Goal: Task Accomplishment & Management: Use online tool/utility

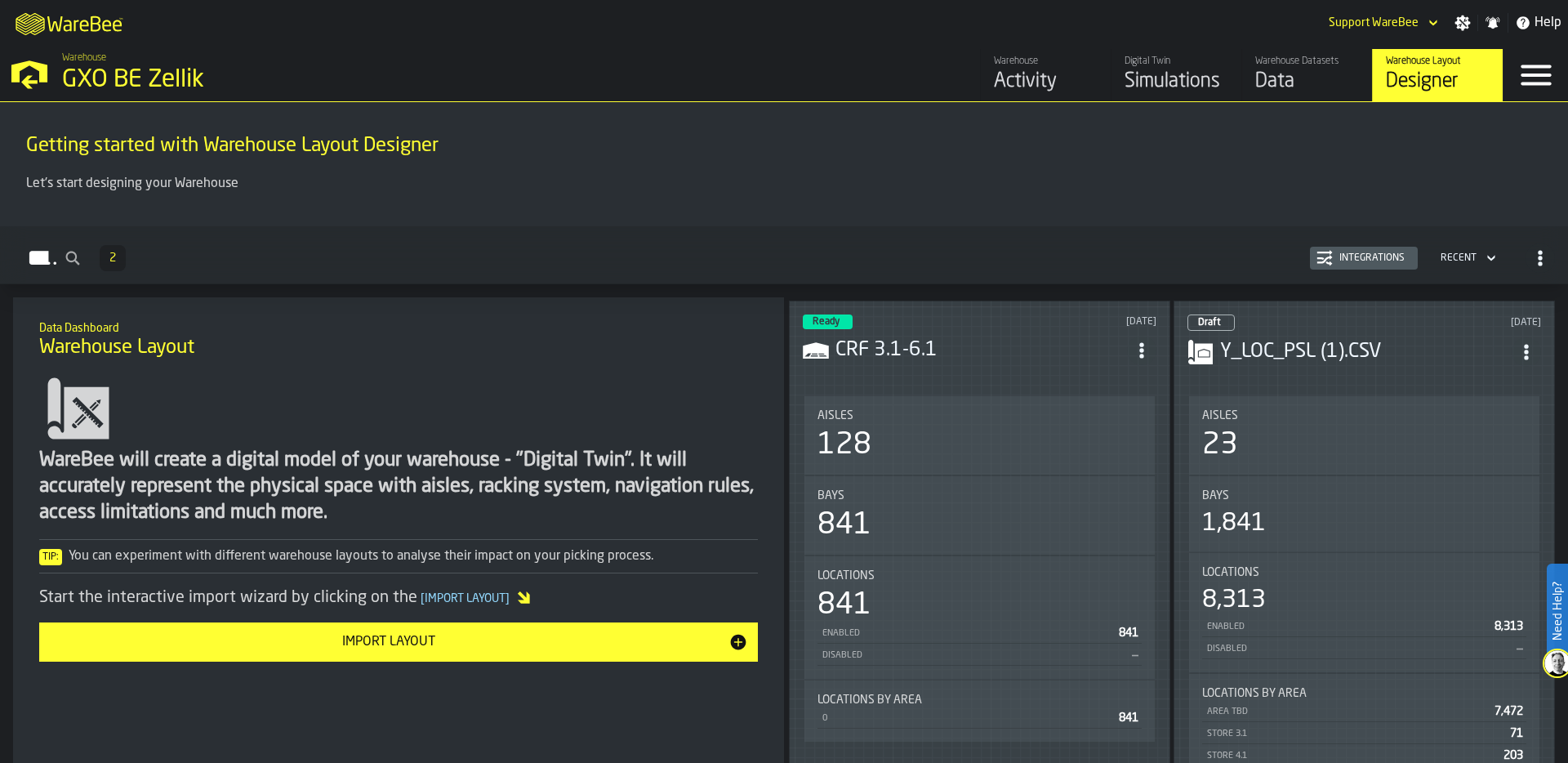
click at [985, 381] on div "Ready [DATE] CRF 3.1-6.1 Aisles 128 Bays 841 Locations 841 Enabled 841 Disabled…" at bounding box center [979, 592] width 381 height 584
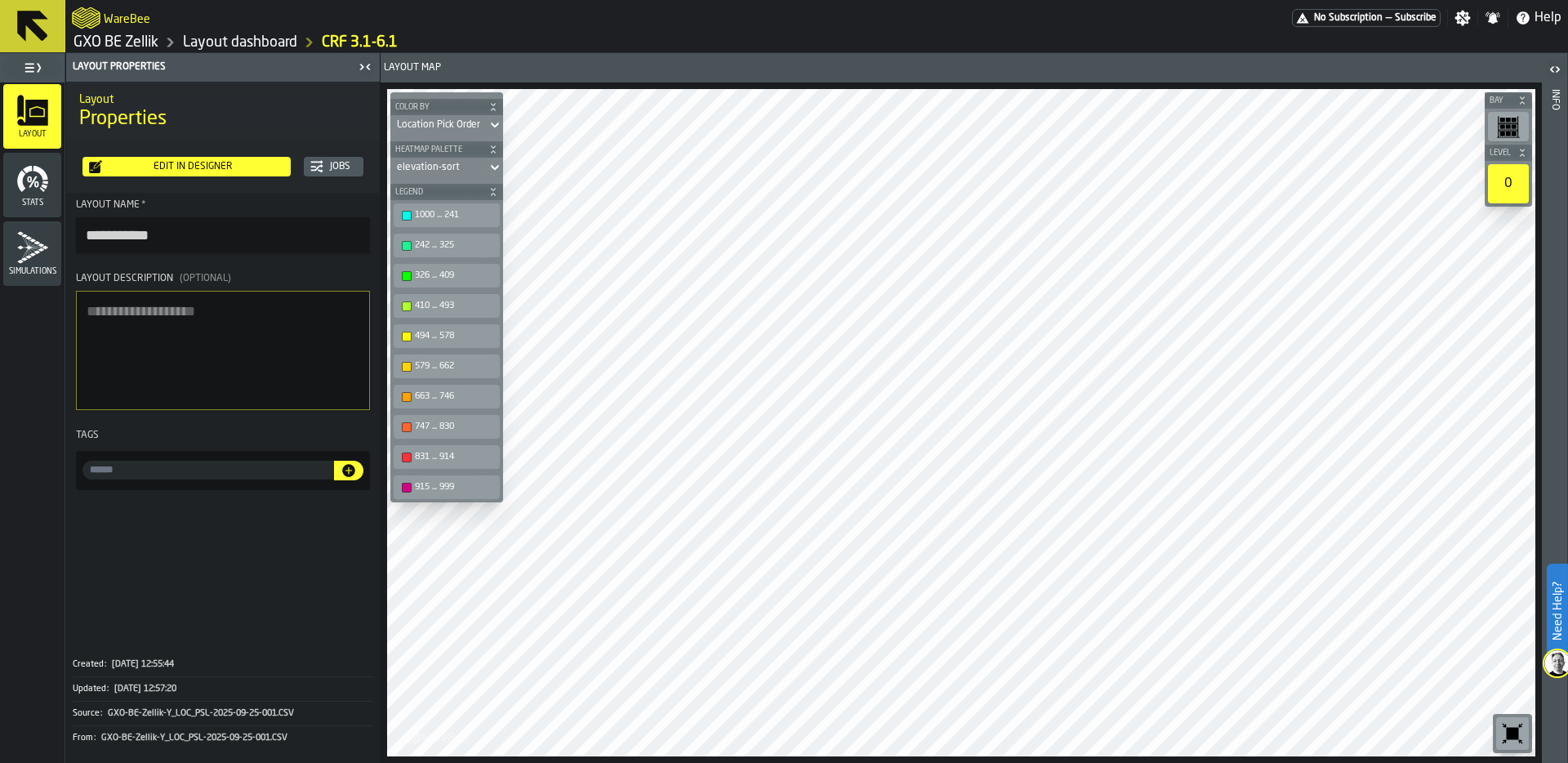
click at [209, 168] on div "Edit in Designer" at bounding box center [192, 167] width 183 height 12
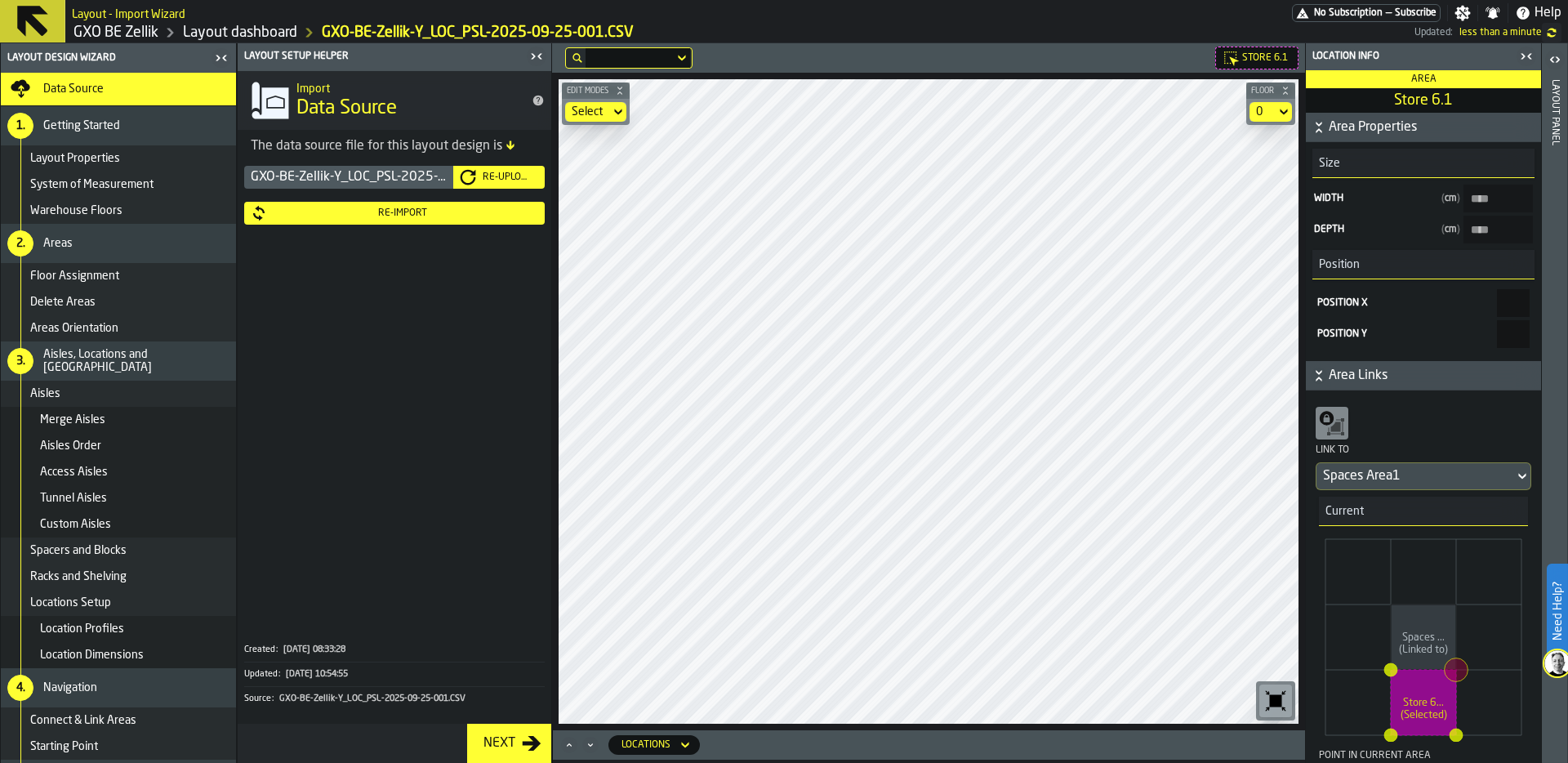
type 6\ "***"
type 6\ "*****"
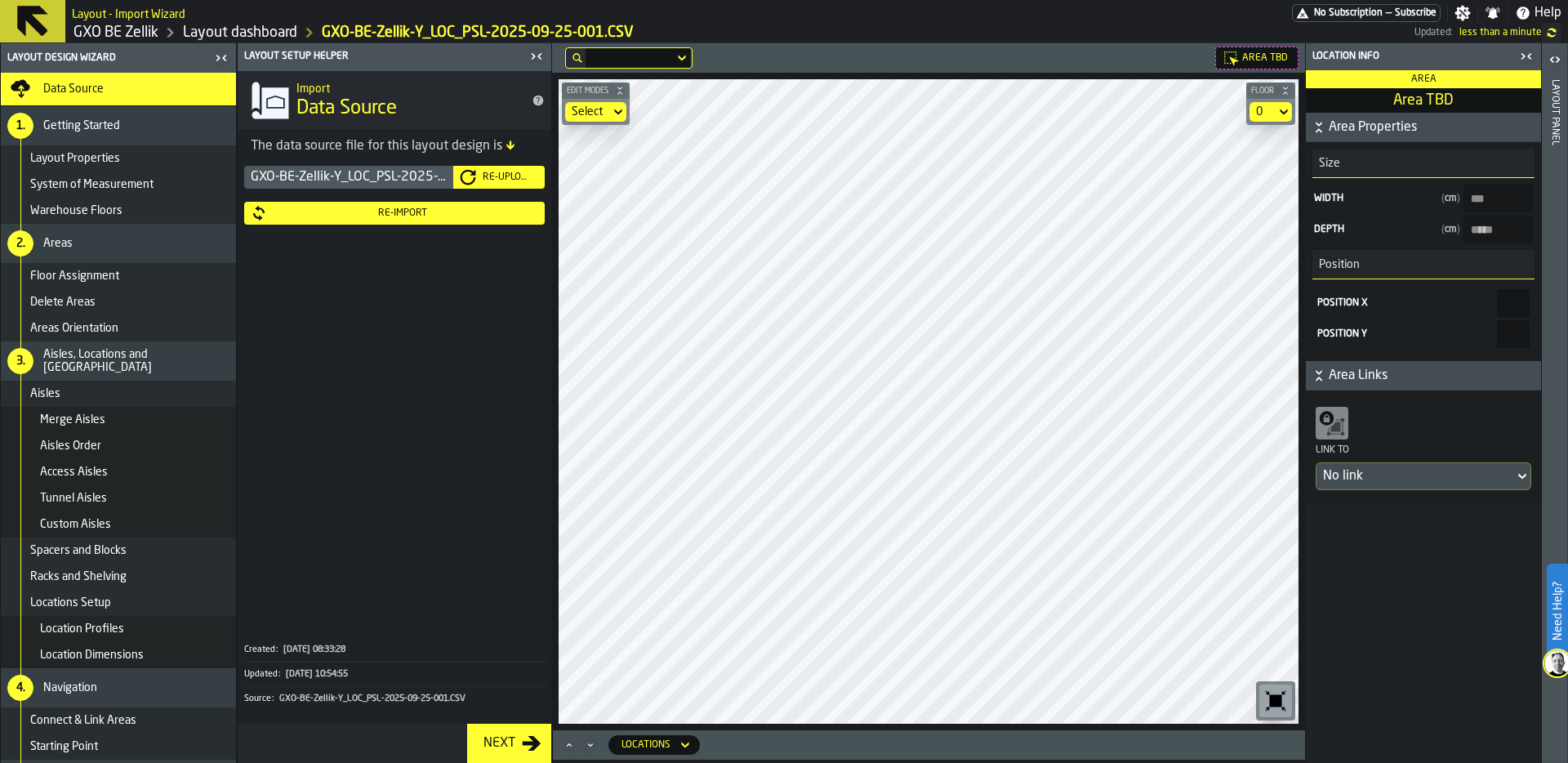
type input "******"
type input "****"
click at [1272, 114] on div "0" at bounding box center [1262, 112] width 26 height 20
click at [1242, 184] on div "Store 7" at bounding box center [1239, 181] width 85 height 20
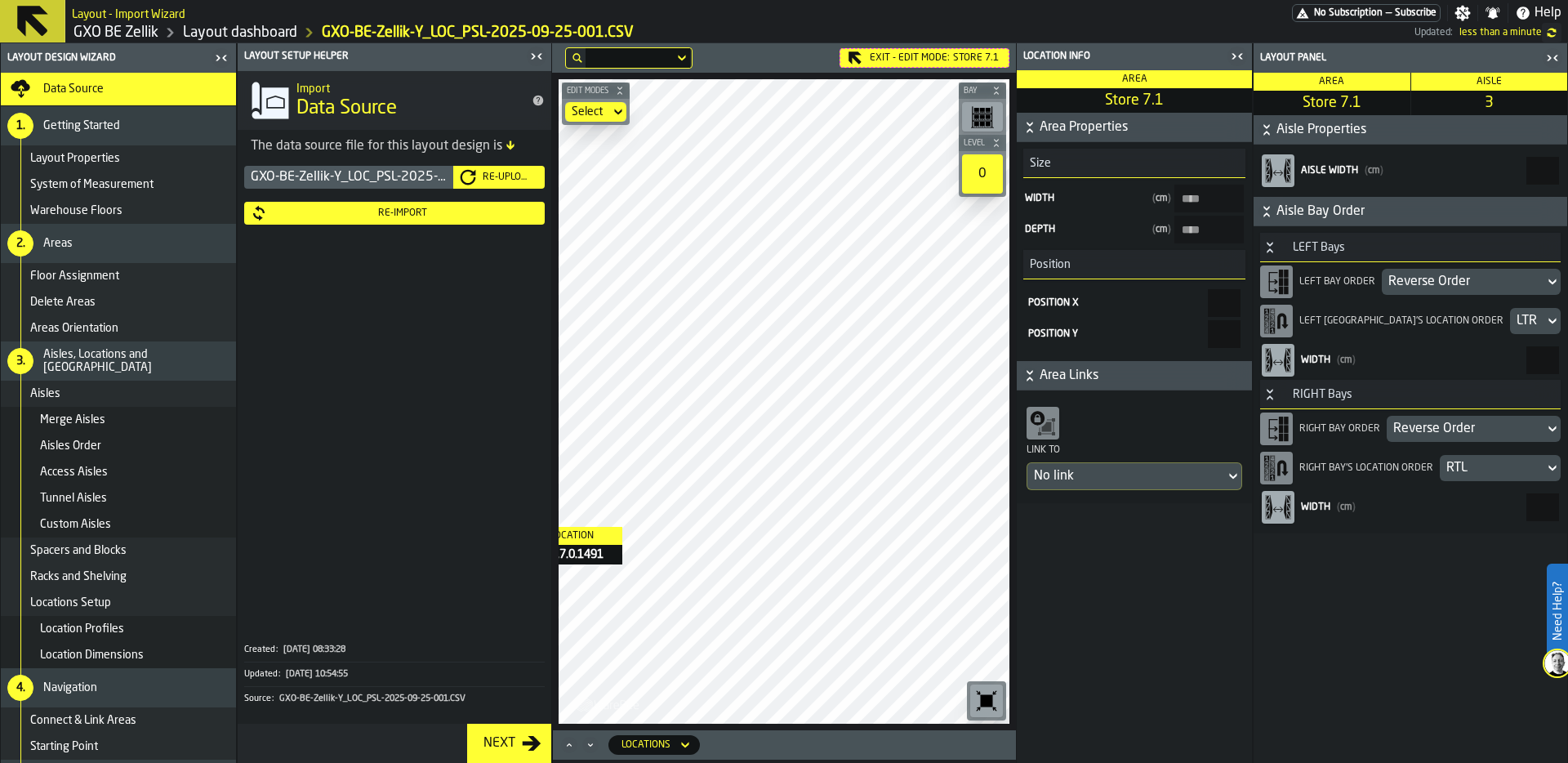
click at [527, 523] on main "Layout Design Wizard Data Source 1. Getting Started Layout Properties System of…" at bounding box center [784, 403] width 1568 height 720
click at [421, 537] on main "Layout Design Wizard Data Source 1. Getting Started Layout Properties System of…" at bounding box center [784, 403] width 1568 height 720
click at [1190, 532] on main "Layout Design Wizard Data Source 1. Getting Started Layout Properties System of…" at bounding box center [784, 403] width 1568 height 720
click at [402, 215] on div "Re-Import" at bounding box center [403, 213] width 271 height 12
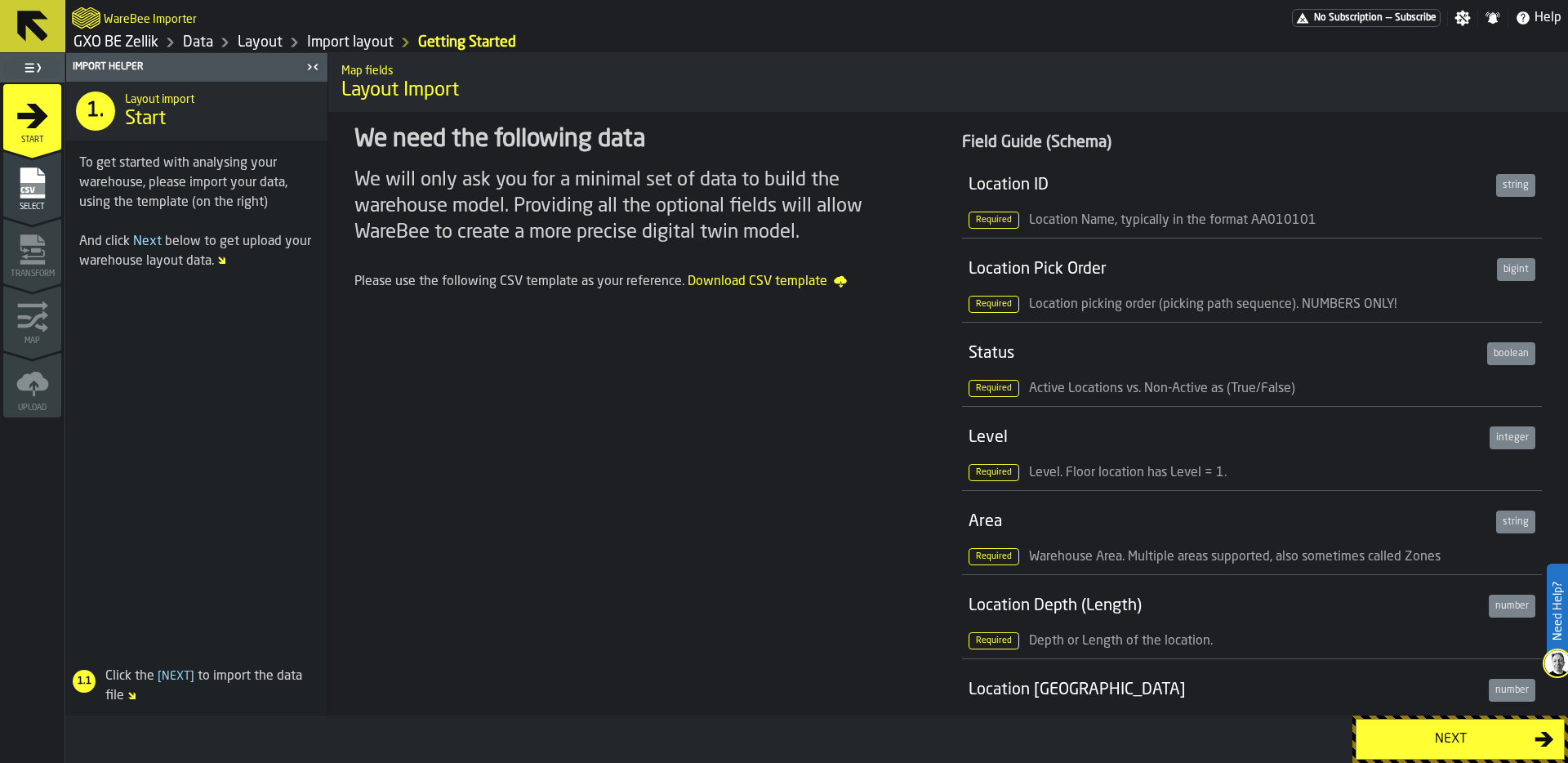
click at [1440, 735] on div "Next" at bounding box center [1450, 739] width 168 height 20
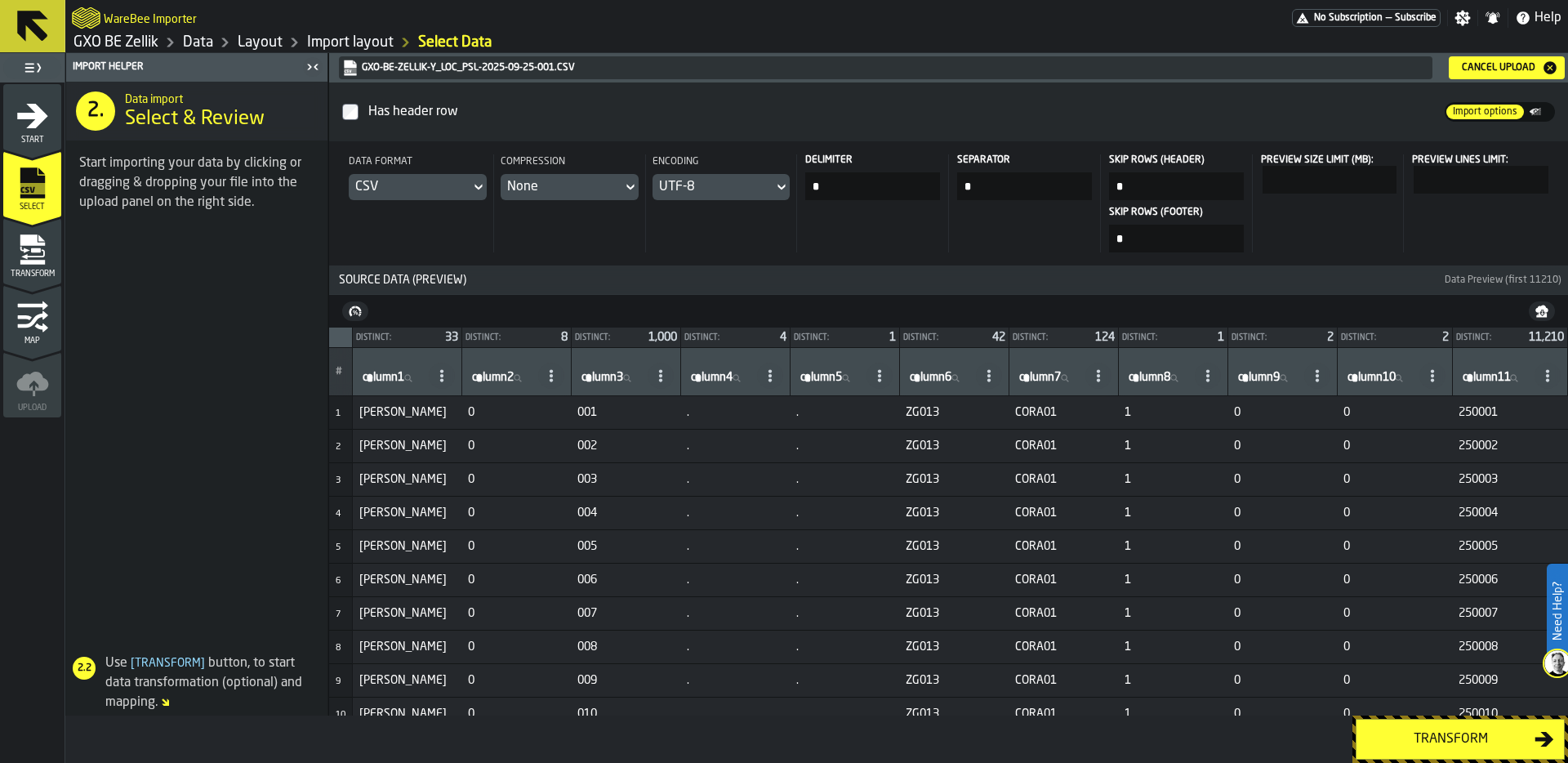
click at [1452, 736] on div "Transform" at bounding box center [1450, 739] width 168 height 20
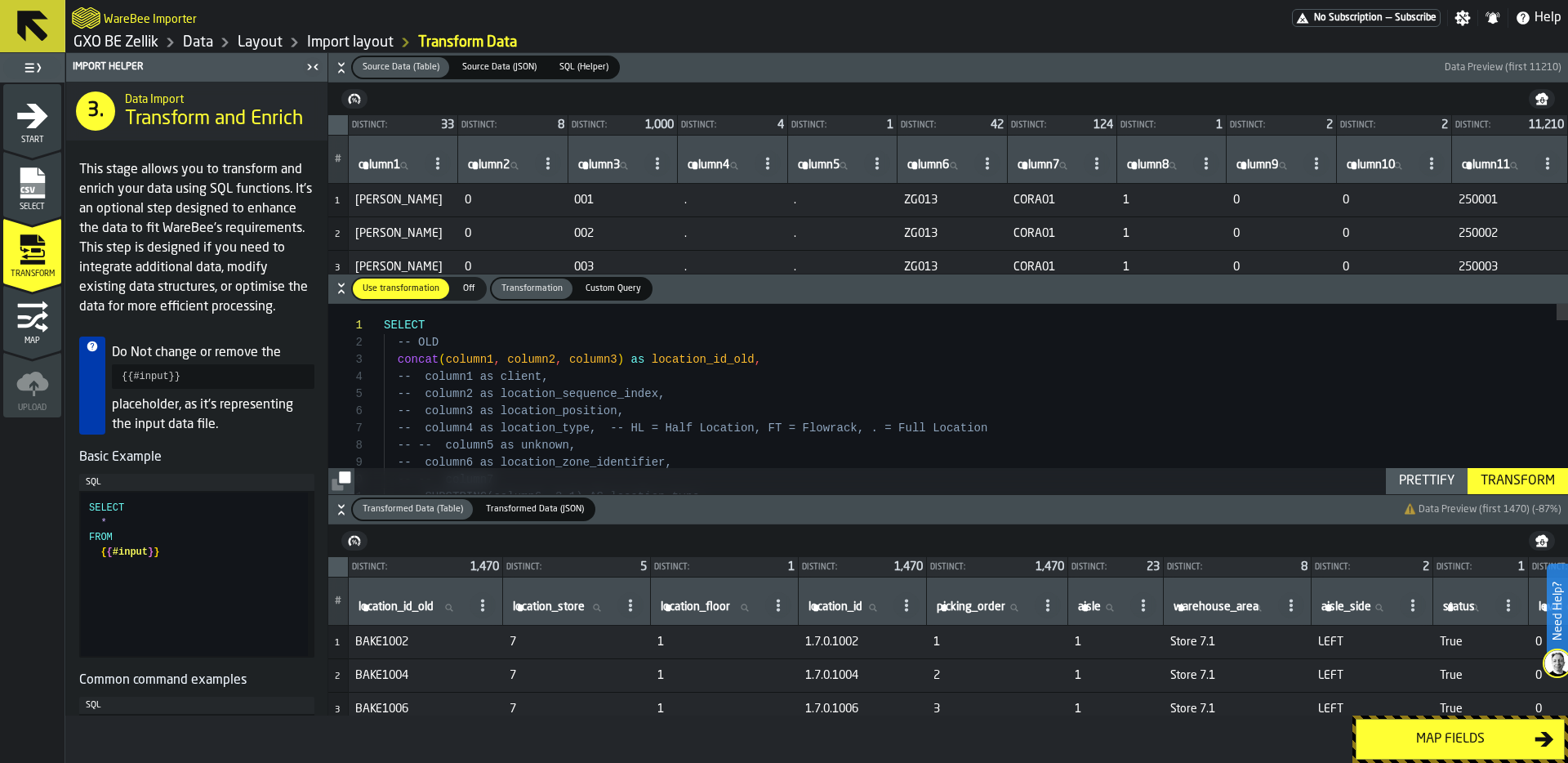
type textarea "**********"
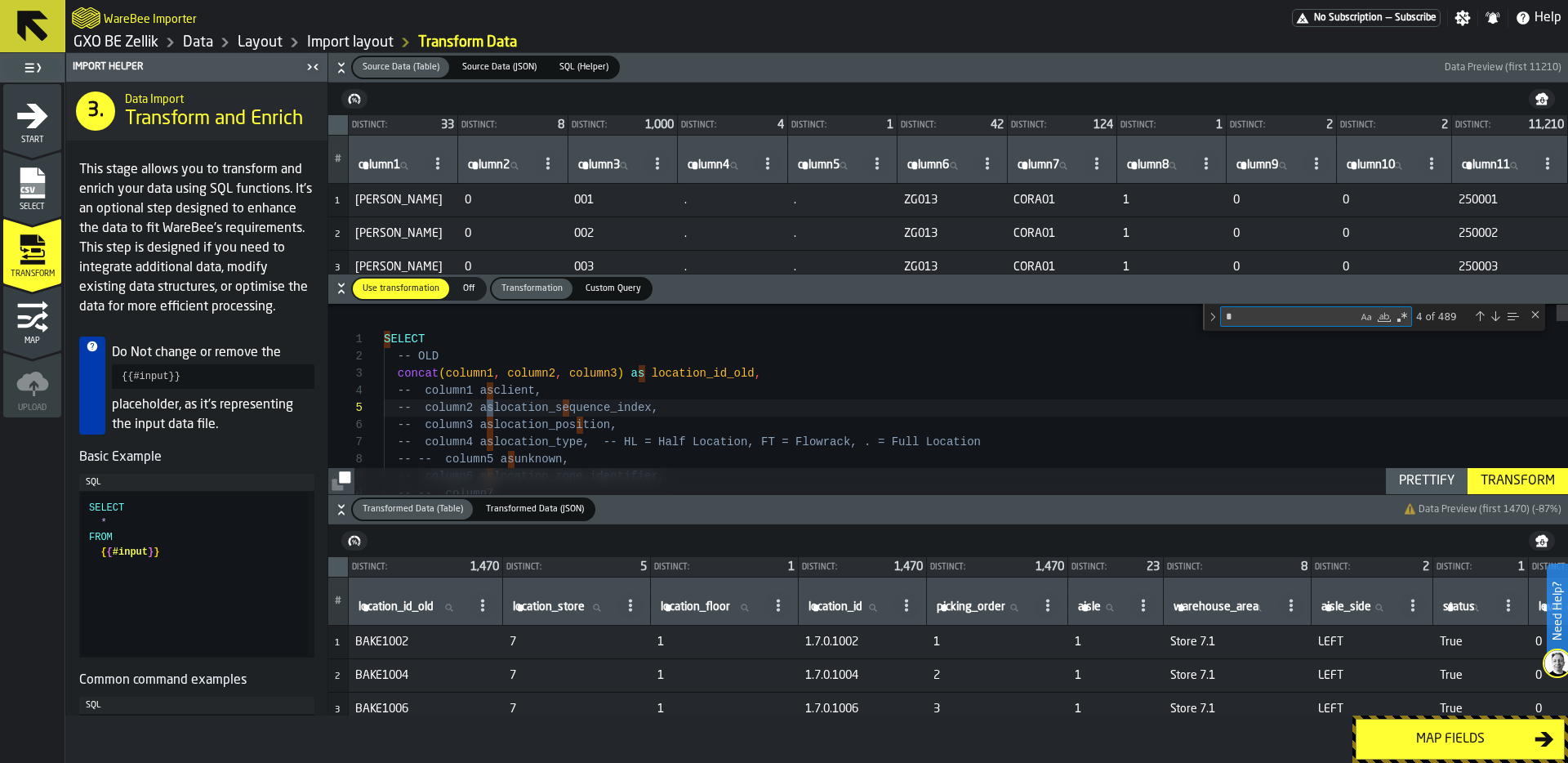
type textarea "**"
type textarea "**********"
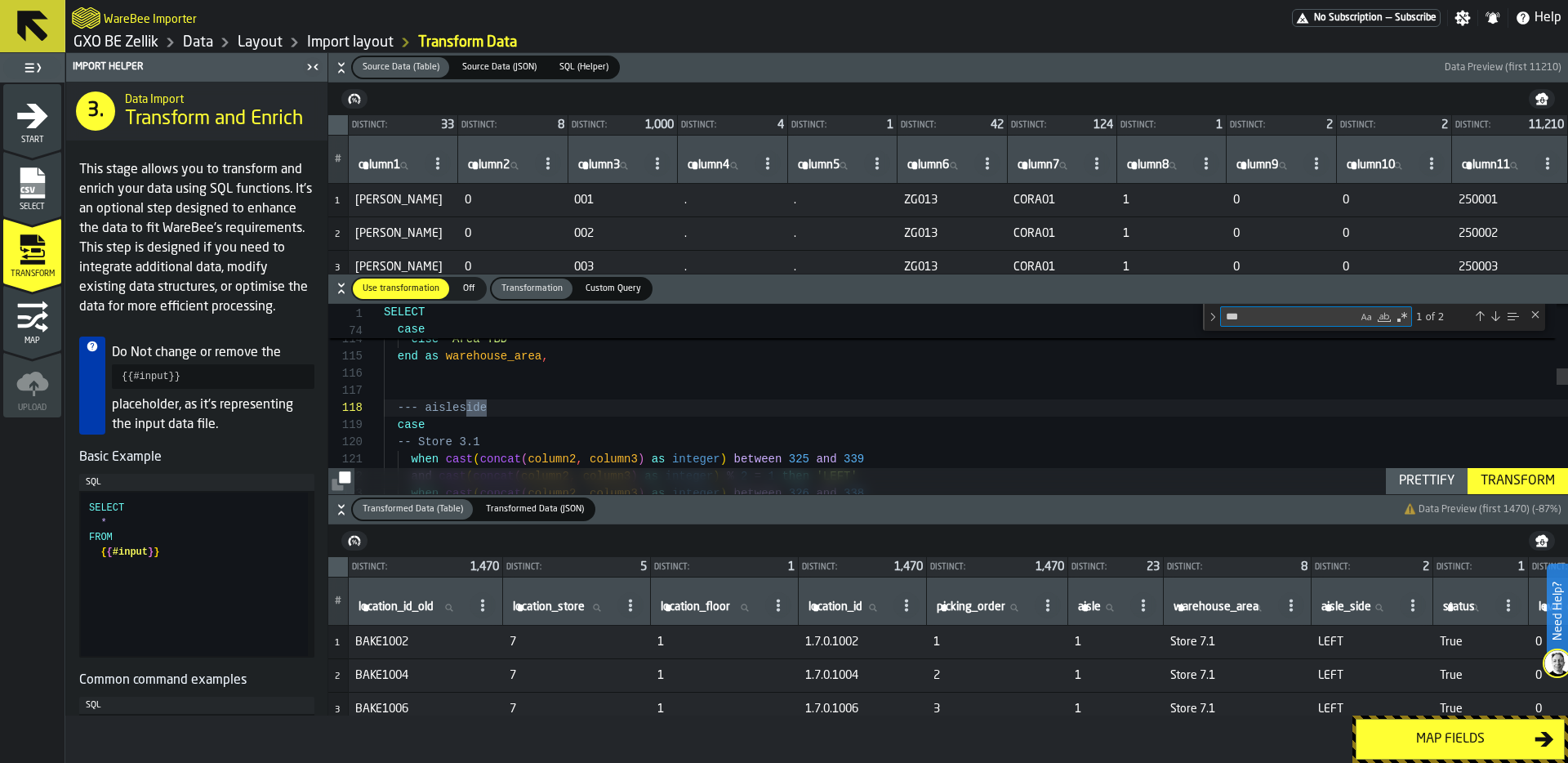
scroll to position [172, 0]
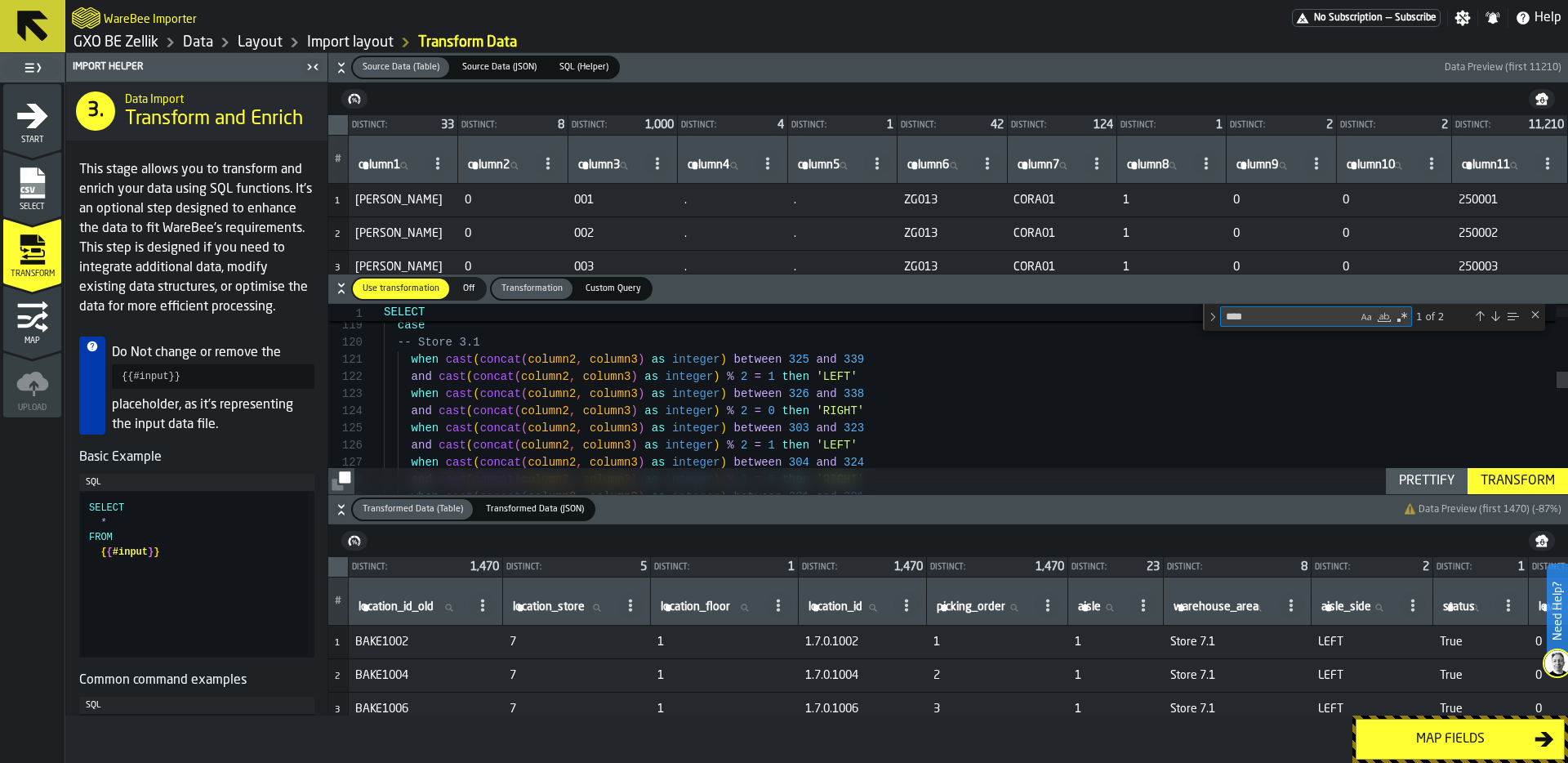
type textarea "****"
click at [338, 68] on icon "button-" at bounding box center [341, 67] width 17 height 17
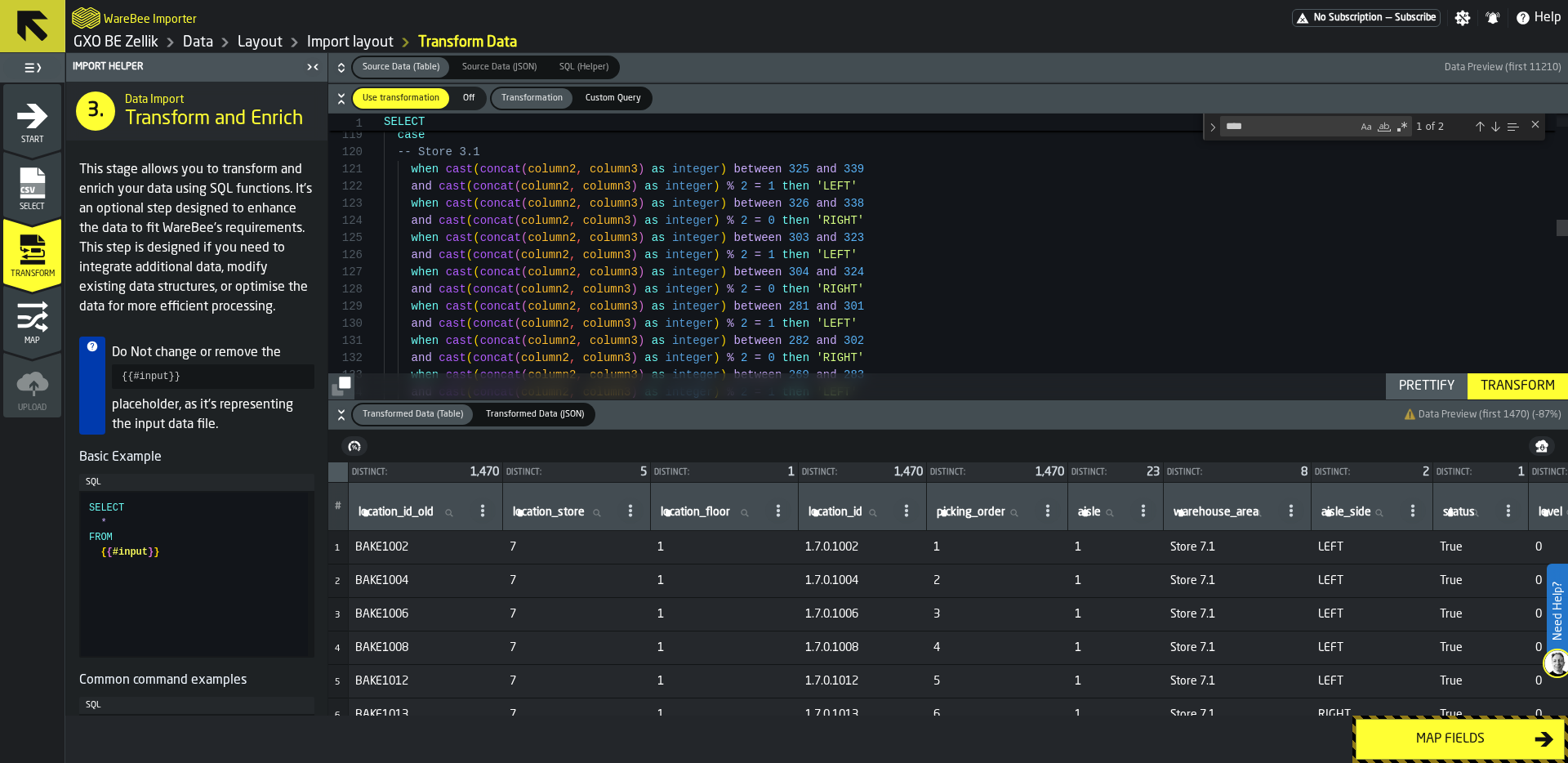
click at [339, 414] on icon "button-" at bounding box center [341, 415] width 17 height 17
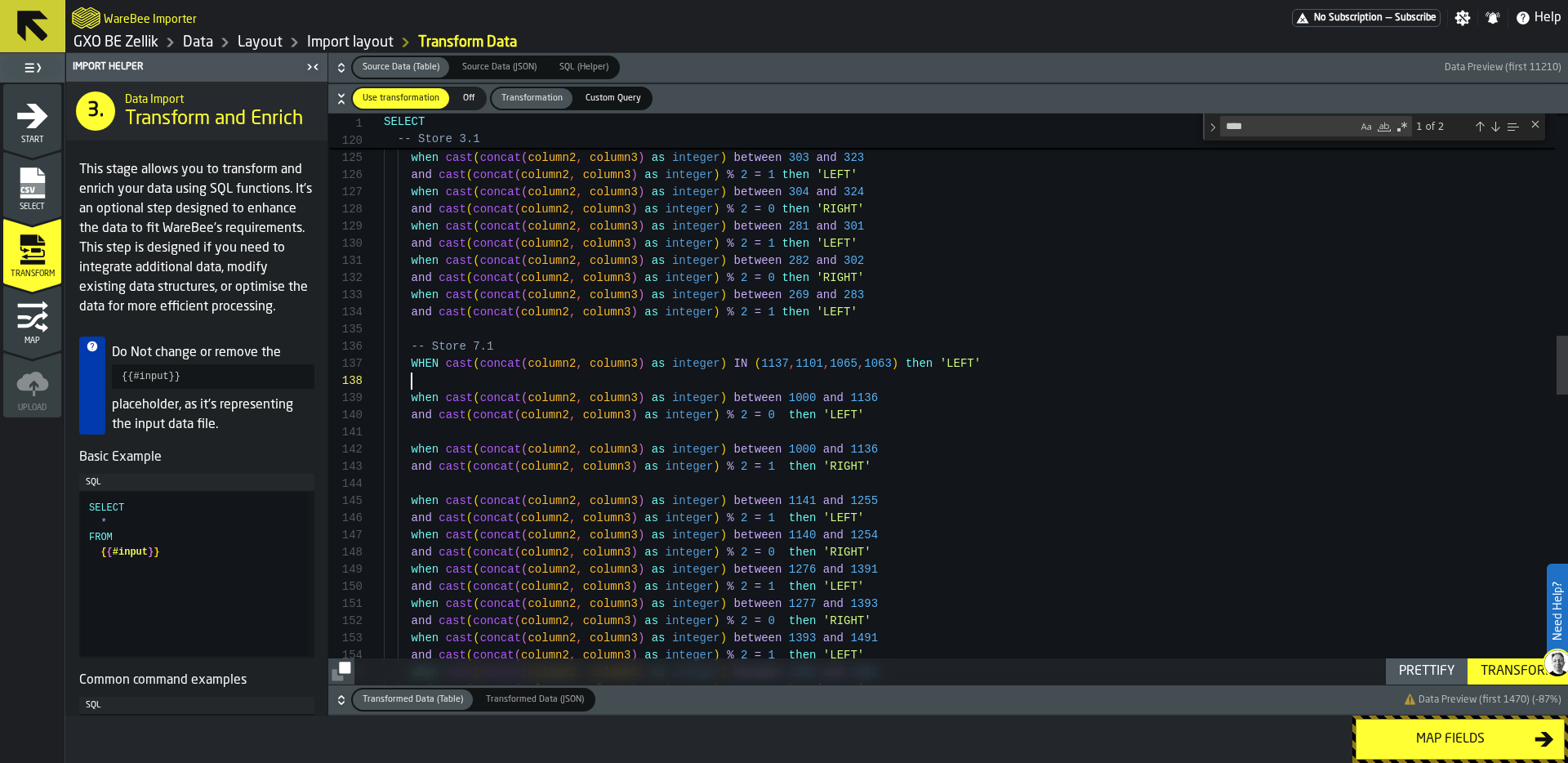
click at [494, 374] on div "and cast ( concat ( column2 , column3 ) as integer ) % 2 = 1 then 'LEFT' when c…" at bounding box center [976, 723] width 1184 height 5481
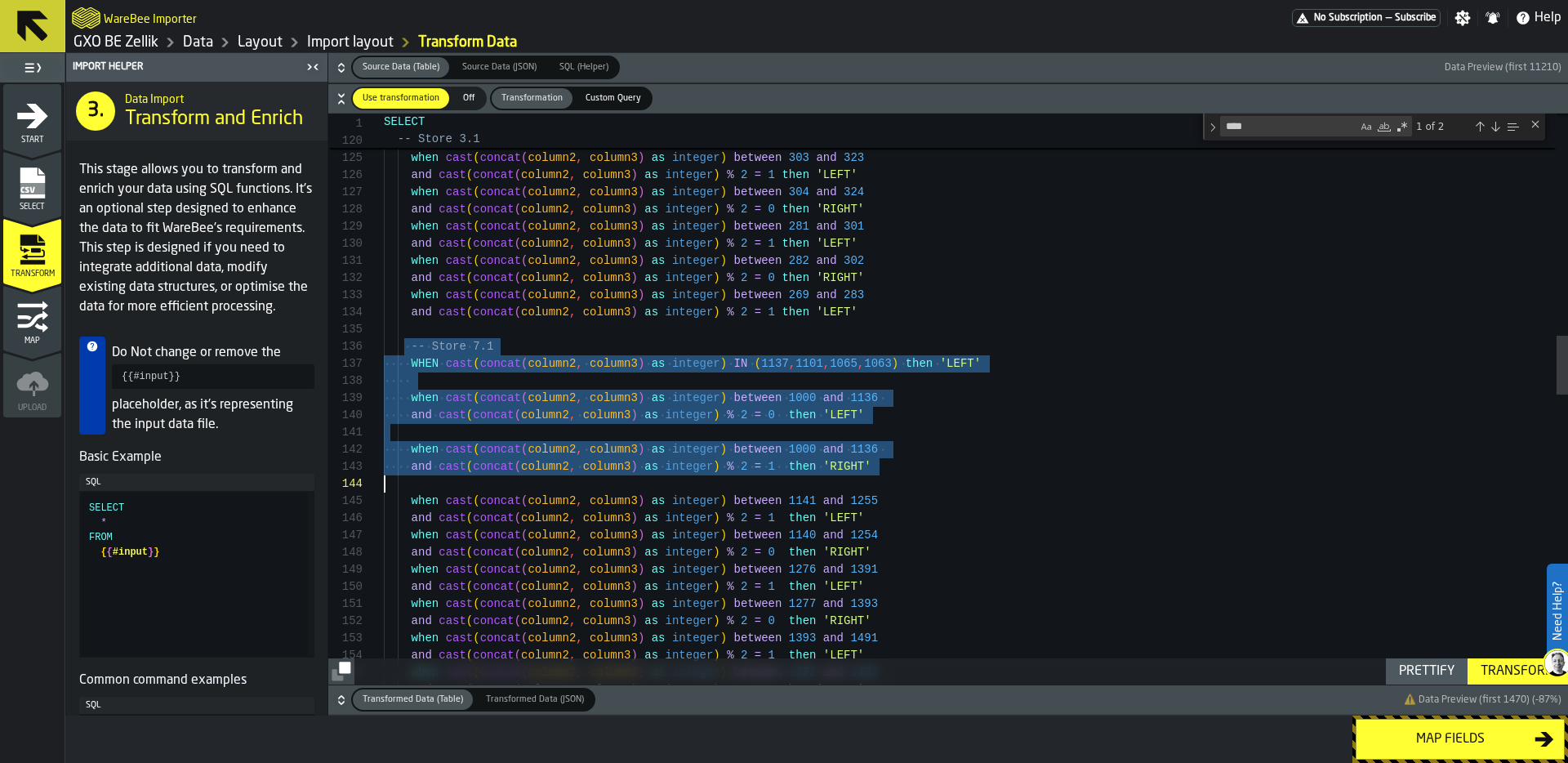
drag, startPoint x: 406, startPoint y: 349, endPoint x: 672, endPoint y: 495, distance: 303.4
click at [672, 494] on div "and cast ( concat ( column2 , column3 ) as integer ) % 2 = 1 then 'LEFT' when c…" at bounding box center [976, 723] width 1184 height 5481
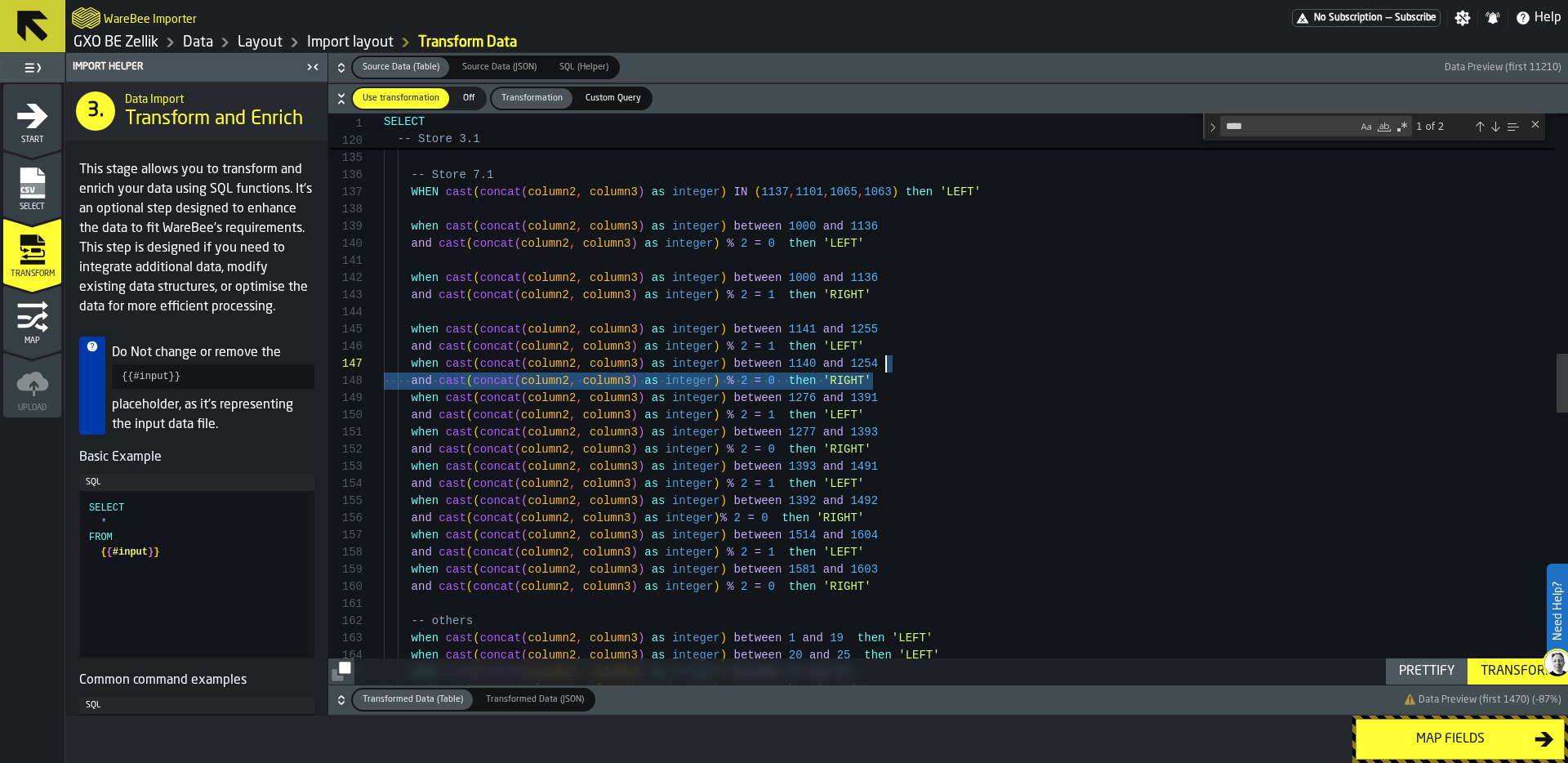
scroll to position [103, 0]
click at [888, 371] on div "when cast ( concat ( column2 , column3 ) as integer ) between 269 and 283 and c…" at bounding box center [976, 552] width 1184 height 5481
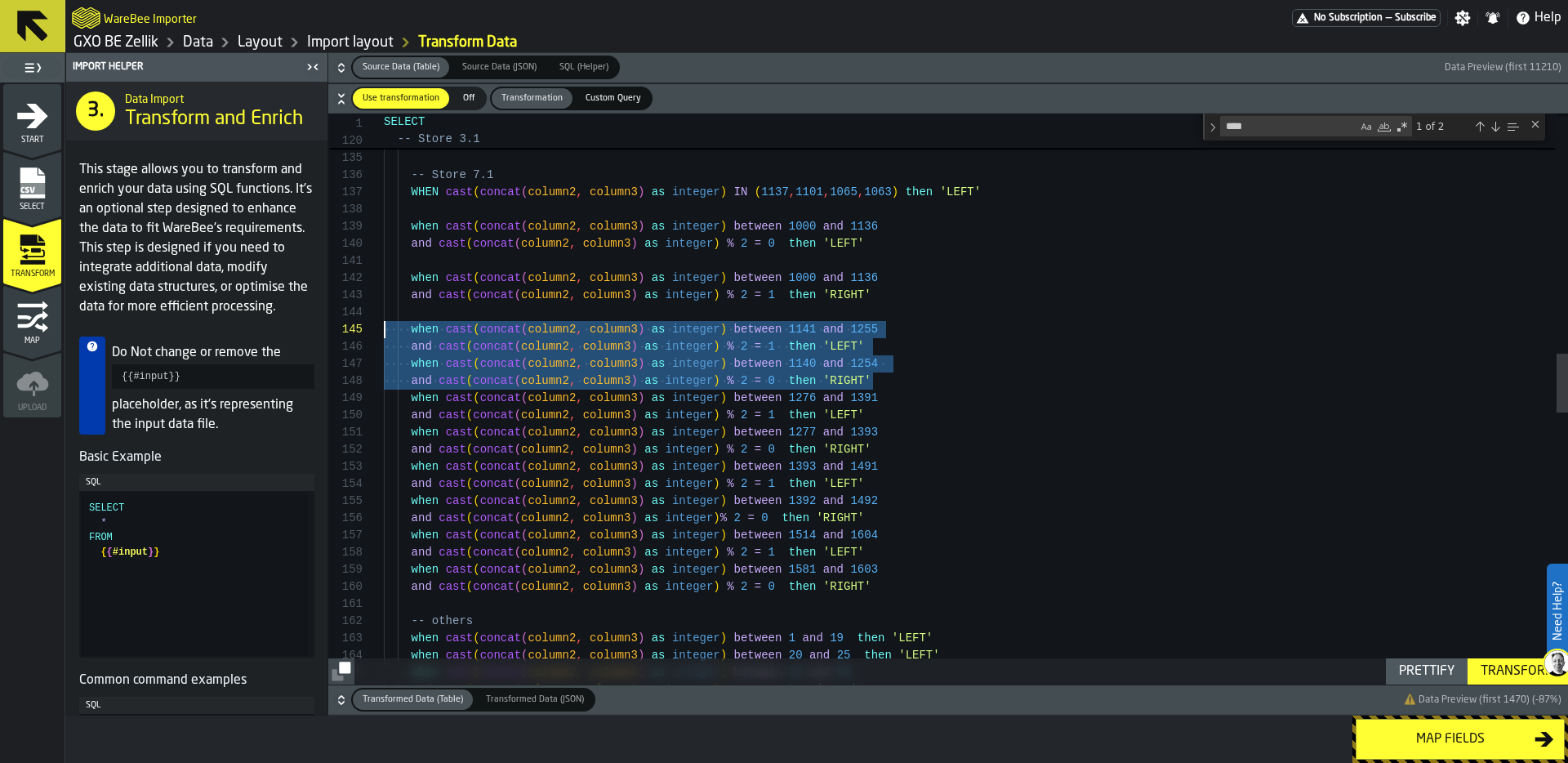
scroll to position [68, 0]
drag, startPoint x: 901, startPoint y: 380, endPoint x: 354, endPoint y: 332, distance: 549.1
click at [384, 331] on div "when cast ( concat ( column2 , column3 ) as integer ) between 269 and 283 and c…" at bounding box center [976, 552] width 1184 height 5481
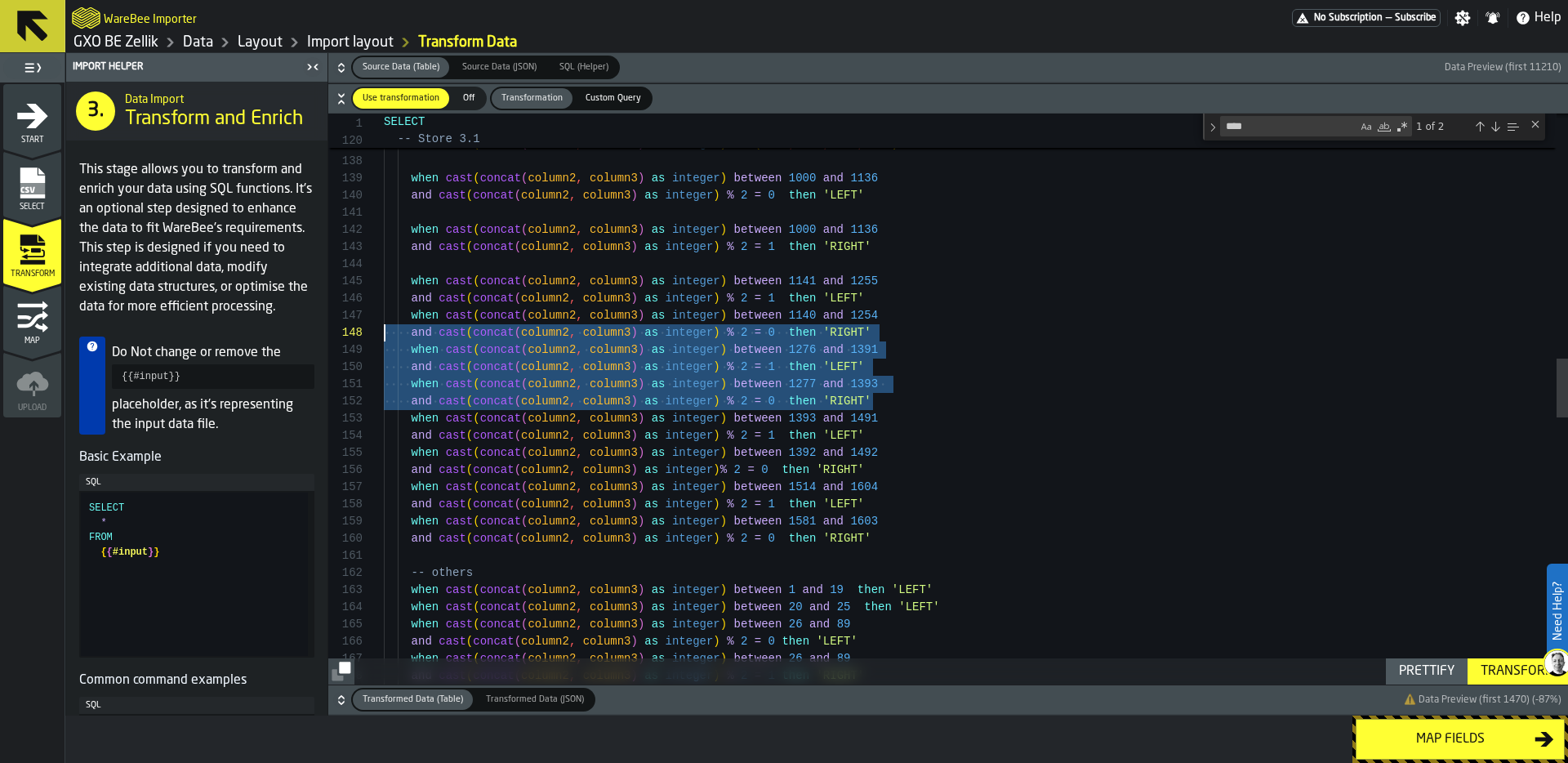
scroll to position [137, 0]
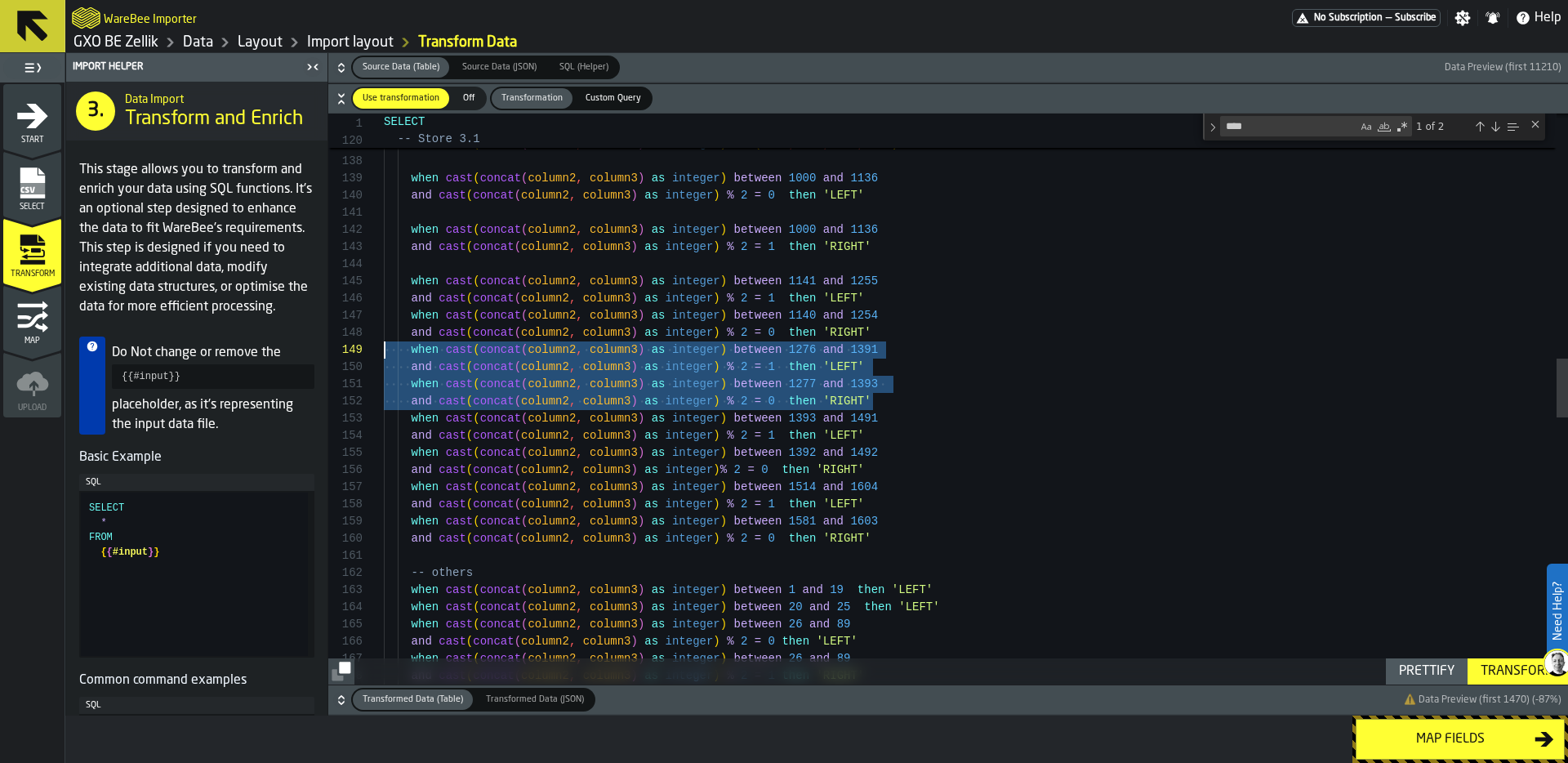
drag, startPoint x: 884, startPoint y: 404, endPoint x: 379, endPoint y: 345, distance: 508.4
click at [384, 345] on div "-- Store 7.1 WHEN cast ( concat ( column2 , column3 ) as integer ) IN ( 1137 , …" at bounding box center [976, 503] width 1184 height 5481
click at [836, 371] on div "-- Store 7.1 WHEN cast ( concat ( column2 , column3 ) as integer ) IN ( 1137 , …" at bounding box center [976, 503] width 1184 height 5481
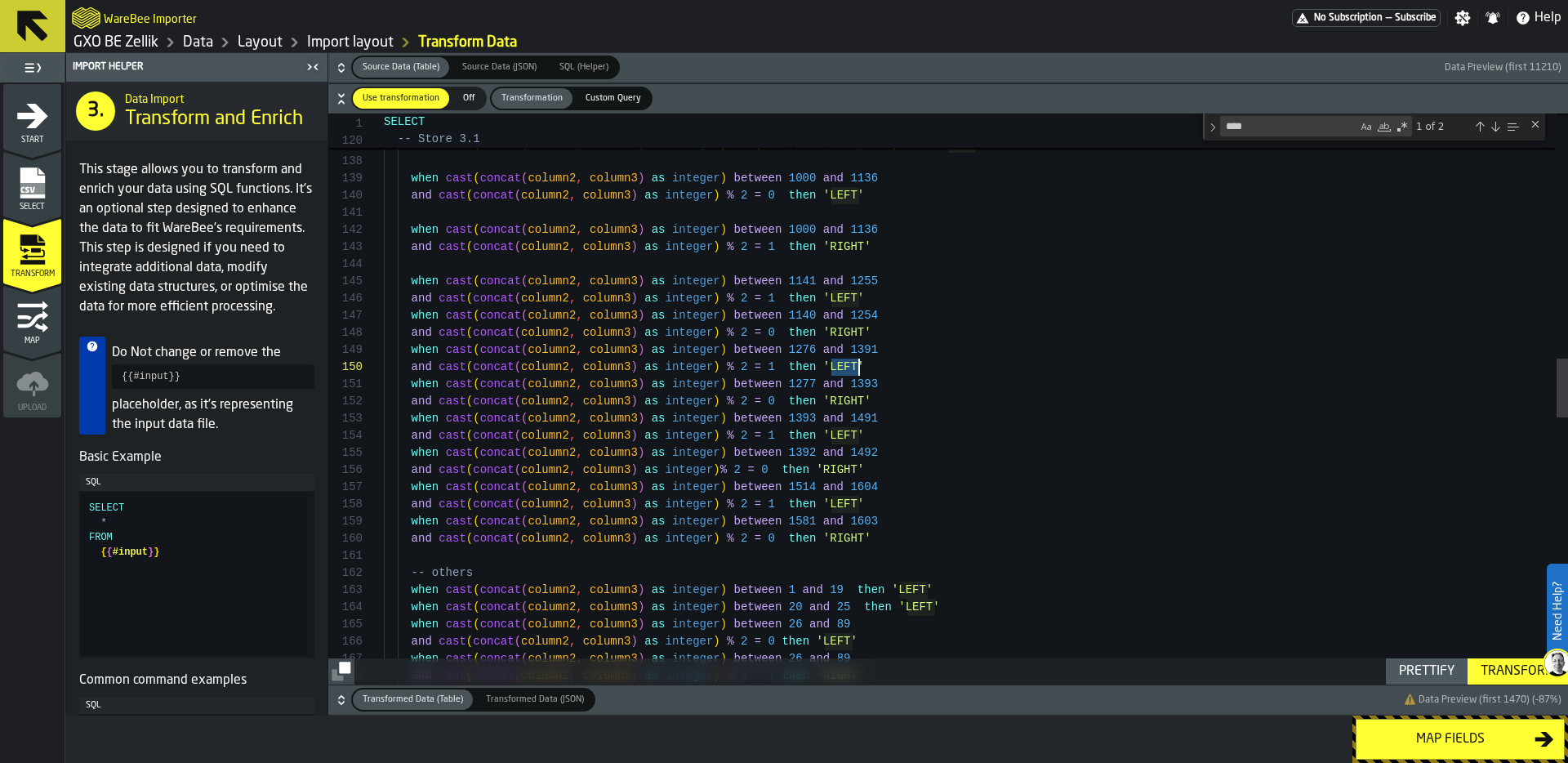
click at [836, 371] on div "-- Store 7.1 WHEN cast ( concat ( column2 , column3 ) as integer ) IN ( 1137 , …" at bounding box center [976, 503] width 1184 height 5481
click at [845, 405] on div "-- Store 7.1 WHEN cast ( concat ( column2 , column3 ) as integer ) IN ( 1137 , …" at bounding box center [976, 503] width 1184 height 5481
type textarea "**********"
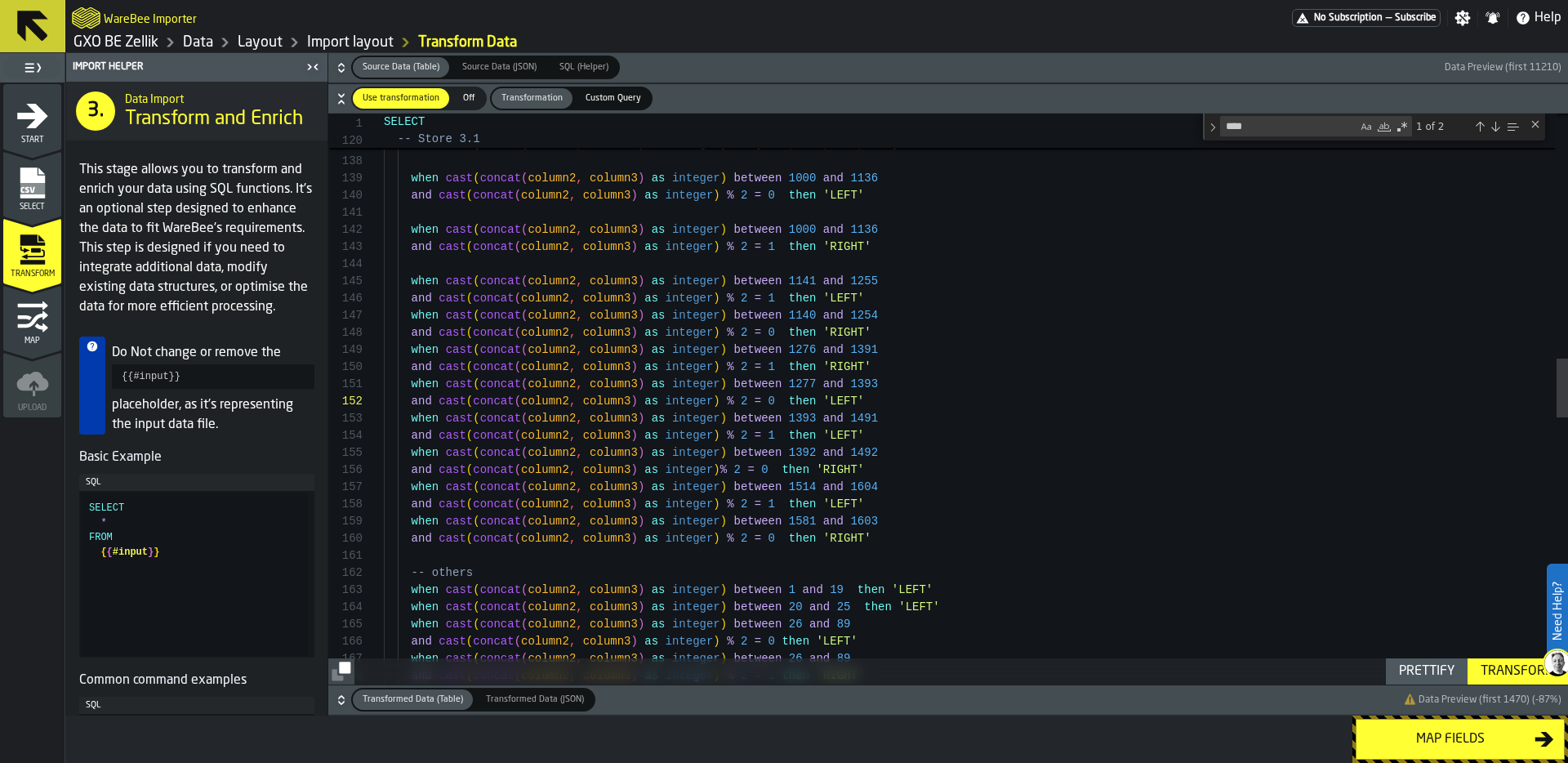
click at [1512, 671] on div "Transform" at bounding box center [1517, 671] width 88 height 20
click at [1437, 731] on div "Map fields" at bounding box center [1450, 739] width 168 height 20
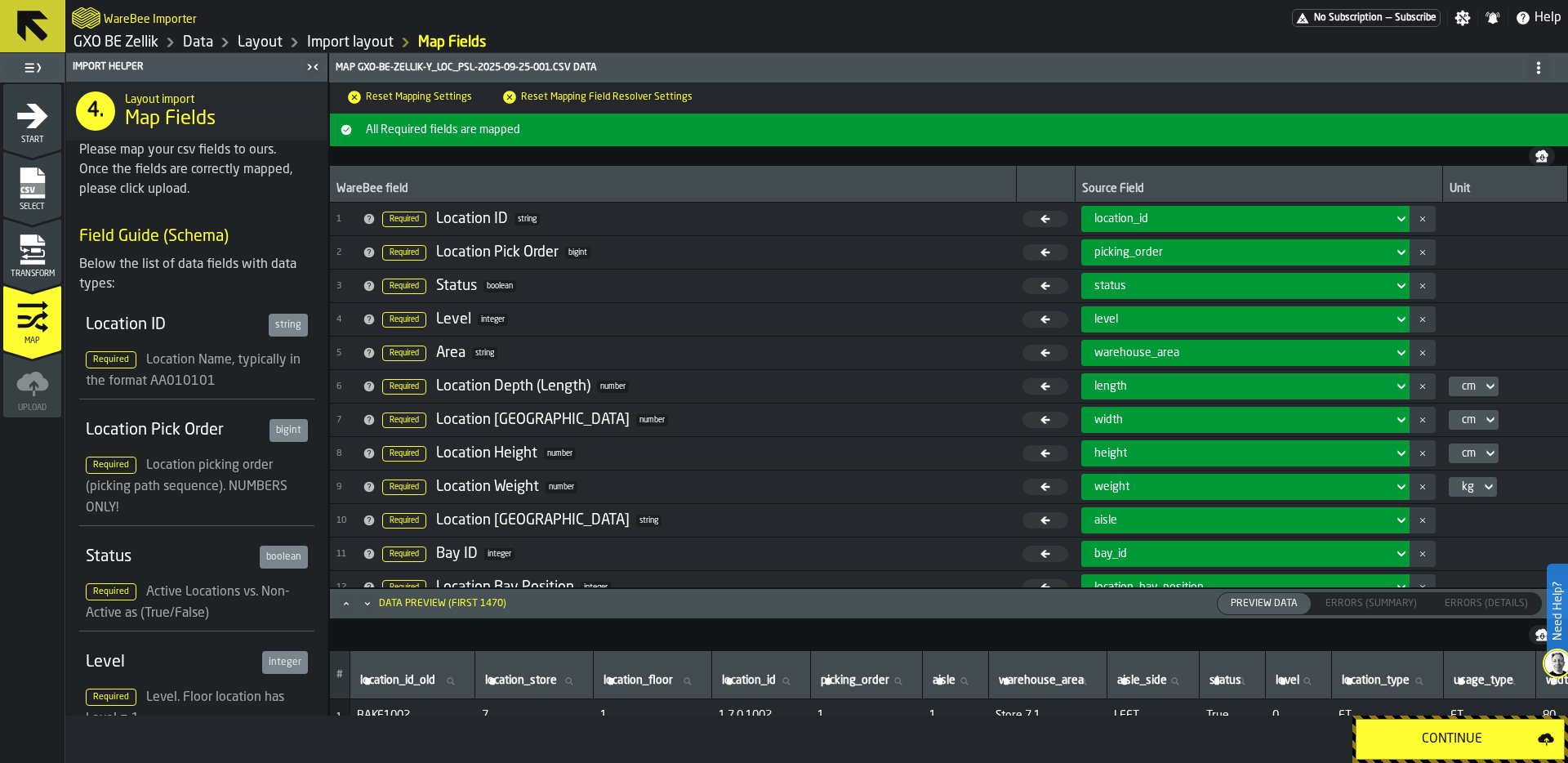
click at [1437, 731] on div "Continue" at bounding box center [1452, 739] width 172 height 20
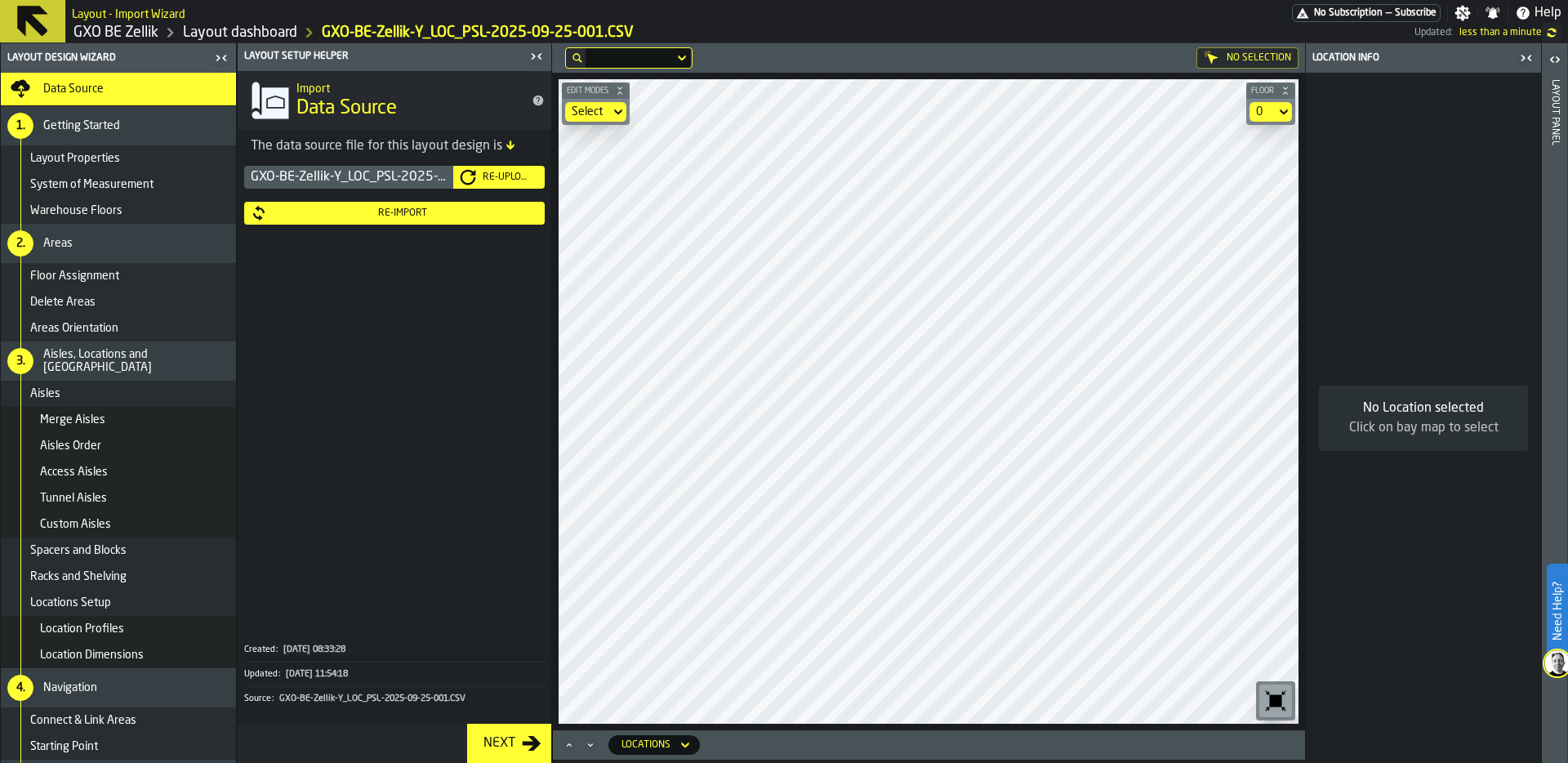
click at [1275, 114] on icon at bounding box center [1283, 112] width 17 height 20
click at [1236, 172] on div "Store 7" at bounding box center [1239, 181] width 85 height 20
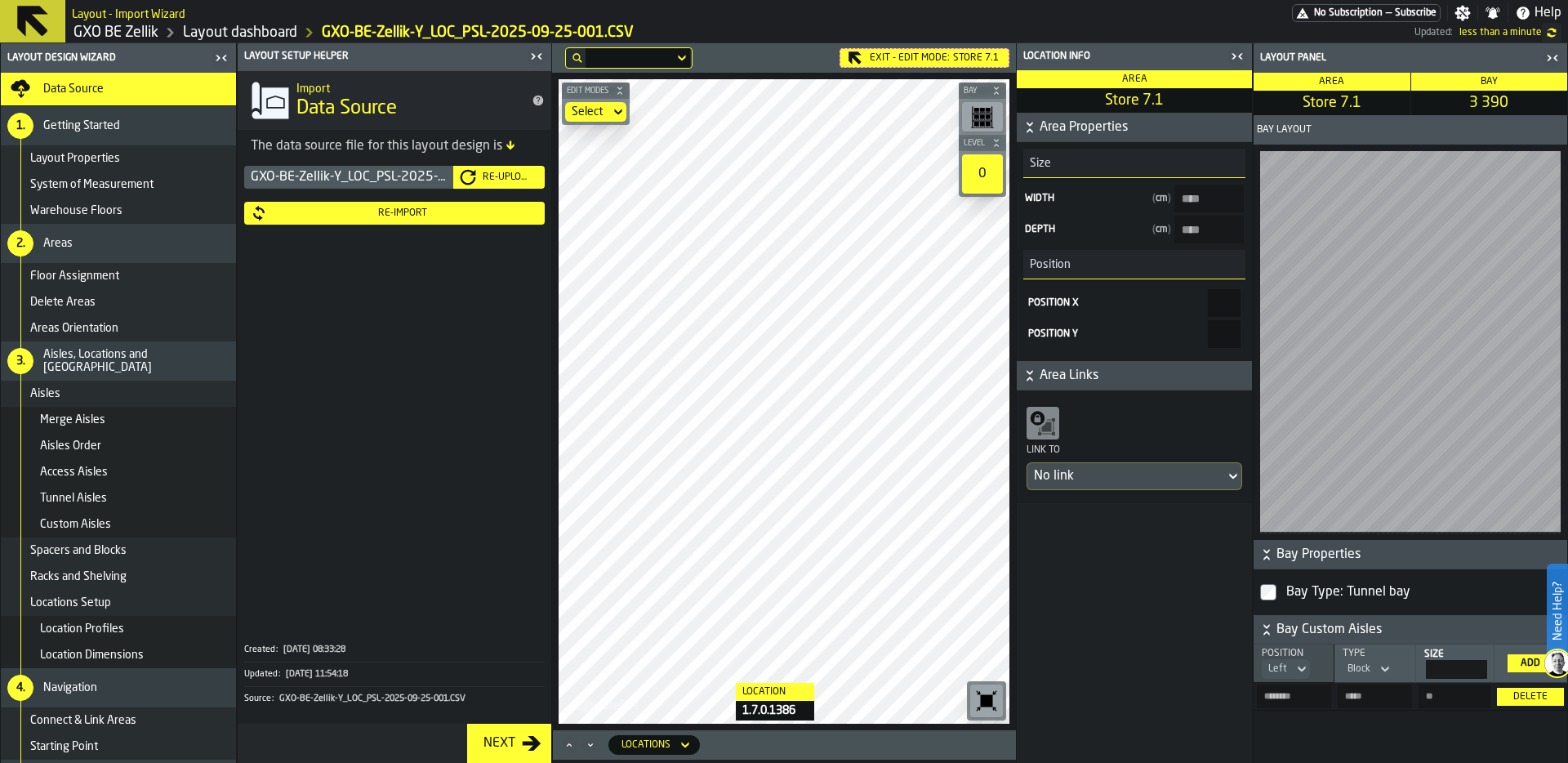
click at [725, 725] on div "Edit Modes Select Bay Level 0 M A K I N G W A R E H O U S E S M O R E EF F I C …" at bounding box center [784, 402] width 464 height 657
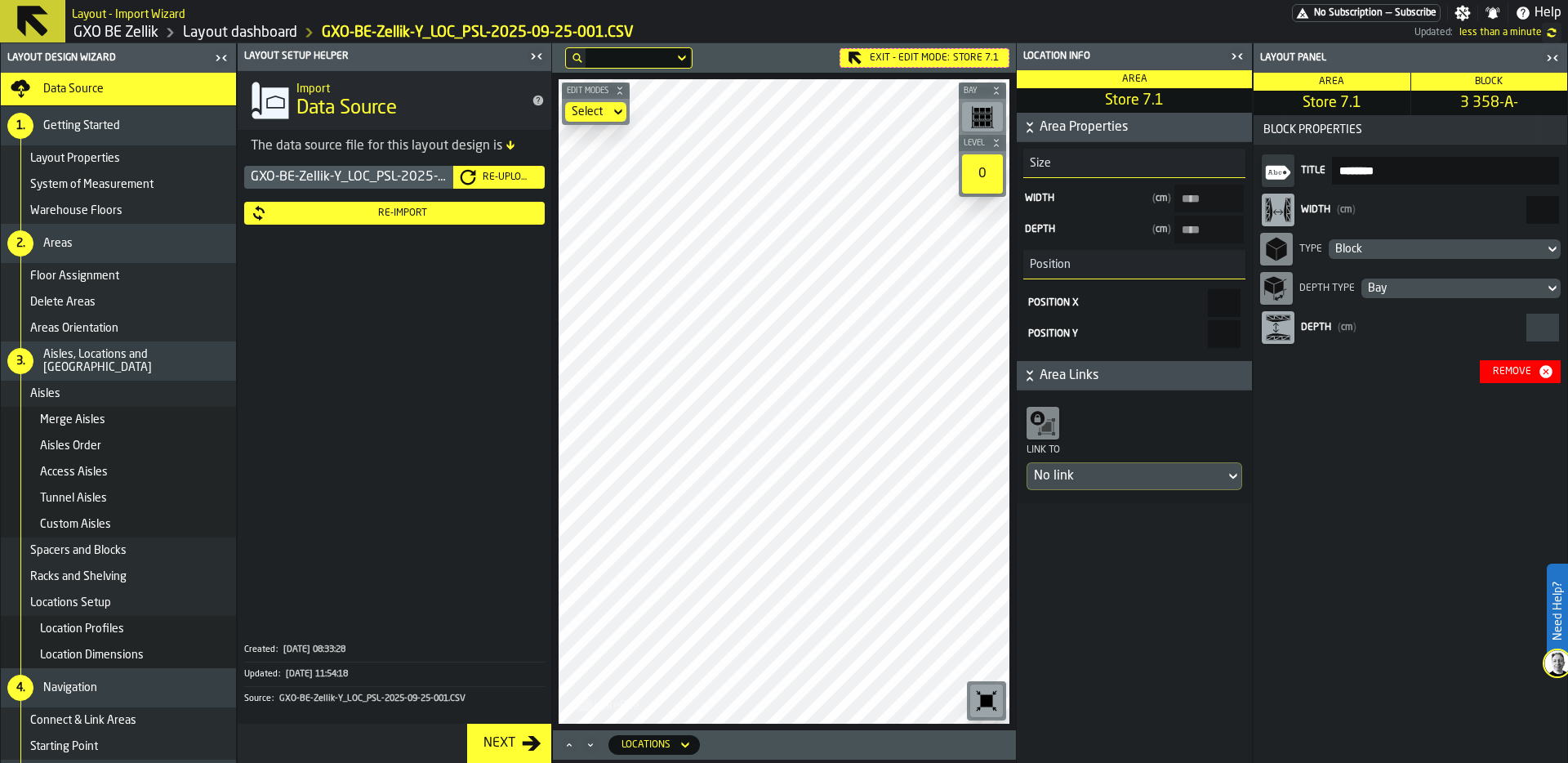
click at [1408, 245] on div "Block" at bounding box center [1436, 249] width 202 height 13
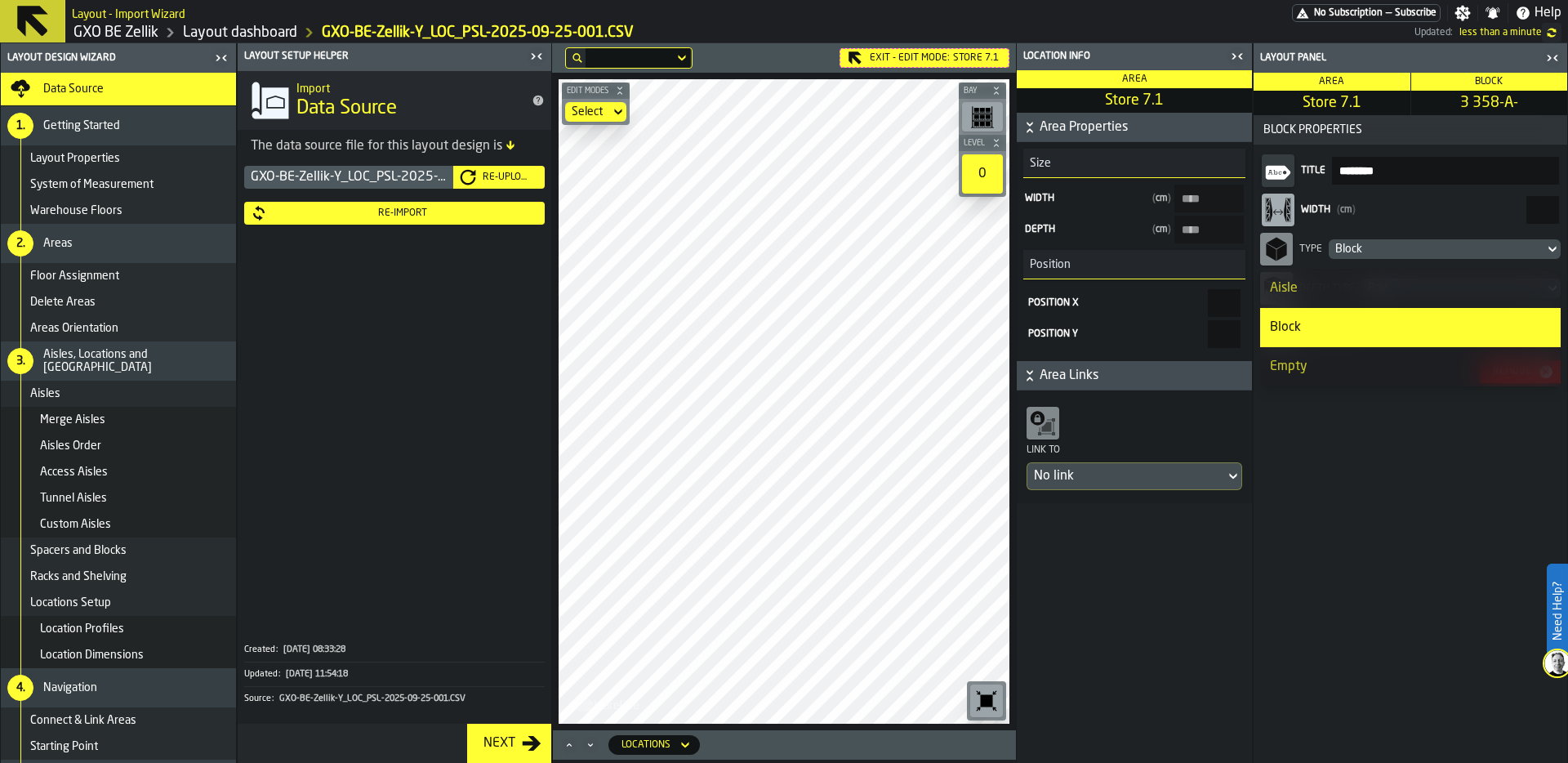
click at [1374, 298] on li "Aisle" at bounding box center [1410, 288] width 300 height 39
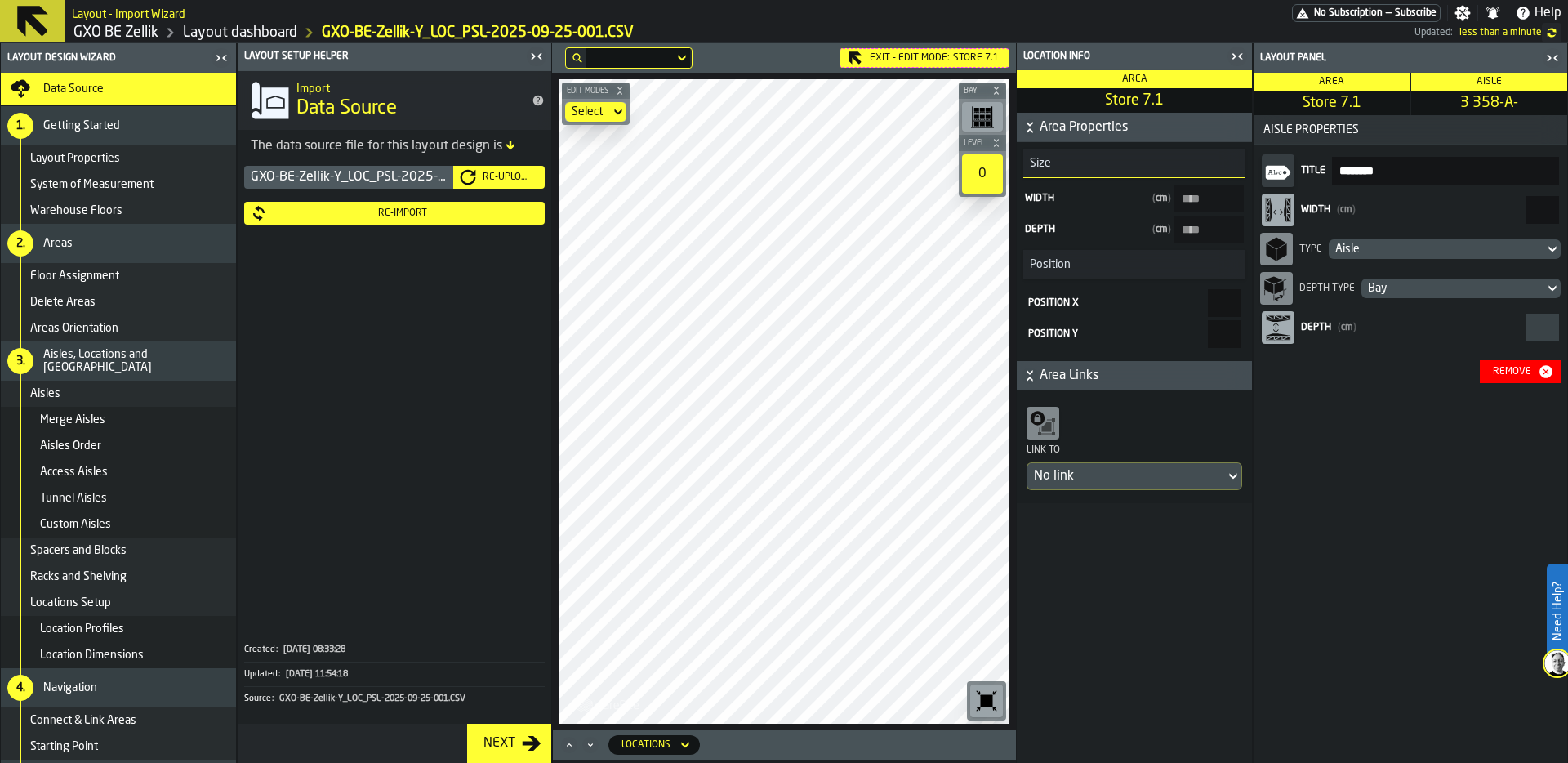
drag, startPoint x: 1534, startPoint y: 211, endPoint x: 1567, endPoint y: 210, distance: 33.0
click at [1567, 210] on div "Layout panel Area Store 7.1 Aisle 3 358-A- Aisle Properties Title ******** Widt…" at bounding box center [1409, 403] width 315 height 720
type input "***"
click at [1212, 403] on main "Layout Design Wizard Data Source 1. Getting Started Layout Properties System of…" at bounding box center [784, 403] width 1568 height 720
click at [506, 443] on main "Layout Design Wizard Data Source 1. Getting Started Layout Properties System of…" at bounding box center [784, 403] width 1568 height 720
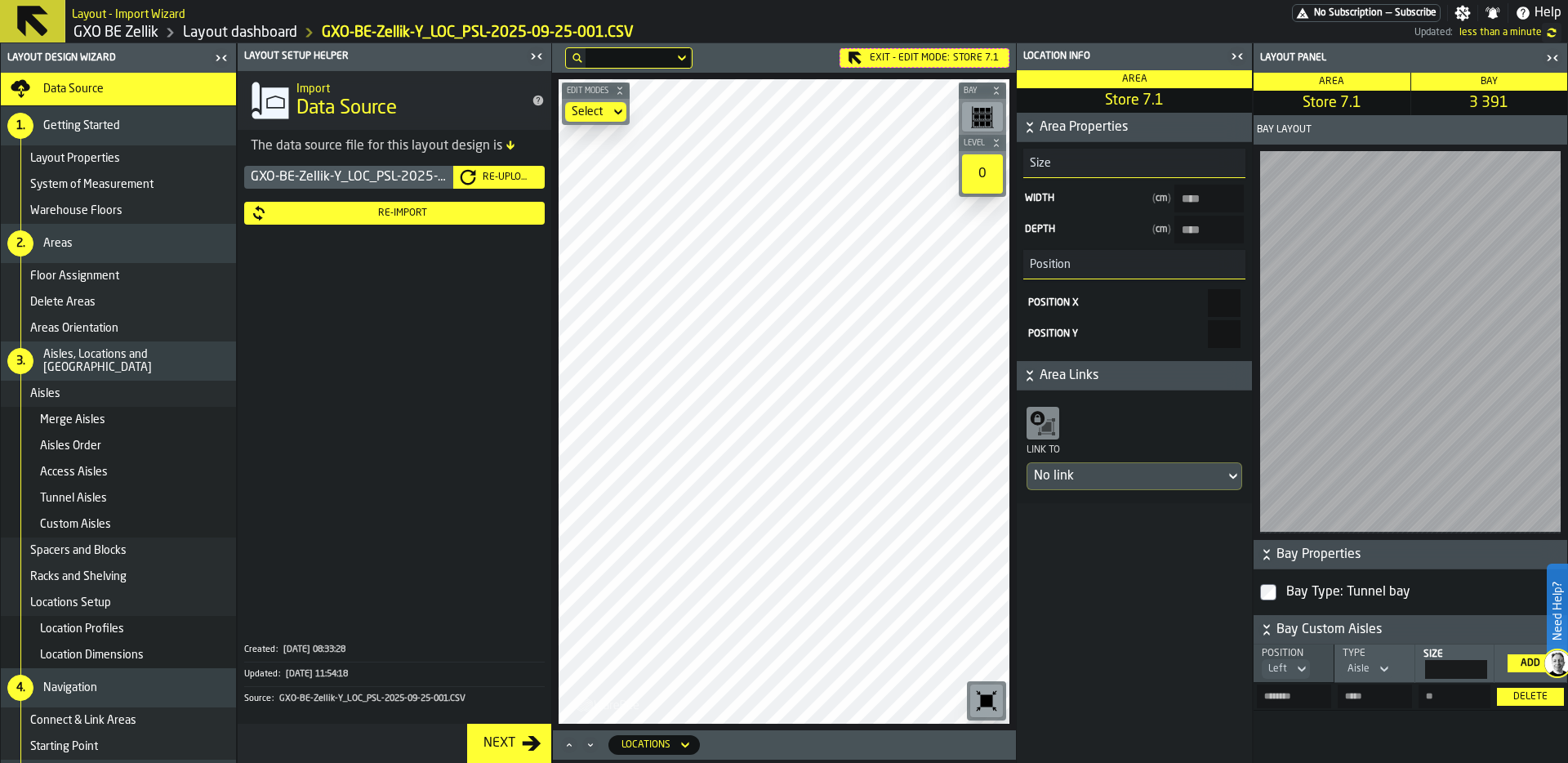
click at [536, 359] on main "Layout Design Wizard Data Source 1. Getting Started Layout Properties System of…" at bounding box center [784, 403] width 1568 height 720
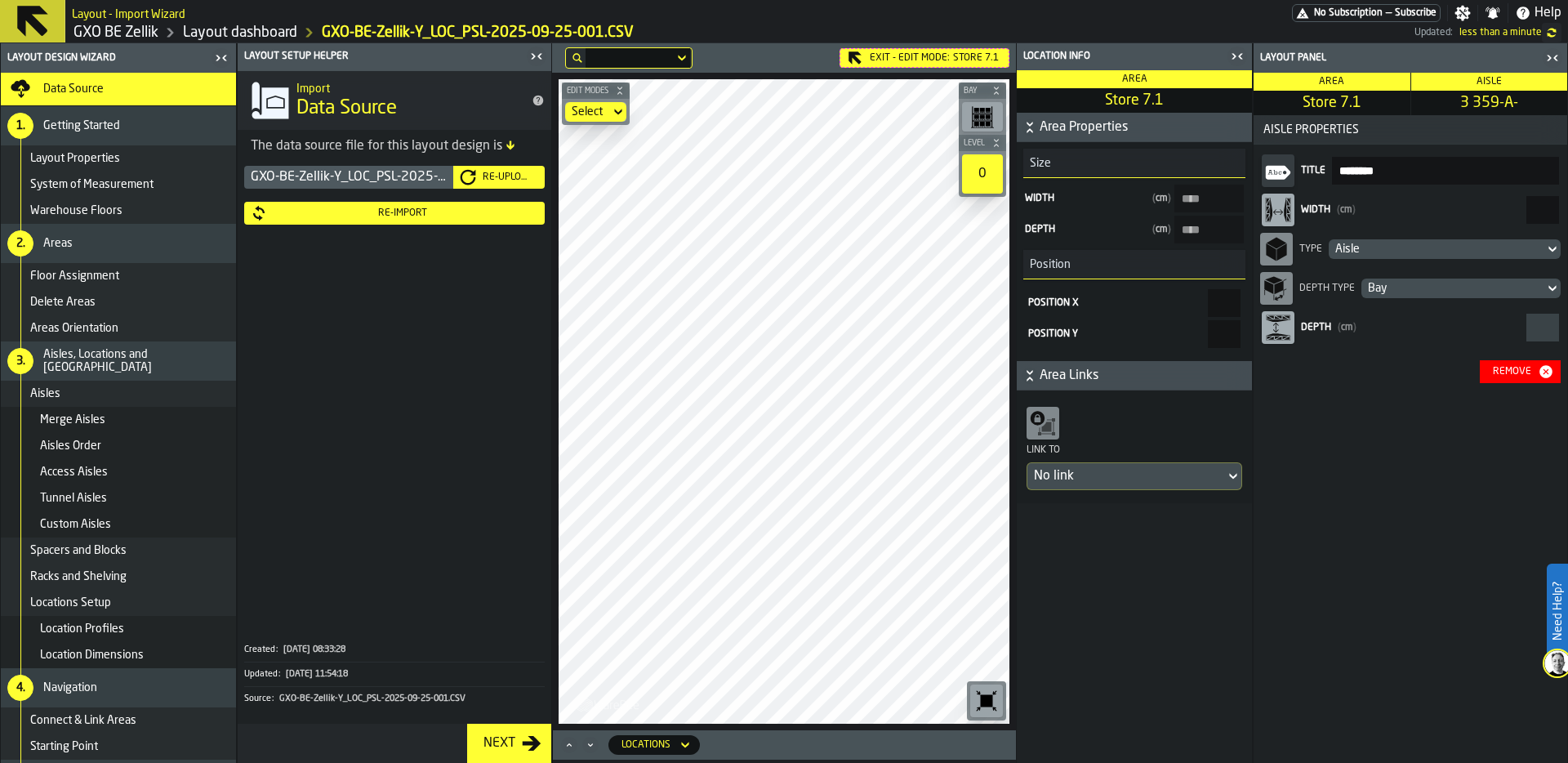
drag, startPoint x: 1529, startPoint y: 210, endPoint x: 1567, endPoint y: 210, distance: 38.0
click at [1567, 210] on div "Layout panel Area Store 7.1 Aisle 3 359-A- Aisle Properties Title ******** Widt…" at bounding box center [1409, 403] width 315 height 720
type input "***"
drag, startPoint x: 1522, startPoint y: 214, endPoint x: 1567, endPoint y: 213, distance: 45.0
click at [1567, 213] on div "Layout panel Area Store 7.1 Aisle 3 324-A- Aisle Properties Title ******** Widt…" at bounding box center [1409, 403] width 315 height 720
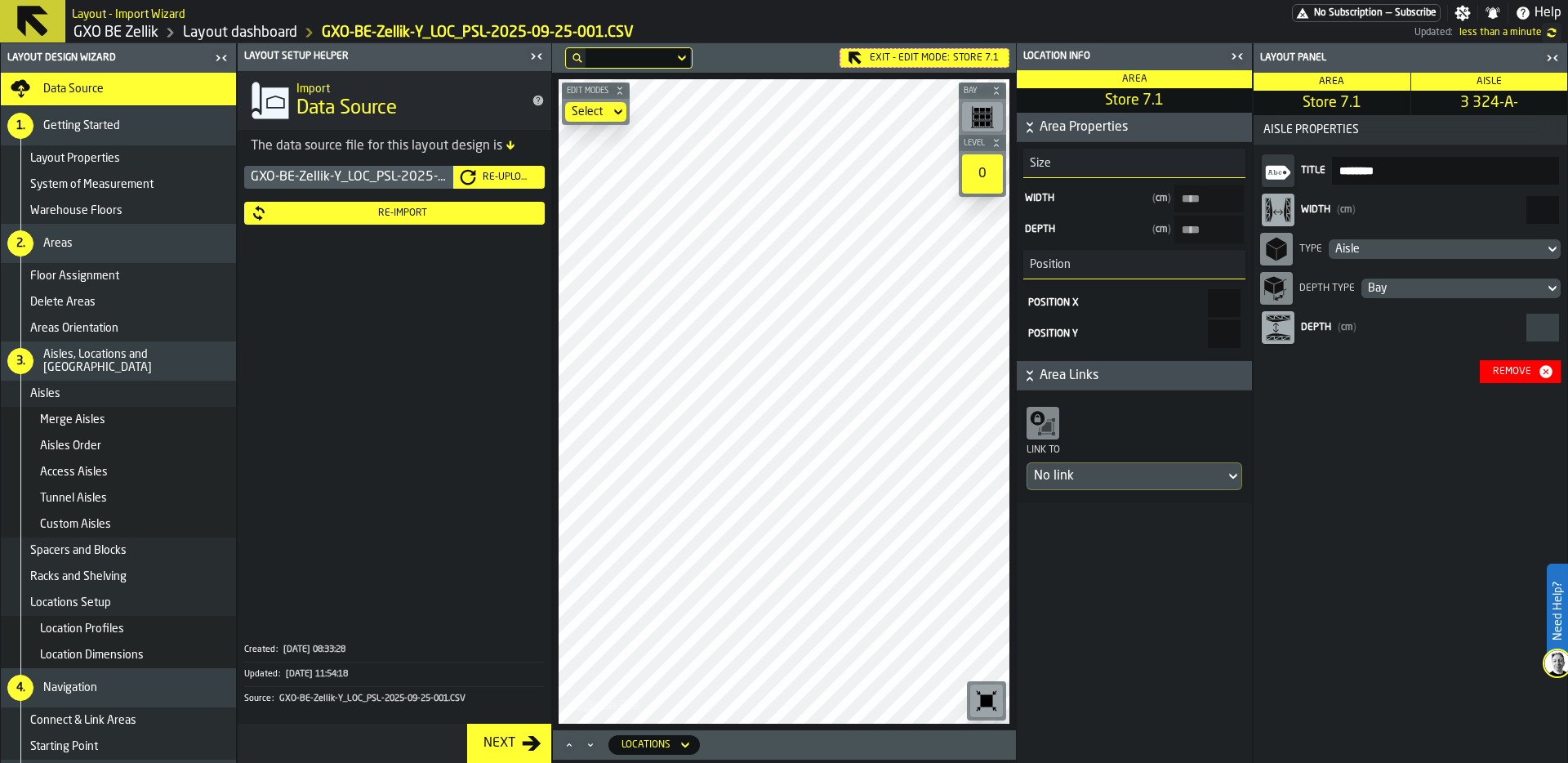
type input "***"
drag, startPoint x: 1521, startPoint y: 200, endPoint x: 1567, endPoint y: 199, distance: 46.0
click at [1567, 200] on div "Layout panel Area Store 7.1 Aisle 3 323-A- Aisle Properties Title ******** Widt…" at bounding box center [1409, 403] width 315 height 720
type input "***"
drag, startPoint x: 1523, startPoint y: 196, endPoint x: 1567, endPoint y: 196, distance: 44.0
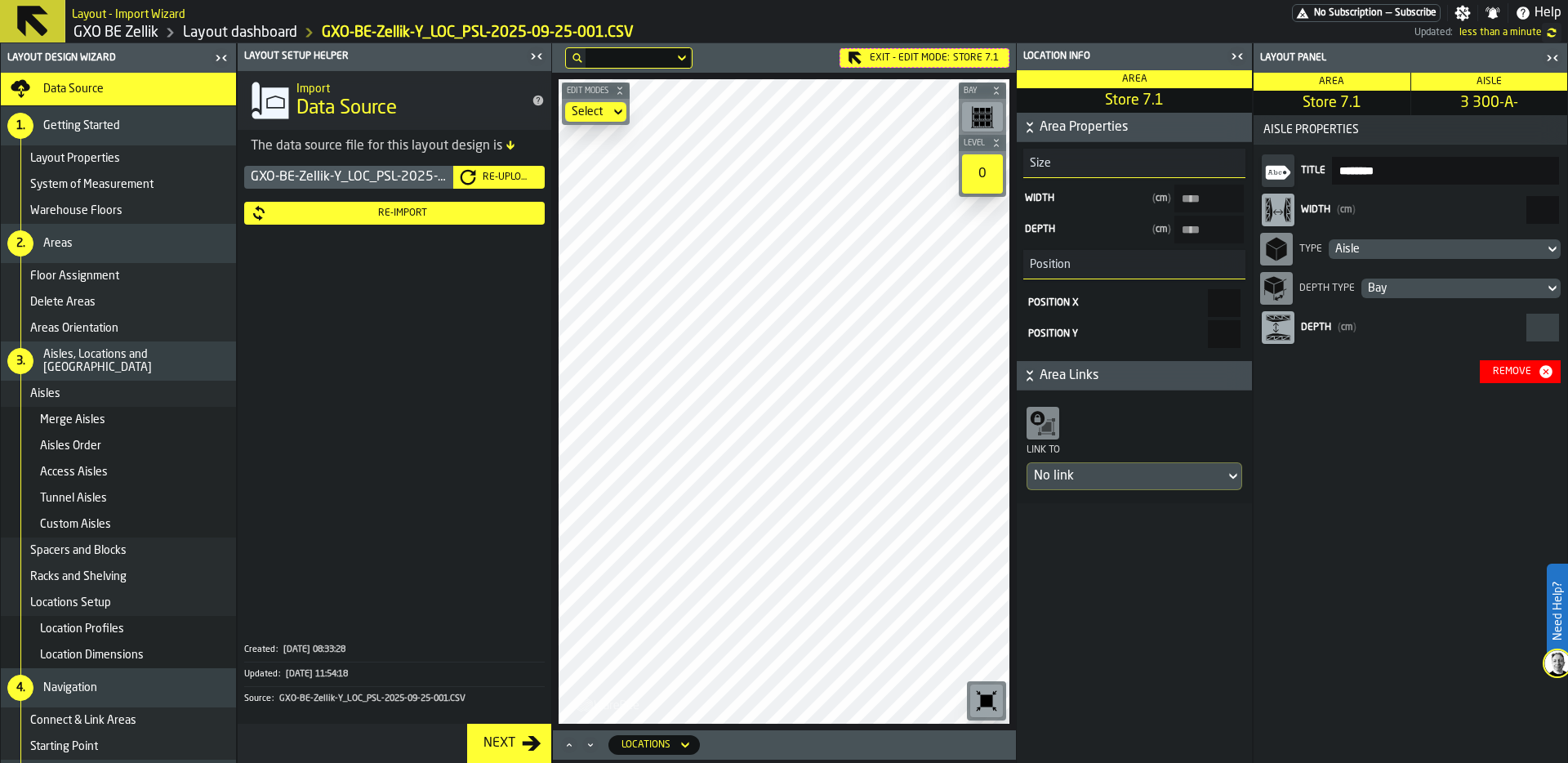
click at [1567, 196] on div "Layout panel Area Store 7.1 Aisle 3 300-A- Aisle Properties Title ******** Widt…" at bounding box center [1409, 403] width 315 height 720
drag, startPoint x: 1536, startPoint y: 205, endPoint x: 1567, endPoint y: 205, distance: 31.0
click at [1567, 205] on div "Layout panel Area Store 7.1 Aisle 3 300-A- Aisle Properties Title ******** Widt…" at bounding box center [1409, 403] width 315 height 720
type input "***"
drag, startPoint x: 1526, startPoint y: 213, endPoint x: 1567, endPoint y: 213, distance: 41.0
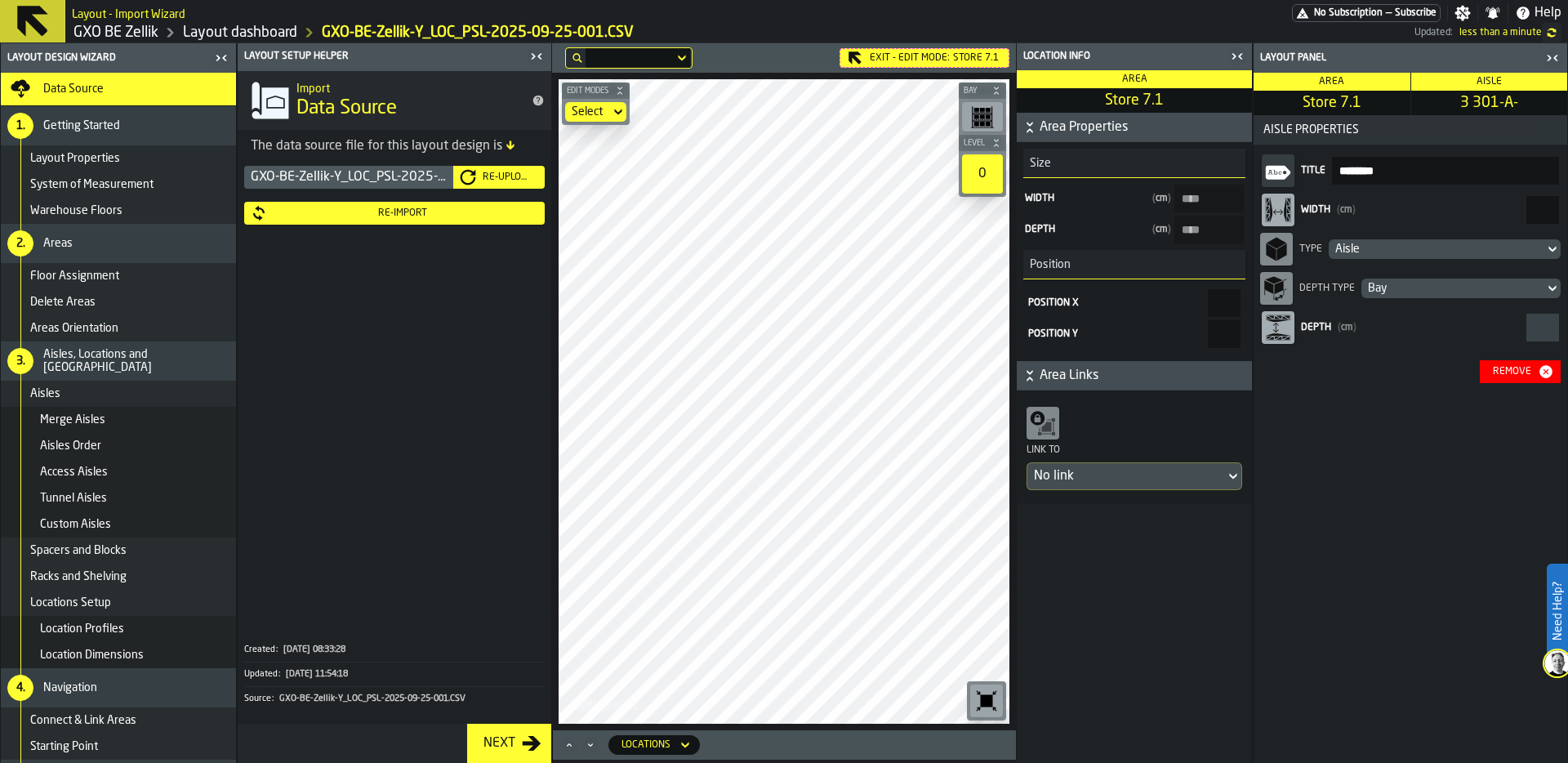
click at [1567, 213] on div "Layout panel Area Store 7.1 Aisle 3 301-A- Aisle Properties Title ******** Widt…" at bounding box center [1409, 403] width 315 height 720
type input "***"
click at [732, 53] on div "Exit - Edit Mode: Store 7.1 Edit Modes Select Bay Level 0 M A K I N G W A R E H…" at bounding box center [784, 387] width 464 height 687
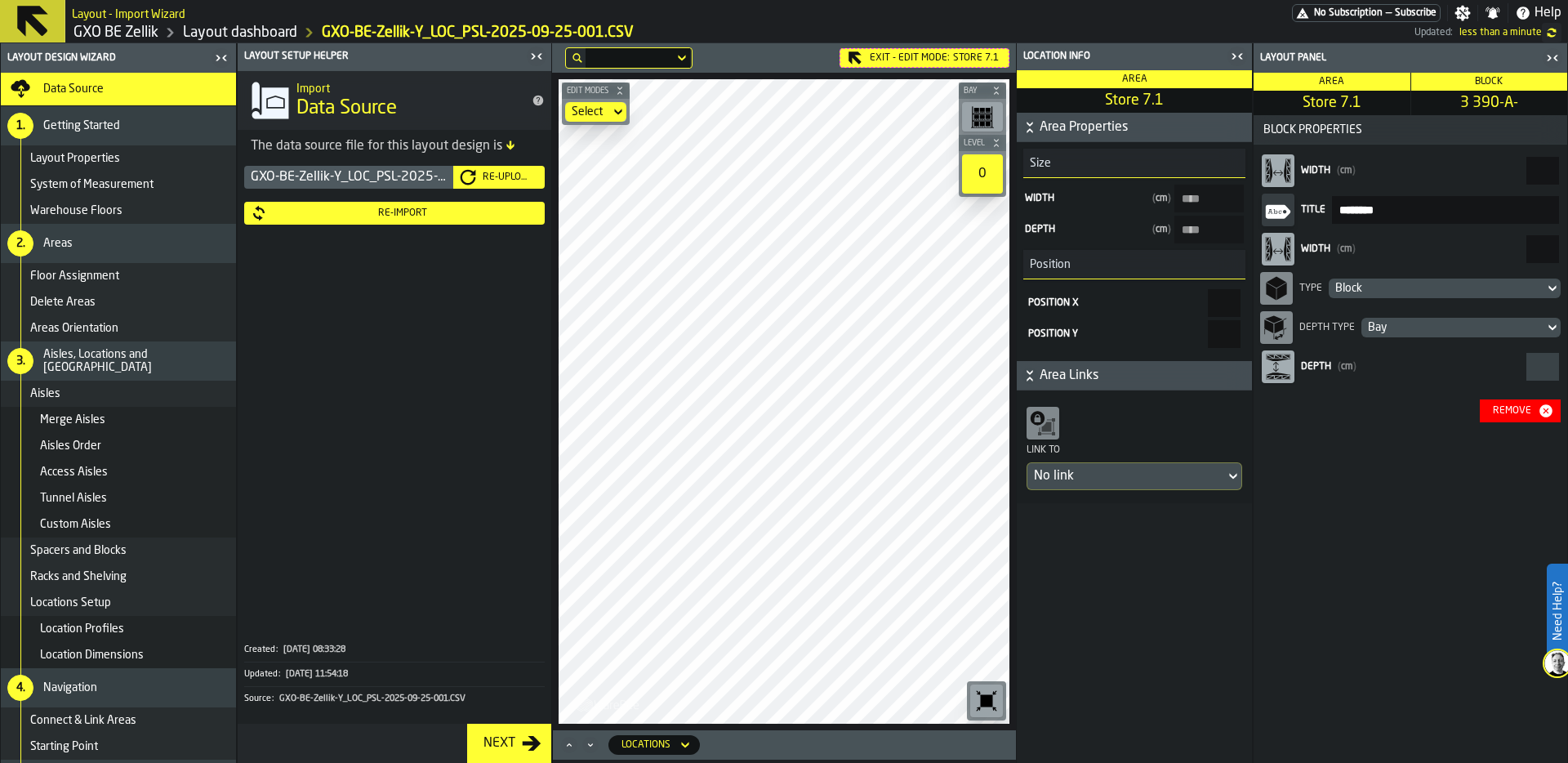
click at [1431, 287] on div "Block" at bounding box center [1436, 287] width 202 height 13
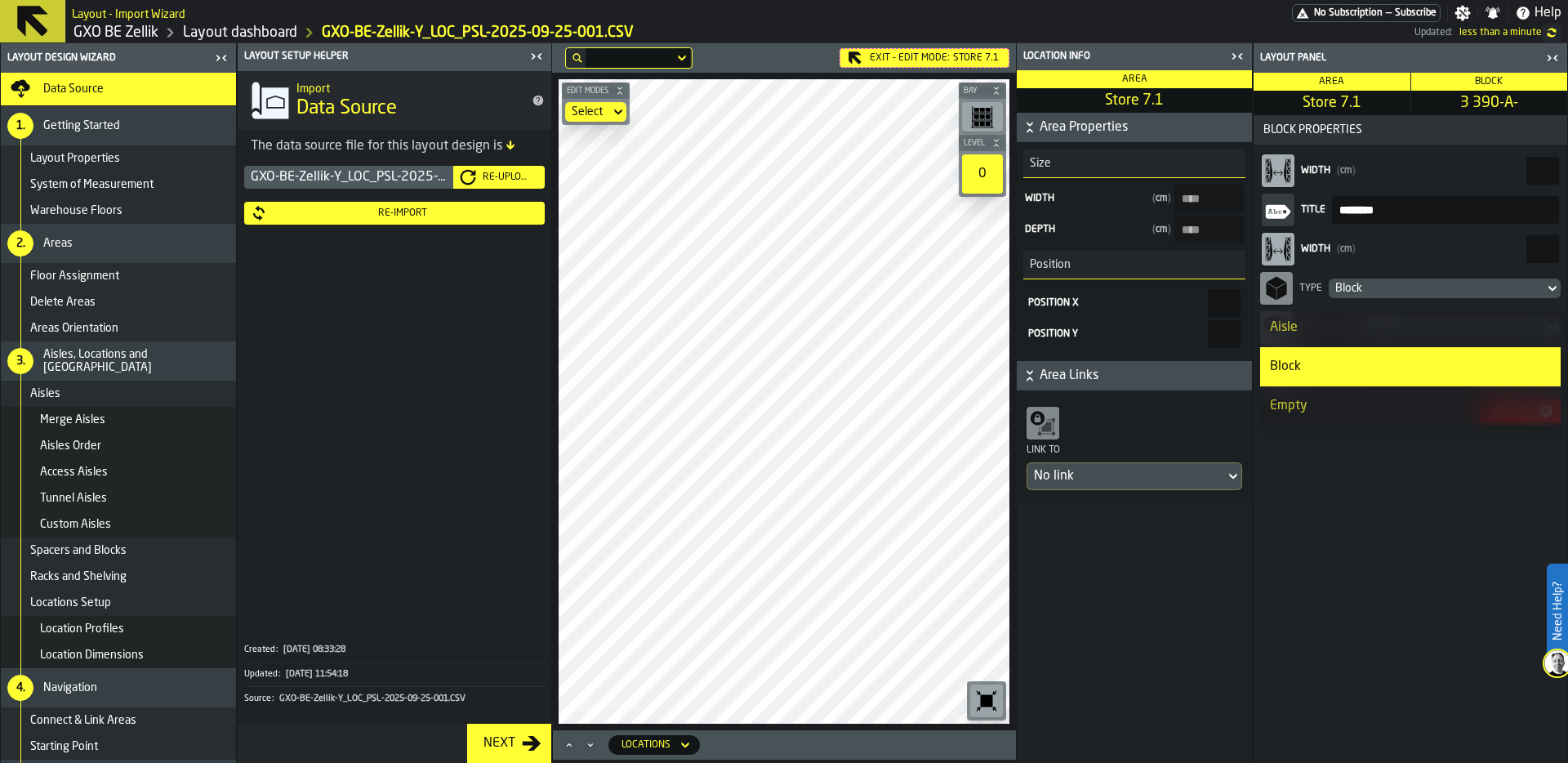
click at [1404, 329] on div "Aisle" at bounding box center [1410, 328] width 281 height 20
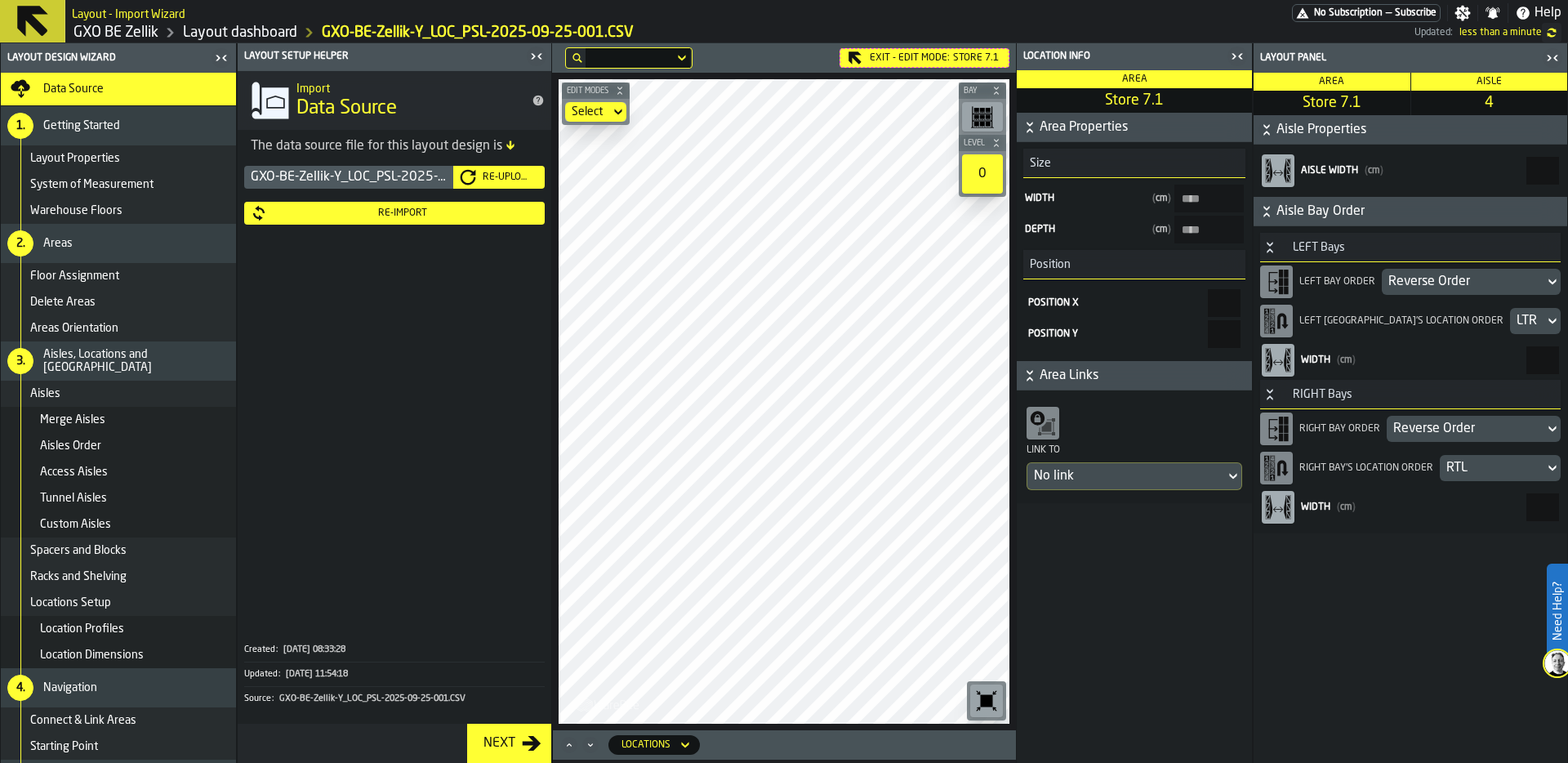
click at [1104, 466] on main "Layout Design Wizard Data Source 1. Getting Started Layout Properties System of…" at bounding box center [784, 403] width 1568 height 720
click at [537, 59] on icon "button-toggle-Close me" at bounding box center [537, 56] width 20 height 20
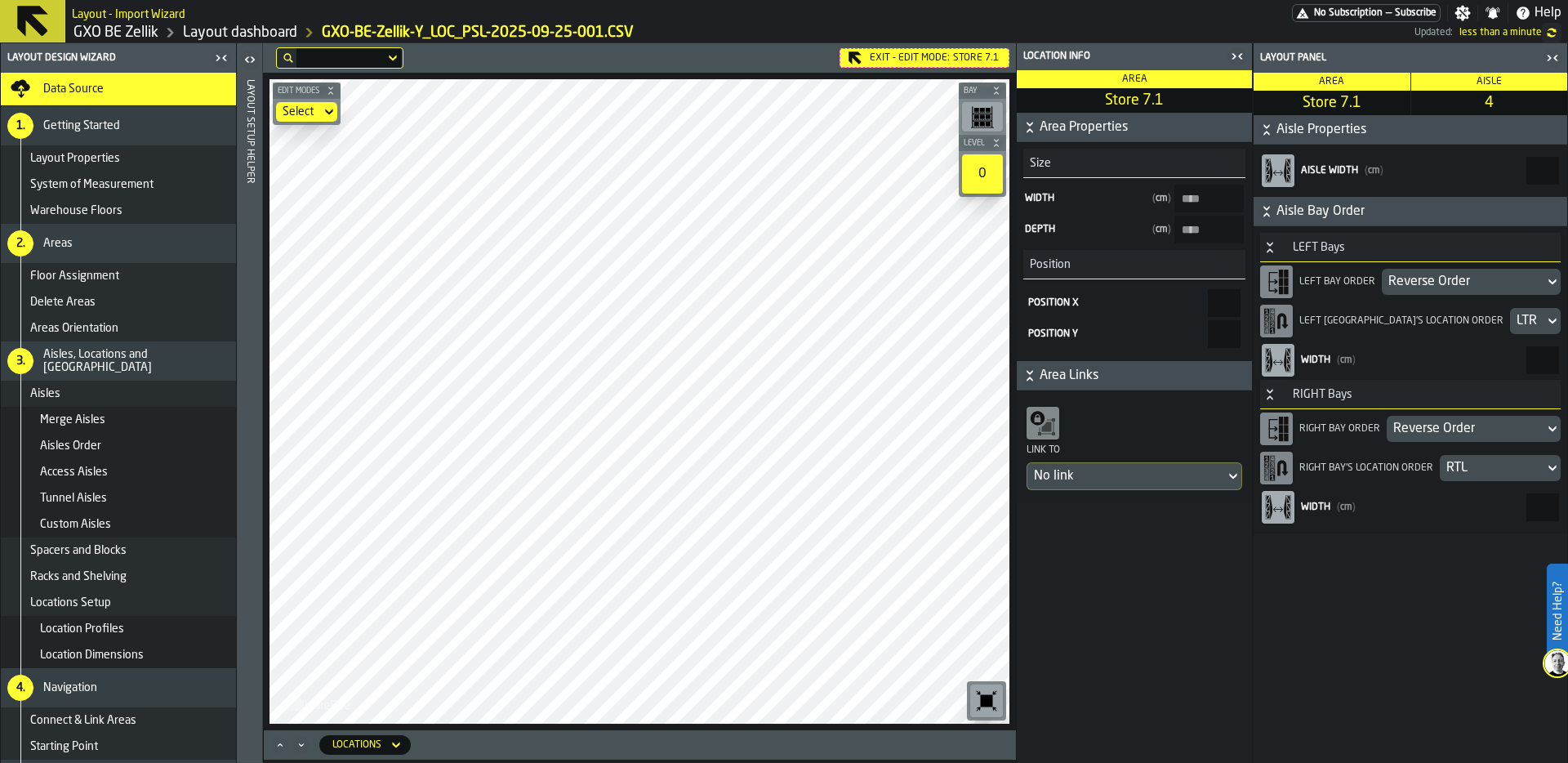
click at [1421, 276] on div "Reverse Order" at bounding box center [1462, 282] width 149 height 20
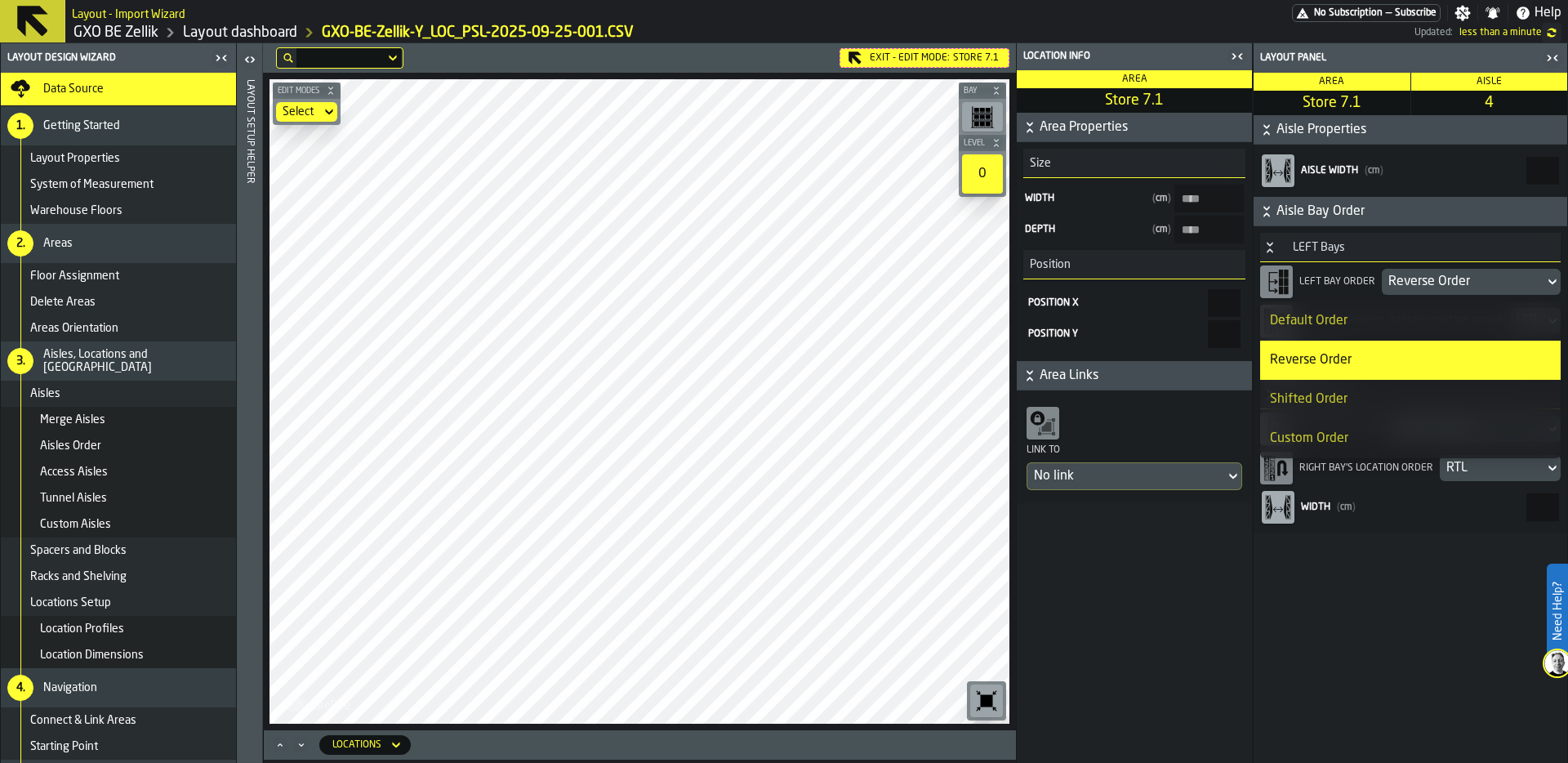
click at [1388, 322] on div "Default Order" at bounding box center [1410, 321] width 281 height 20
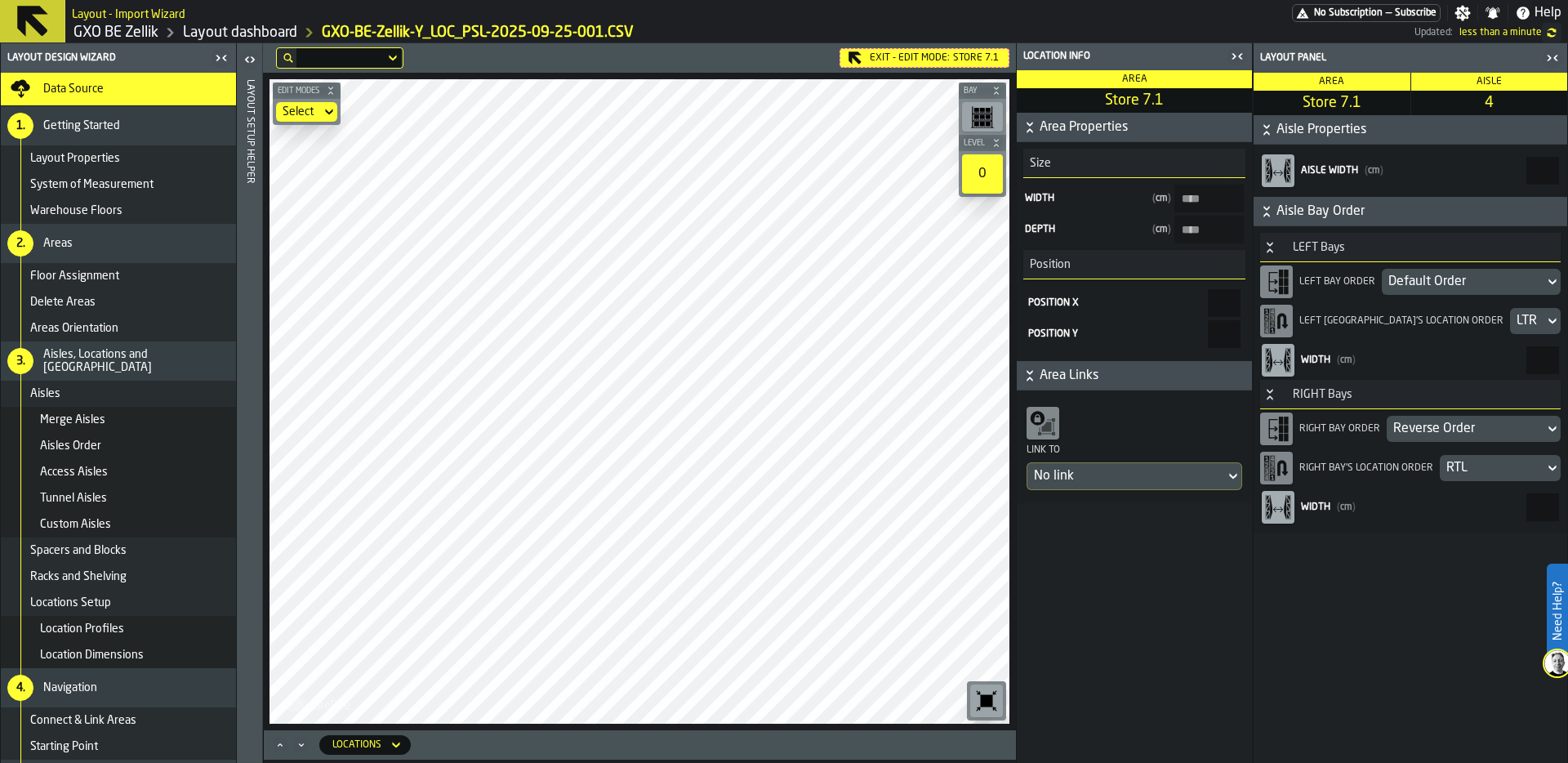
click at [1422, 425] on div "Reverse Order" at bounding box center [1464, 428] width 144 height 20
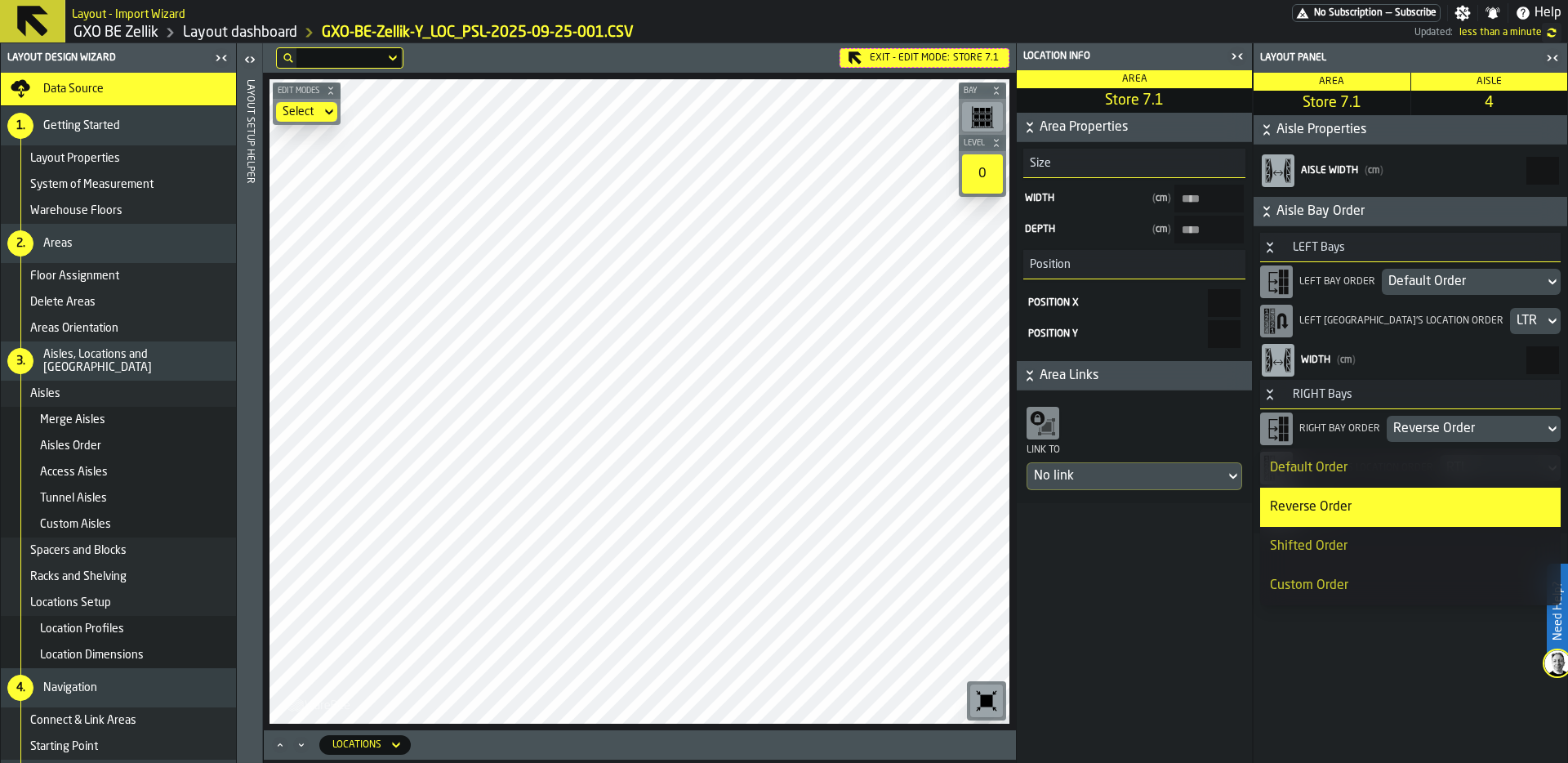
click at [1407, 477] on div "Default Order" at bounding box center [1410, 468] width 281 height 20
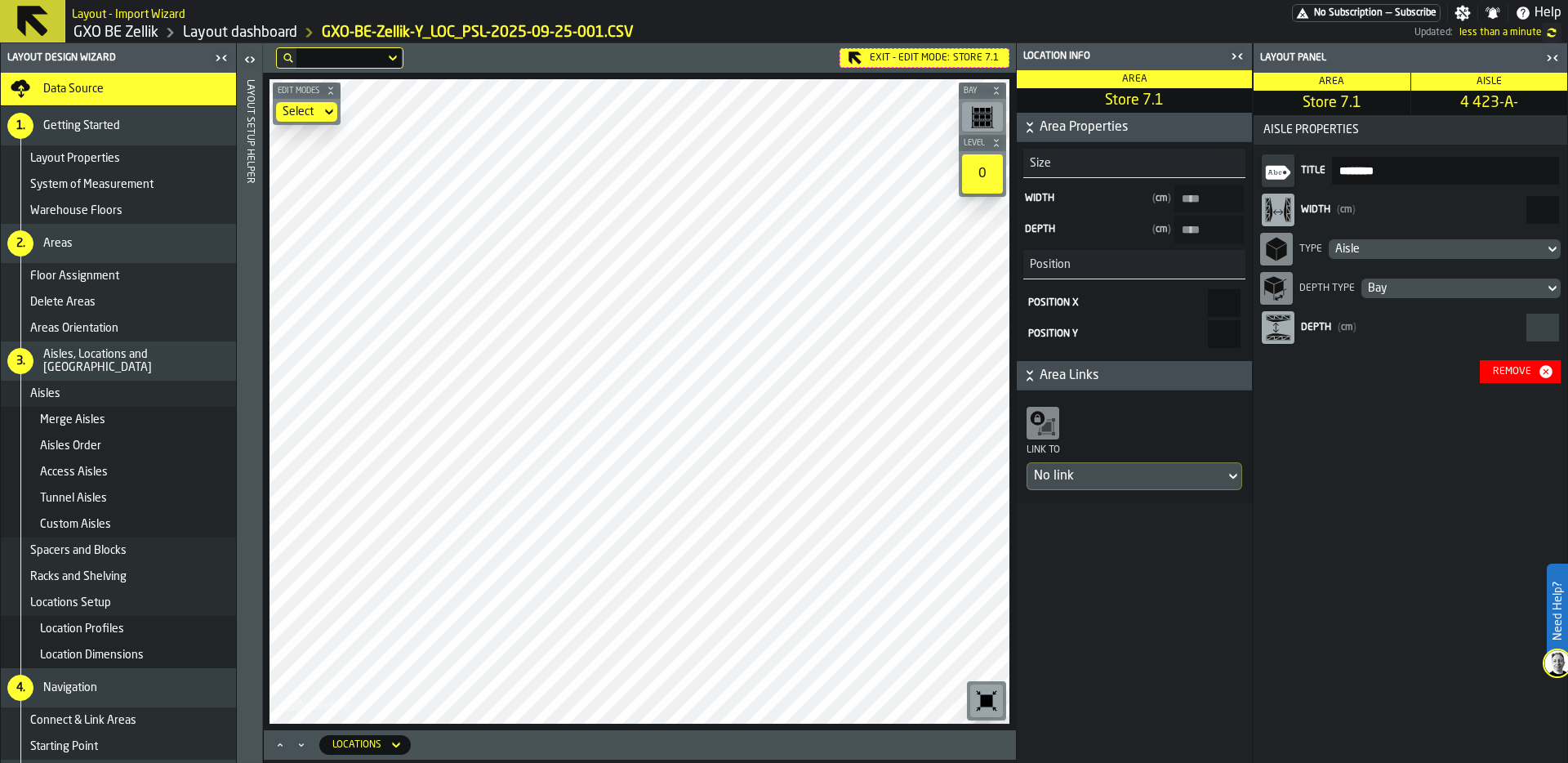
drag, startPoint x: 1532, startPoint y: 200, endPoint x: 1565, endPoint y: 200, distance: 33.0
click at [1567, 200] on div "Layout panel Area Store 7.1 Aisle 4 423-A- Aisle Properties Title ******** Widt…" at bounding box center [1409, 403] width 315 height 720
type input "***"
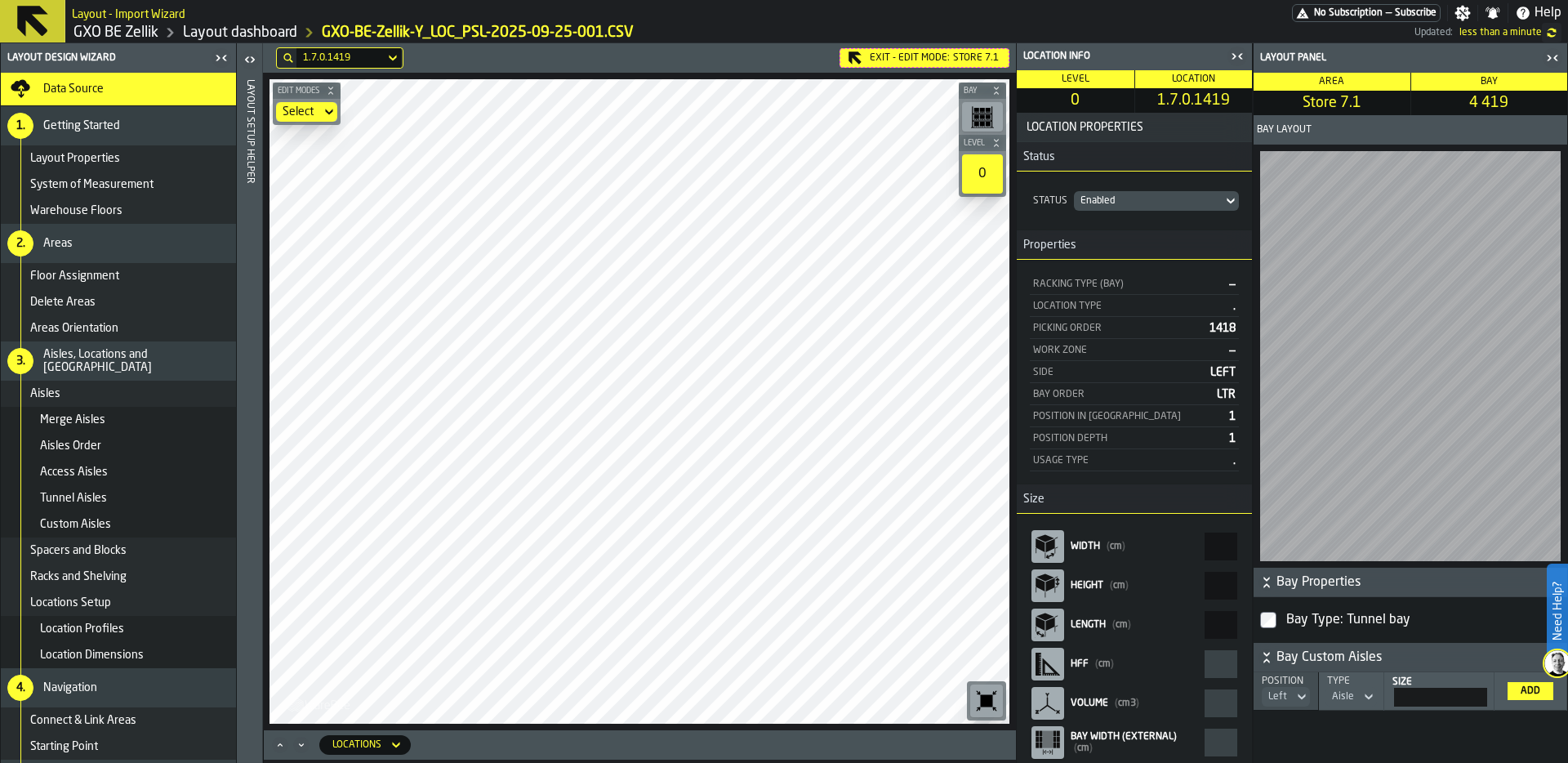
click at [139, 83] on div "Data Source" at bounding box center [136, 89] width 187 height 13
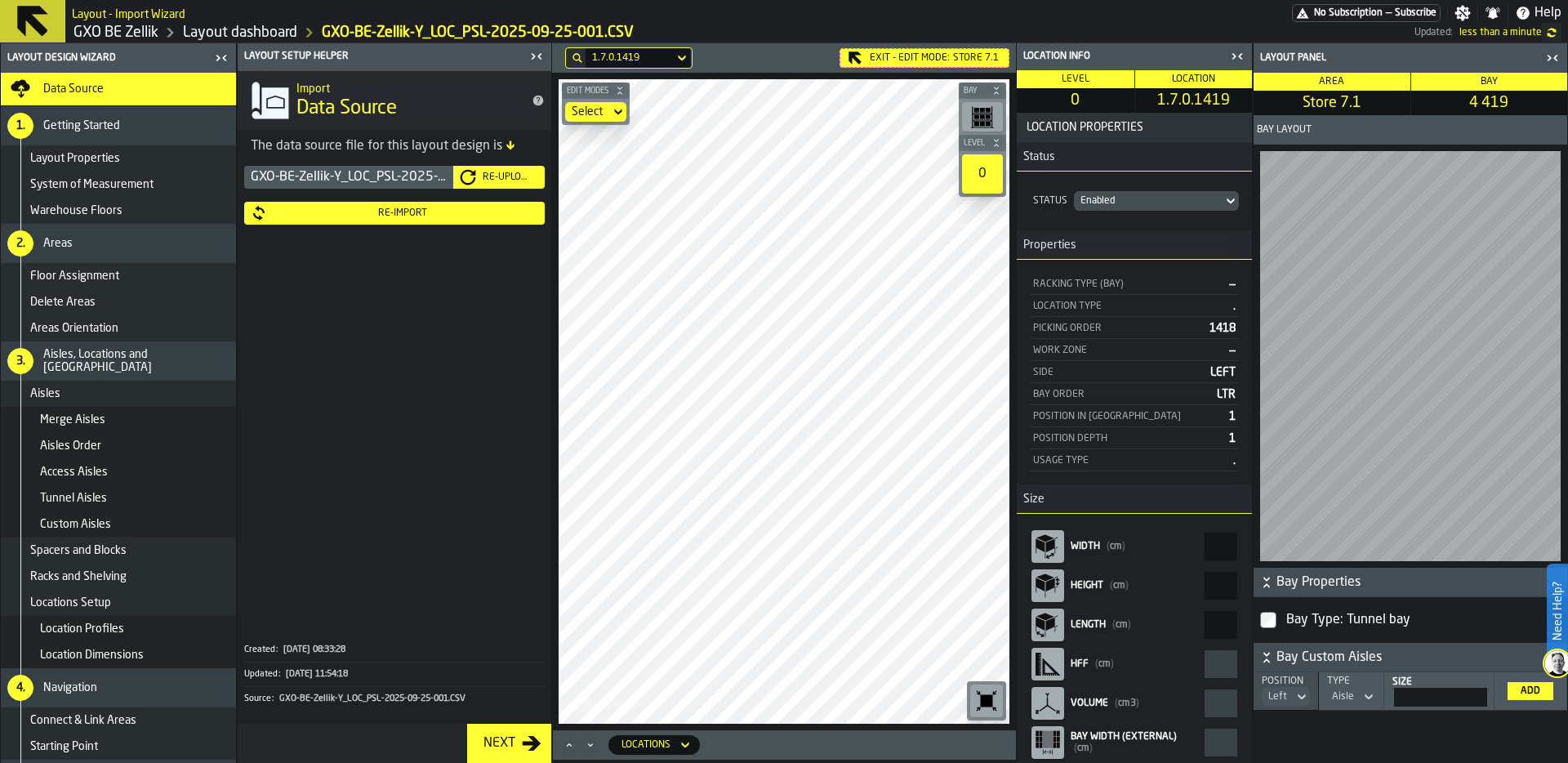
click at [400, 211] on div "Re-Import" at bounding box center [403, 213] width 271 height 12
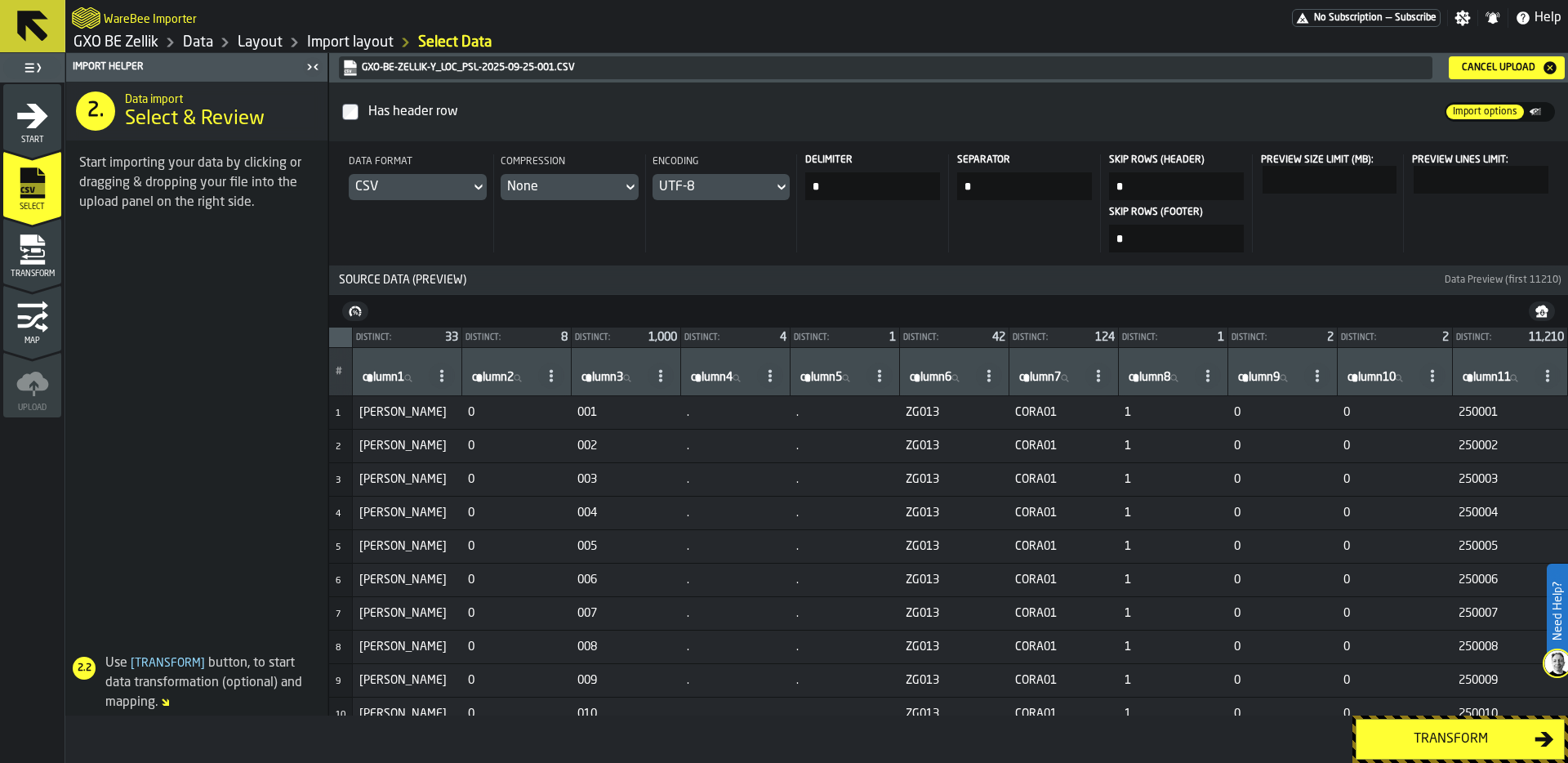
click at [1457, 736] on div "Transform" at bounding box center [1450, 739] width 168 height 20
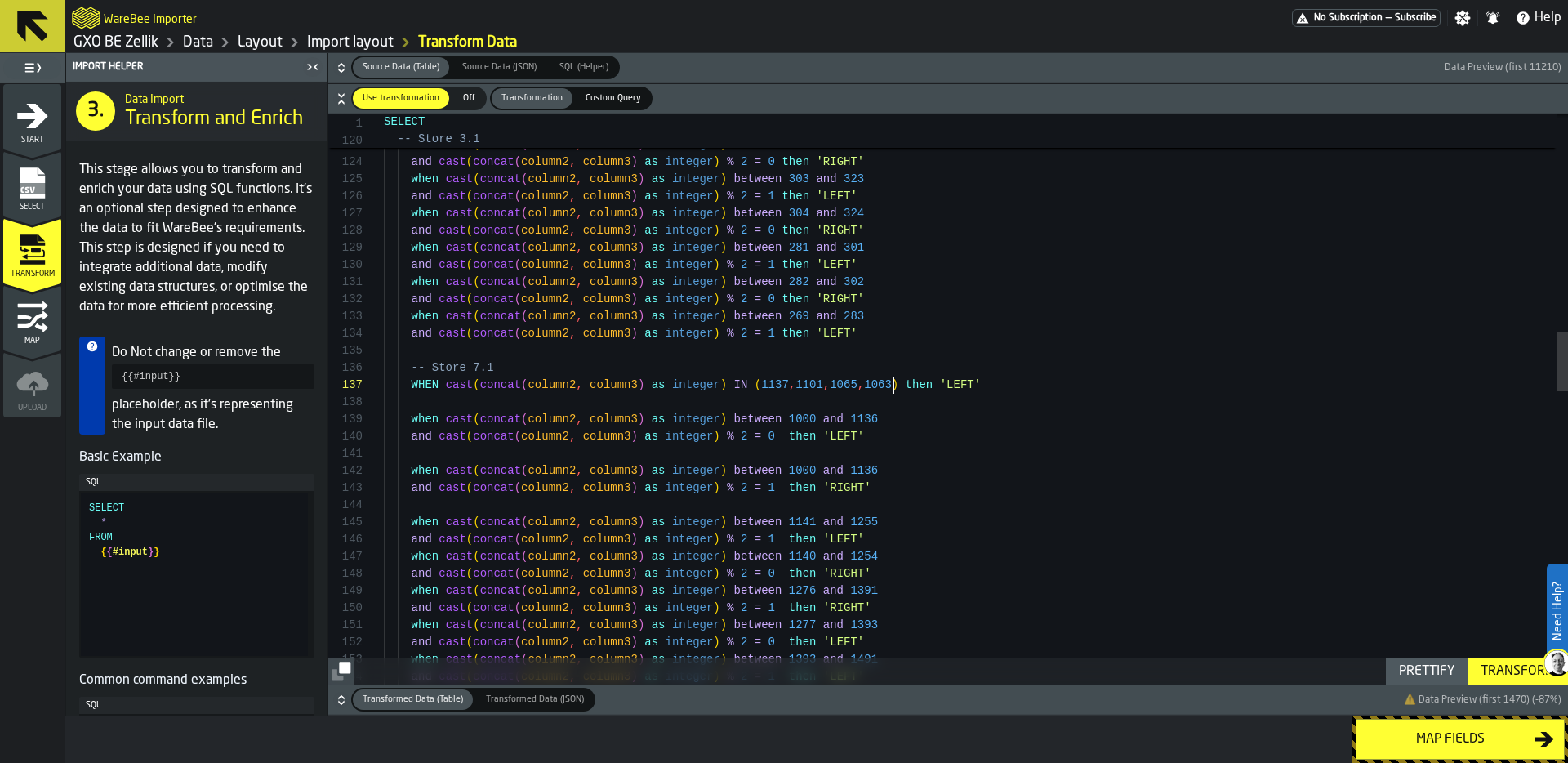
scroll to position [103, 0]
click at [892, 382] on div "when cast ( concat ( column2 , column3 ) as integer ) between 303 and 323 and c…" at bounding box center [976, 758] width 1184 height 5455
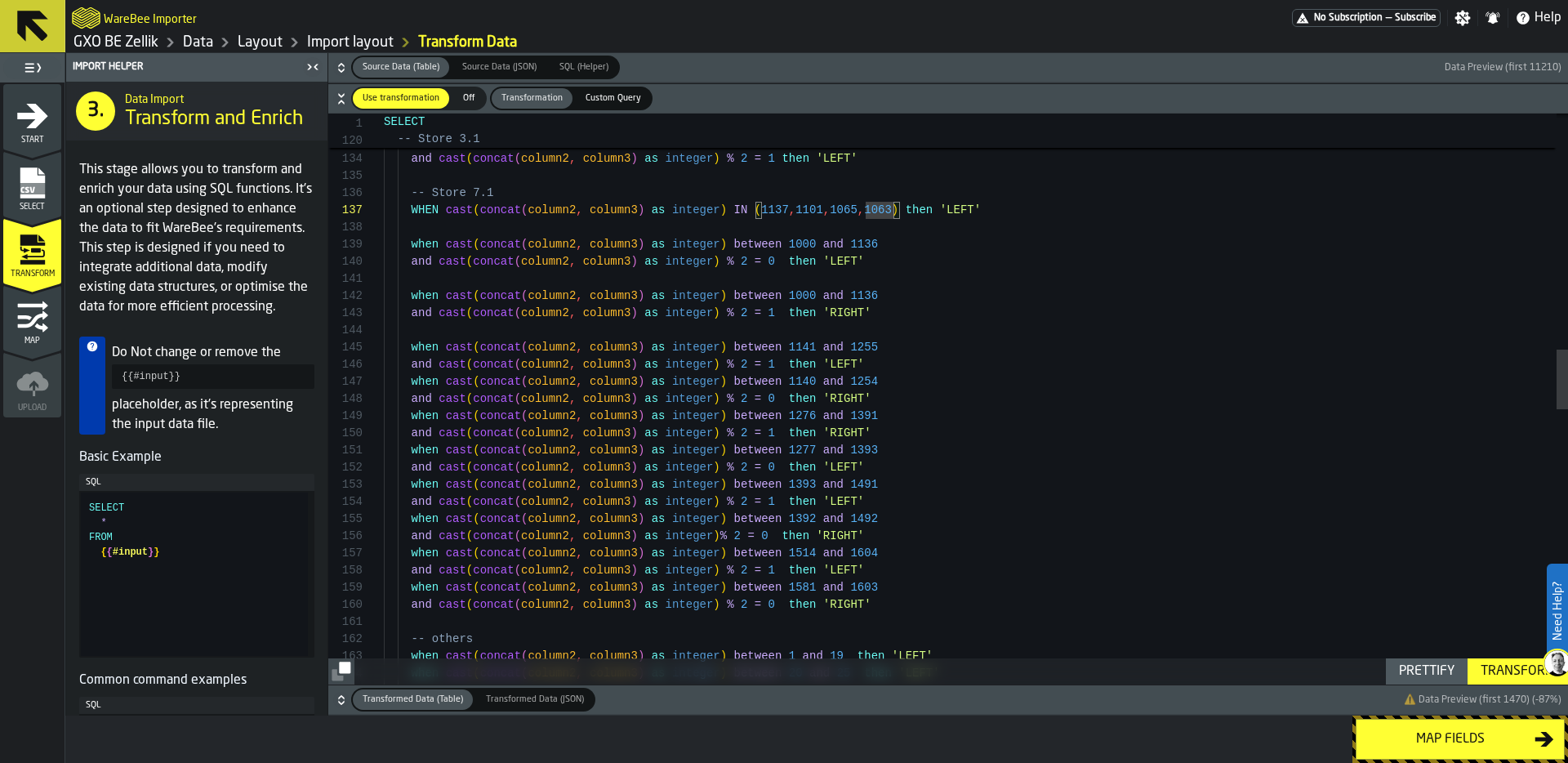
click at [869, 502] on div "when cast ( concat ( column2 , column3 ) as integer ) between 282 and 302 and c…" at bounding box center [976, 583] width 1184 height 5455
drag, startPoint x: 879, startPoint y: 486, endPoint x: 789, endPoint y: 485, distance: 90.0
click at [789, 485] on div "when cast ( concat ( column2 , column3 ) as integer ) between 282 and 302 and c…" at bounding box center [976, 583] width 1184 height 5455
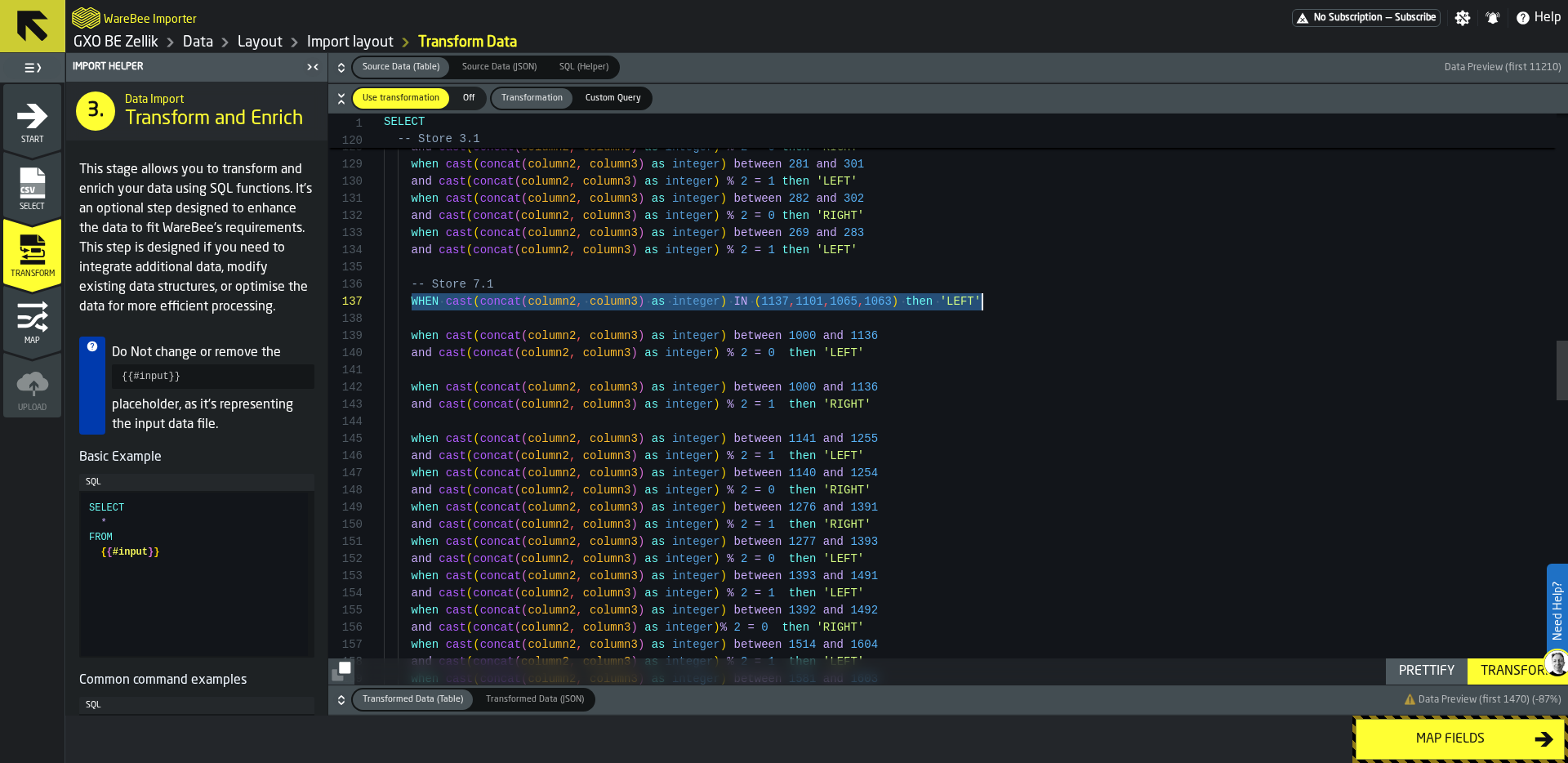
scroll to position [103, 0]
drag, startPoint x: 409, startPoint y: 304, endPoint x: 1043, endPoint y: 300, distance: 634.0
click at [1043, 300] on div "when cast ( concat ( column2 , column3 ) as integer ) between 282 and 302 and c…" at bounding box center [976, 675] width 1184 height 5455
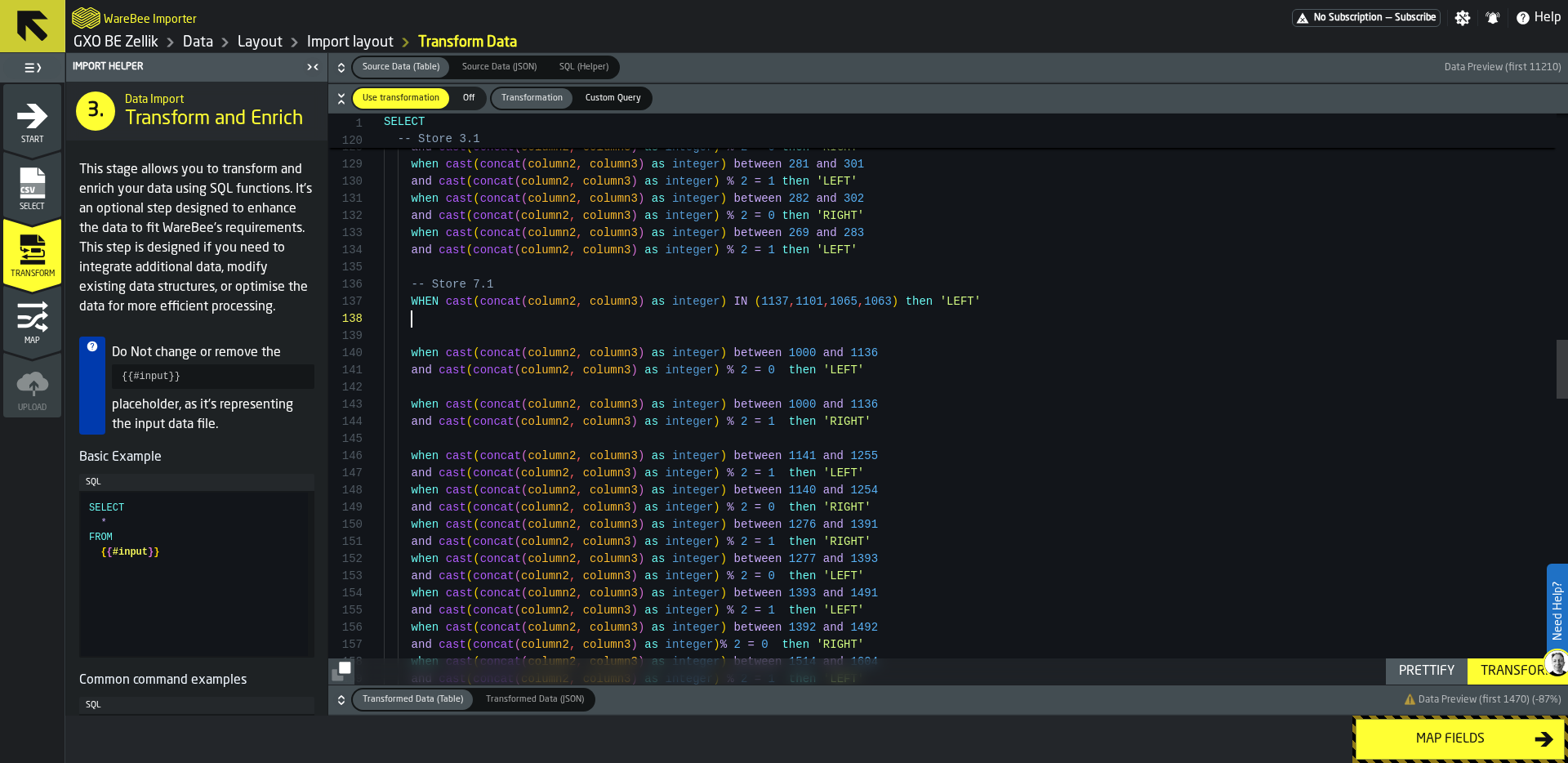
scroll to position [120, 0]
click at [770, 320] on div "when cast ( concat ( column2 , column3 ) as integer ) between 282 and 302 and c…" at bounding box center [976, 683] width 1184 height 5471
click at [772, 318] on div "when cast ( concat ( column2 , column3 ) as integer ) between 282 and 302 and c…" at bounding box center [976, 683] width 1184 height 5471
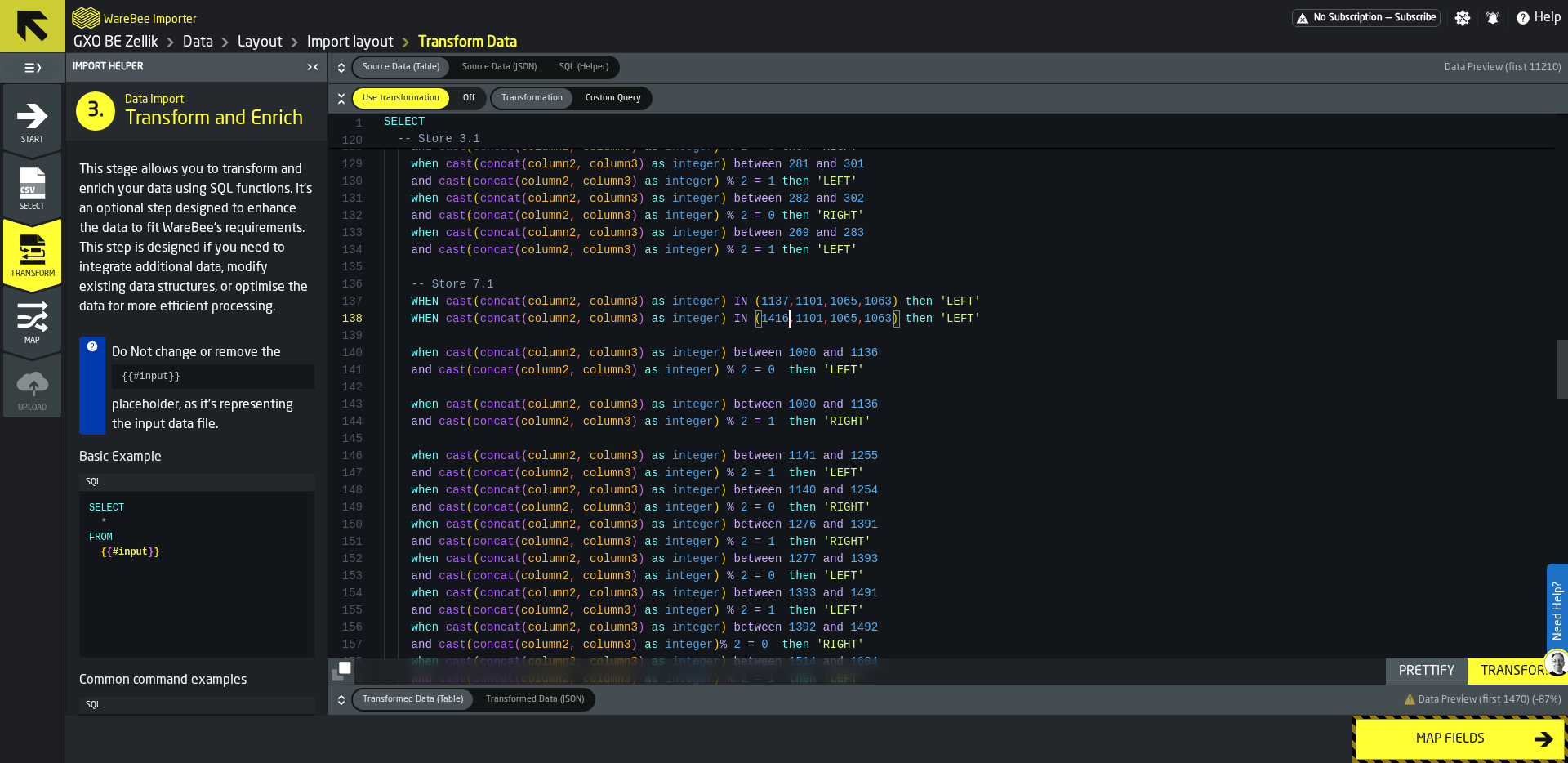
click at [811, 318] on div "when cast ( concat ( column2 , column3 ) as integer ) between 282 and 302 and c…" at bounding box center [976, 683] width 1184 height 5471
click at [844, 322] on div "when cast ( concat ( column2 , column3 ) as integer ) between 282 and 302 and c…" at bounding box center [976, 683] width 1184 height 5471
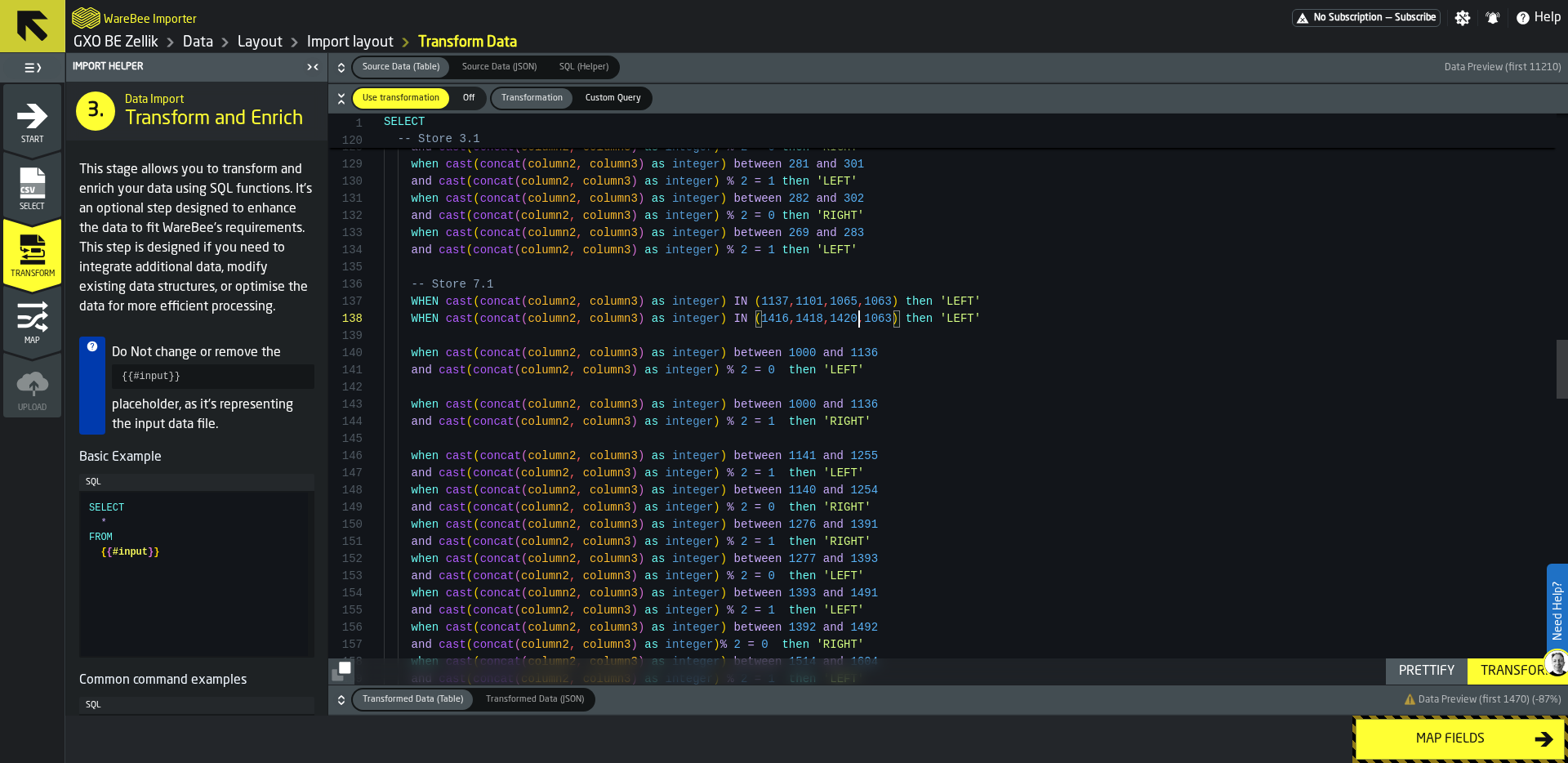
click at [890, 318] on div "when cast ( concat ( column2 , column3 ) as integer ) between 282 and 302 and c…" at bounding box center [976, 683] width 1184 height 5471
drag, startPoint x: 763, startPoint y: 320, endPoint x: 893, endPoint y: 318, distance: 130.0
click at [893, 318] on div "when cast ( concat ( column2 , column3 ) as integer ) between 282 and 302 and c…" at bounding box center [976, 683] width 1184 height 5471
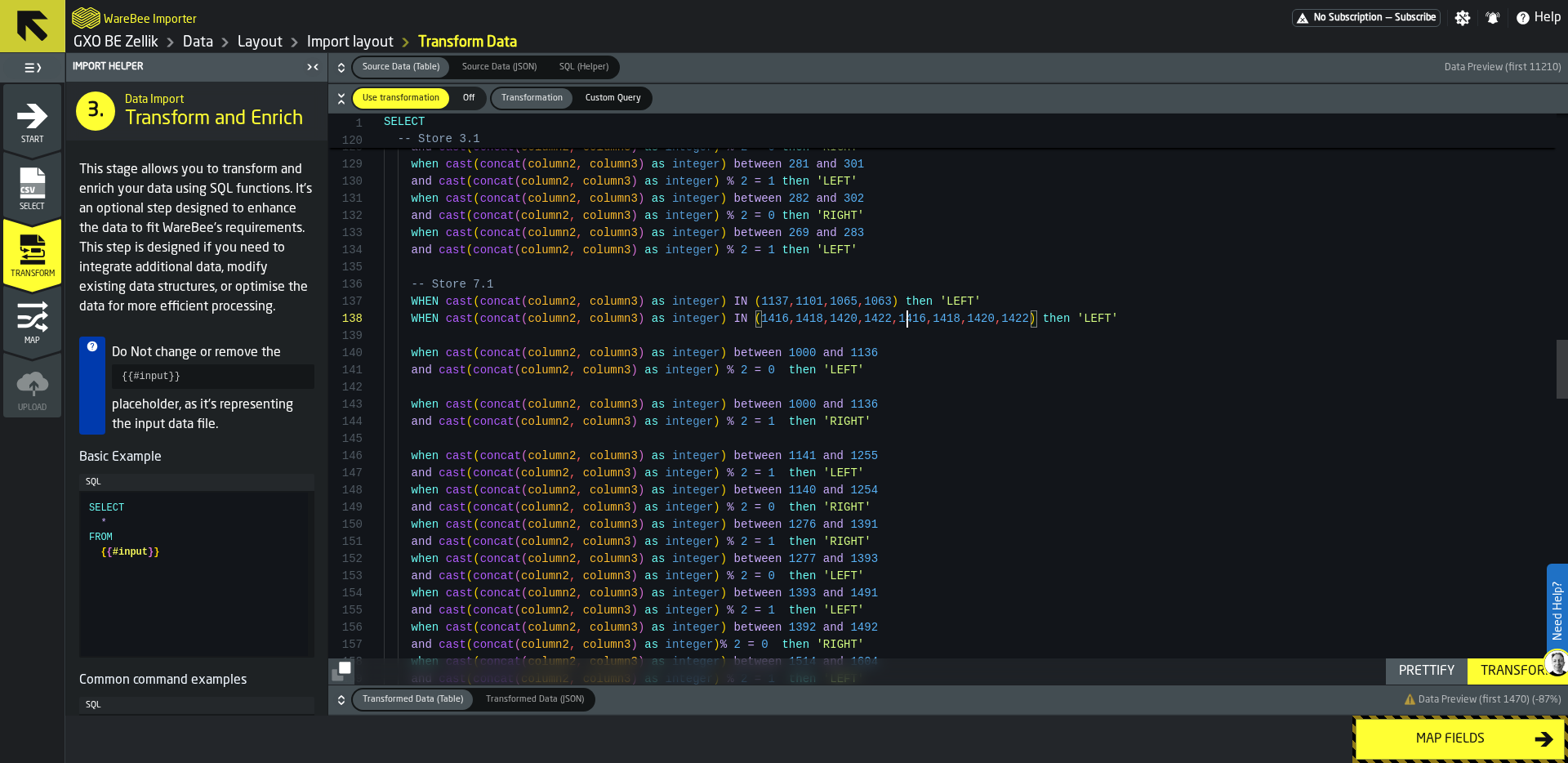
click at [910, 315] on div "when cast ( concat ( column2 , column3 ) as integer ) between 282 and 302 and c…" at bounding box center [976, 683] width 1184 height 5471
click at [943, 317] on div "when cast ( concat ( column2 , column3 ) as integer ) between 282 and 302 and c…" at bounding box center [976, 683] width 1184 height 5471
click at [986, 315] on div "when cast ( concat ( column2 , column3 ) as integer ) between 282 and 302 and c…" at bounding box center [976, 683] width 1184 height 5471
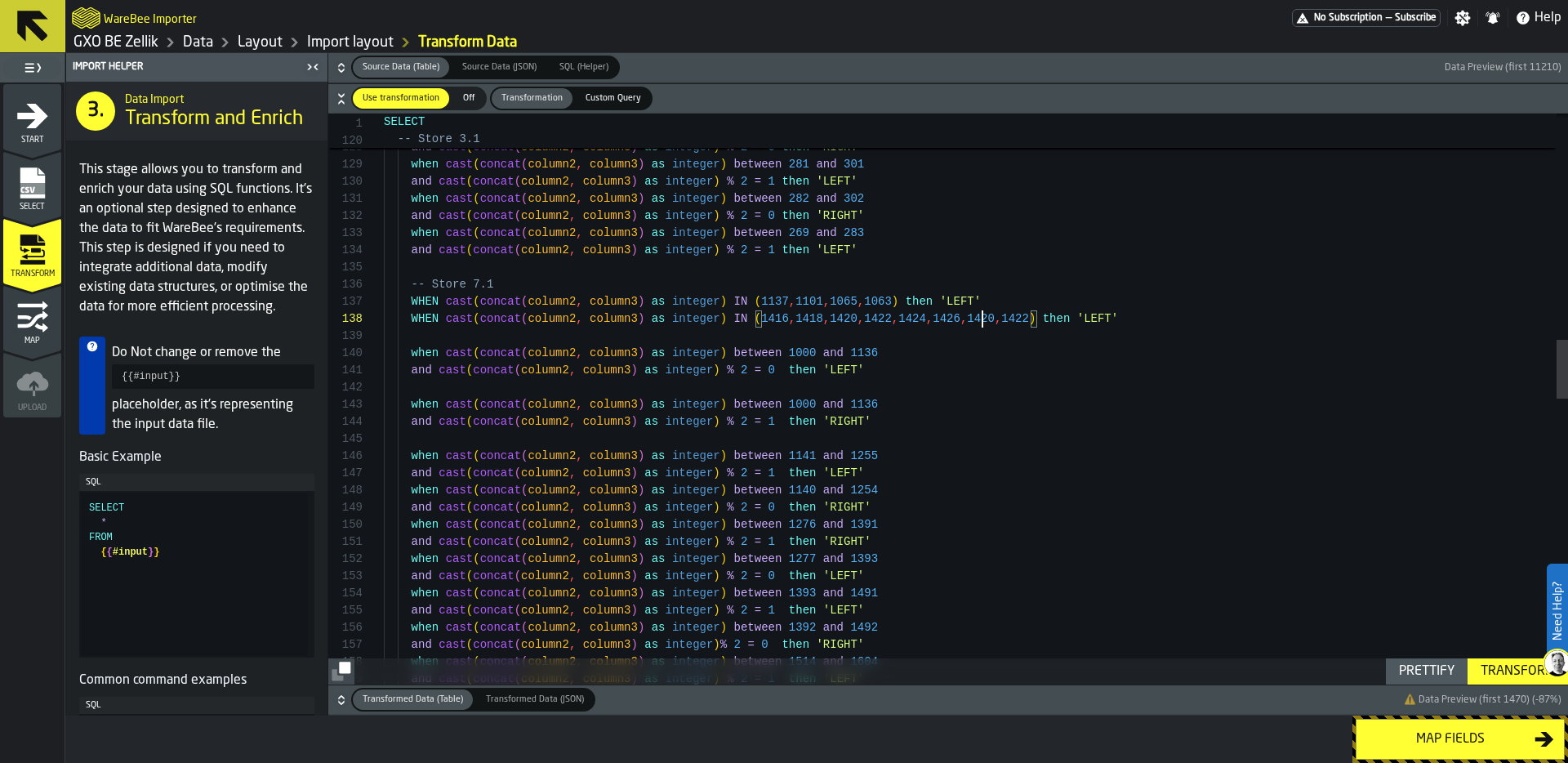
click at [986, 315] on div "when cast ( concat ( column2 , column3 ) as integer ) between 282 and 302 and c…" at bounding box center [976, 683] width 1184 height 5471
click at [1016, 318] on div "when cast ( concat ( column2 , column3 ) as integer ) between 282 and 302 and c…" at bounding box center [976, 683] width 1184 height 5471
type textarea "**********"
click at [1499, 660] on button "Transform" at bounding box center [1518, 671] width 101 height 26
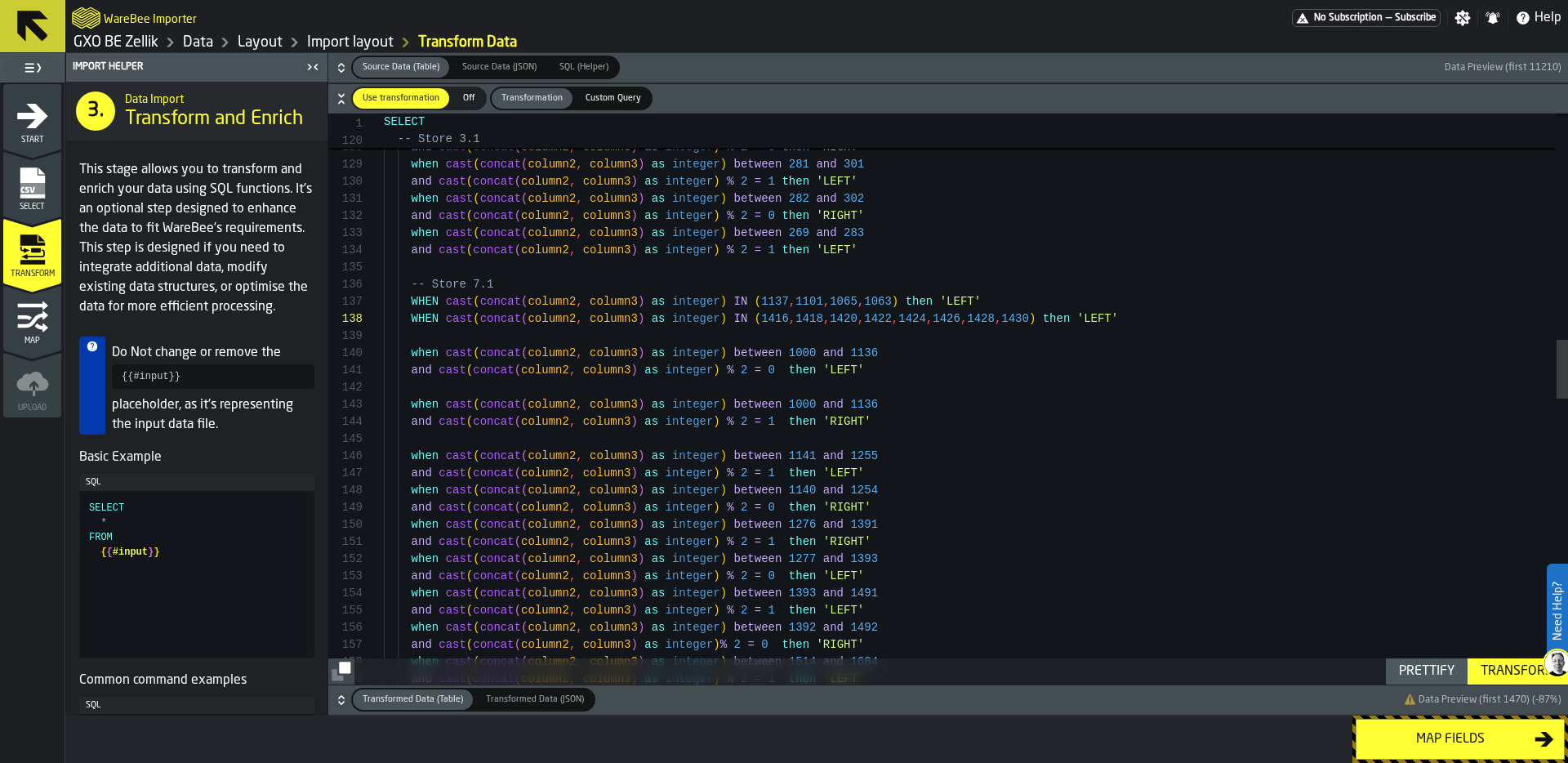
click at [1473, 744] on div "Map fields" at bounding box center [1450, 739] width 168 height 20
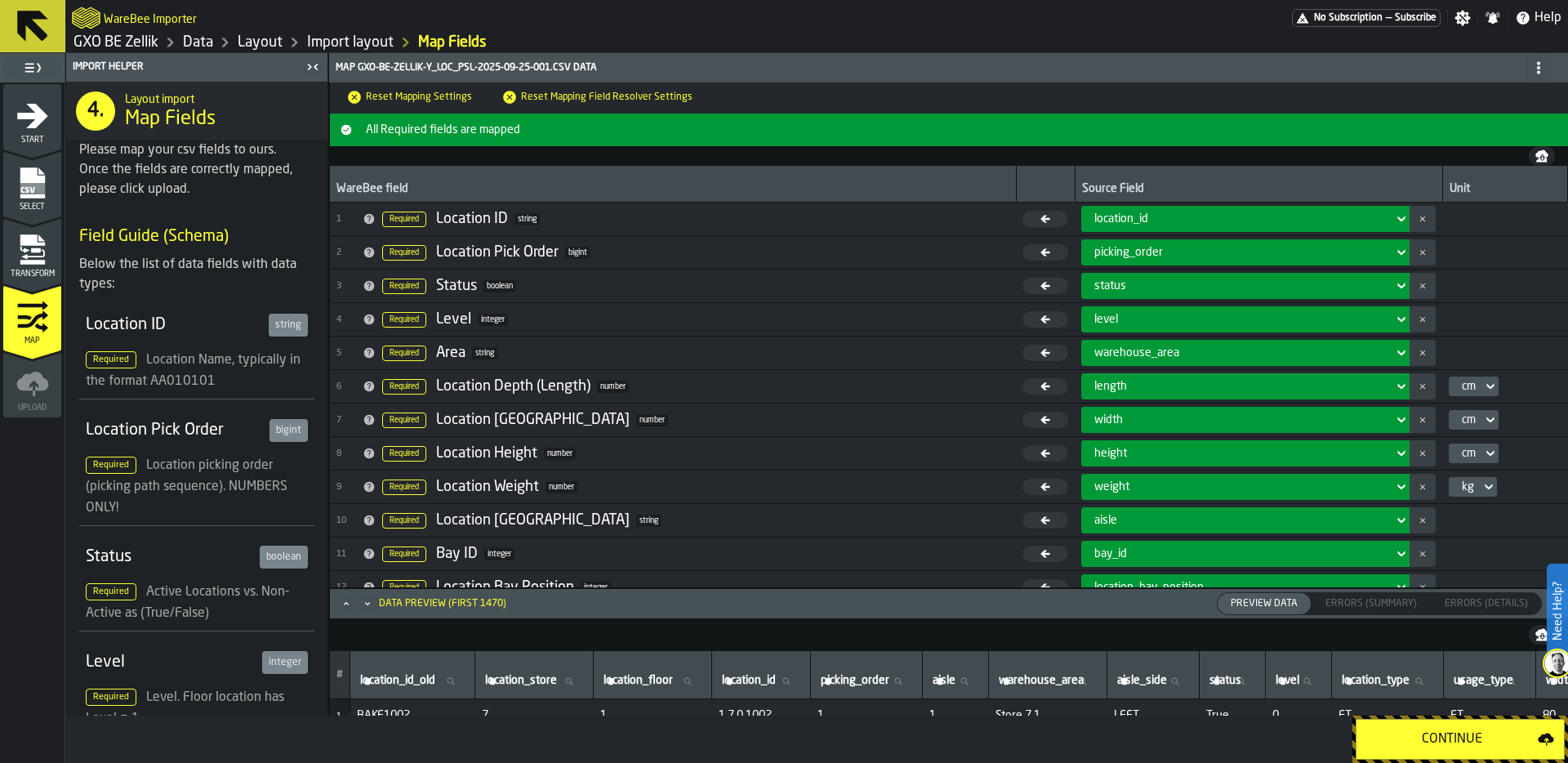
click at [1473, 744] on div "Continue" at bounding box center [1452, 739] width 172 height 20
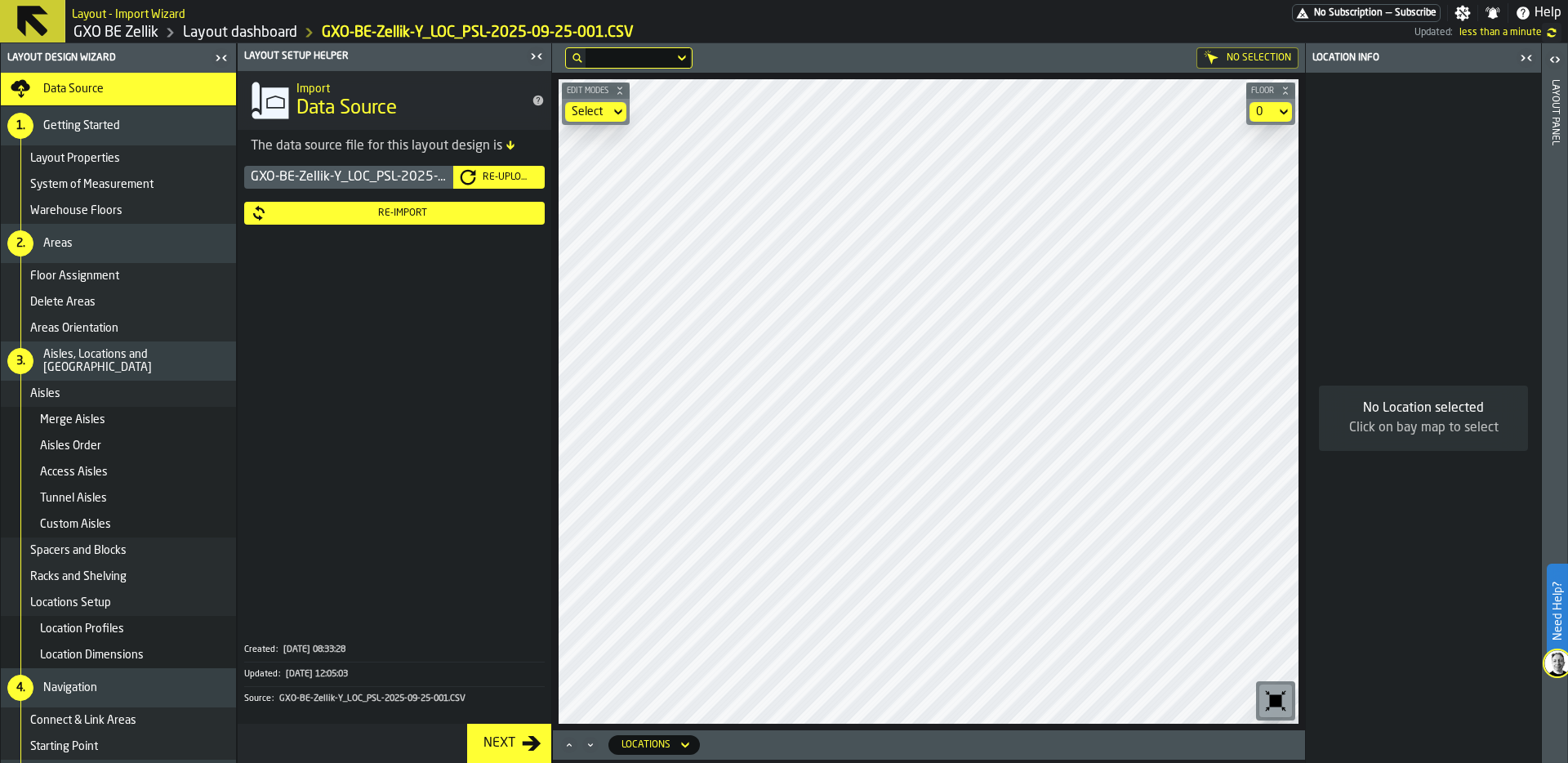
click at [1270, 110] on div "0" at bounding box center [1262, 112] width 26 height 20
click at [1237, 173] on div "Store 7" at bounding box center [1239, 181] width 85 height 20
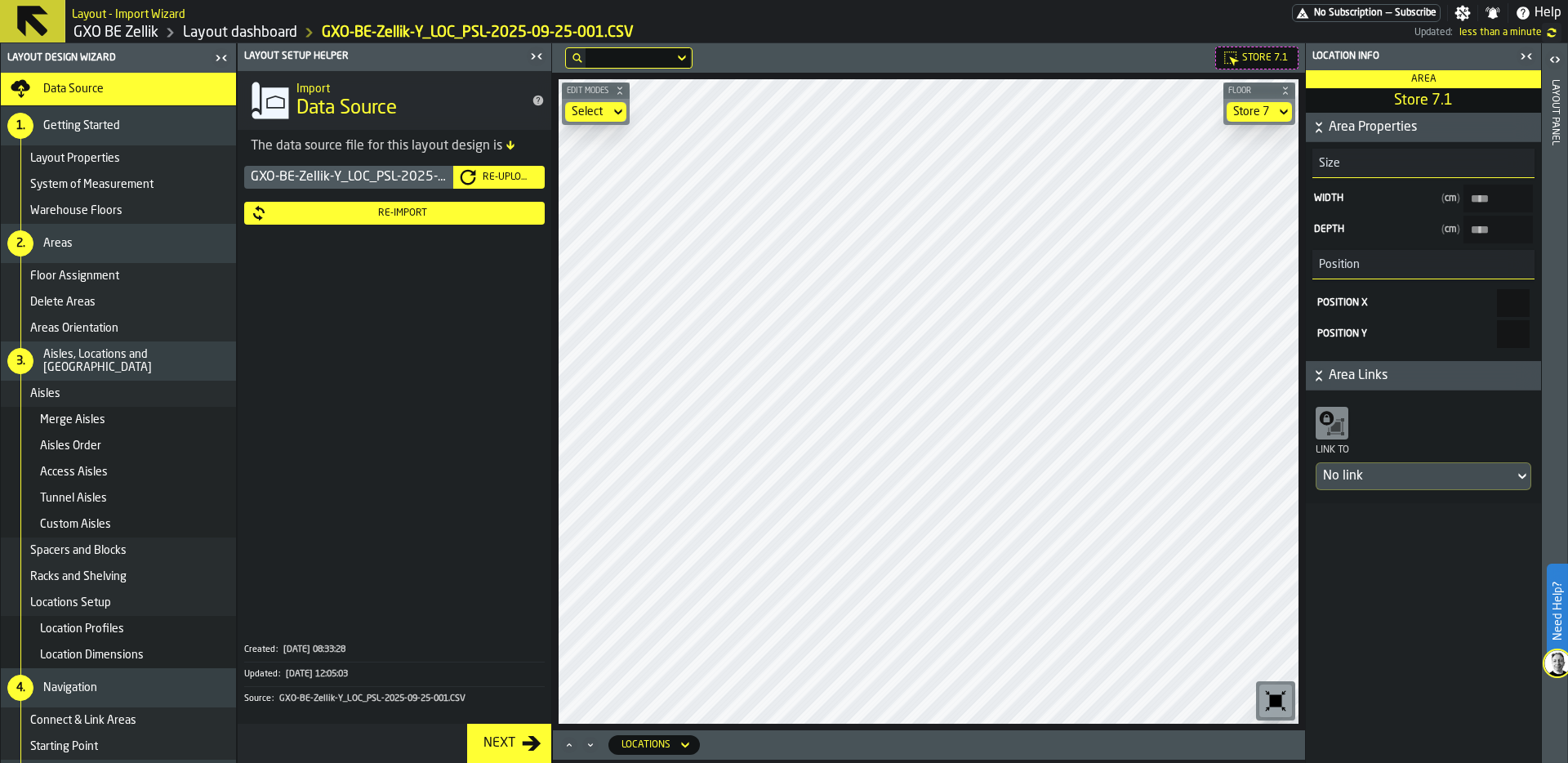
type input "******"
type input "****"
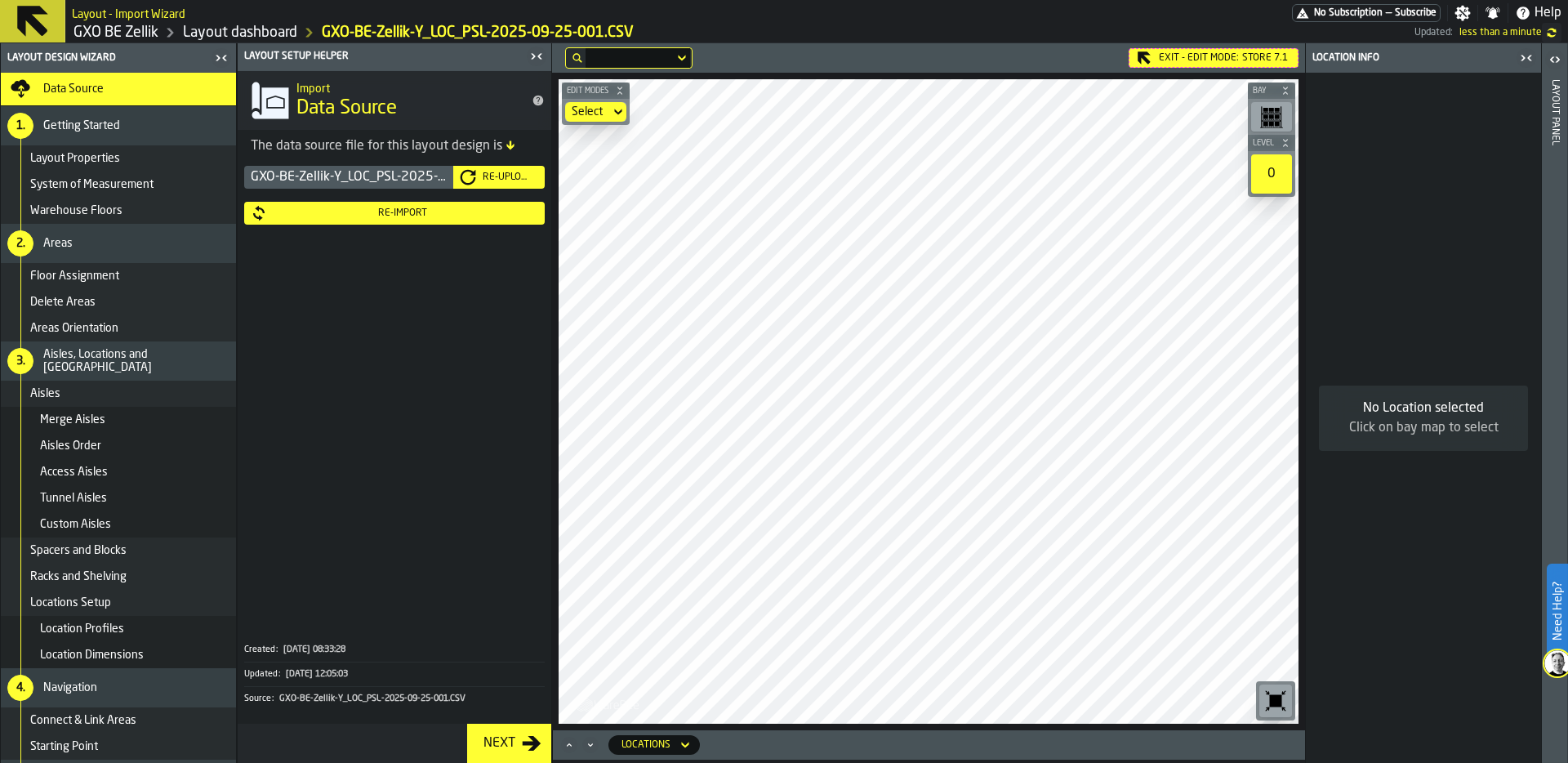
click at [447, 214] on div "Re-Import" at bounding box center [403, 213] width 271 height 12
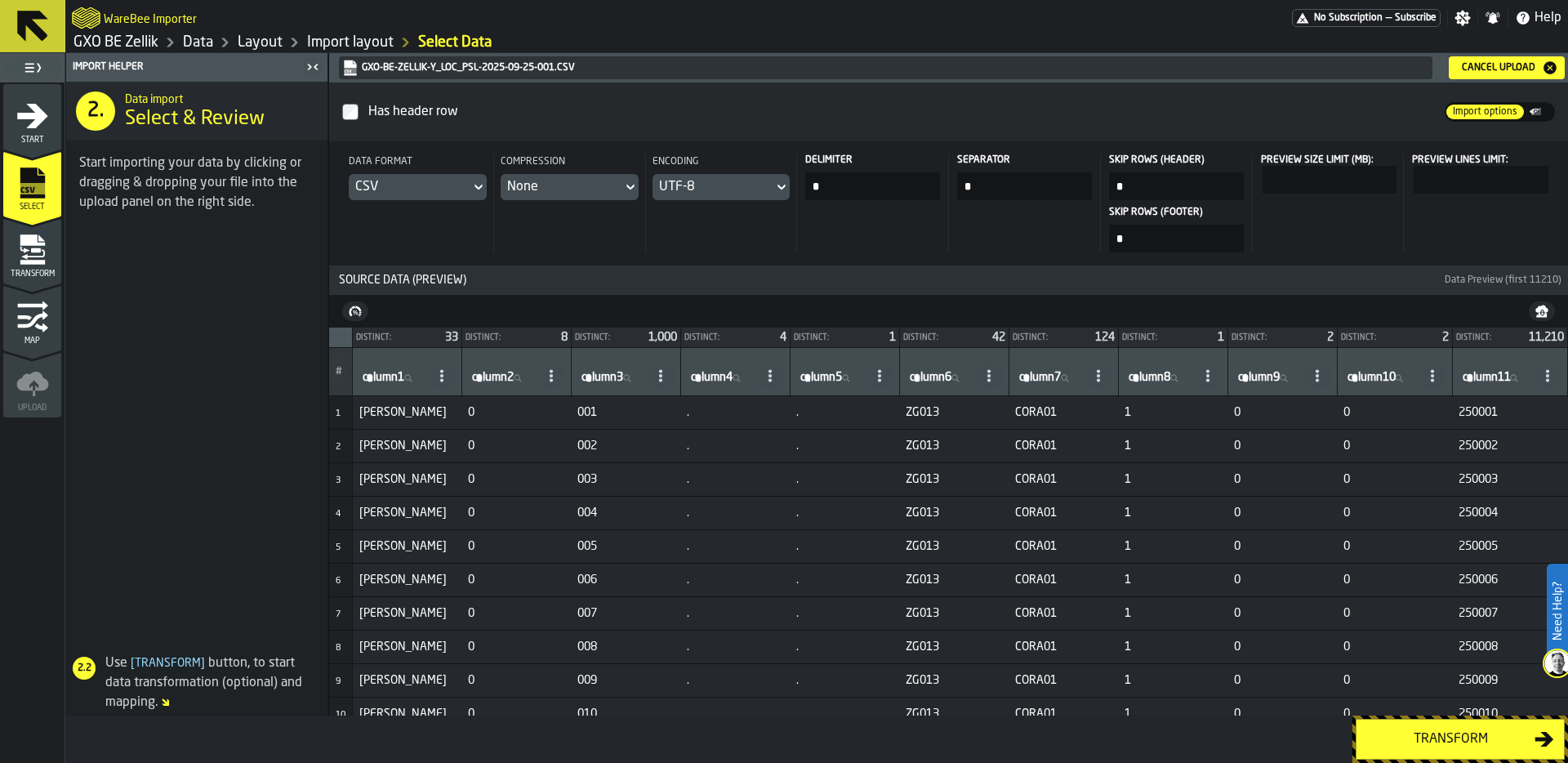
click at [1429, 740] on div "Transform" at bounding box center [1450, 739] width 168 height 20
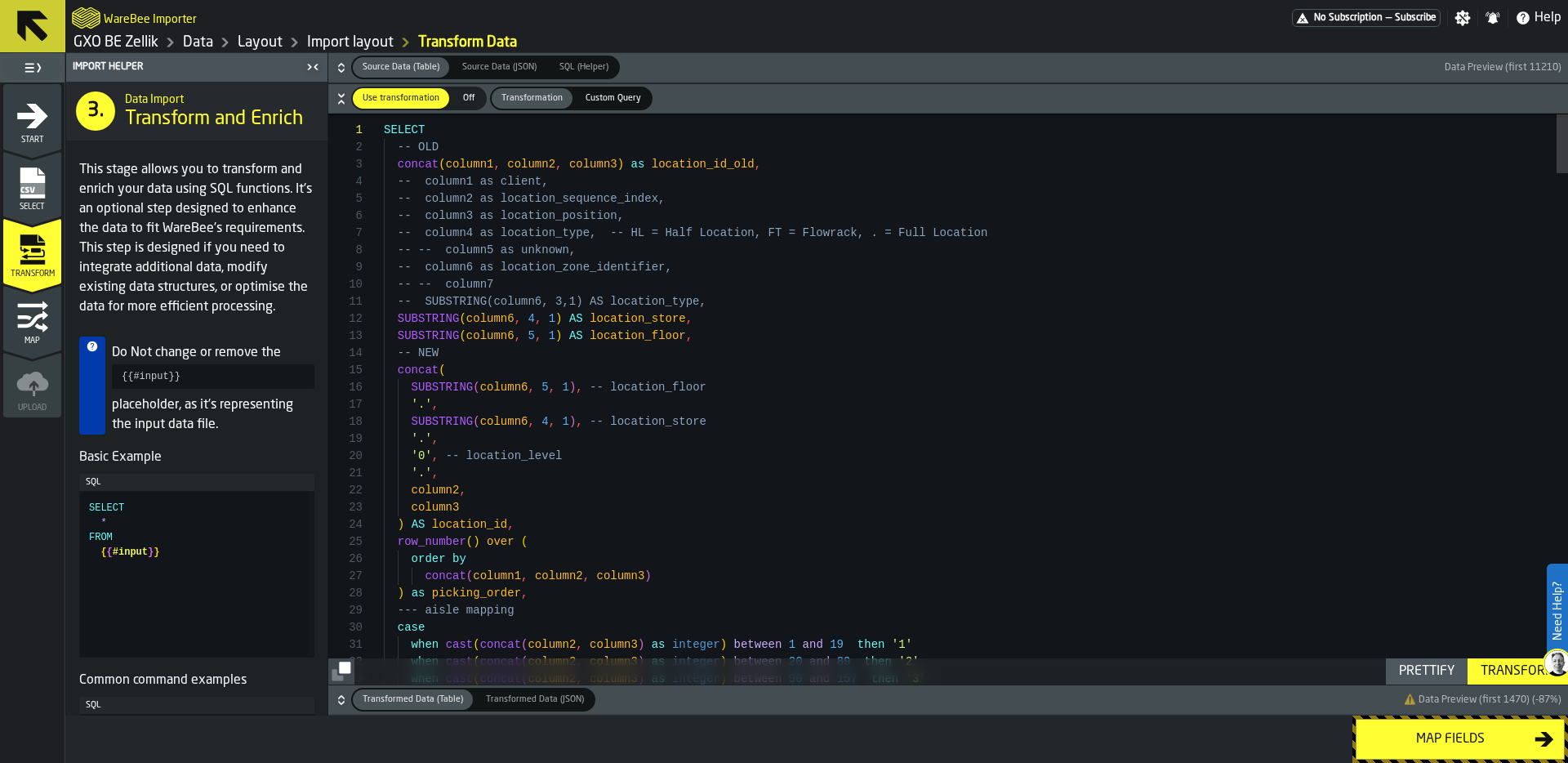
type textarea "**********"
type textarea "*"
type textarea "**********"
type textarea "**"
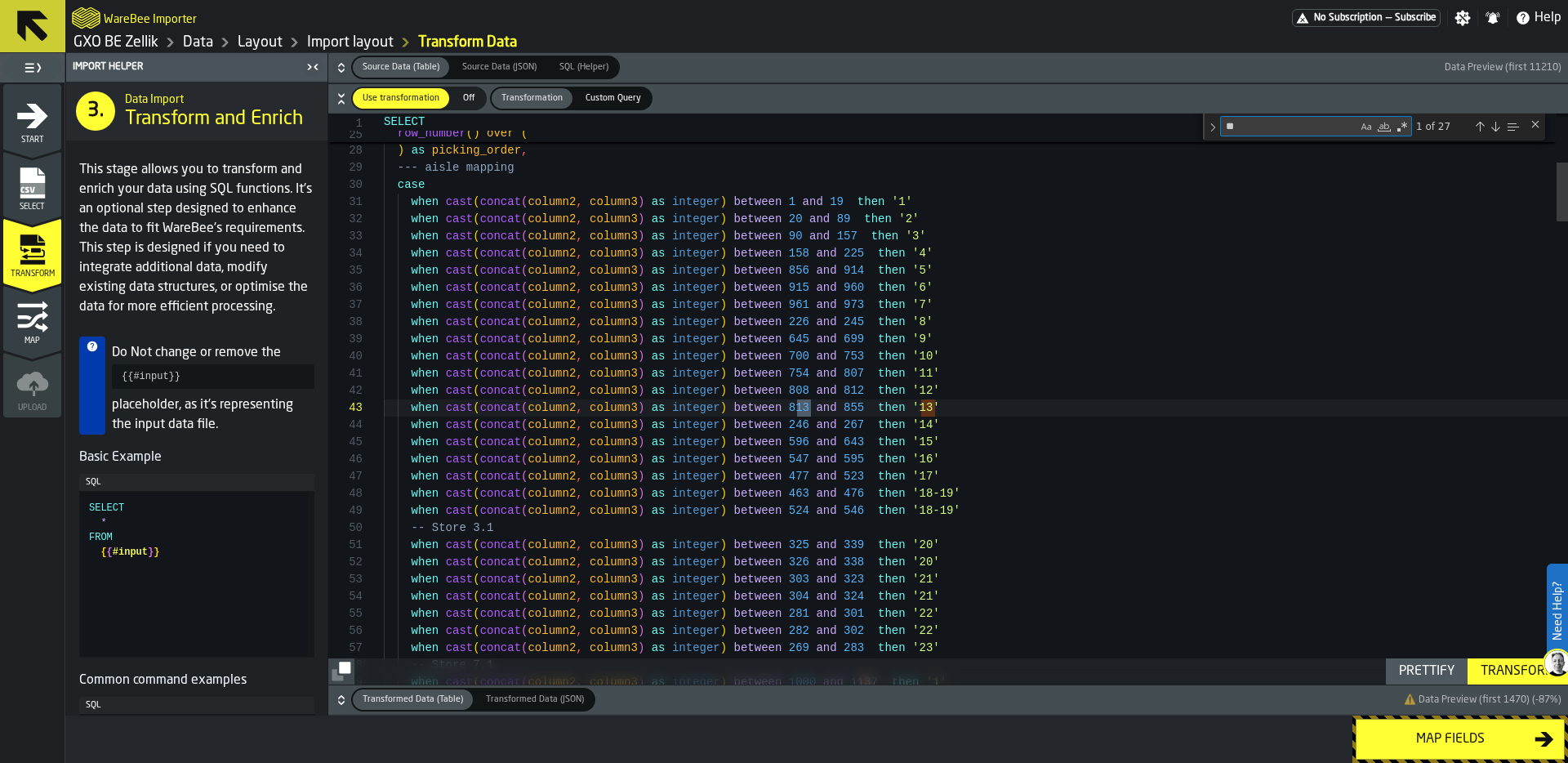
type textarea "**********"
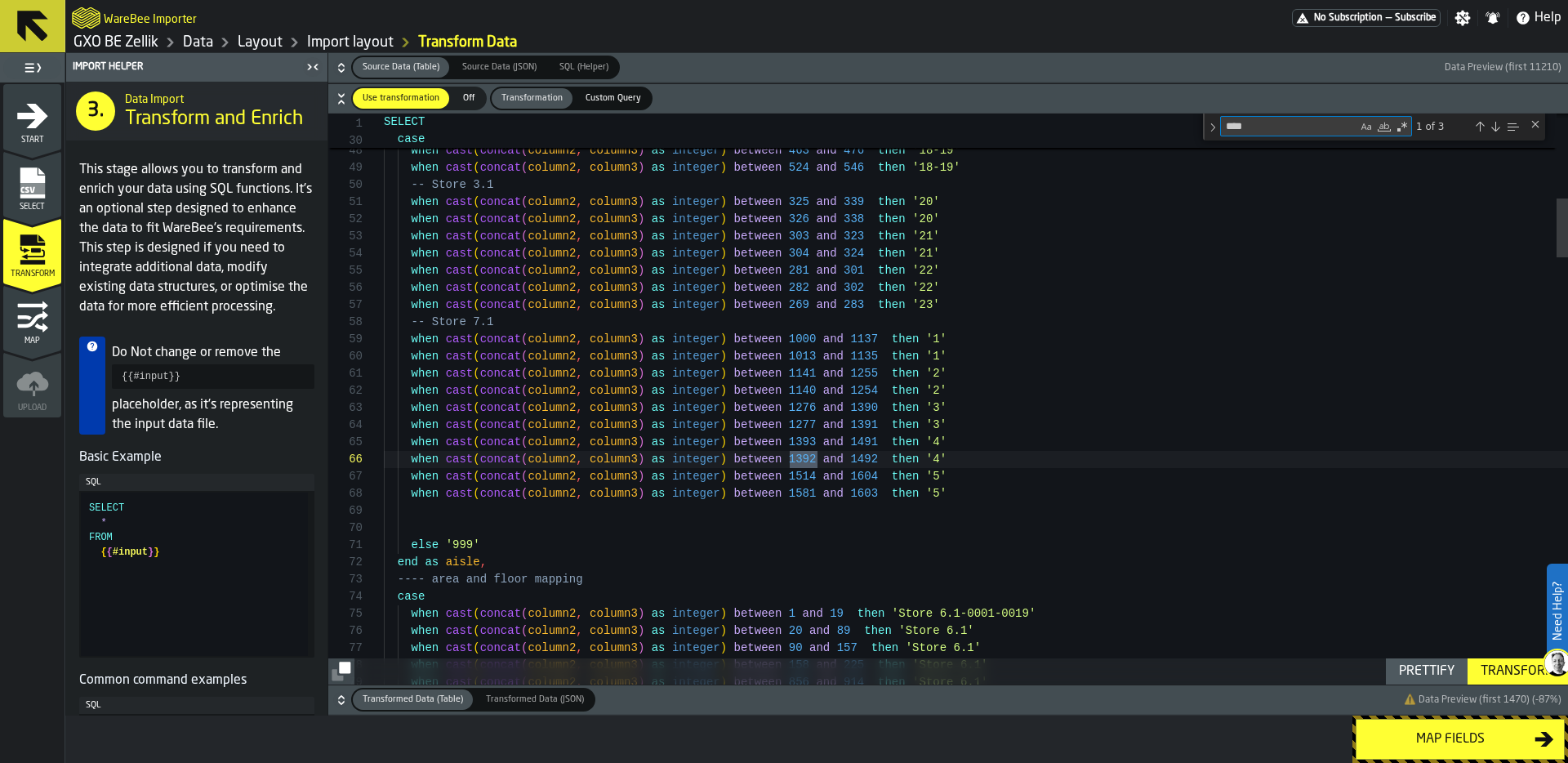
type textarea "****"
click at [1496, 123] on div "Next Match (Enter)" at bounding box center [1494, 126] width 13 height 13
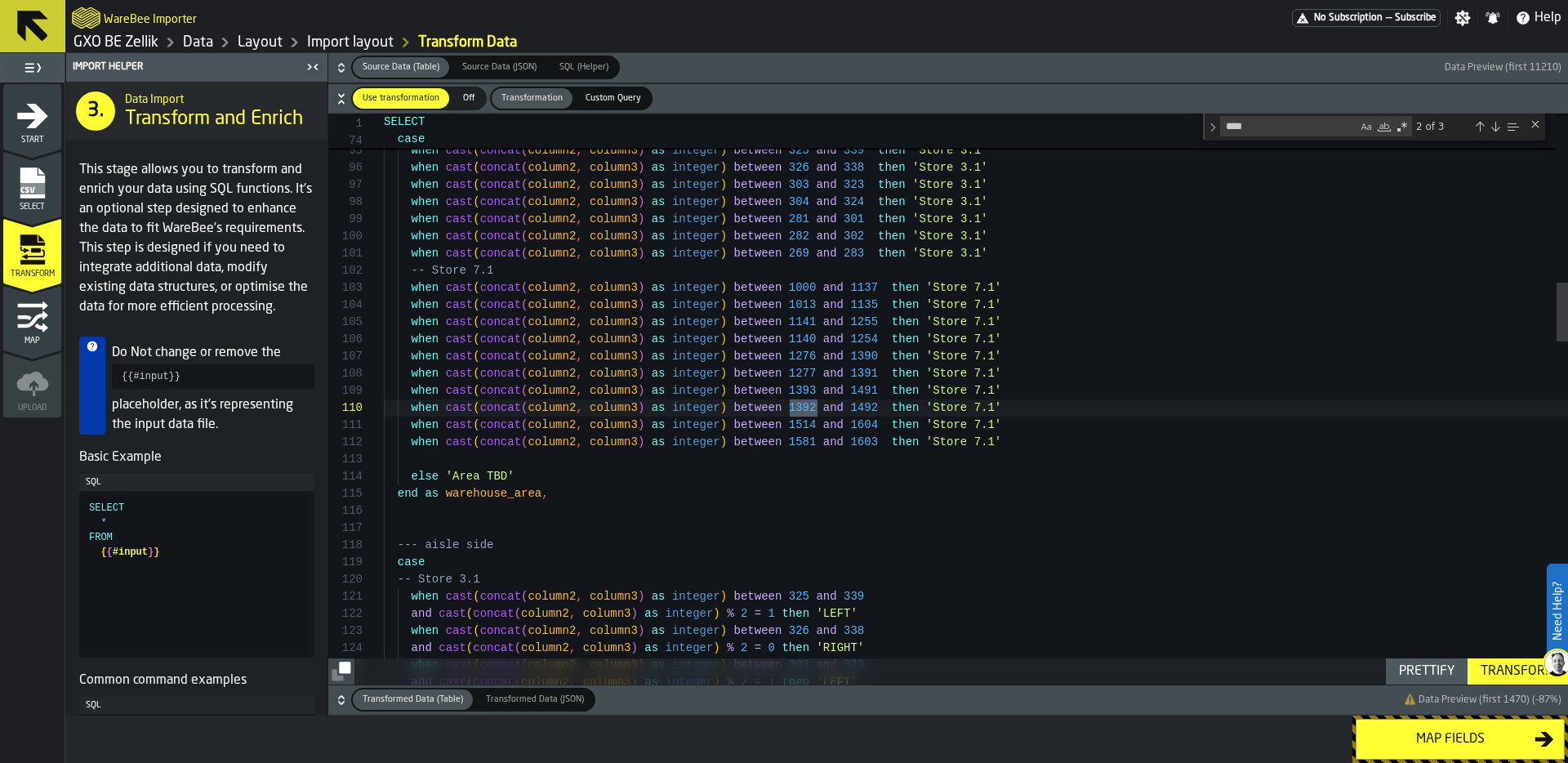
scroll to position [103, 0]
click at [1496, 125] on div "Next Match (Enter)" at bounding box center [1494, 126] width 13 height 13
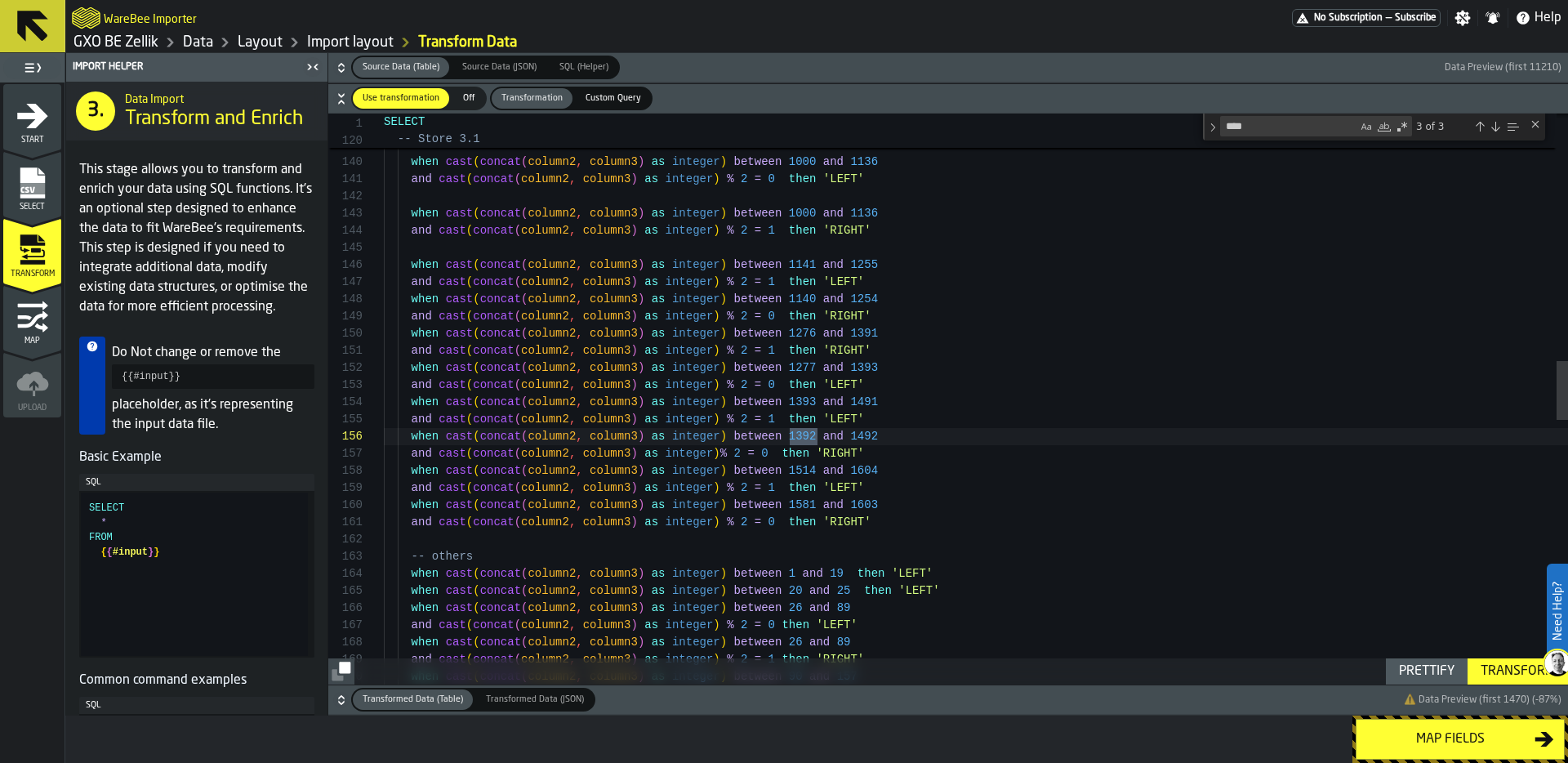
click at [1498, 127] on div "Next Match (Enter)" at bounding box center [1494, 126] width 13 height 13
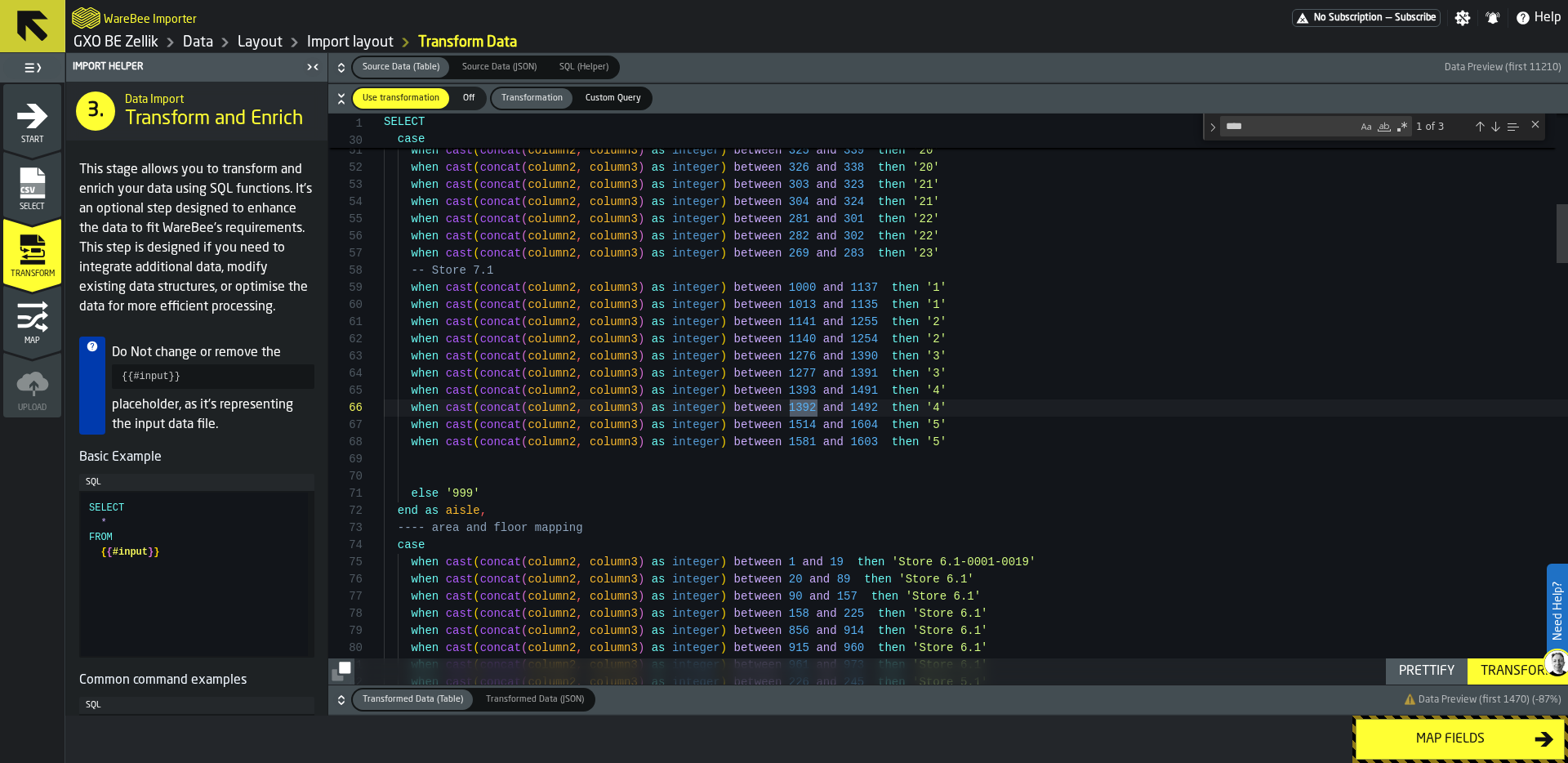
click at [1498, 127] on div "Next Match (Enter)" at bounding box center [1494, 126] width 13 height 13
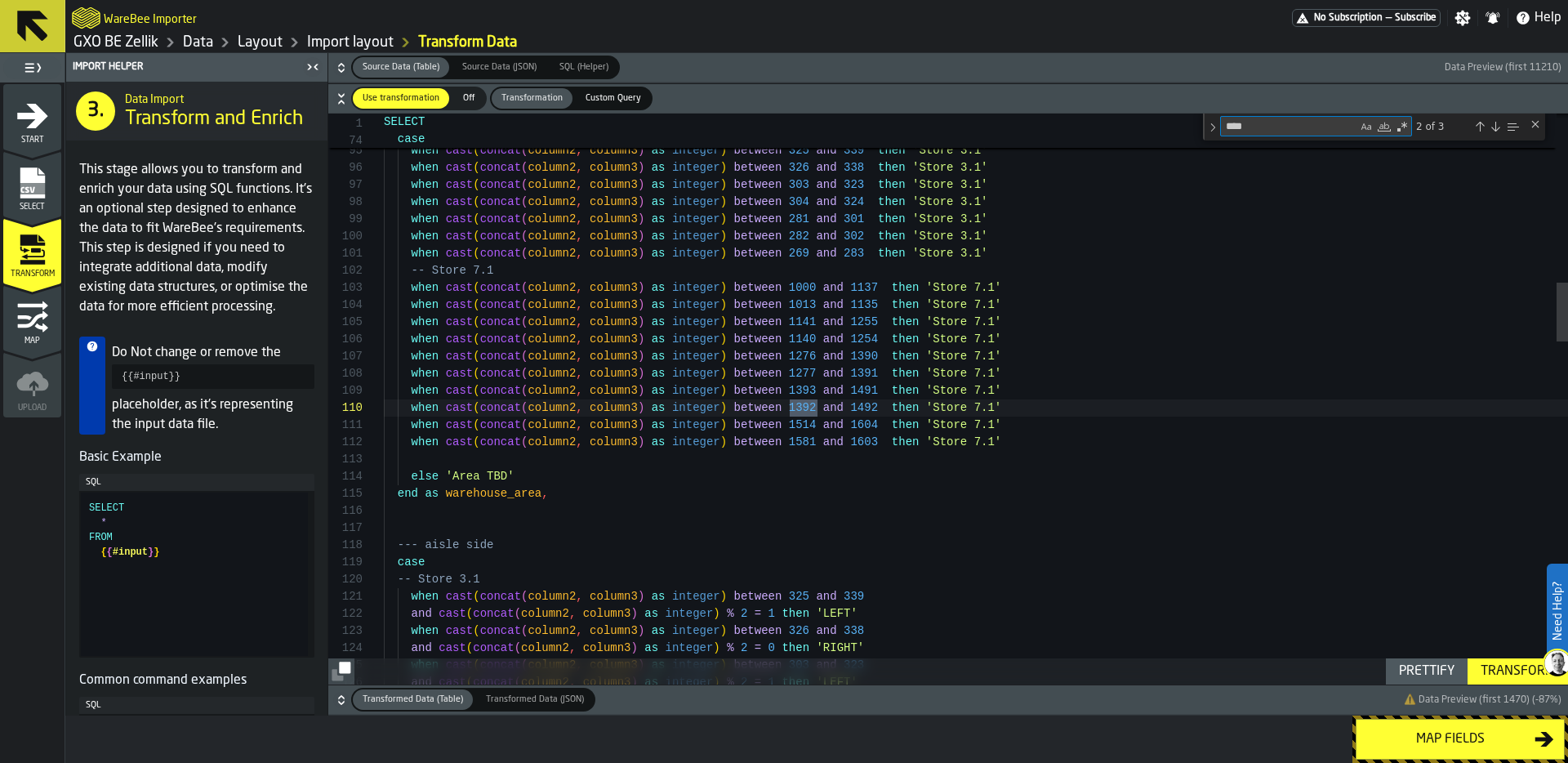
drag, startPoint x: 1275, startPoint y: 125, endPoint x: 1176, endPoint y: 125, distance: 99.0
click at [1175, 114] on div "1 74 SELECT case **** 1392 2 of 3" at bounding box center [948, 114] width 1239 height 0
type textarea "**********"
type textarea "*"
type textarea "**********"
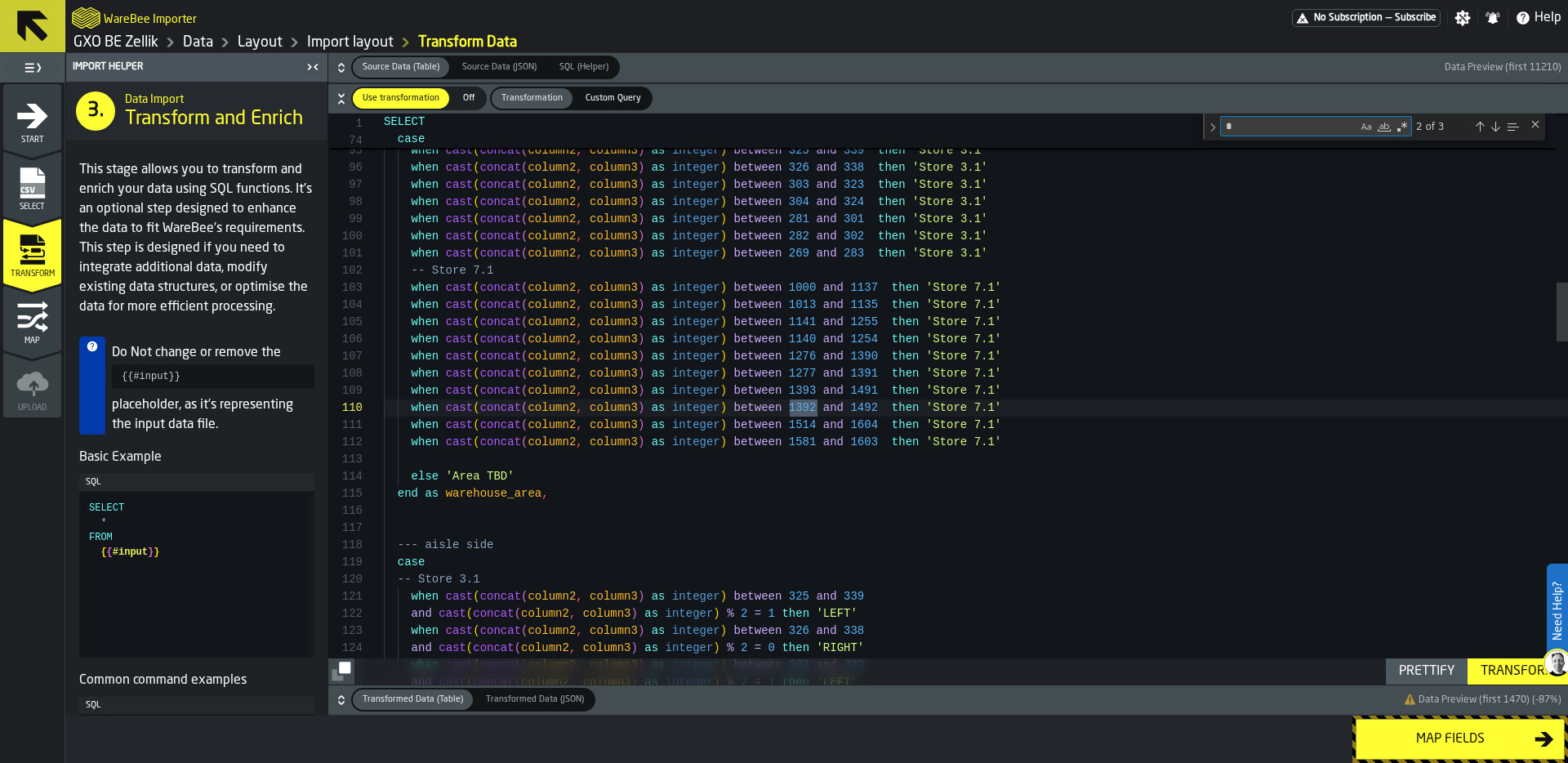
scroll to position [172, 0]
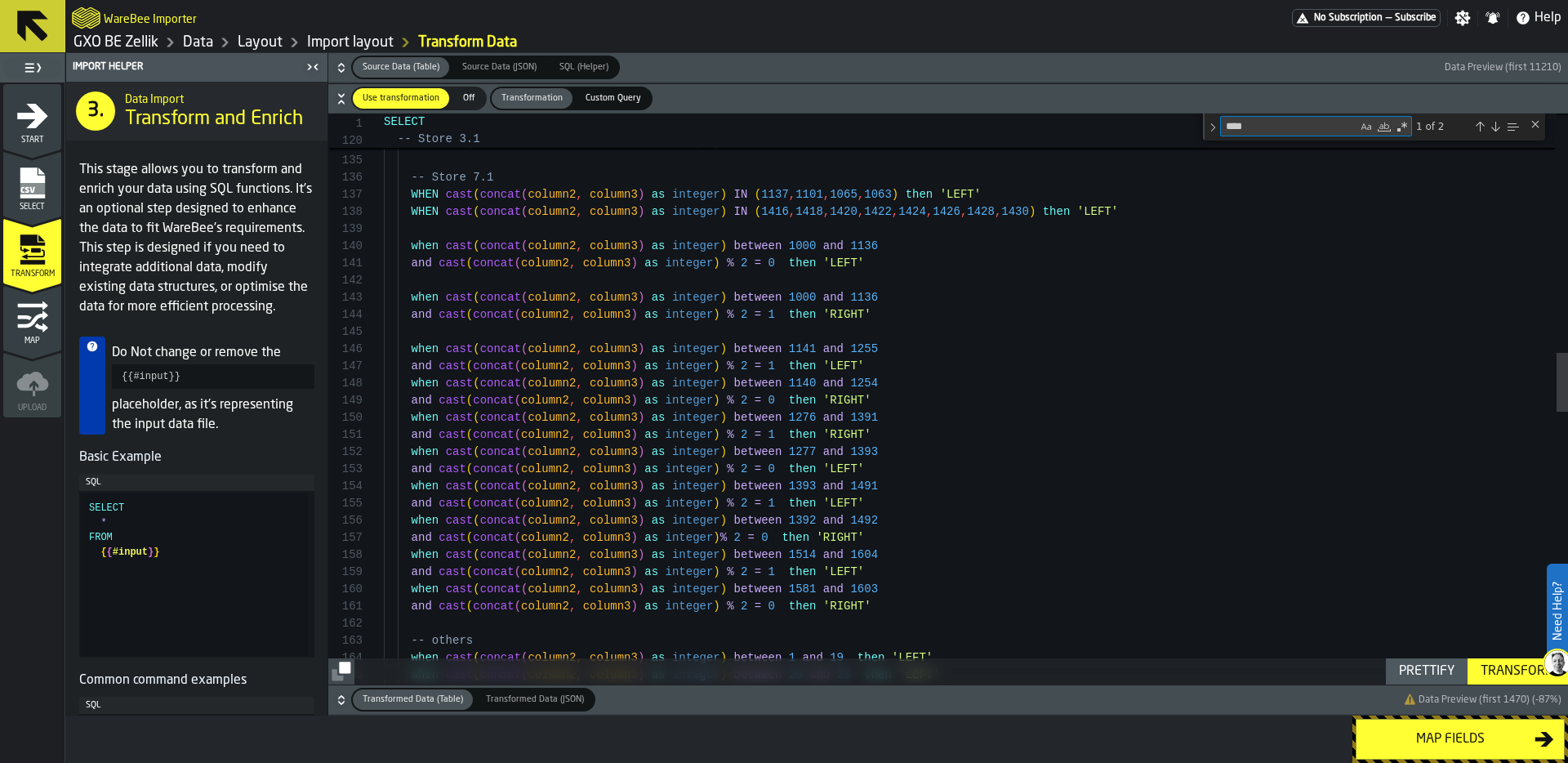
type textarea "****"
click at [806, 523] on div "and cast ( concat ( column2 , column3 ) as integer ) % 2 = 0 then 'RIGHT' when …" at bounding box center [976, 563] width 1184 height 5499
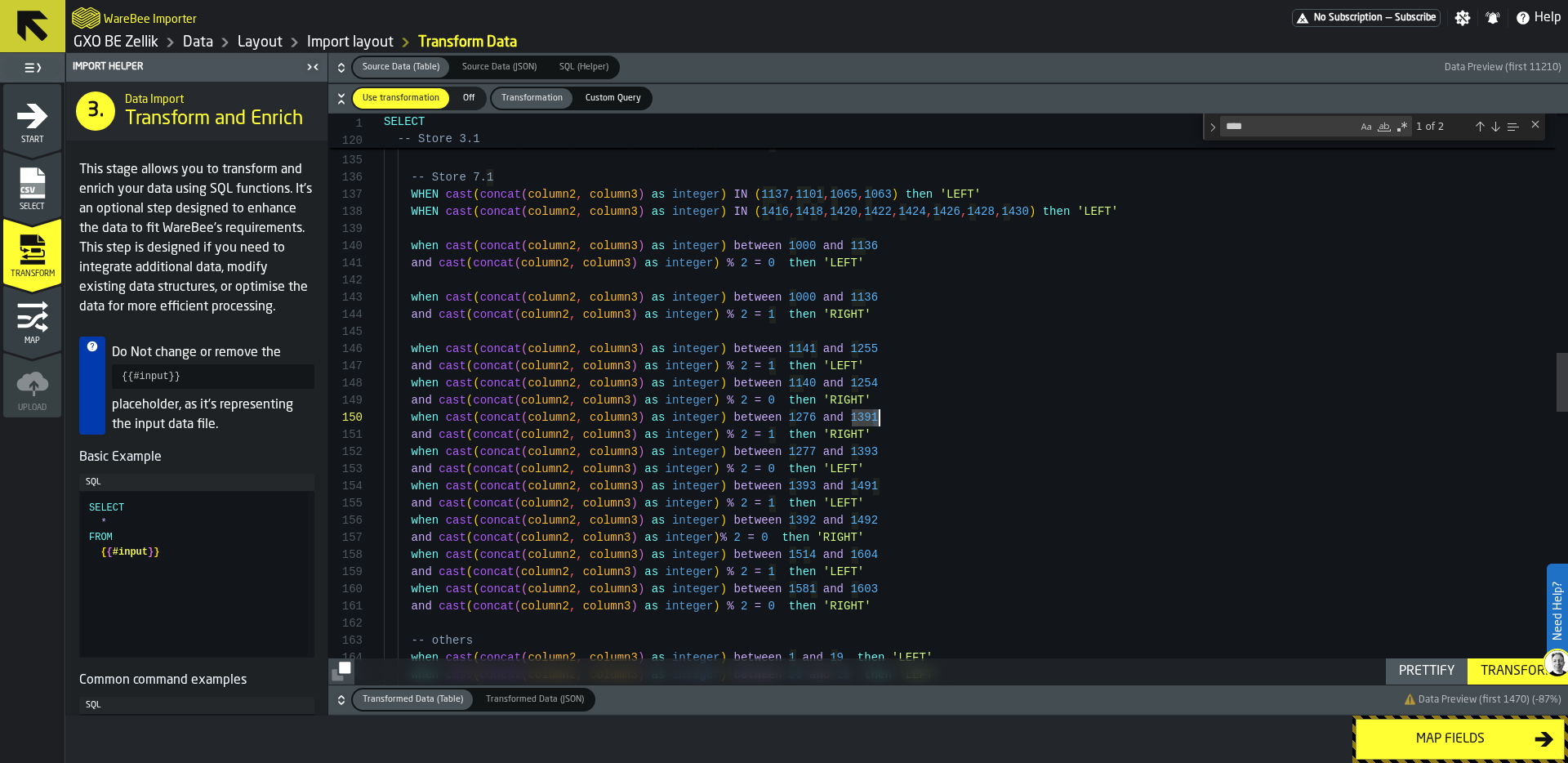
click at [878, 419] on div "and cast ( concat ( column2 , column3 ) as integer ) % 2 = 0 then 'RIGHT' when …" at bounding box center [976, 563] width 1184 height 5499
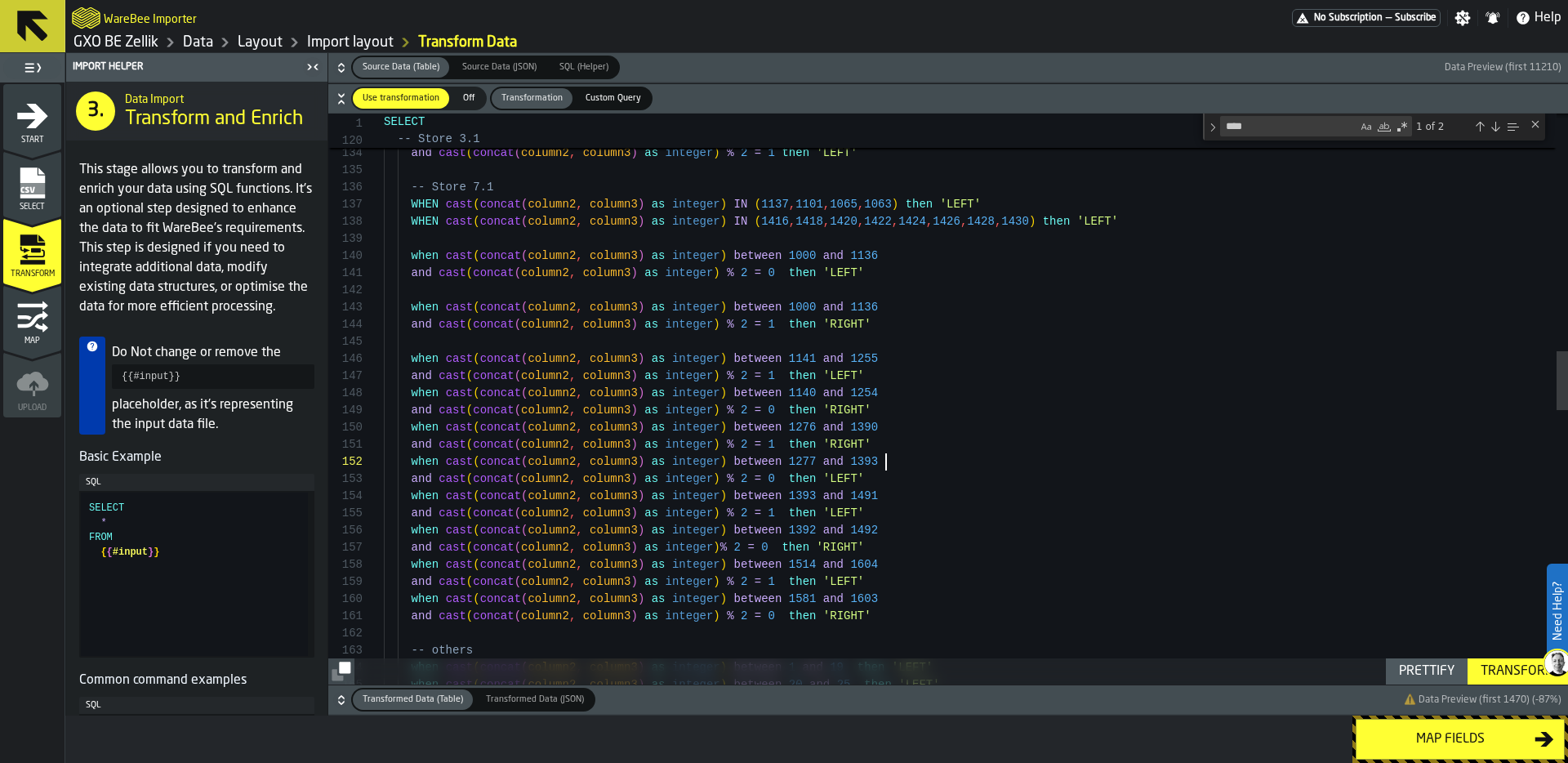
click at [883, 460] on div "and cast ( concat ( column2 , column3 ) as integer ) % 2 = 0 then 'RIGHT' when …" at bounding box center [976, 572] width 1184 height 5499
click at [933, 476] on div "and cast ( concat ( column2 , column3 ) as integer ) % 2 = 0 then 'RIGHT' when …" at bounding box center [976, 572] width 1184 height 5499
type textarea "**********"
click at [1502, 671] on div "Transform" at bounding box center [1517, 671] width 88 height 20
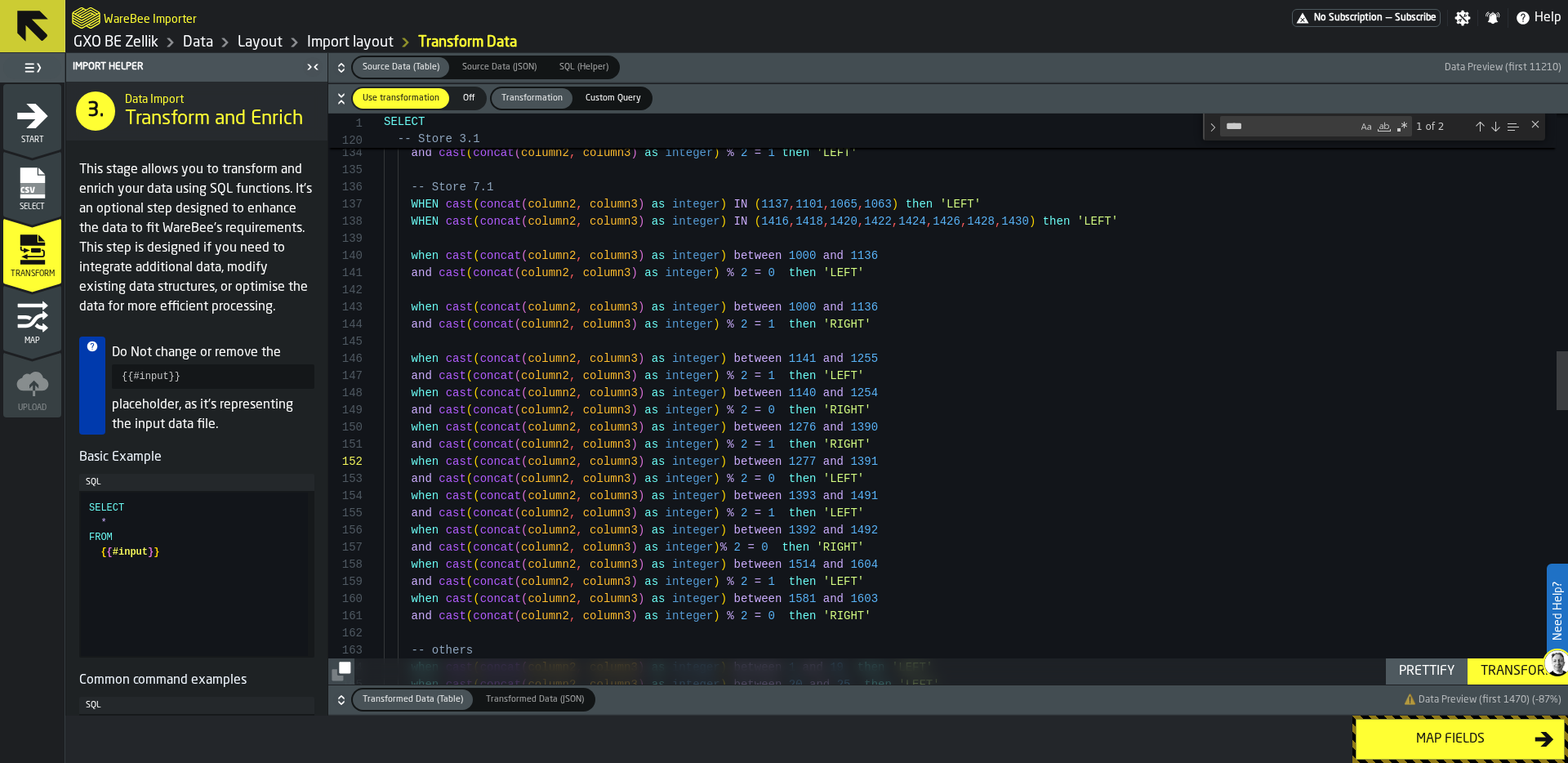
click at [1431, 739] on div "Map fields" at bounding box center [1450, 739] width 168 height 20
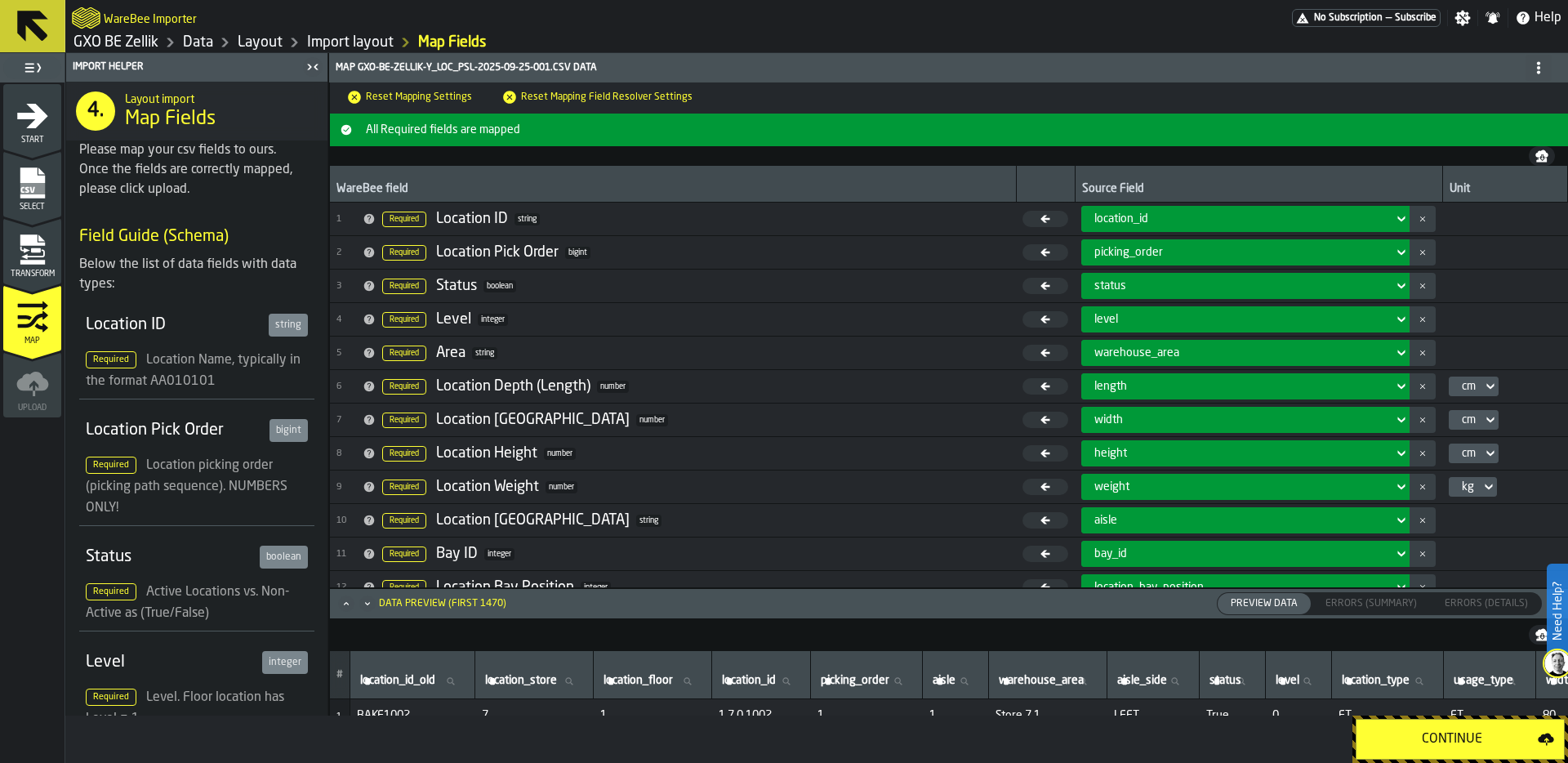
click at [1431, 739] on div "Continue" at bounding box center [1452, 739] width 172 height 20
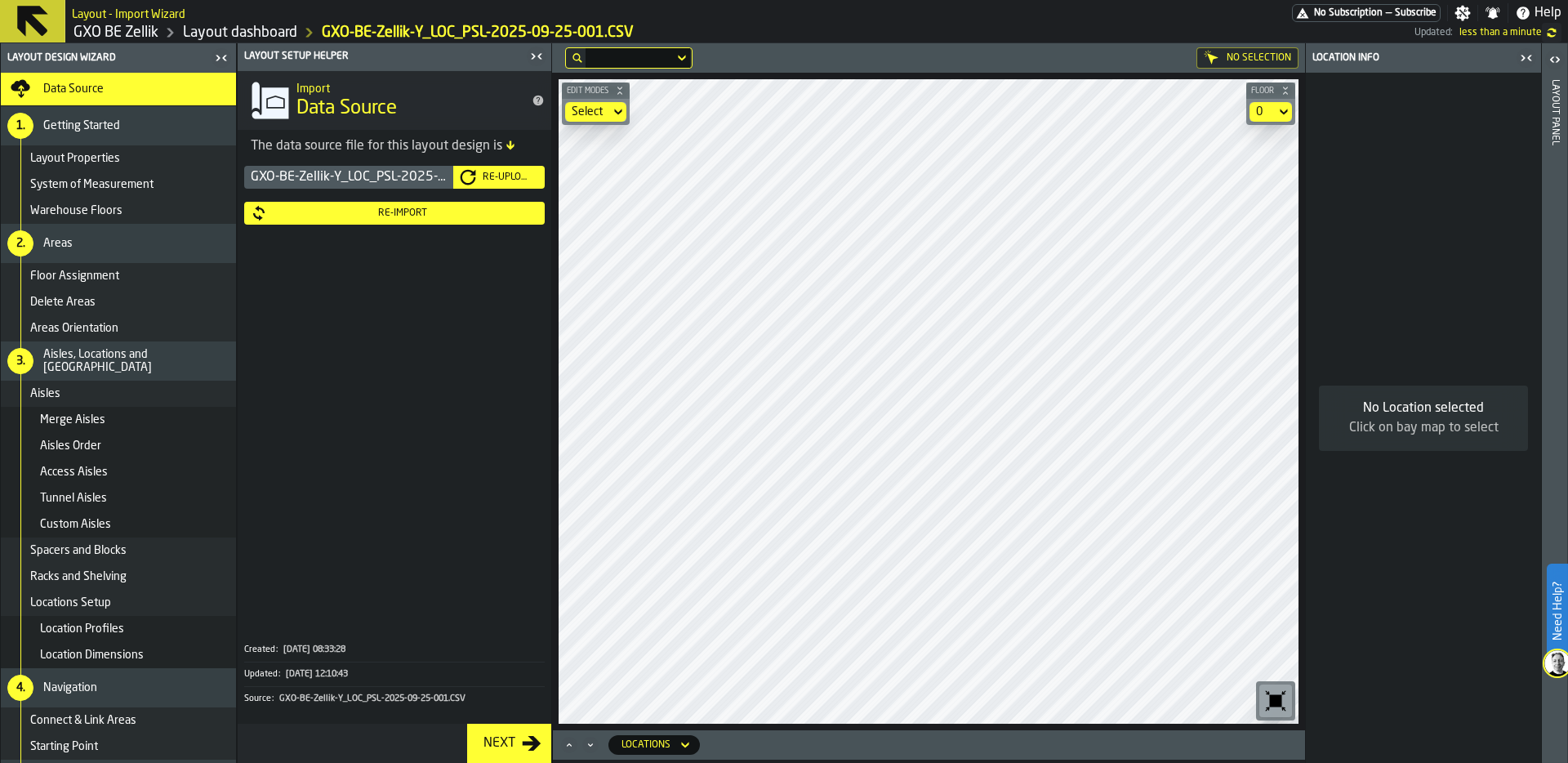
click at [1265, 107] on div "0" at bounding box center [1261, 112] width 13 height 13
click at [1241, 168] on li "Store 7" at bounding box center [1239, 181] width 105 height 39
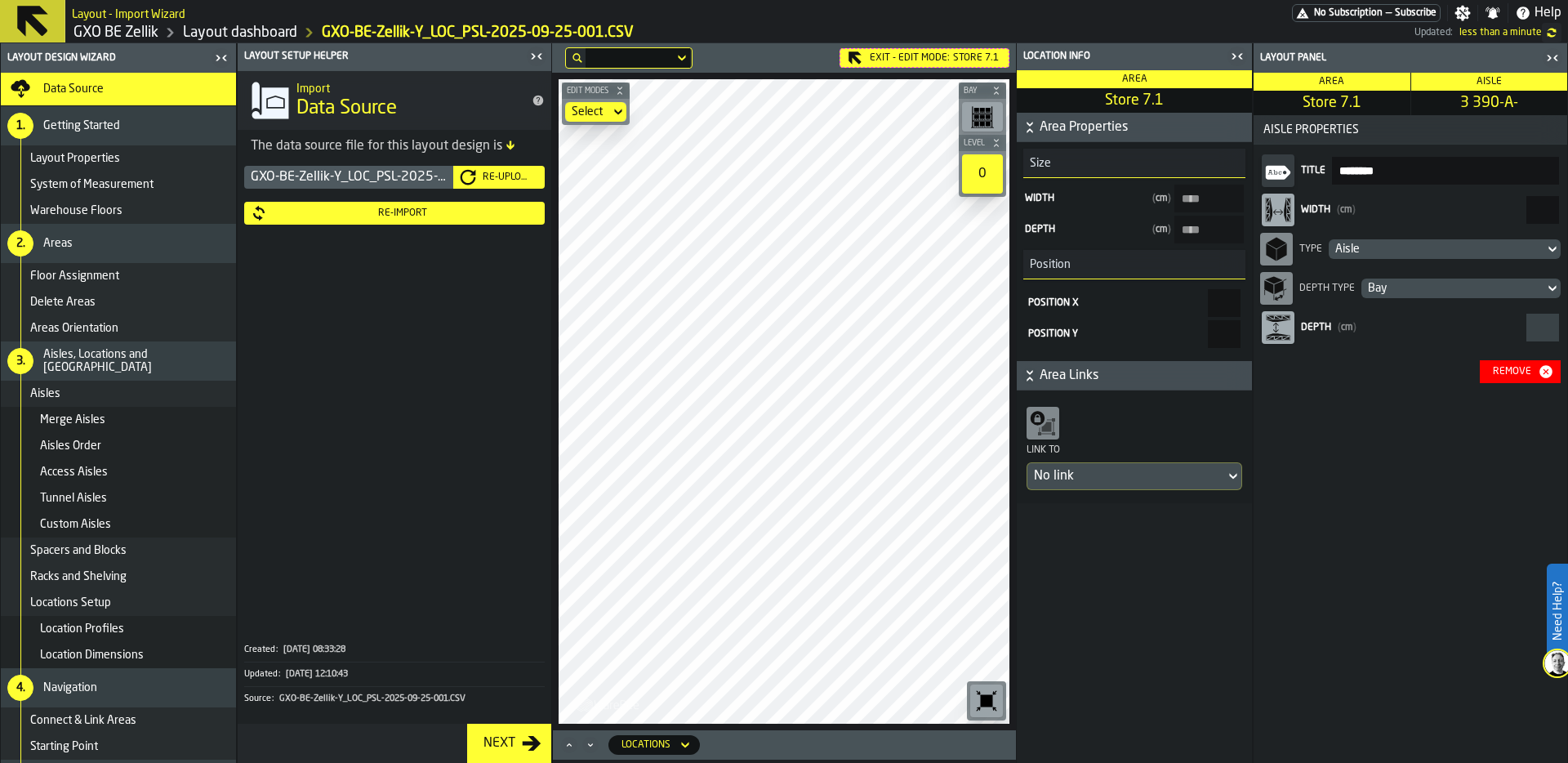
click at [1518, 372] on div "Remove" at bounding box center [1512, 372] width 51 height 12
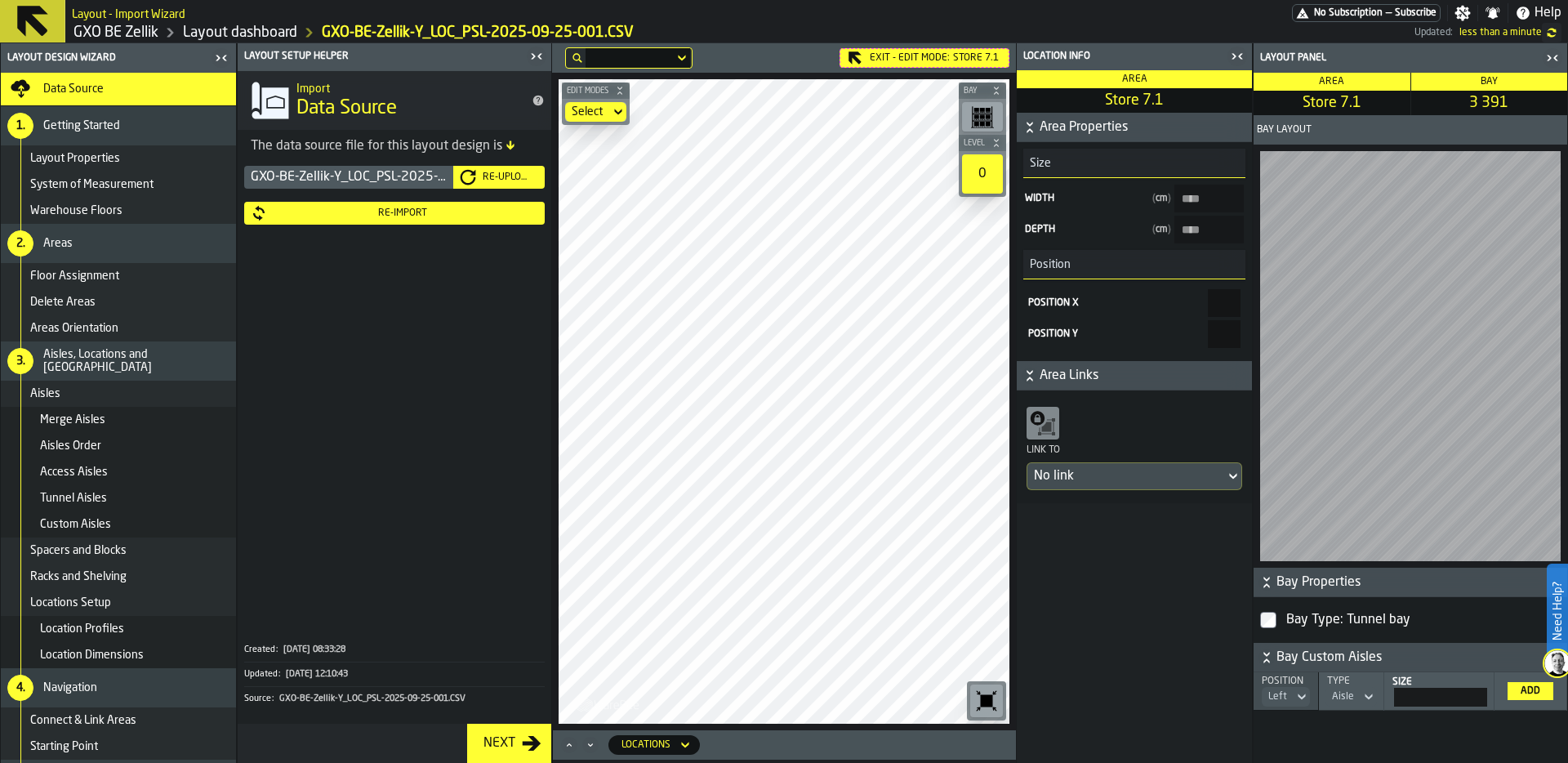
click at [491, 443] on main "Layout Design Wizard Data Source 1. Getting Started Layout Properties System of…" at bounding box center [784, 403] width 1568 height 720
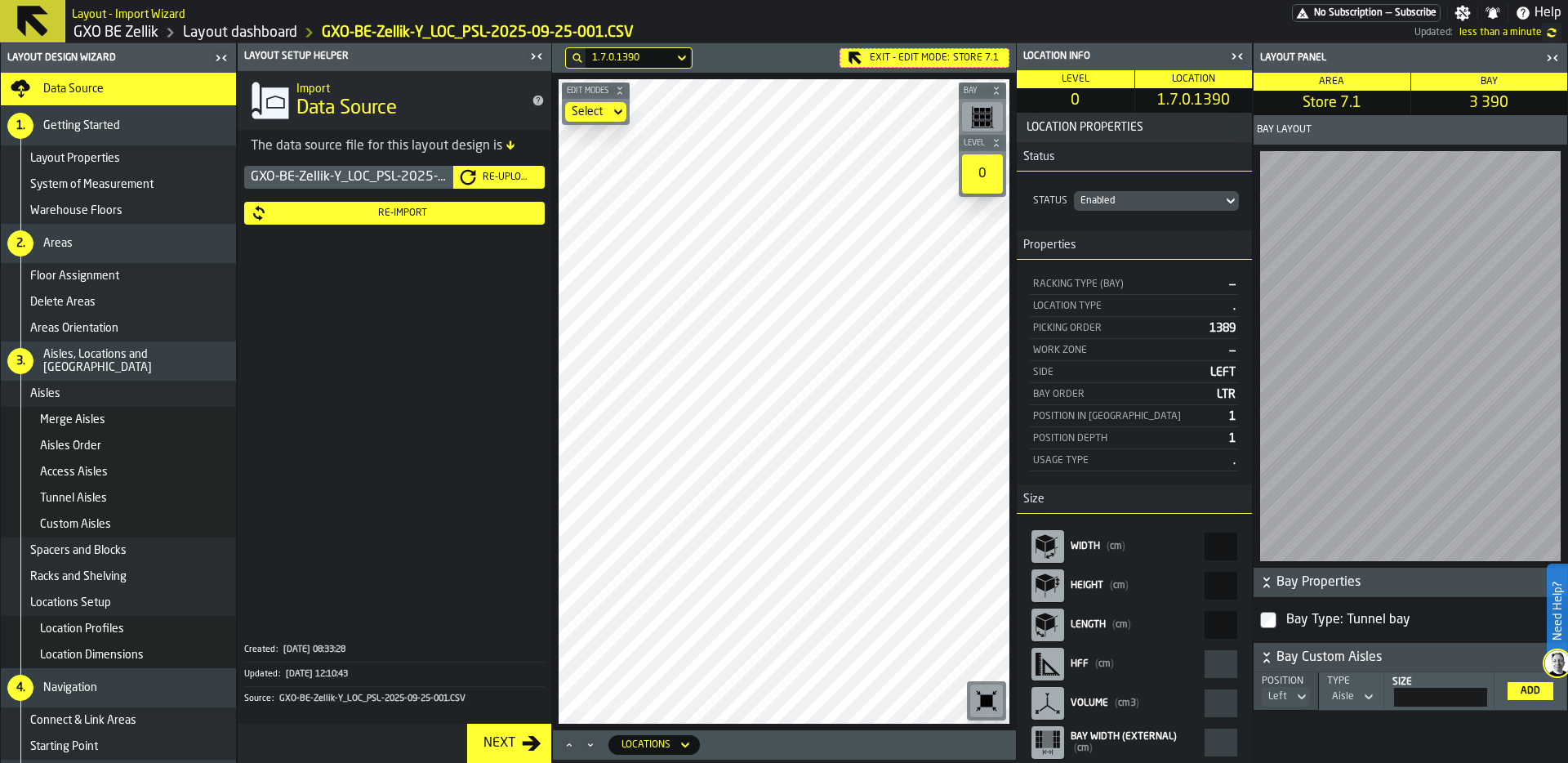
click at [412, 211] on div "Re-Import" at bounding box center [403, 213] width 271 height 12
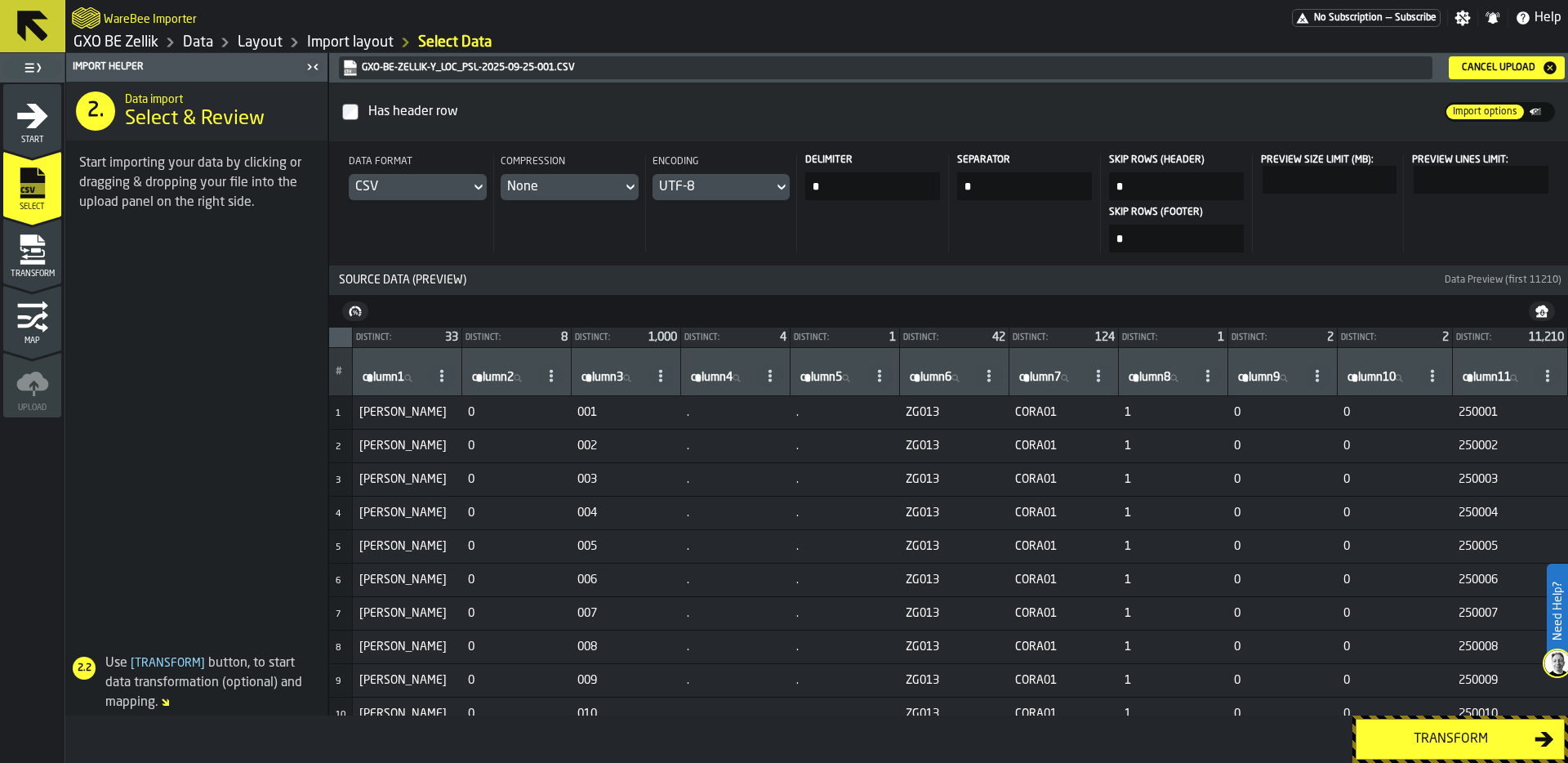
click at [1397, 734] on div "Transform" at bounding box center [1450, 739] width 168 height 20
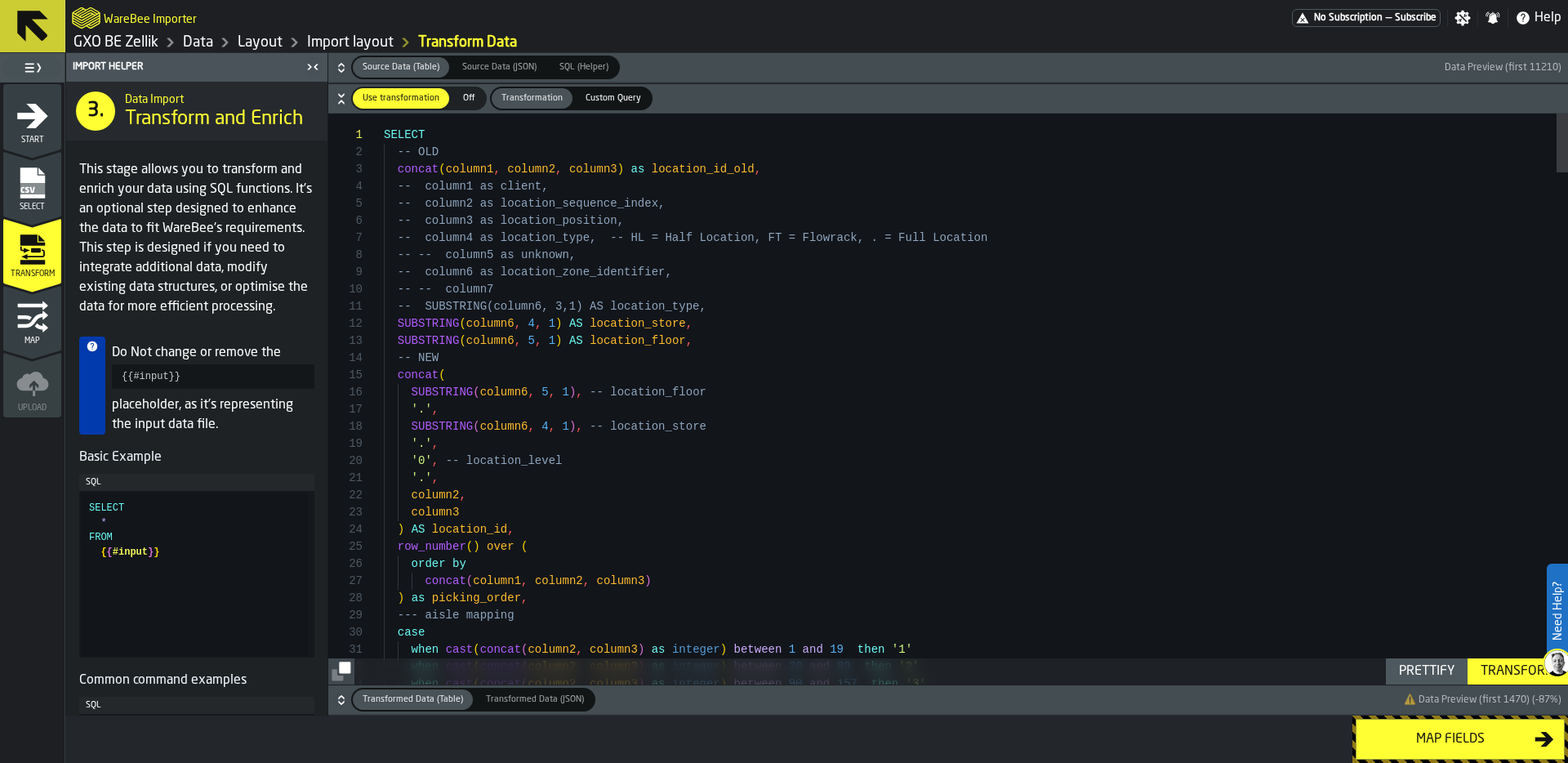
type textarea "**********"
type textarea "*"
type textarea "**********"
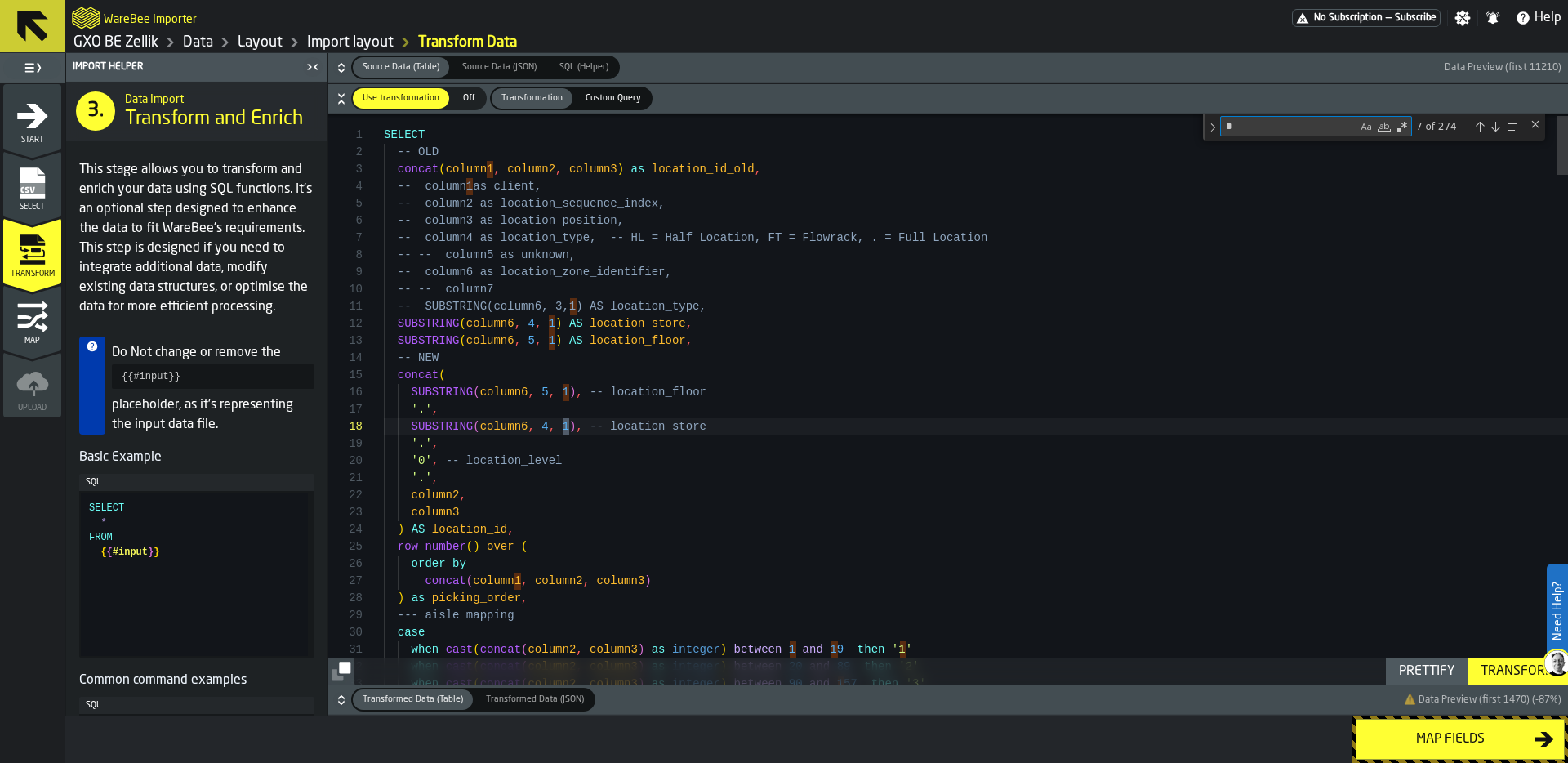
type textarea "**"
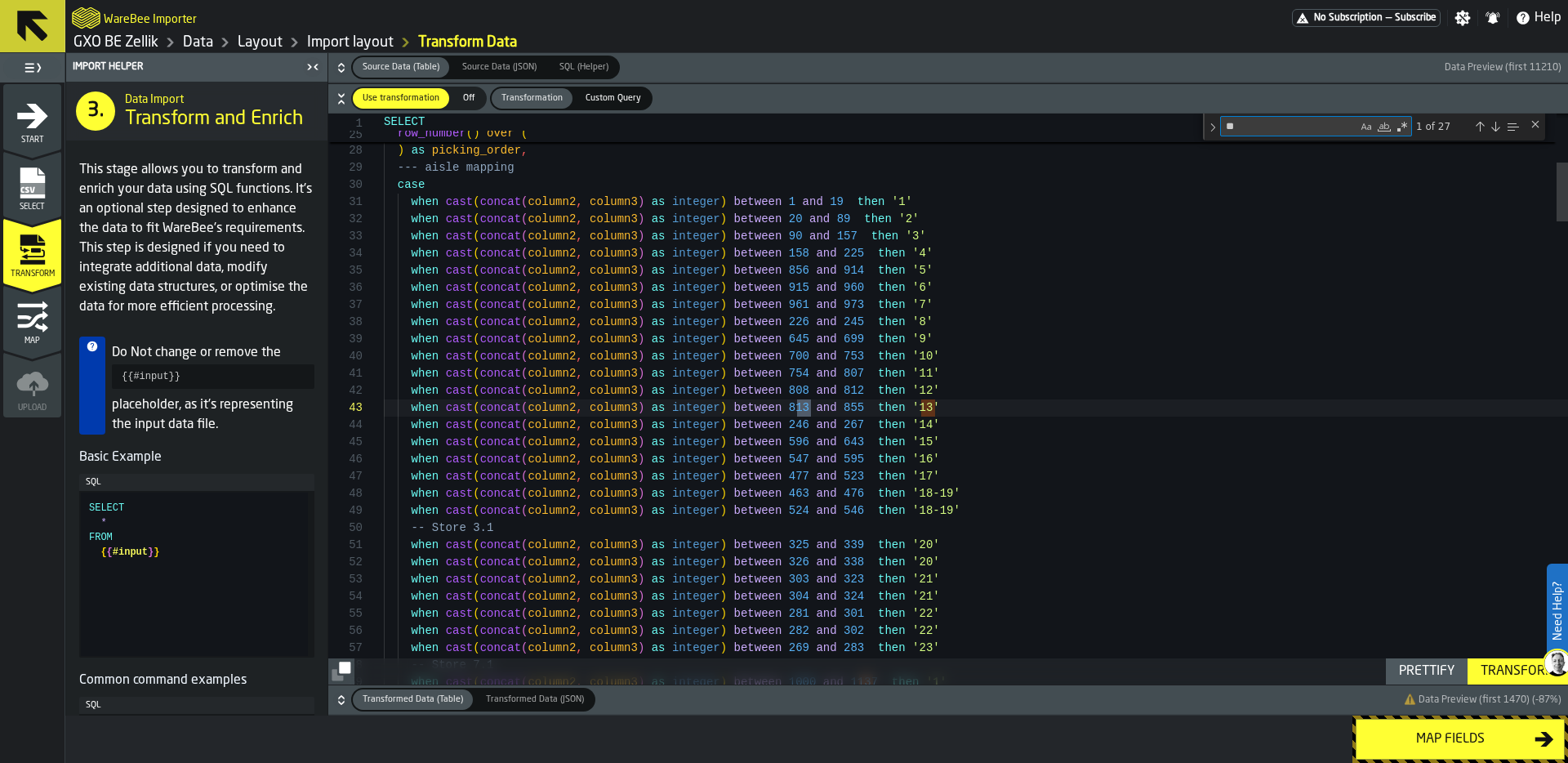
type textarea "**********"
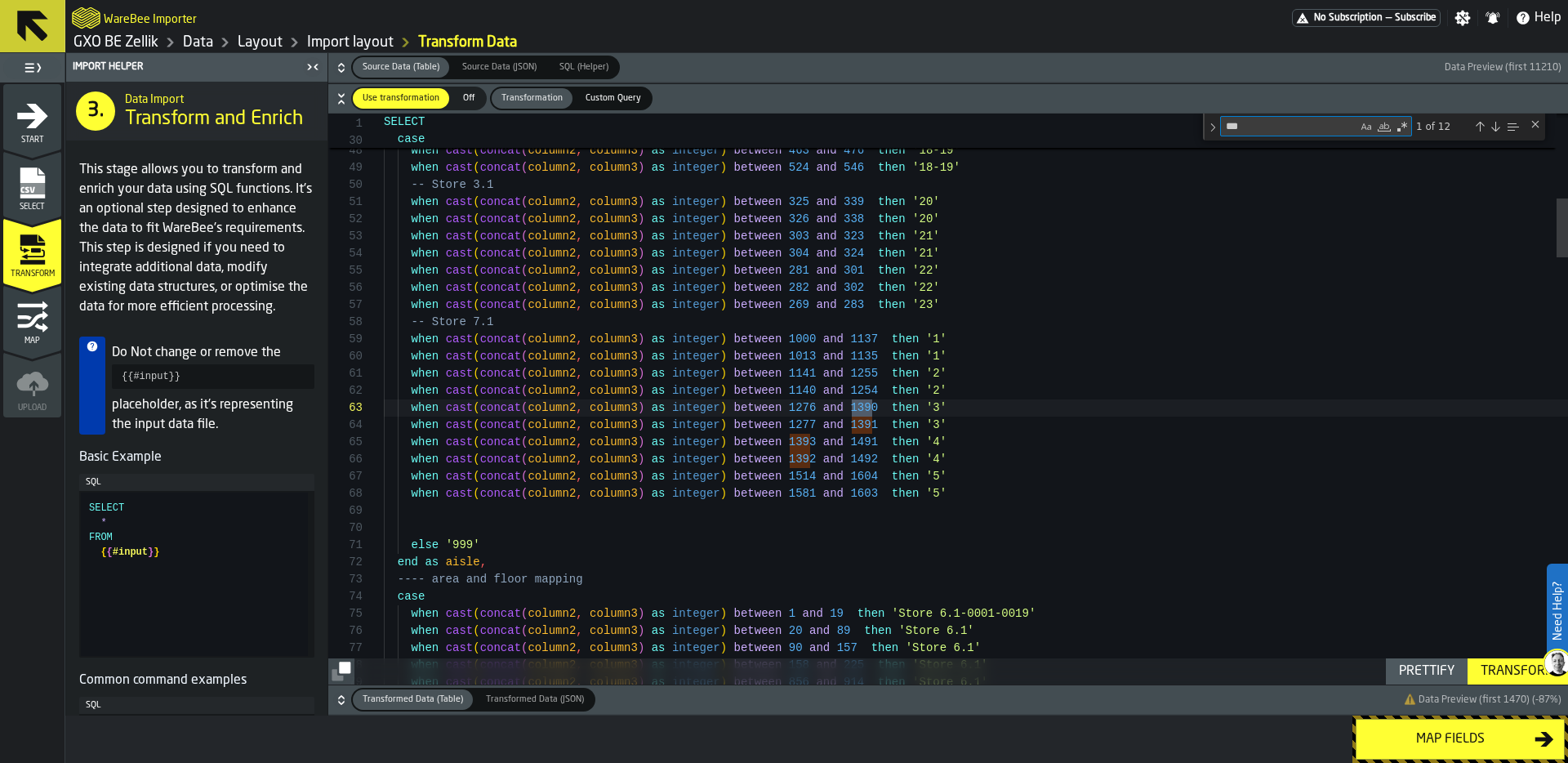
scroll to position [172, 0]
type textarea "****"
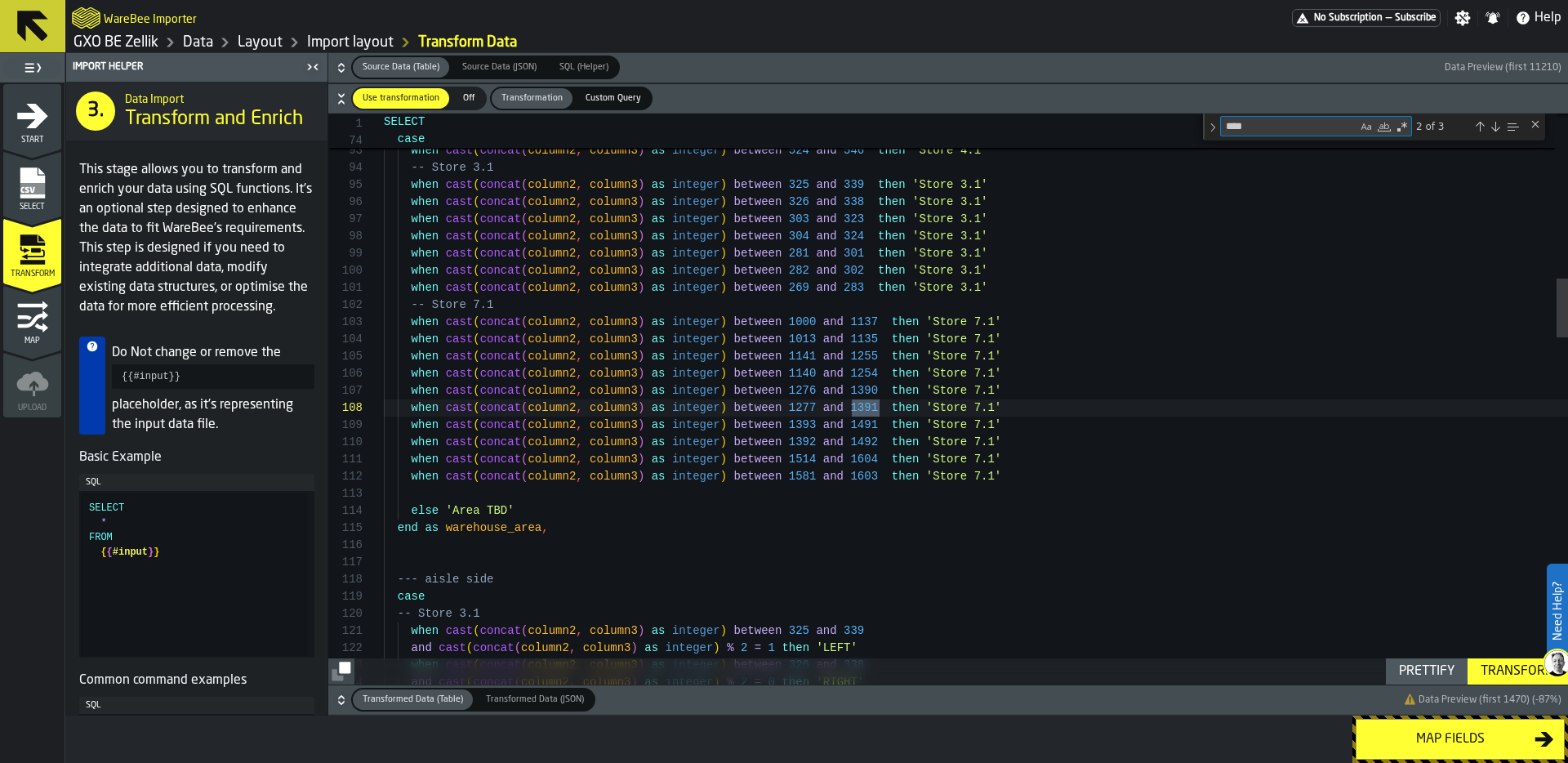
scroll to position [137, 0]
type textarea "**********"
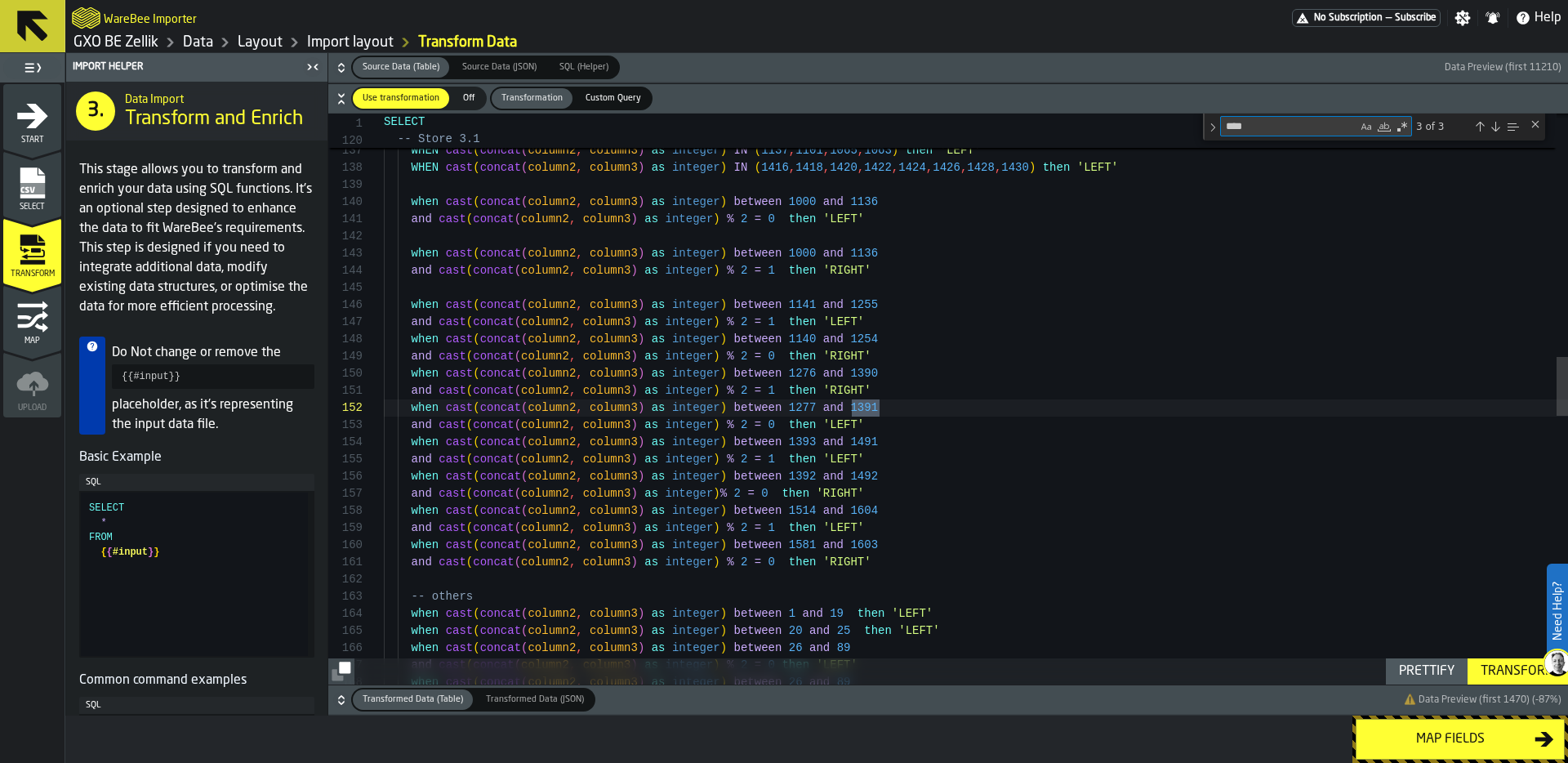
type textarea "****"
drag, startPoint x: 867, startPoint y: 408, endPoint x: 885, endPoint y: 407, distance: 18.0
click at [885, 407] on div "-- Store 7.1 WHEN cast ( concat ( column2 , column3 ) as integer ) IN ( 1137 , …" at bounding box center [976, 518] width 1184 height 5499
click at [891, 421] on div "-- Store 7.1 WHEN cast ( concat ( column2 , column3 ) as integer ) IN ( 1137 , …" at bounding box center [976, 518] width 1184 height 5499
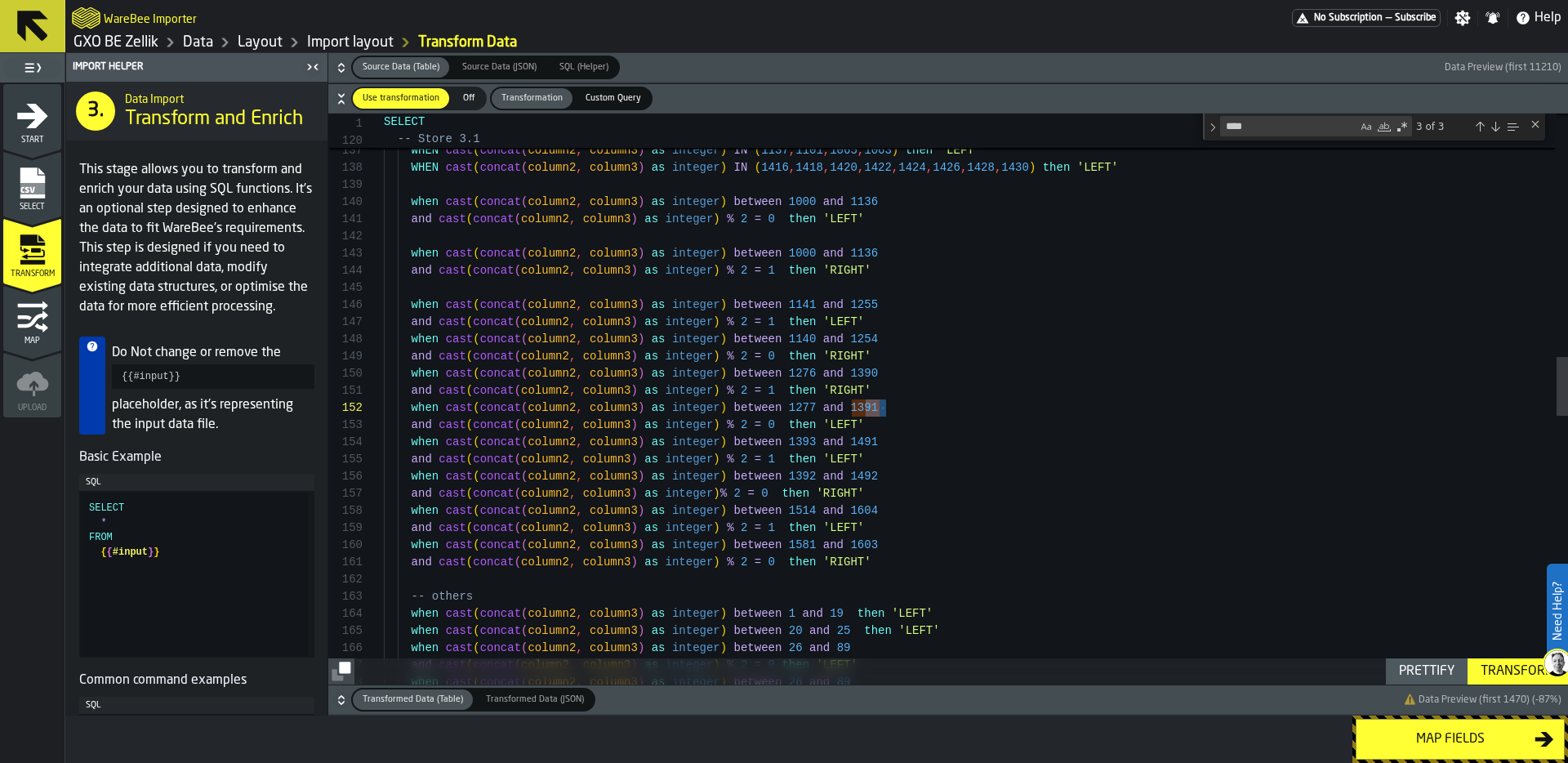
scroll to position [35, 0]
click at [797, 418] on div "-- Store 7.1 WHEN cast ( concat ( column2 , column3 ) as integer ) IN ( 1137 , …" at bounding box center [976, 518] width 1184 height 5499
click at [881, 376] on div "-- Store 7.1 WHEN cast ( concat ( column2 , column3 ) as integer ) IN ( 1137 , …" at bounding box center [976, 518] width 1184 height 5499
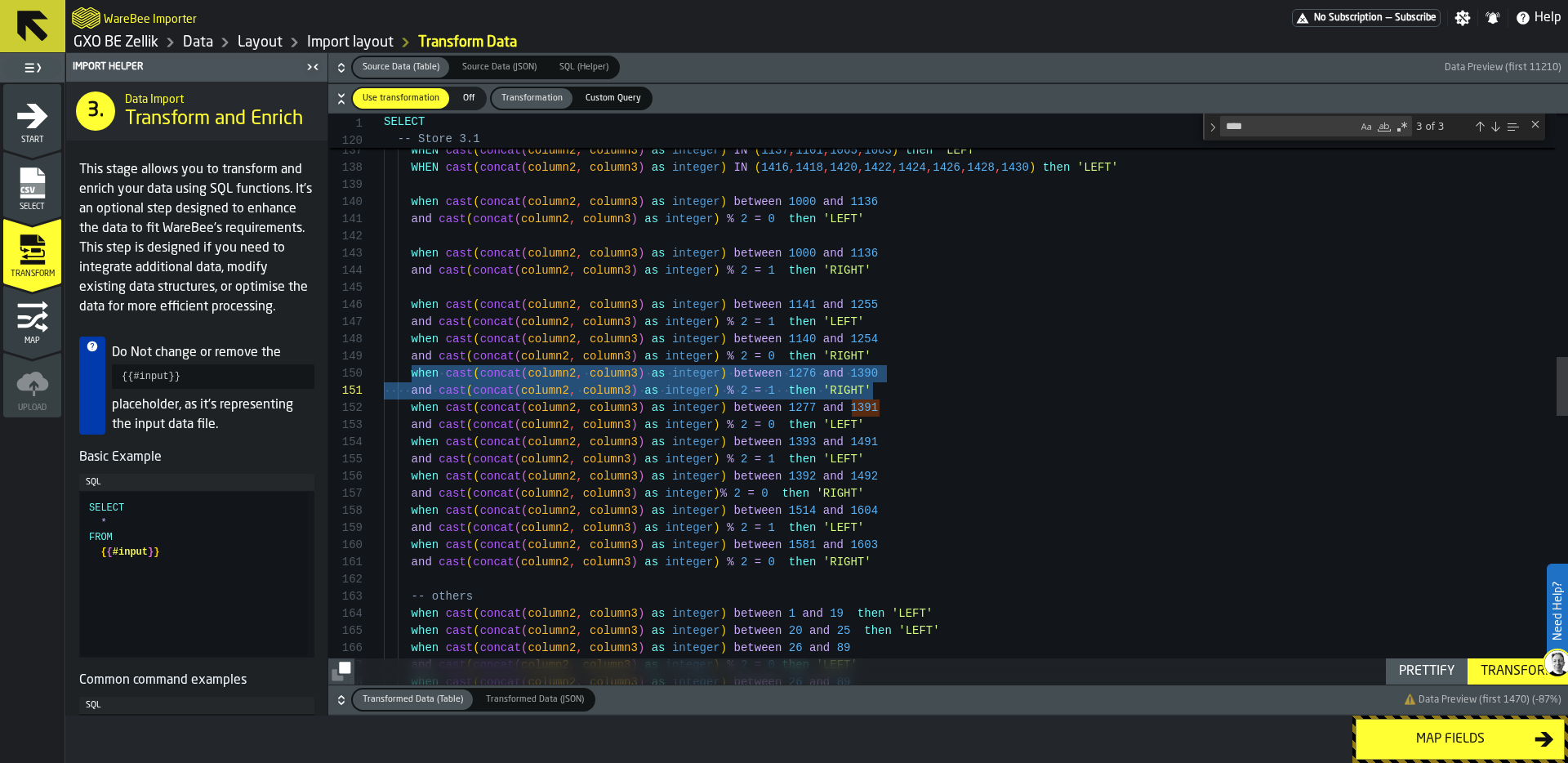
drag, startPoint x: 411, startPoint y: 375, endPoint x: 907, endPoint y: 394, distance: 496.4
click at [907, 394] on div "-- Store 7.1 WHEN cast ( concat ( column2 , column3 ) as integer ) IN ( 1137 , …" at bounding box center [976, 518] width 1184 height 5499
click at [777, 390] on div "-- Store 7.1 WHEN cast ( concat ( column2 , column3 ) as integer ) IN ( 1137 , …" at bounding box center [976, 518] width 1184 height 5499
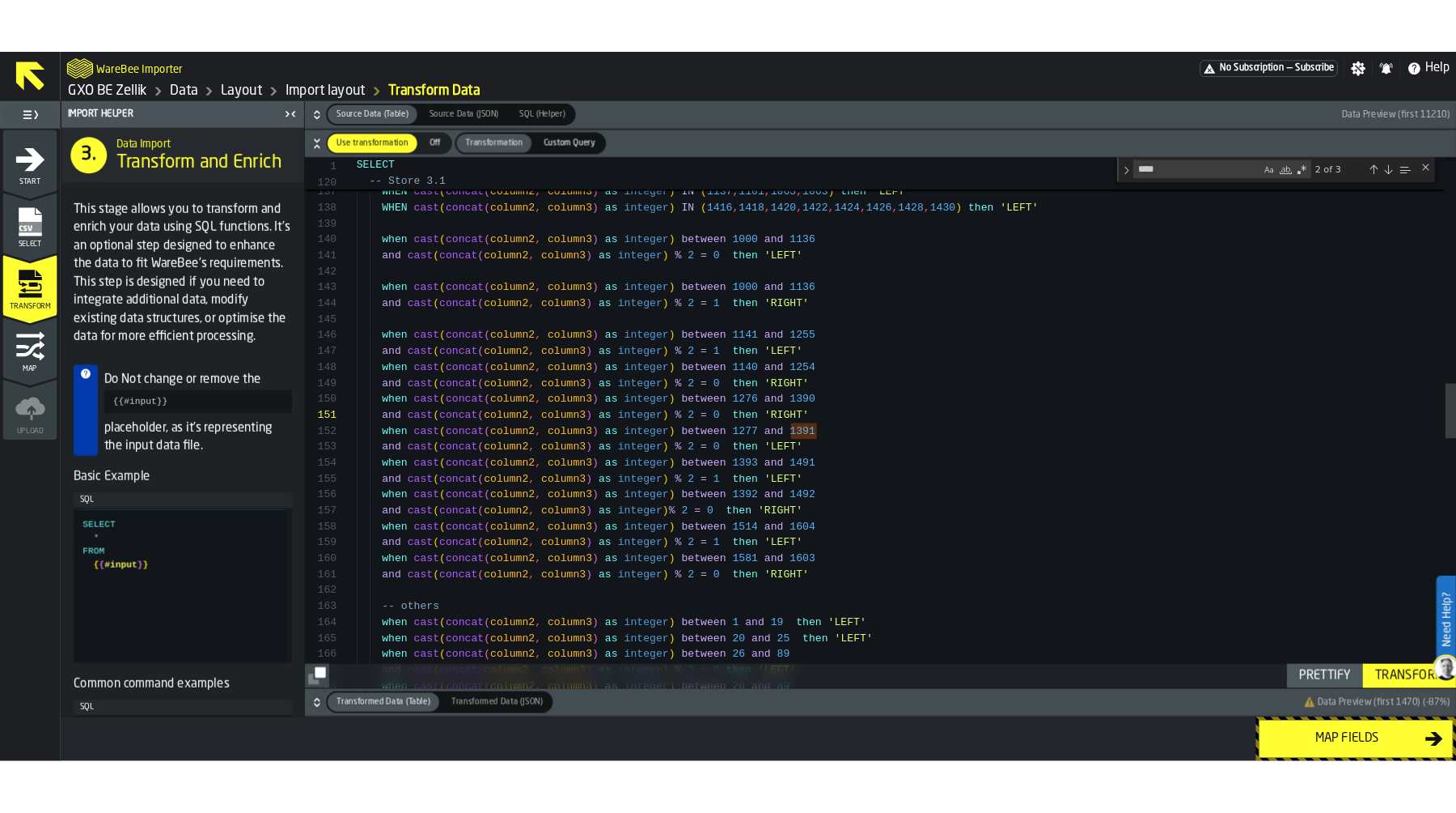
scroll to position [34, 0]
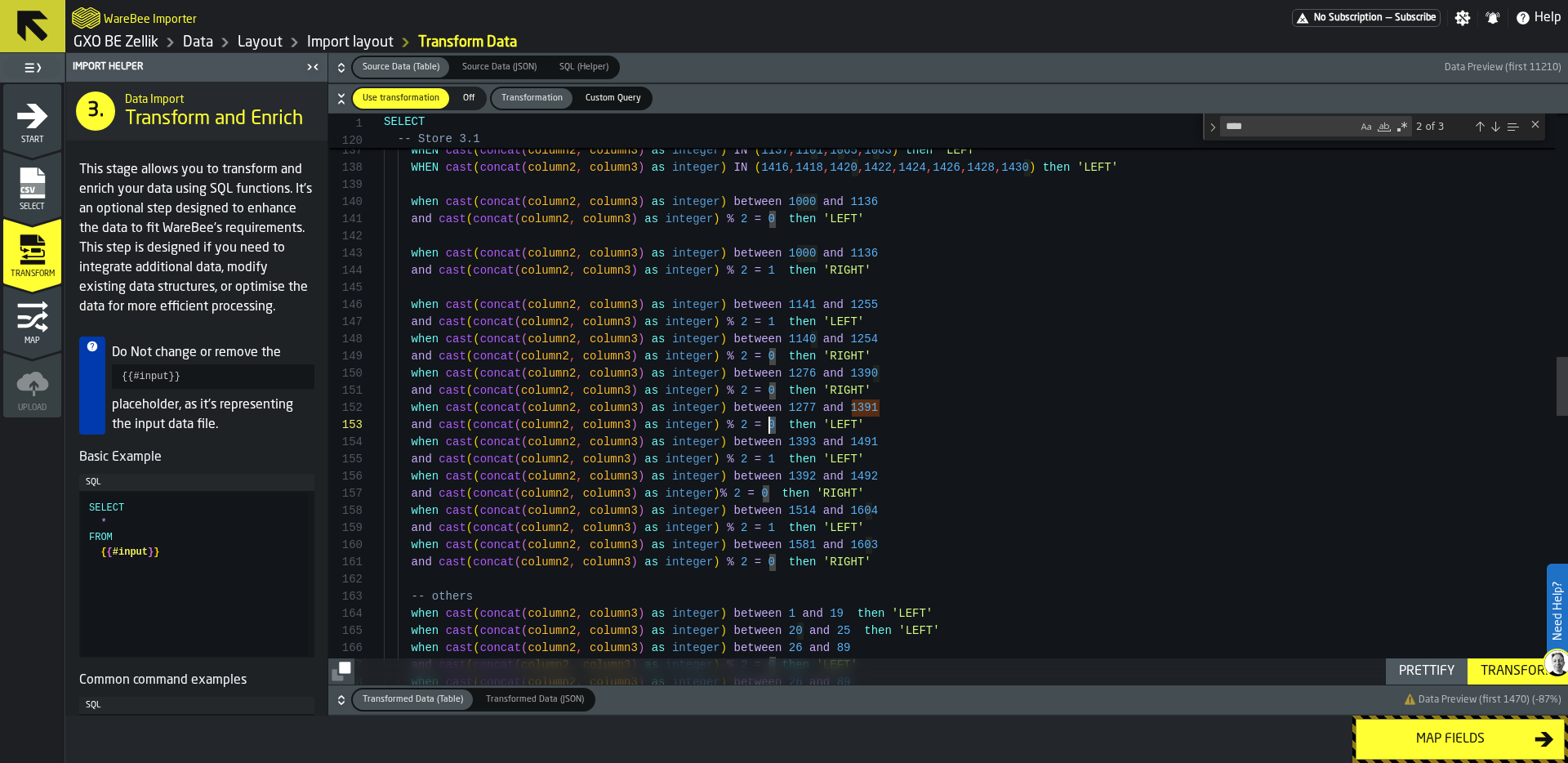
click at [770, 423] on span "and cast ( concat ( column2 , column3 ) as integer ) % 2 = 0 then 'LEFT'" at bounding box center [624, 424] width 480 height 17
type textarea "**********"
click at [1512, 670] on div "Transform" at bounding box center [1517, 671] width 88 height 20
click at [1473, 733] on div "Map fields" at bounding box center [1450, 739] width 168 height 20
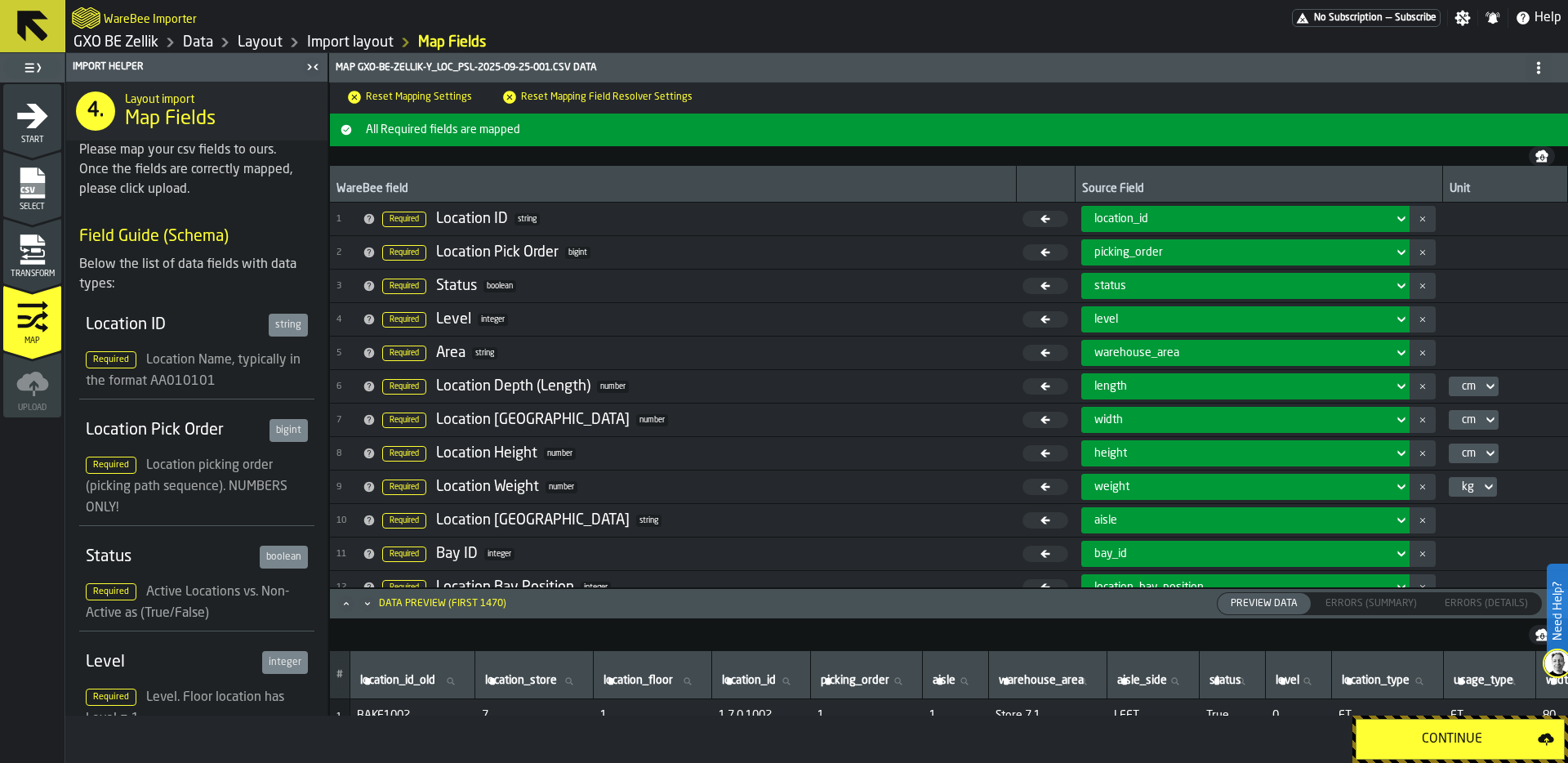
click at [1465, 742] on div "Continue" at bounding box center [1452, 739] width 172 height 20
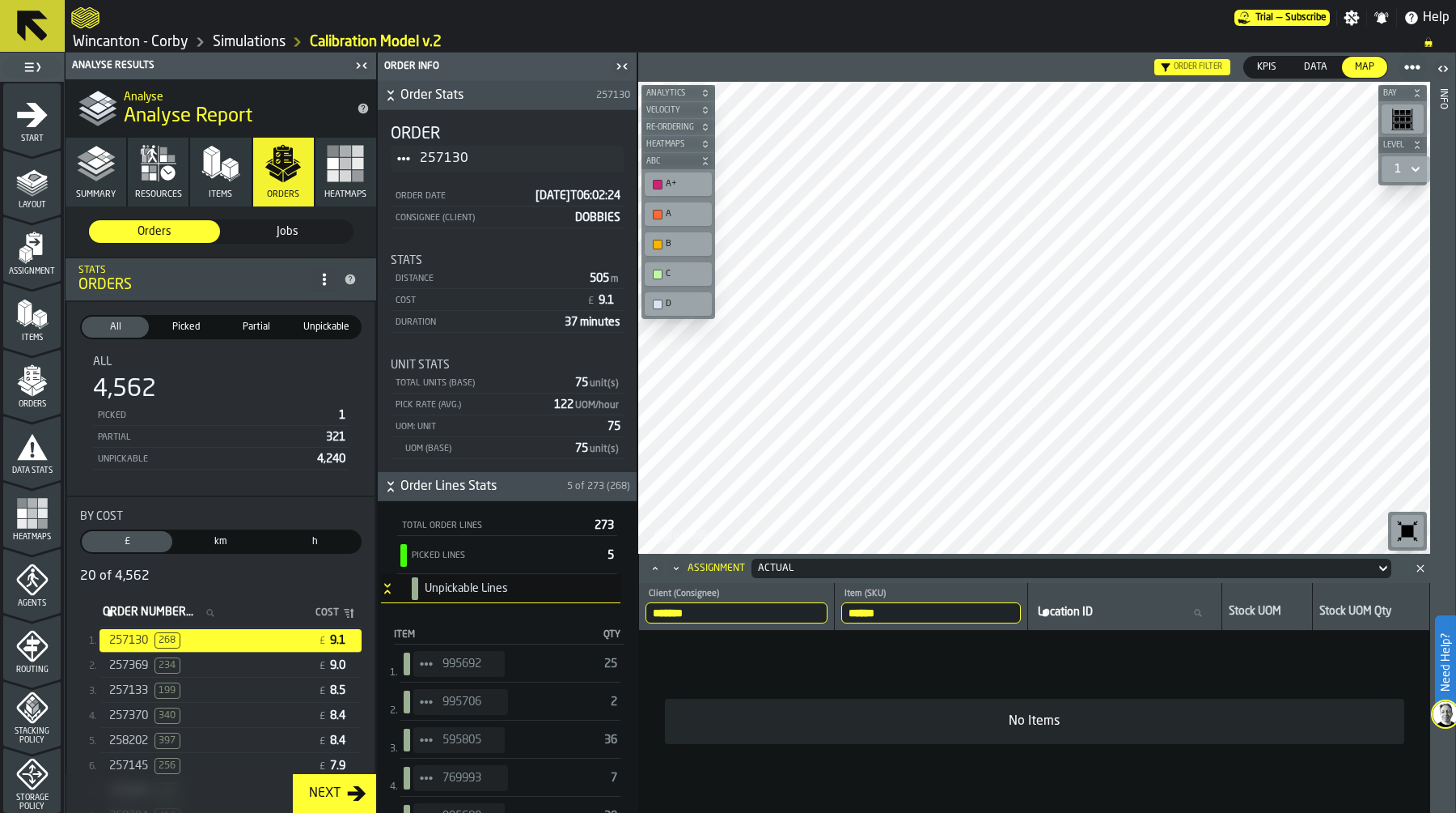
scroll to position [411, 0]
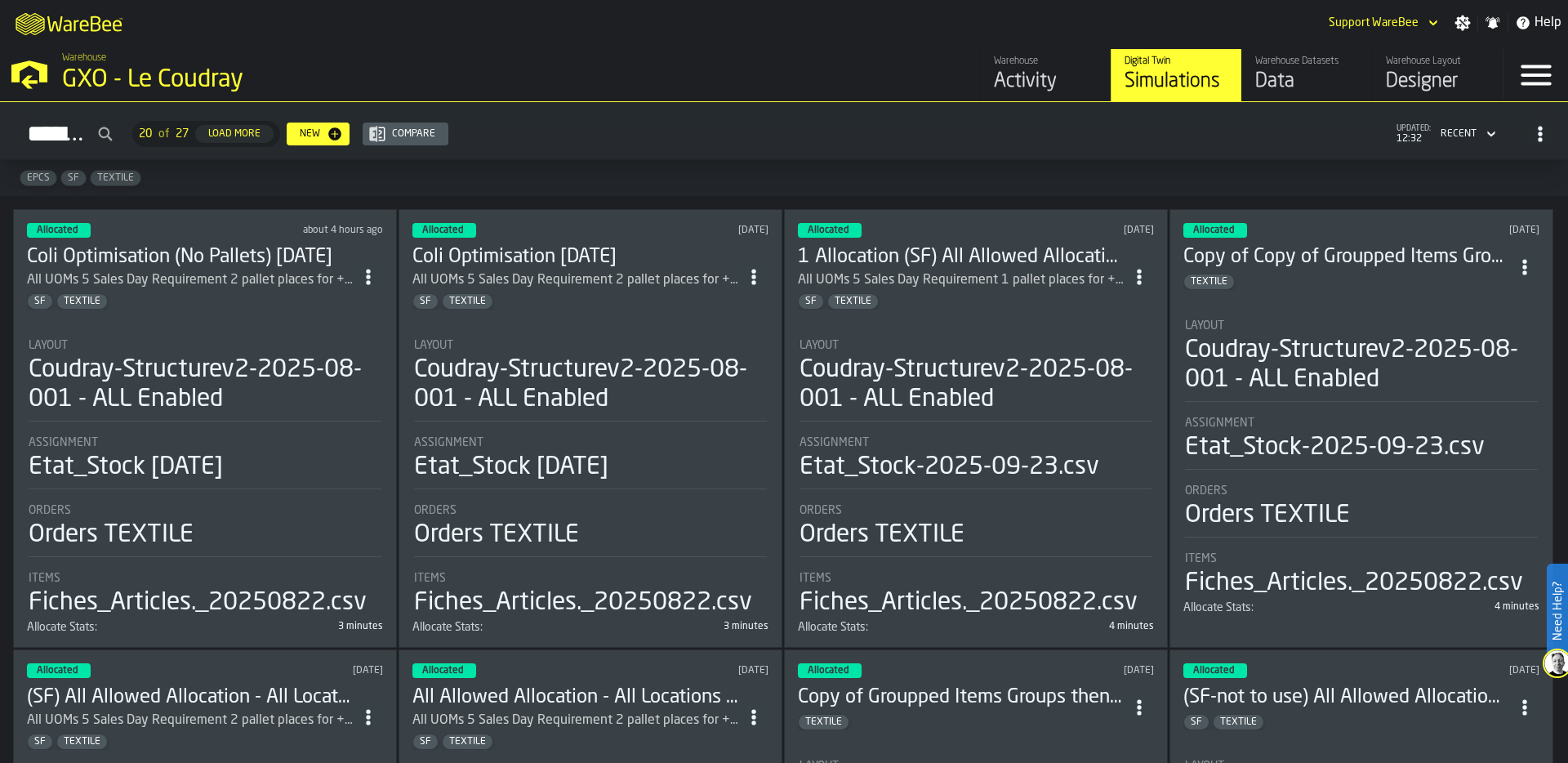
click at [256, 325] on li "Layout Coudray-Structurev2-2025-08-001 - ALL Enabled Assignment Etat_Stock 2025…" at bounding box center [204, 471] width 356 height 295
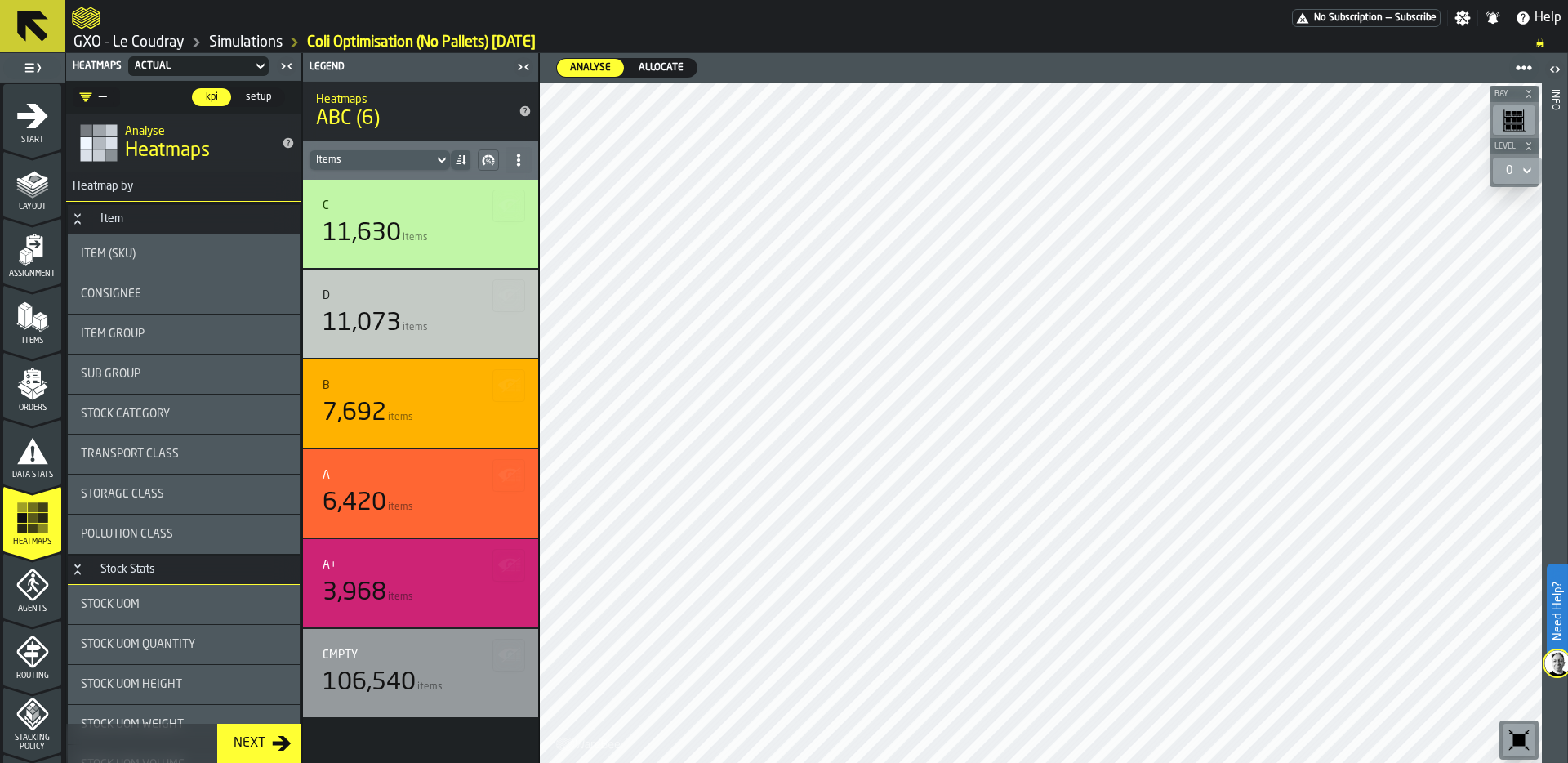
click at [667, 65] on span "Allocate" at bounding box center [660, 67] width 58 height 15
click at [159, 368] on div "Sub Group" at bounding box center [184, 373] width 205 height 13
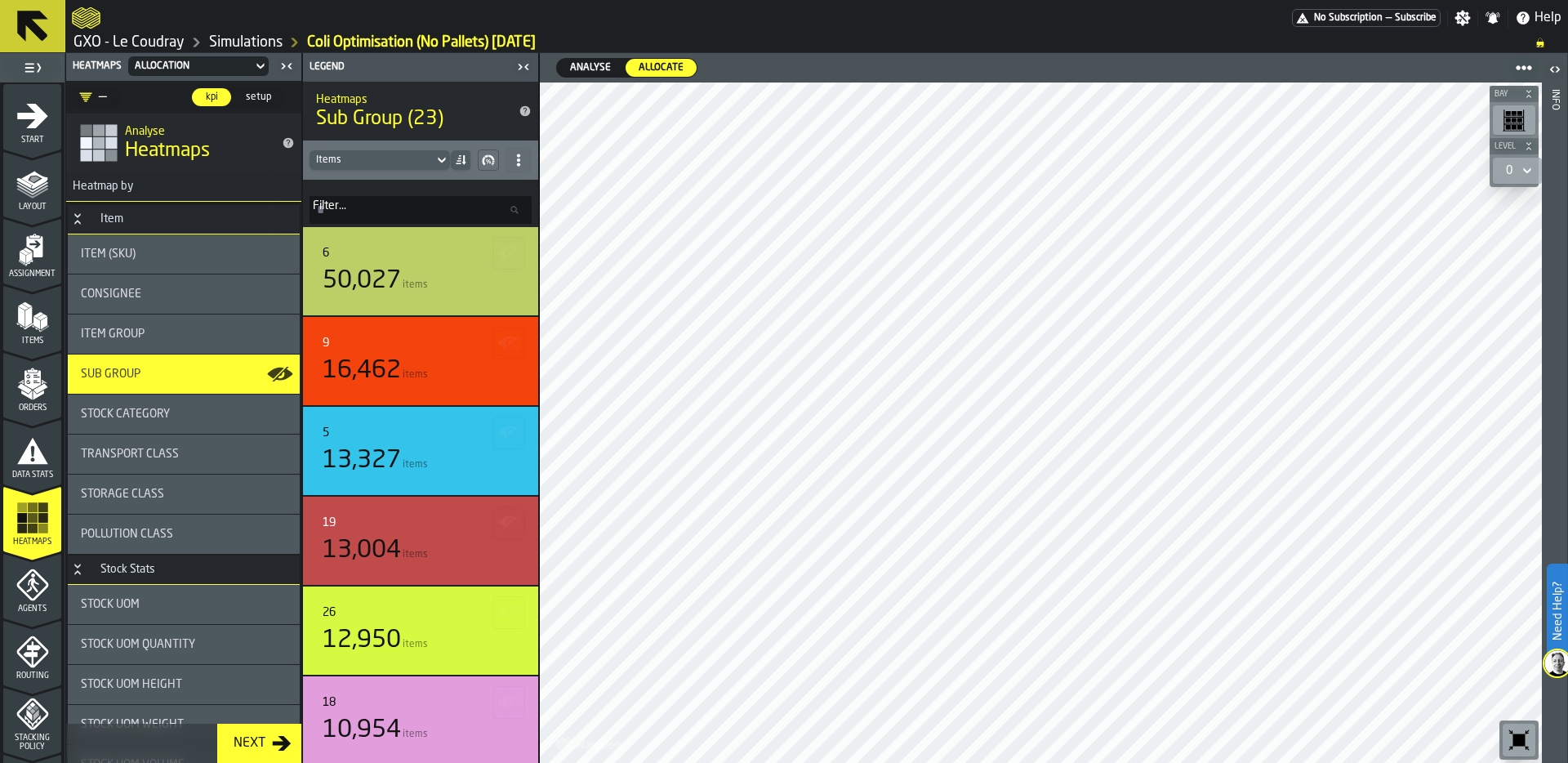
click at [429, 158] on div "Items" at bounding box center [372, 160] width 124 height 18
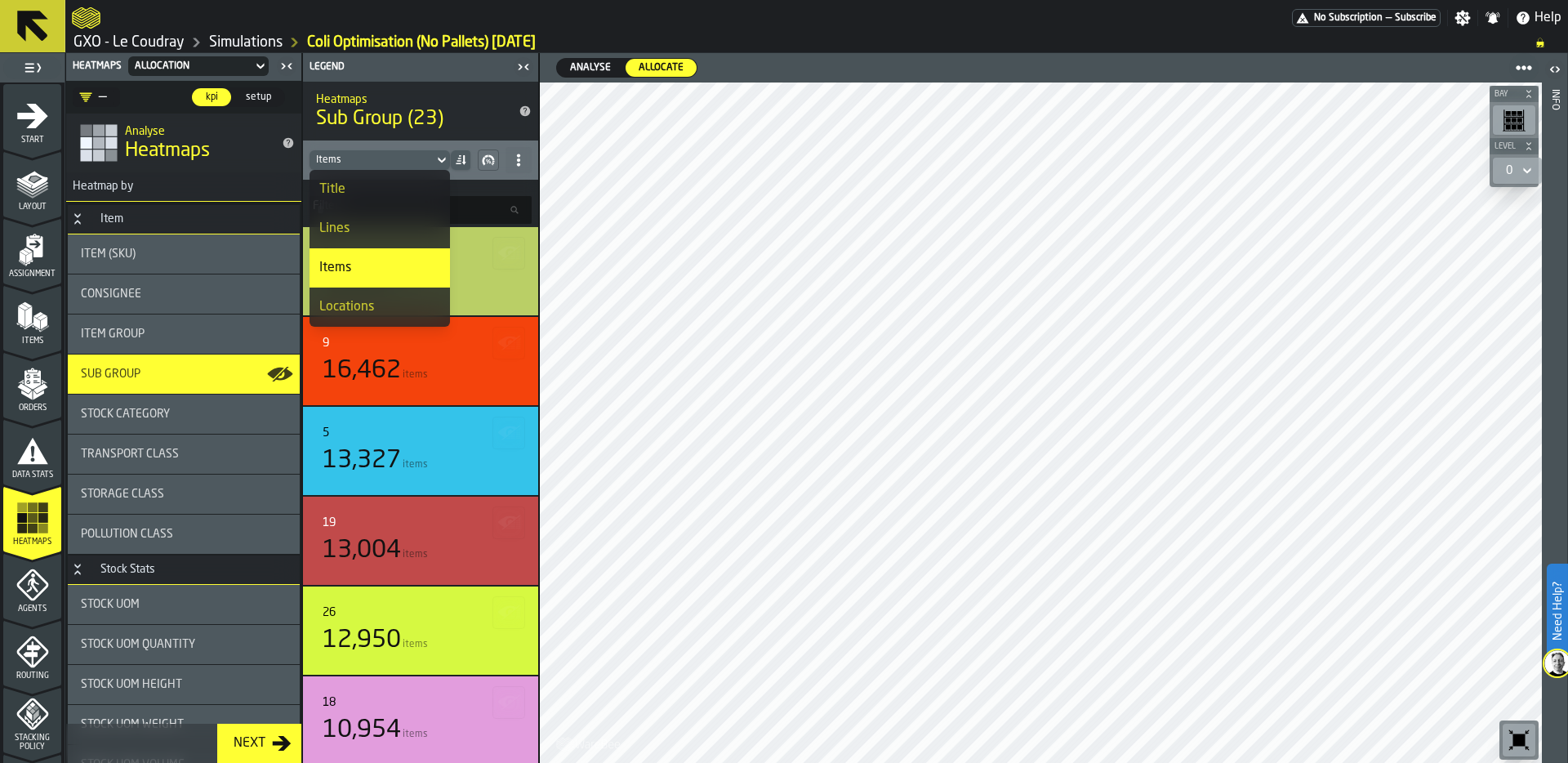
click at [404, 182] on div "Title" at bounding box center [380, 190] width 120 height 20
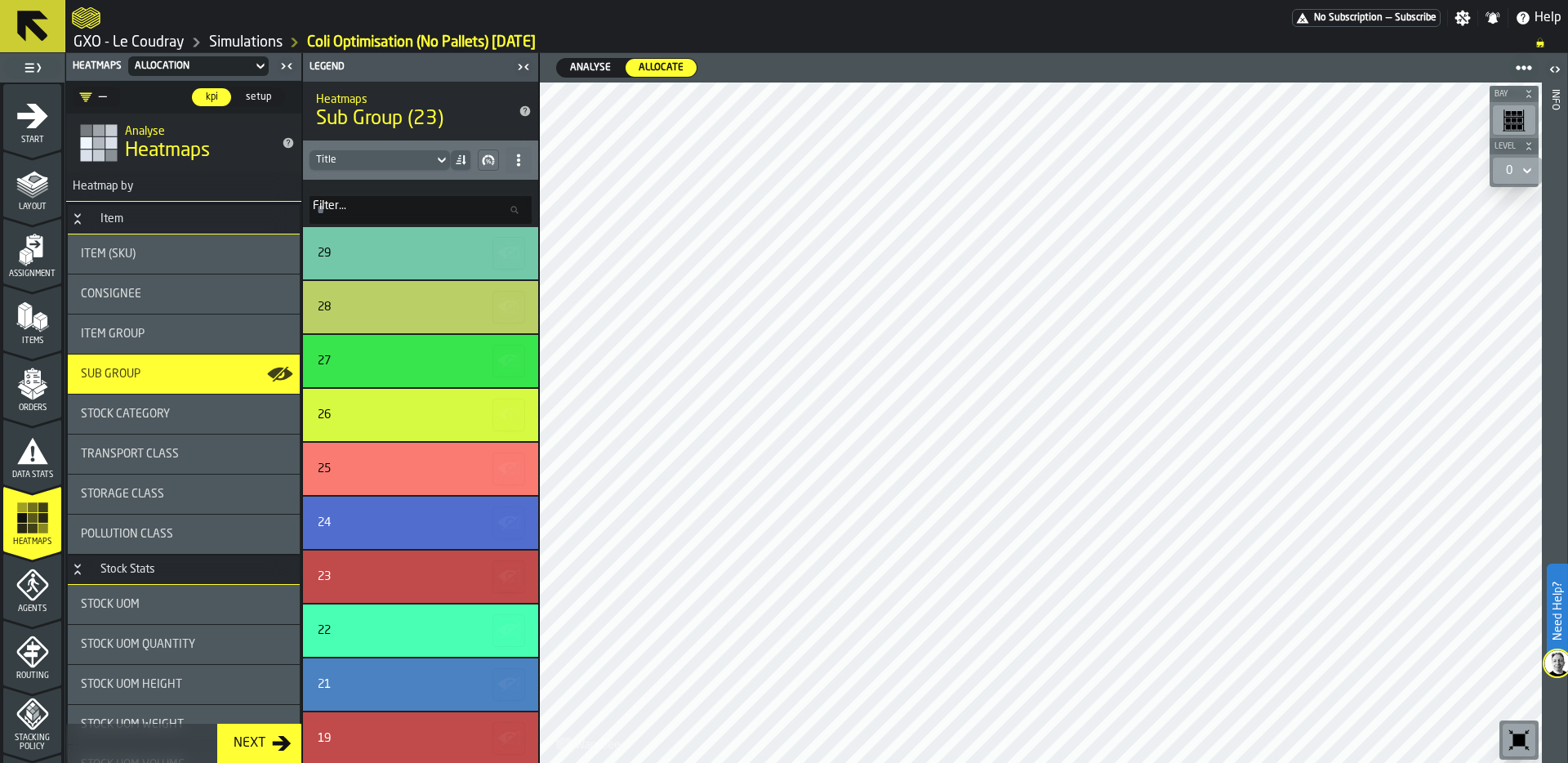
click at [461, 165] on icon at bounding box center [460, 160] width 13 height 13
click at [443, 183] on div "Lowest" at bounding box center [418, 190] width 85 height 20
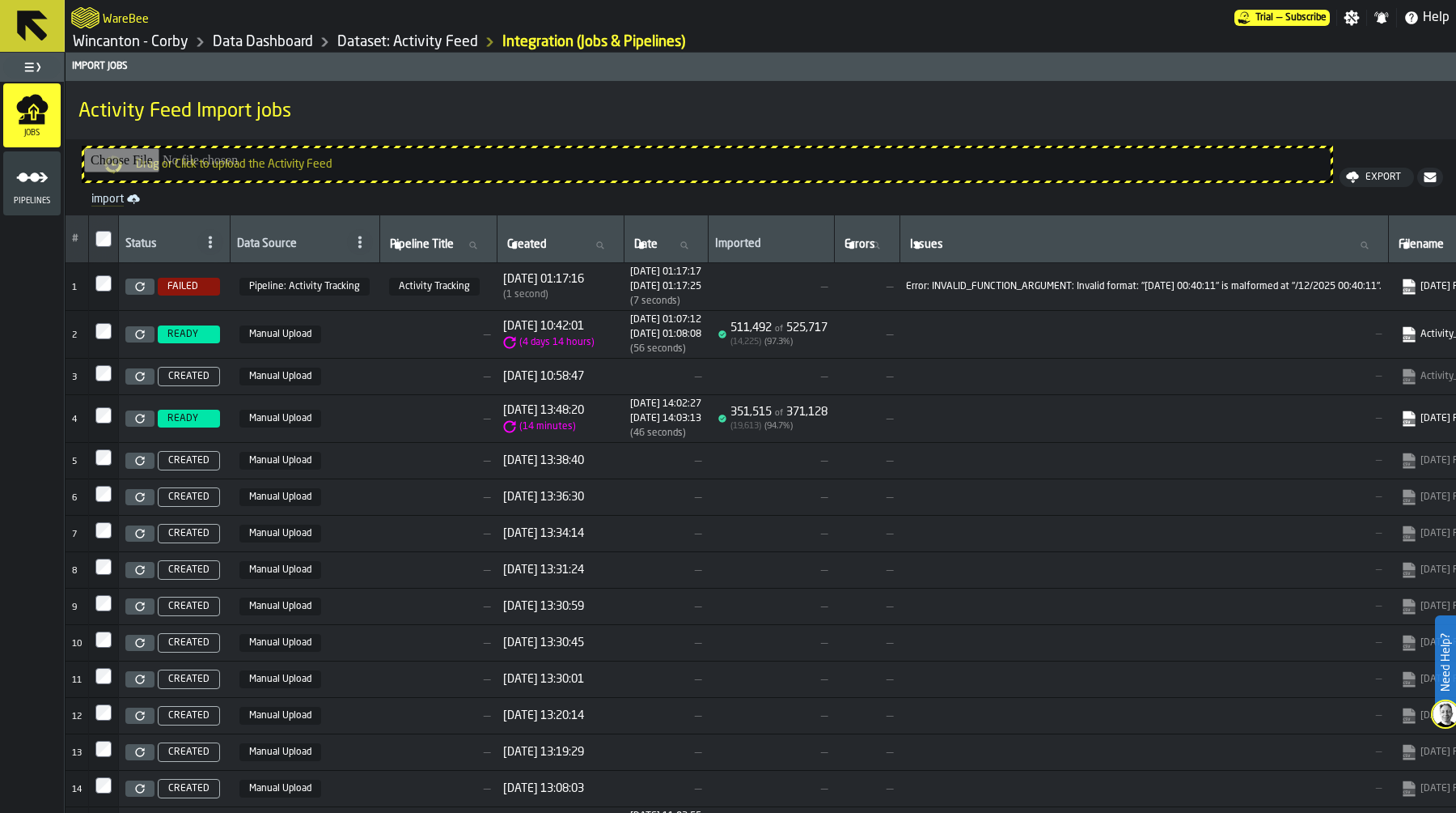
click at [166, 39] on link "Wincanton - Corby" at bounding box center [130, 42] width 115 height 18
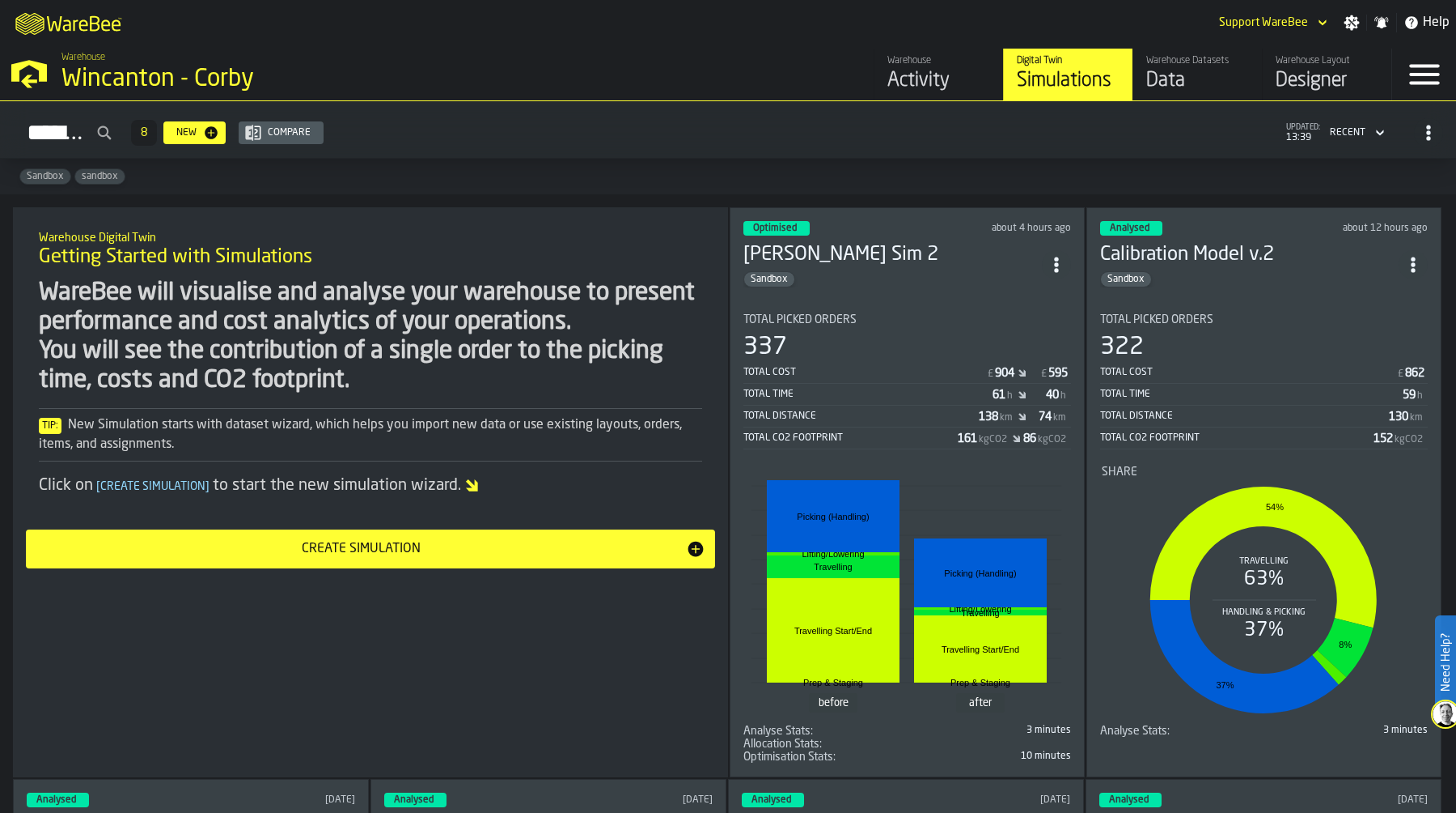
click at [1057, 261] on icon "ItemListCard-DashboardItemContainer" at bounding box center [1056, 264] width 17 height 17
click at [1038, 374] on div "Duplicate" at bounding box center [1021, 372] width 84 height 20
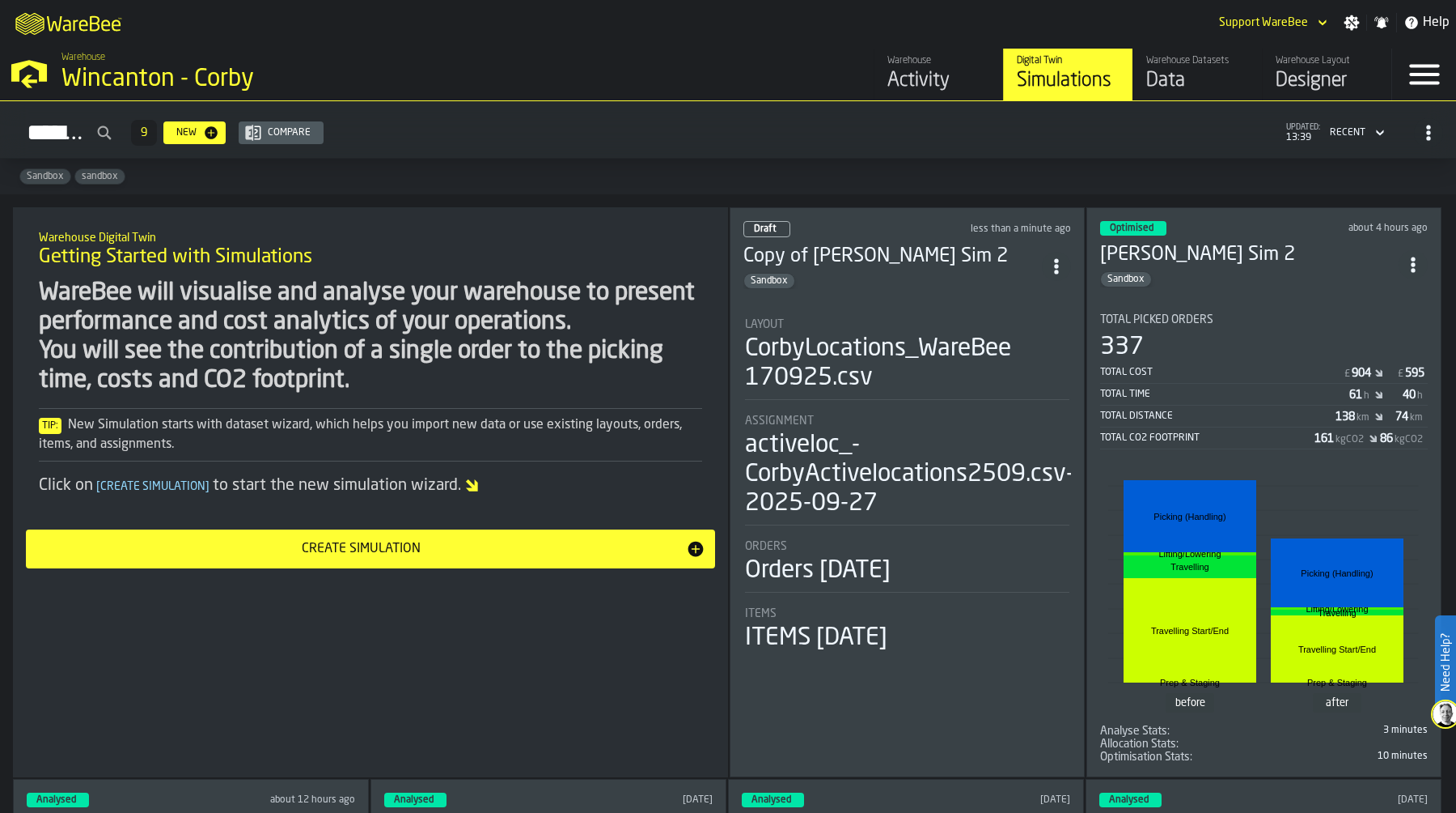
click at [1047, 355] on div "CorbyLocations_WareBee 170925.csv" at bounding box center [907, 364] width 325 height 59
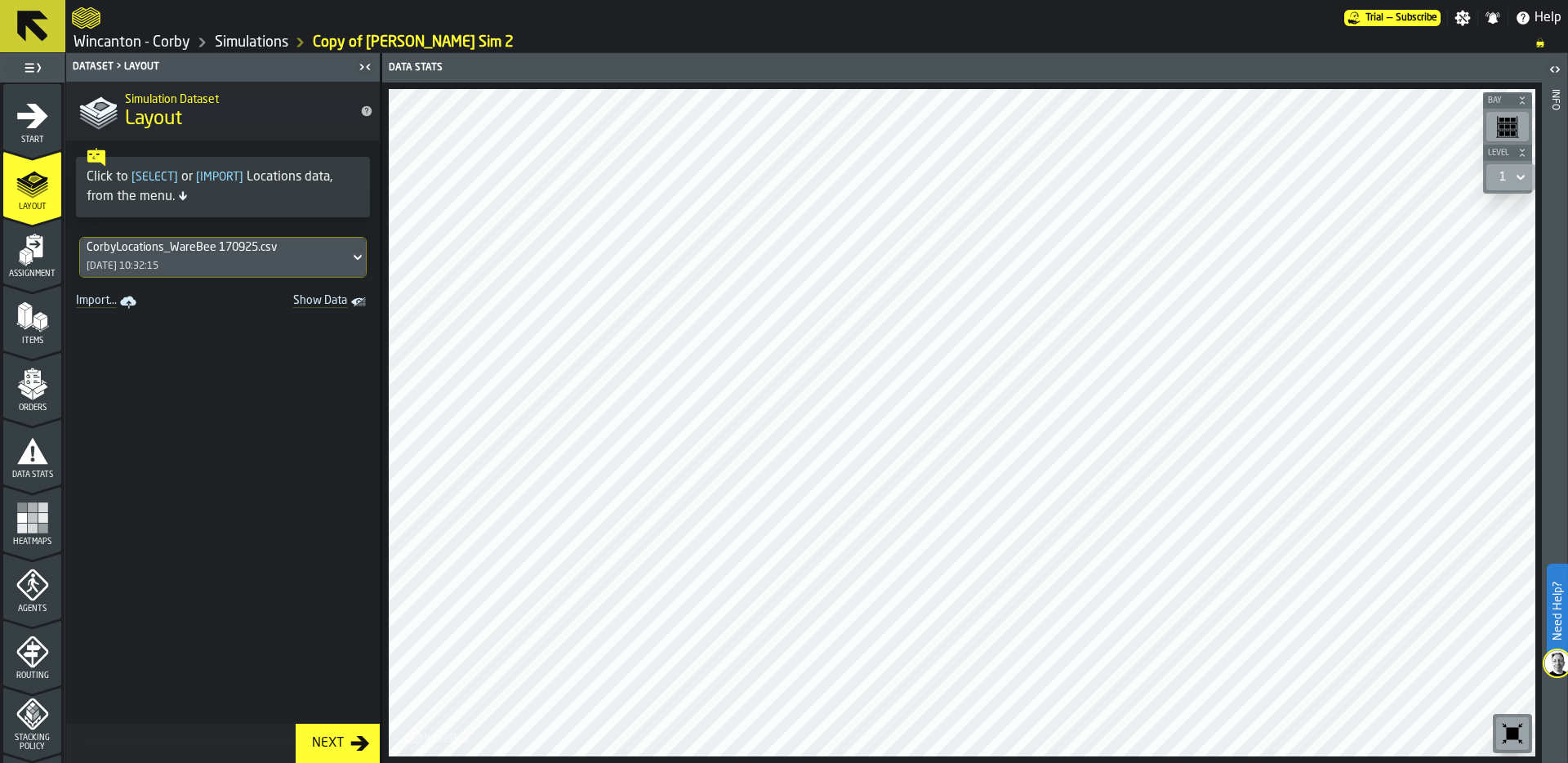
click at [29, 249] on icon "menu Assignment" at bounding box center [34, 247] width 17 height 22
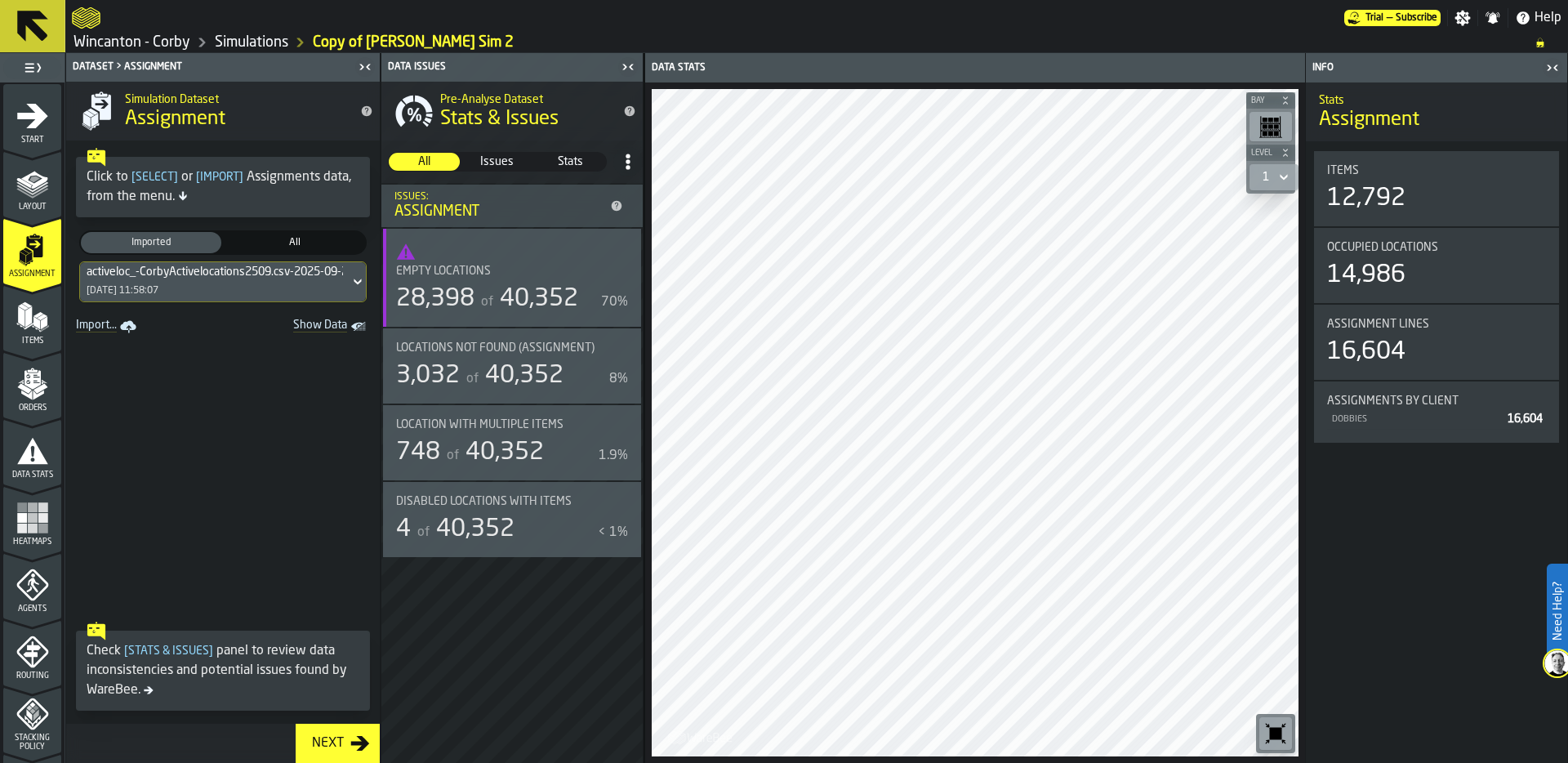
click at [0, 0] on polygon "Show Data" at bounding box center [0, 0] width 0 height 0
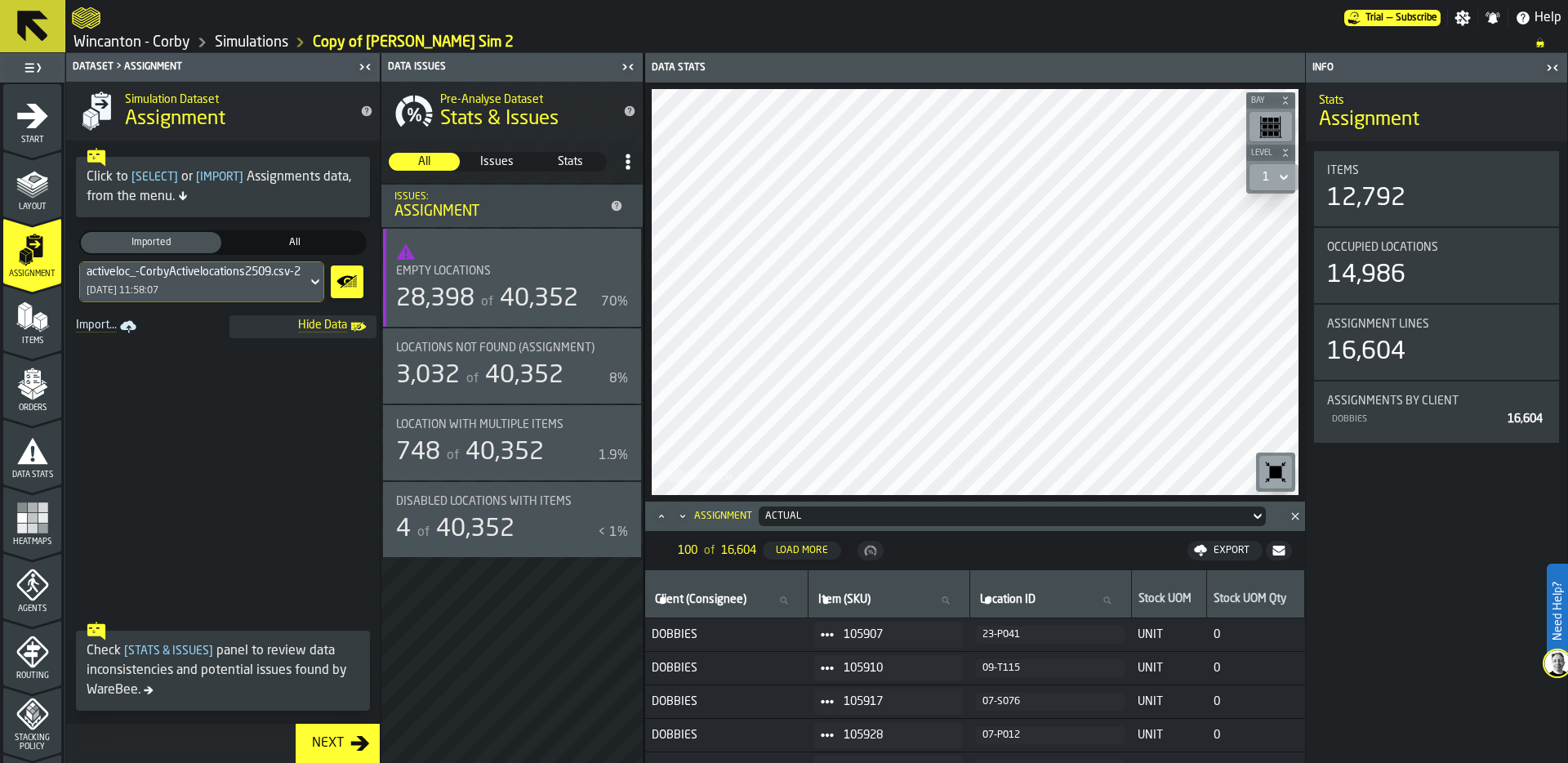
click at [272, 272] on div "activeloc_-CorbyActivelocations2509.csv-2025-09-27" at bounding box center [220, 271] width 267 height 13
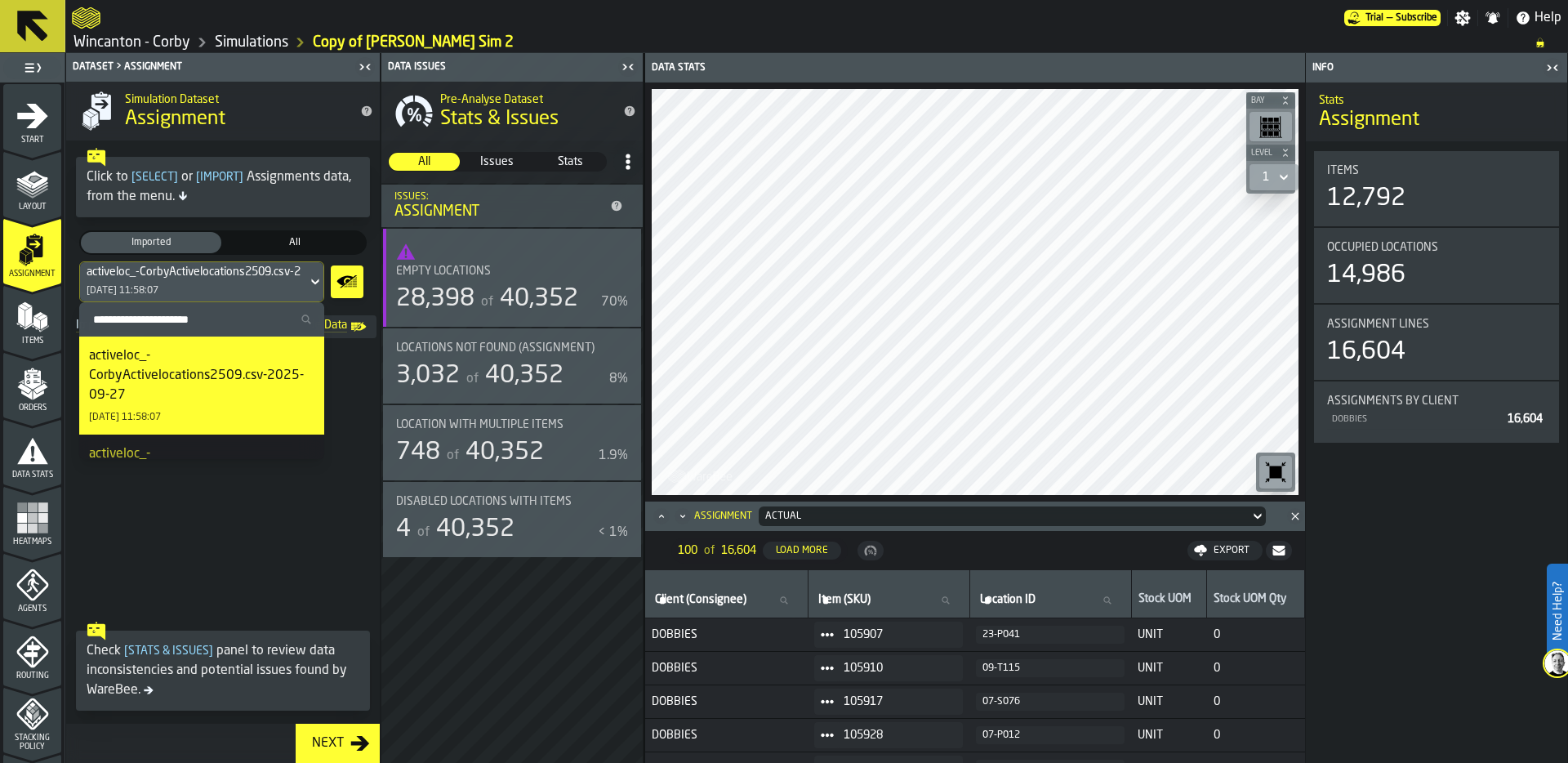
click at [272, 272] on div "activeloc_-CorbyActivelocations2509.csv-2025-09-27" at bounding box center [220, 271] width 267 height 13
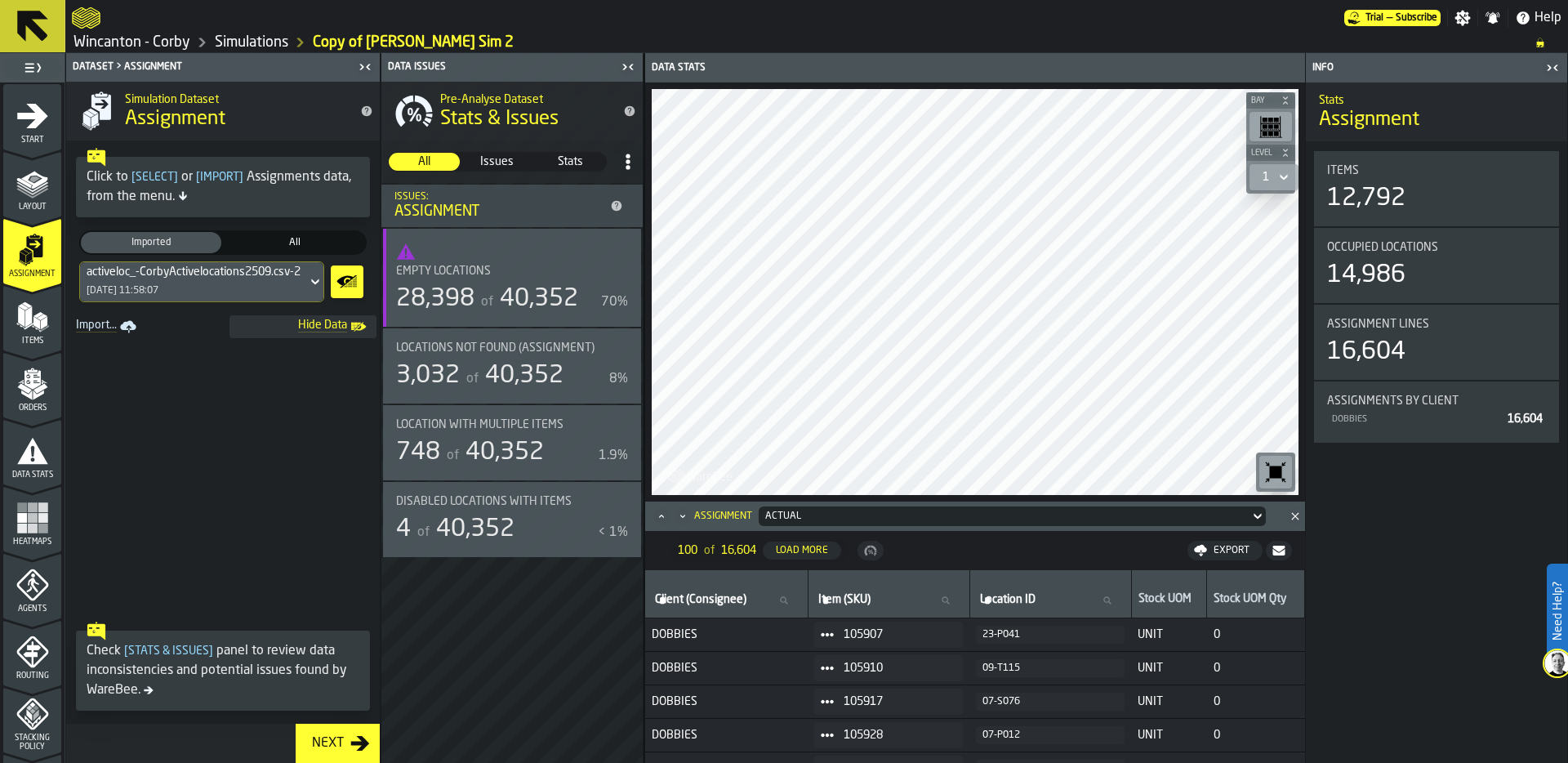
click at [480, 286] on div "of 40,352" at bounding box center [528, 299] width 101 height 30
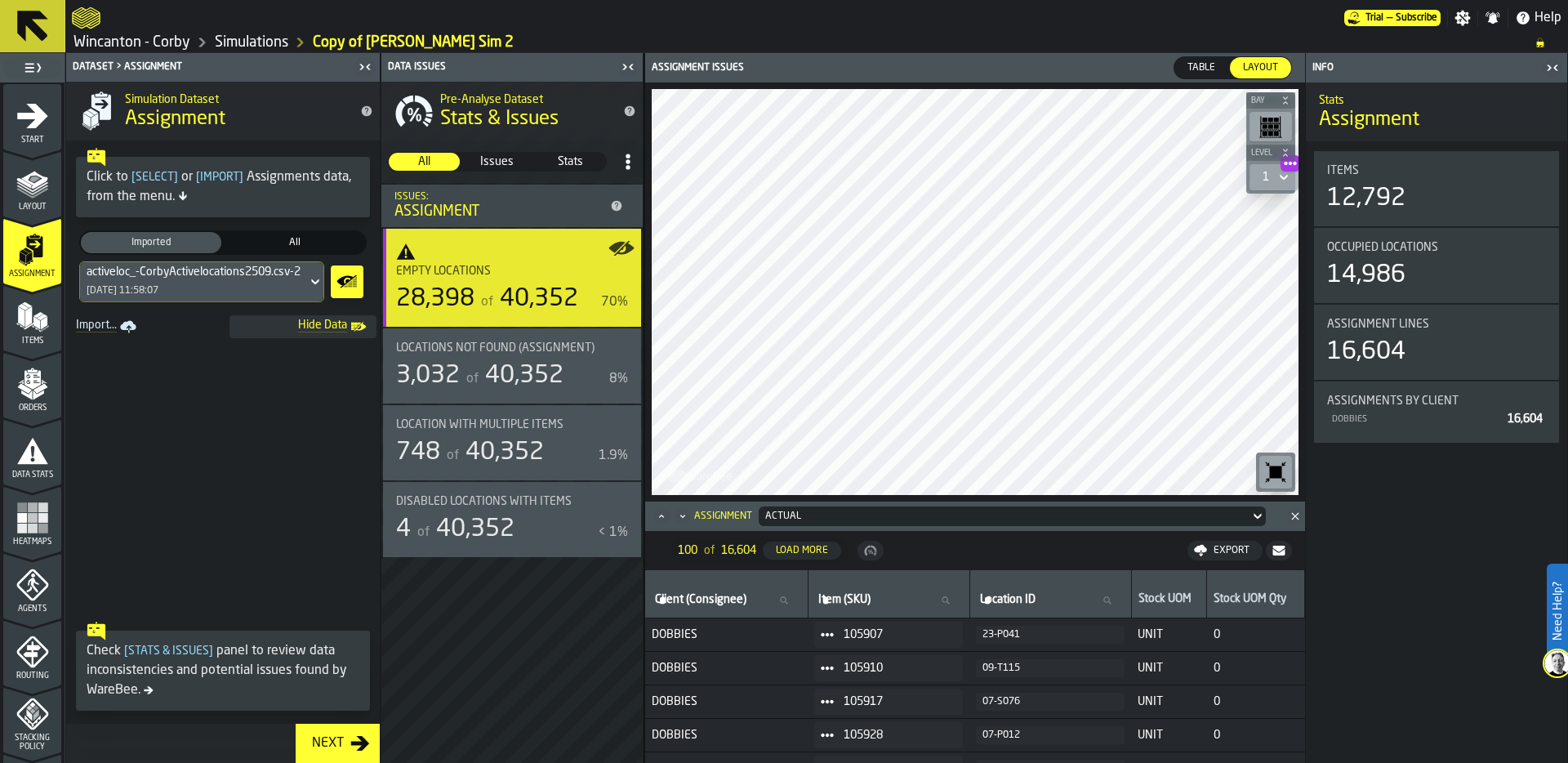
click at [29, 527] on rect "menu Heatmaps" at bounding box center [33, 528] width 10 height 10
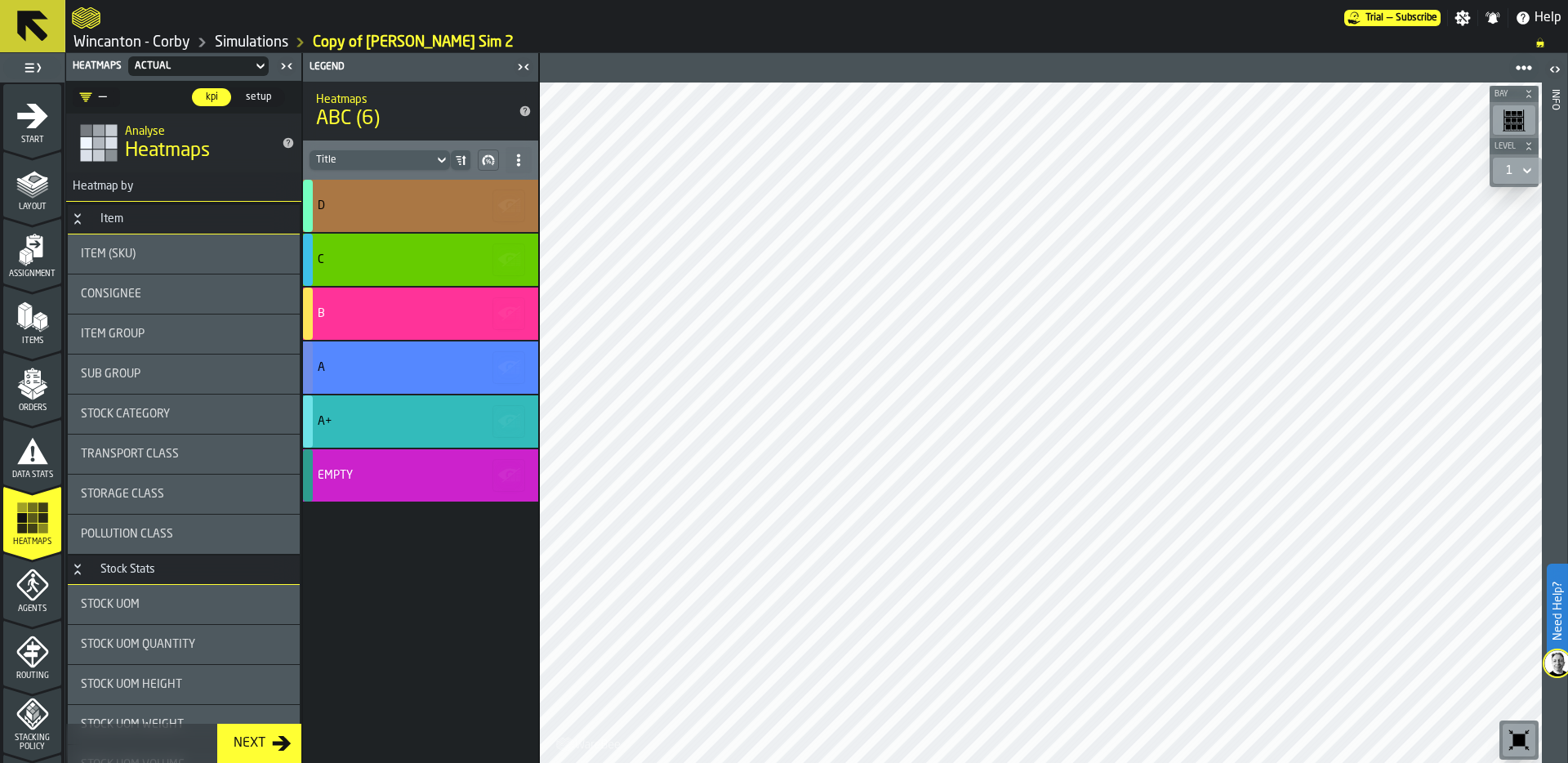
click at [201, 287] on div "Consignee" at bounding box center [184, 293] width 205 height 13
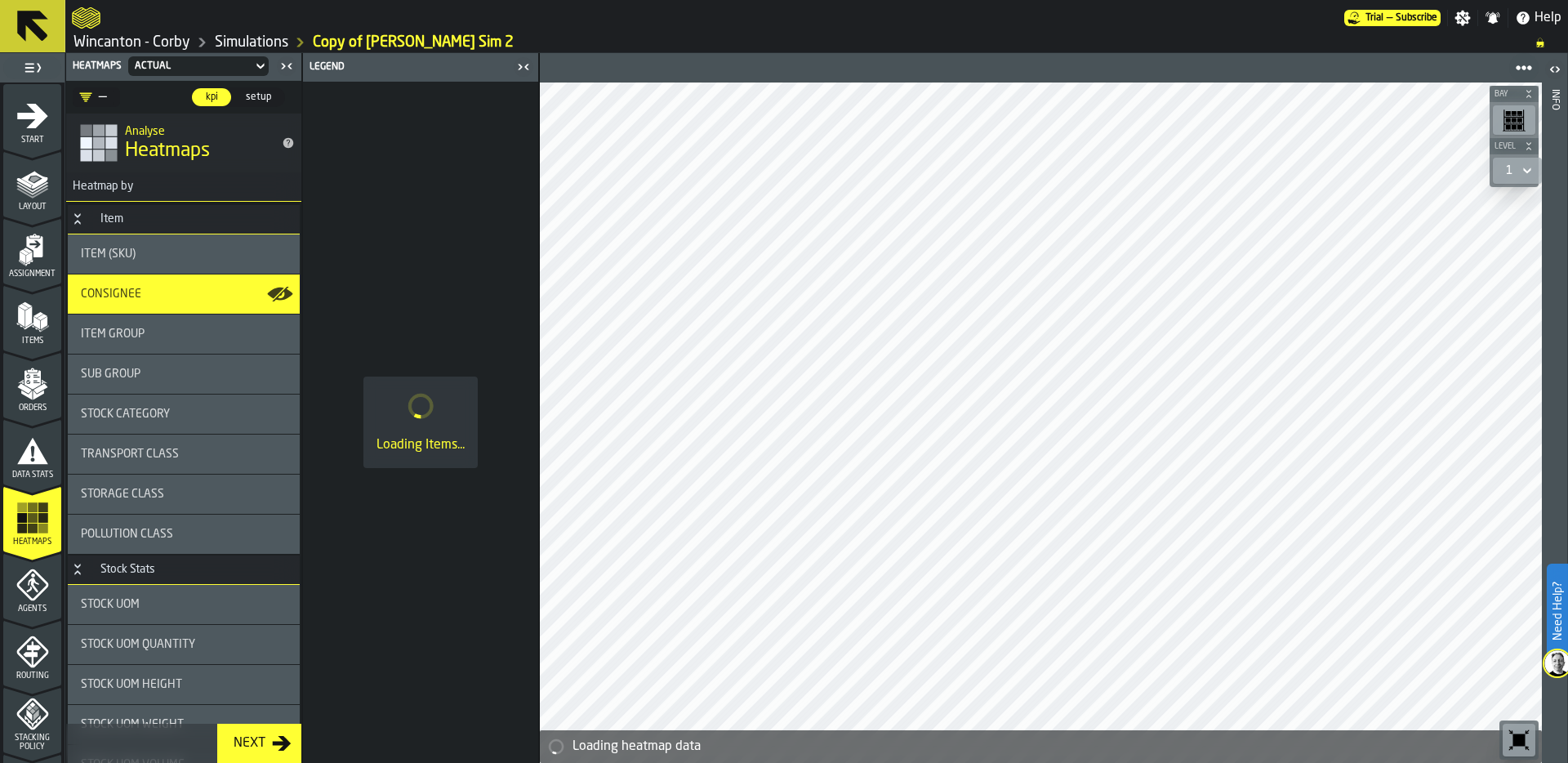
click at [201, 333] on div "Item Group" at bounding box center [184, 334] width 205 height 13
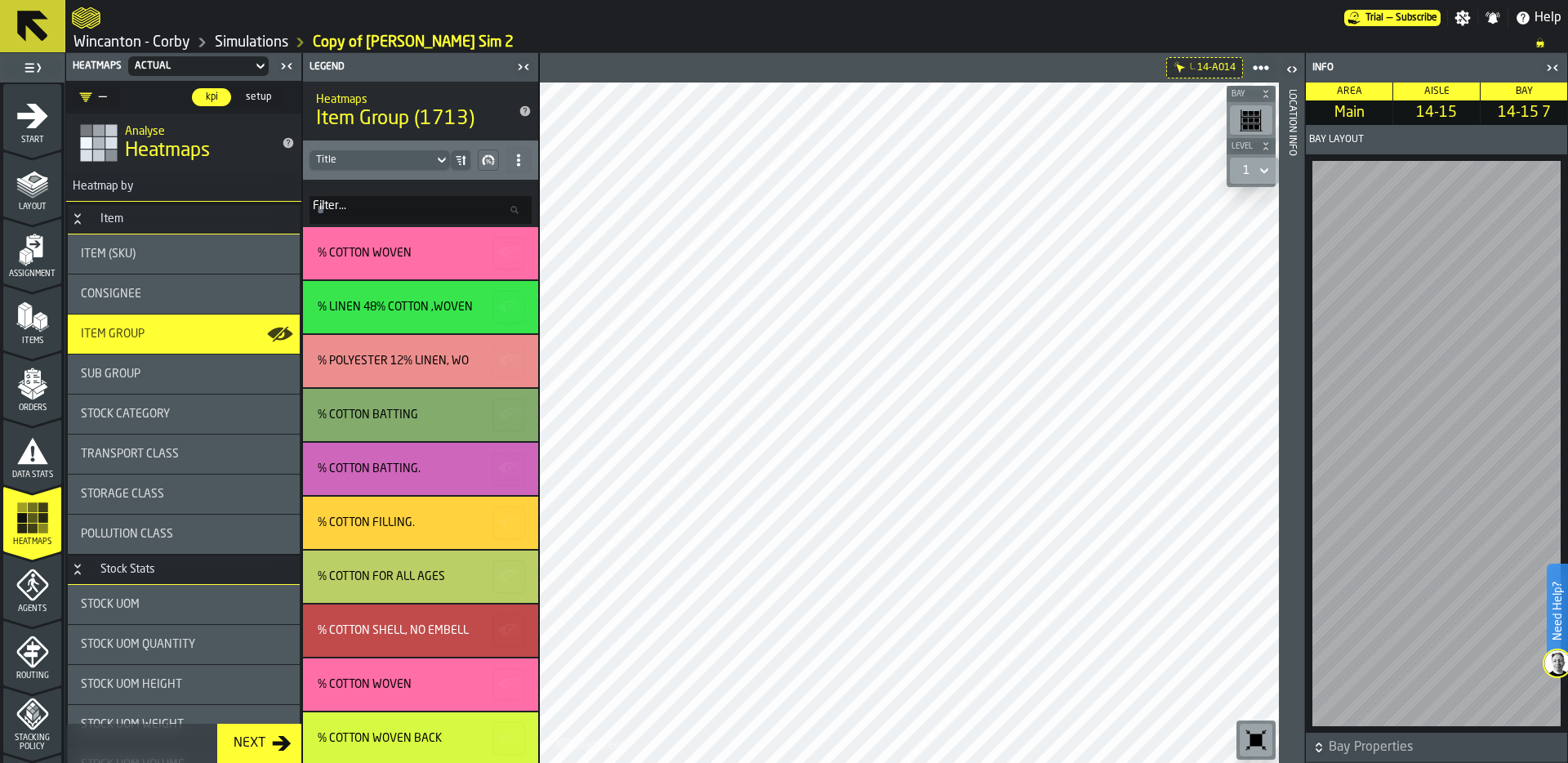
click at [1294, 446] on div "Location Info" at bounding box center [1292, 422] width 12 height 673
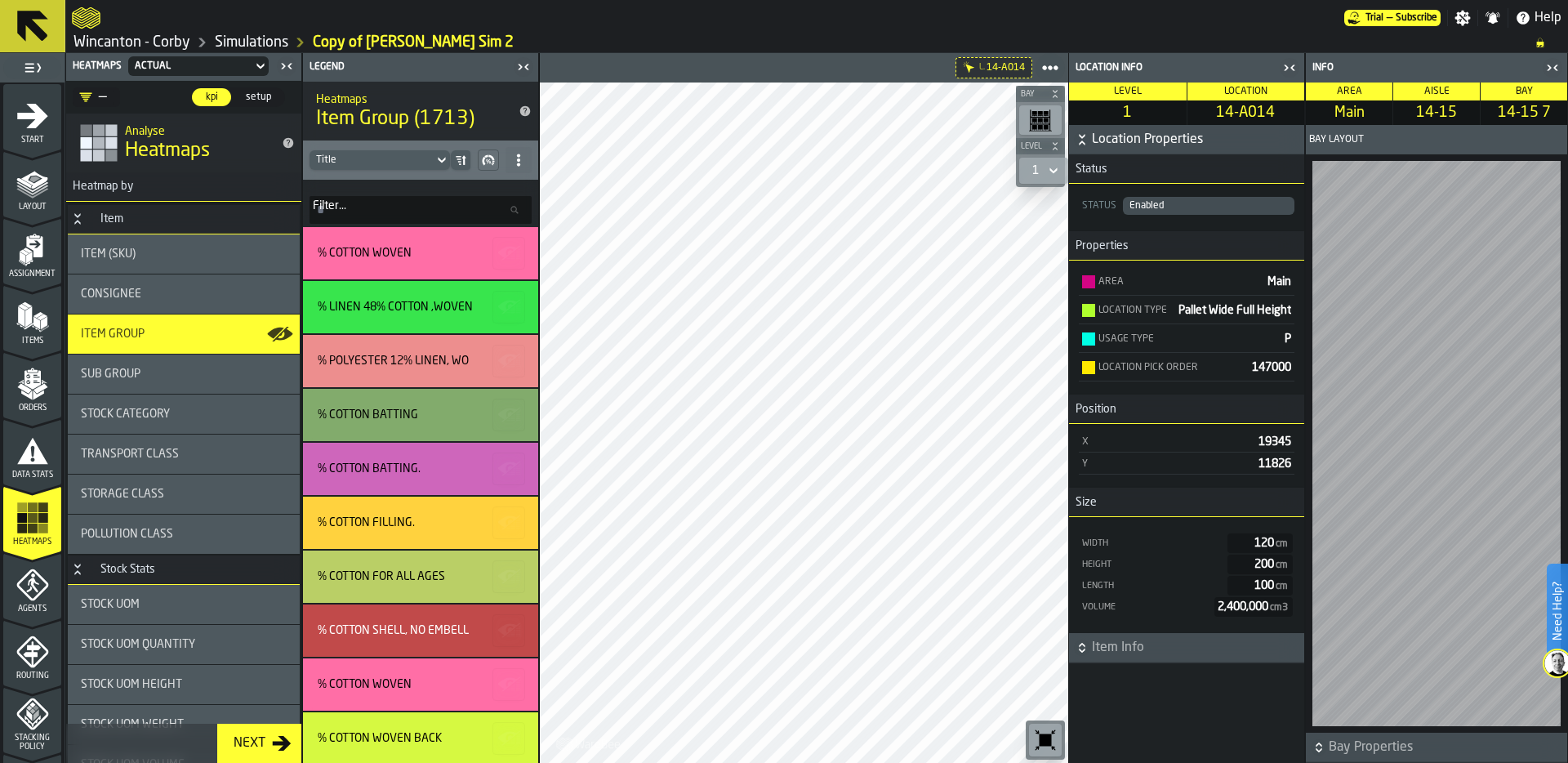
click at [1083, 649] on icon "button-" at bounding box center [1082, 648] width 17 height 17
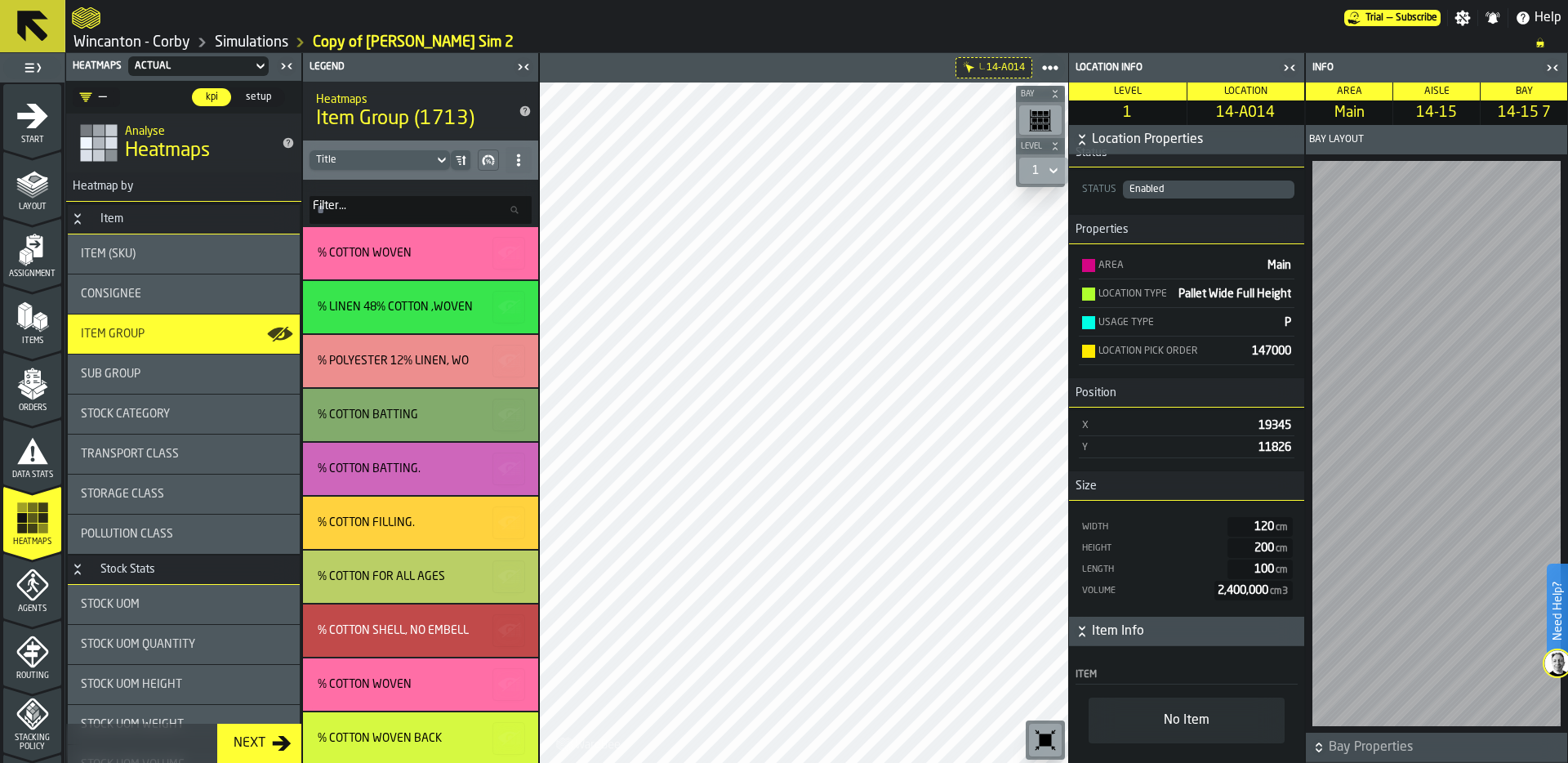
click at [135, 296] on span "Consignee" at bounding box center [111, 293] width 60 height 13
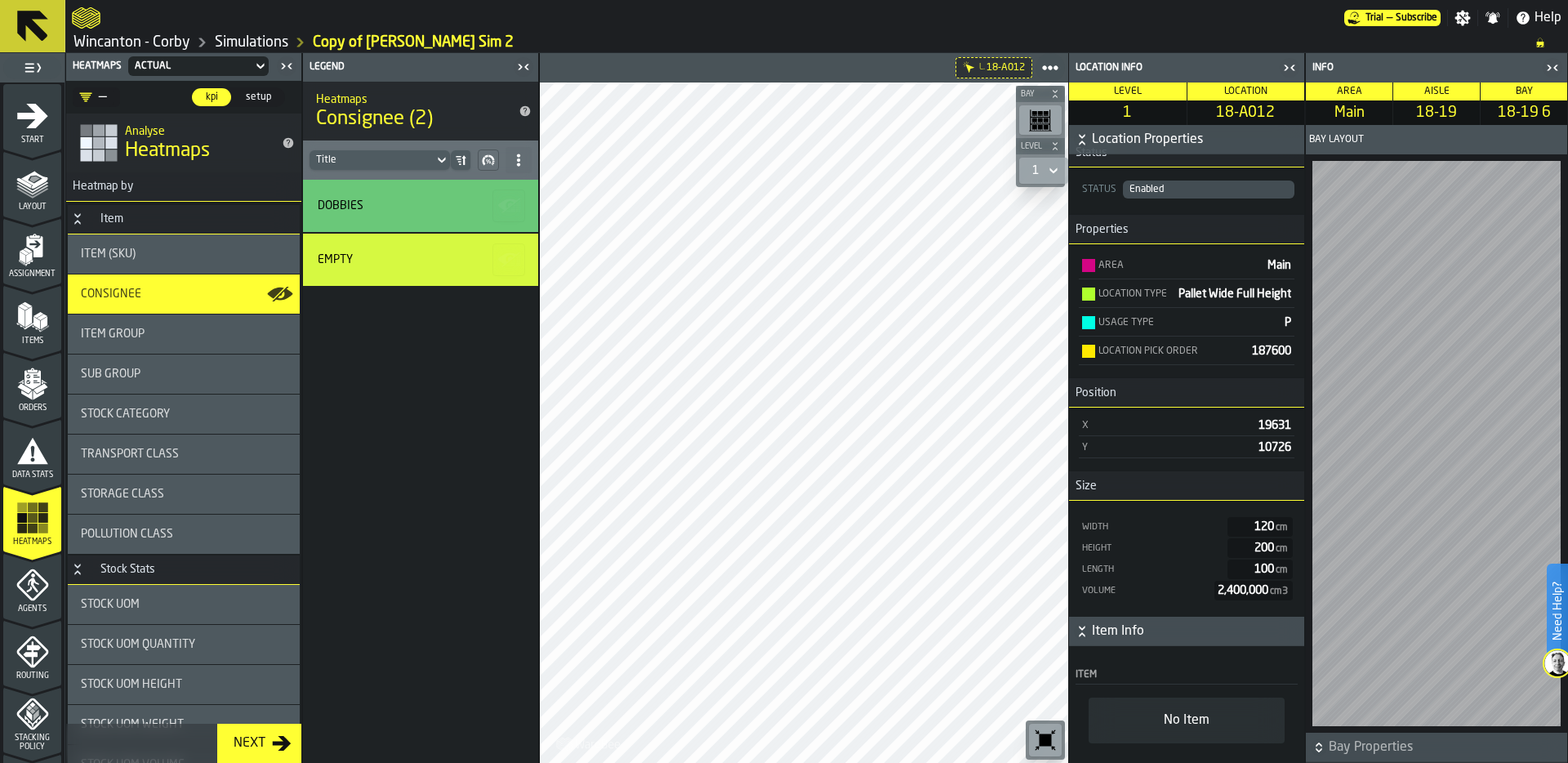
click at [1142, 698] on div "No Item" at bounding box center [1186, 721] width 196 height 45
click at [1160, 702] on div "No Item" at bounding box center [1186, 721] width 196 height 45
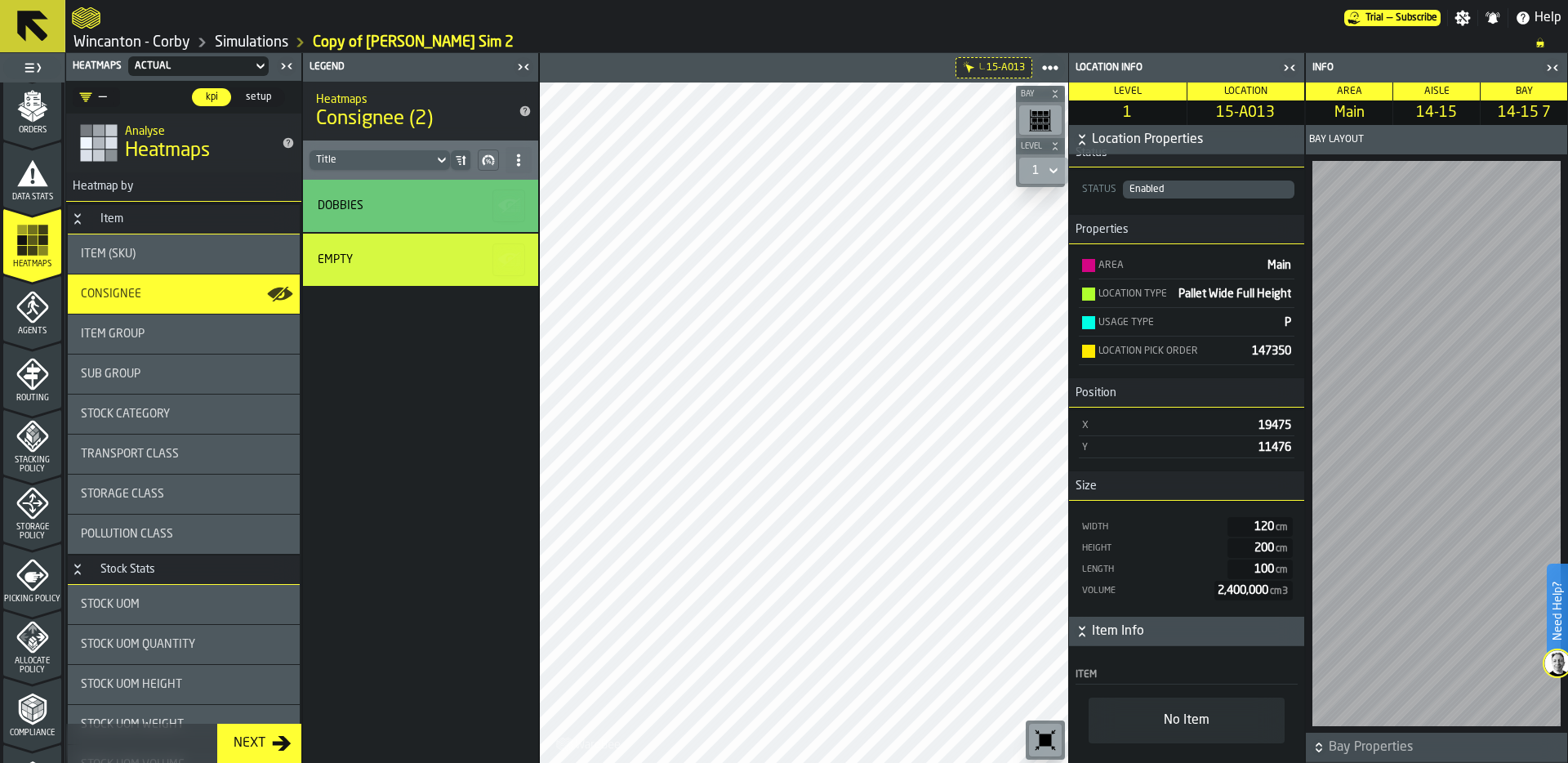
scroll to position [261, 0]
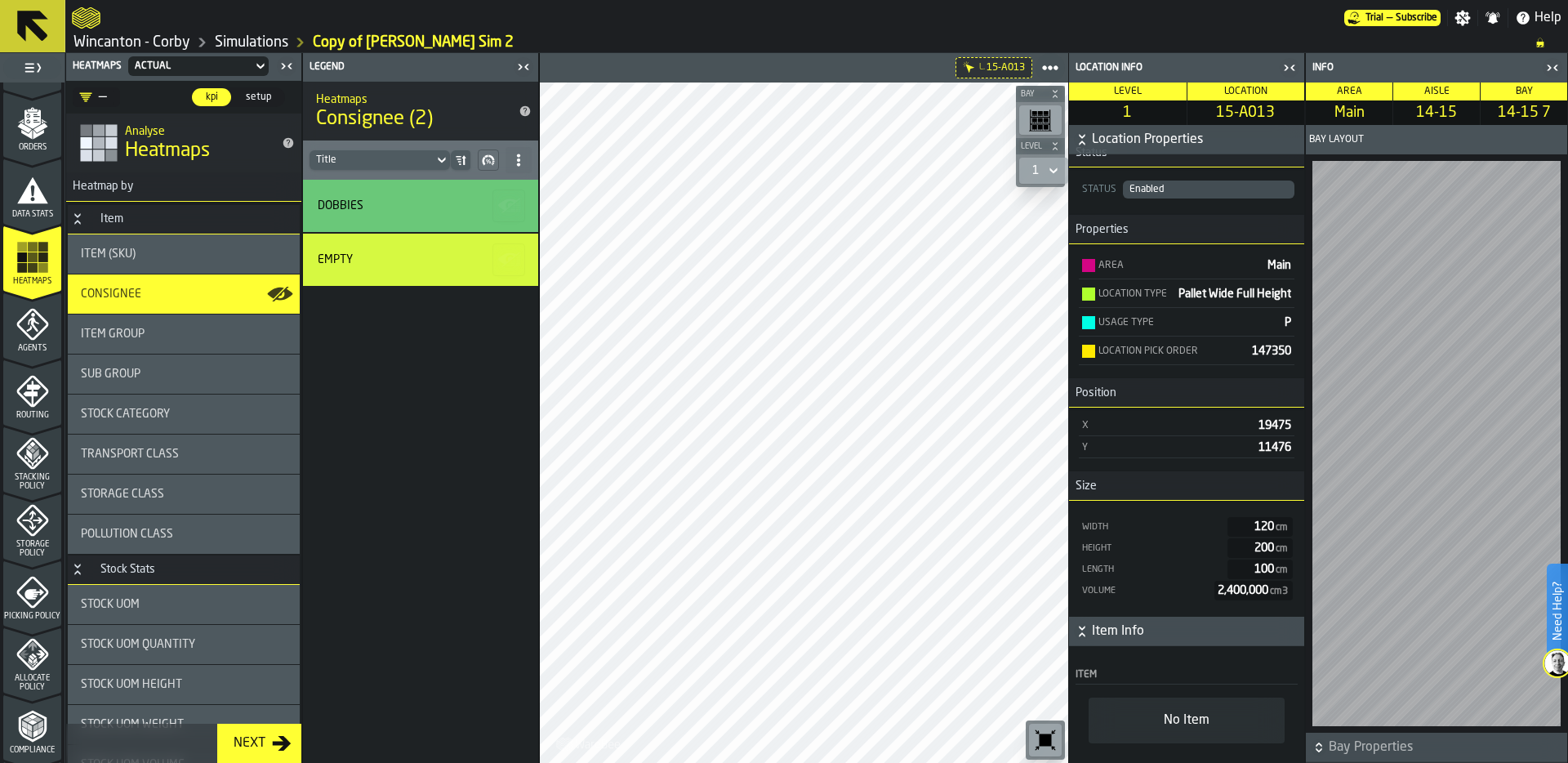
click at [39, 200] on icon "menu Data Stats" at bounding box center [32, 190] width 31 height 26
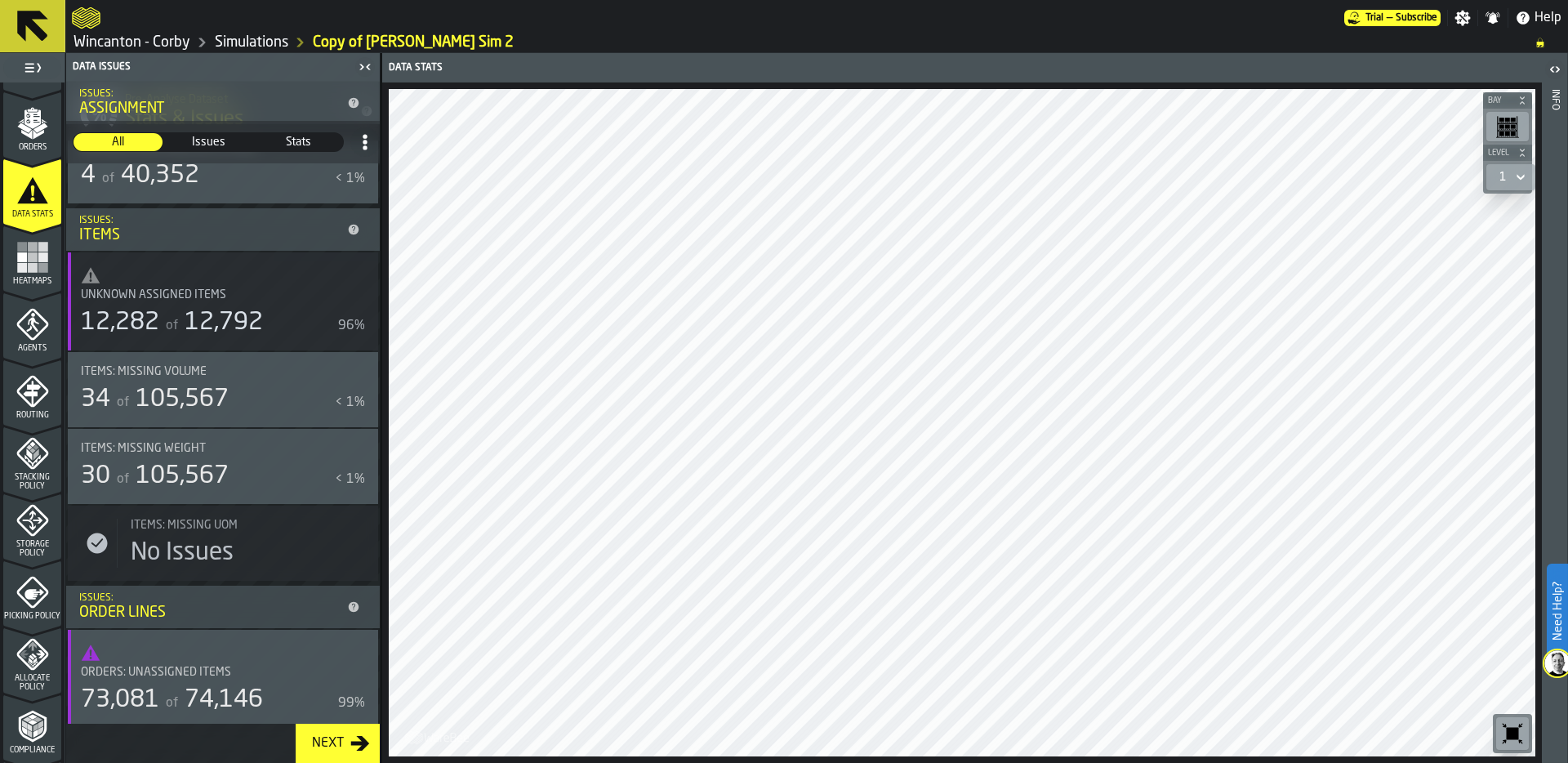
scroll to position [476, 0]
click at [194, 382] on div "Items: Missing Volume 34 of 105,567 < 1%" at bounding box center [223, 391] width 284 height 49
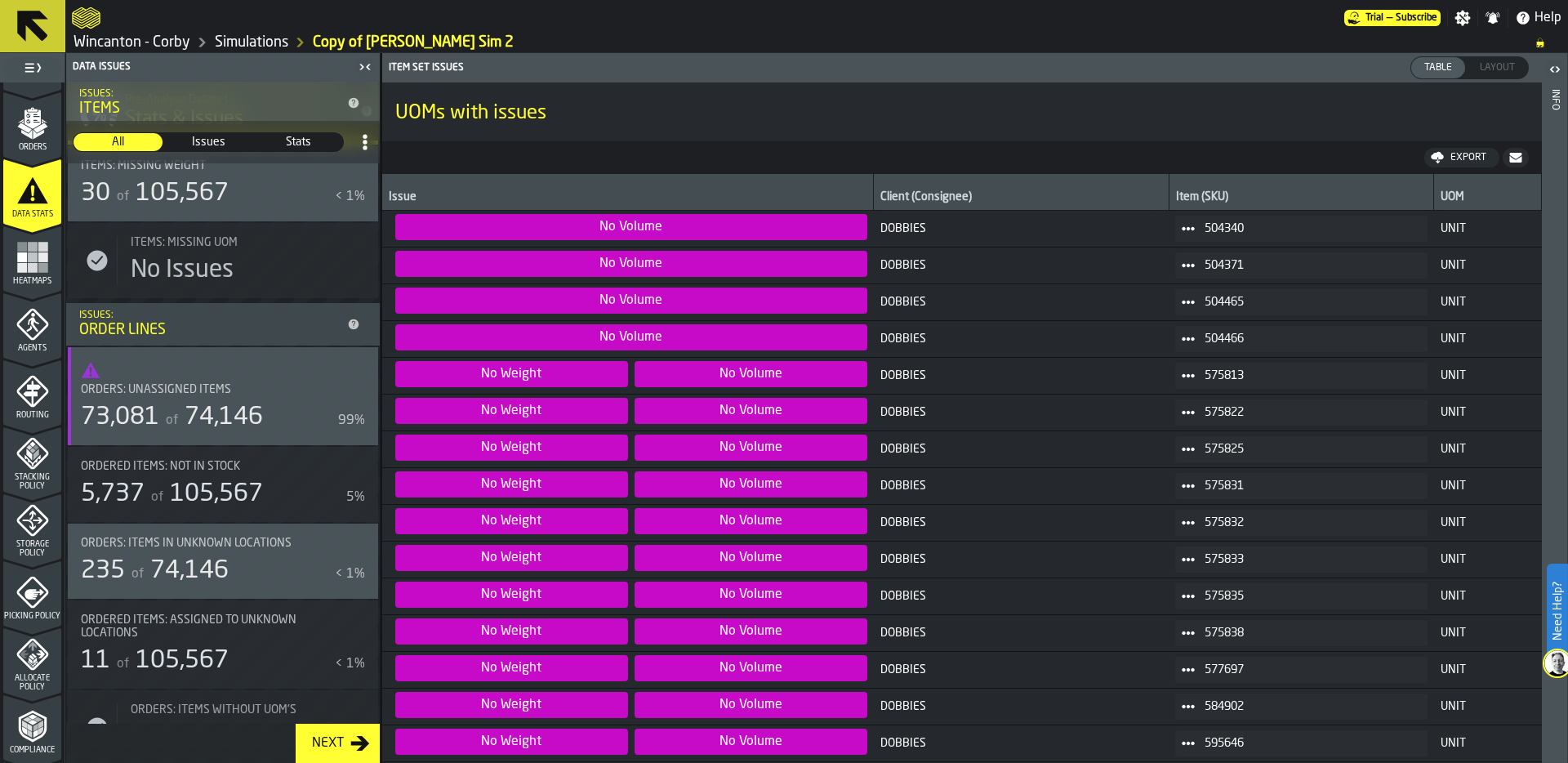
scroll to position [761, 0]
click at [200, 405] on span "74,146" at bounding box center [223, 417] width 78 height 25
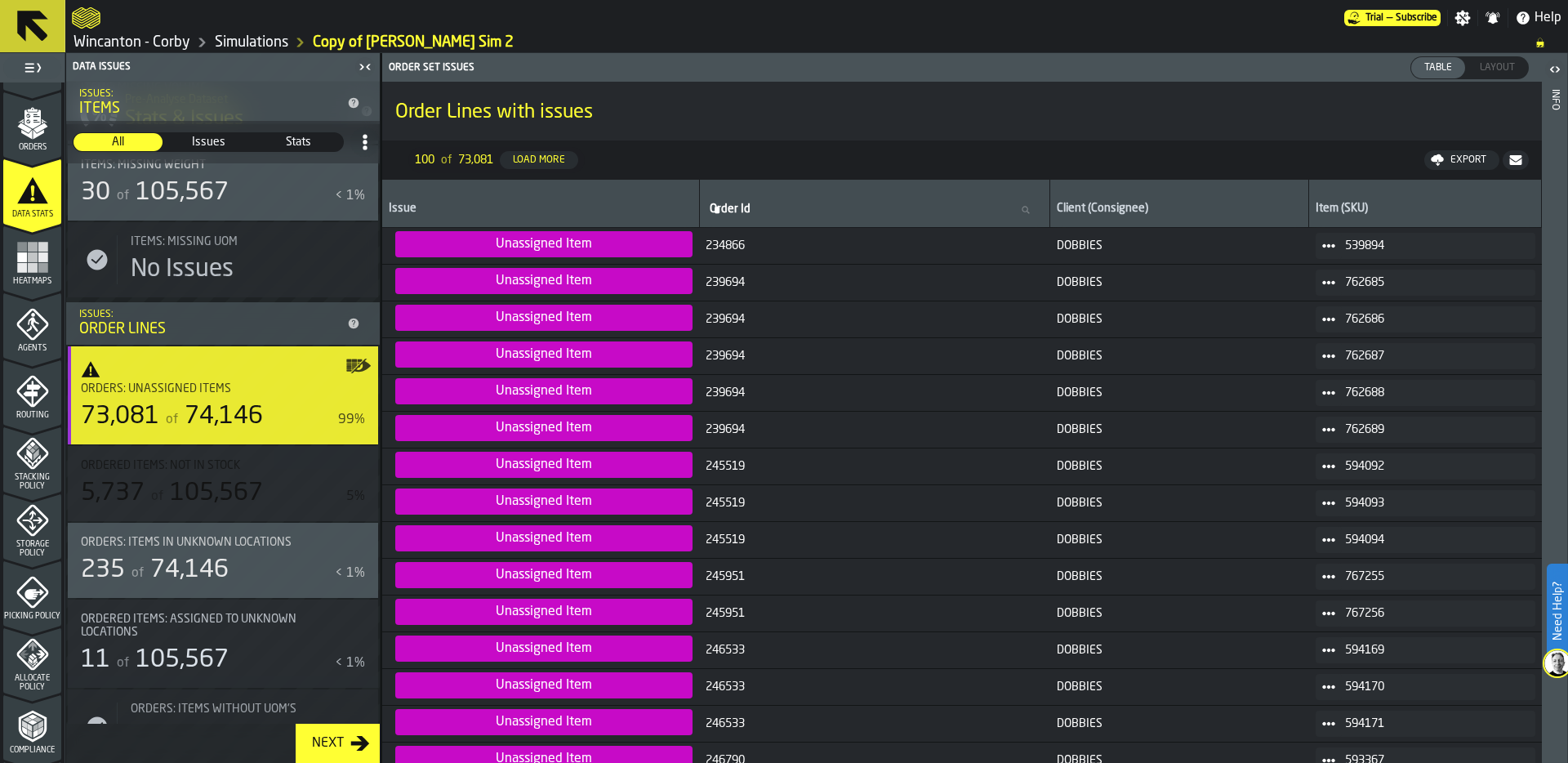
click at [1336, 239] on span at bounding box center [1328, 246] width 26 height 26
click at [1391, 272] on div "Show Assignment" at bounding box center [1368, 273] width 85 height 11
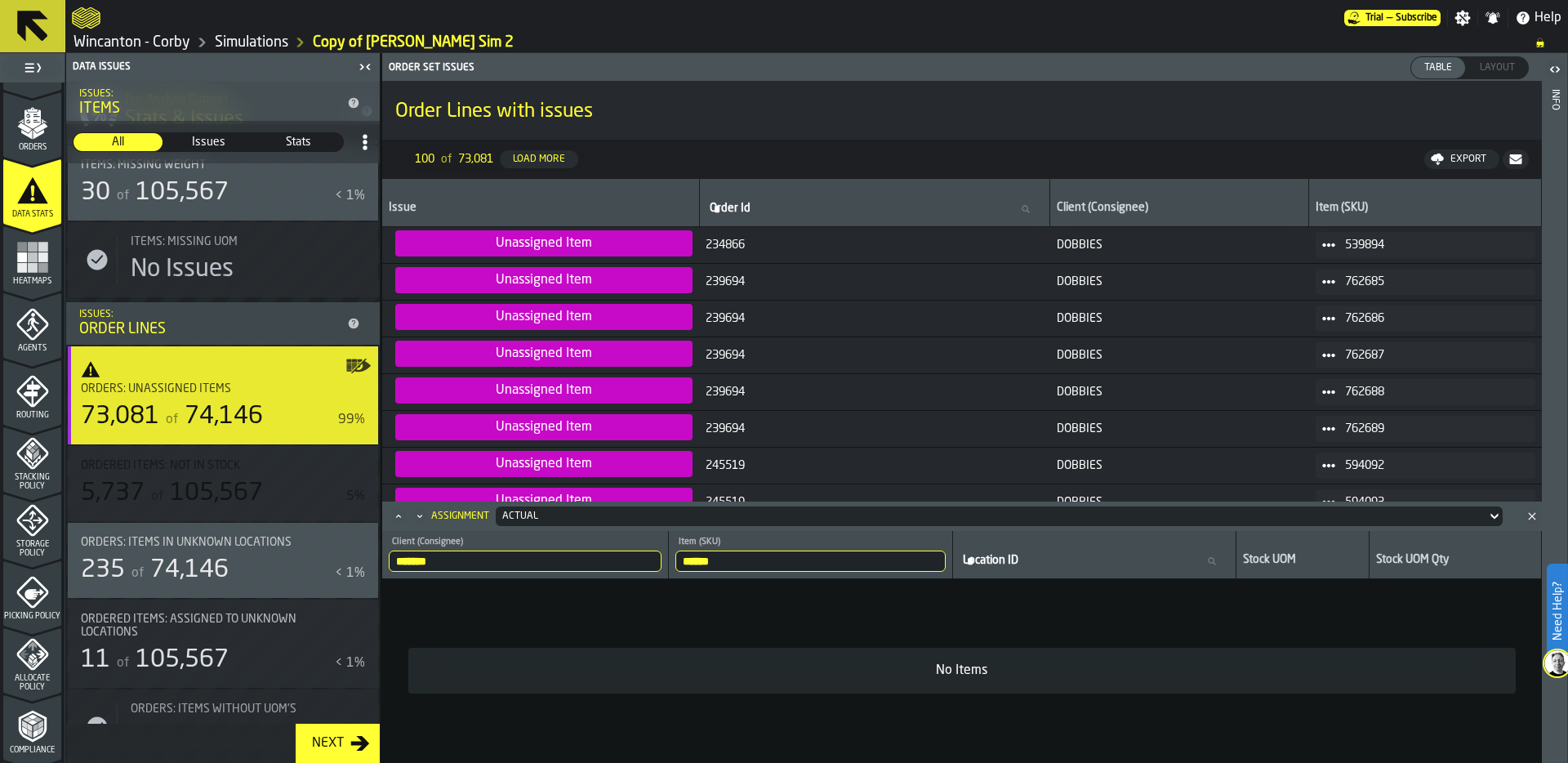
click at [1335, 316] on span at bounding box center [1328, 318] width 26 height 26
click at [1360, 346] on div "Show Assignment" at bounding box center [1368, 346] width 85 height 11
click at [30, 256] on rect "menu Heatmaps" at bounding box center [33, 258] width 10 height 10
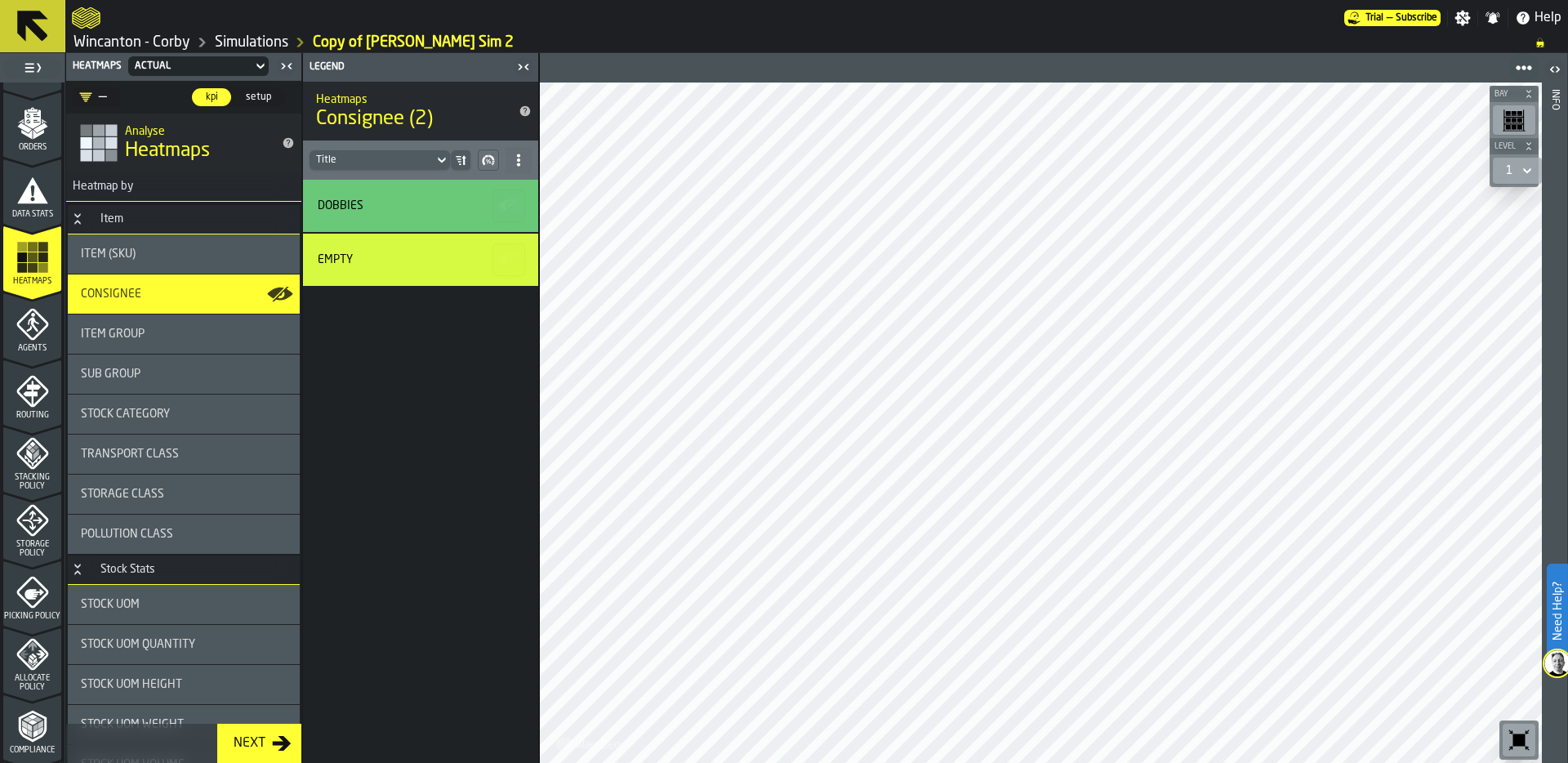
click at [190, 330] on div "Item Group" at bounding box center [184, 334] width 205 height 13
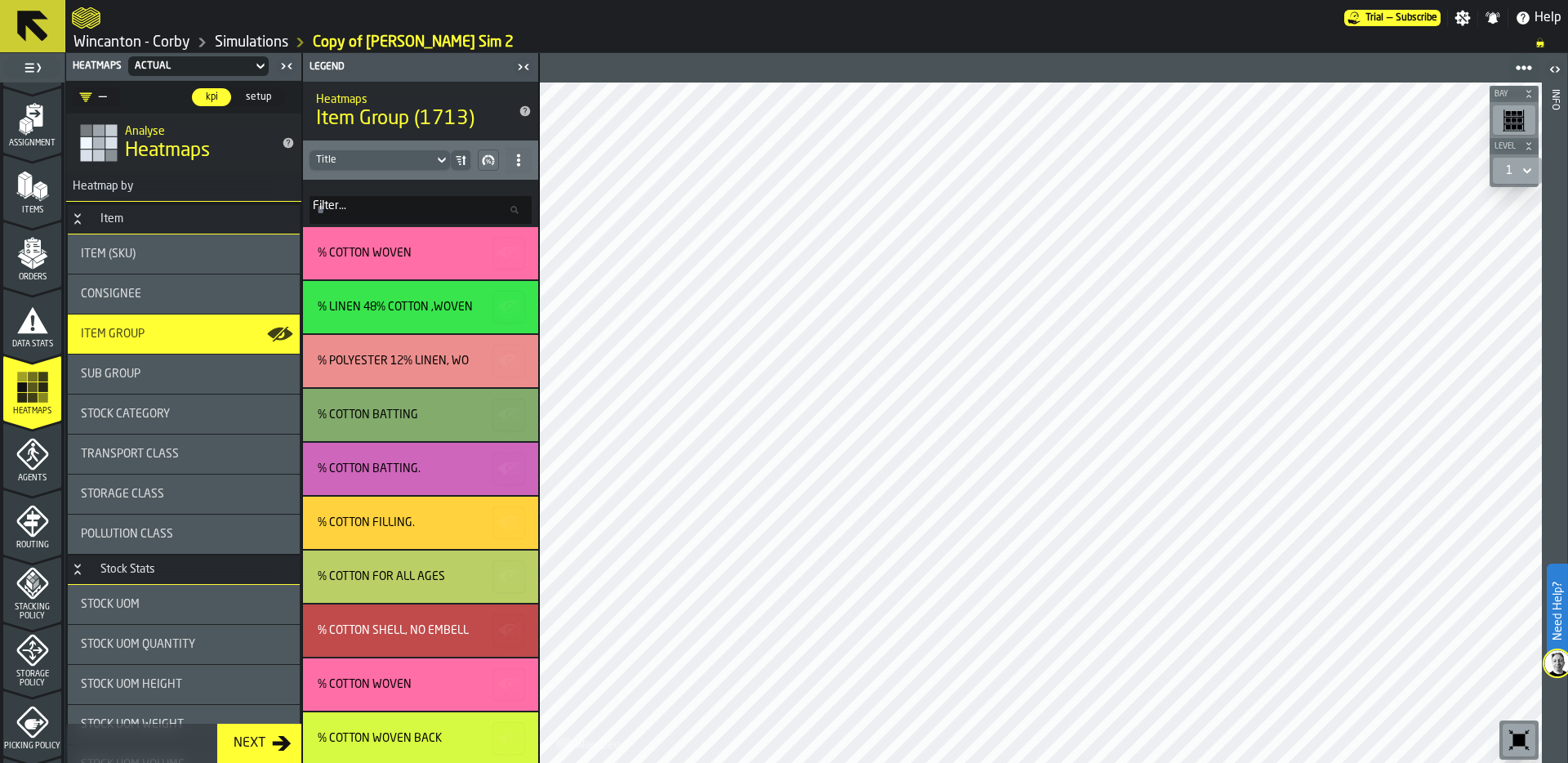
scroll to position [102, 0]
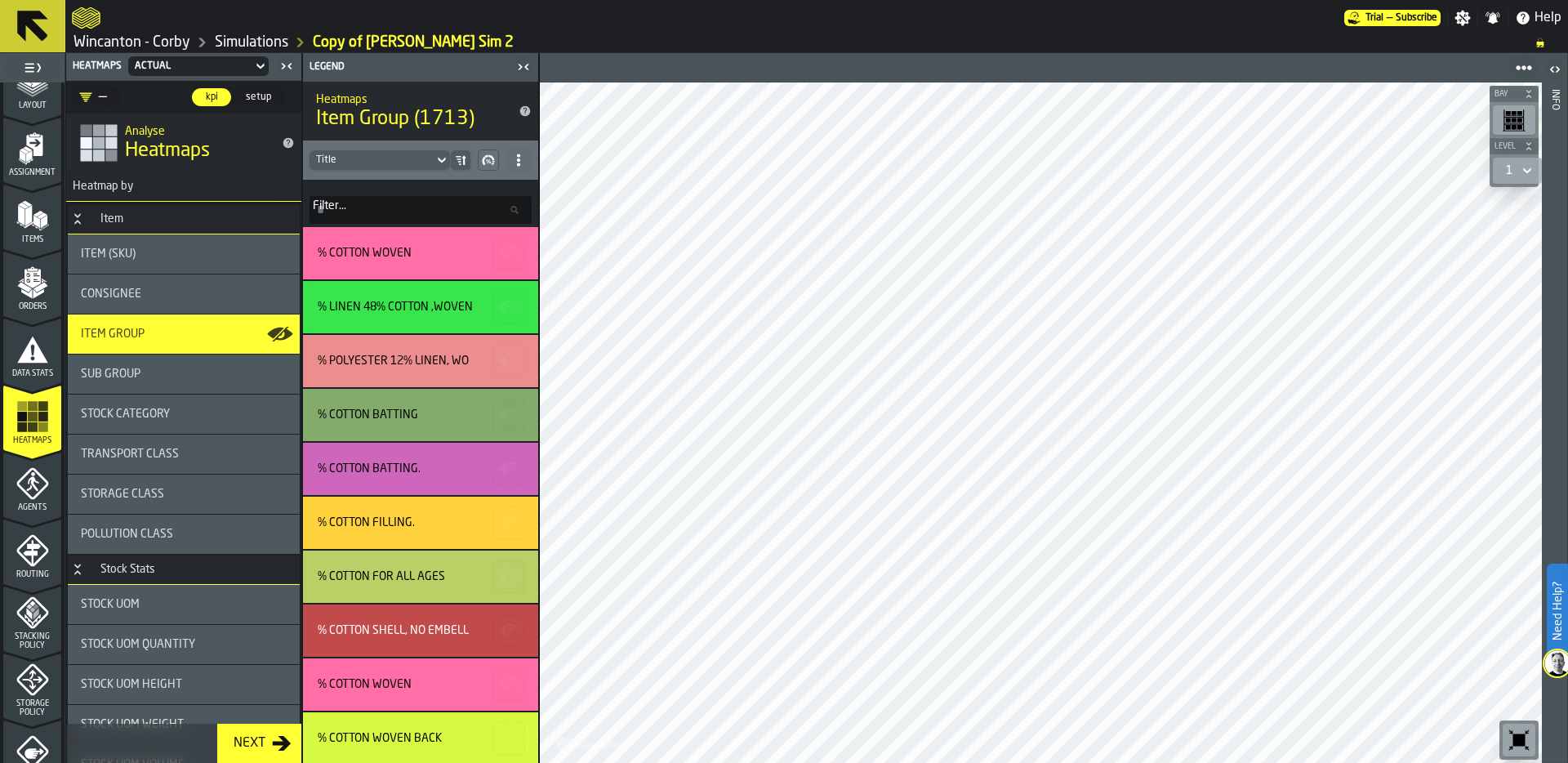
click at [28, 294] on polygon "menu Orders" at bounding box center [27, 293] width 11 height 10
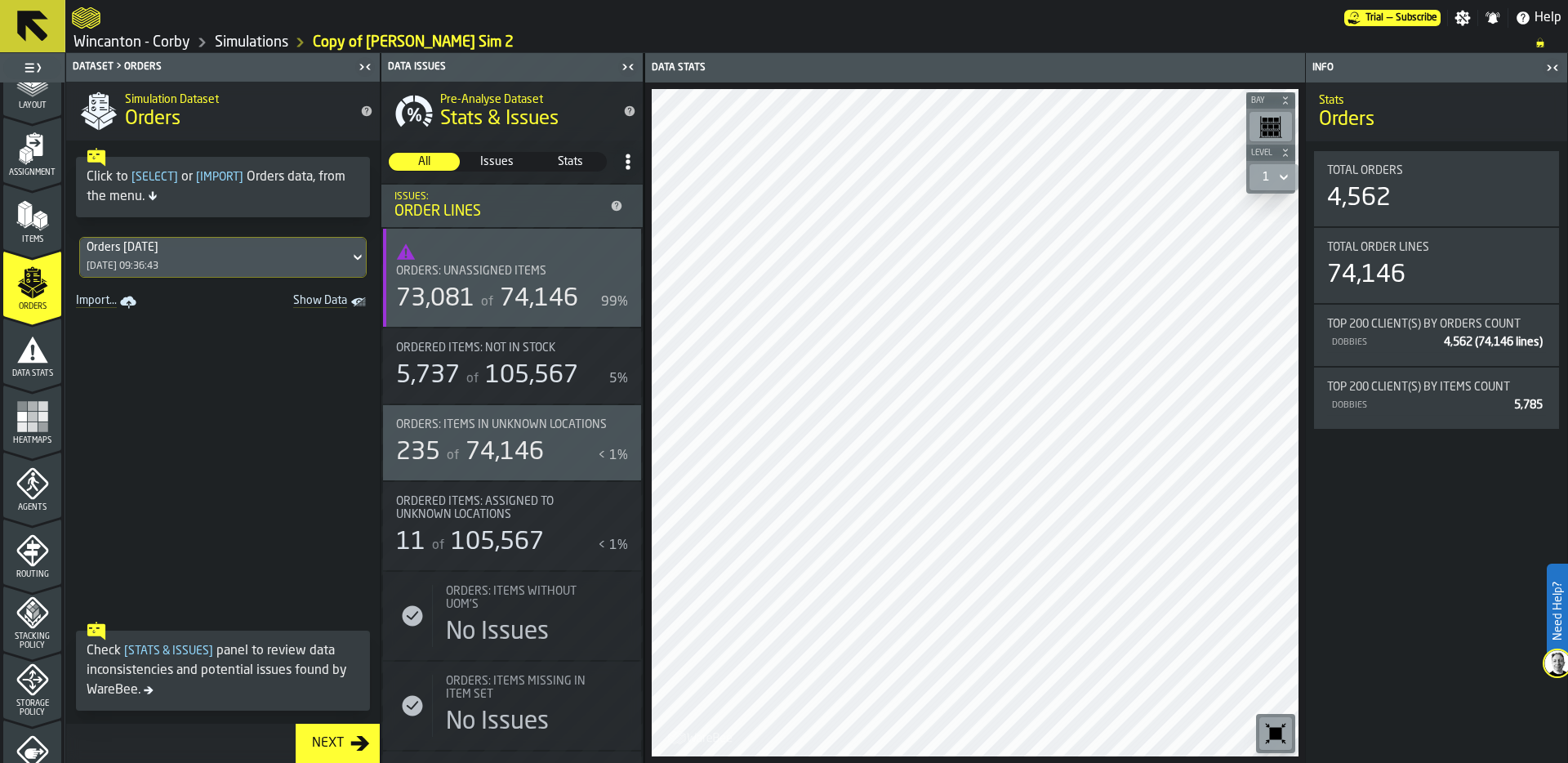
click at [0, 0] on icon "Show Data" at bounding box center [0, 0] width 0 height 0
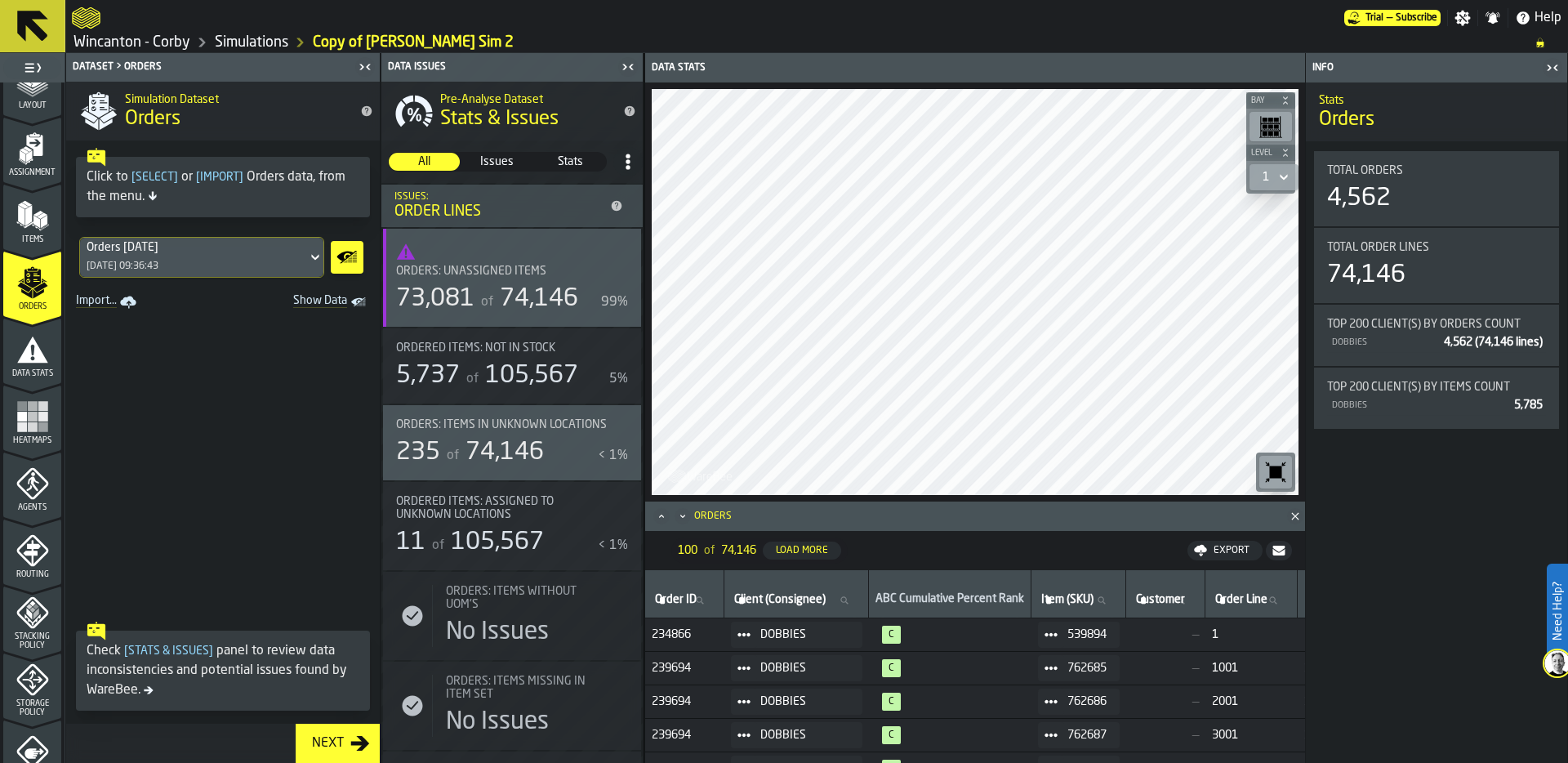
click at [1076, 599] on label "Item (SKU) Item (SKU)" at bounding box center [1079, 600] width 81 height 22
click at [1076, 599] on input "Item (SKU) Item (SKU)" at bounding box center [1079, 600] width 81 height 22
type input "******"
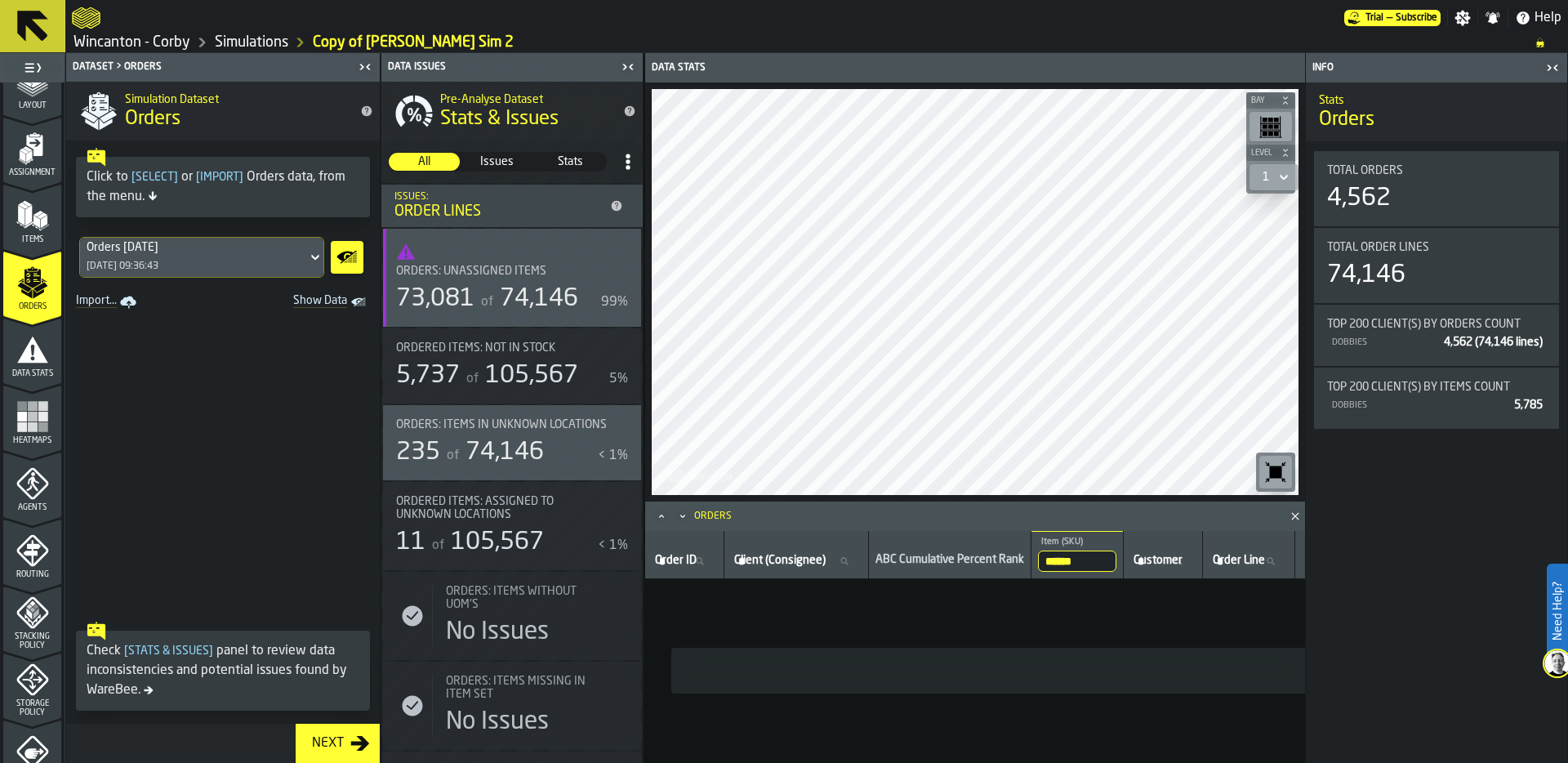
click at [1108, 556] on input "******" at bounding box center [1077, 562] width 78 height 22
click at [1116, 558] on input "******" at bounding box center [1077, 562] width 78 height 22
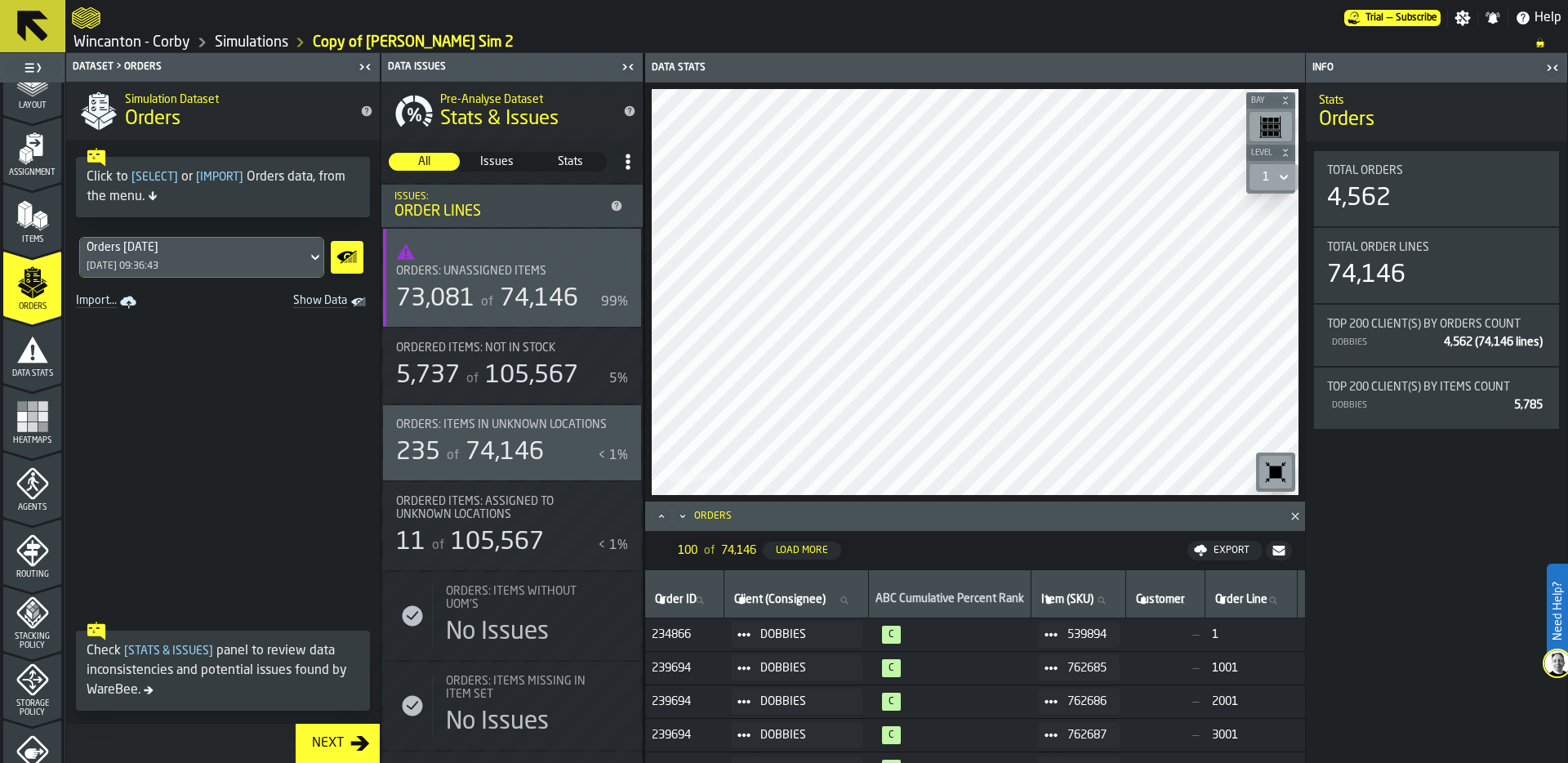
click at [1057, 631] on icon at bounding box center [1050, 634] width 13 height 13
click at [1078, 660] on div "Show Assignment" at bounding box center [1100, 662] width 85 height 11
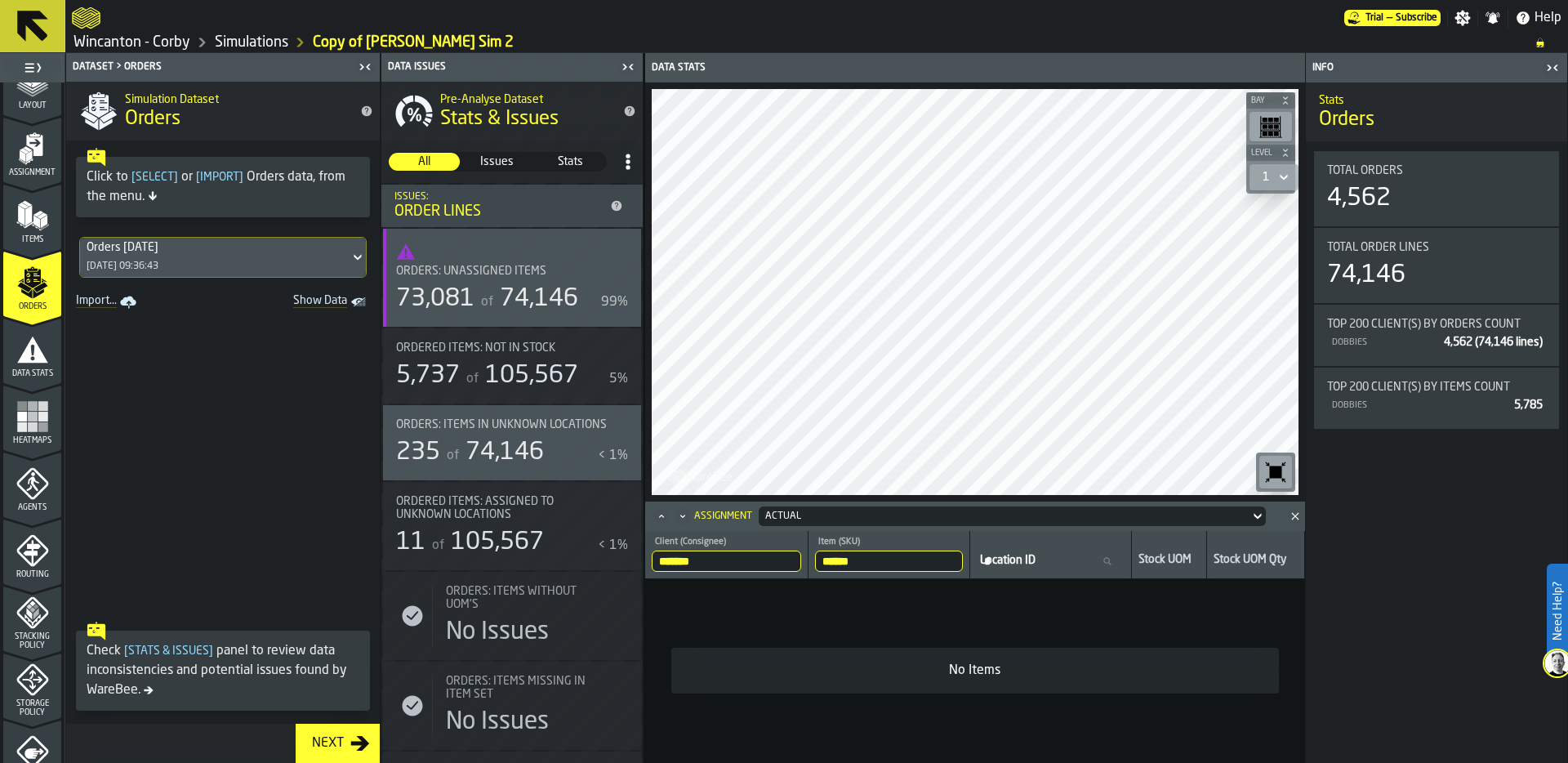
click at [891, 560] on input "******" at bounding box center [889, 562] width 148 height 22
click at [954, 559] on input "******" at bounding box center [889, 562] width 148 height 22
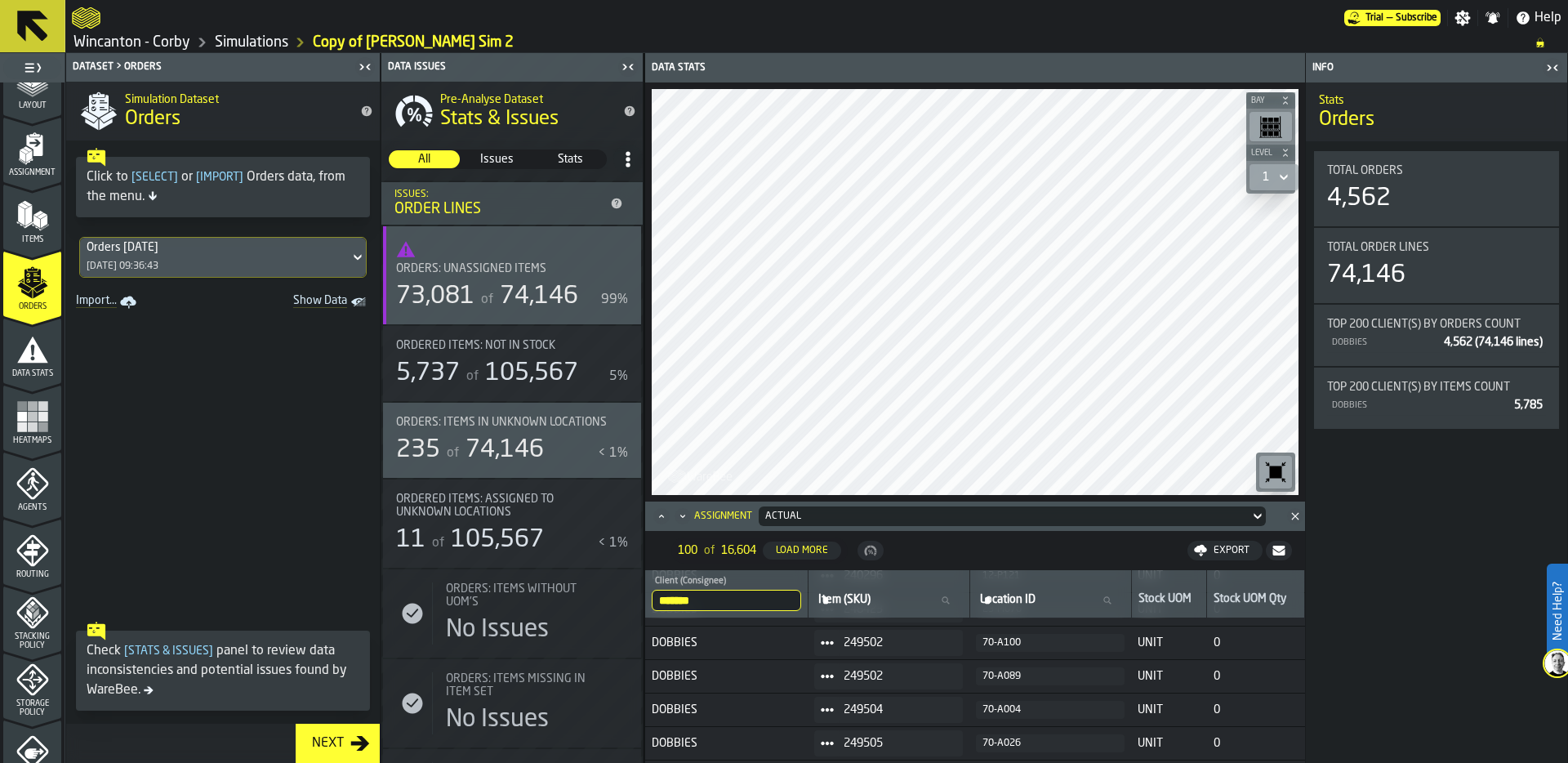
scroll to position [0, 0]
click at [534, 271] on span "Orders: Unassigned Items" at bounding box center [471, 270] width 150 height 13
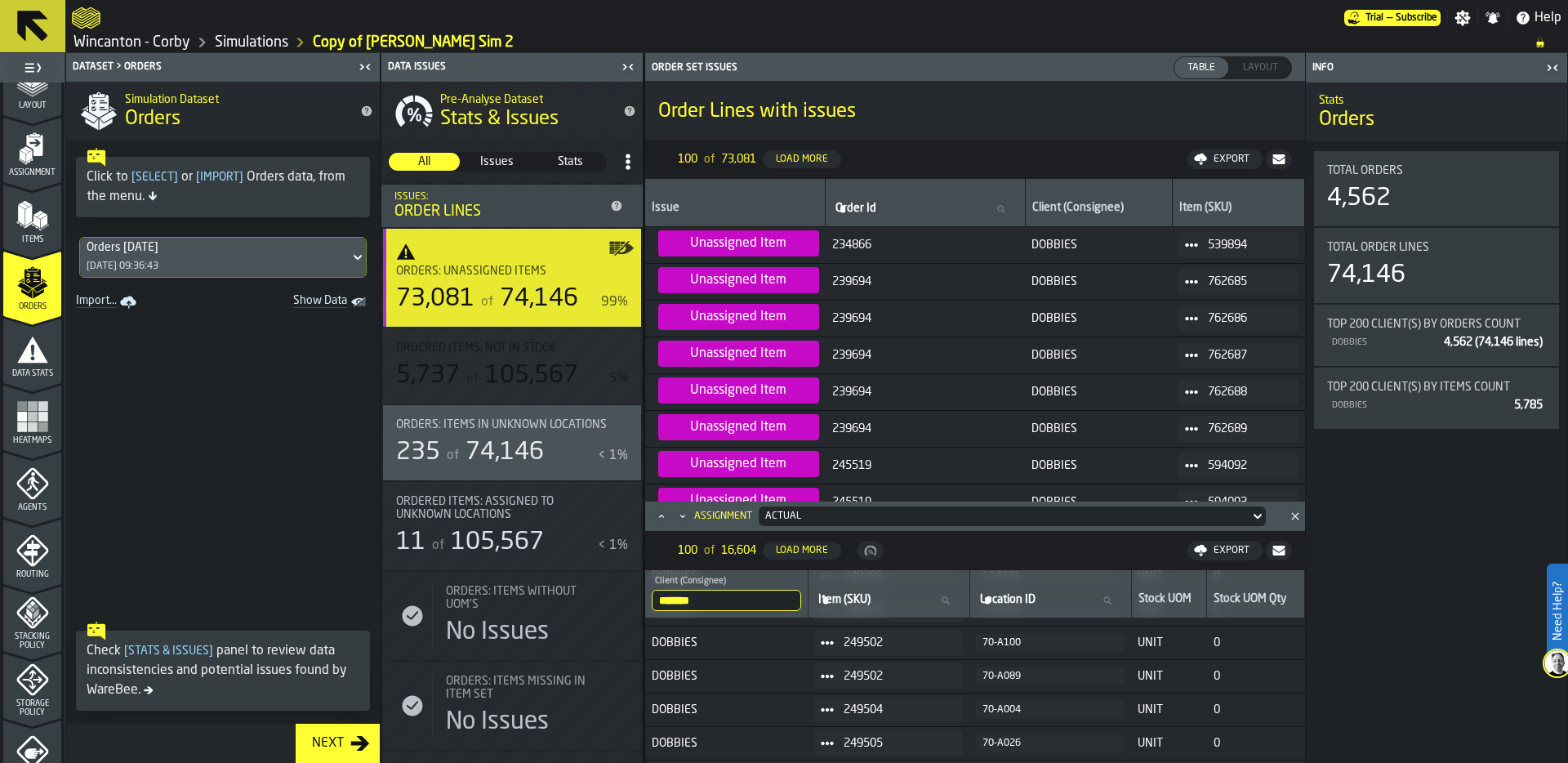
click at [469, 398] on div "Ordered Items: Not in Stock 5,737 of 105,567 5%" at bounding box center [511, 366] width 258 height 75
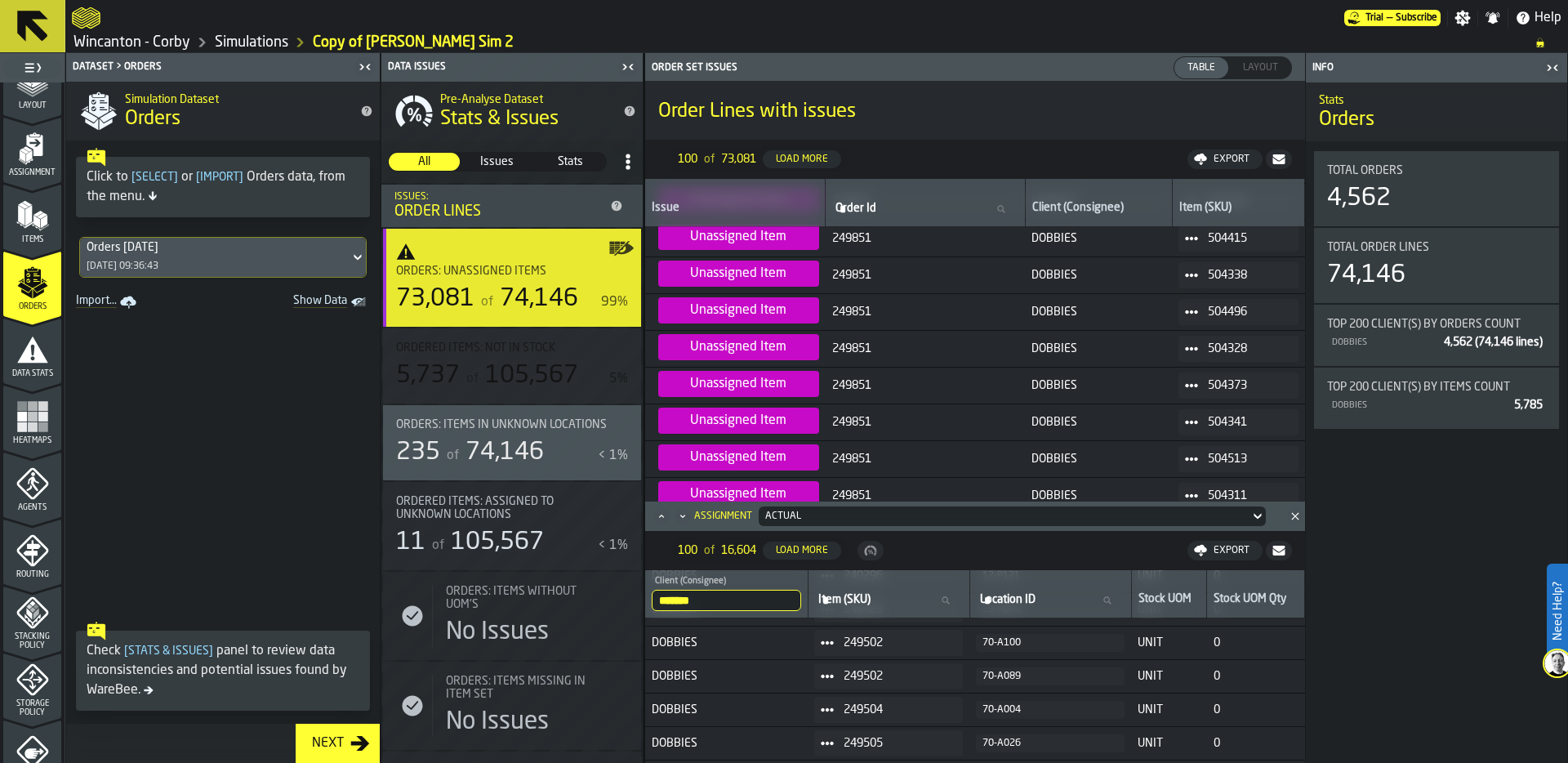
scroll to position [2105, 0]
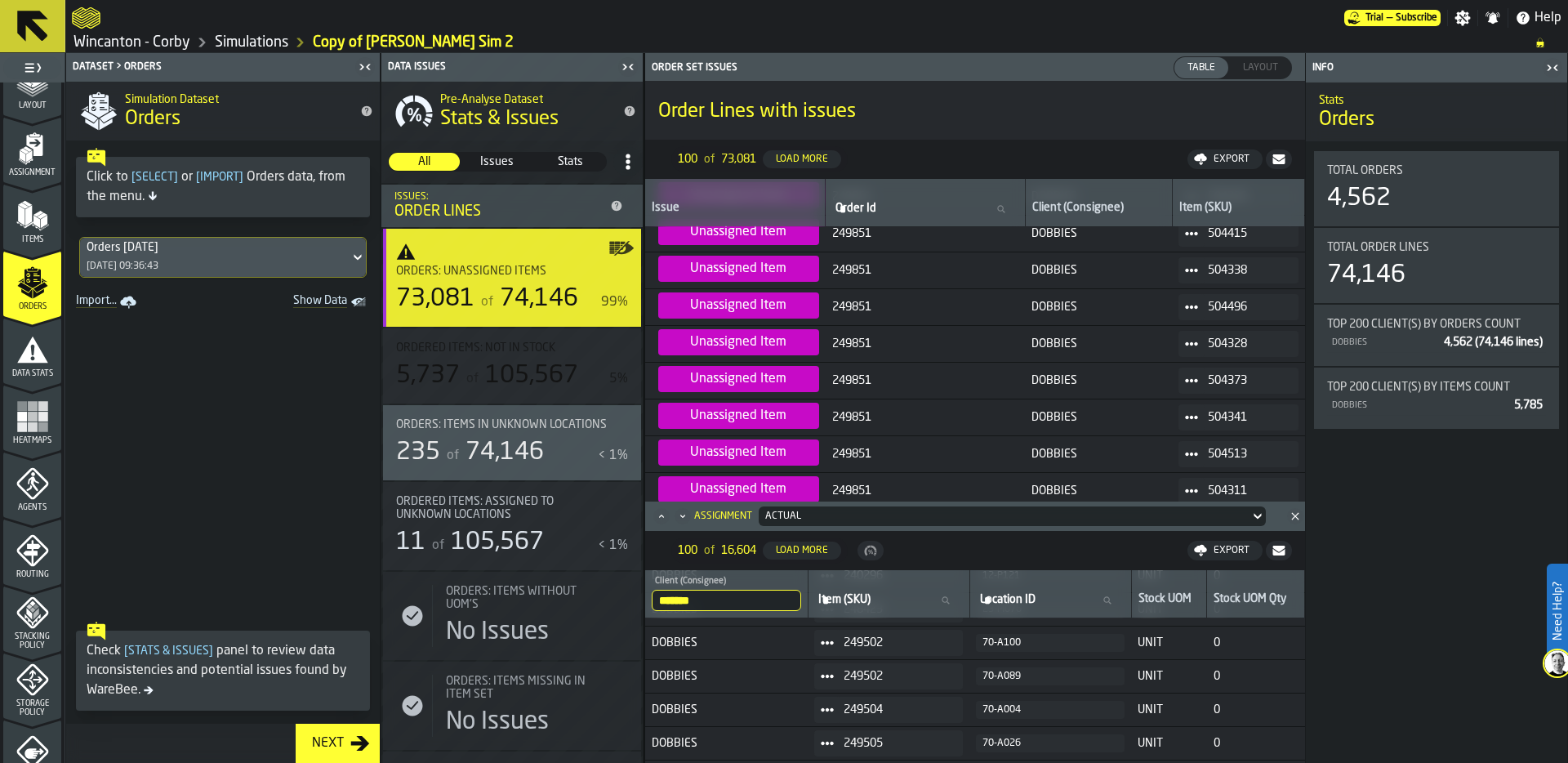
click at [49, 168] on span "Assignment" at bounding box center [32, 172] width 58 height 9
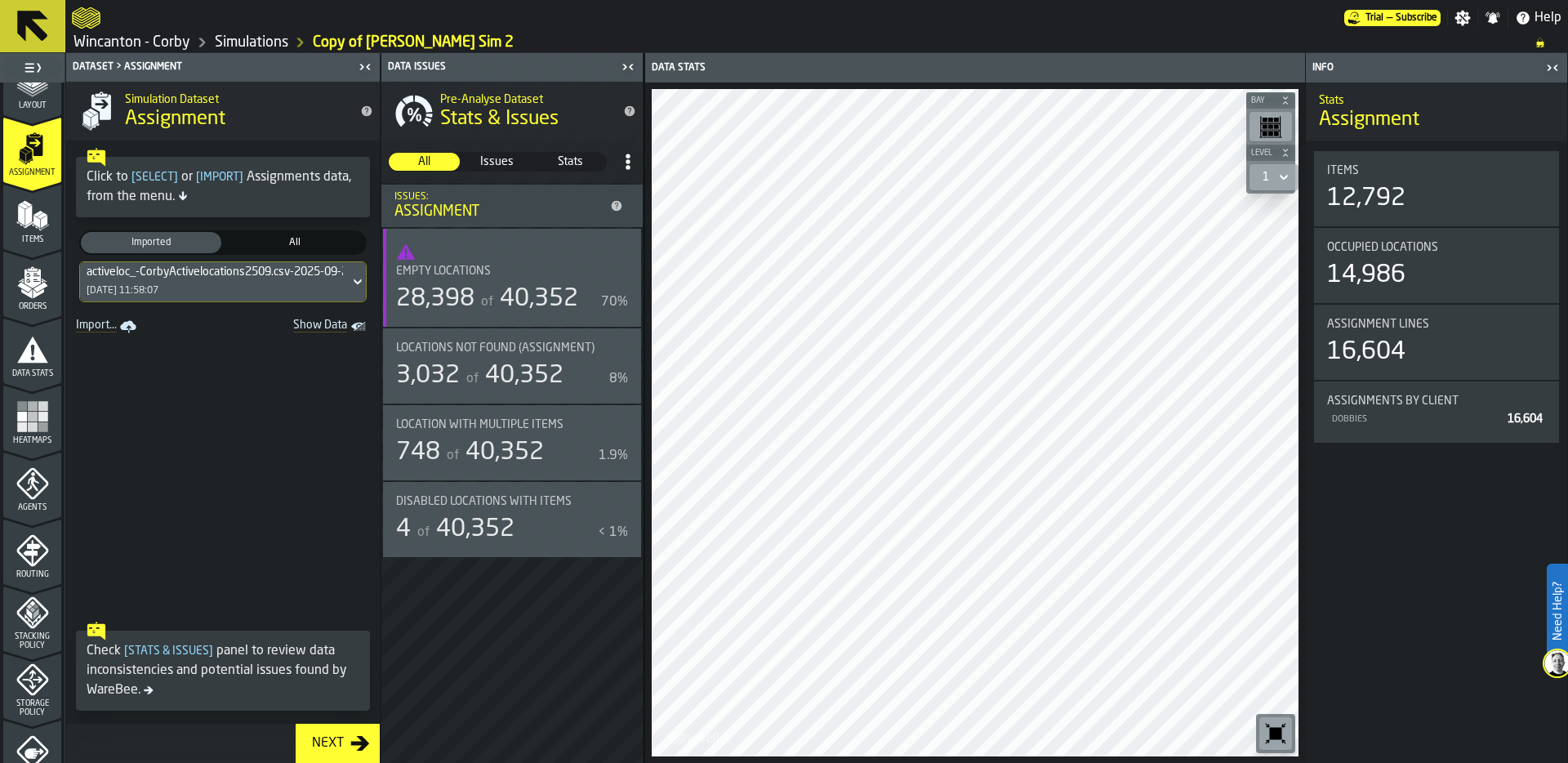
click at [0, 0] on icon "Show Data" at bounding box center [0, 0] width 0 height 0
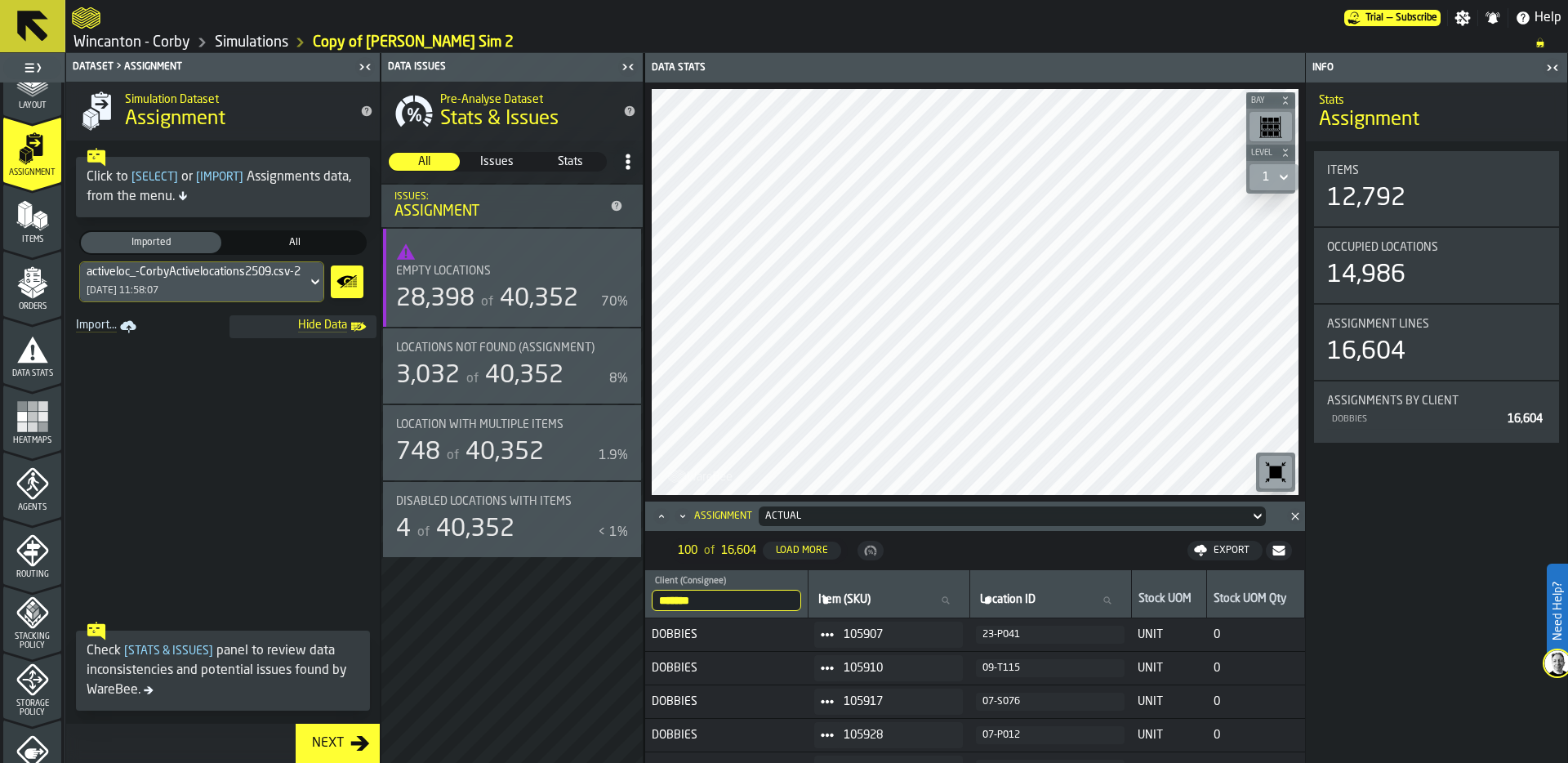
click at [1018, 631] on div "23-P041" at bounding box center [1049, 635] width 135 height 12
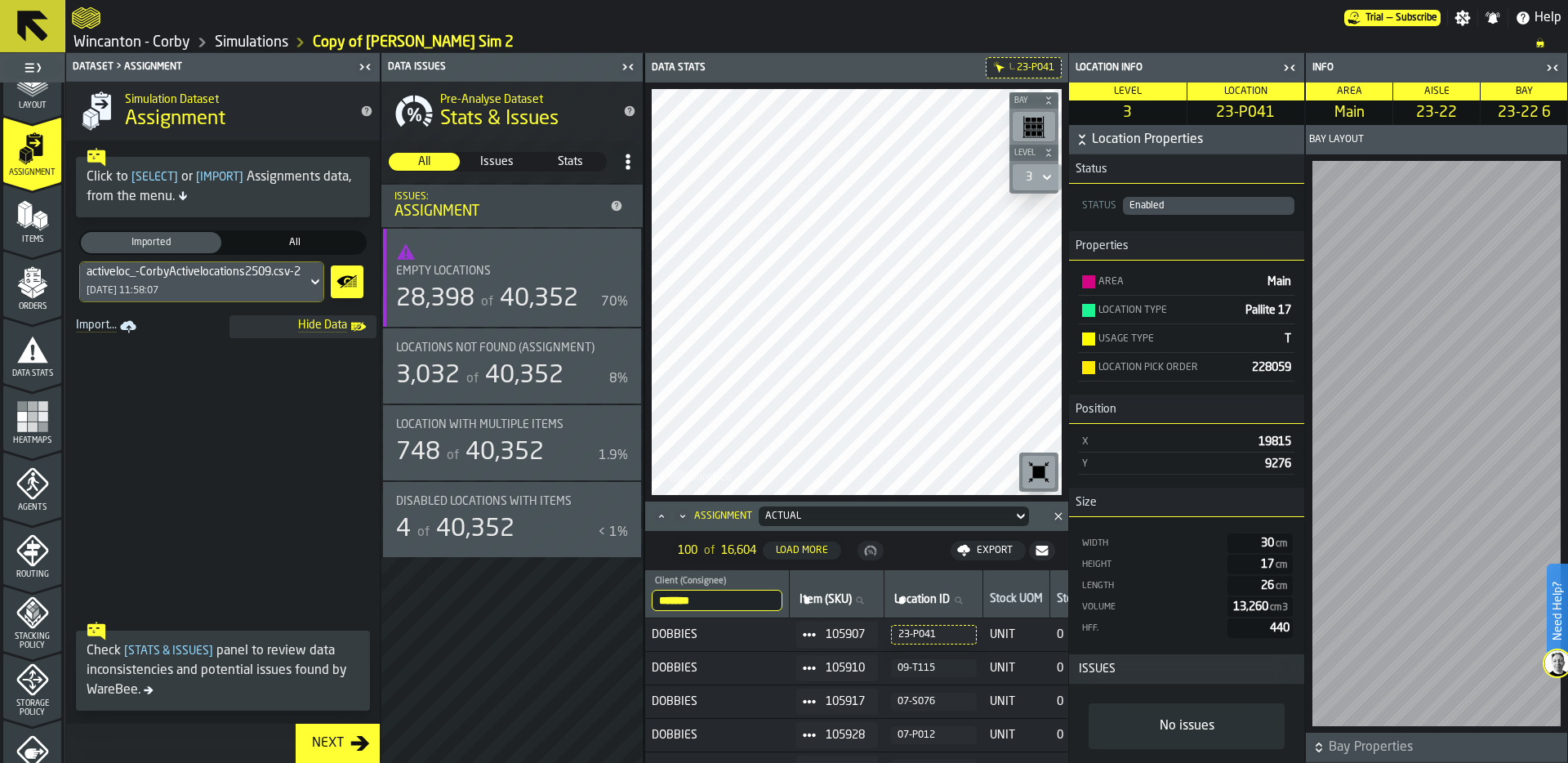
click at [806, 635] on circle at bounding box center [803, 634] width 5 height 5
click at [845, 688] on div "Show Orders" at bounding box center [856, 693] width 85 height 11
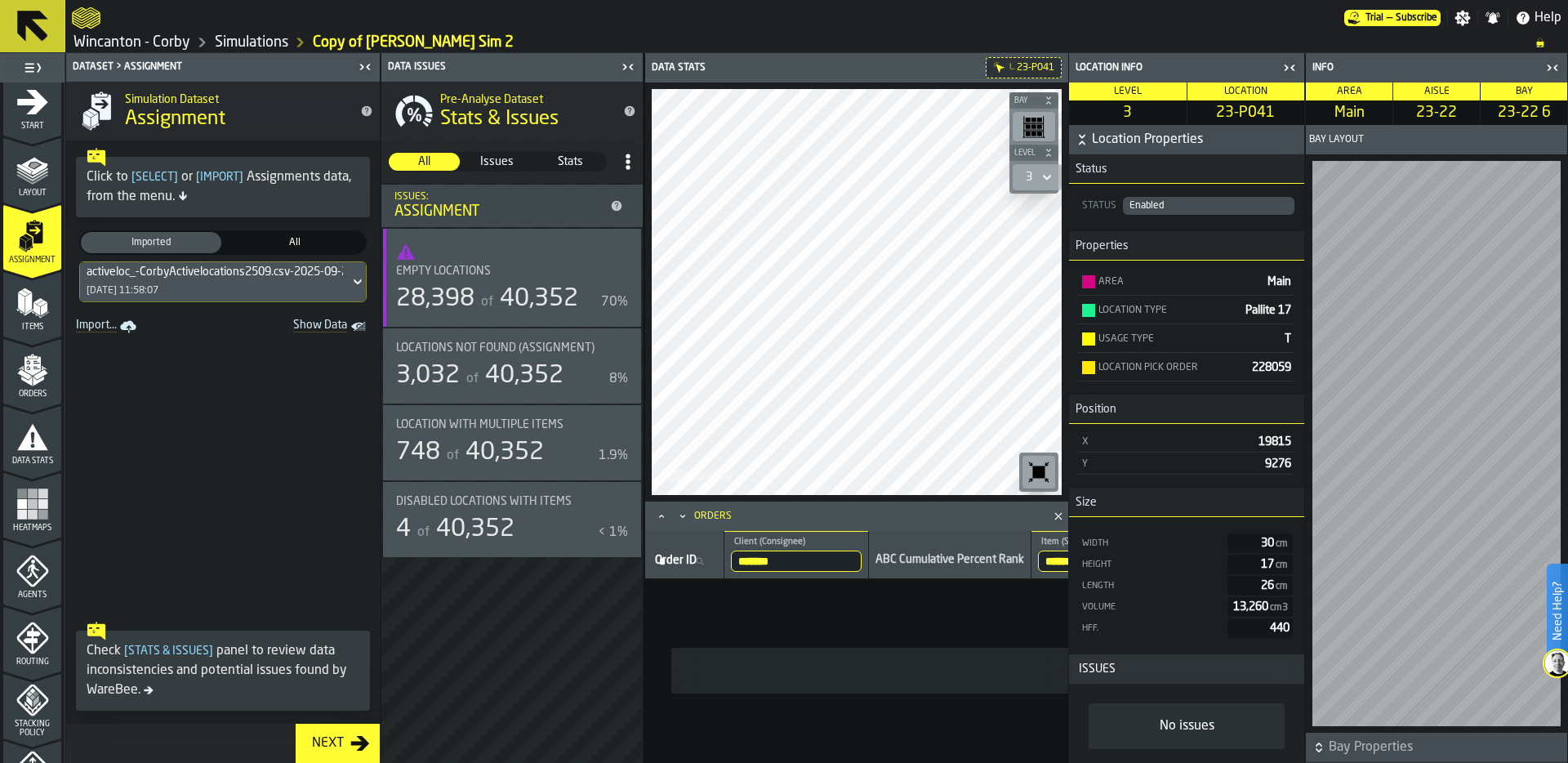
scroll to position [26, 0]
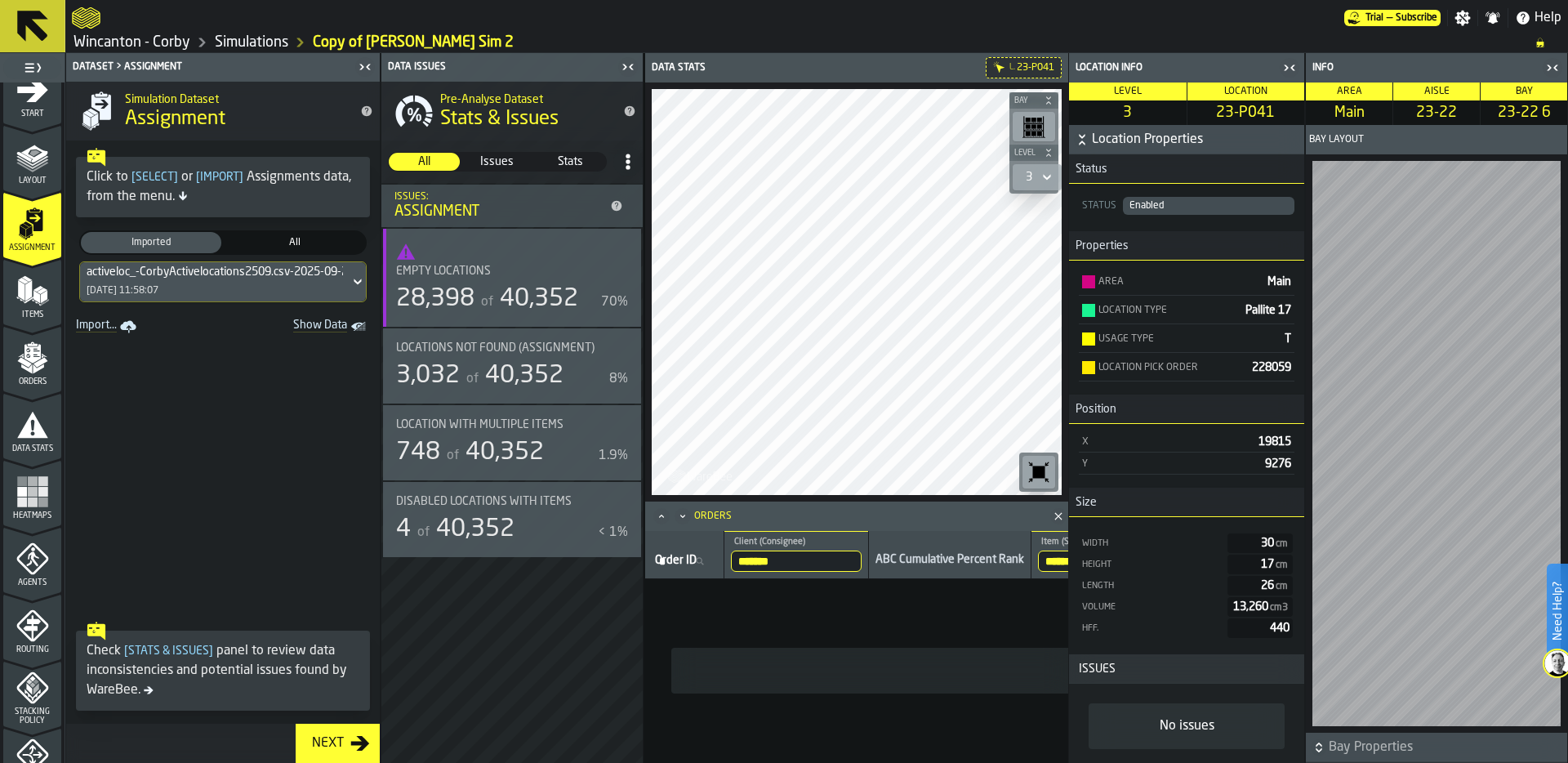
click at [24, 357] on icon "menu Orders" at bounding box center [32, 352] width 17 height 19
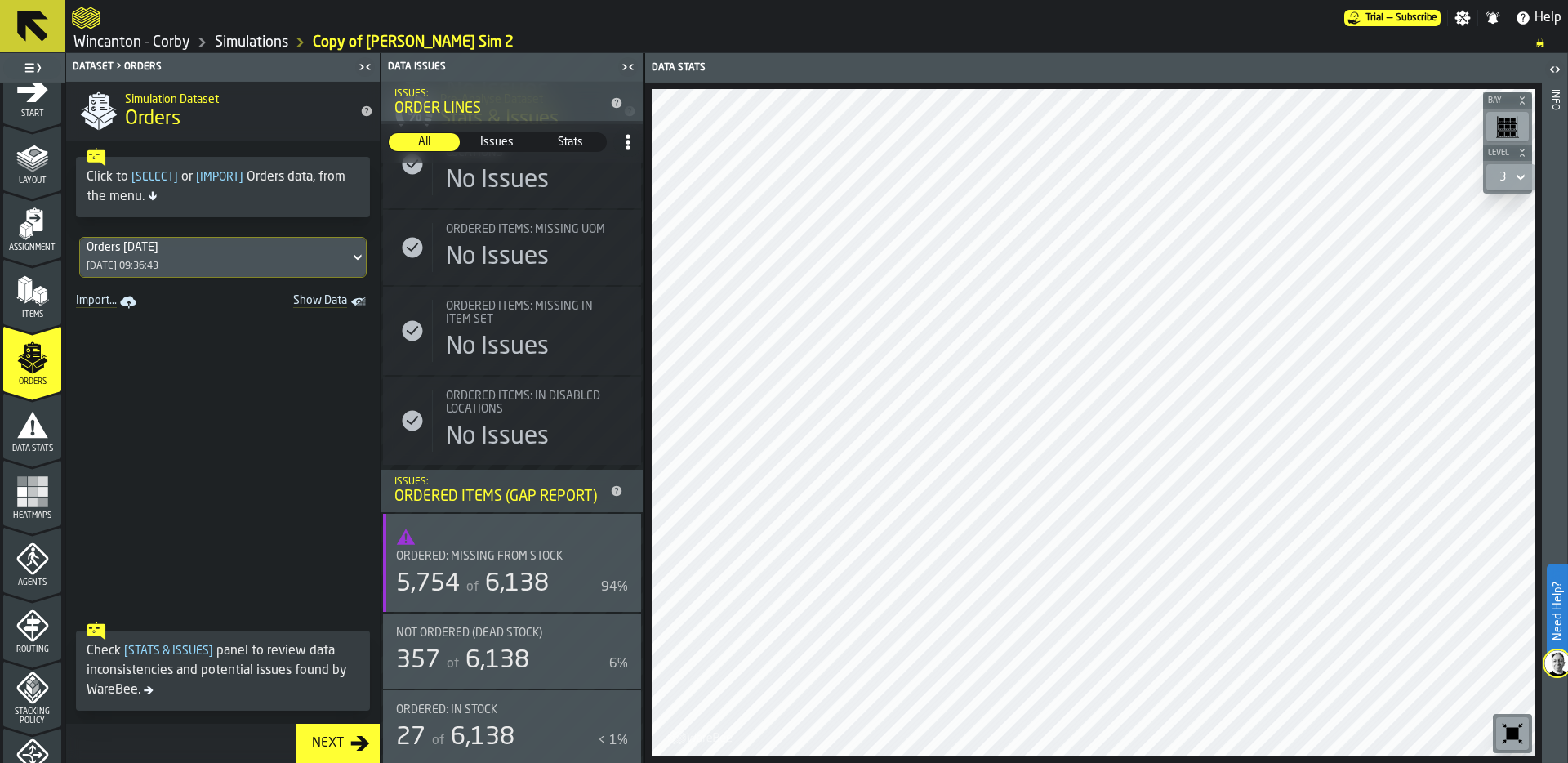
scroll to position [650, 0]
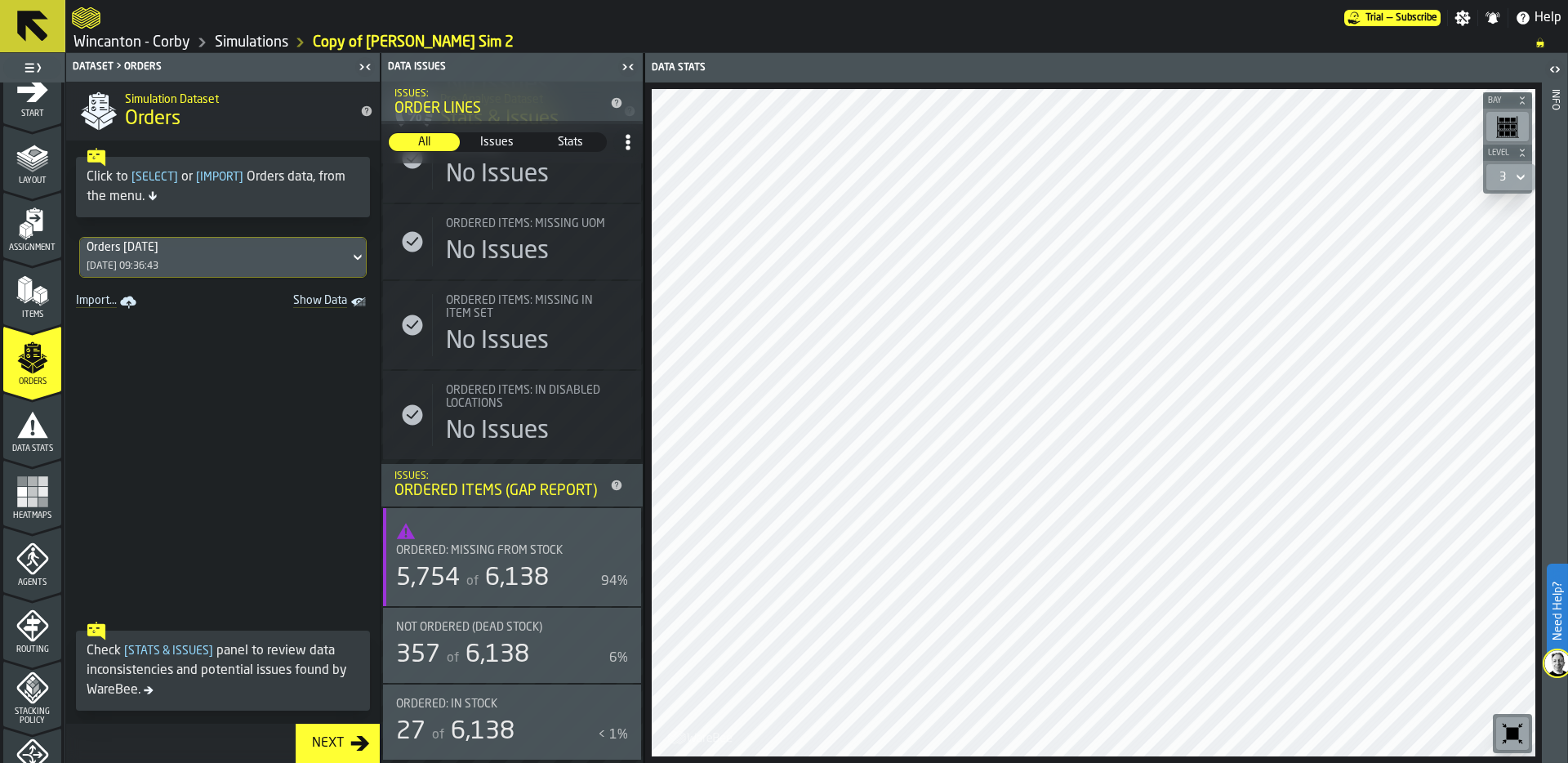
click at [565, 556] on div "Ordered: Missing from Stock" at bounding box center [501, 550] width 212 height 13
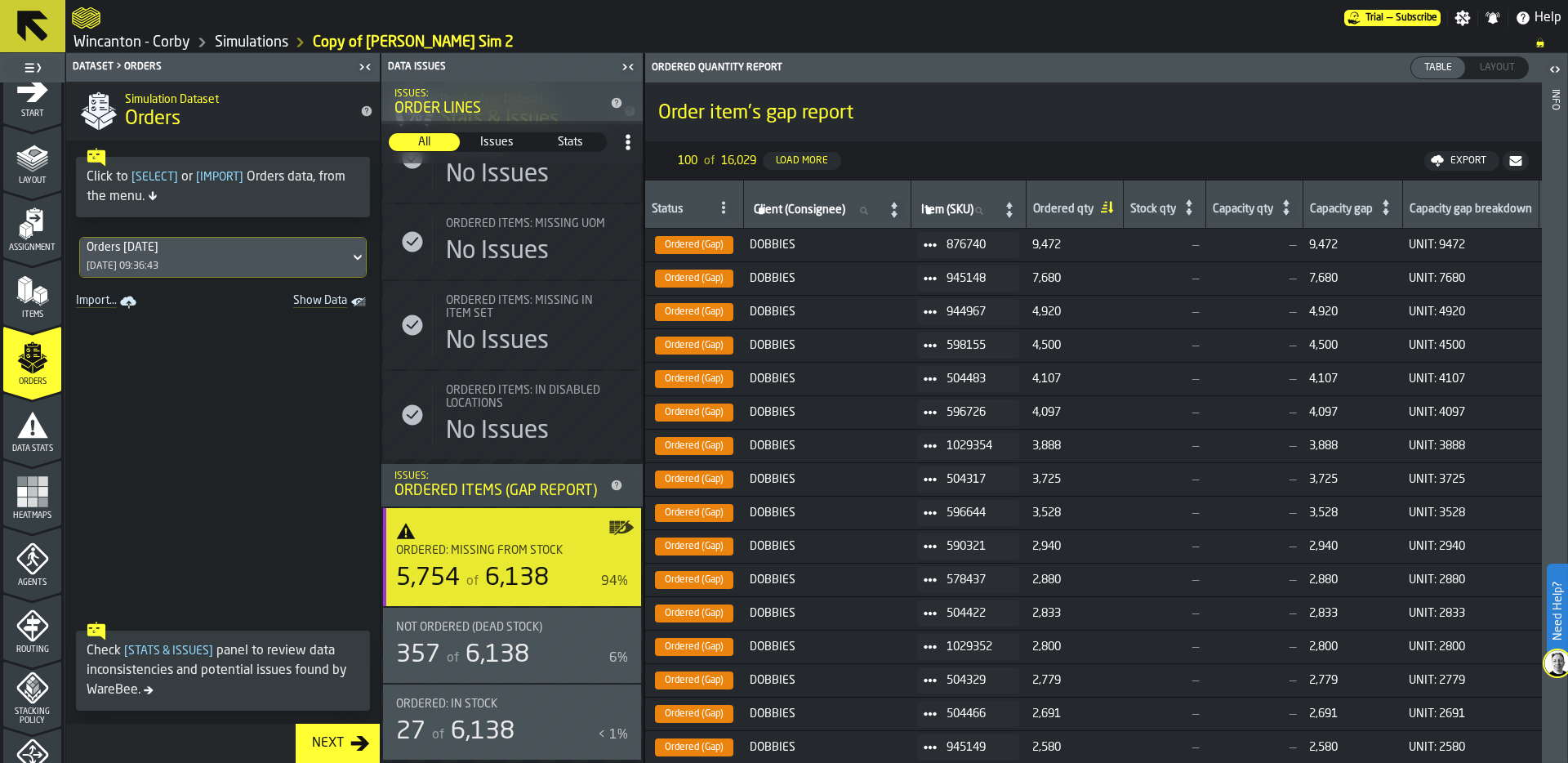
click at [933, 239] on icon at bounding box center [930, 245] width 13 height 13
click at [991, 267] on li "Show Assignment" at bounding box center [977, 272] width 105 height 31
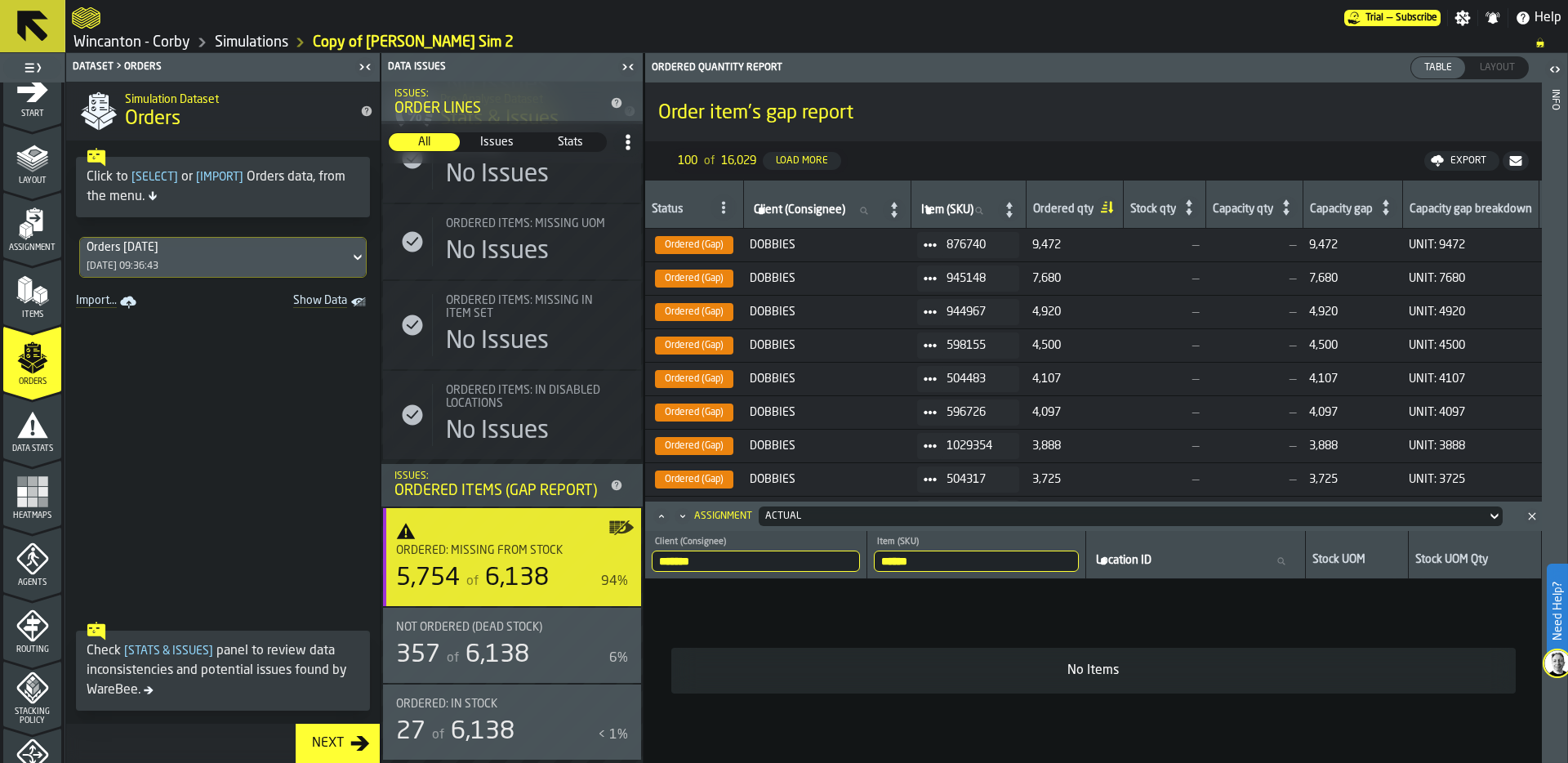
click at [933, 277] on circle at bounding box center [930, 278] width 5 height 5
click at [948, 305] on div "Show Assignment" at bounding box center [977, 306] width 85 height 11
click at [943, 309] on span at bounding box center [930, 312] width 26 height 26
click at [946, 344] on div "Show Assignment" at bounding box center [977, 340] width 85 height 11
click at [936, 350] on icon at bounding box center [930, 344] width 13 height 13
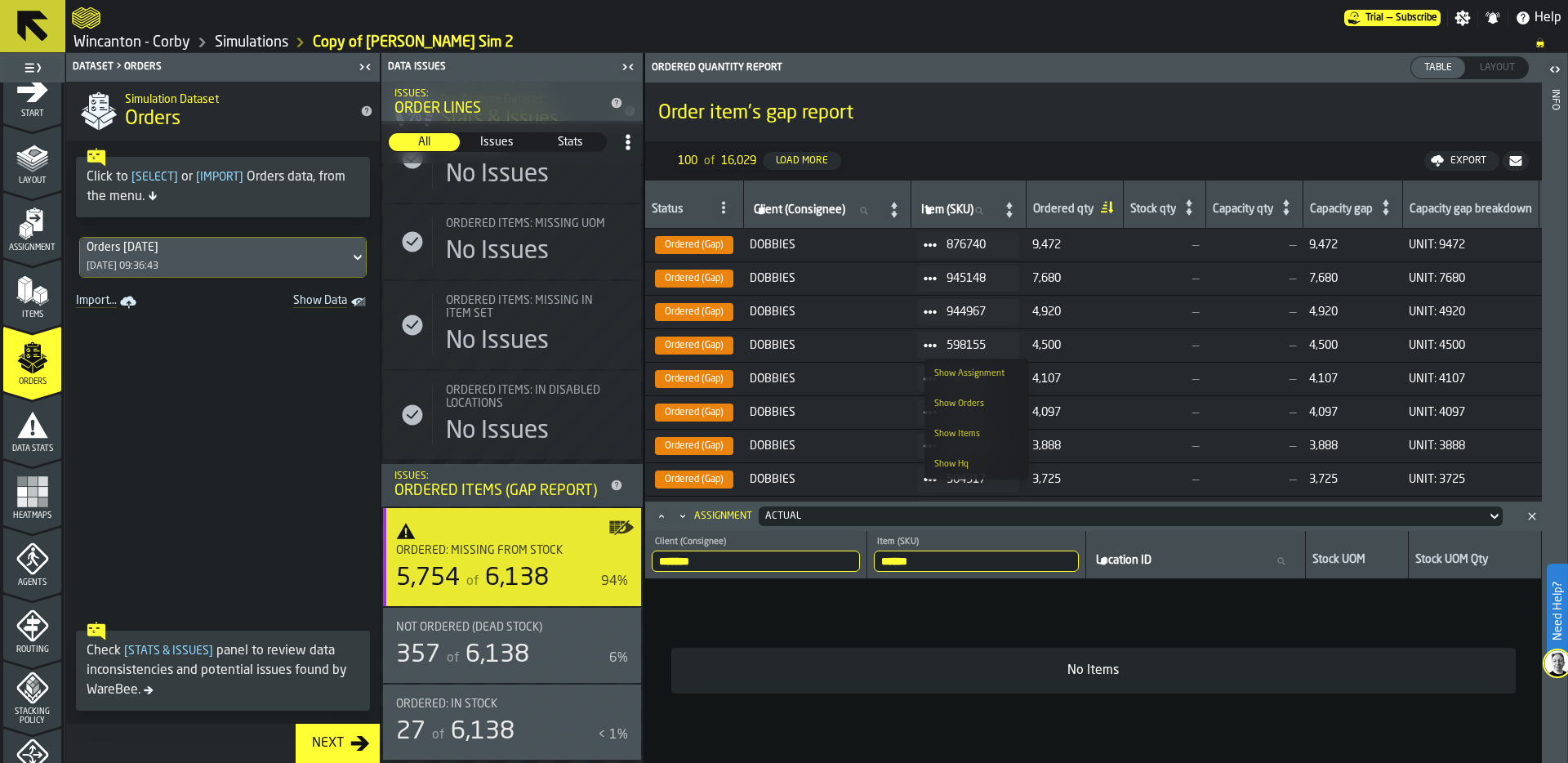
click at [940, 376] on div "Show Assignment" at bounding box center [977, 373] width 85 height 11
click at [931, 381] on icon at bounding box center [930, 378] width 13 height 13
click at [937, 414] on li "Show Assignment" at bounding box center [977, 407] width 105 height 31
click at [936, 417] on icon at bounding box center [930, 412] width 13 height 13
click at [939, 445] on div "Show Assignment" at bounding box center [977, 440] width 85 height 11
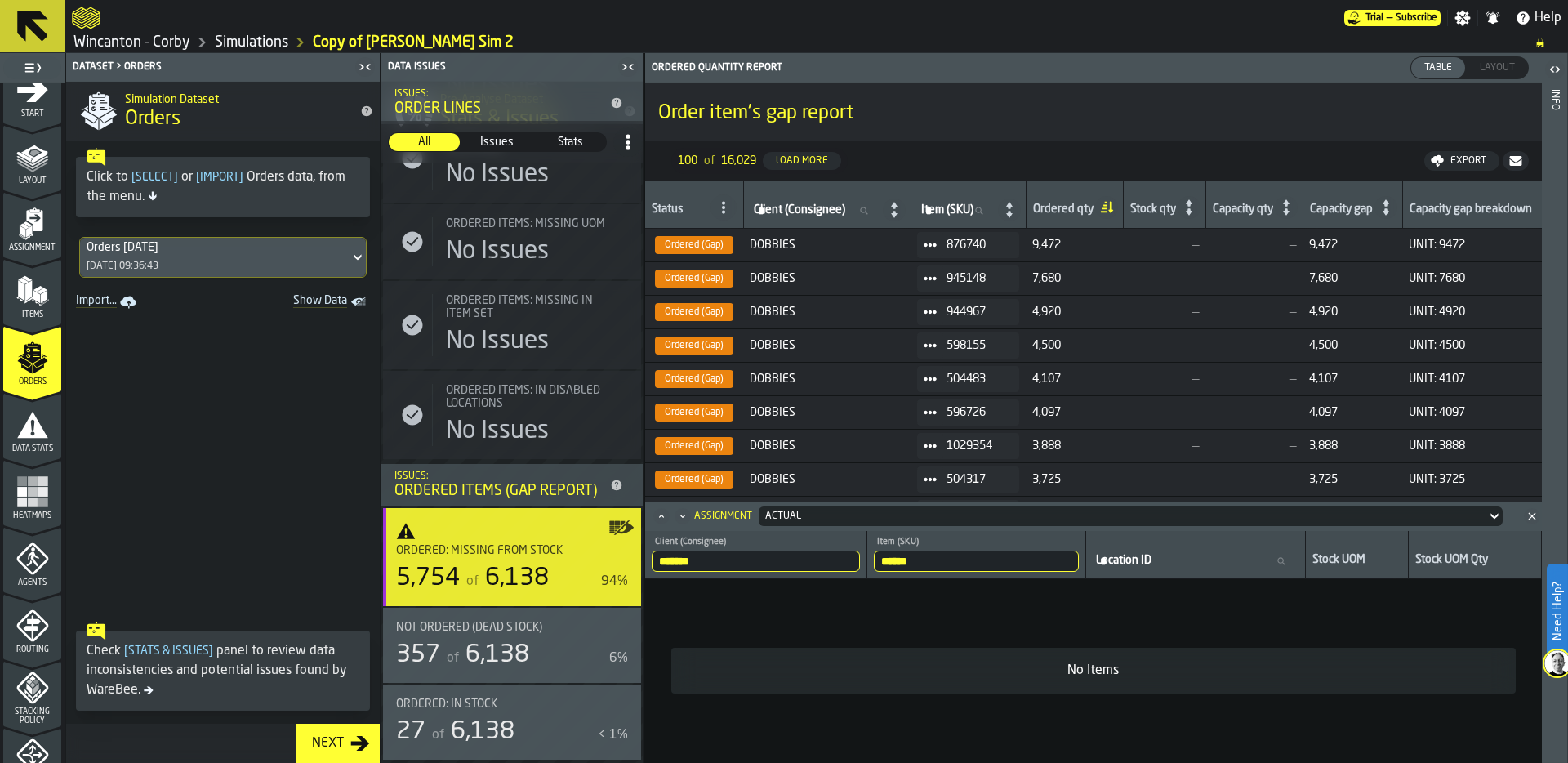
click at [939, 452] on span at bounding box center [930, 446] width 26 height 26
click at [948, 481] on li "Show Assignment" at bounding box center [977, 474] width 105 height 31
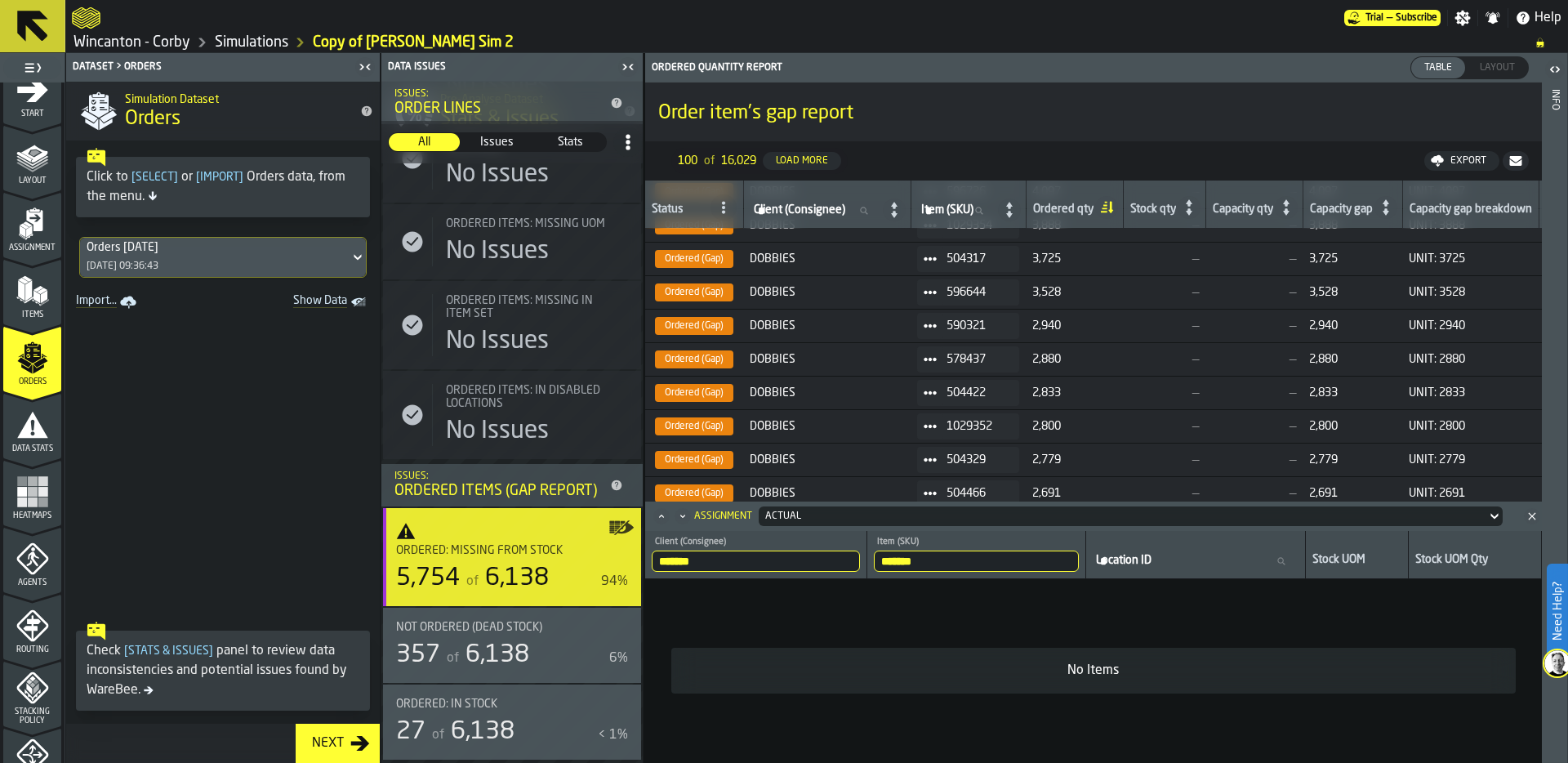
scroll to position [239, 0]
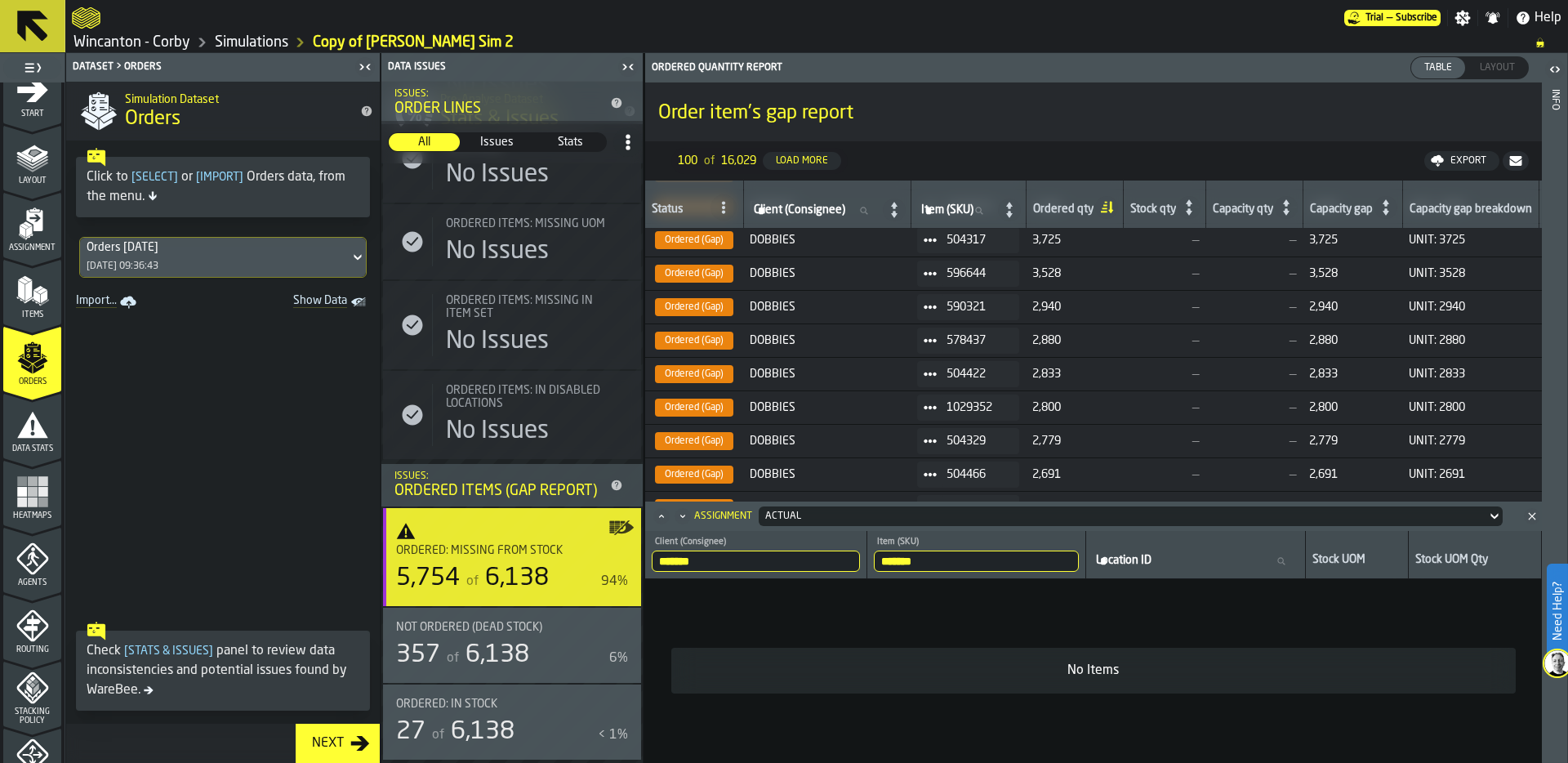
click at [936, 309] on icon at bounding box center [930, 306] width 13 height 13
click at [943, 334] on div "Show Assignment" at bounding box center [977, 335] width 85 height 11
click at [936, 371] on icon at bounding box center [930, 373] width 13 height 13
click at [948, 392] on li "Show Assignment" at bounding box center [977, 402] width 105 height 31
click at [943, 408] on span at bounding box center [930, 408] width 26 height 26
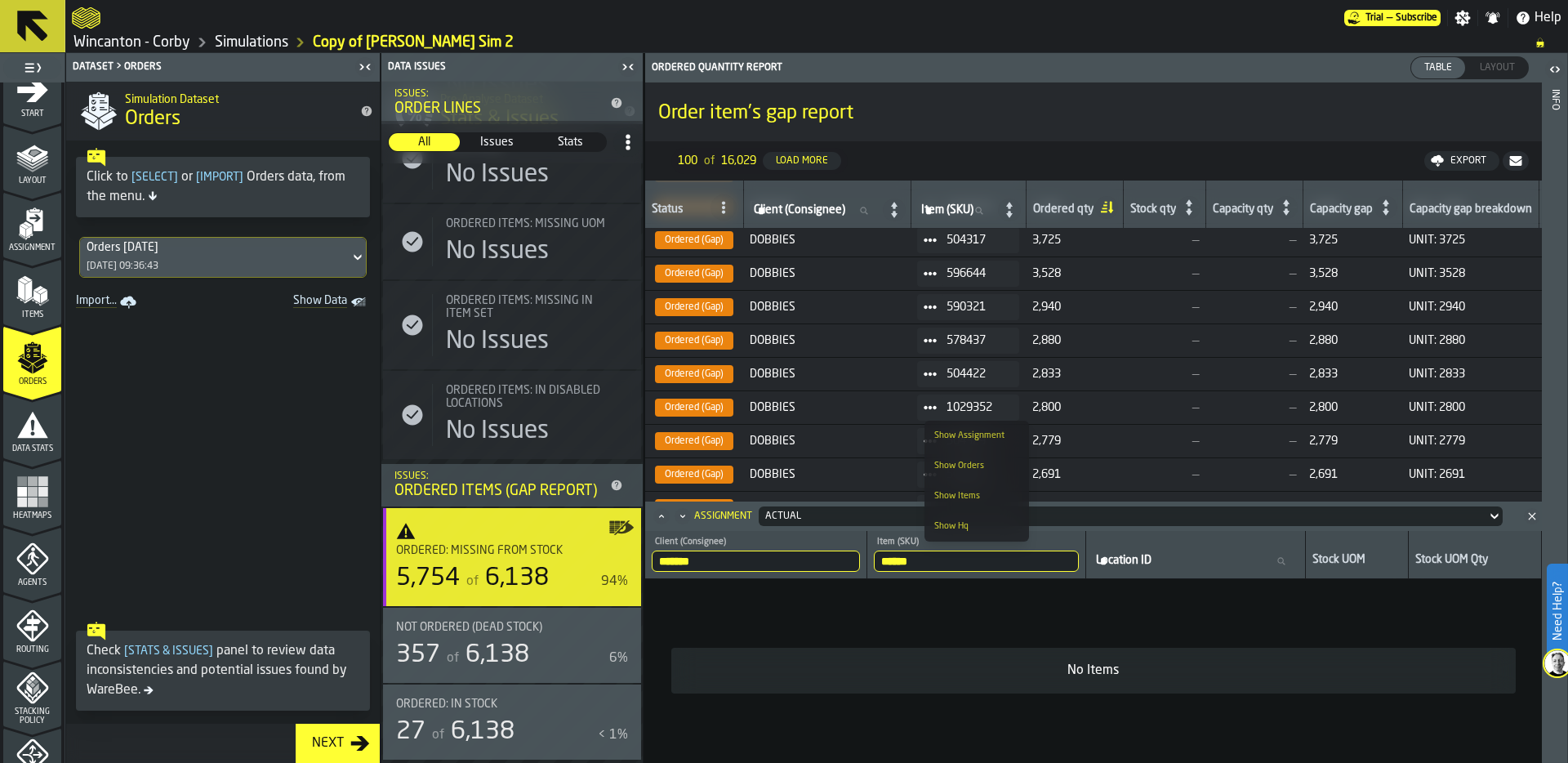
click at [949, 432] on div "Show Assignment" at bounding box center [977, 435] width 85 height 11
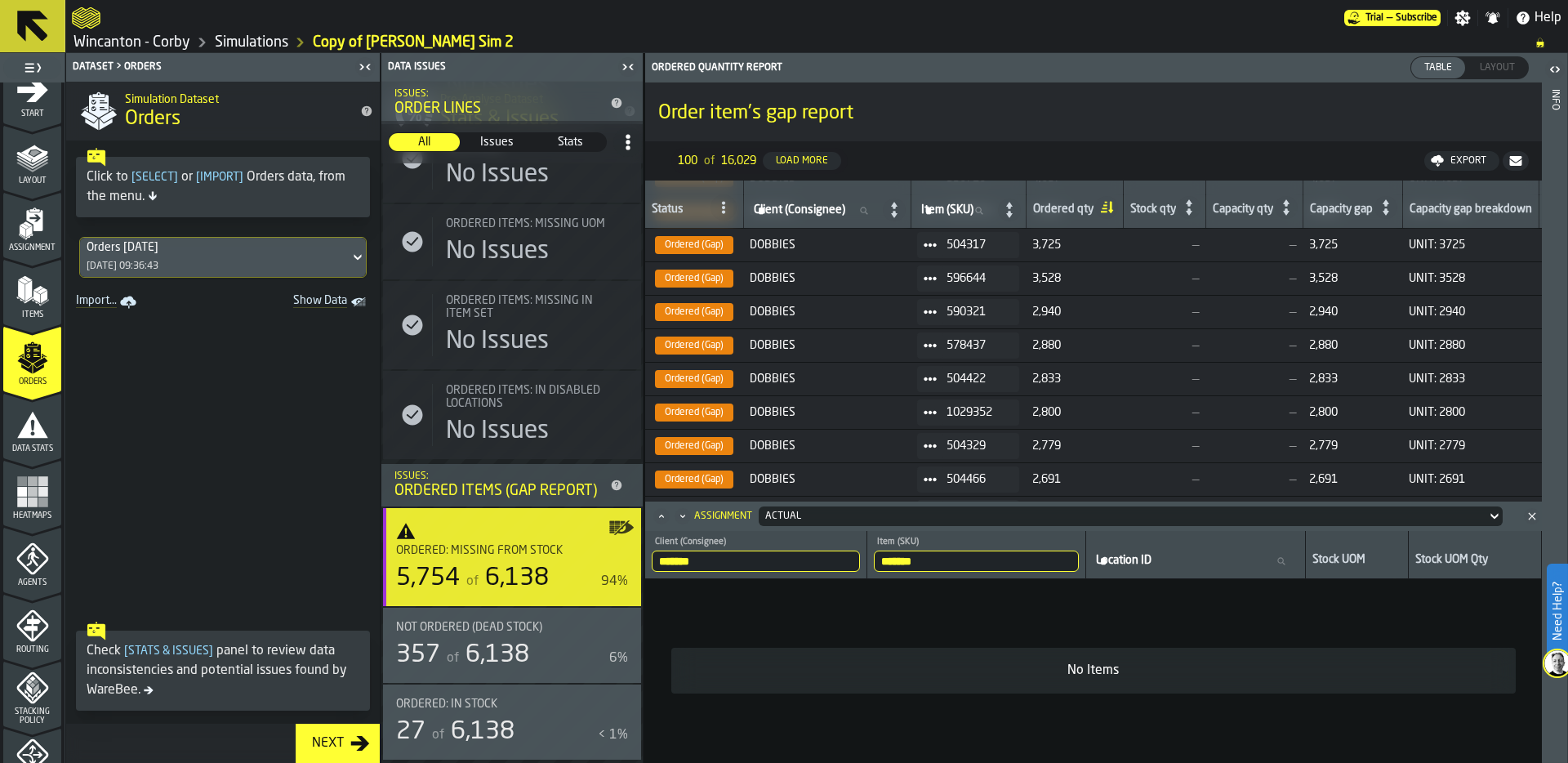
scroll to position [0, 0]
click at [934, 244] on icon at bounding box center [930, 245] width 13 height 13
click at [963, 327] on li "Show Items" at bounding box center [977, 334] width 105 height 31
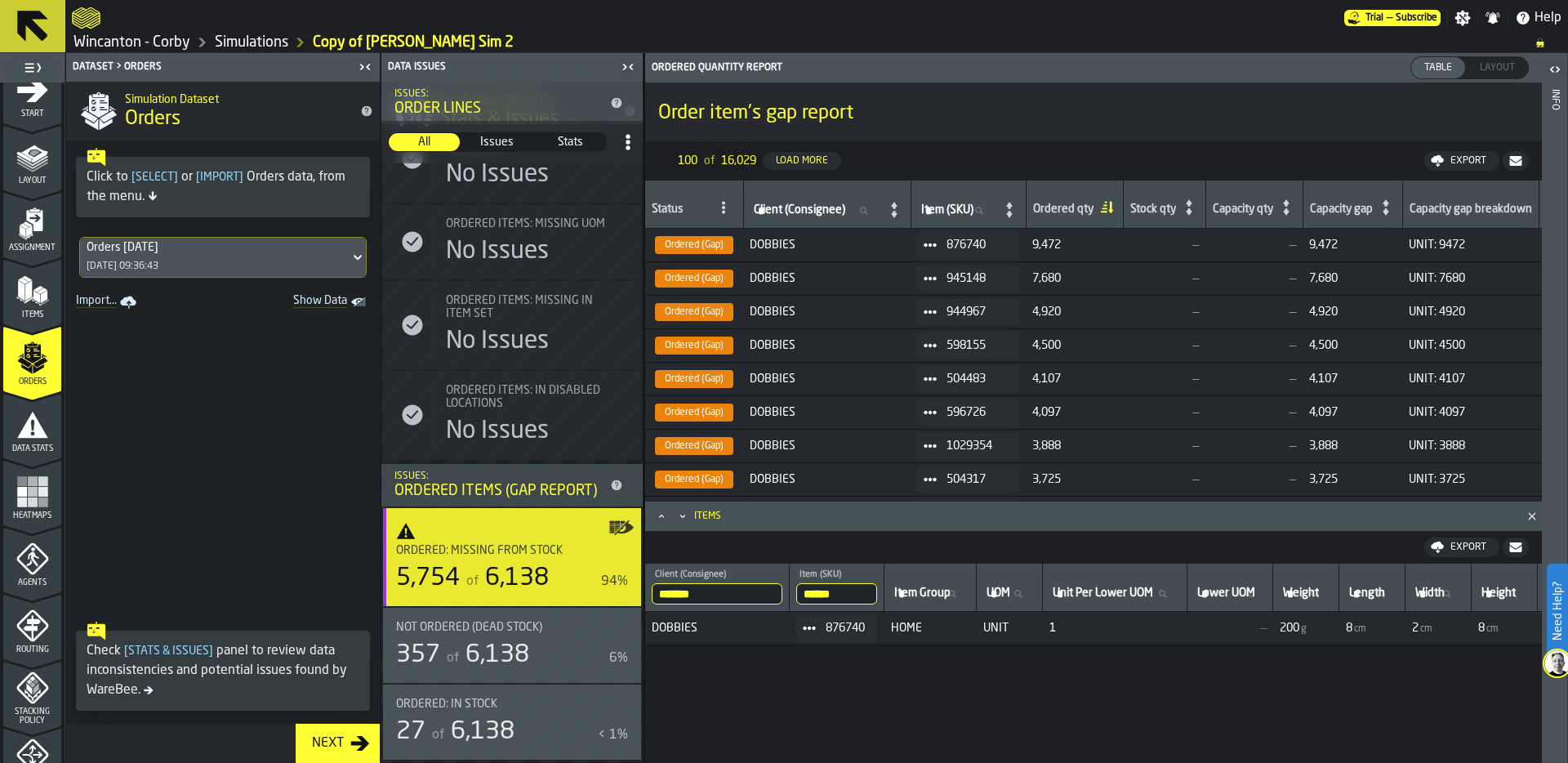
click at [939, 304] on span at bounding box center [930, 312] width 26 height 26
click at [955, 365] on div "Show Orders" at bounding box center [977, 370] width 85 height 11
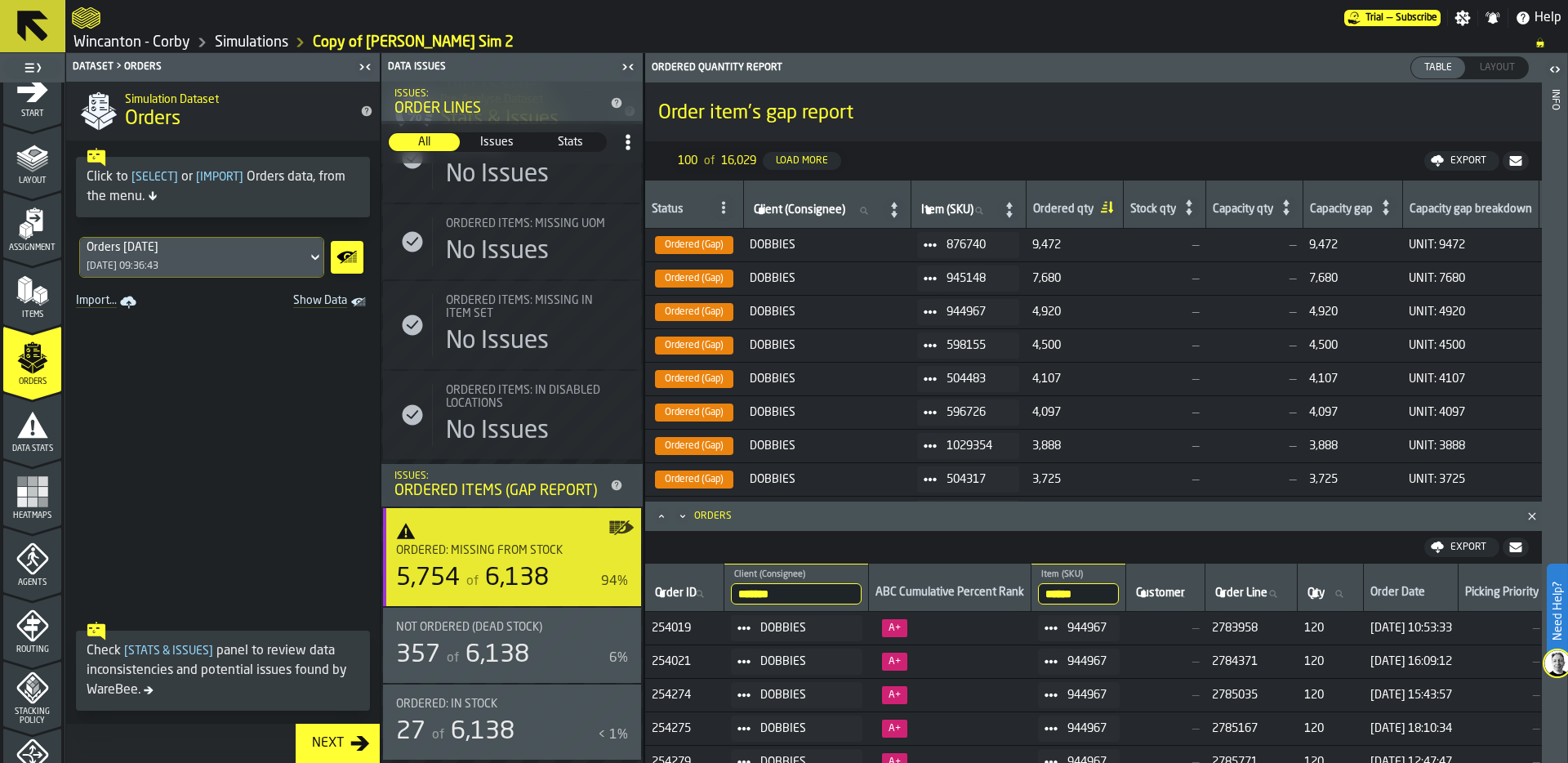
click at [936, 344] on circle at bounding box center [933, 344] width 5 height 5
click at [956, 428] on div "Show Items" at bounding box center [977, 433] width 85 height 11
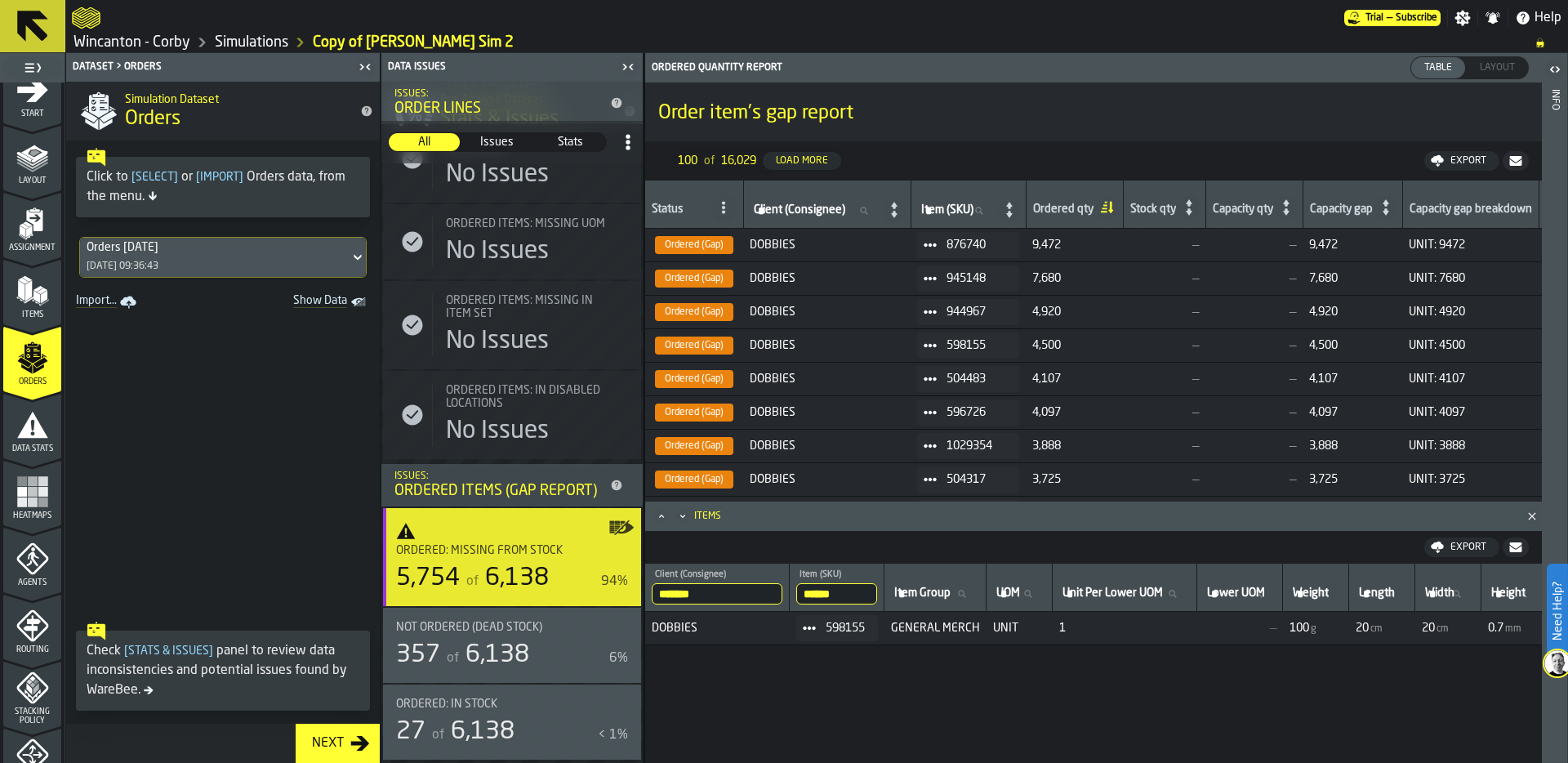
click at [31, 246] on span "Assignment" at bounding box center [32, 248] width 58 height 9
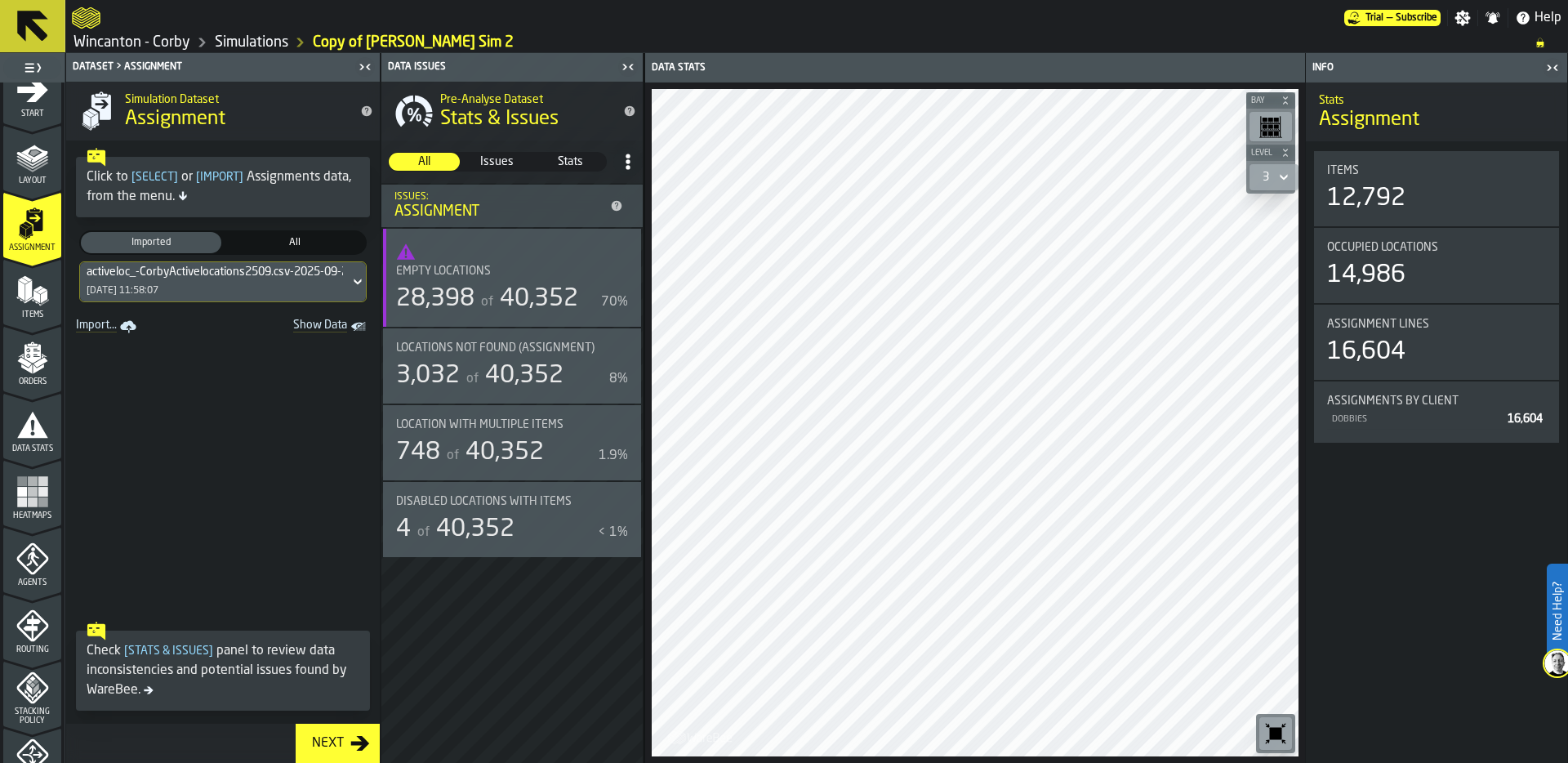
click at [261, 45] on link "Simulations" at bounding box center [252, 42] width 73 height 18
click at [211, 264] on div "activeloc_-CorbyActivelocations2509.csv-2025-09-27 27/09/2025, 11:58:07" at bounding box center [214, 282] width 269 height 39
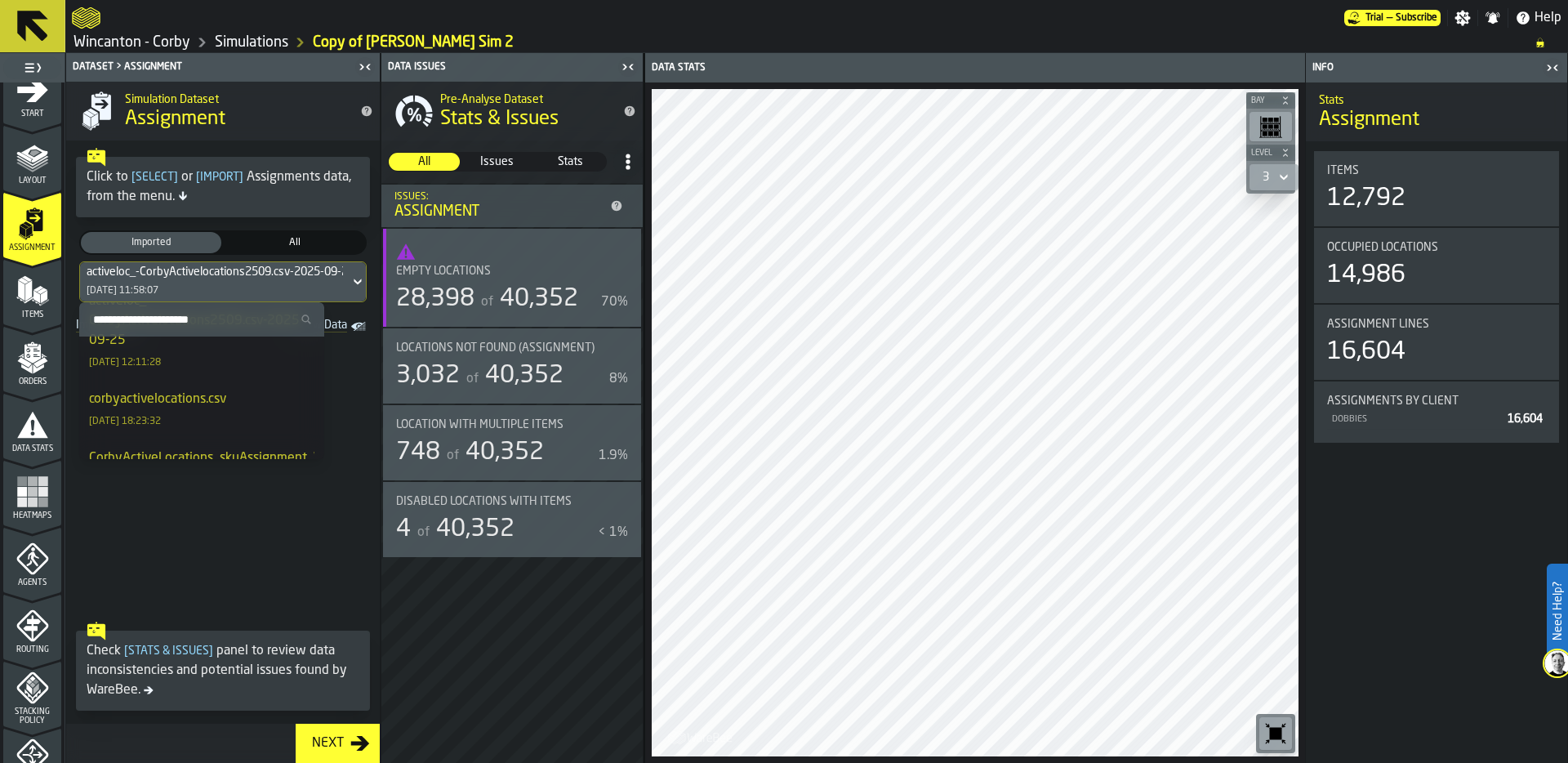
scroll to position [160, 0]
click at [182, 403] on div "corbyactivelocations.csv 22/09/2025, 18:23:32" at bounding box center [201, 402] width 225 height 39
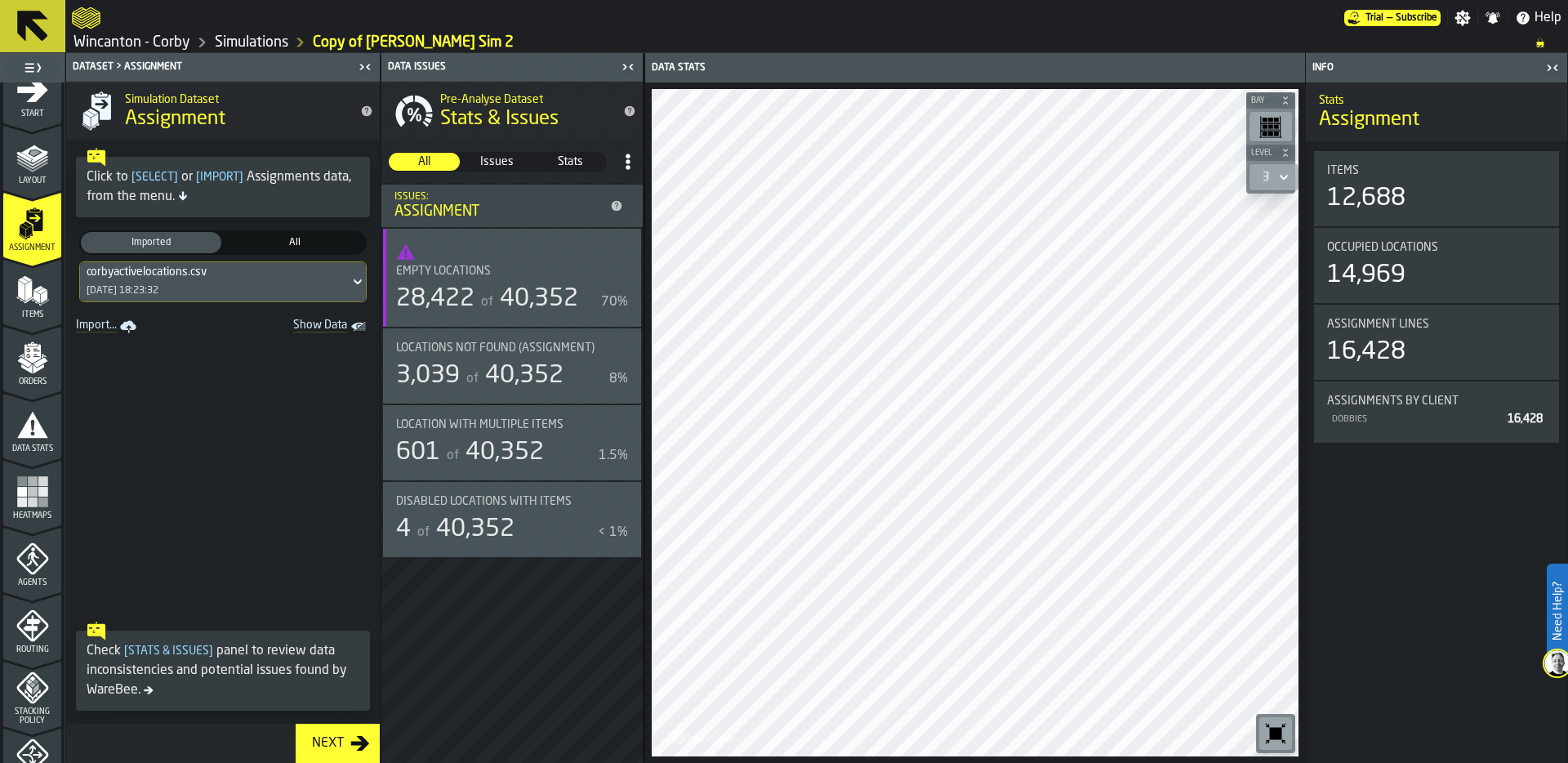
click at [509, 284] on div "of 40,352" at bounding box center [528, 299] width 101 height 30
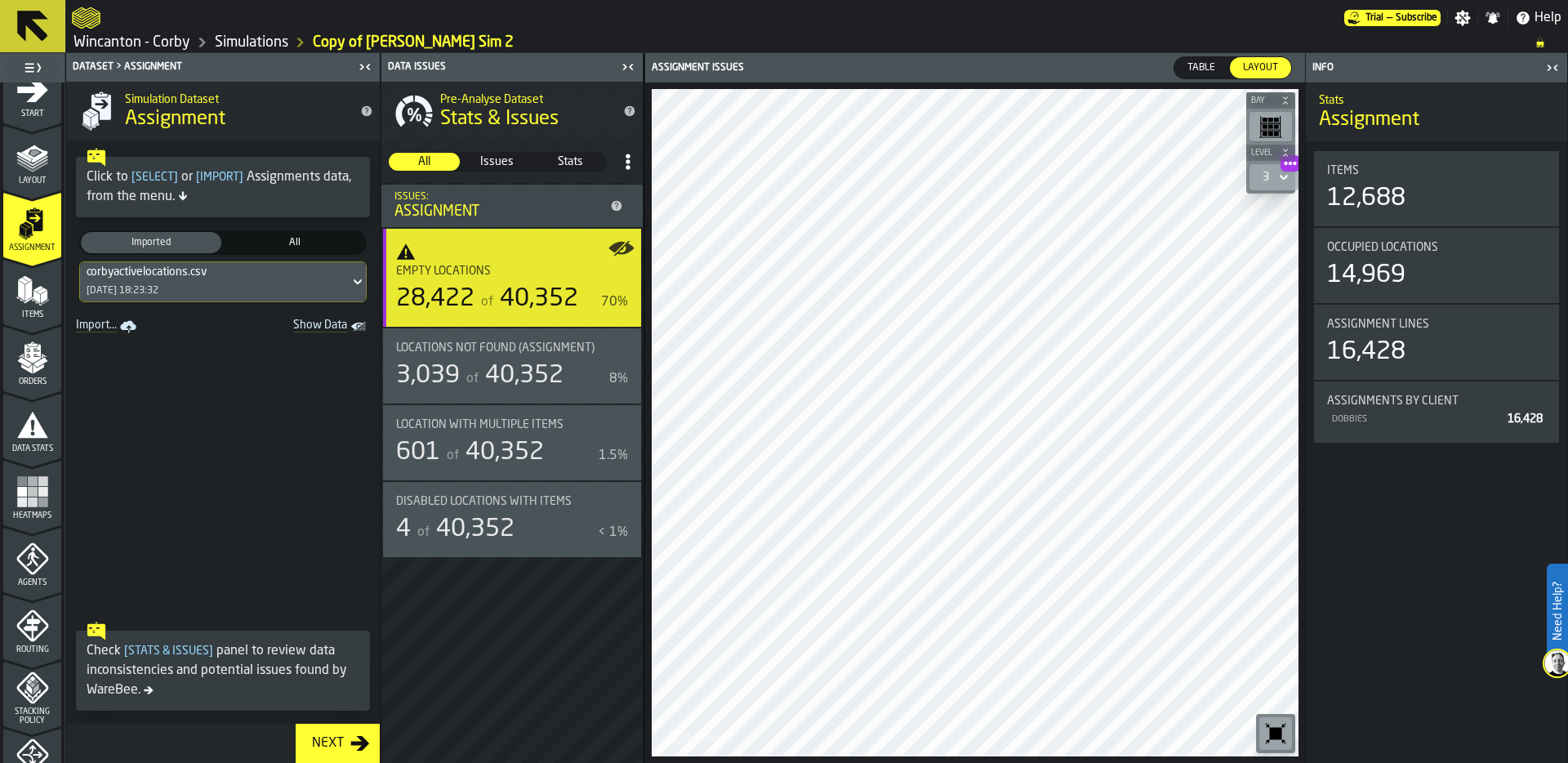
click at [40, 406] on div "Data Stats" at bounding box center [32, 425] width 58 height 54
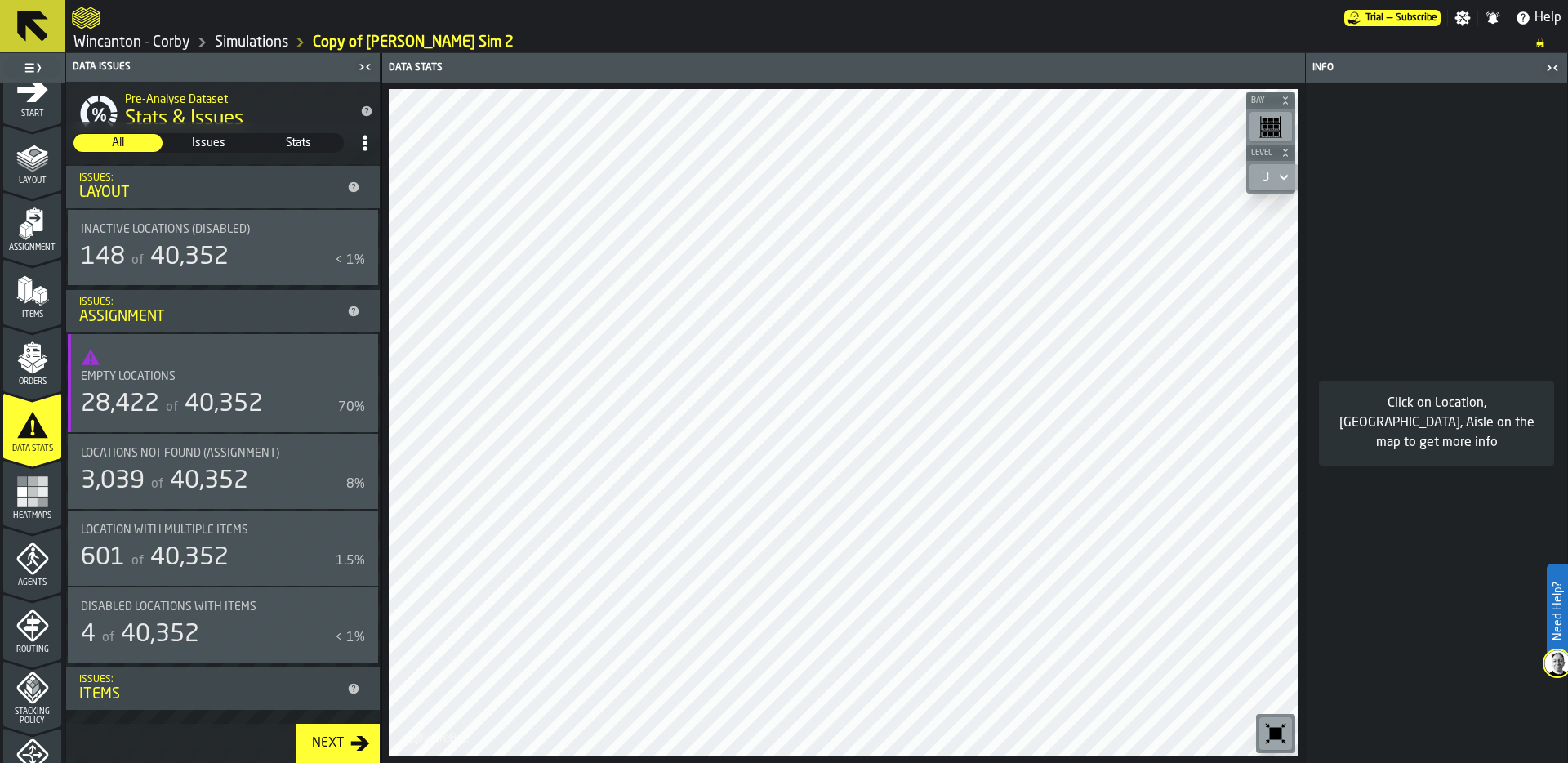
scroll to position [0, 0]
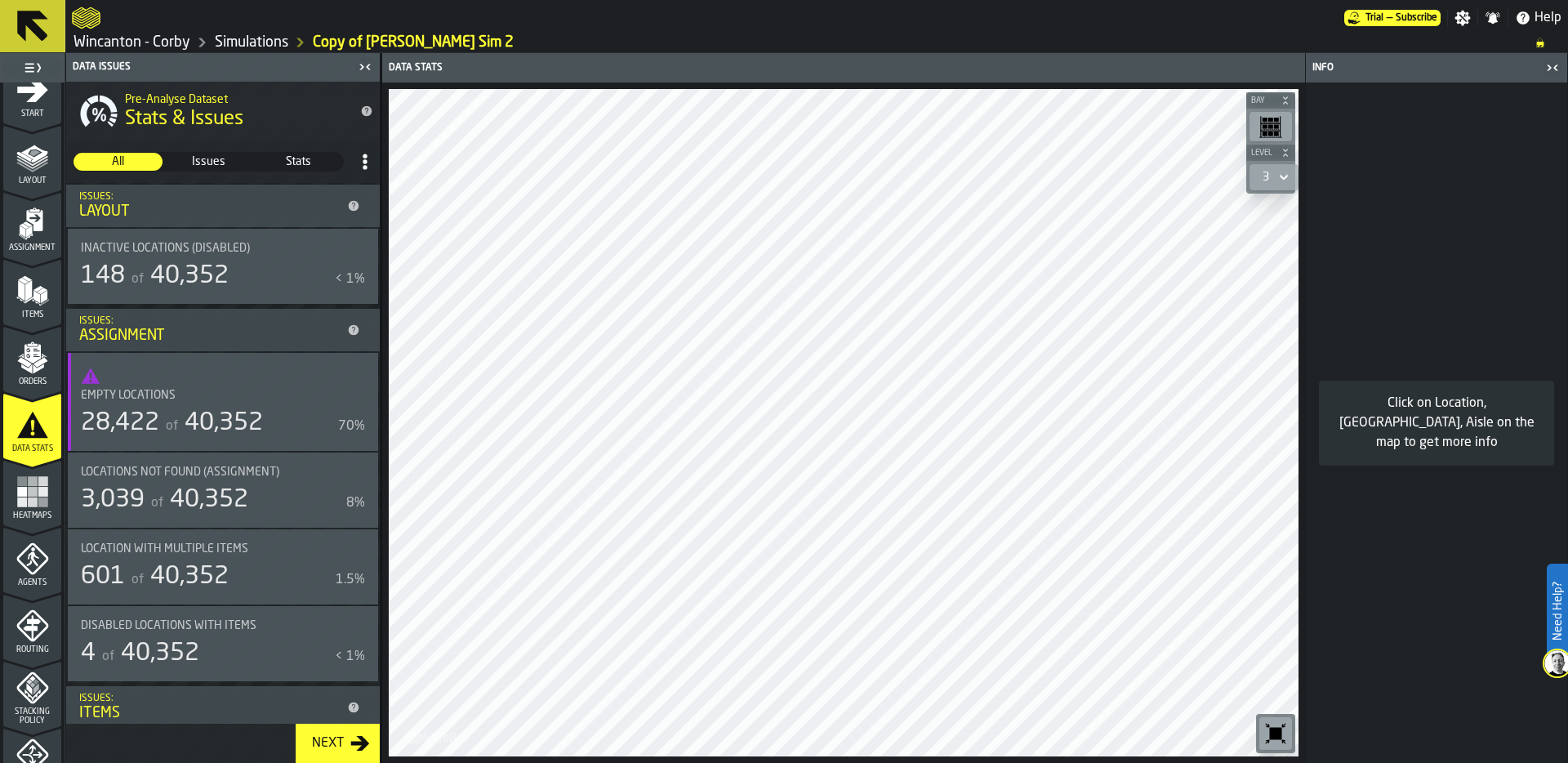
click at [239, 370] on span "stat-Empty locations" at bounding box center [223, 376] width 284 height 20
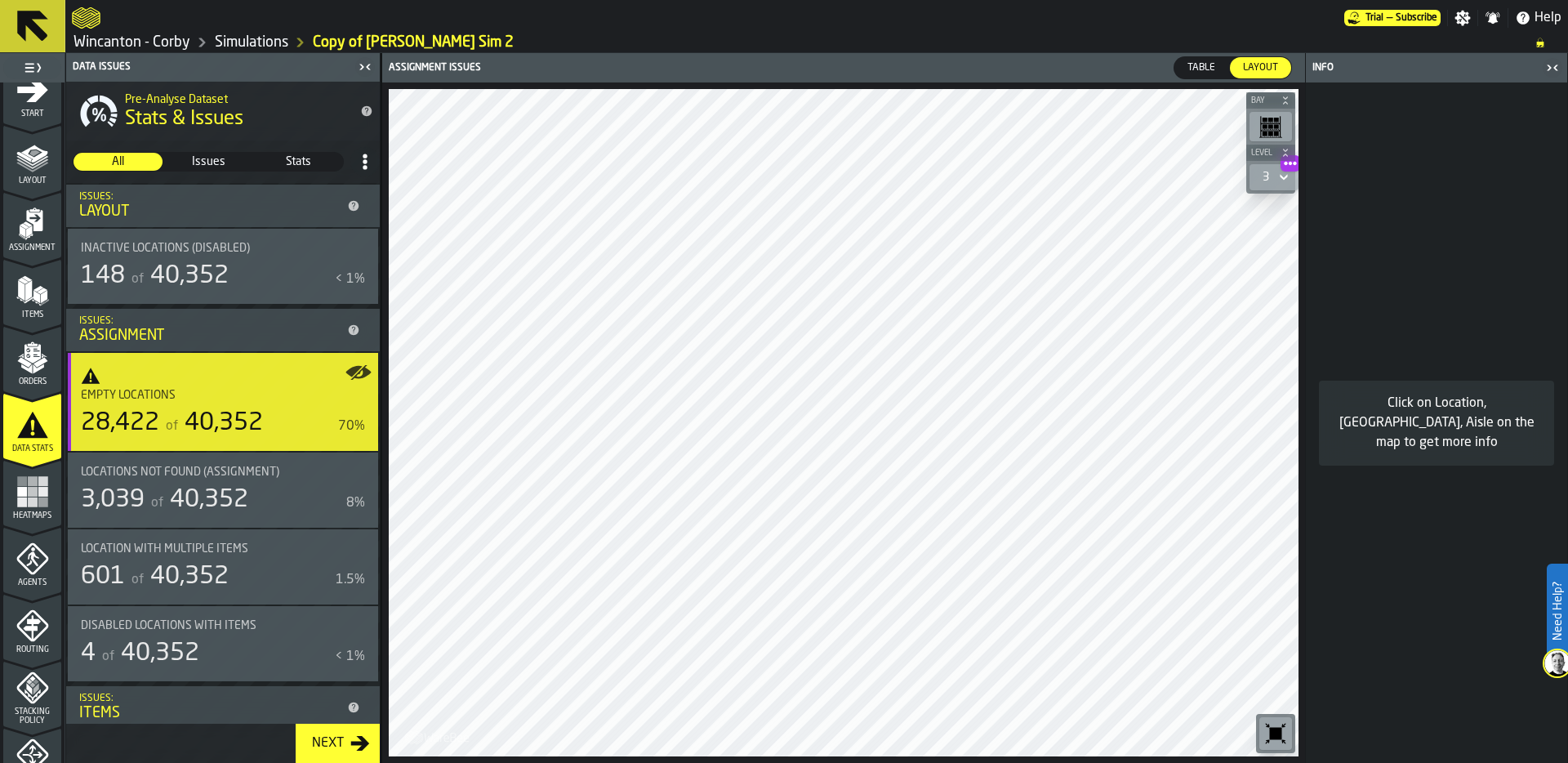
click at [1281, 178] on icon at bounding box center [1282, 178] width 7 height 6
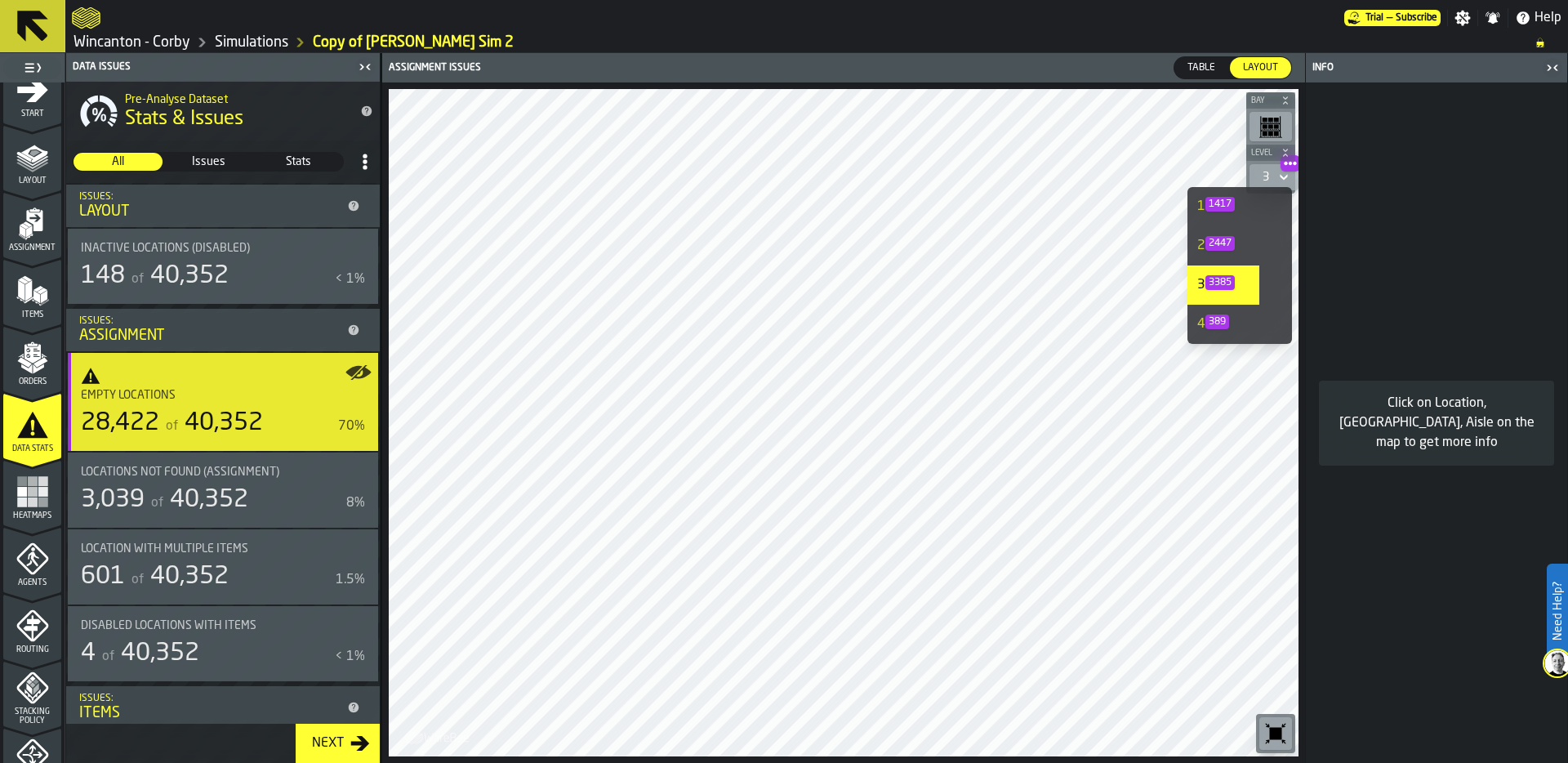
click at [1251, 210] on li "1 1417" at bounding box center [1223, 206] width 72 height 39
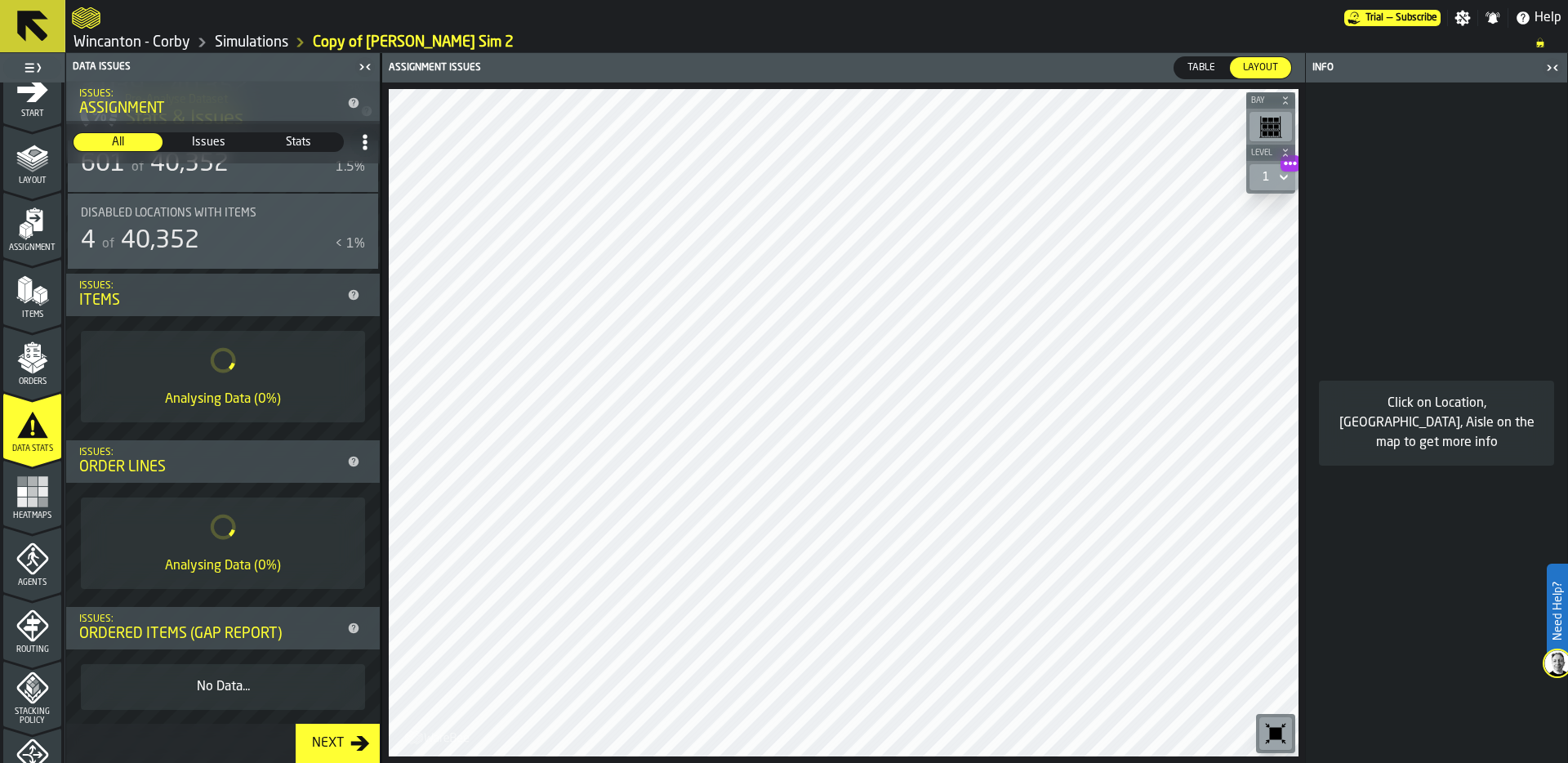
scroll to position [415, 0]
click at [36, 507] on icon "menu Heatmaps" at bounding box center [33, 492] width 33 height 33
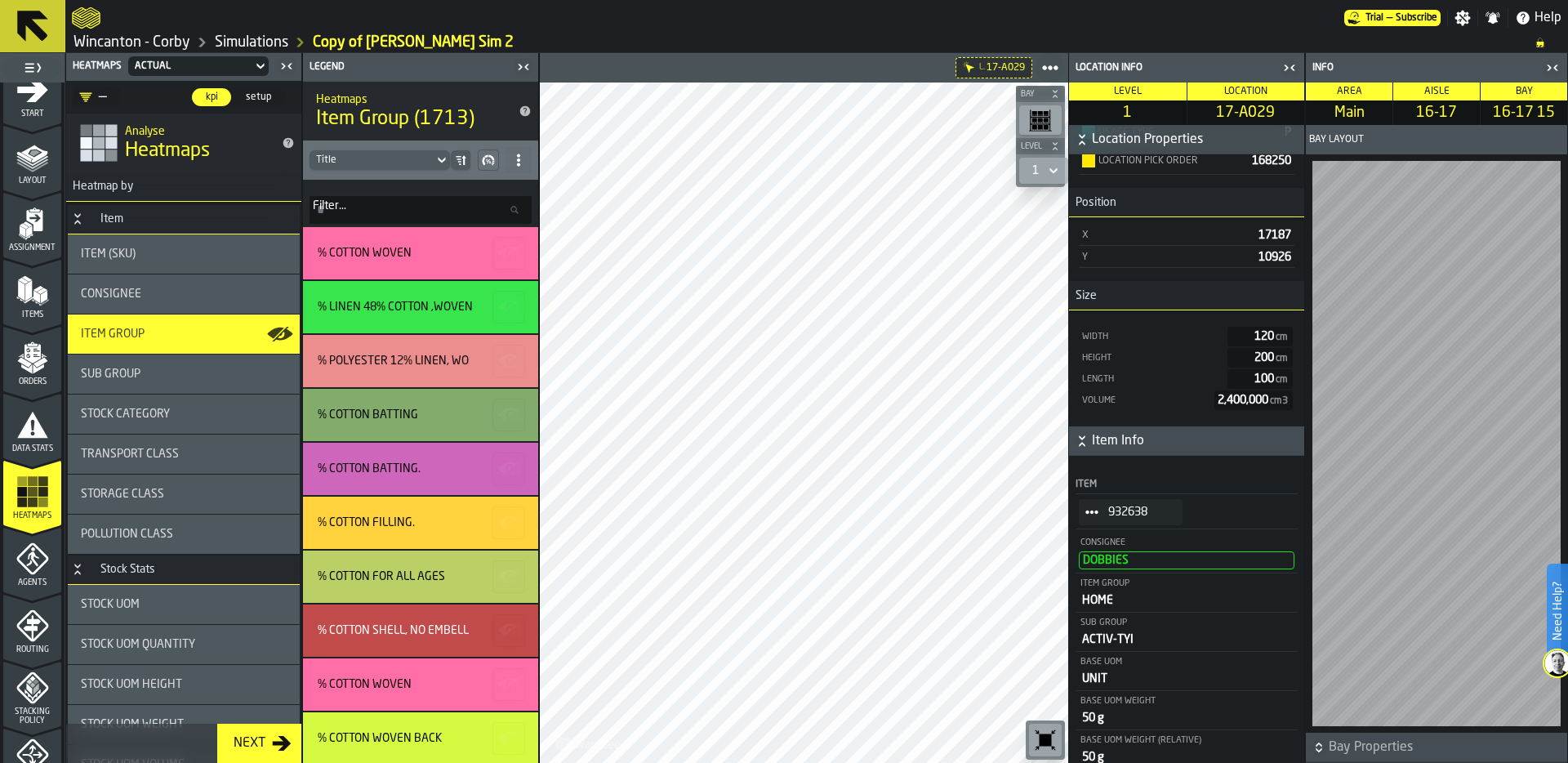
scroll to position [229, 0]
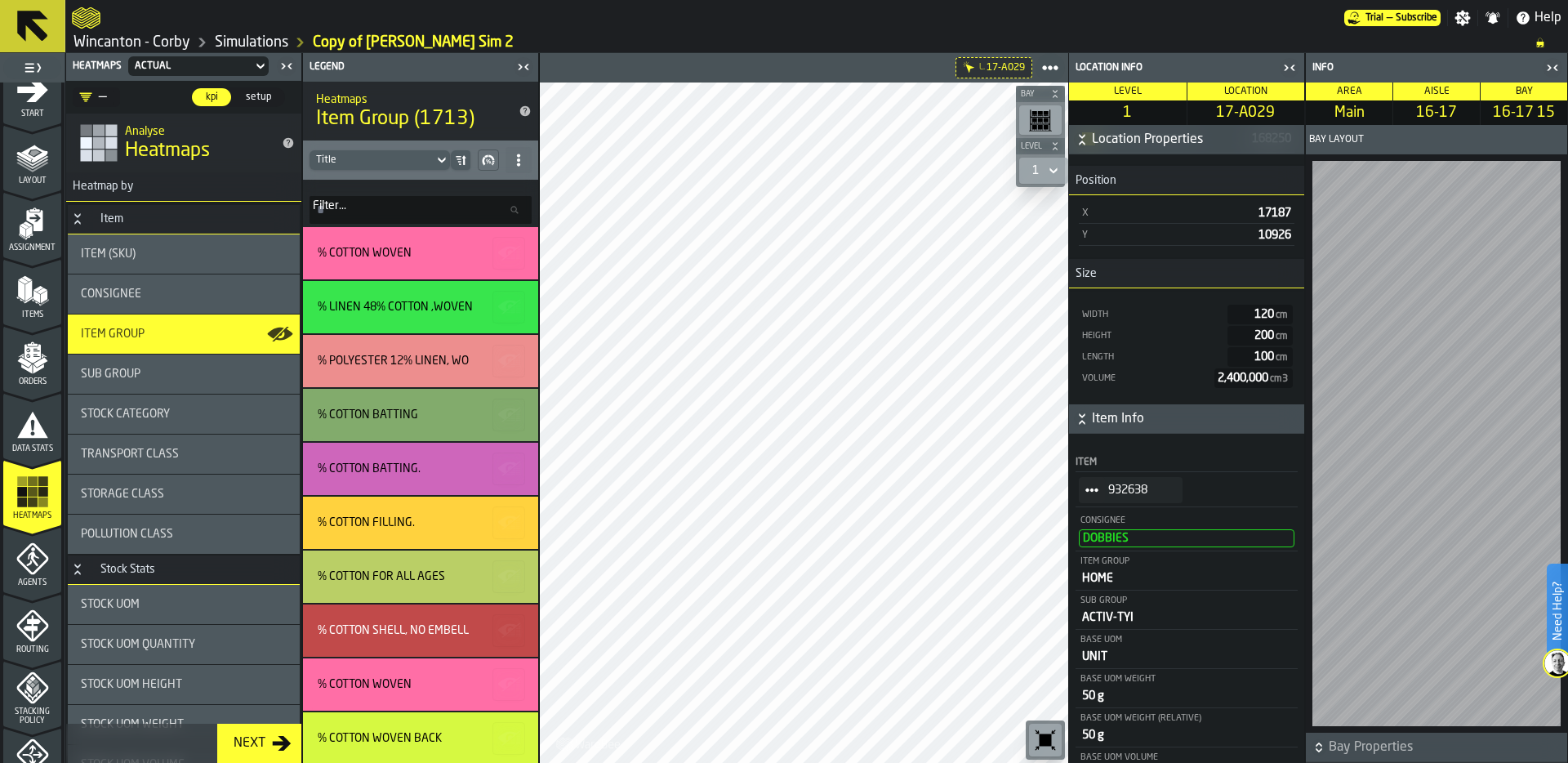
click at [1090, 496] on icon "StatList-item-932638" at bounding box center [1091, 490] width 13 height 13
click at [1123, 593] on div "Show Items" at bounding box center [1131, 591] width 85 height 11
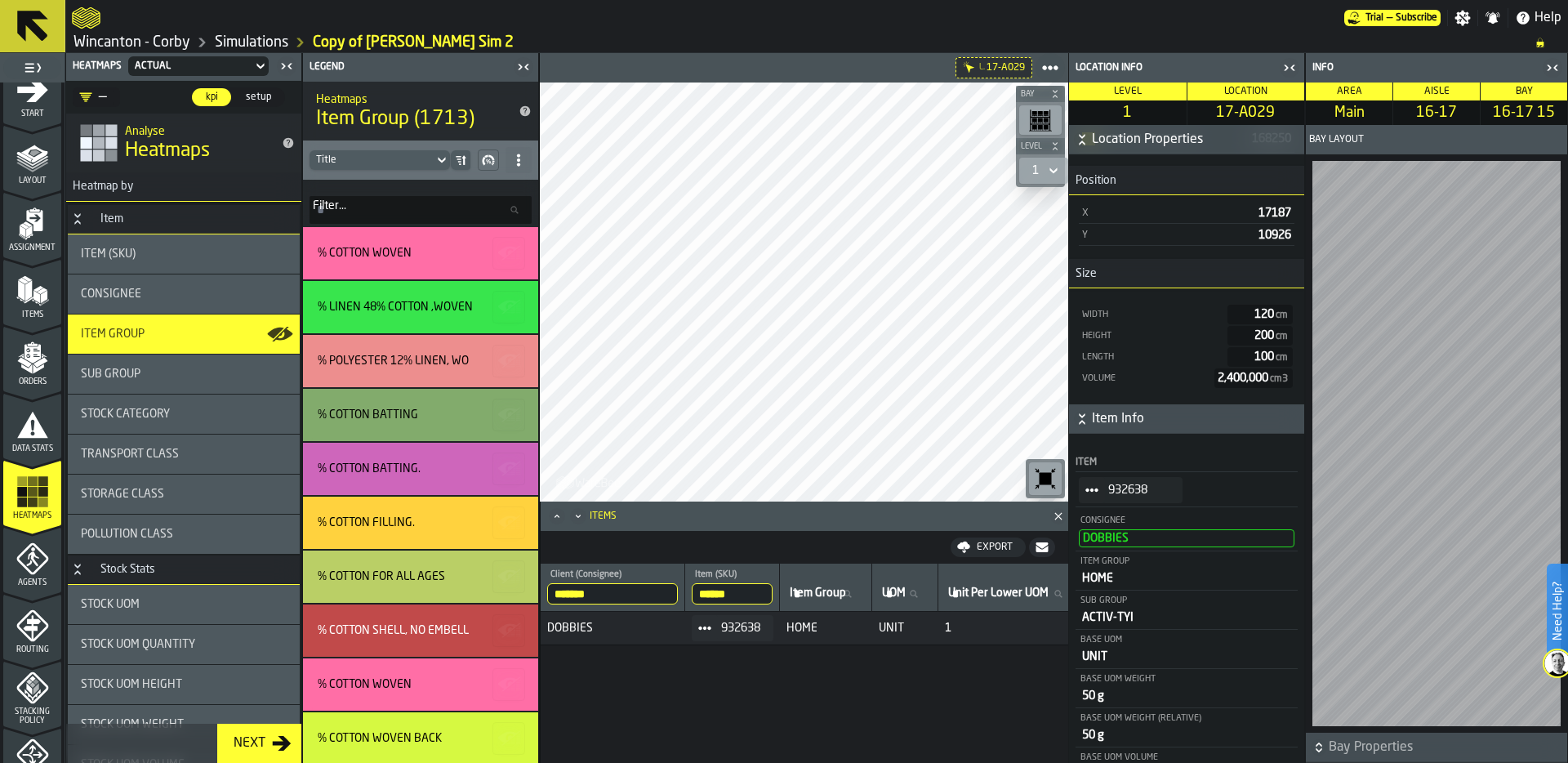
click at [734, 589] on input "******" at bounding box center [732, 594] width 81 height 22
type input "******"
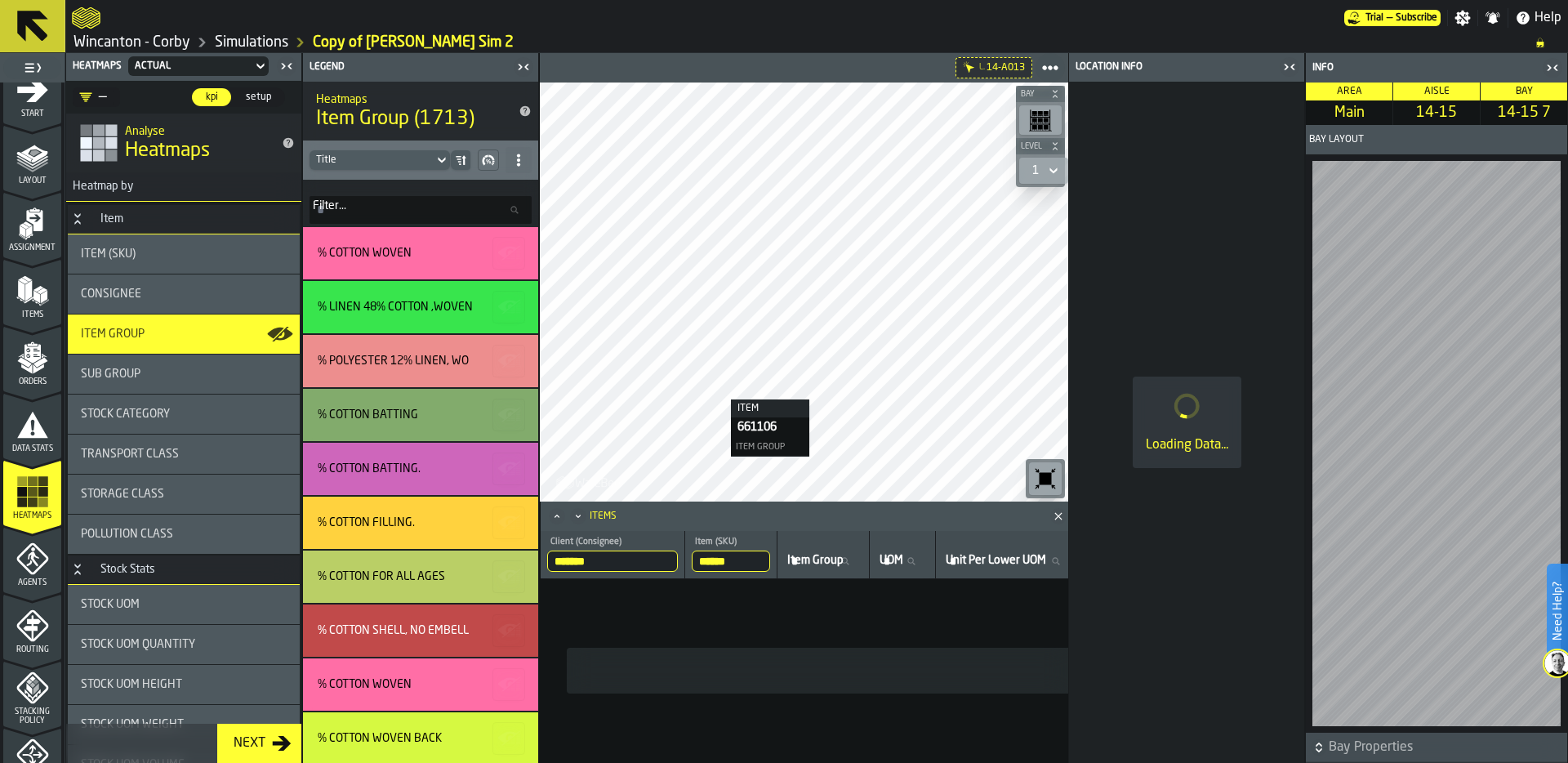
scroll to position [30, 0]
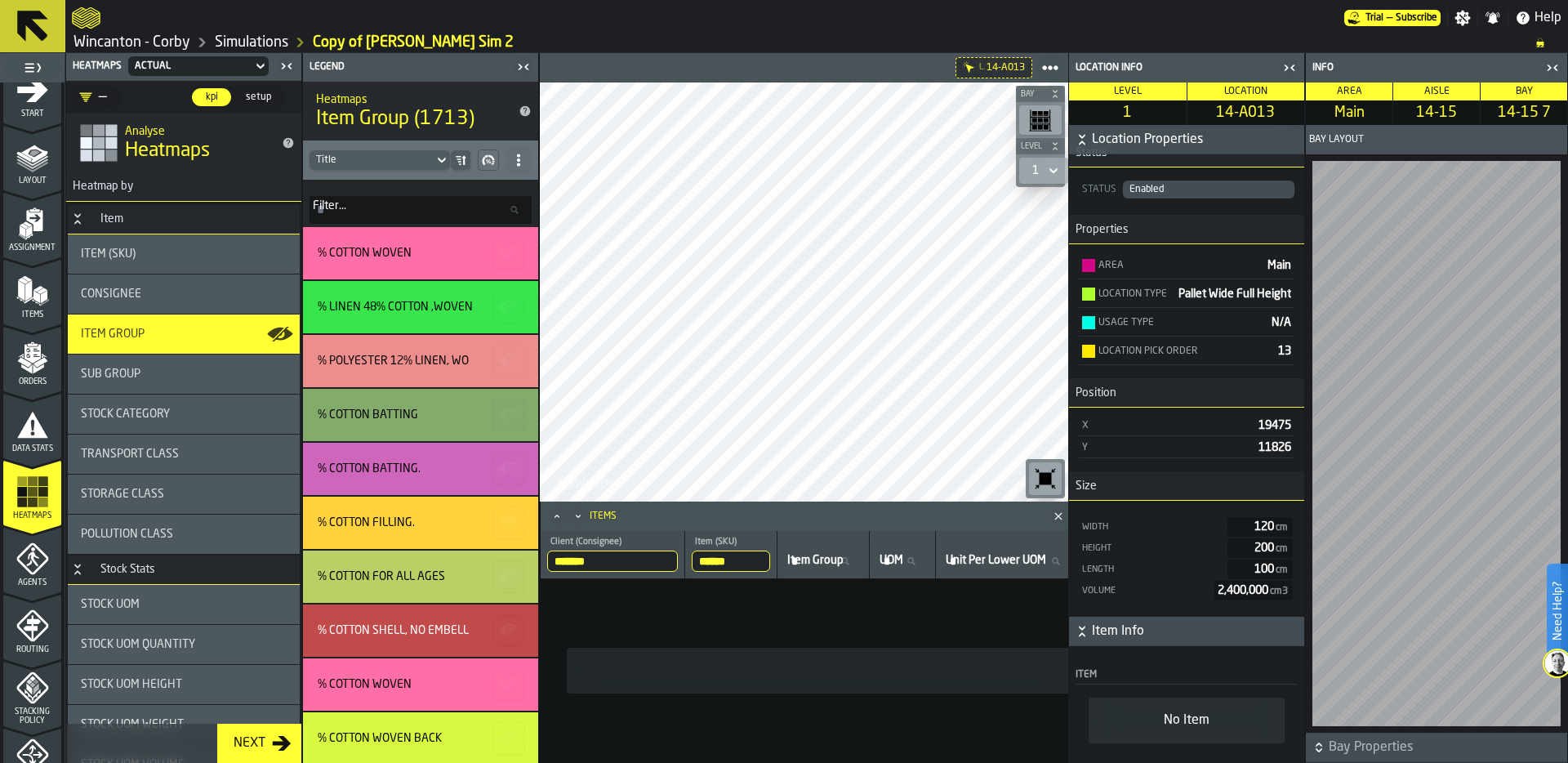
drag, startPoint x: 750, startPoint y: 564, endPoint x: 677, endPoint y: 563, distance: 73.0
type input "******"
click at [709, 561] on input "******" at bounding box center [730, 562] width 78 height 22
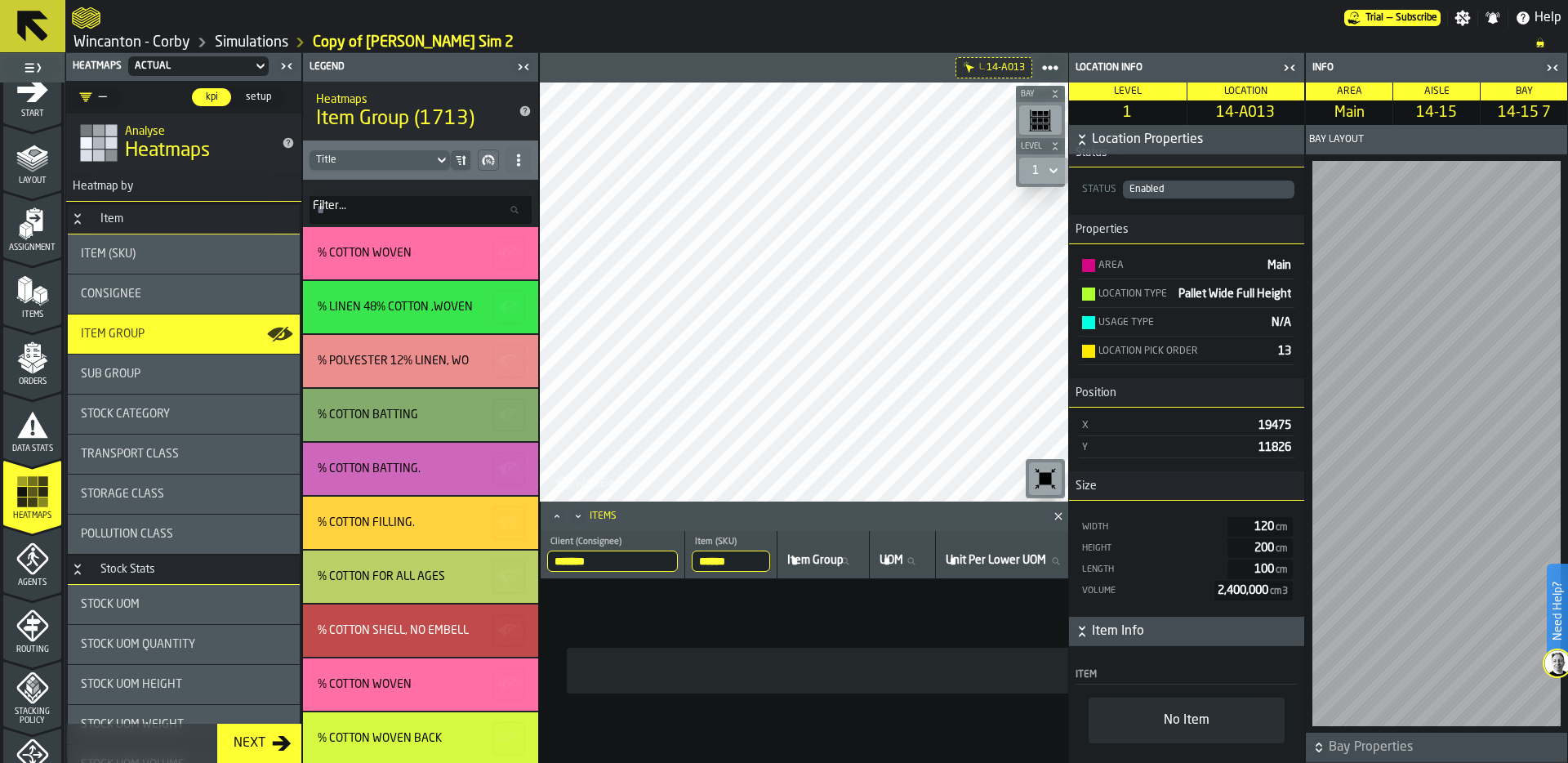
click at [709, 561] on input "******" at bounding box center [730, 562] width 78 height 22
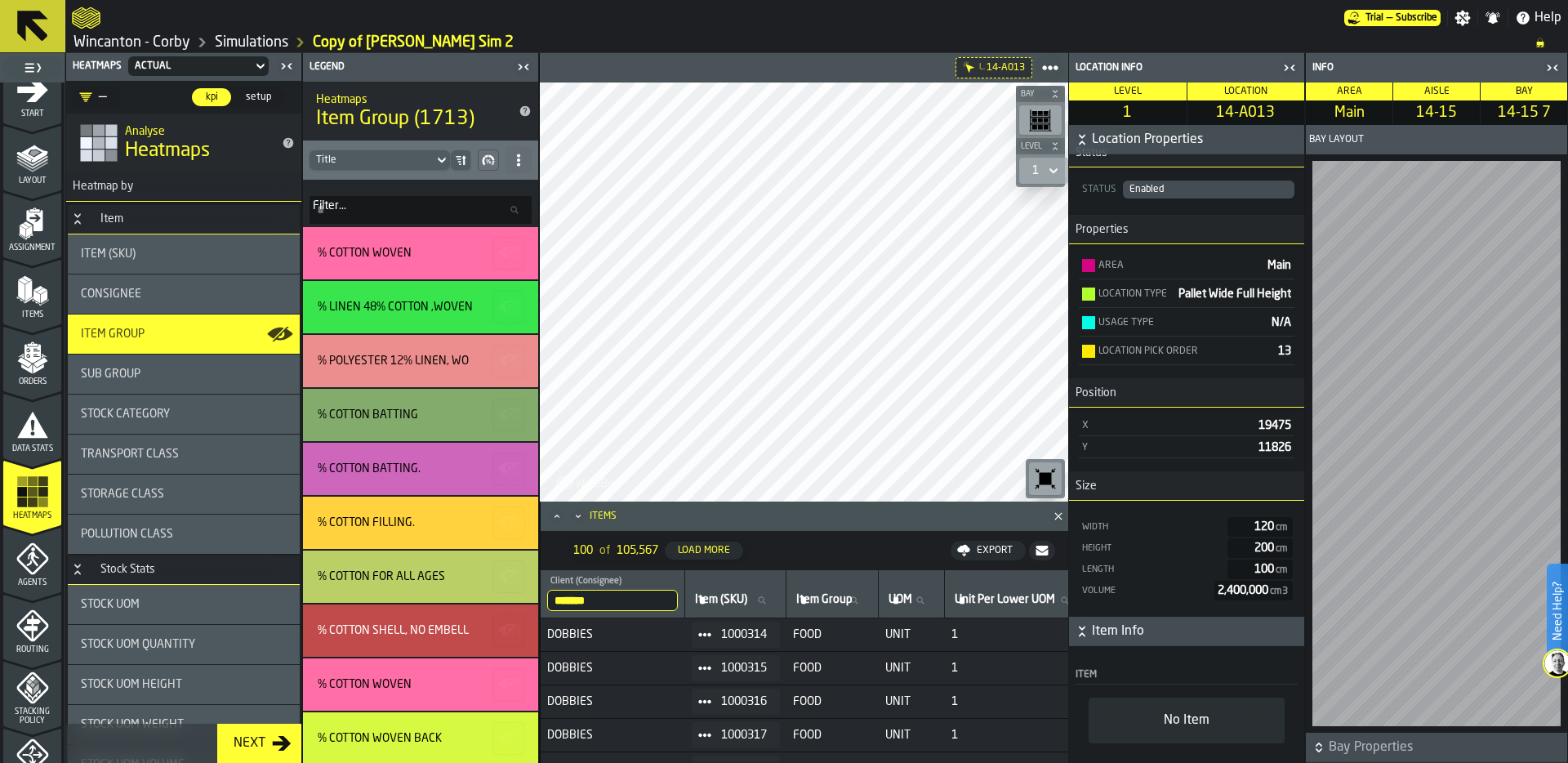
click at [711, 629] on icon at bounding box center [704, 634] width 13 height 13
click at [742, 662] on div "Show Assignment" at bounding box center [751, 662] width 85 height 11
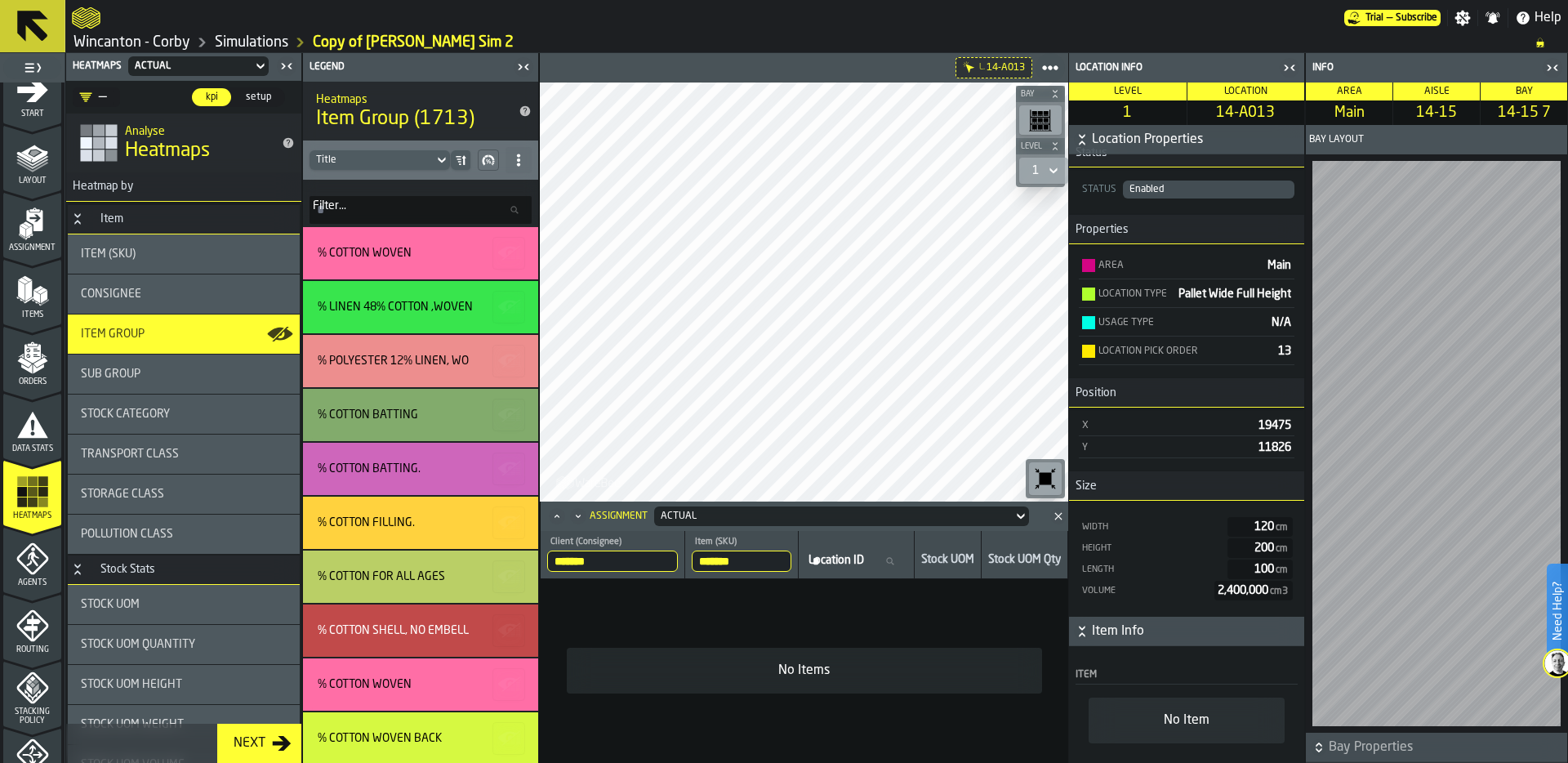
click at [743, 559] on input "*******" at bounding box center [741, 562] width 100 height 22
type input "******"
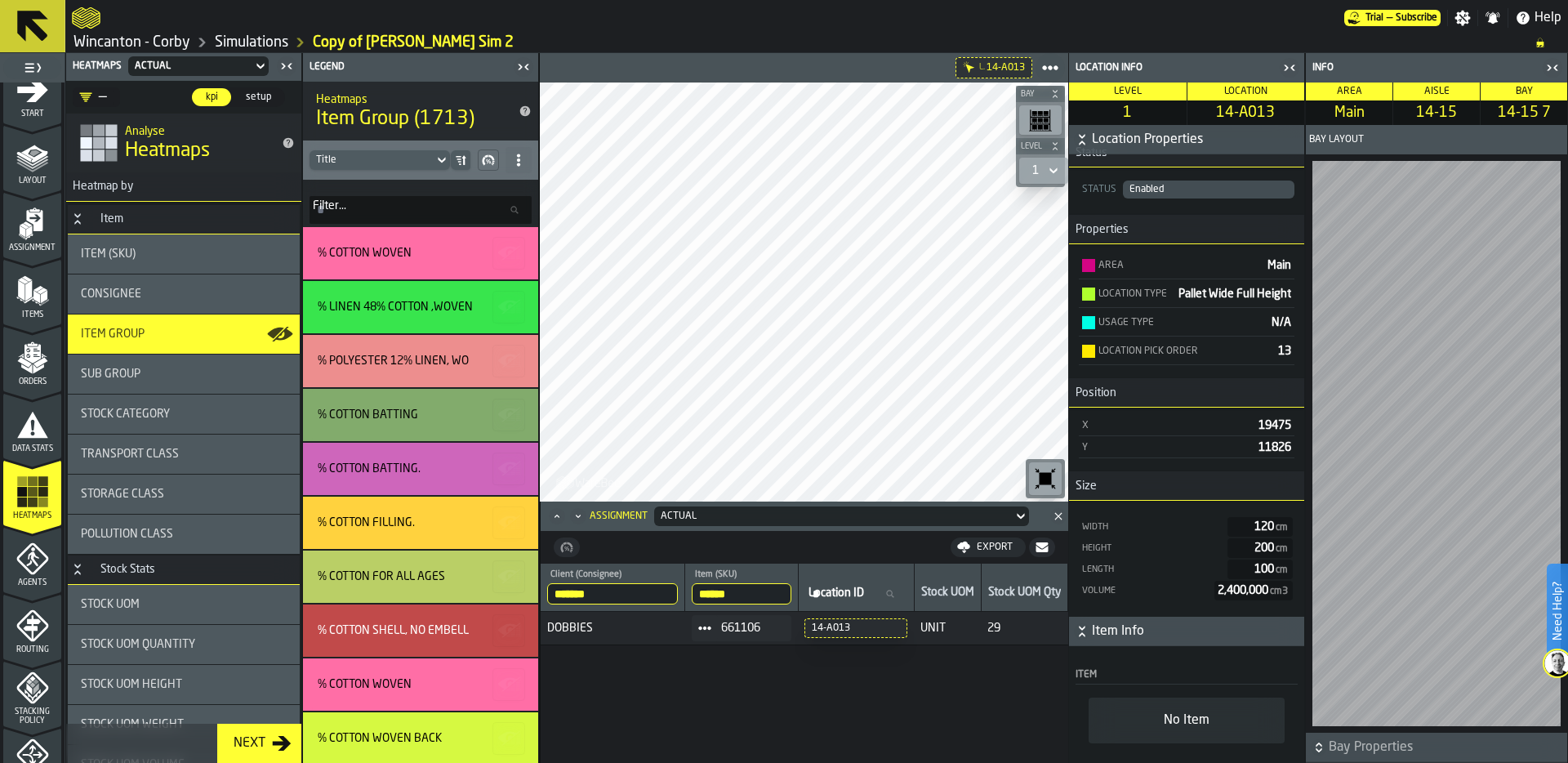
drag, startPoint x: 751, startPoint y: 591, endPoint x: 665, endPoint y: 591, distance: 86.0
click at [665, 591] on tr "******* Client (Consignee) DOBBIES ****** Item (SKU) 661106 Location ID Locatio…" at bounding box center [804, 587] width 527 height 48
click at [753, 593] on input "******" at bounding box center [741, 594] width 100 height 22
click at [34, 445] on span "Data Stats" at bounding box center [32, 448] width 58 height 9
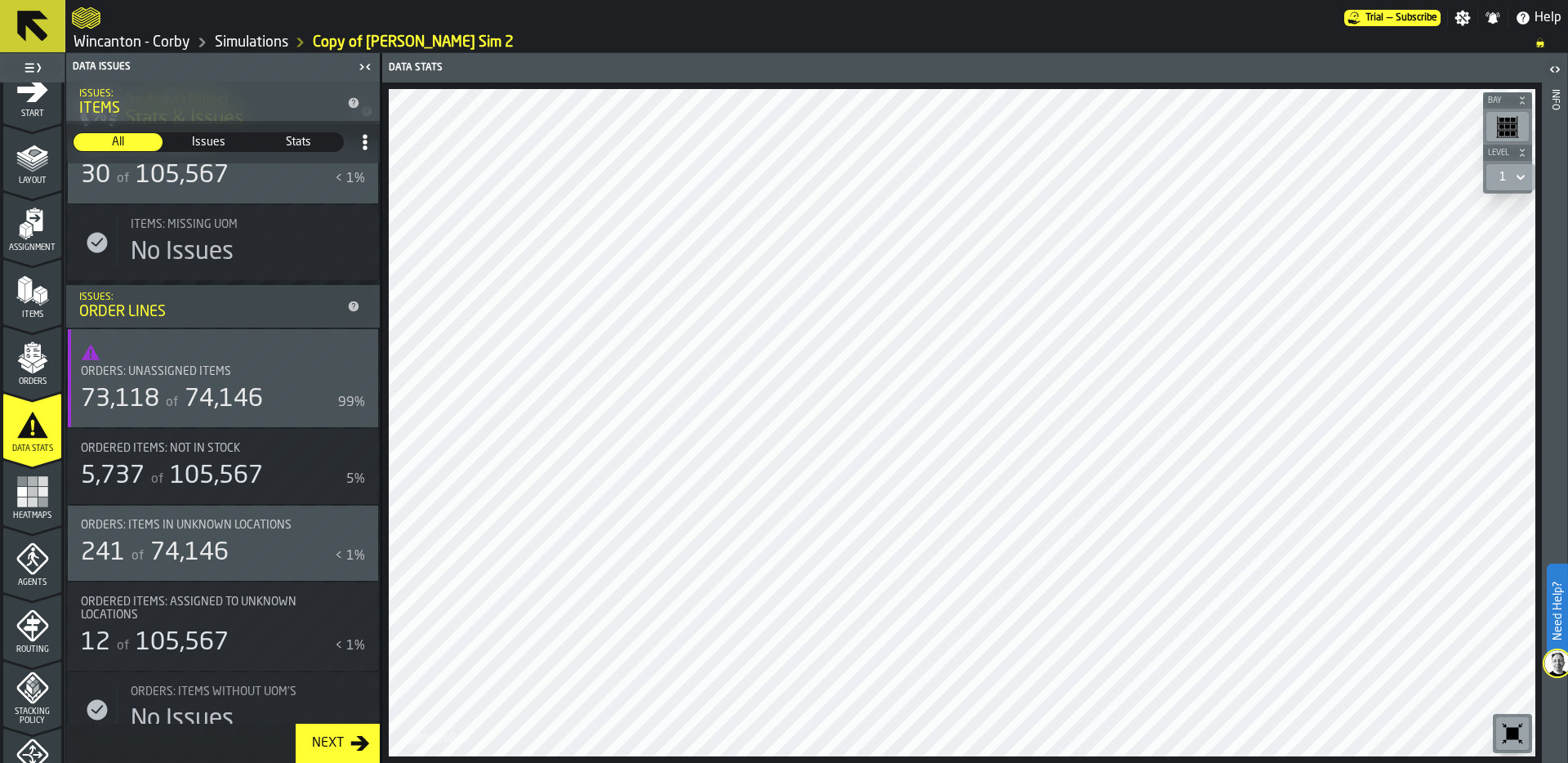
scroll to position [779, 0]
click at [185, 386] on span "74,146" at bounding box center [223, 398] width 78 height 25
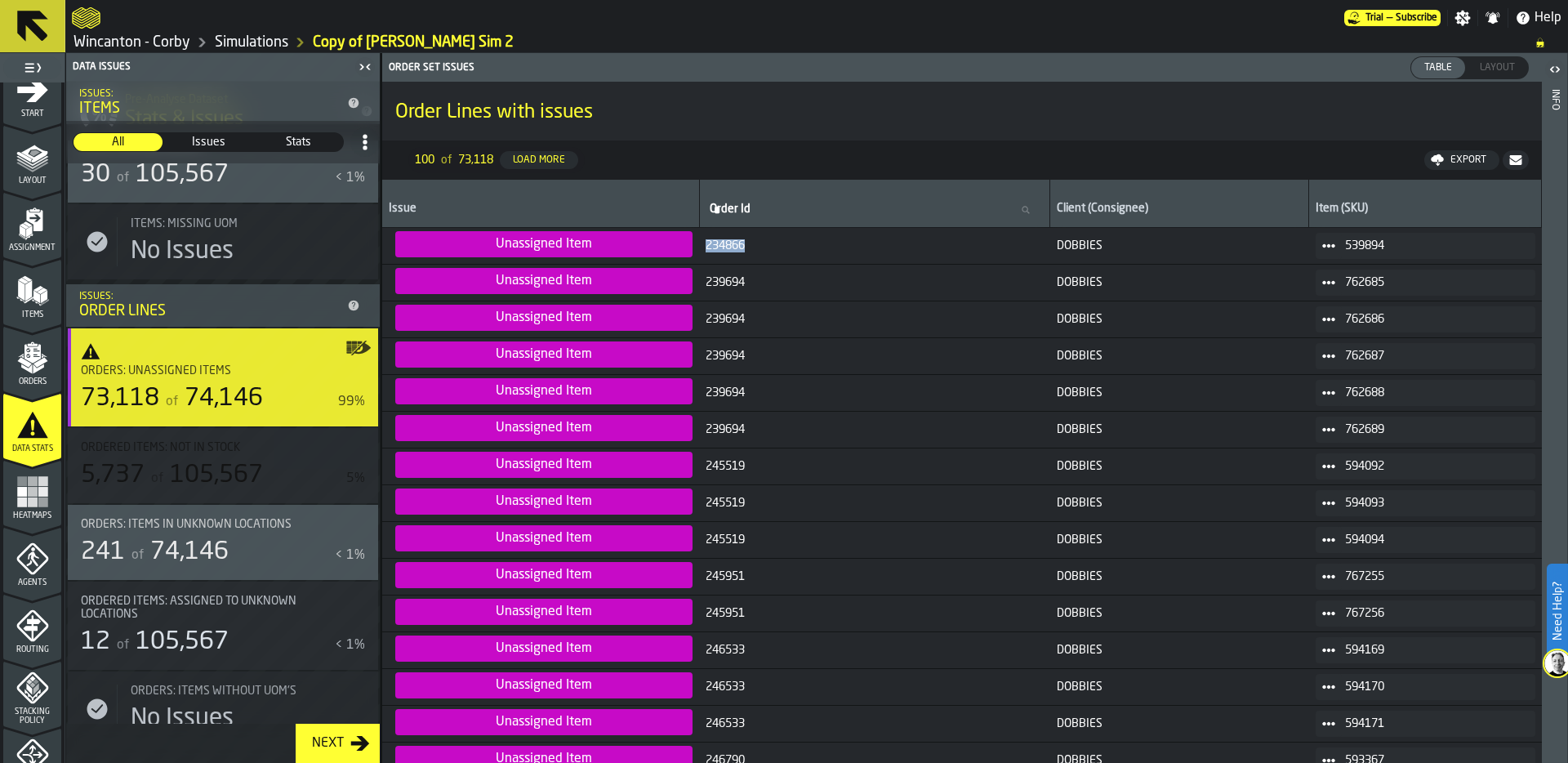
drag, startPoint x: 693, startPoint y: 245, endPoint x: 785, endPoint y: 245, distance: 92.0
click at [785, 245] on span "234866" at bounding box center [874, 245] width 338 height 13
drag, startPoint x: 1394, startPoint y: 244, endPoint x: 1343, endPoint y: 245, distance: 51.0
click at [1345, 245] on span "539894" at bounding box center [1434, 245] width 178 height 13
click at [1334, 244] on icon at bounding box center [1328, 245] width 13 height 13
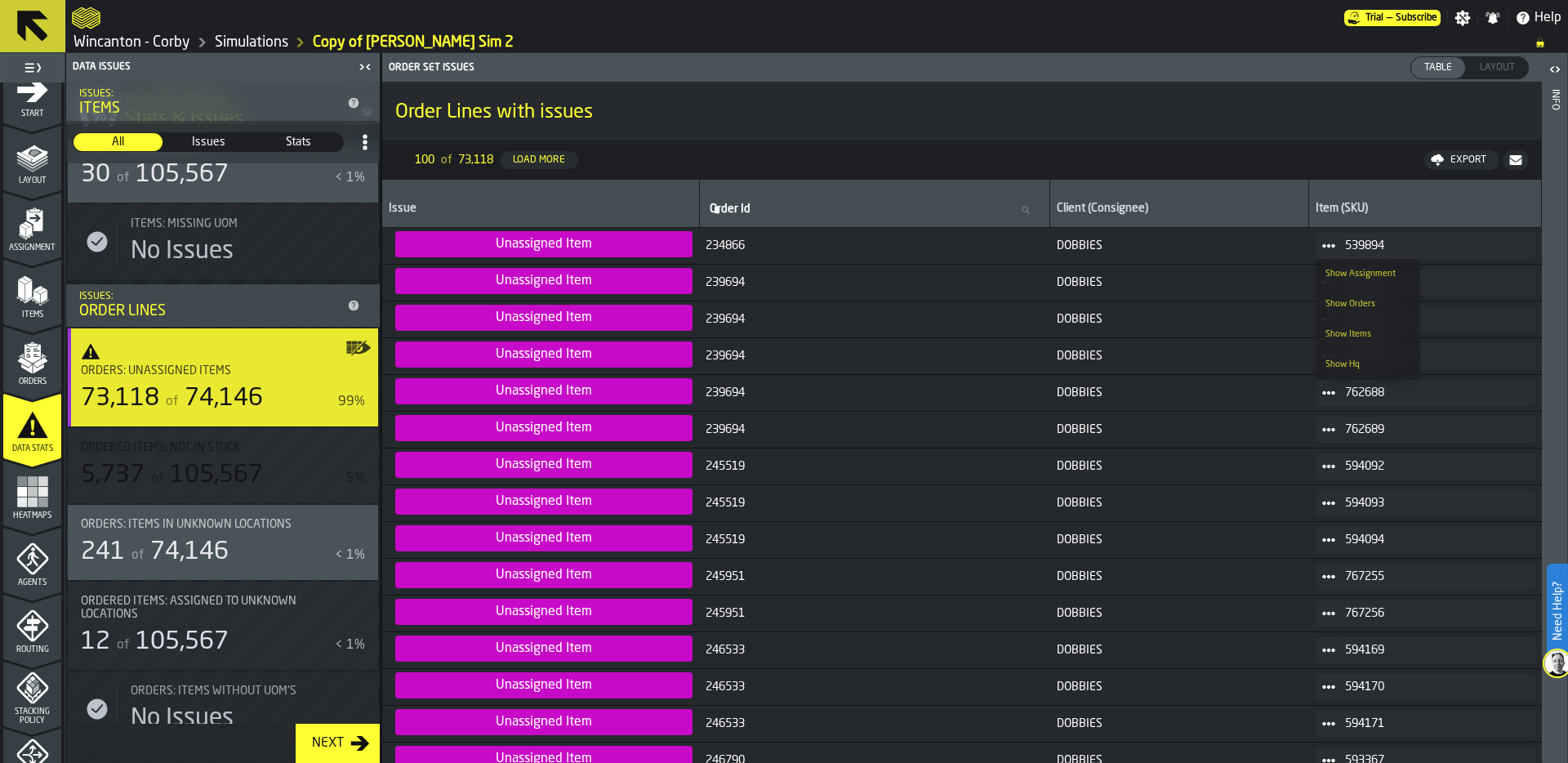
click at [1368, 335] on div "Show Items" at bounding box center [1368, 334] width 85 height 11
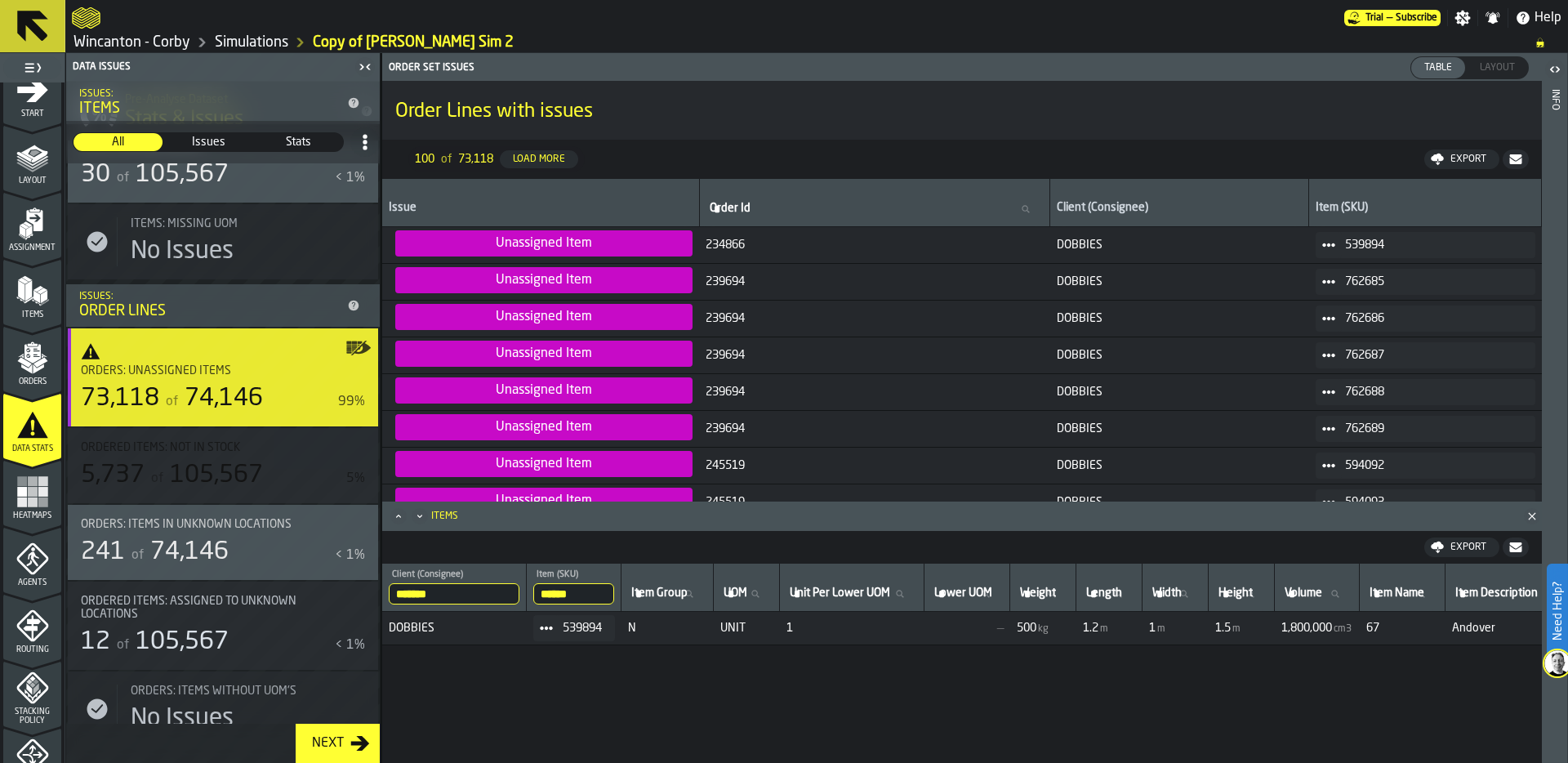
click at [1338, 244] on span at bounding box center [1328, 245] width 26 height 26
click at [1365, 275] on div "Show Assignment" at bounding box center [1368, 272] width 85 height 11
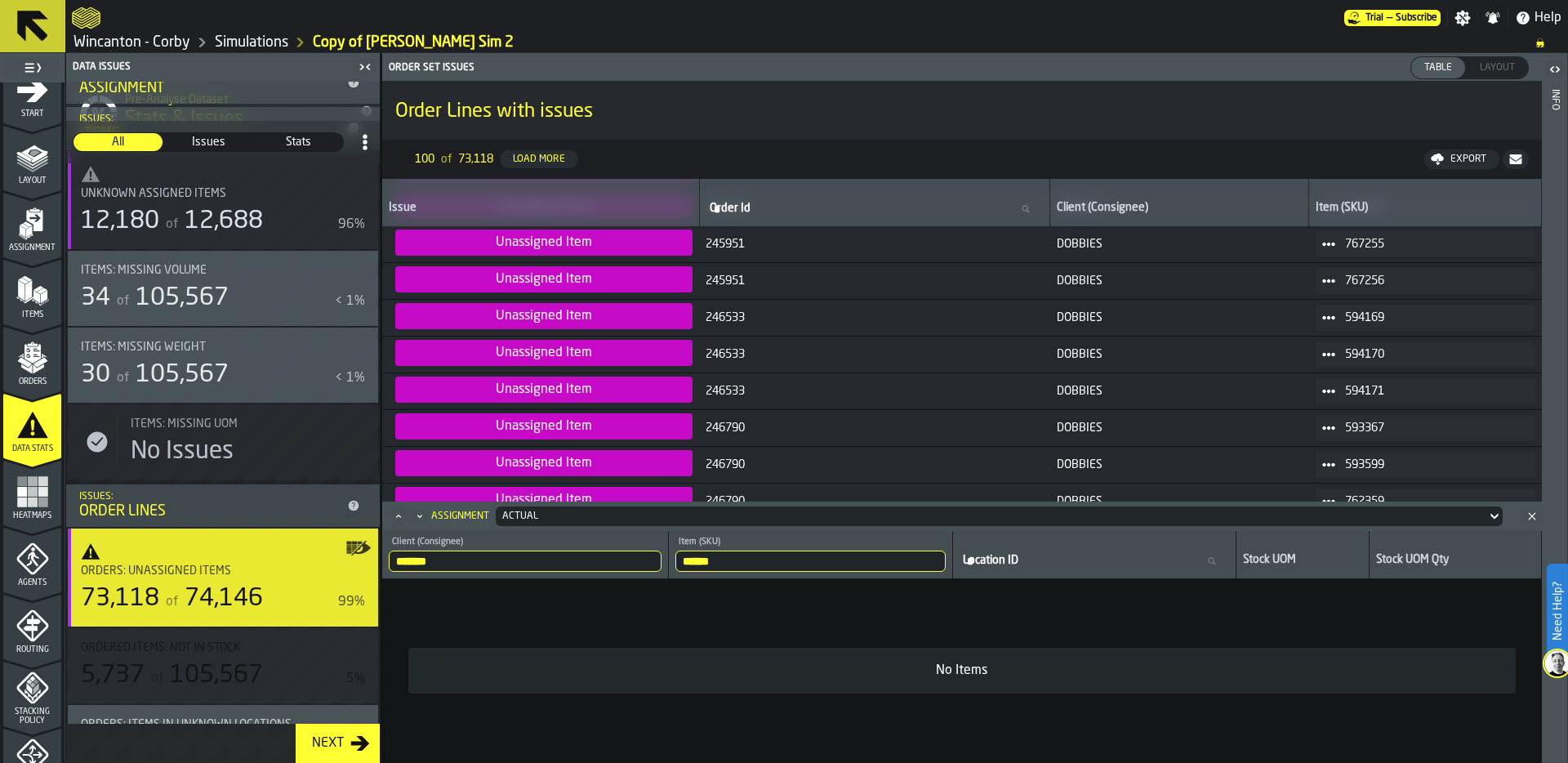
scroll to position [0, 0]
click at [30, 229] on icon "menu Assignment" at bounding box center [33, 223] width 33 height 33
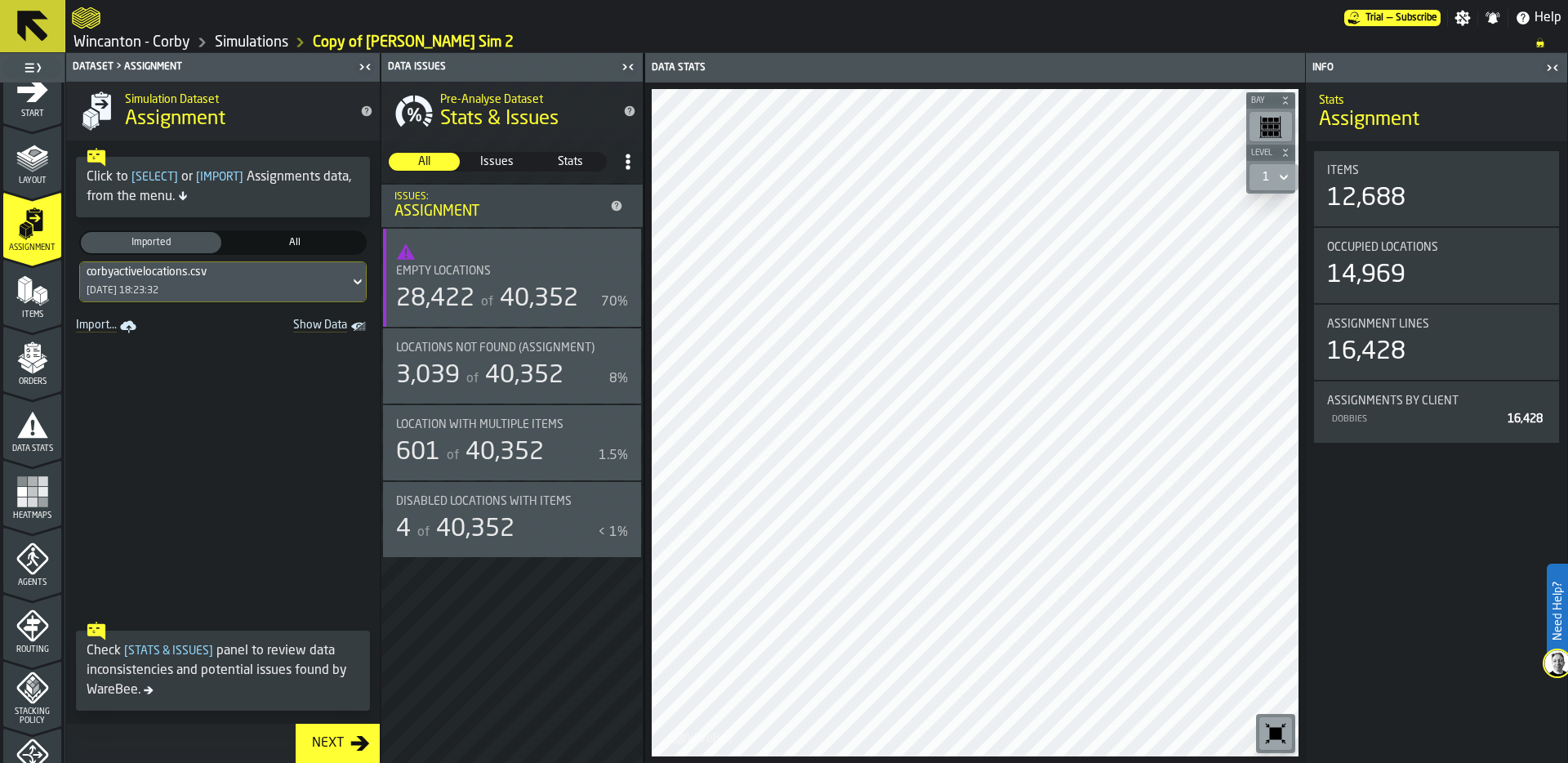
click at [491, 290] on div "of 40,352" at bounding box center [528, 299] width 101 height 30
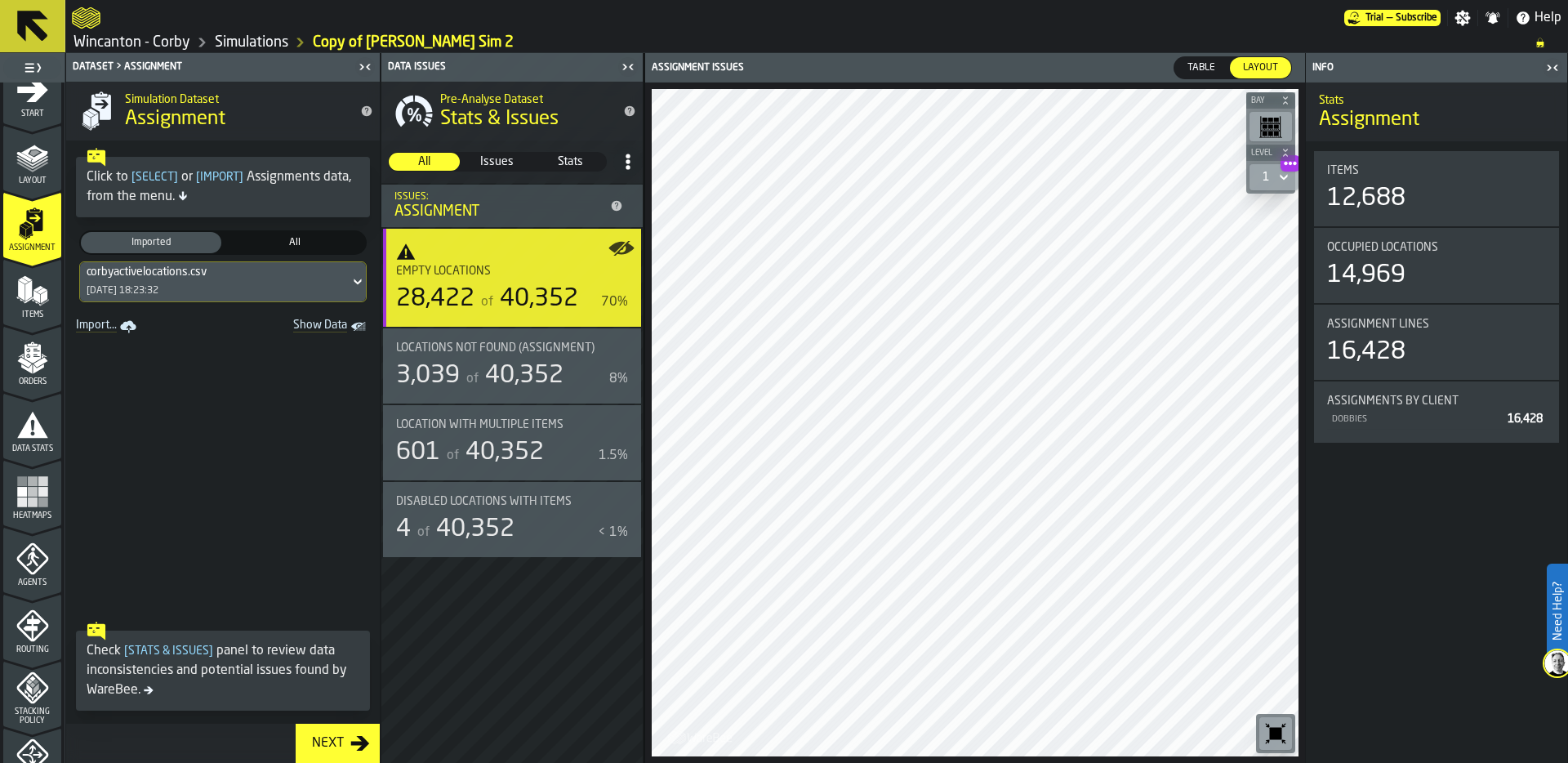
click at [0, 0] on icon "Show Data" at bounding box center [0, 0] width 0 height 0
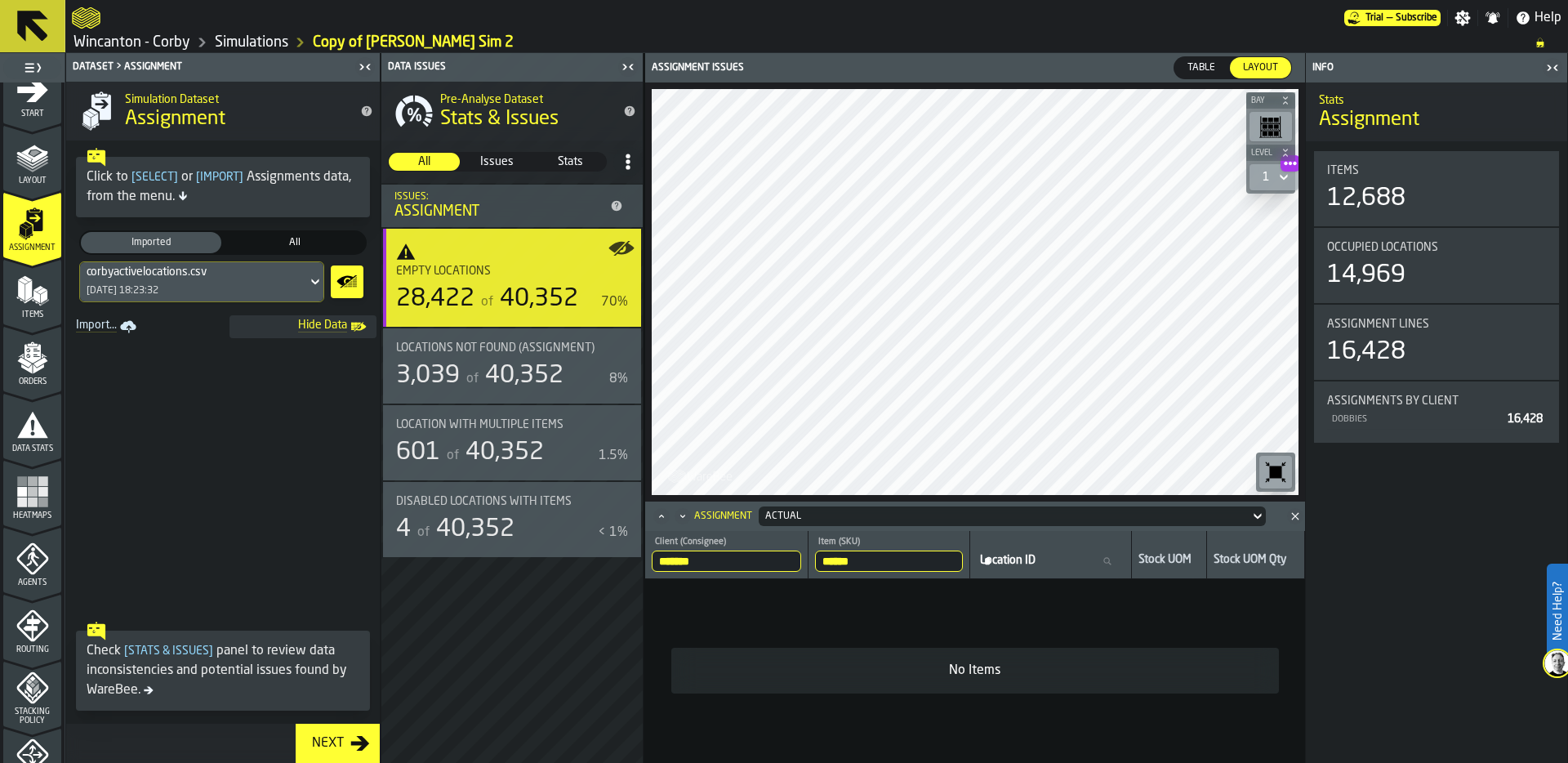
drag, startPoint x: 872, startPoint y: 560, endPoint x: 776, endPoint y: 558, distance: 96.0
click at [776, 558] on tr "******* Client (Consignee) DOBBIES ****** Item (SKU) 539894 Location ID Locatio…" at bounding box center [975, 555] width 660 height 48
type input "******"
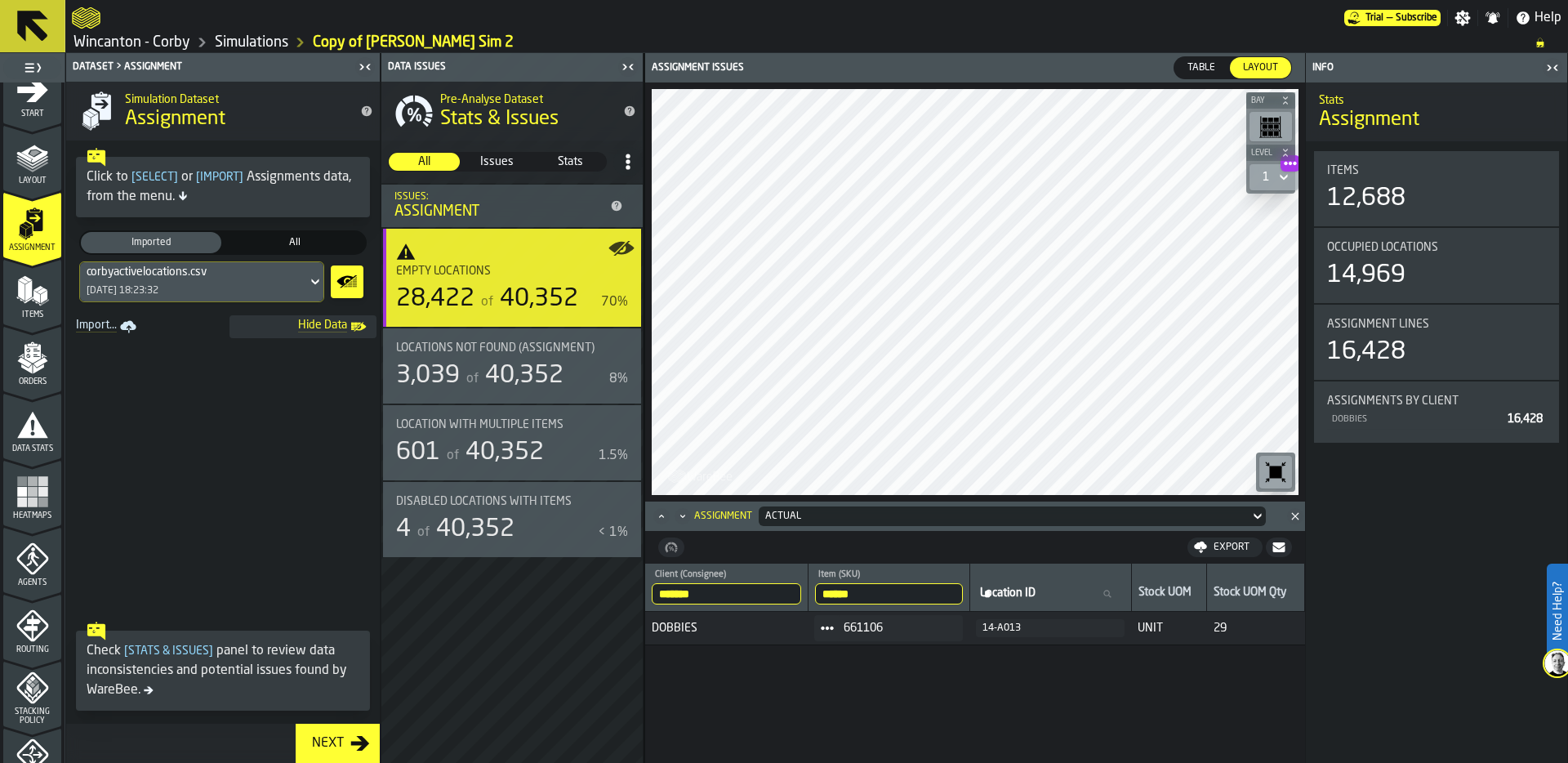
click at [833, 629] on icon at bounding box center [827, 628] width 13 height 13
click at [868, 720] on div "Show Items" at bounding box center [869, 717] width 85 height 11
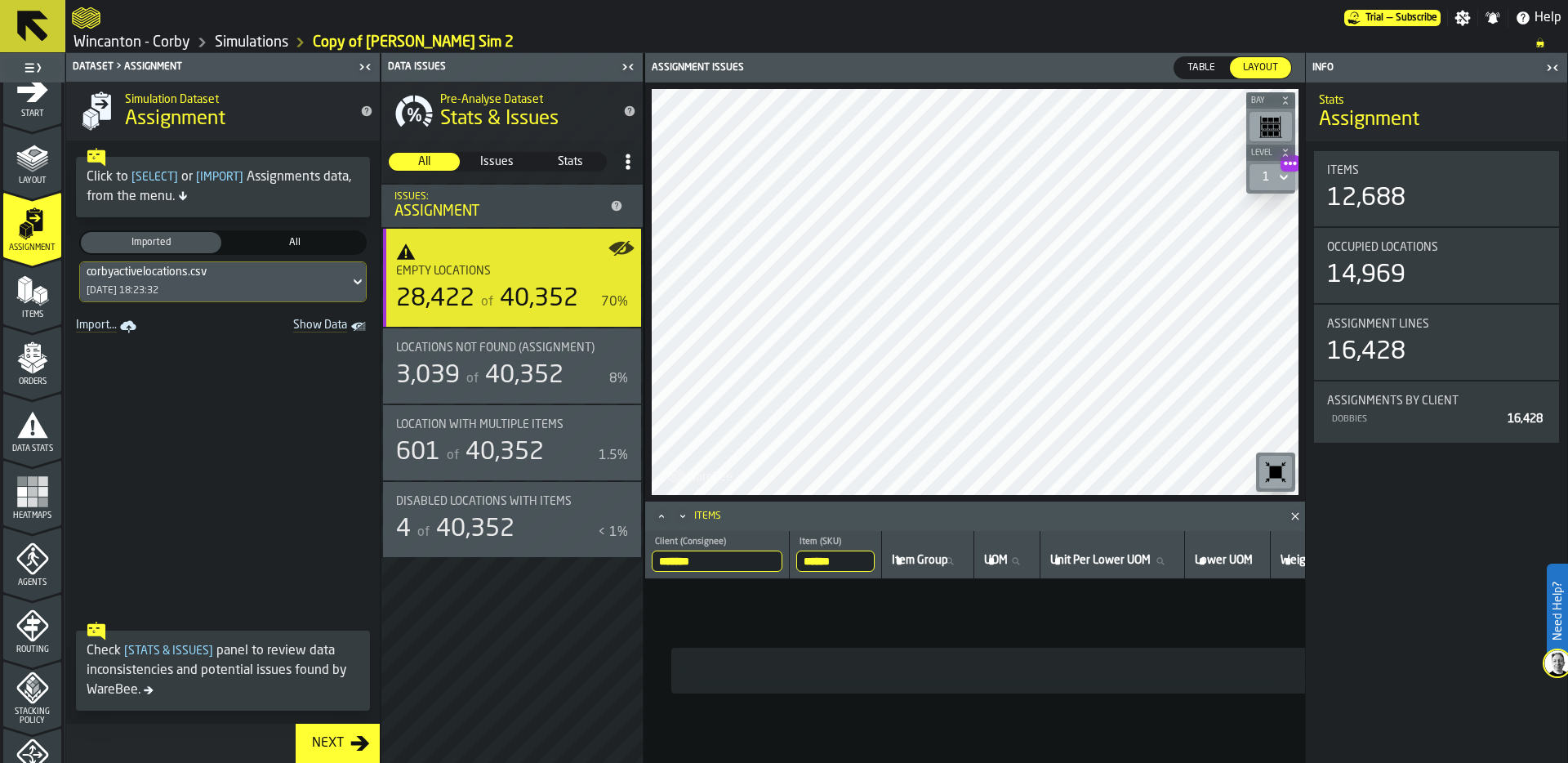
click at [849, 561] on input "******" at bounding box center [835, 562] width 78 height 22
click at [856, 563] on input "******" at bounding box center [835, 562] width 78 height 22
click at [872, 563] on input "******" at bounding box center [835, 562] width 78 height 22
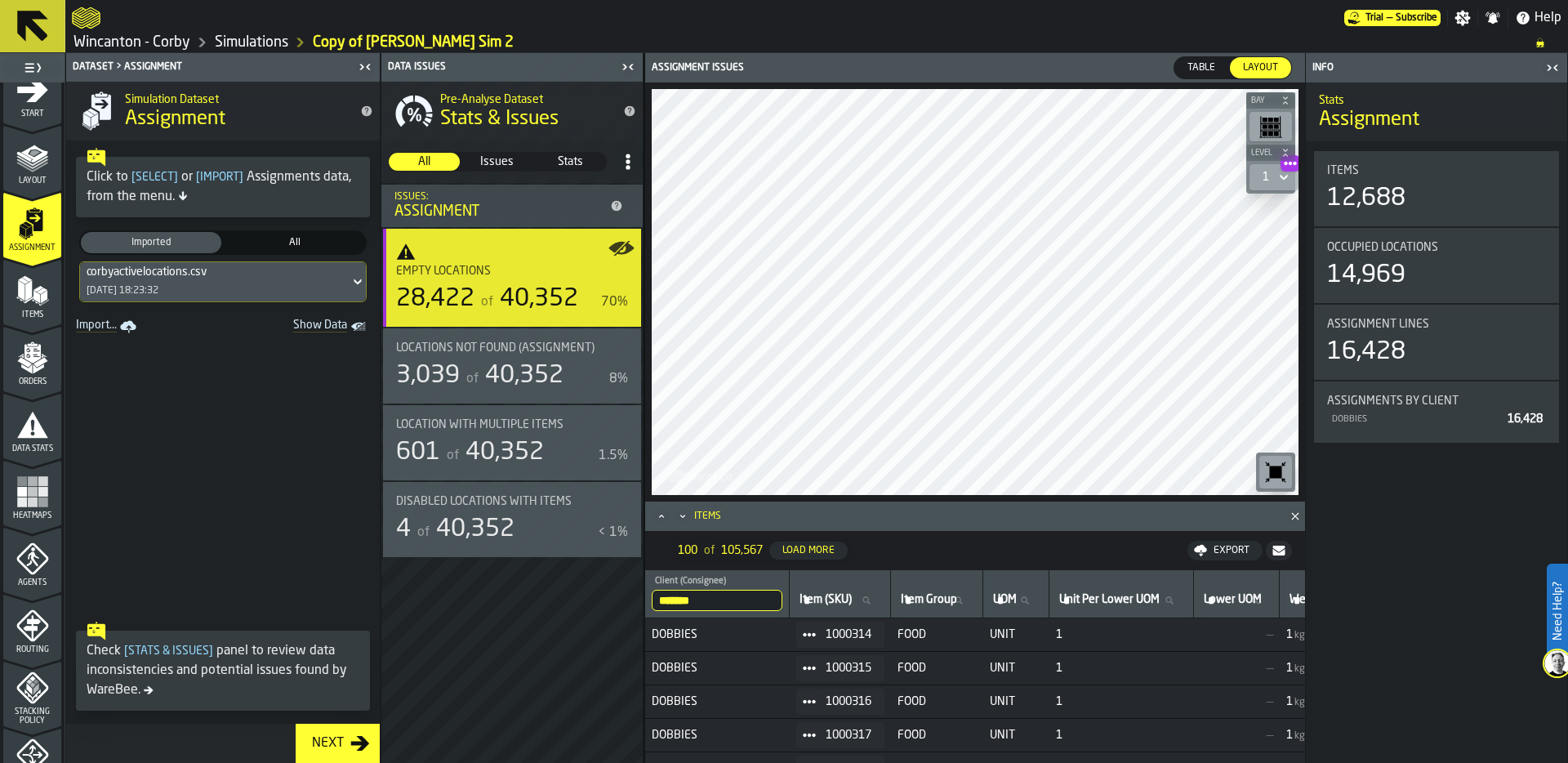
click at [164, 42] on link "Wincanton - Corby" at bounding box center [131, 42] width 116 height 18
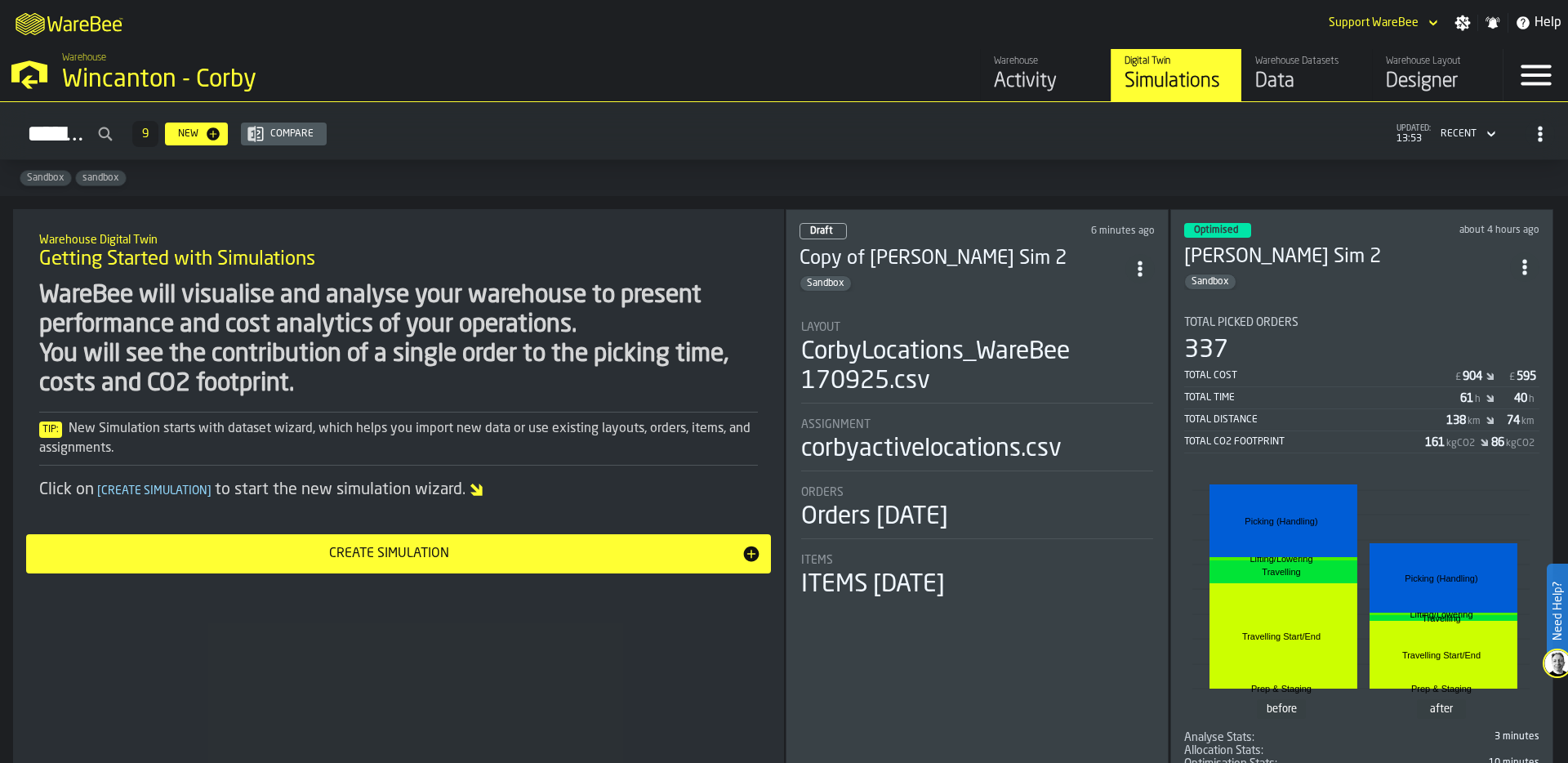
click at [1025, 75] on div "Activity" at bounding box center [1045, 81] width 104 height 26
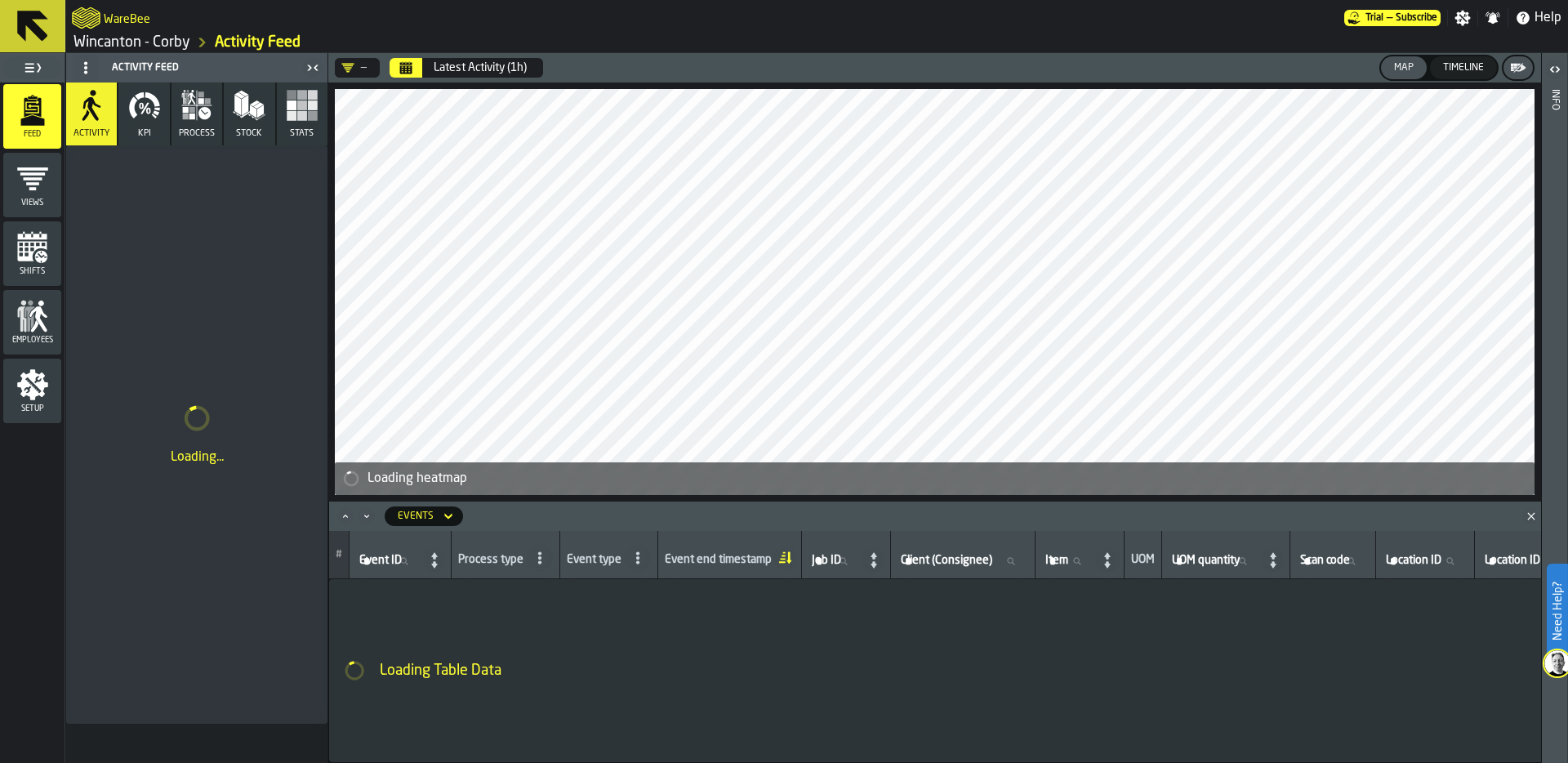
click at [407, 69] on icon "Calendar" at bounding box center [406, 69] width 12 height 8
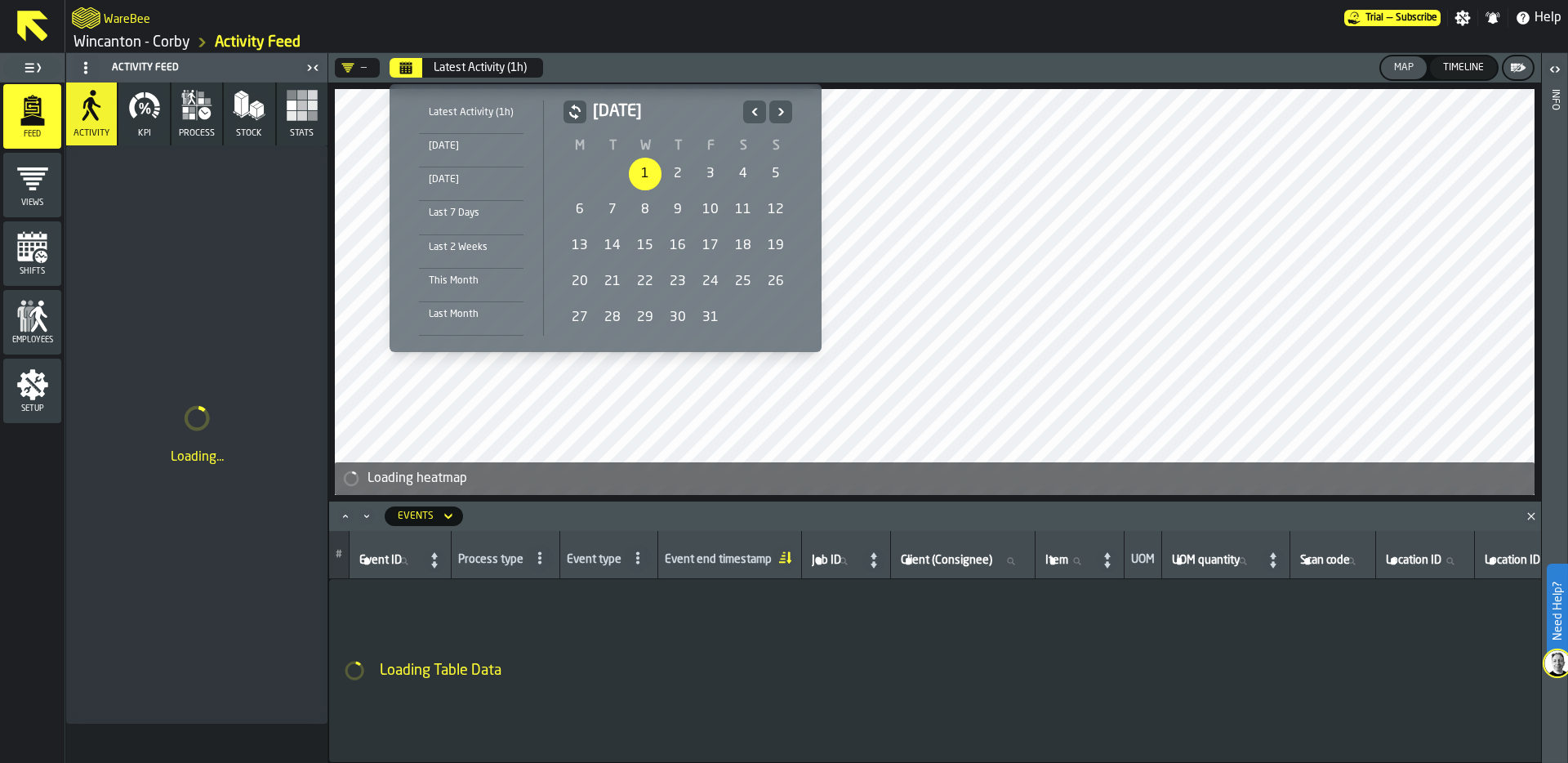
click at [637, 173] on div "1" at bounding box center [644, 174] width 33 height 33
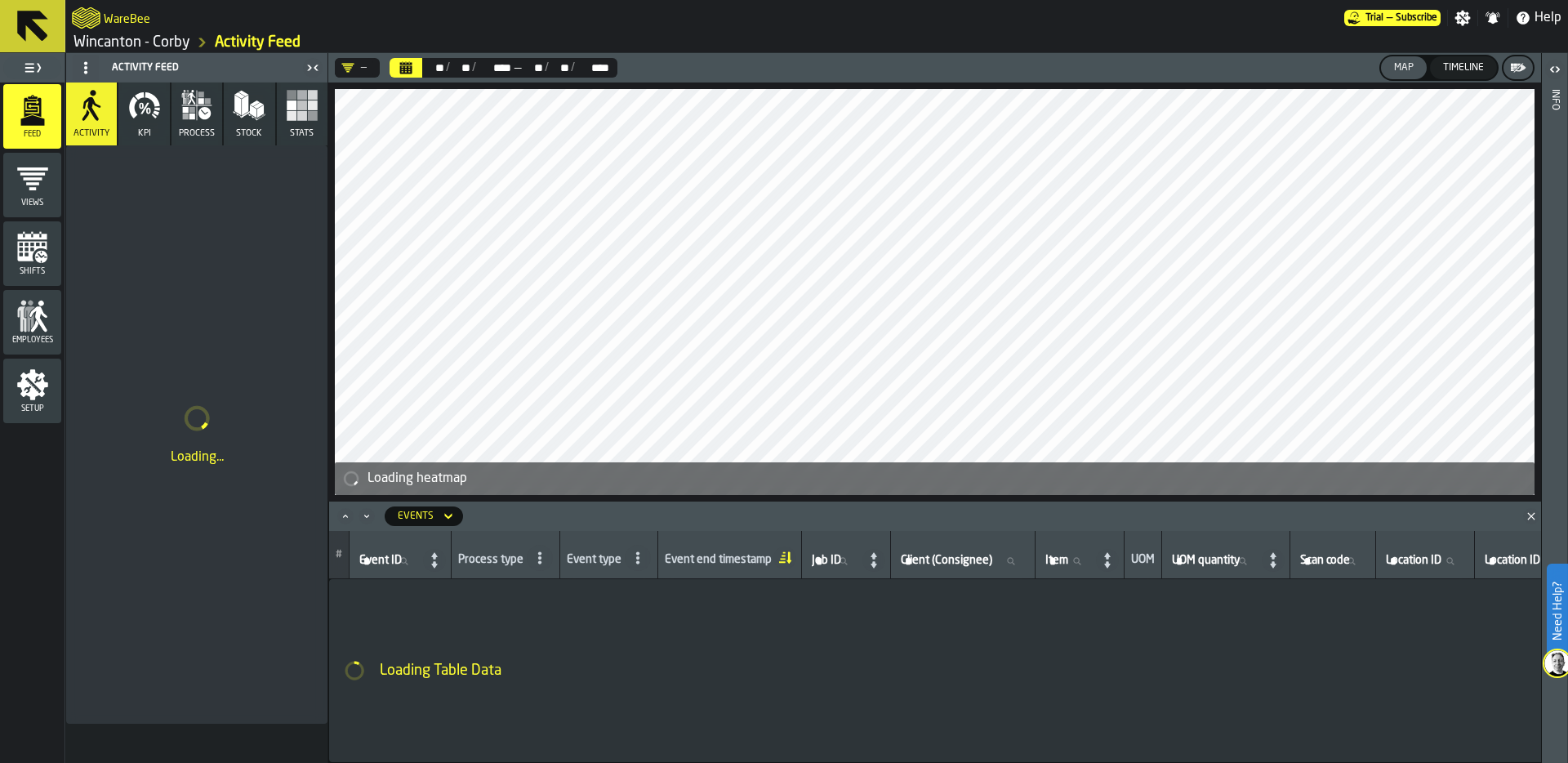
click at [192, 238] on div "Loading..." at bounding box center [196, 434] width 261 height 578
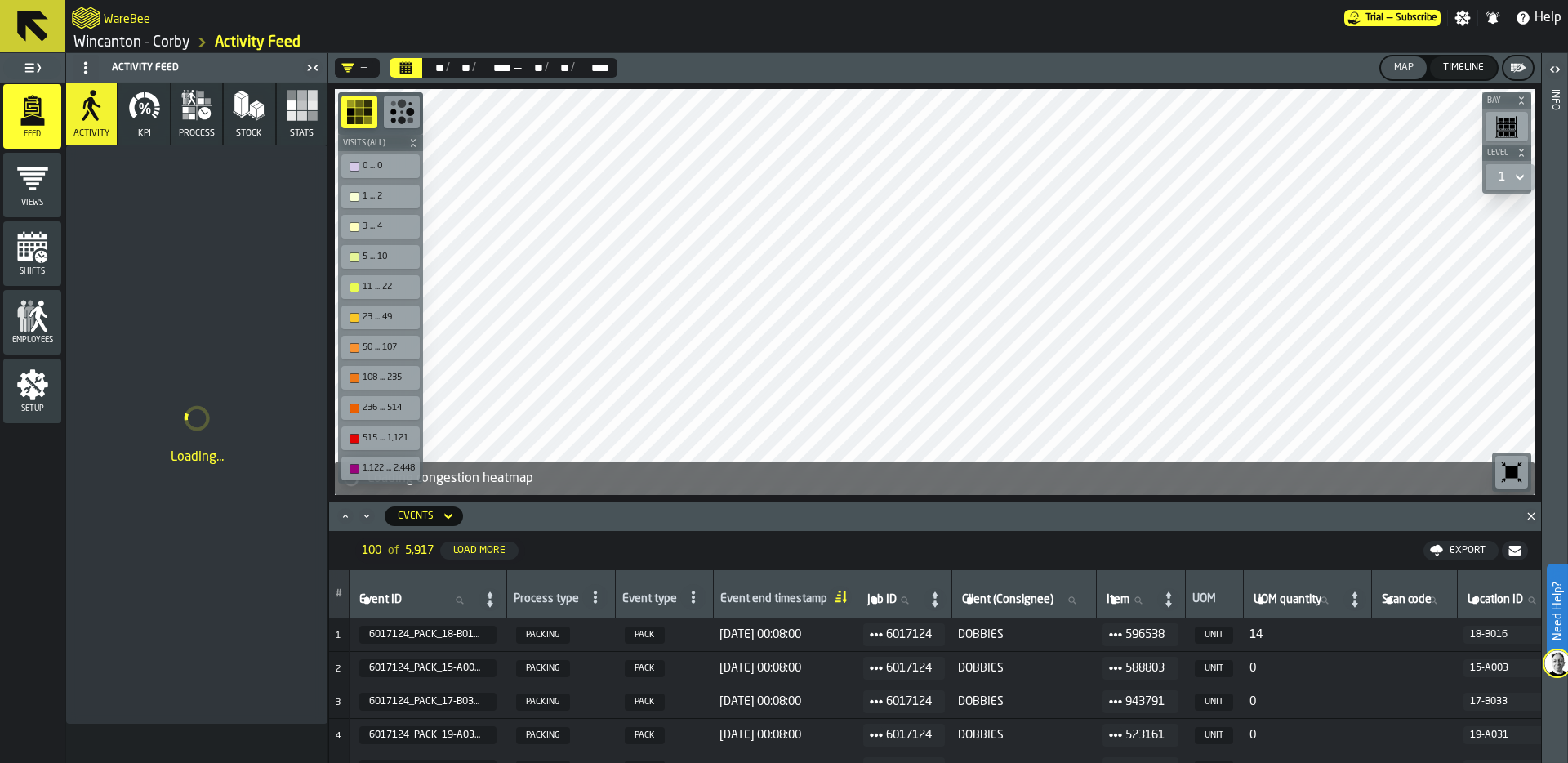
click at [173, 40] on link "Wincanton - Corby" at bounding box center [131, 42] width 116 height 18
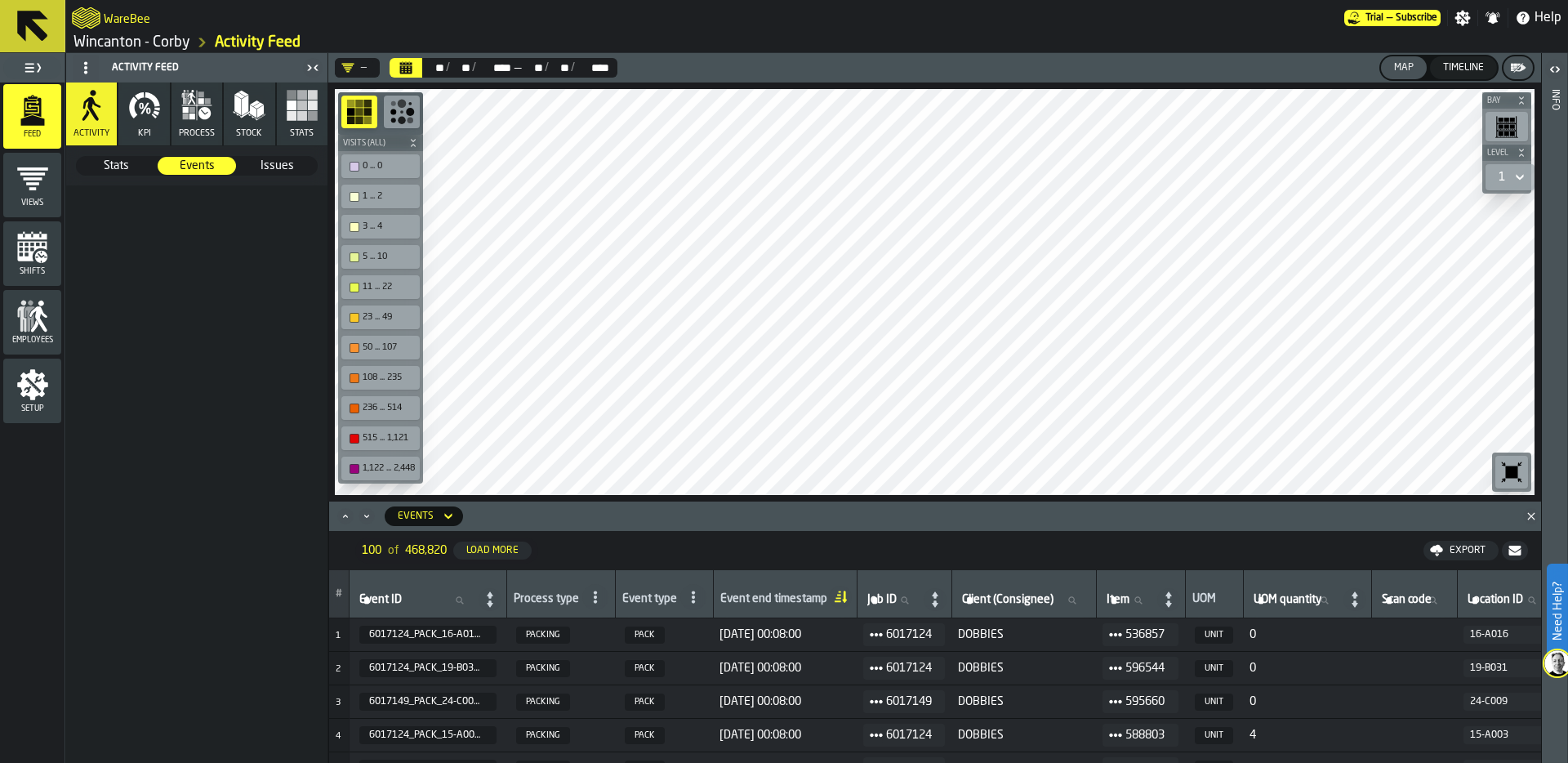
click at [29, 395] on icon "menu Setup" at bounding box center [32, 384] width 31 height 31
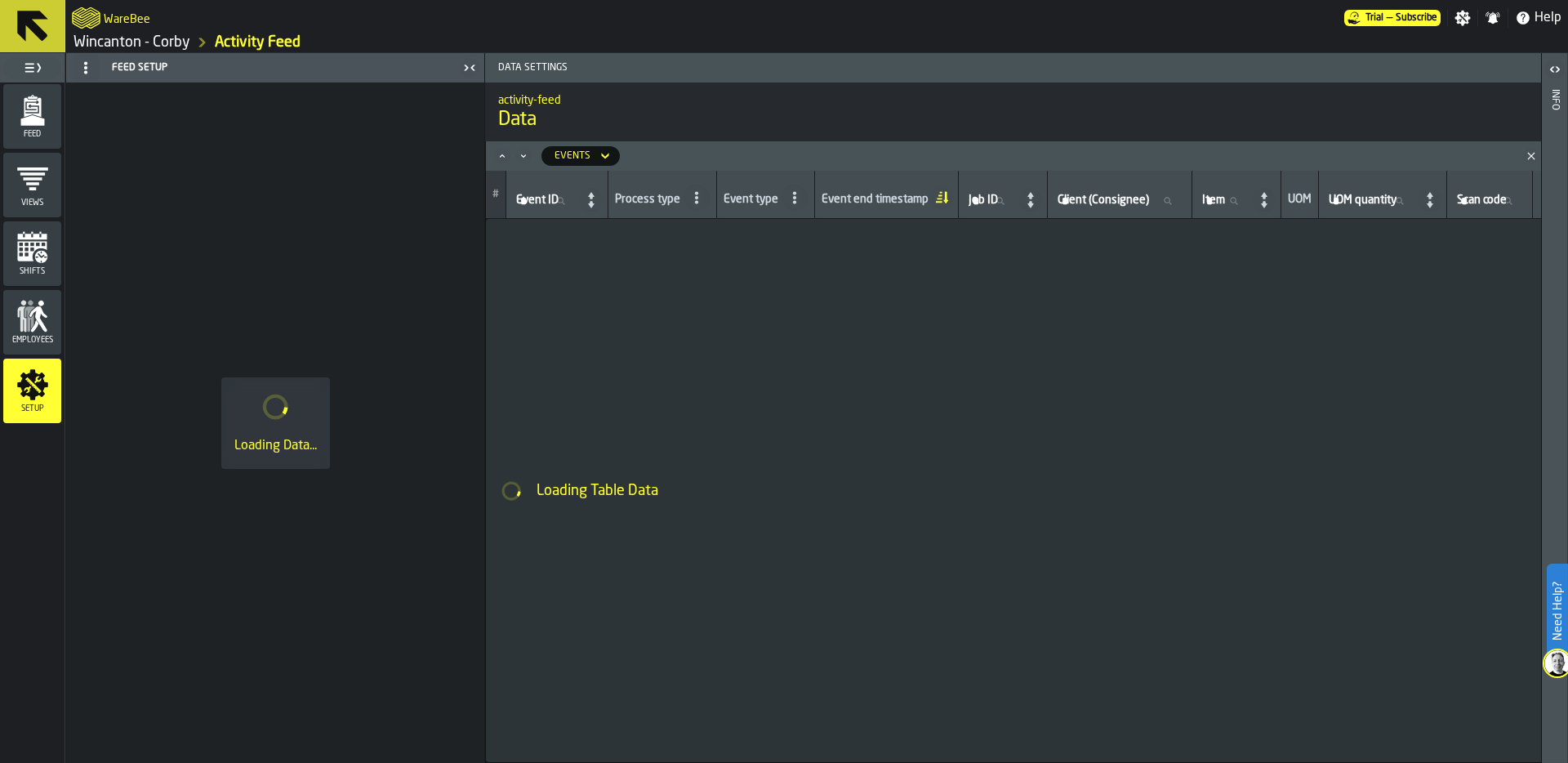
click at [33, 396] on icon "menu Setup" at bounding box center [32, 384] width 31 height 31
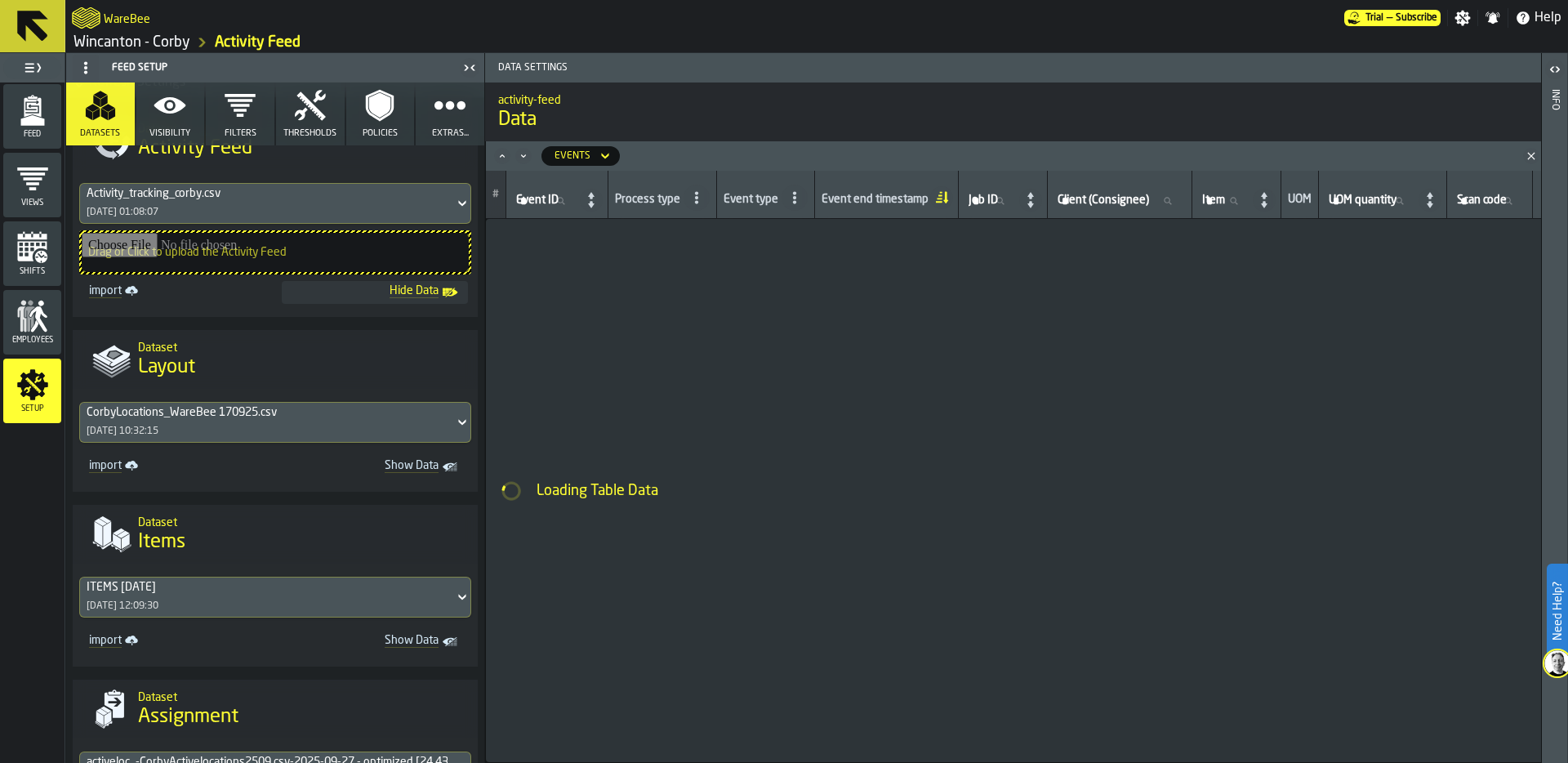
scroll to position [358, 0]
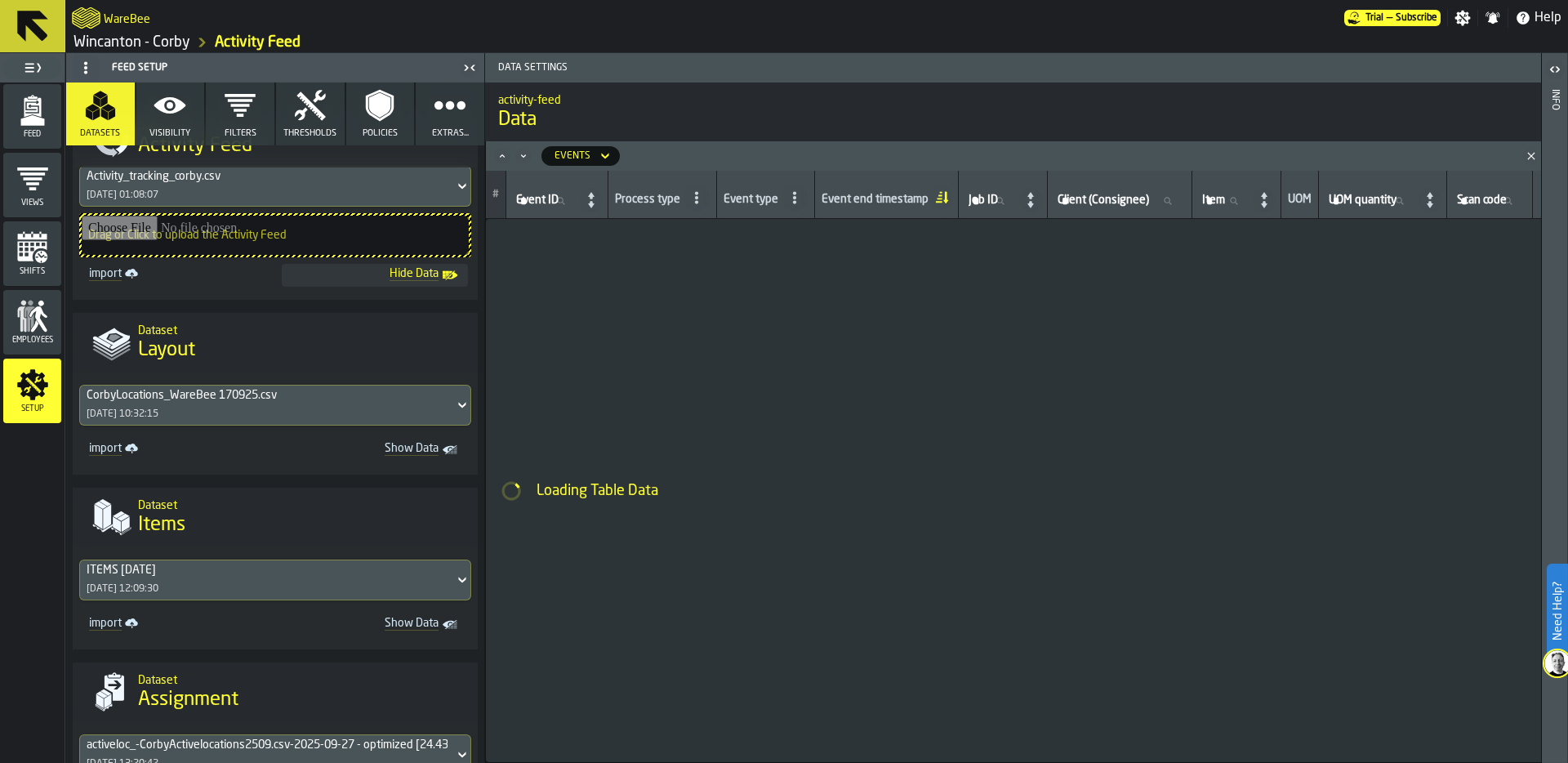
click at [223, 395] on div "CorbyLocations_WareBee 170925.csv" at bounding box center [267, 395] width 361 height 13
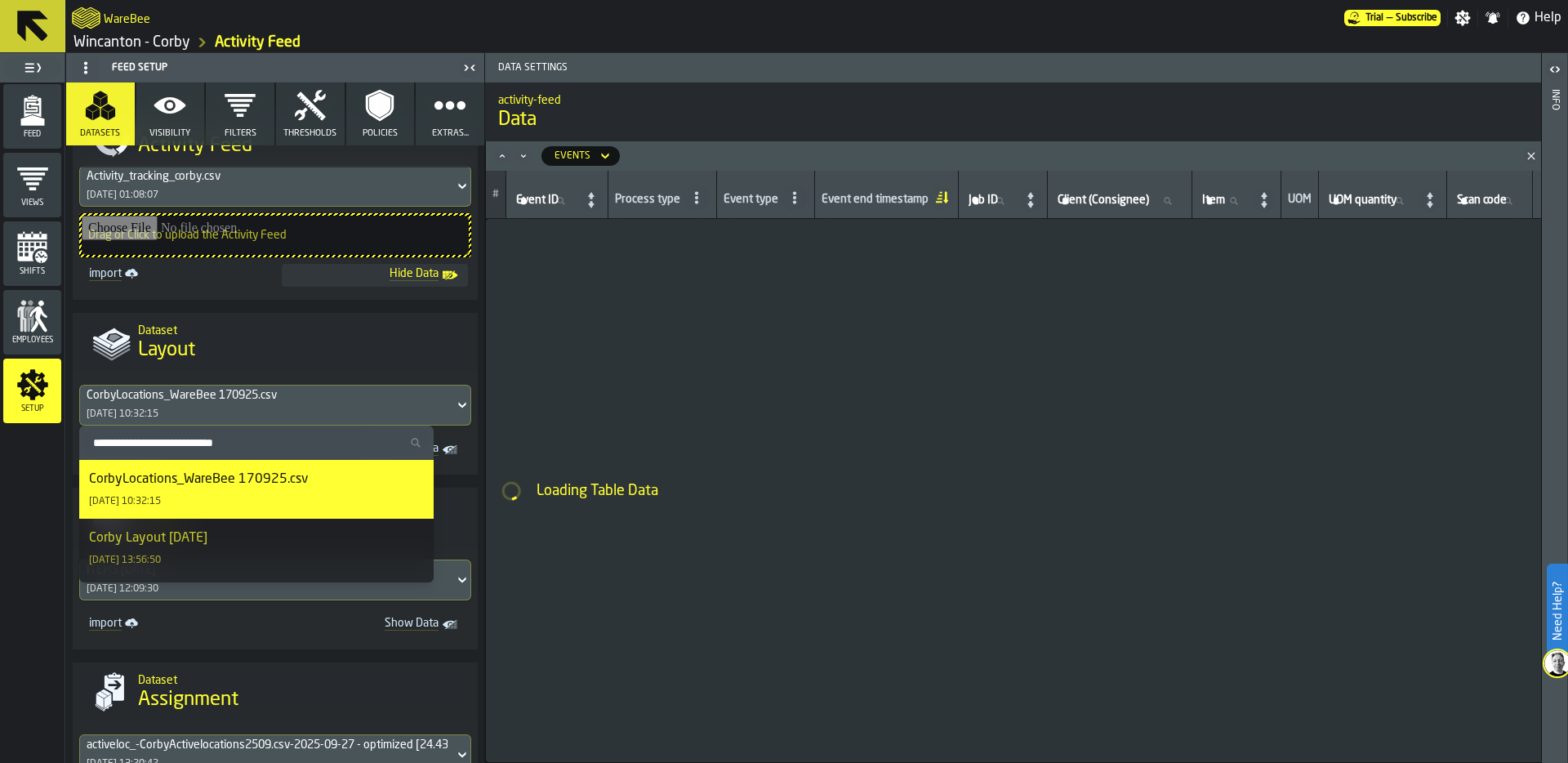
click at [207, 547] on div "Corby Layout [DATE]" at bounding box center [148, 538] width 118 height 20
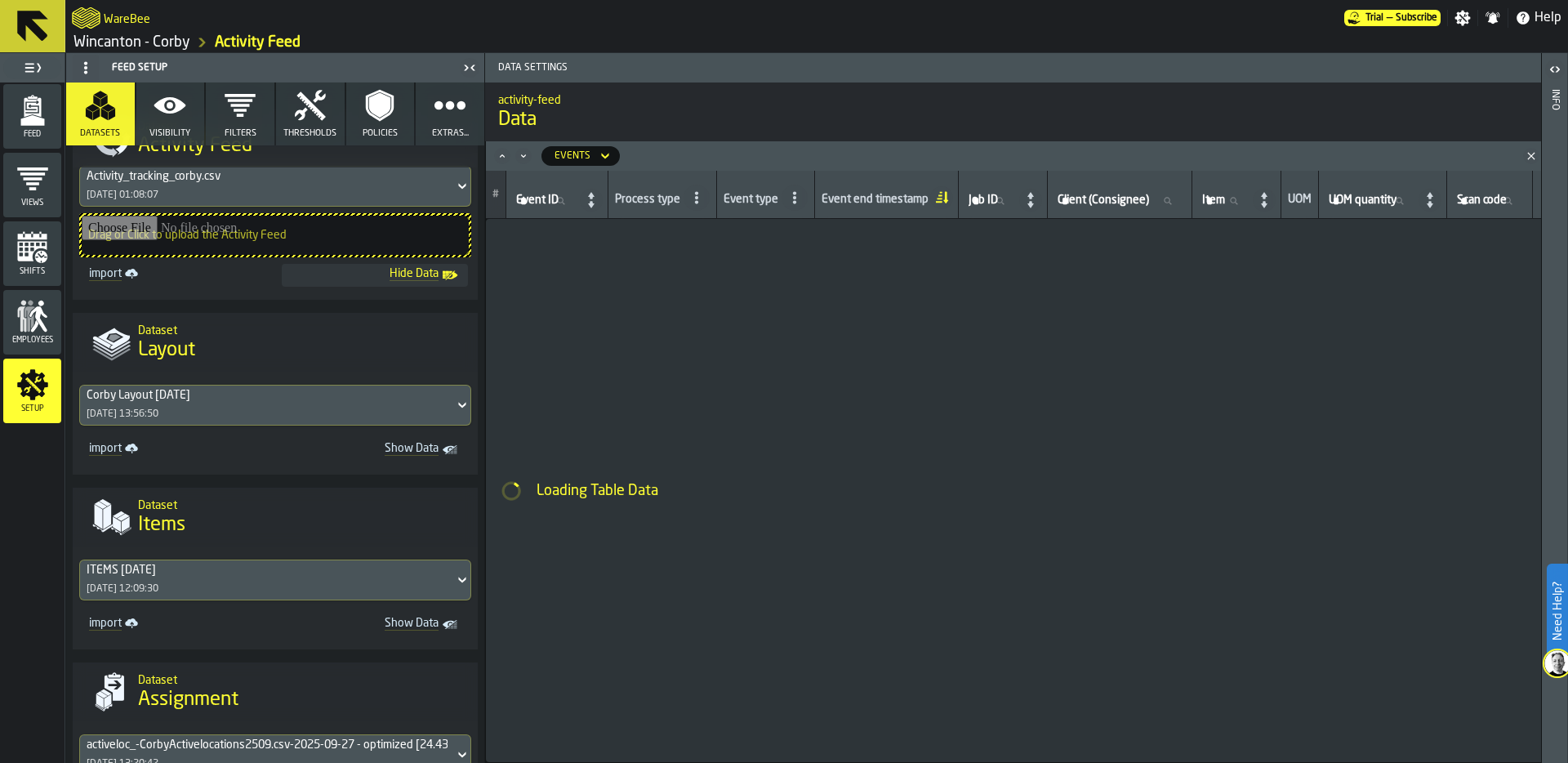
click at [34, 121] on polygon "menu Feed" at bounding box center [33, 120] width 24 height 11
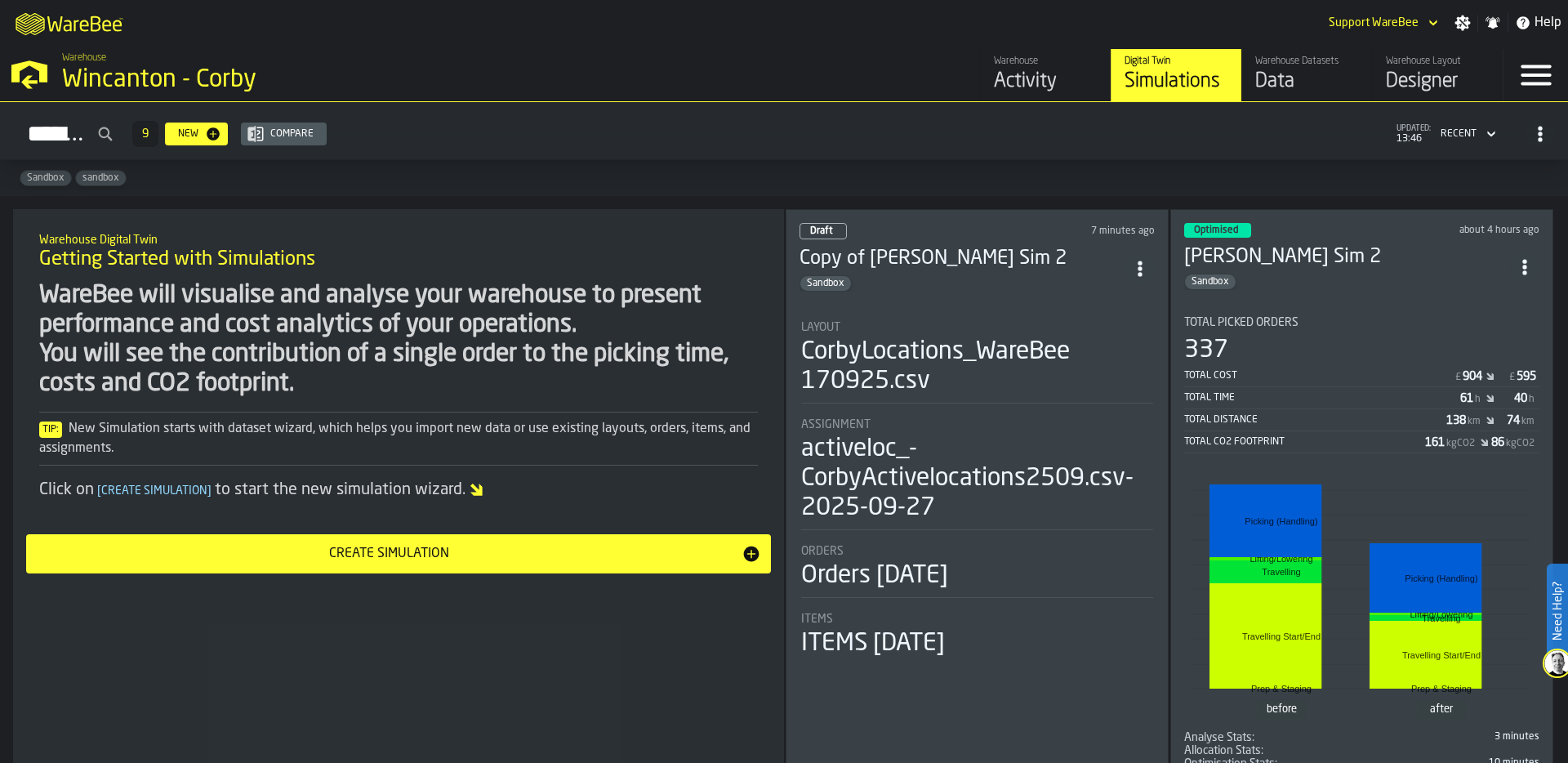
click at [1281, 88] on div "Data" at bounding box center [1307, 81] width 104 height 26
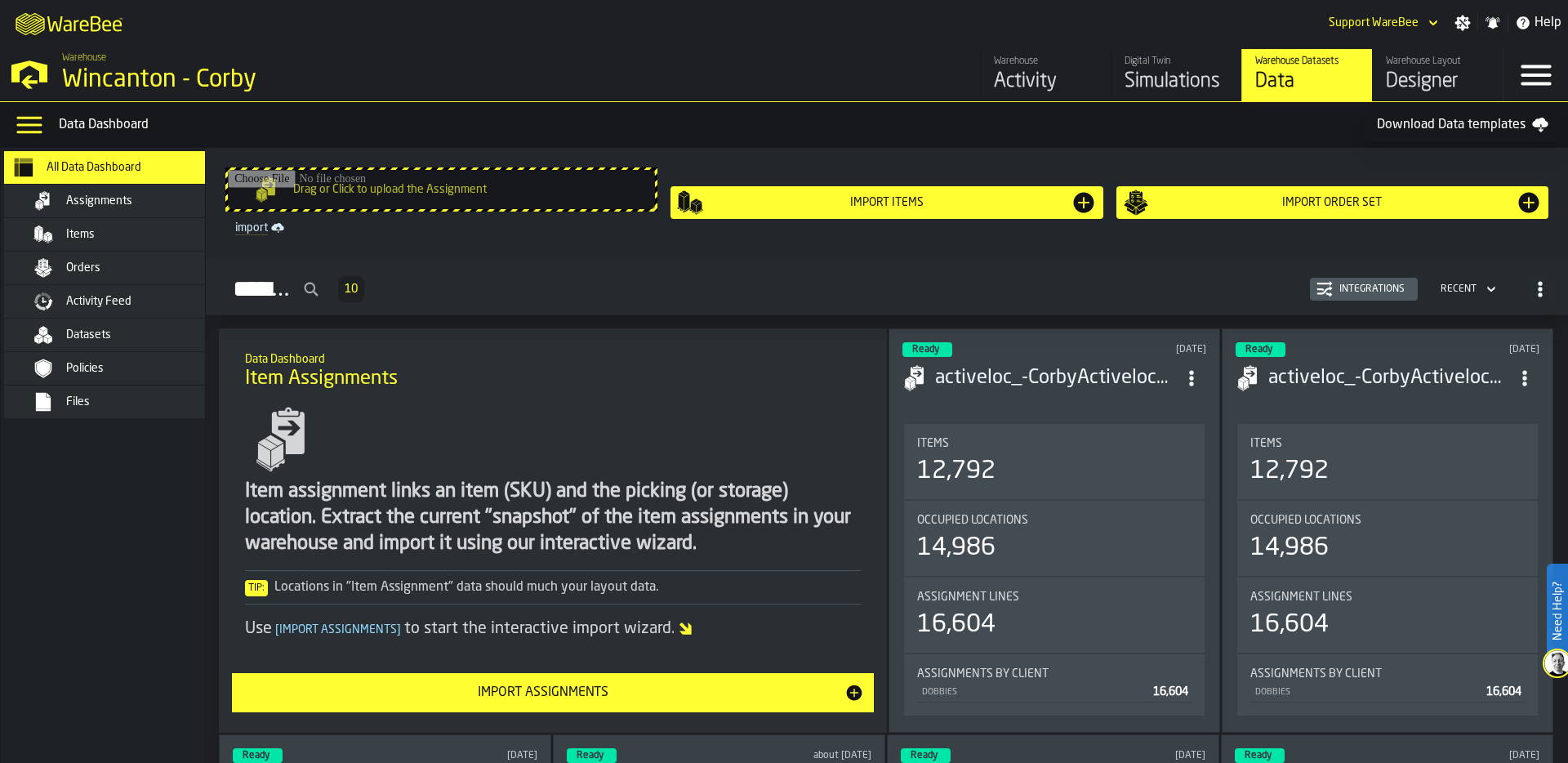
click at [139, 405] on div "Files" at bounding box center [146, 401] width 160 height 13
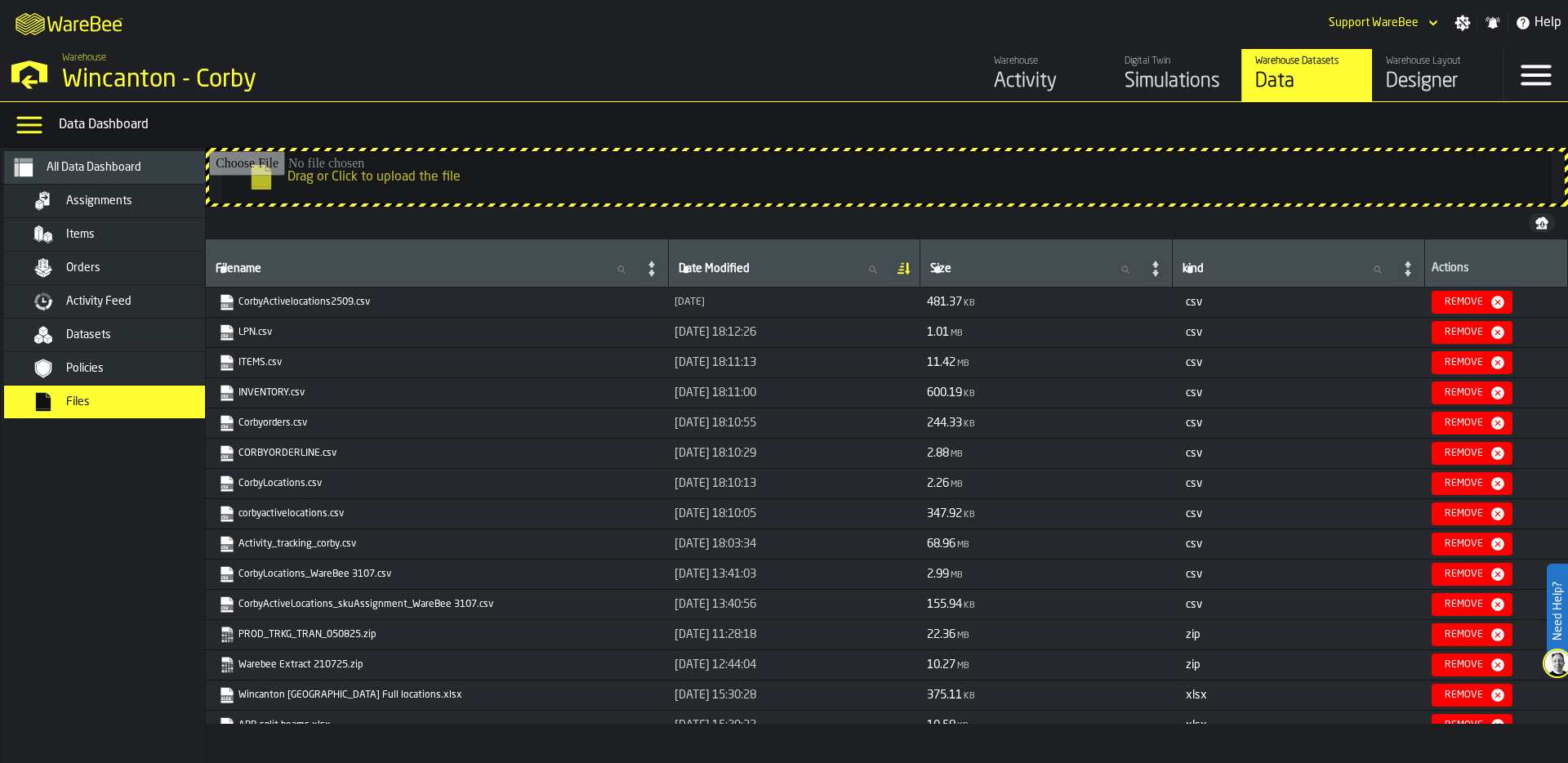
click at [282, 510] on link "corbyactivelocations.csv" at bounding box center [435, 513] width 433 height 17
click at [133, 202] on div "Assignments" at bounding box center [146, 200] width 160 height 13
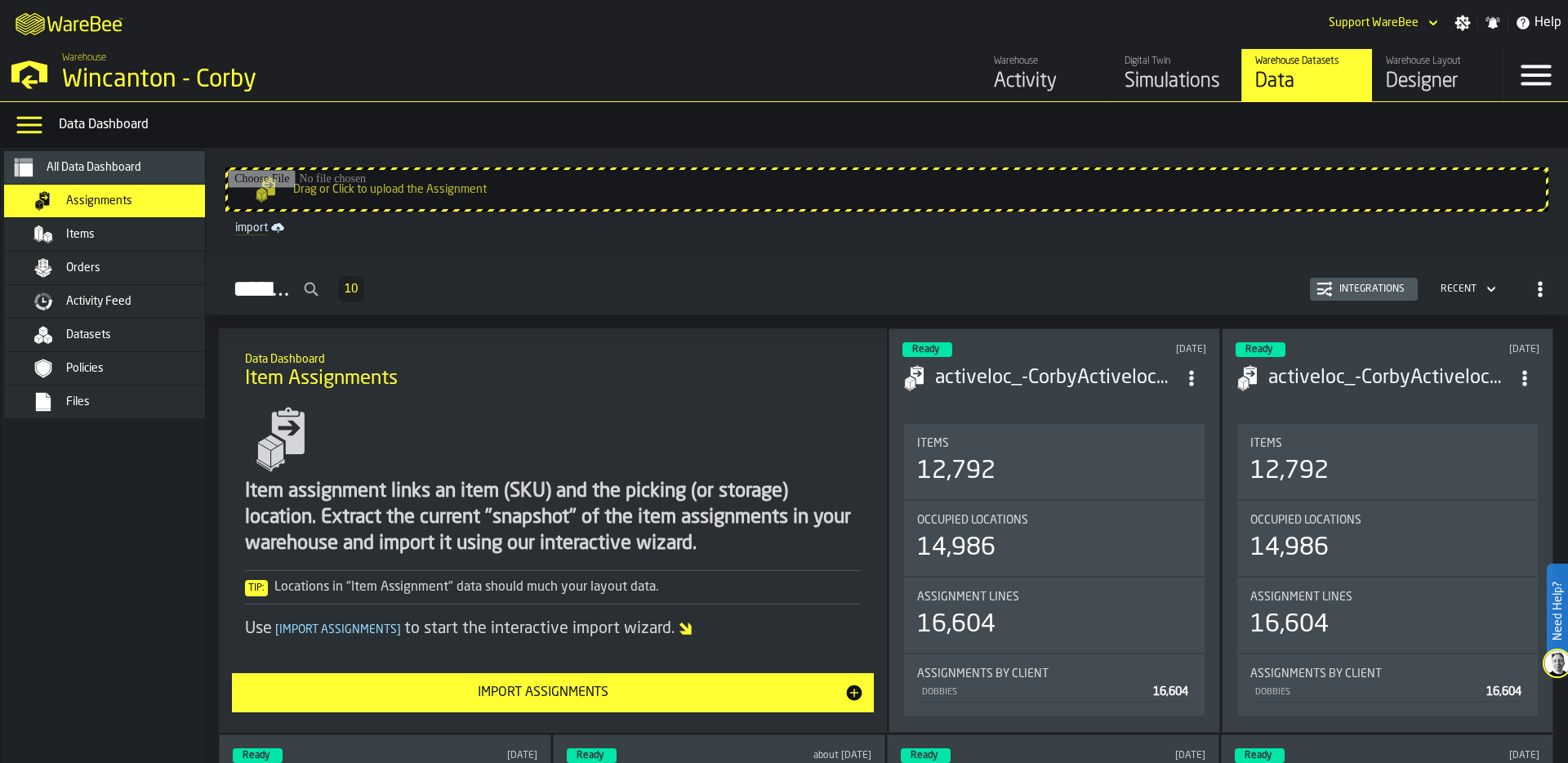
click at [395, 189] on input "Drag or Click to upload the Assignment" at bounding box center [886, 190] width 1317 height 39
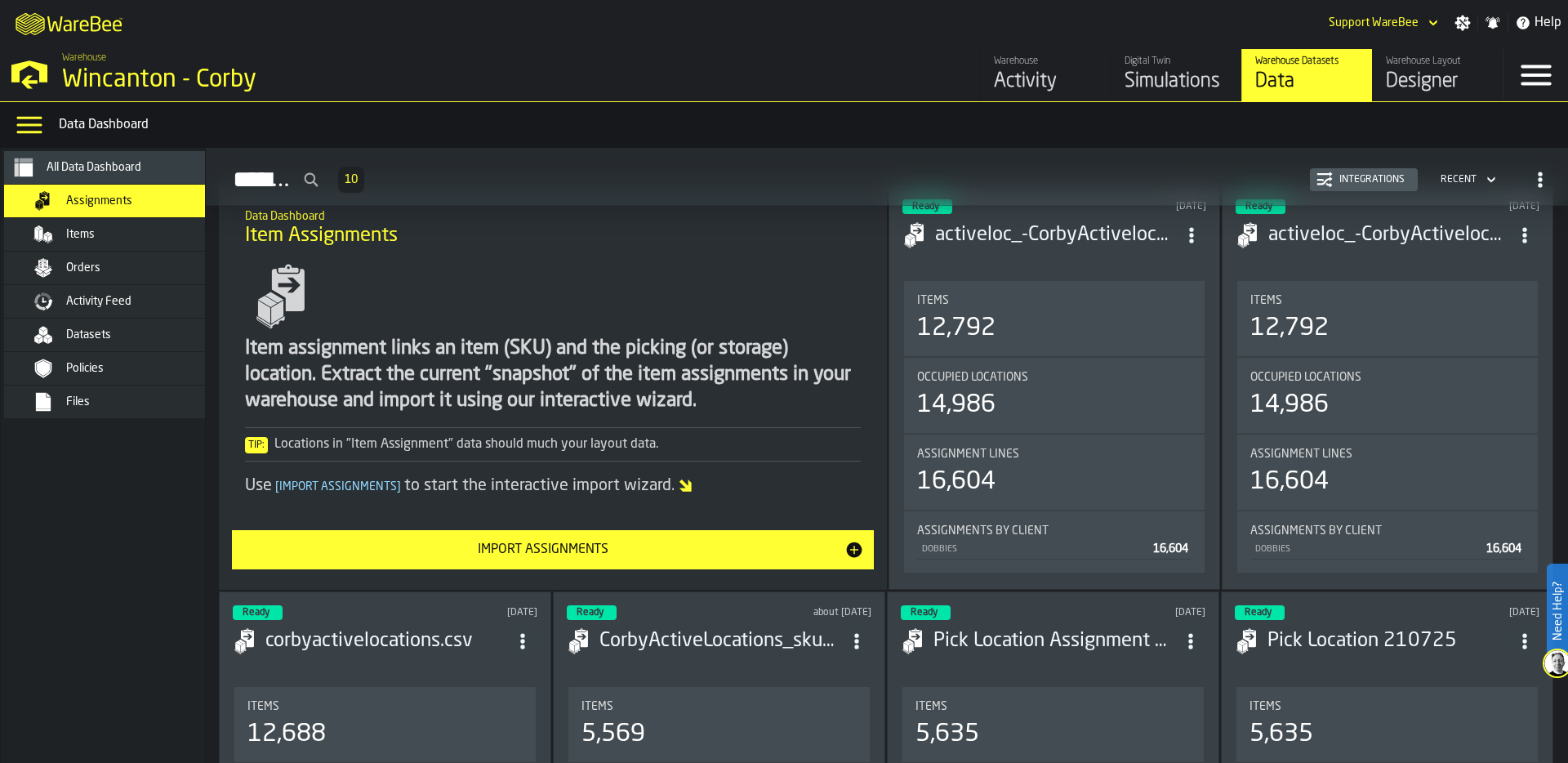
scroll to position [115, 0]
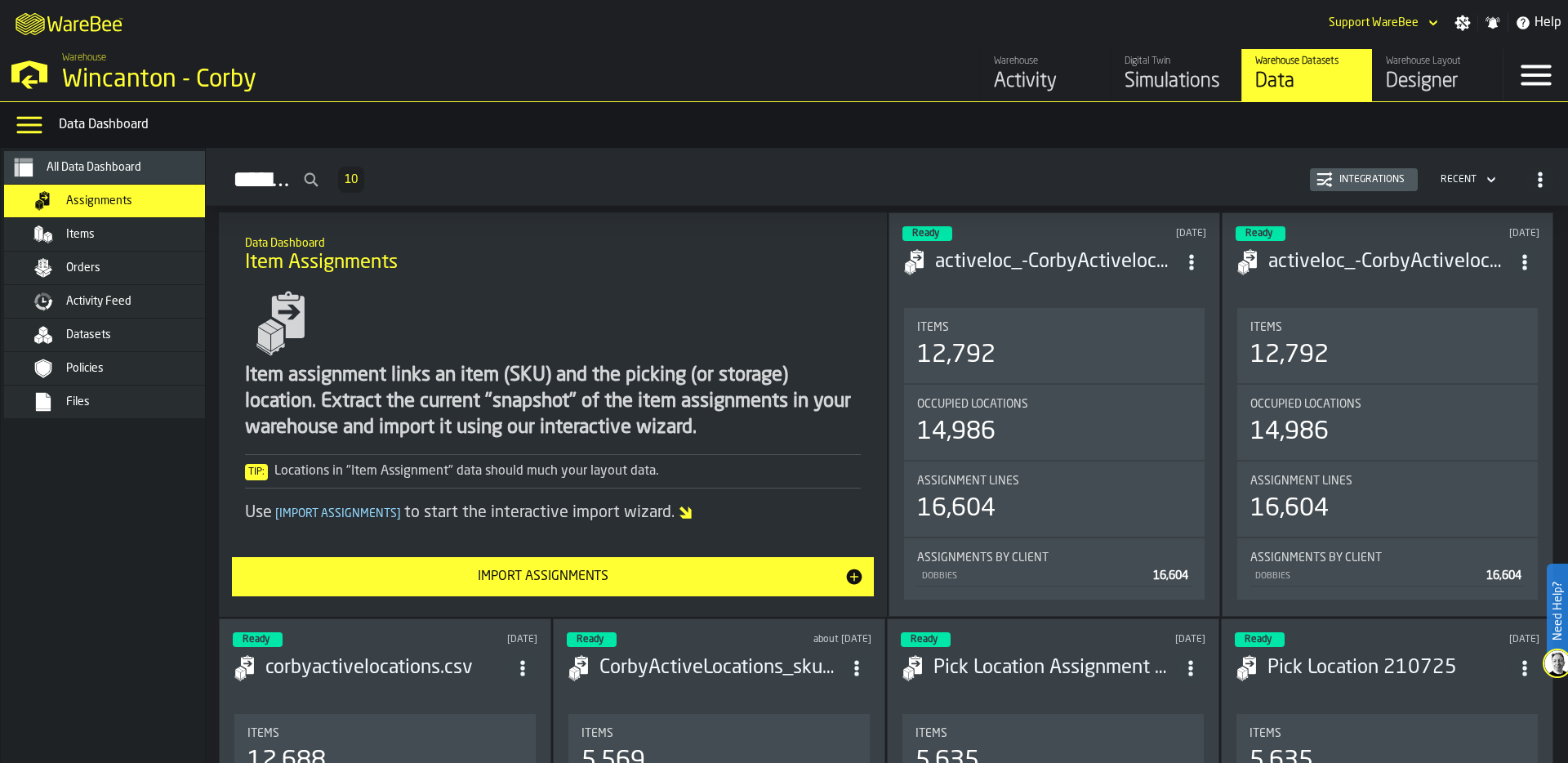
click at [1481, 84] on div "Designer" at bounding box center [1437, 81] width 104 height 26
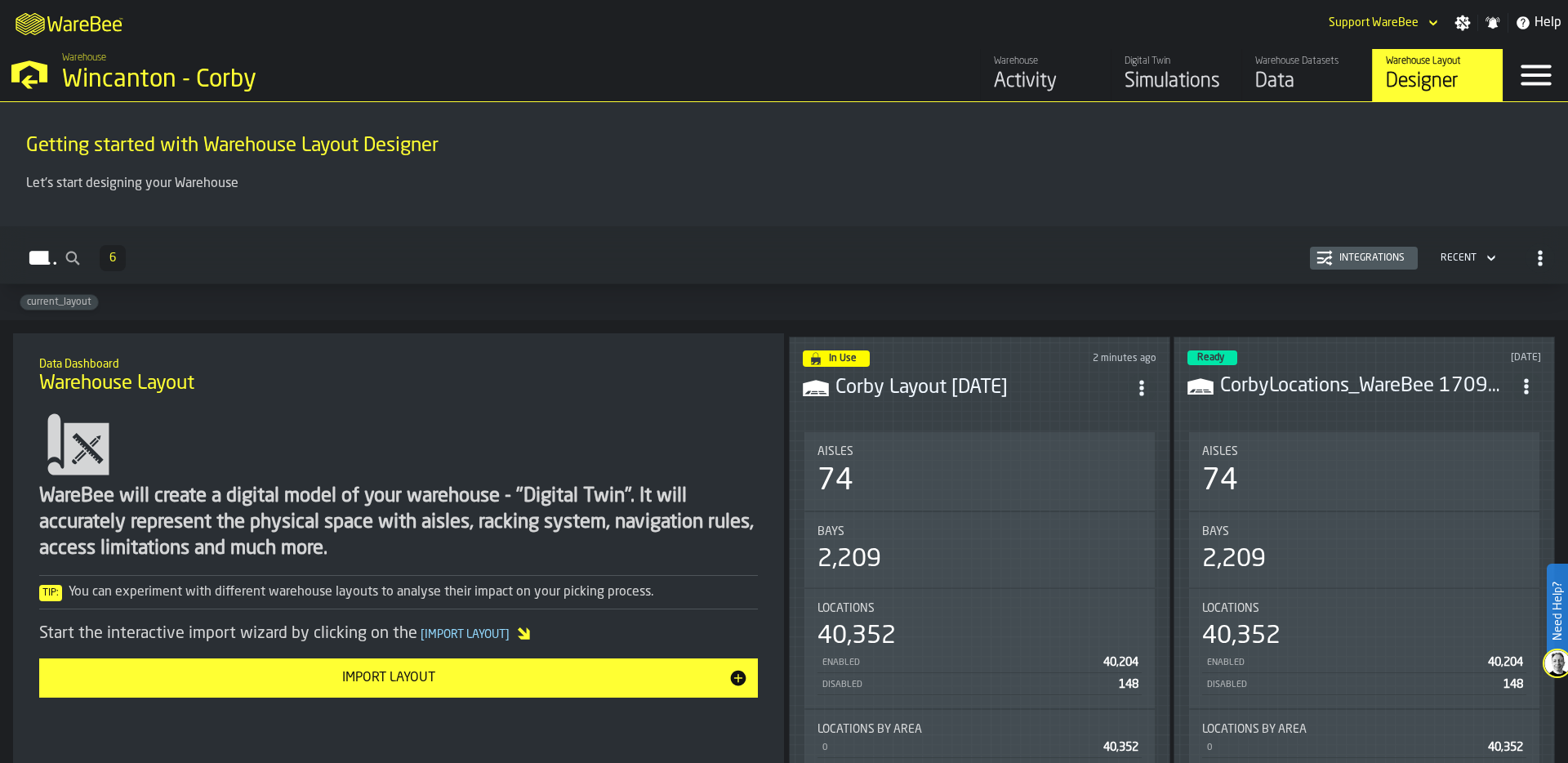
click at [1138, 381] on icon "ItemListCard-DashboardItemContainer" at bounding box center [1141, 388] width 17 height 17
click at [1115, 449] on div "Edit in Designer" at bounding box center [1102, 457] width 91 height 20
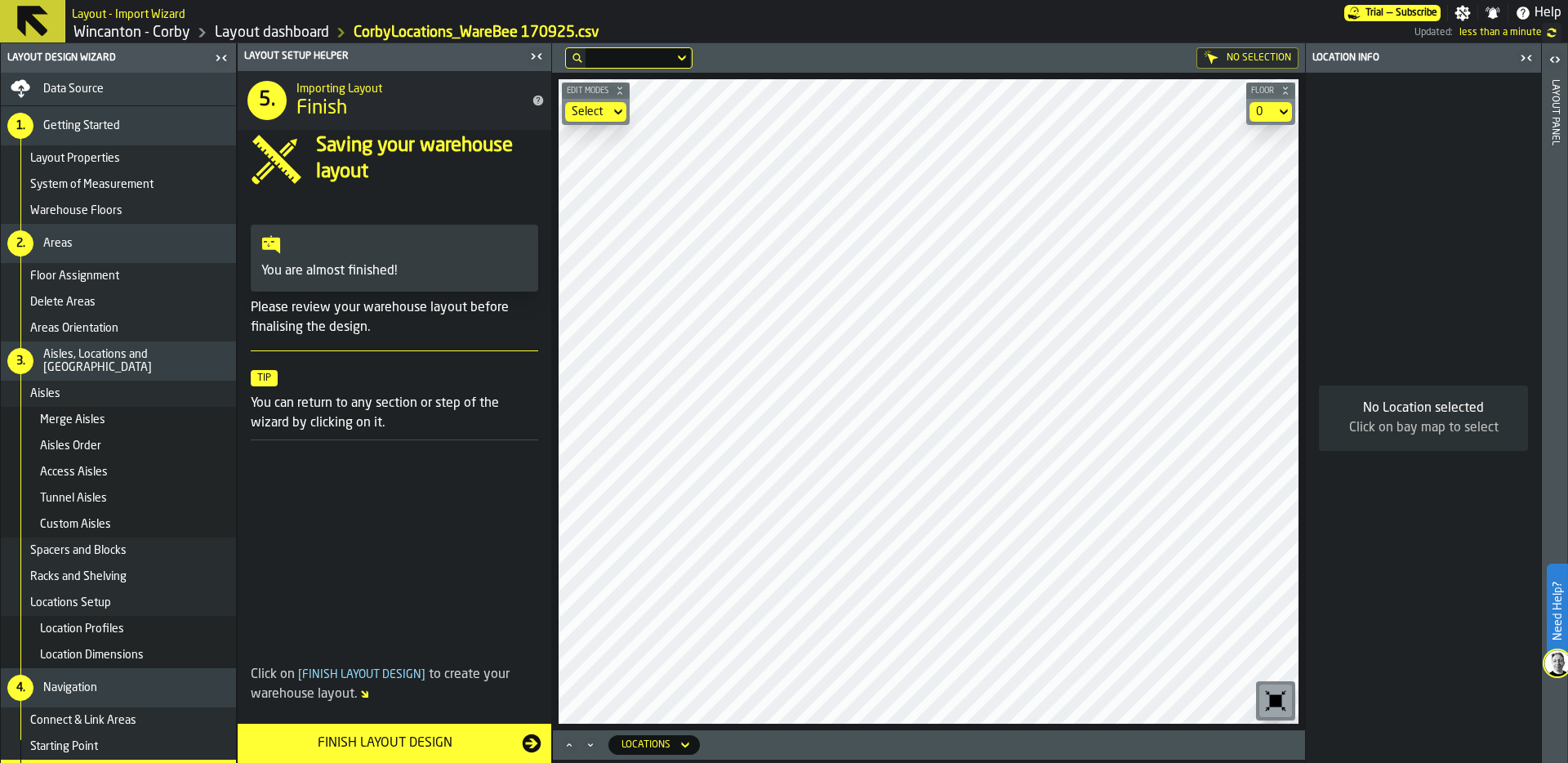
click at [400, 735] on div "Finish Layout Design" at bounding box center [385, 743] width 274 height 20
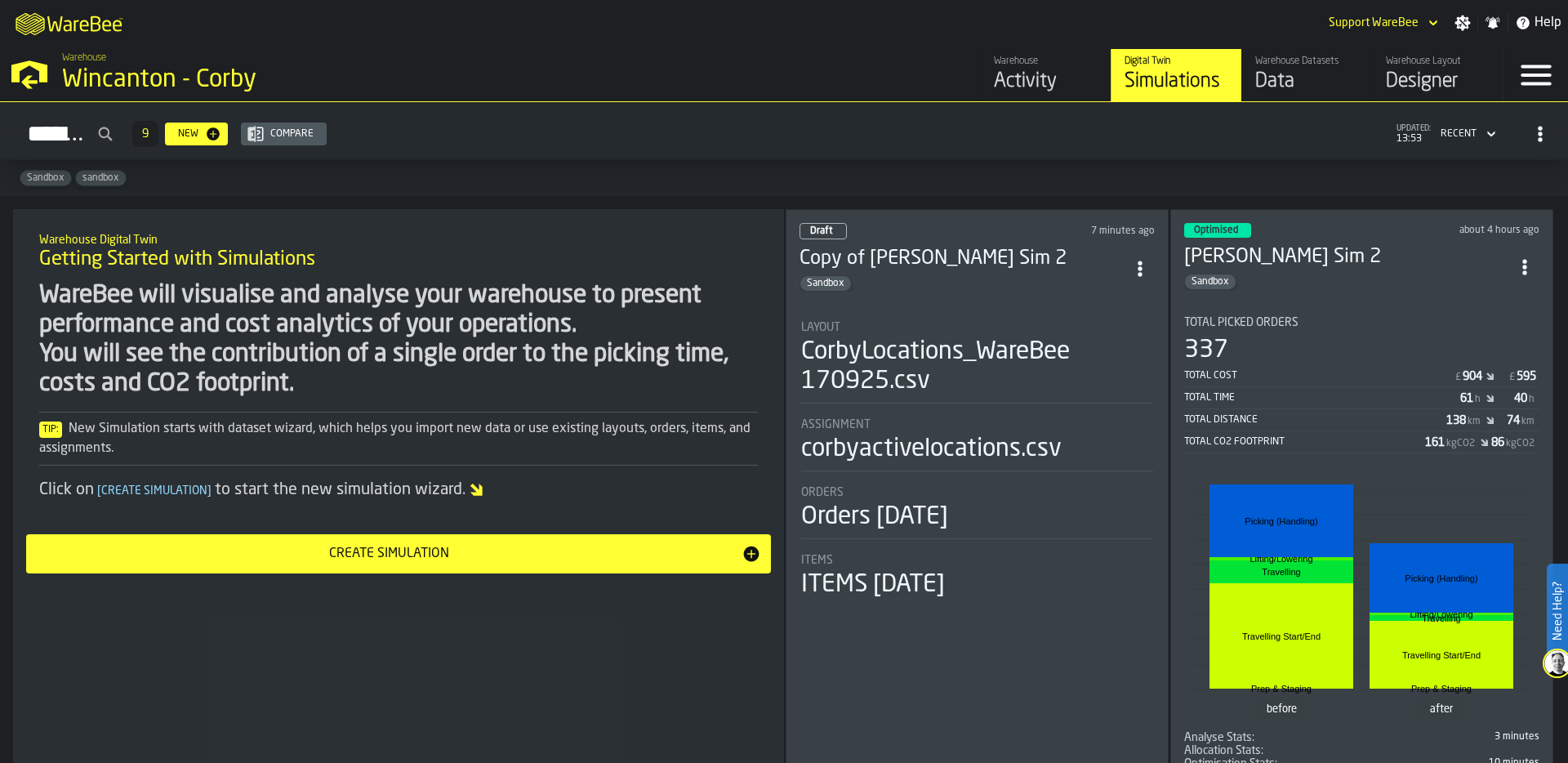
click at [1284, 74] on div "Data" at bounding box center [1307, 81] width 104 height 26
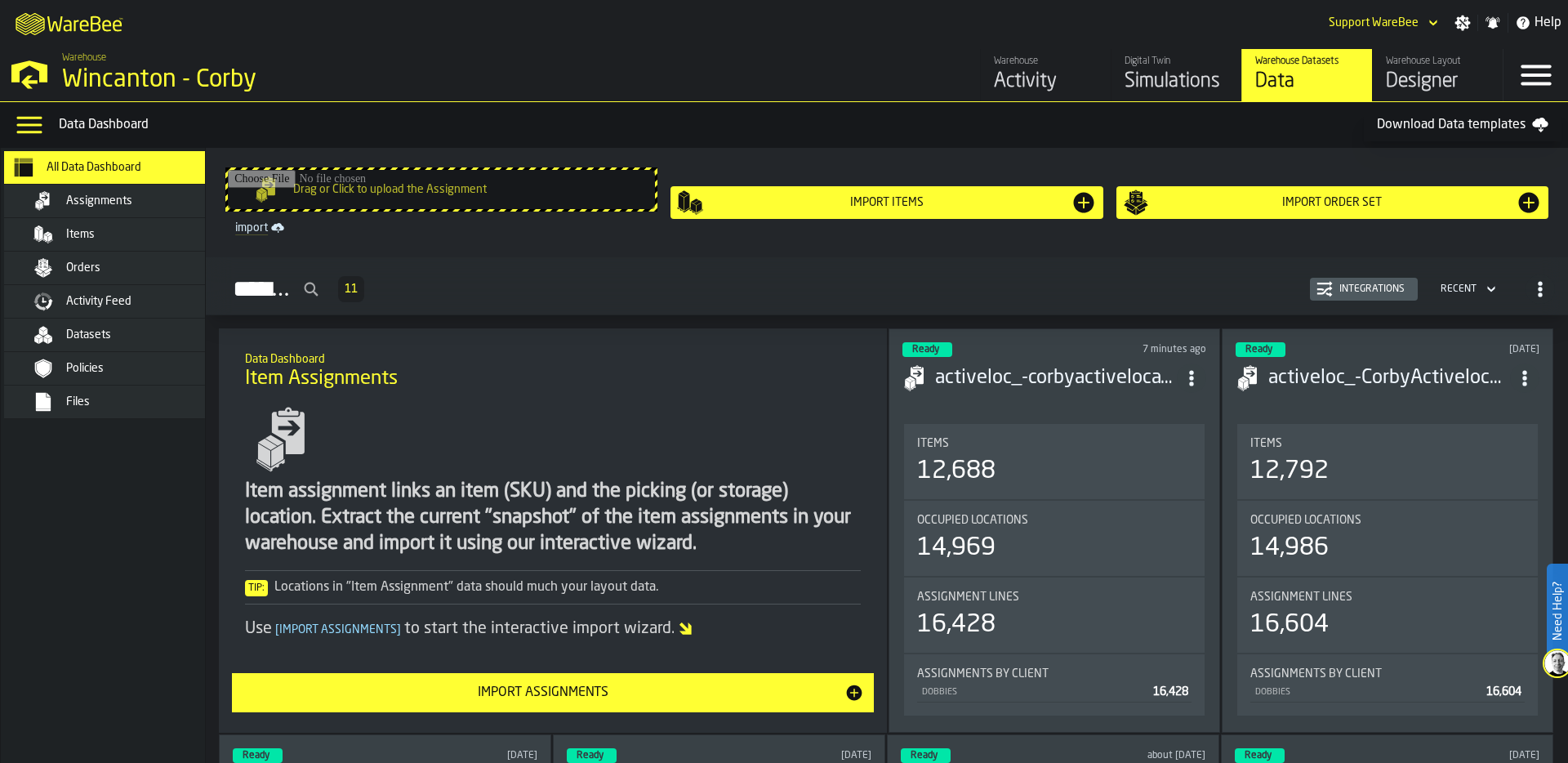
click at [91, 406] on div "Files" at bounding box center [146, 401] width 160 height 13
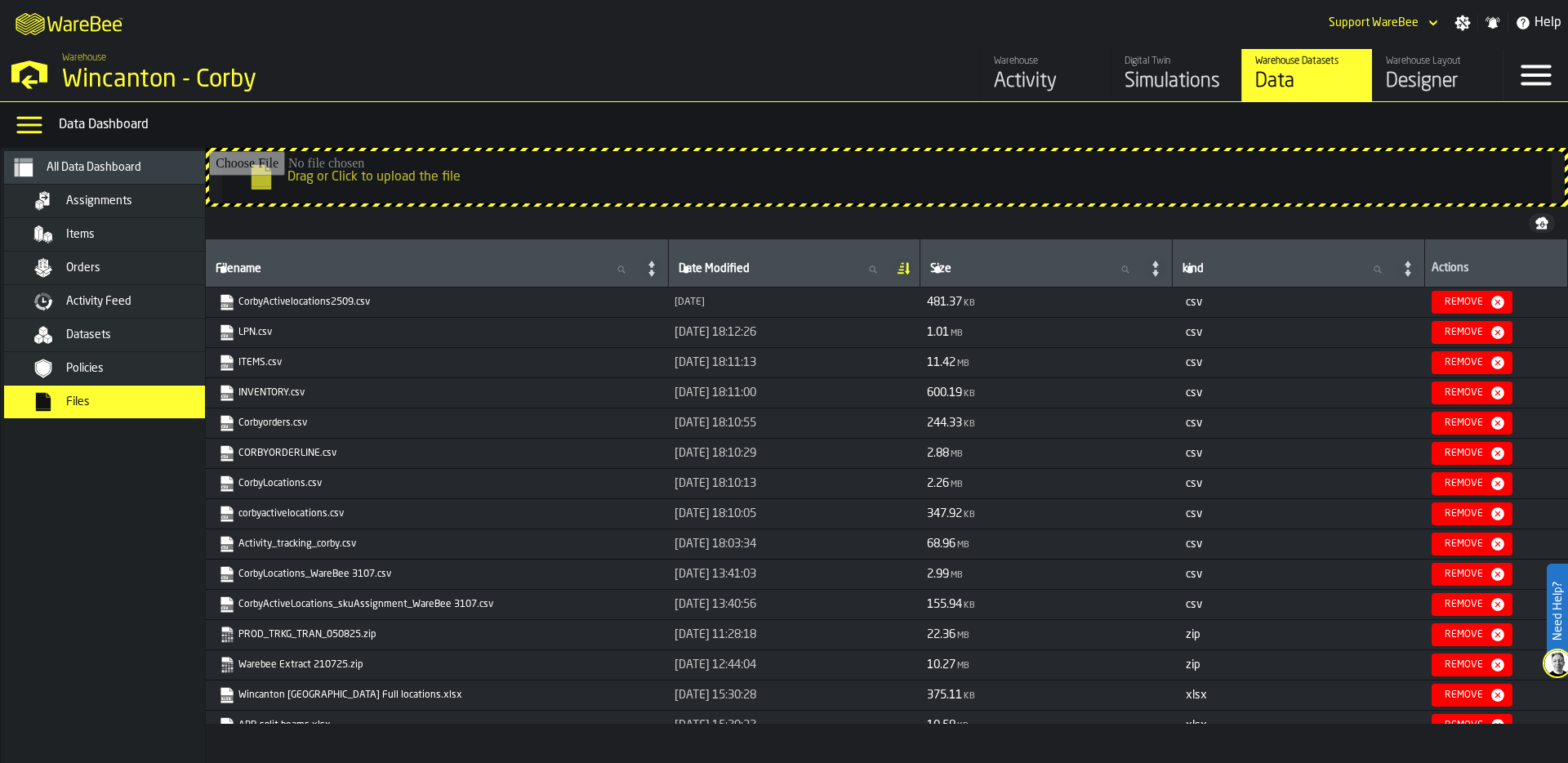
click at [176, 302] on div "Activity Feed" at bounding box center [146, 301] width 160 height 13
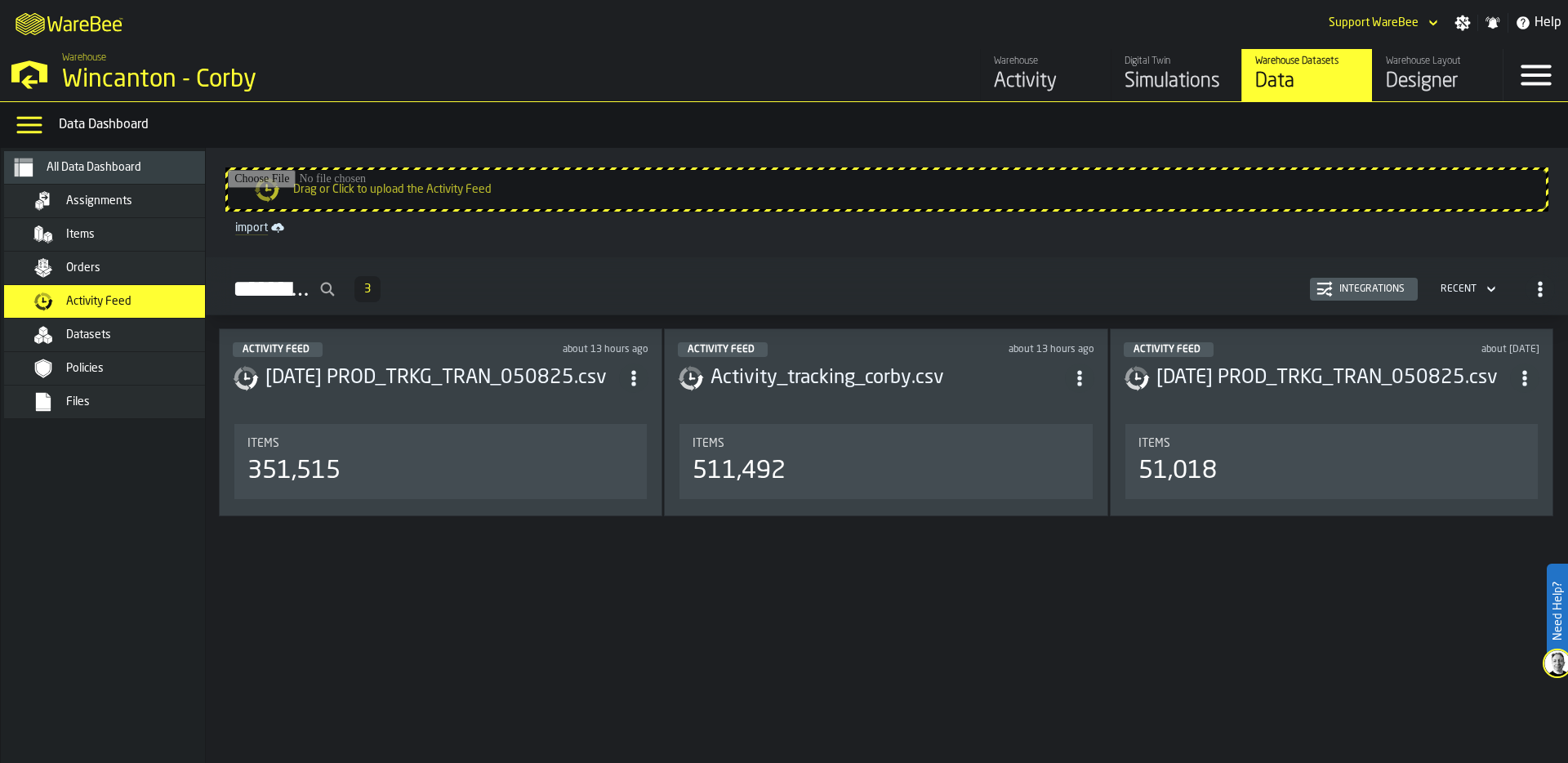
click at [423, 408] on div "Activity Feed about 13 hours ago [DATE] PROD_TRKG_TRAN_050825.csv Items 351,515" at bounding box center [440, 422] width 443 height 188
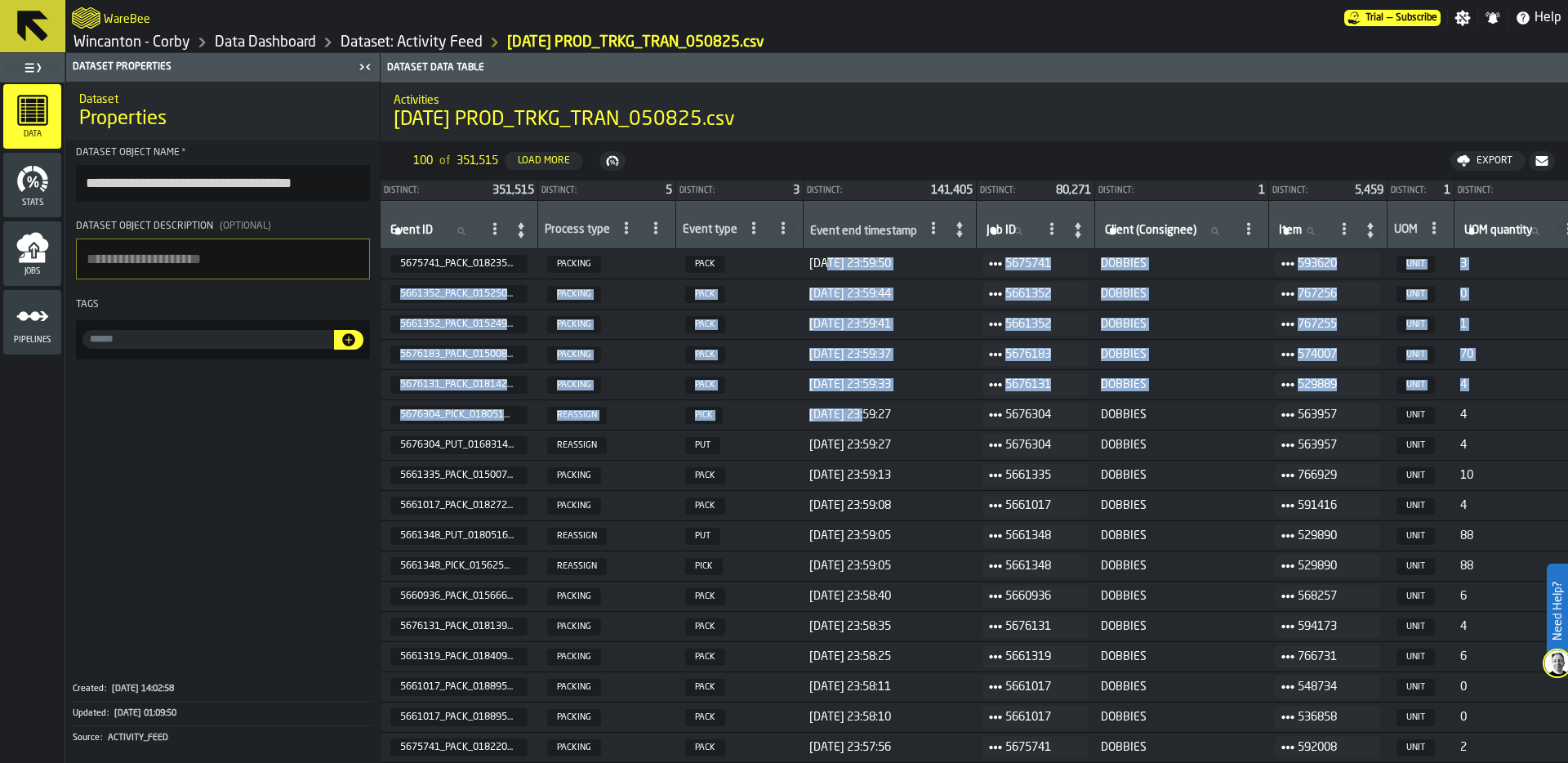
drag, startPoint x: 832, startPoint y: 258, endPoint x: 880, endPoint y: 449, distance: 196.9
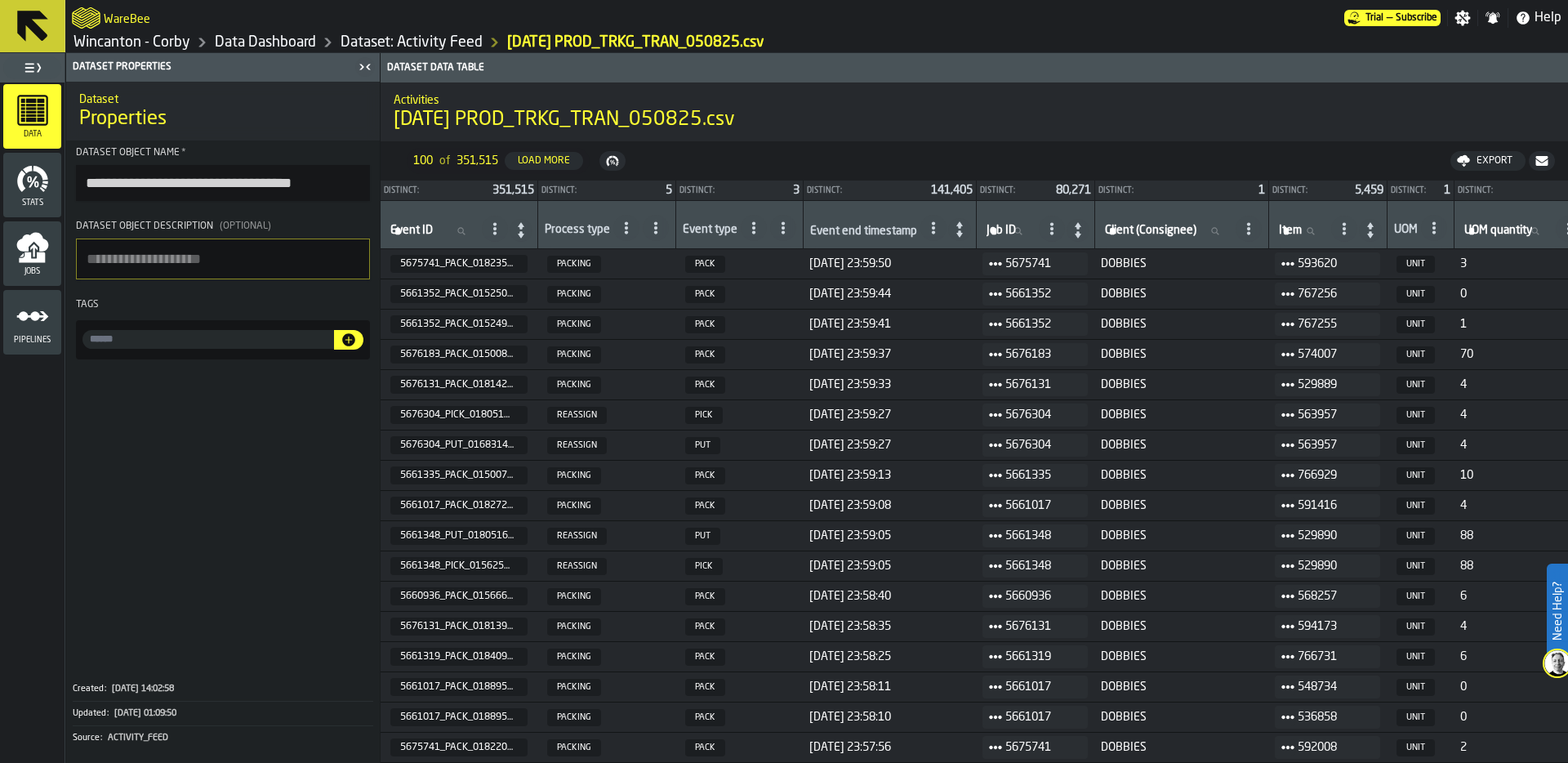
click at [390, 39] on link "Dataset: Activity Feed" at bounding box center [411, 42] width 142 height 18
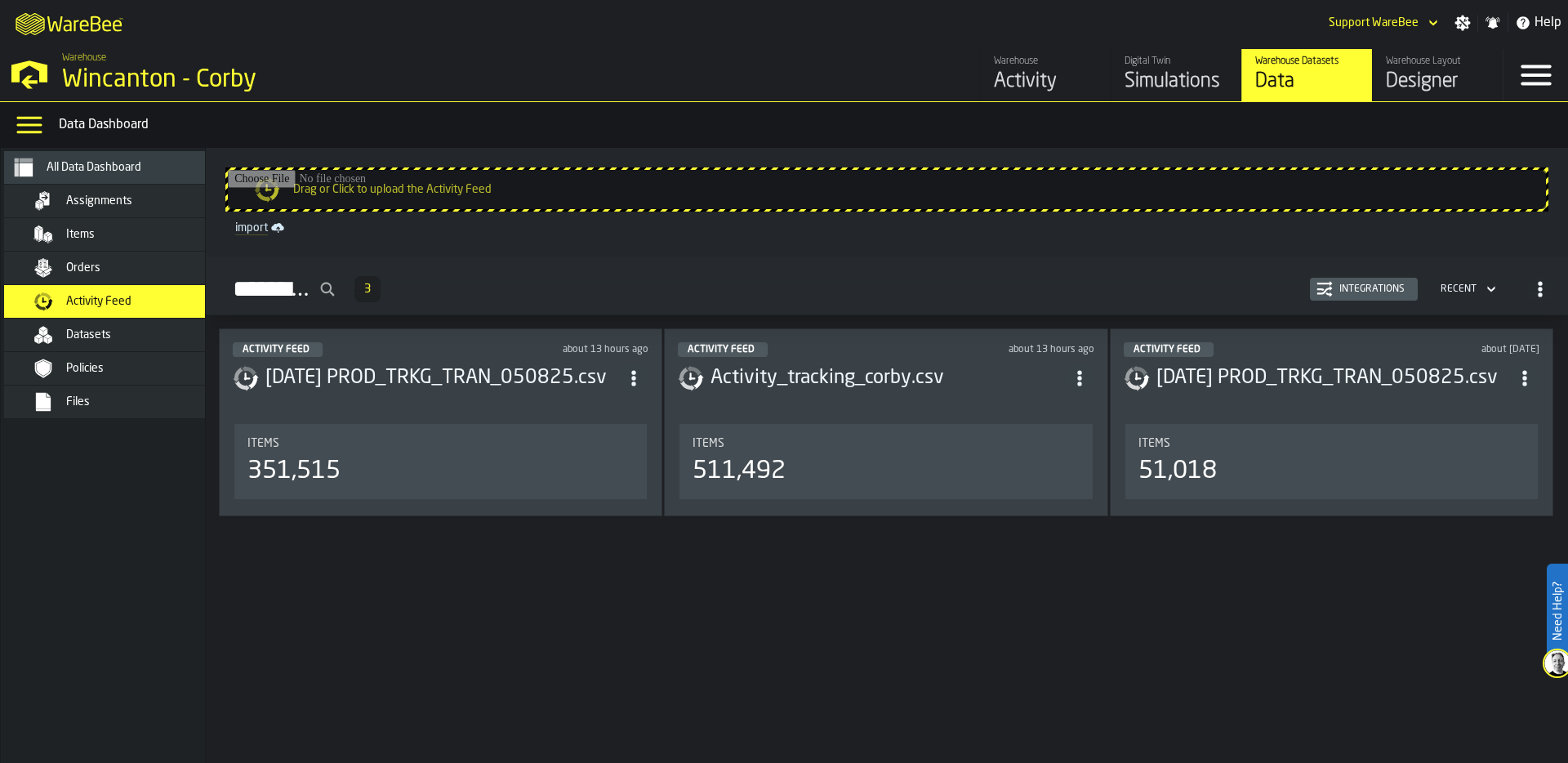
click at [901, 405] on header "Activity Feed about 13 hours ago Activity_tracking_corby.csv" at bounding box center [885, 375] width 415 height 65
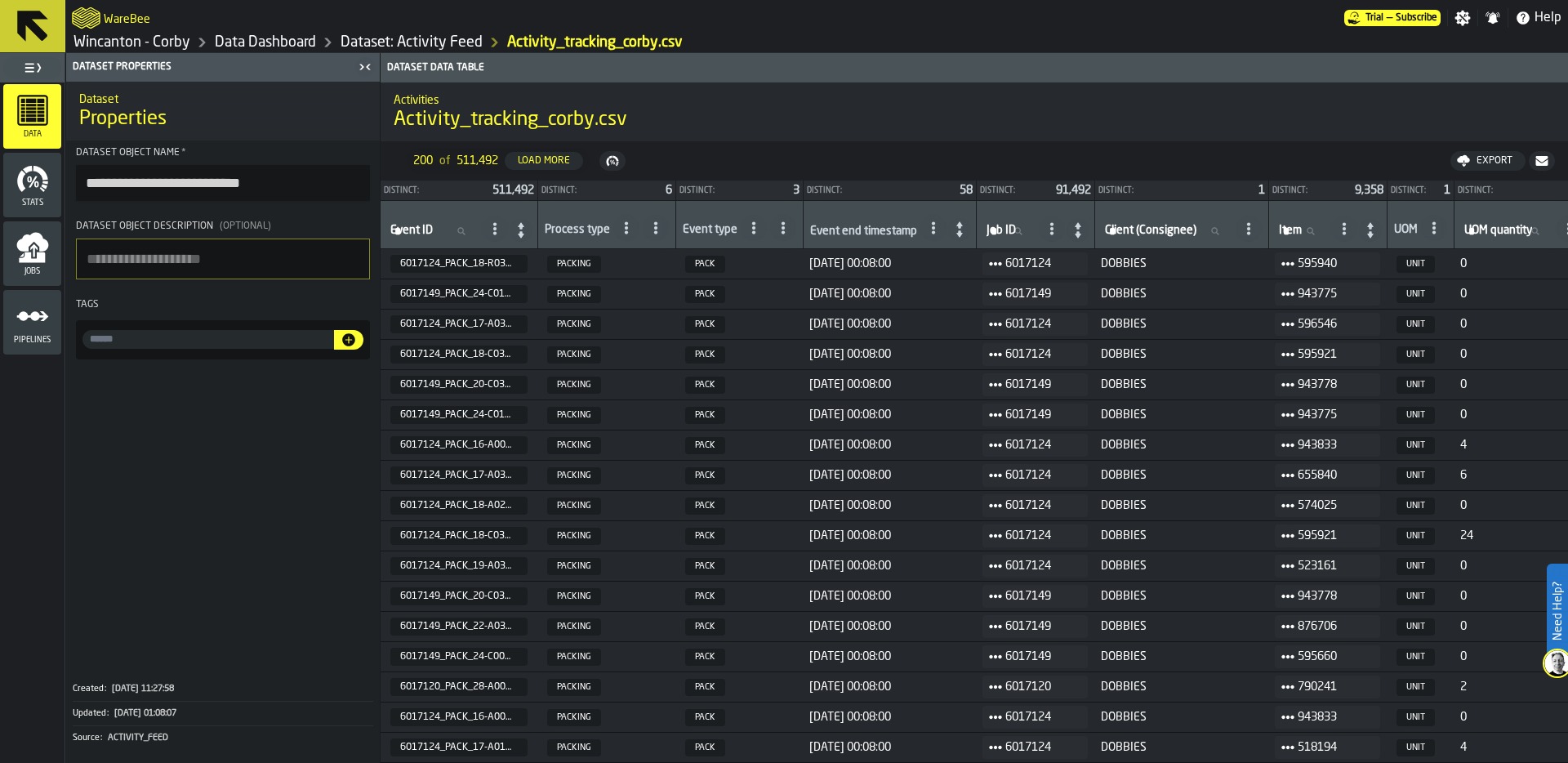
click at [748, 102] on h2 "Activities" at bounding box center [974, 99] width 1161 height 17
click at [139, 49] on link "Wincanton - Corby" at bounding box center [131, 42] width 116 height 18
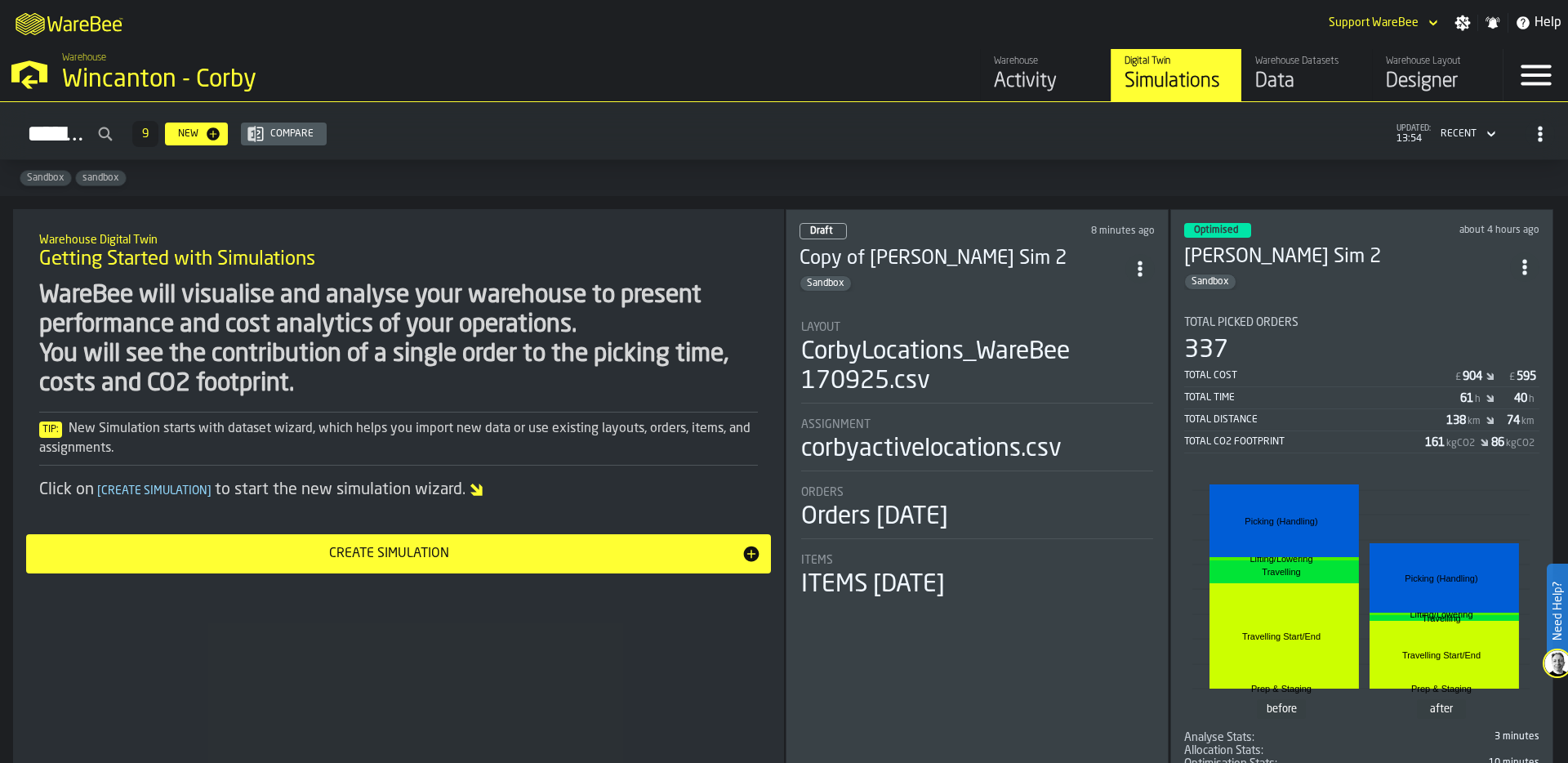
click at [949, 135] on div "Simulations 9 New Compare updated: 13:54 Recent" at bounding box center [784, 134] width 1541 height 38
click at [958, 382] on div "CorbyLocations_WareBee 170925.csv" at bounding box center [977, 367] width 352 height 59
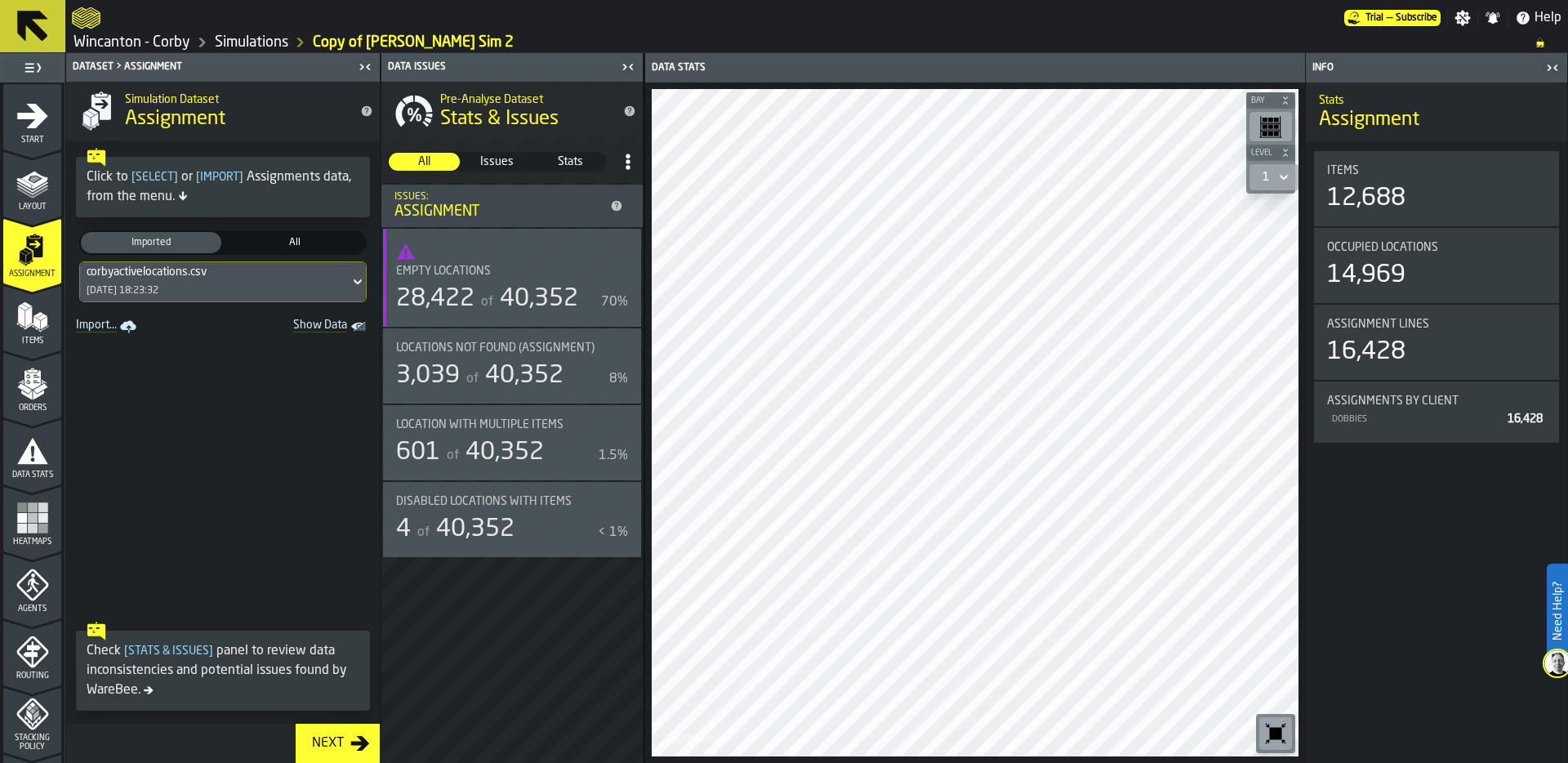
click at [31, 194] on polygon "menu Layout" at bounding box center [33, 192] width 32 height 10
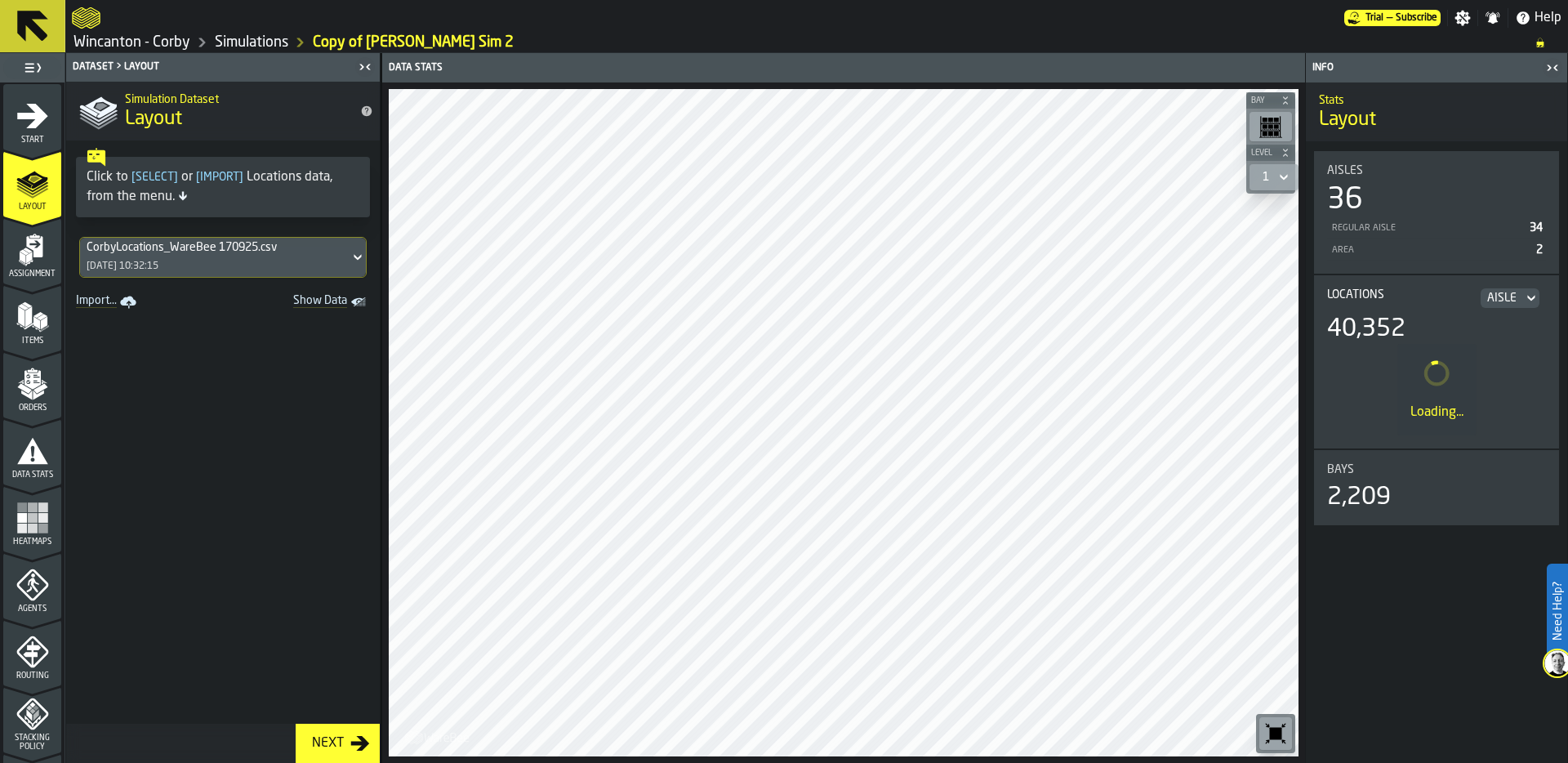
click at [239, 249] on div "CorbyLocations_WareBee 170925.csv" at bounding box center [215, 247] width 257 height 13
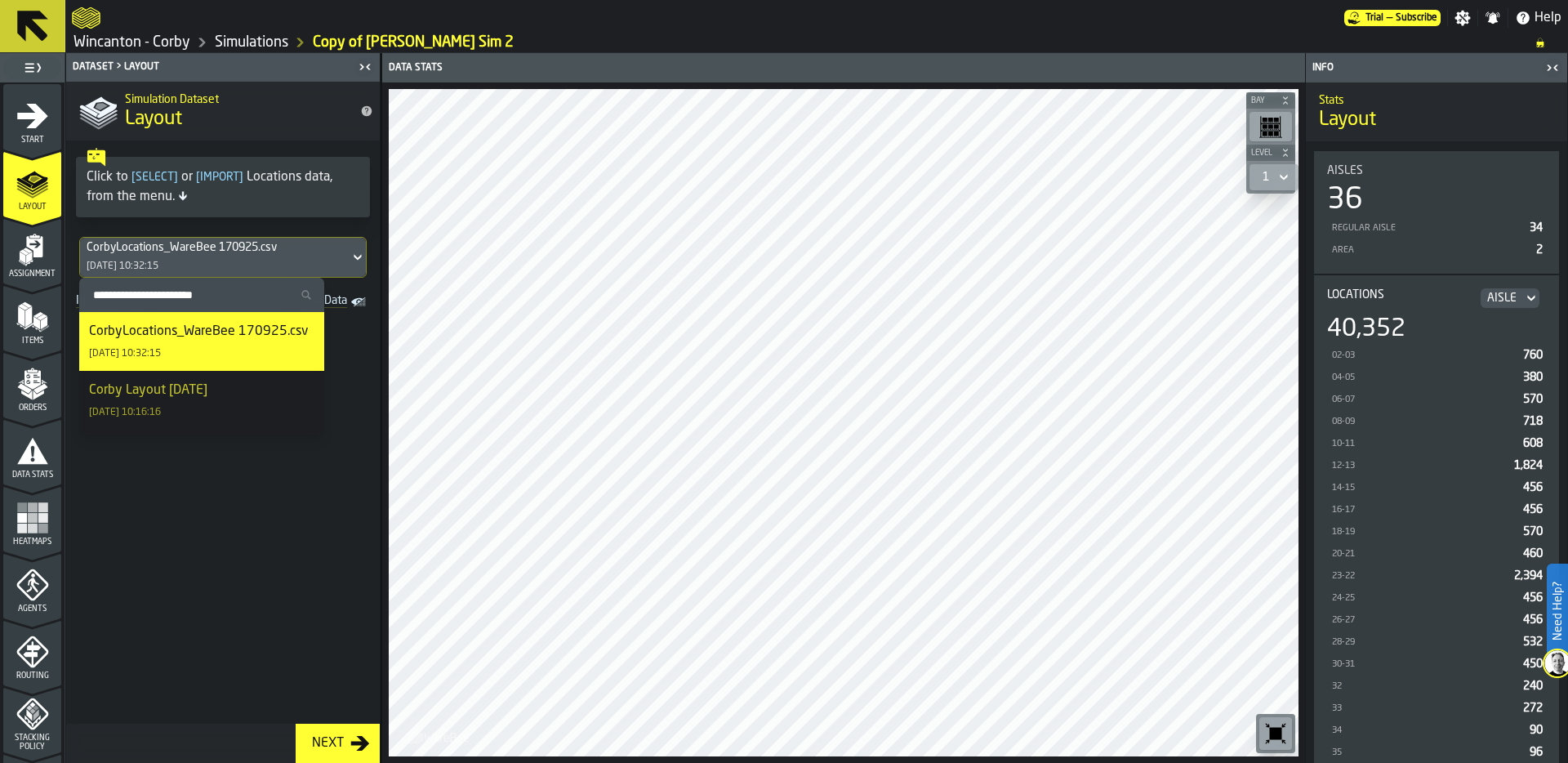
click at [207, 390] on div "Corby Layout [DATE]" at bounding box center [148, 391] width 118 height 20
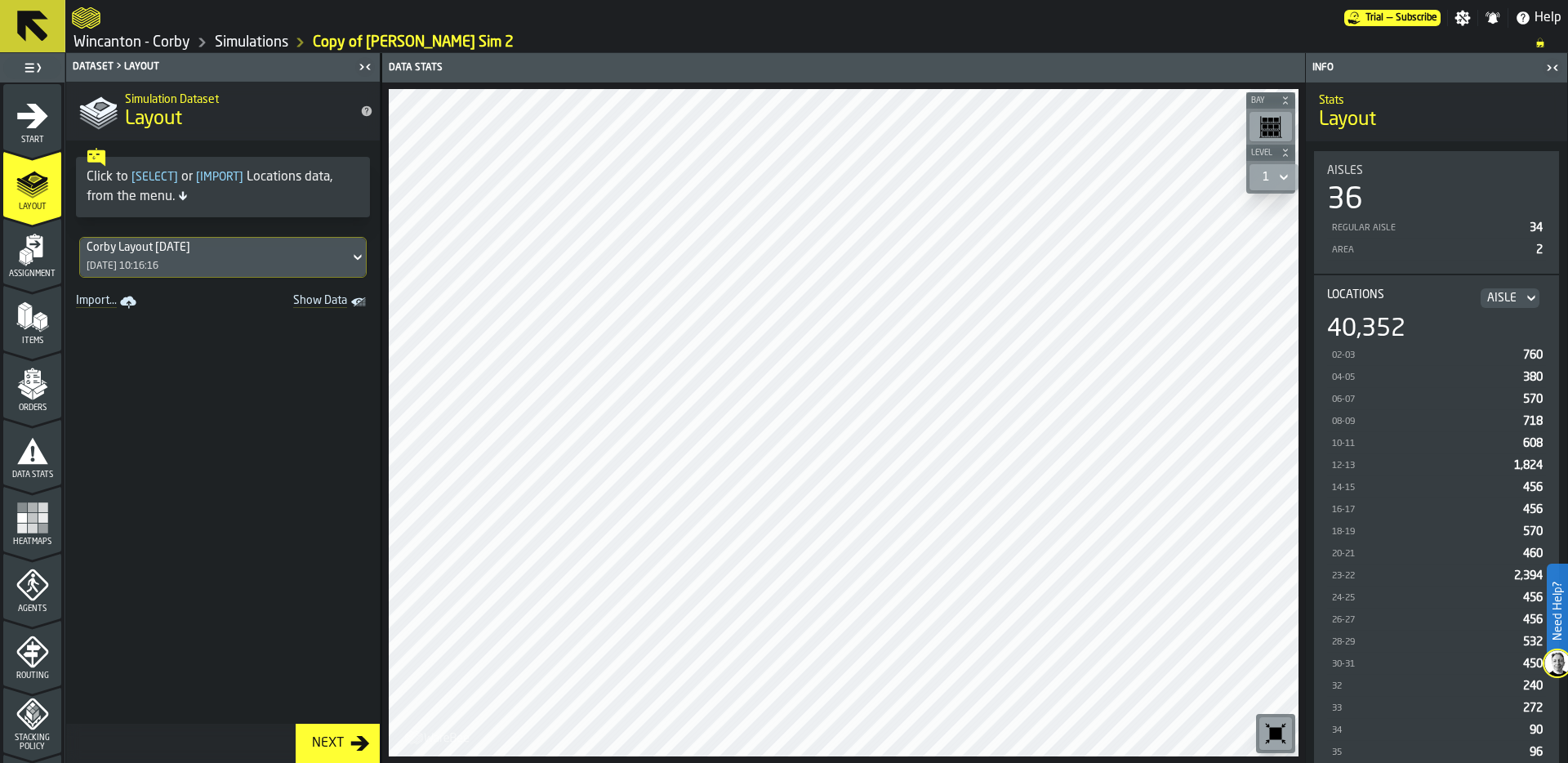
click at [237, 255] on div "Corby Layout 26-09-25 26/09/2025, 10:16:16" at bounding box center [214, 258] width 269 height 39
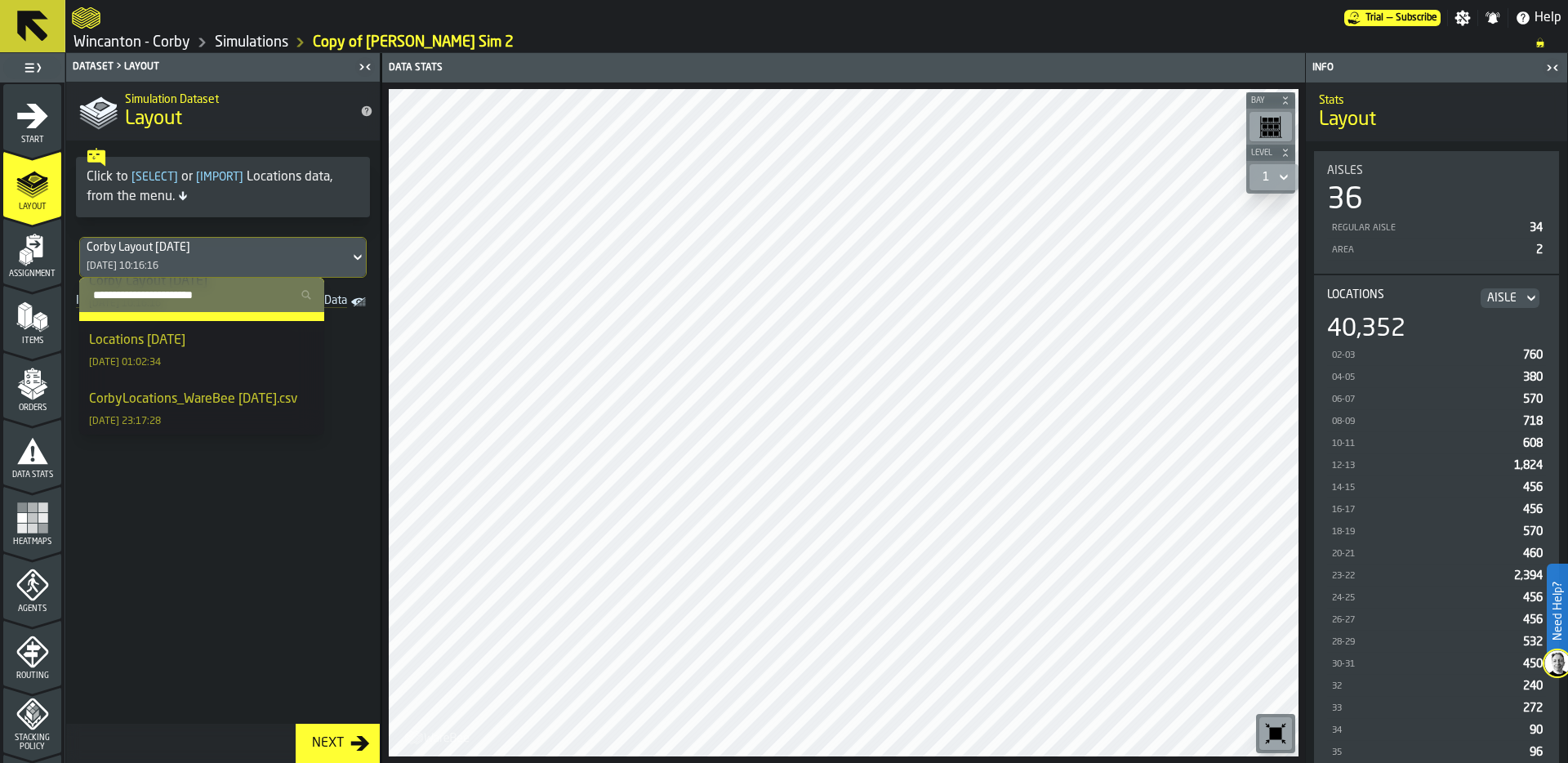
scroll to position [108, 0]
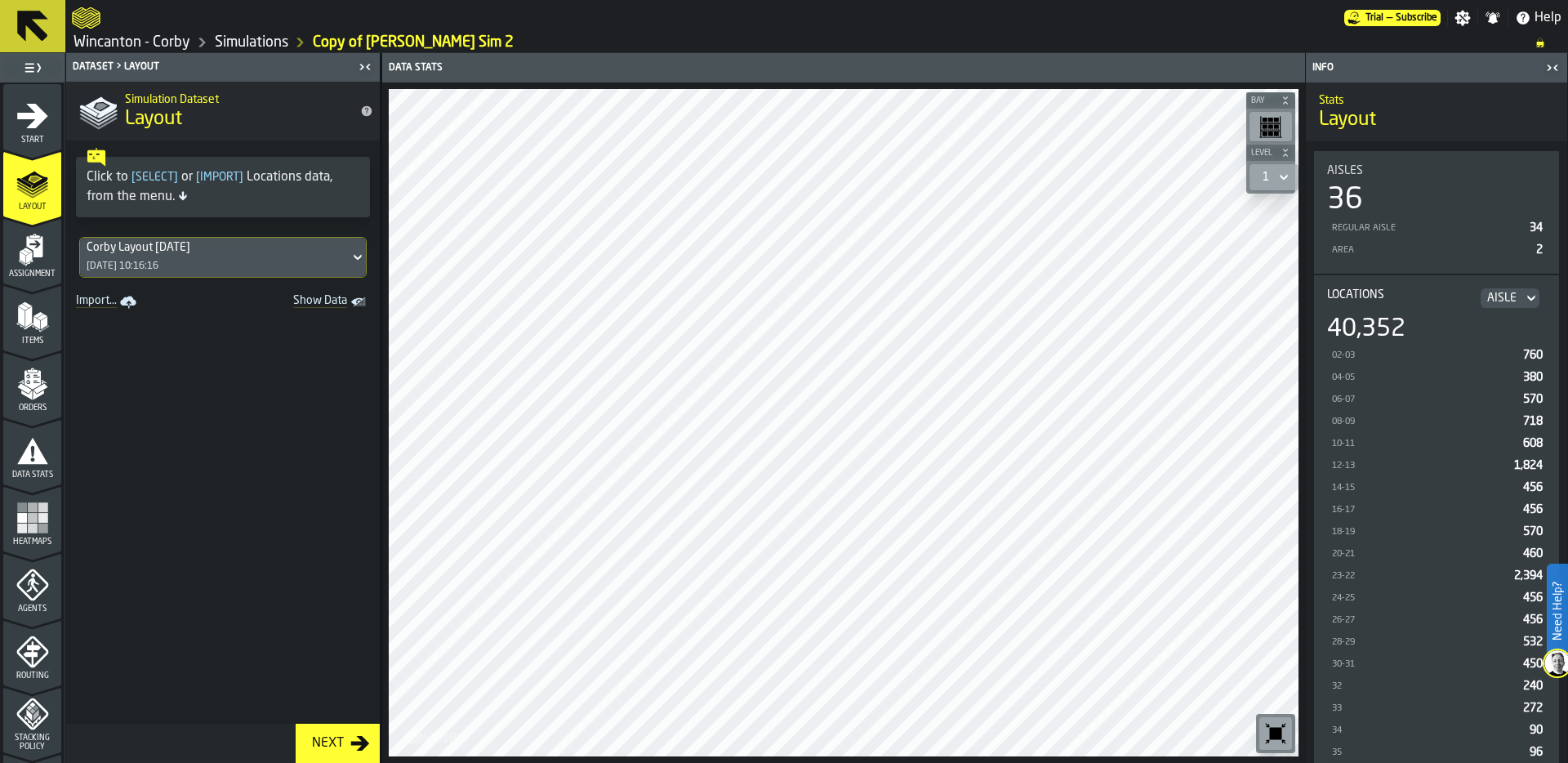
click at [170, 38] on link "Wincanton - Corby" at bounding box center [131, 42] width 116 height 18
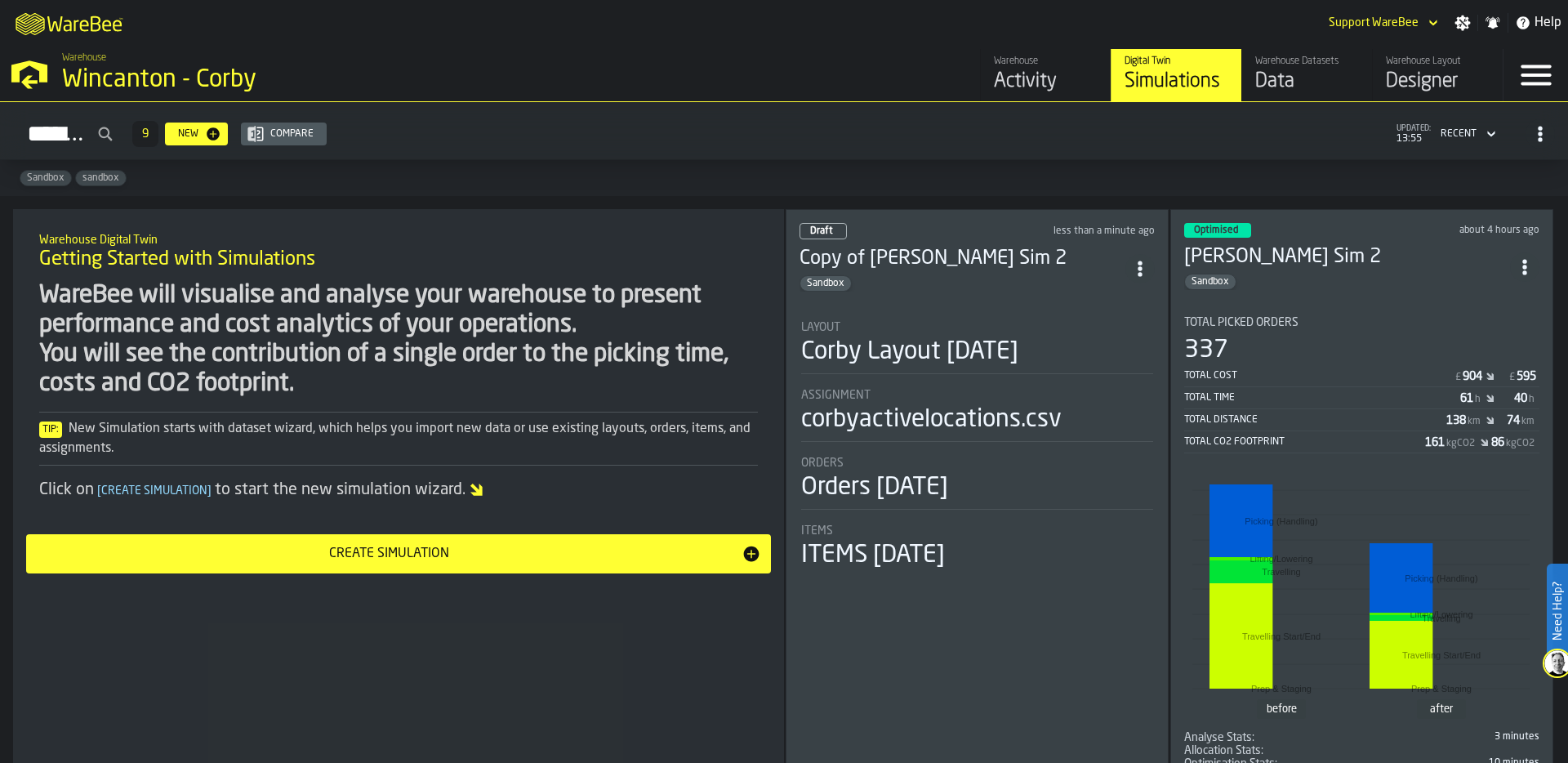
click at [1412, 72] on div "Designer" at bounding box center [1437, 81] width 104 height 26
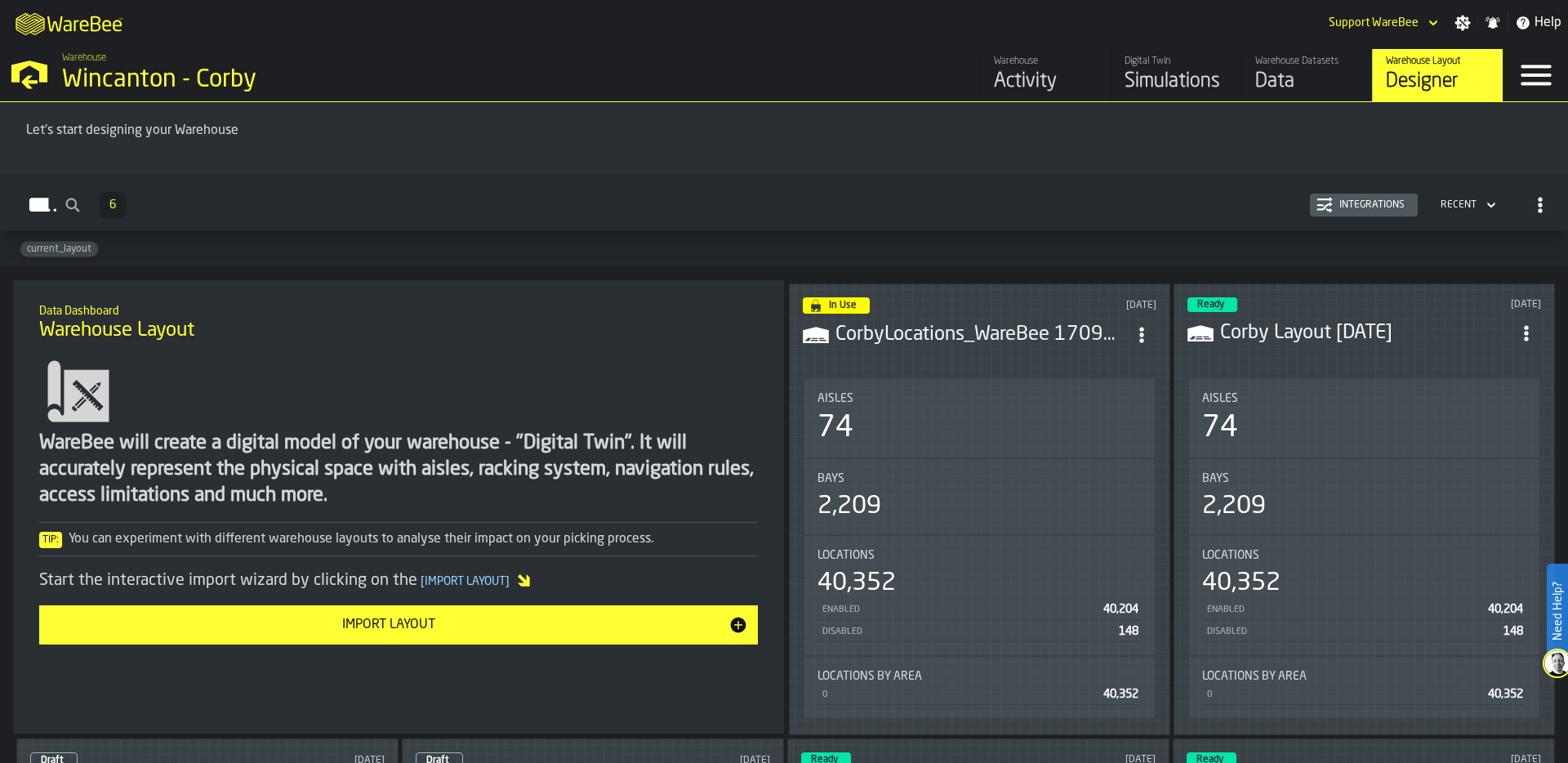
scroll to position [59, 0]
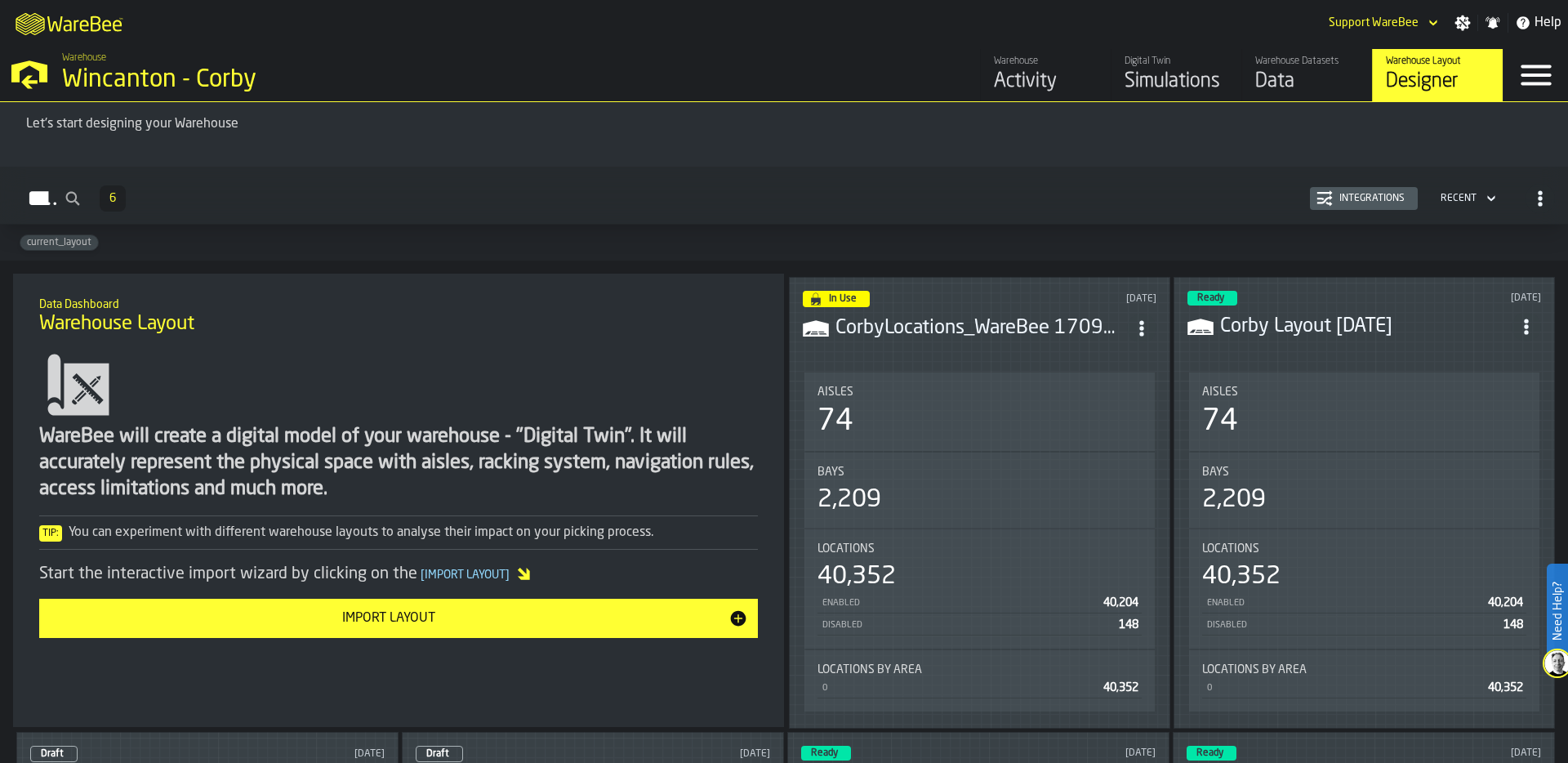
click at [1146, 320] on icon "ItemListCard-DashboardItemContainer" at bounding box center [1141, 328] width 17 height 17
click at [1521, 319] on icon "ItemListCard-DashboardItemContainer" at bounding box center [1526, 327] width 17 height 17
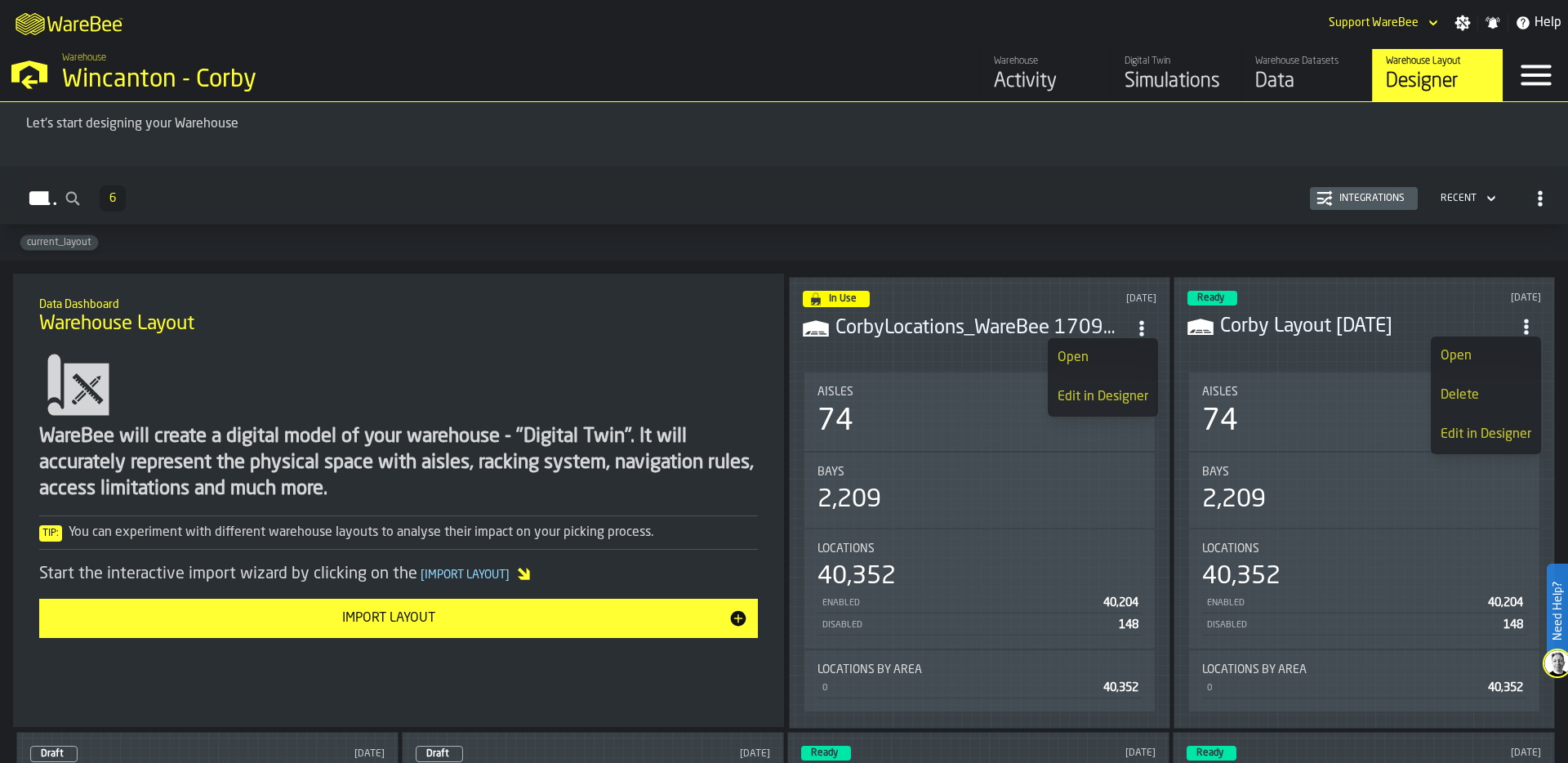
click at [1474, 433] on div "Edit in Designer" at bounding box center [1485, 434] width 91 height 20
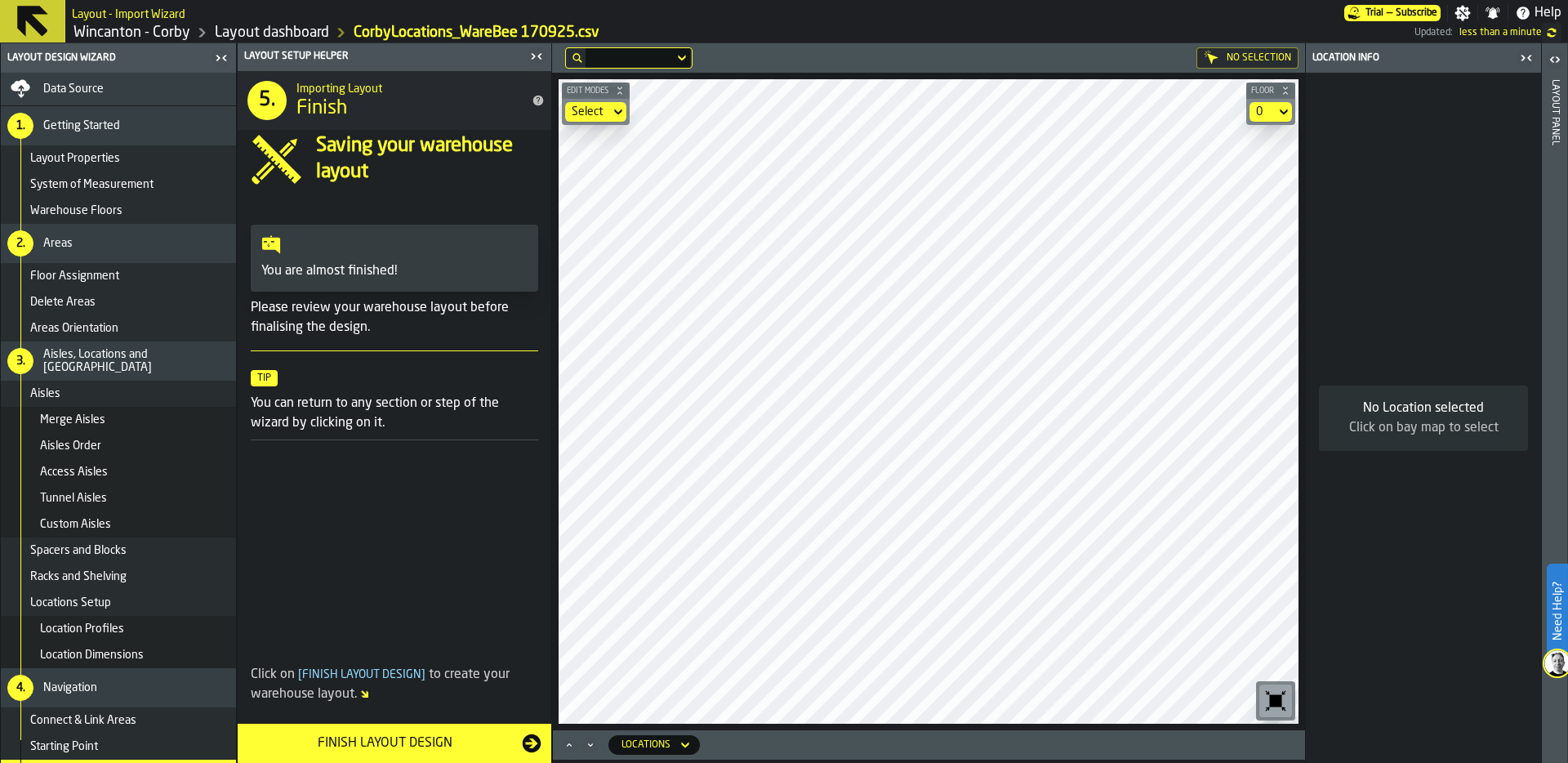
click at [274, 34] on link "Layout dashboard" at bounding box center [272, 33] width 114 height 18
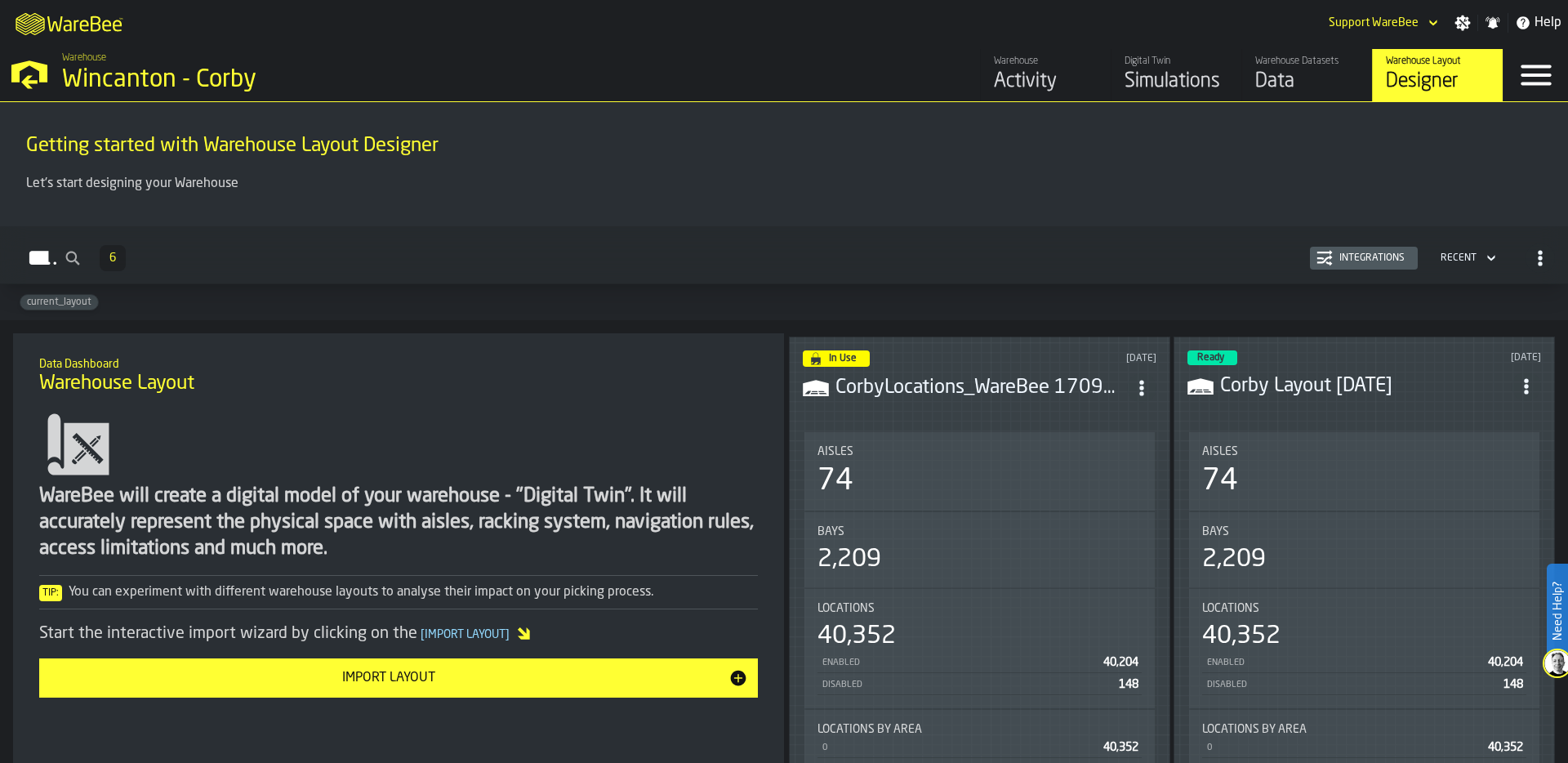
click at [1523, 378] on icon "ItemListCard-DashboardItemContainer" at bounding box center [1526, 386] width 17 height 17
click at [1302, 414] on div "Ready 5 days ago Corby Layout 26-09-25 Aisles 74 Bays 2,209 Locations 40,352 En…" at bounding box center [1364, 563] width 381 height 452
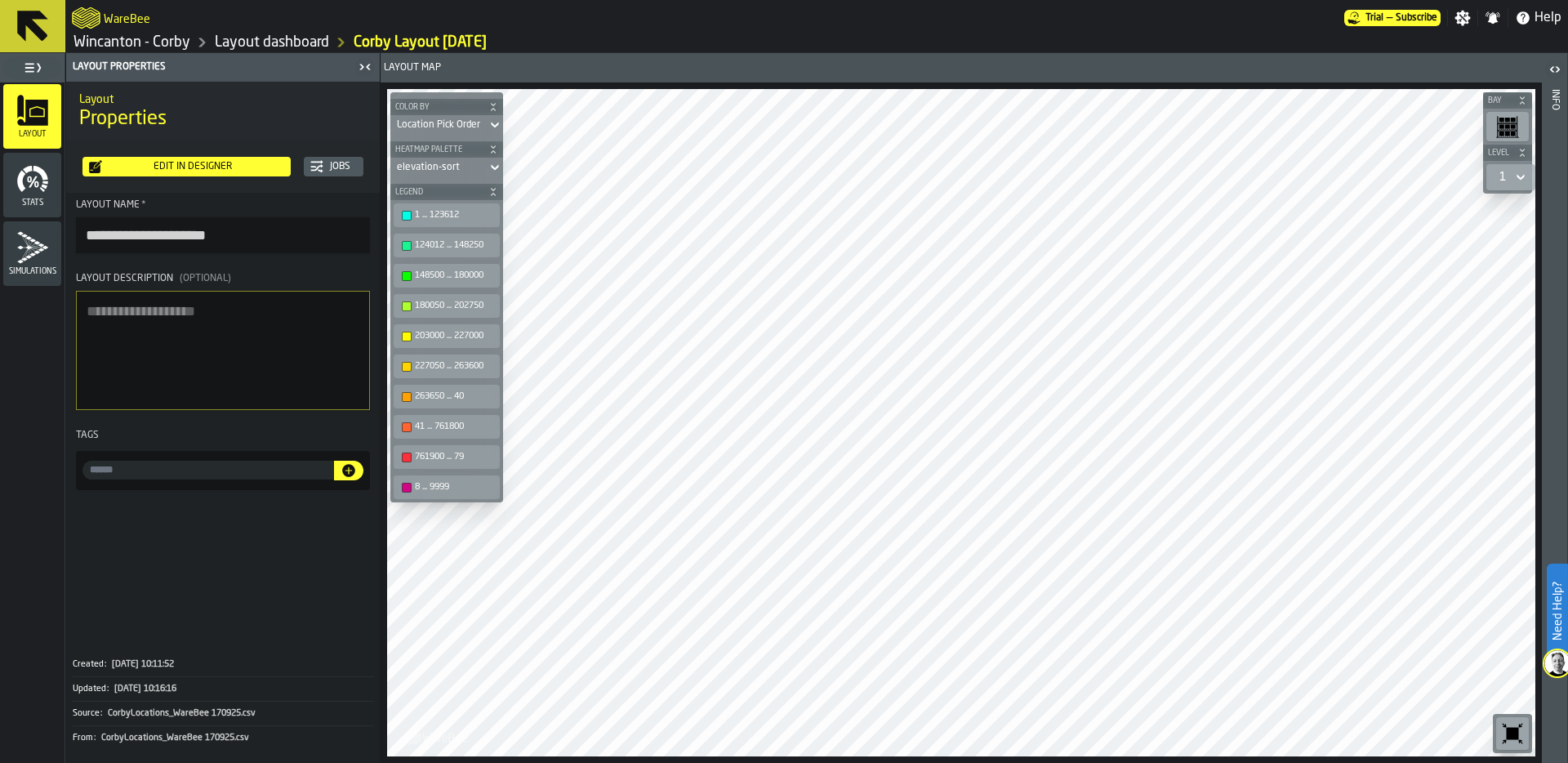
click at [260, 230] on input "**********" at bounding box center [223, 235] width 294 height 36
type input "**********"
click at [182, 337] on textarea "Layout Description (Optional)" at bounding box center [223, 350] width 294 height 119
click at [264, 44] on link "Layout dashboard" at bounding box center [272, 42] width 114 height 18
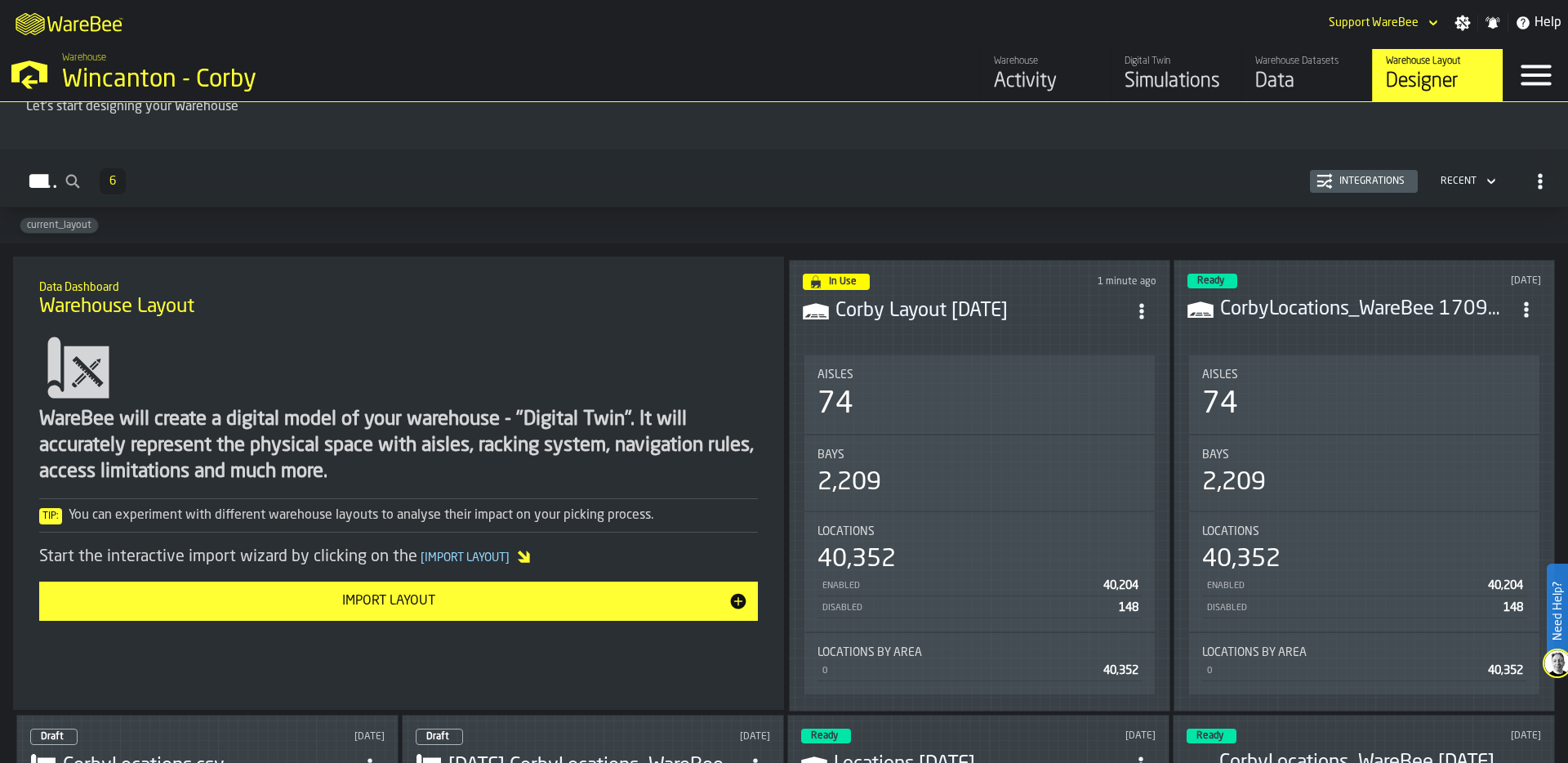
scroll to position [102, 0]
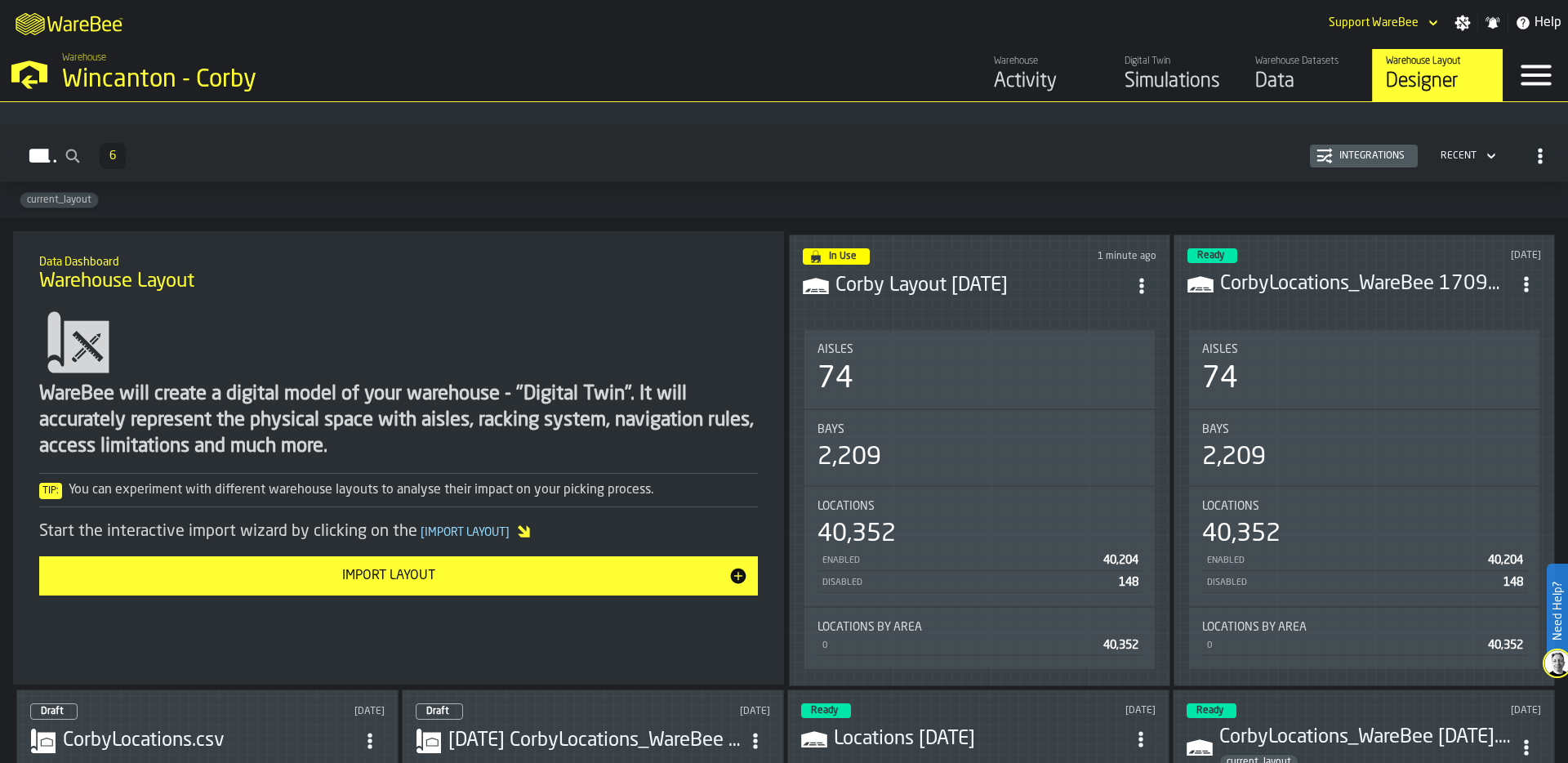
click at [961, 383] on div "74" at bounding box center [979, 378] width 324 height 33
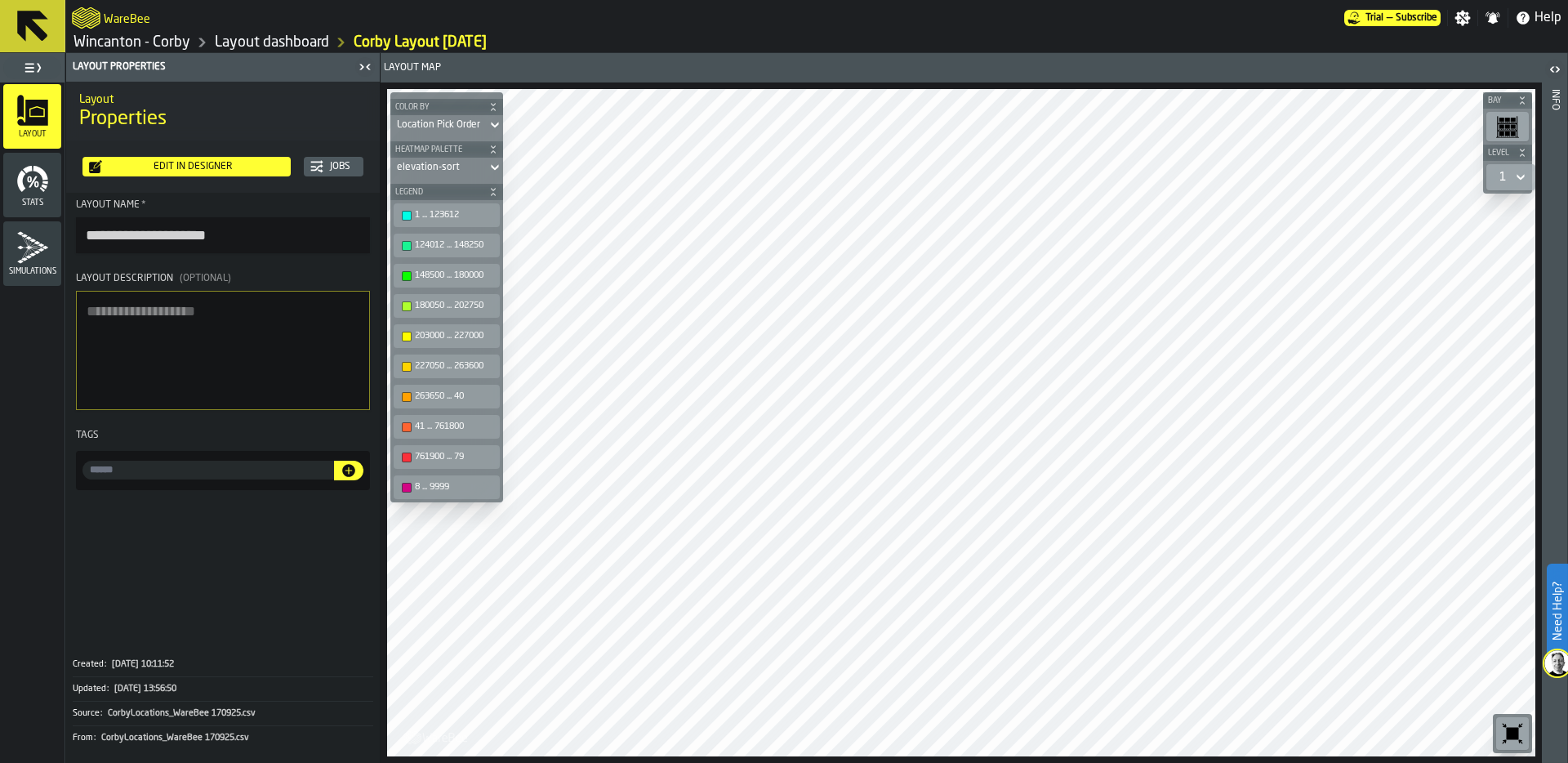
click at [280, 42] on link "Layout dashboard" at bounding box center [272, 42] width 114 height 18
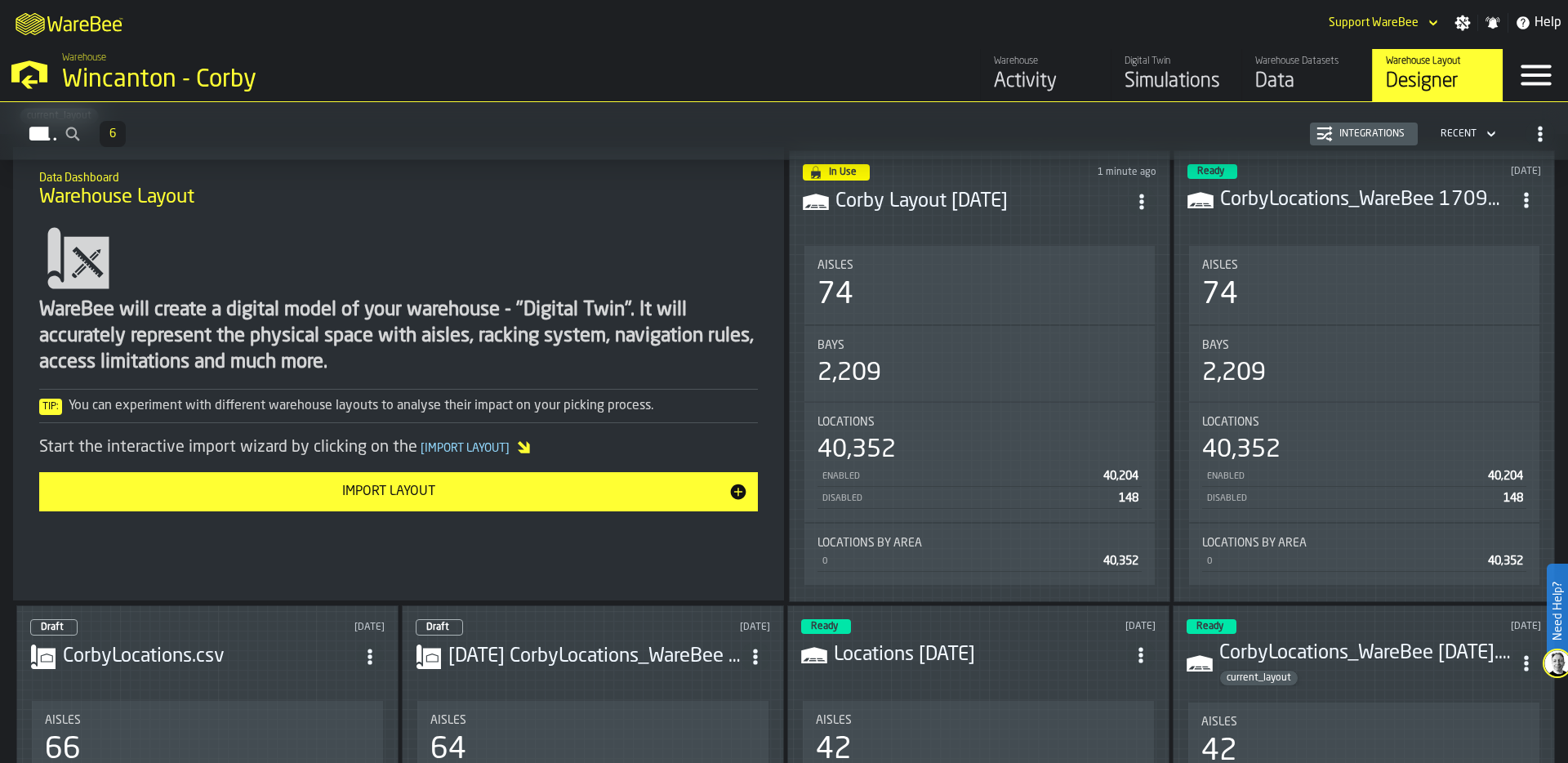
scroll to position [201, 0]
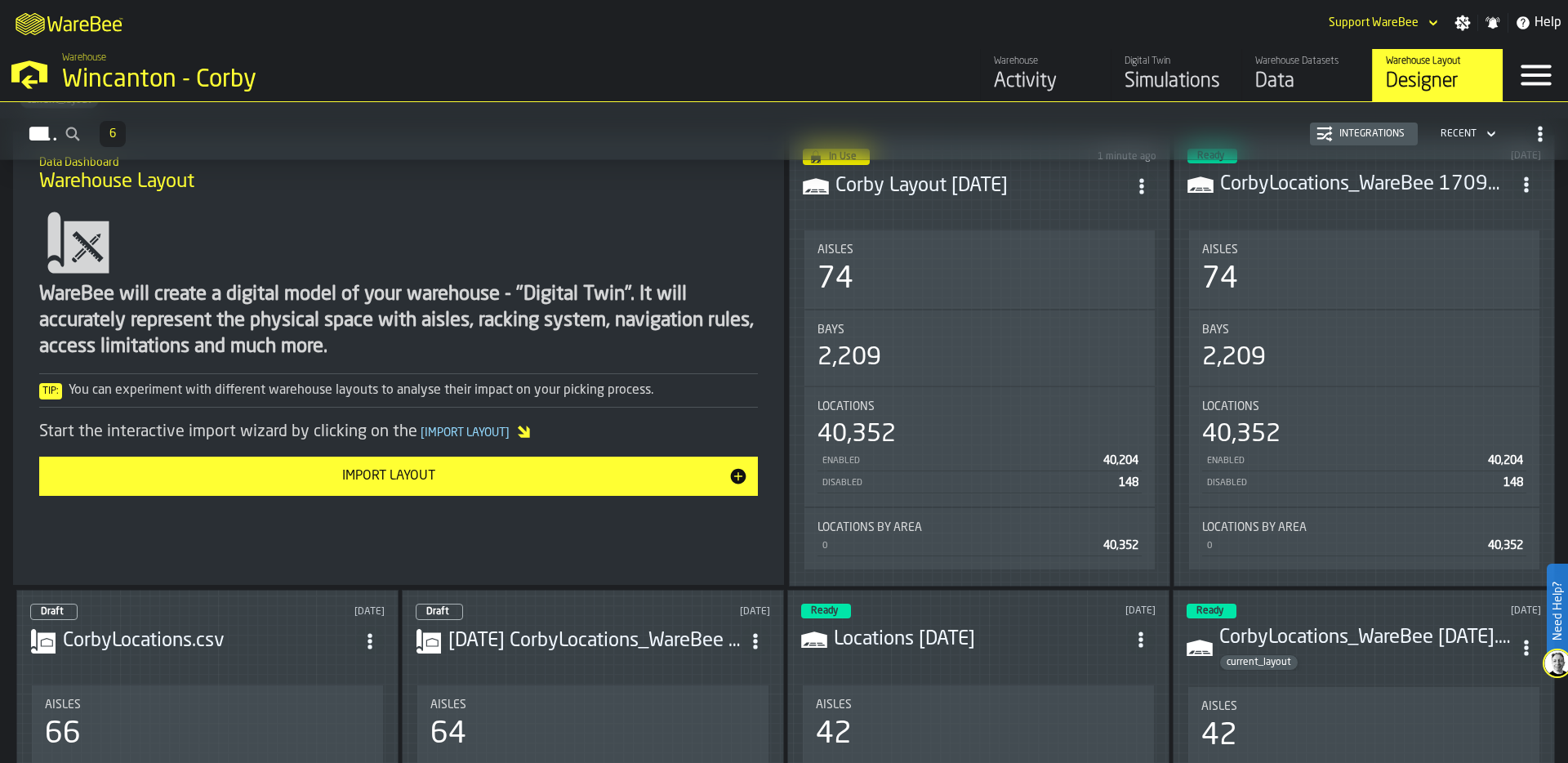
click at [1141, 184] on icon "ItemListCard-DashboardItemContainer" at bounding box center [1141, 186] width 17 height 17
click at [1118, 253] on div "Edit in Designer" at bounding box center [1102, 255] width 91 height 20
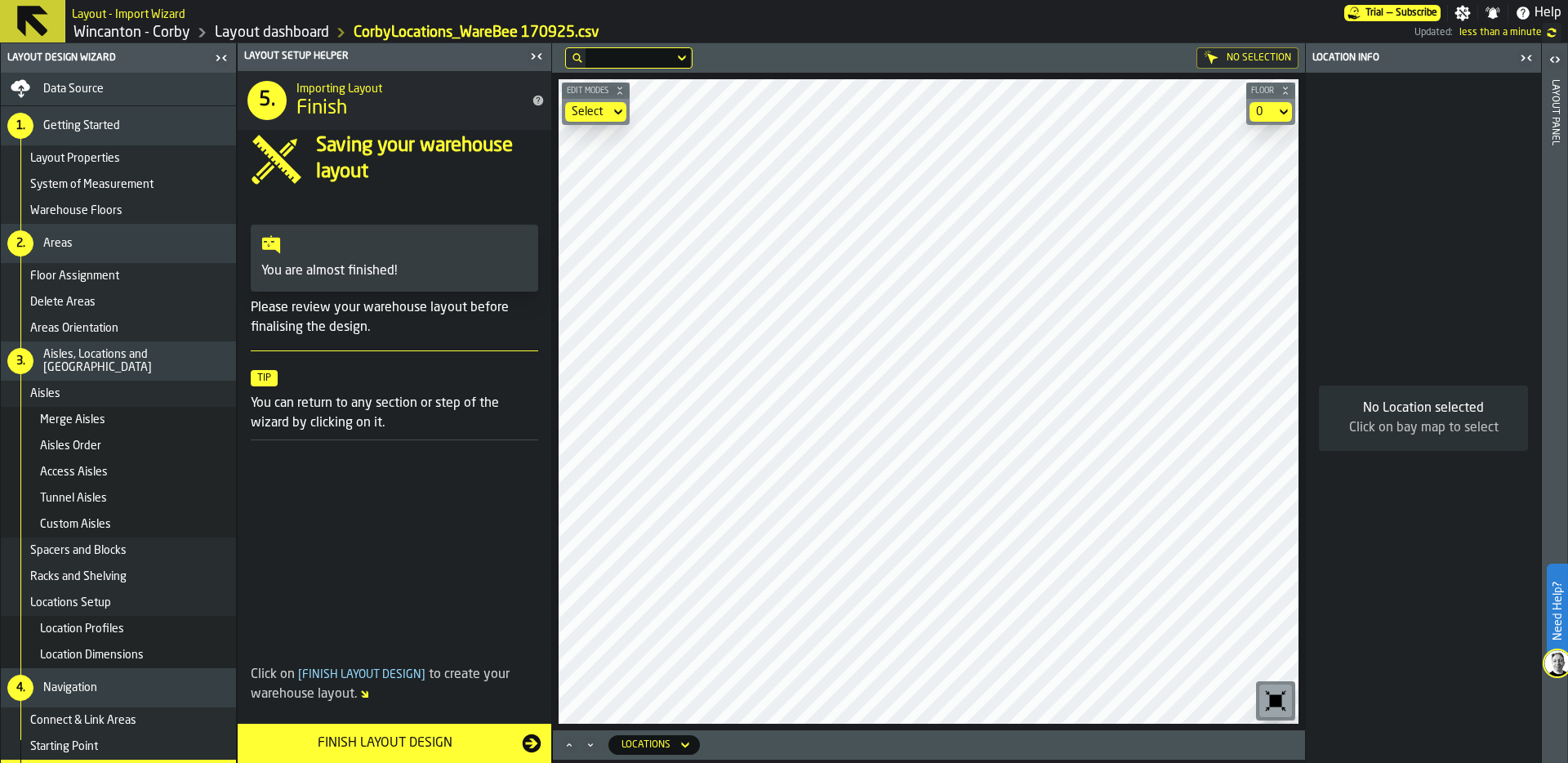
click at [402, 745] on div "Finish Layout Design" at bounding box center [385, 743] width 274 height 20
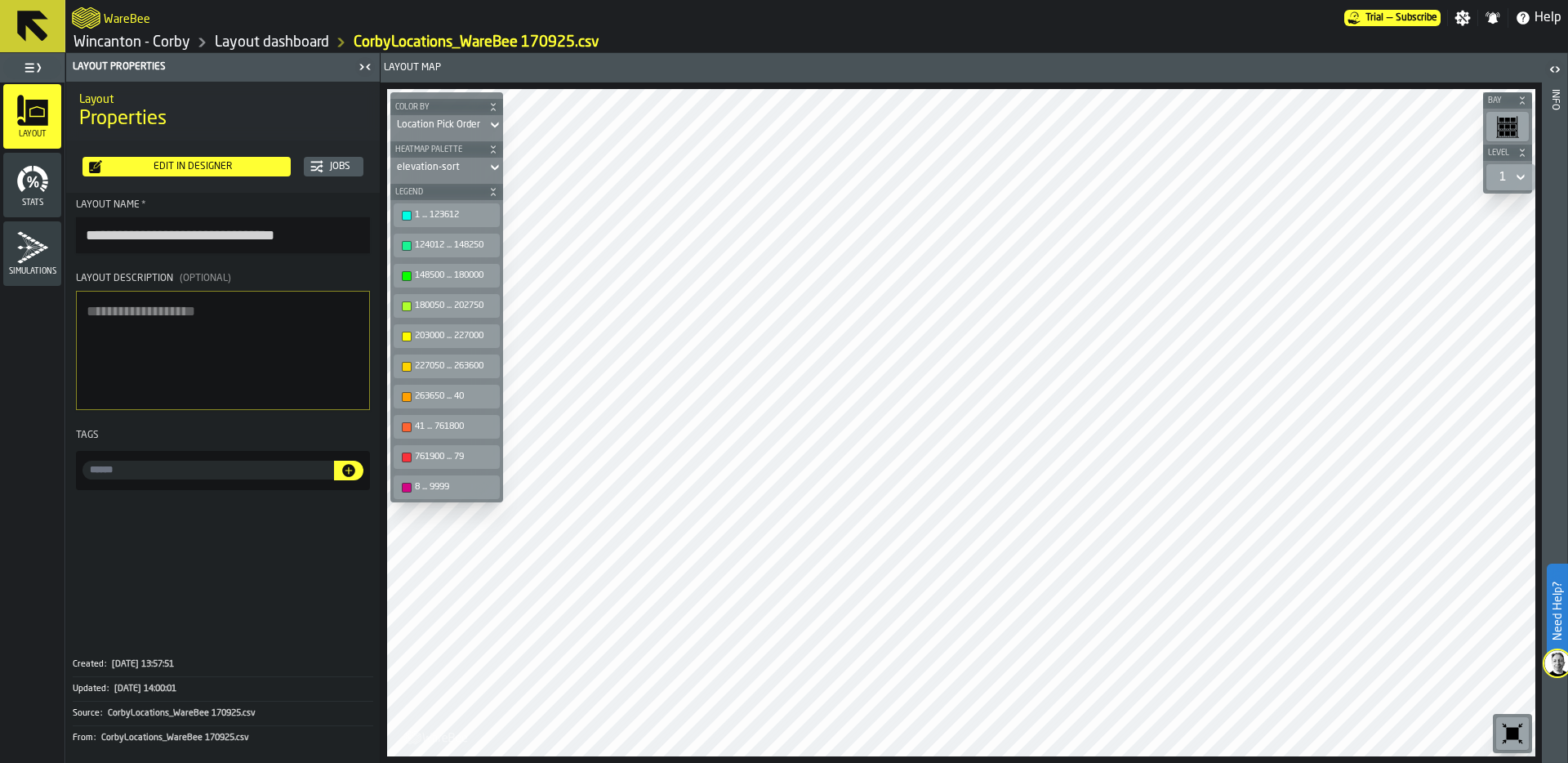
click at [281, 43] on link "Layout dashboard" at bounding box center [272, 42] width 114 height 18
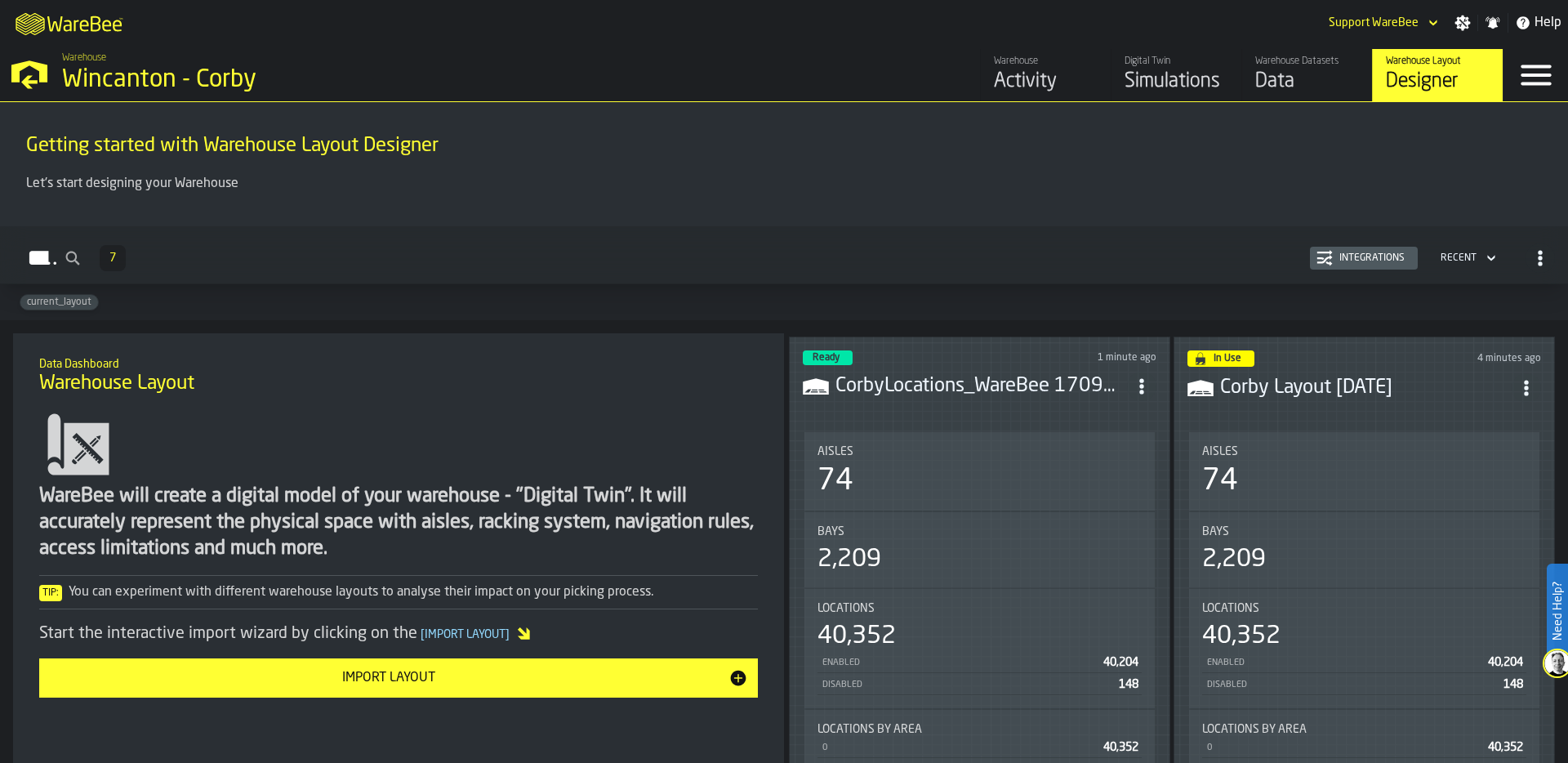
click at [1309, 416] on div "In Use 4 minutes ago Corby Layout 26-09-25 Aisles 74 Bays 2,209 Locations 40,35…" at bounding box center [1364, 563] width 381 height 452
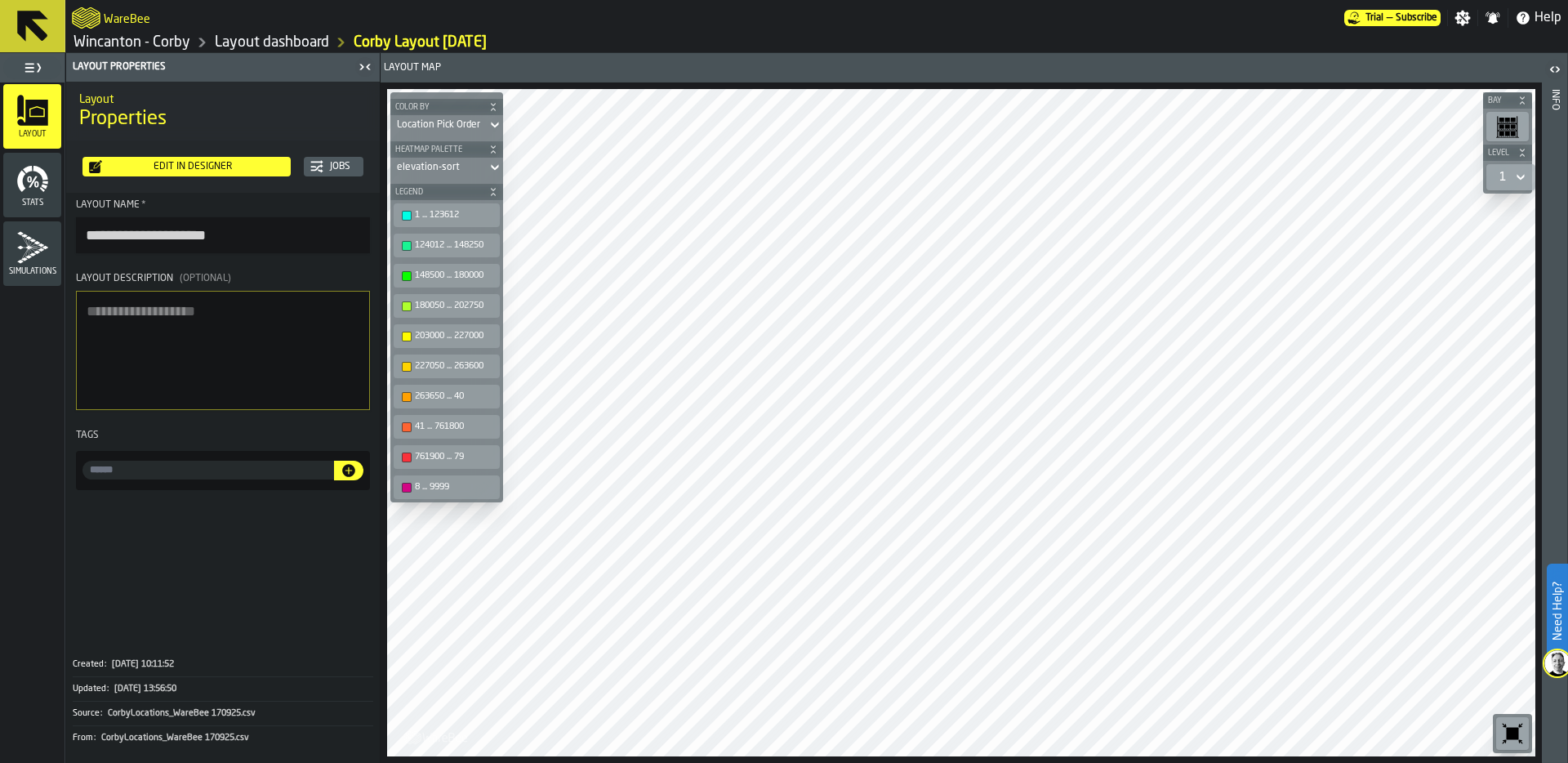
click at [143, 49] on link "Wincanton - Corby" at bounding box center [131, 42] width 116 height 18
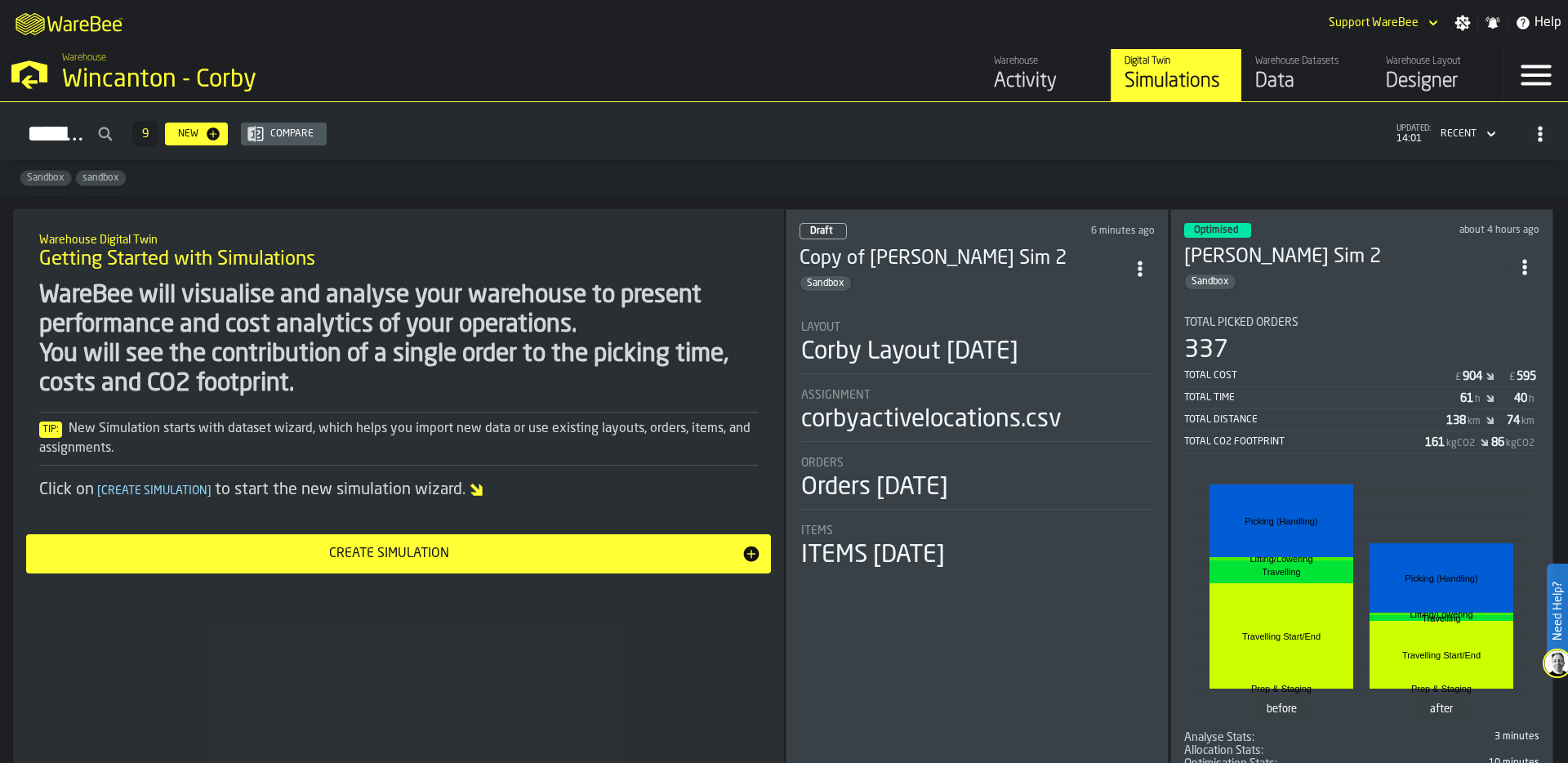
click at [1060, 125] on div "Simulations 9 New Compare updated: 14:01 Recent" at bounding box center [784, 134] width 1541 height 38
click at [1033, 74] on div "Activity" at bounding box center [1045, 81] width 104 height 26
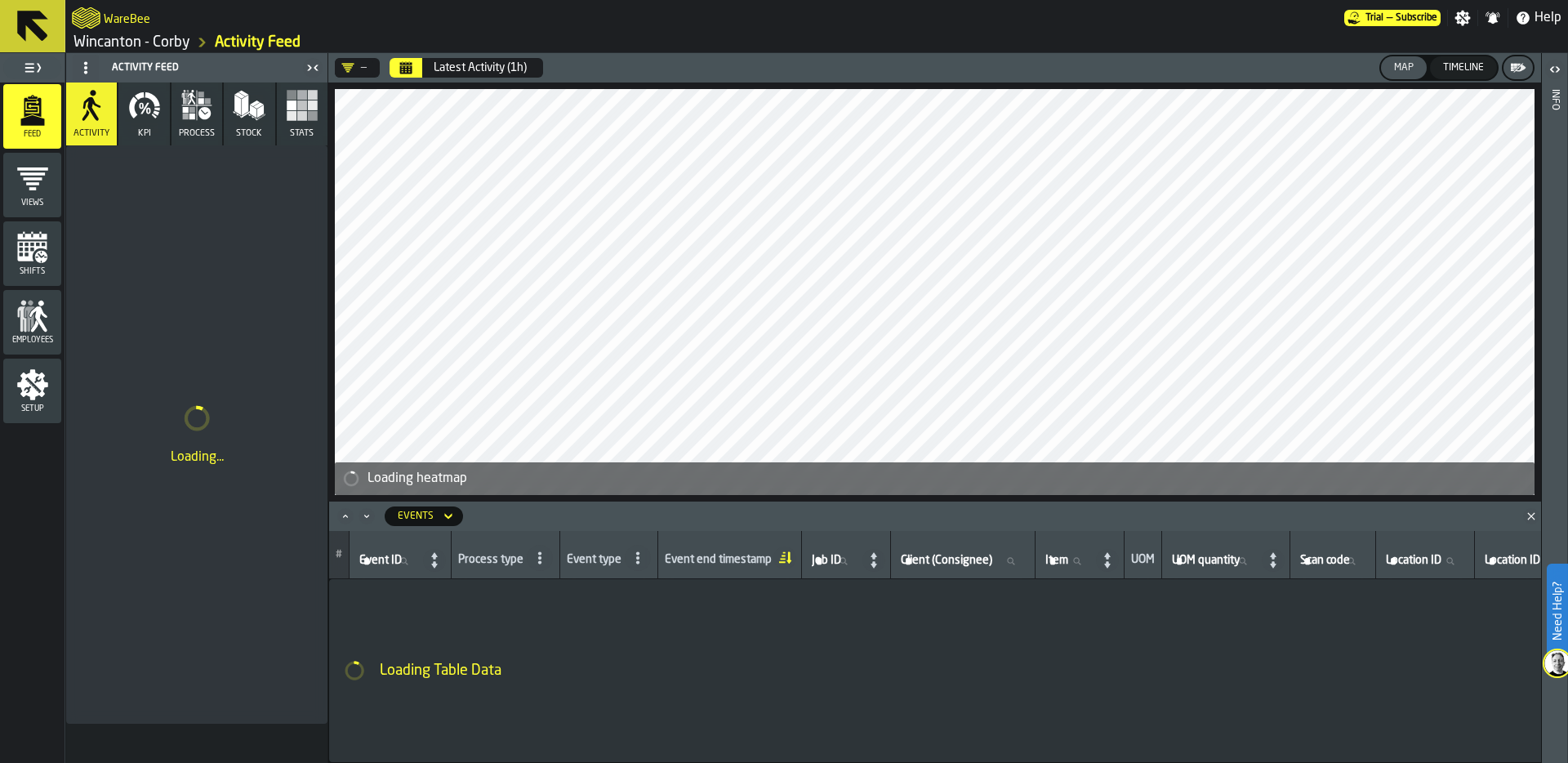
click at [1527, 518] on icon "Close" at bounding box center [1531, 516] width 17 height 17
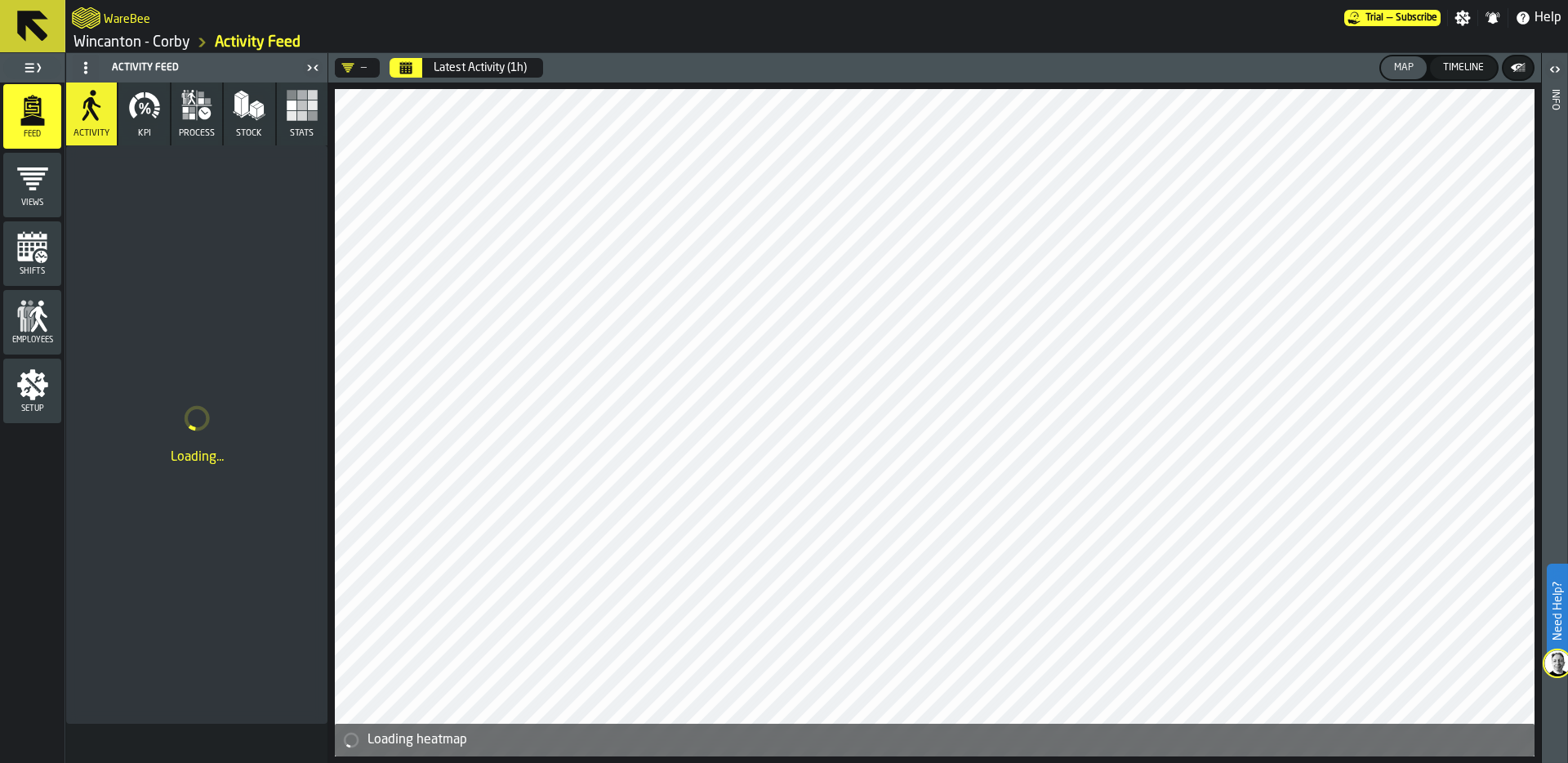
click at [286, 118] on icon "button" at bounding box center [302, 105] width 33 height 33
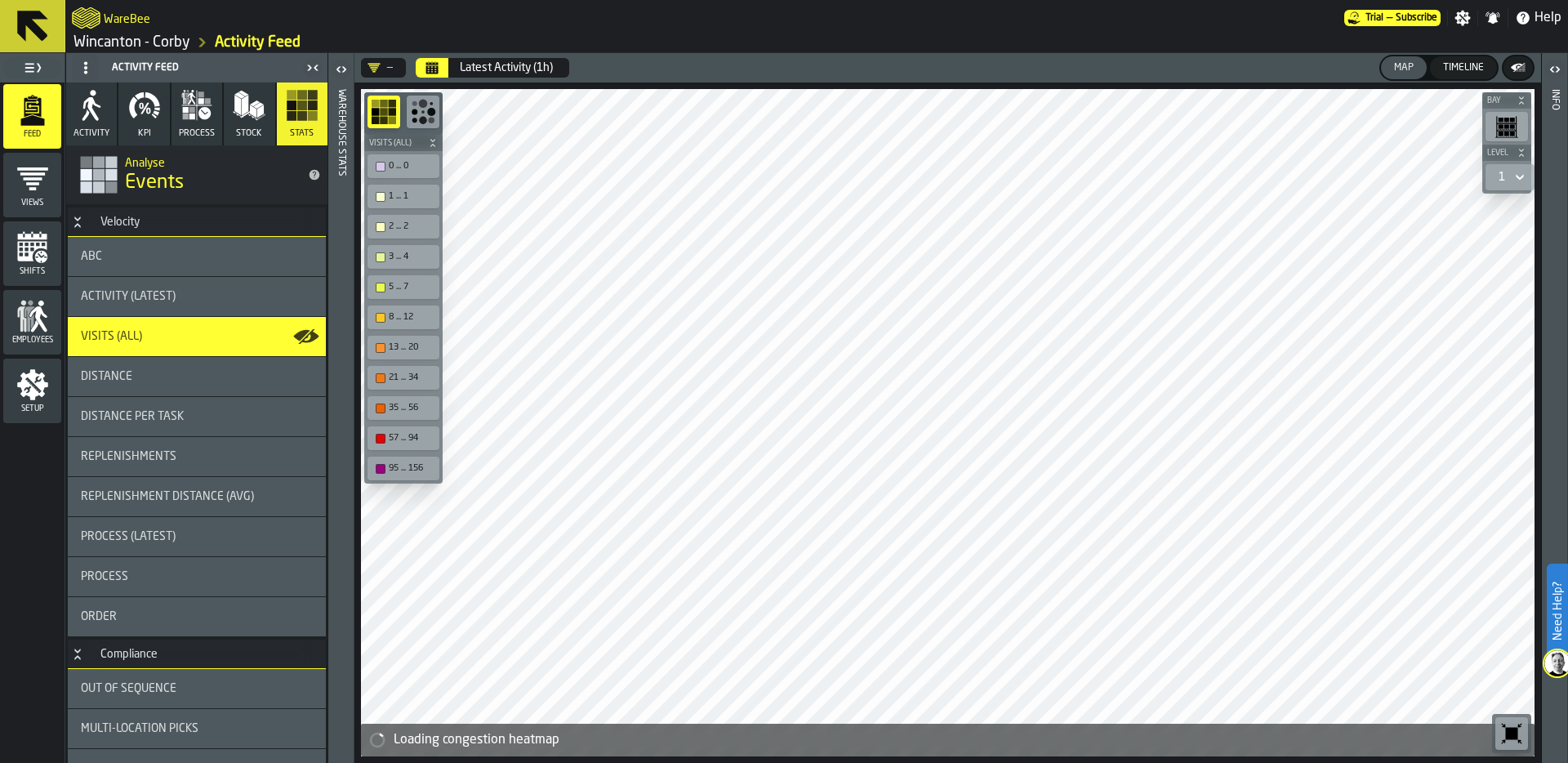
click at [1508, 734] on icon "button-toolbar-undefined" at bounding box center [1512, 733] width 12 height 12
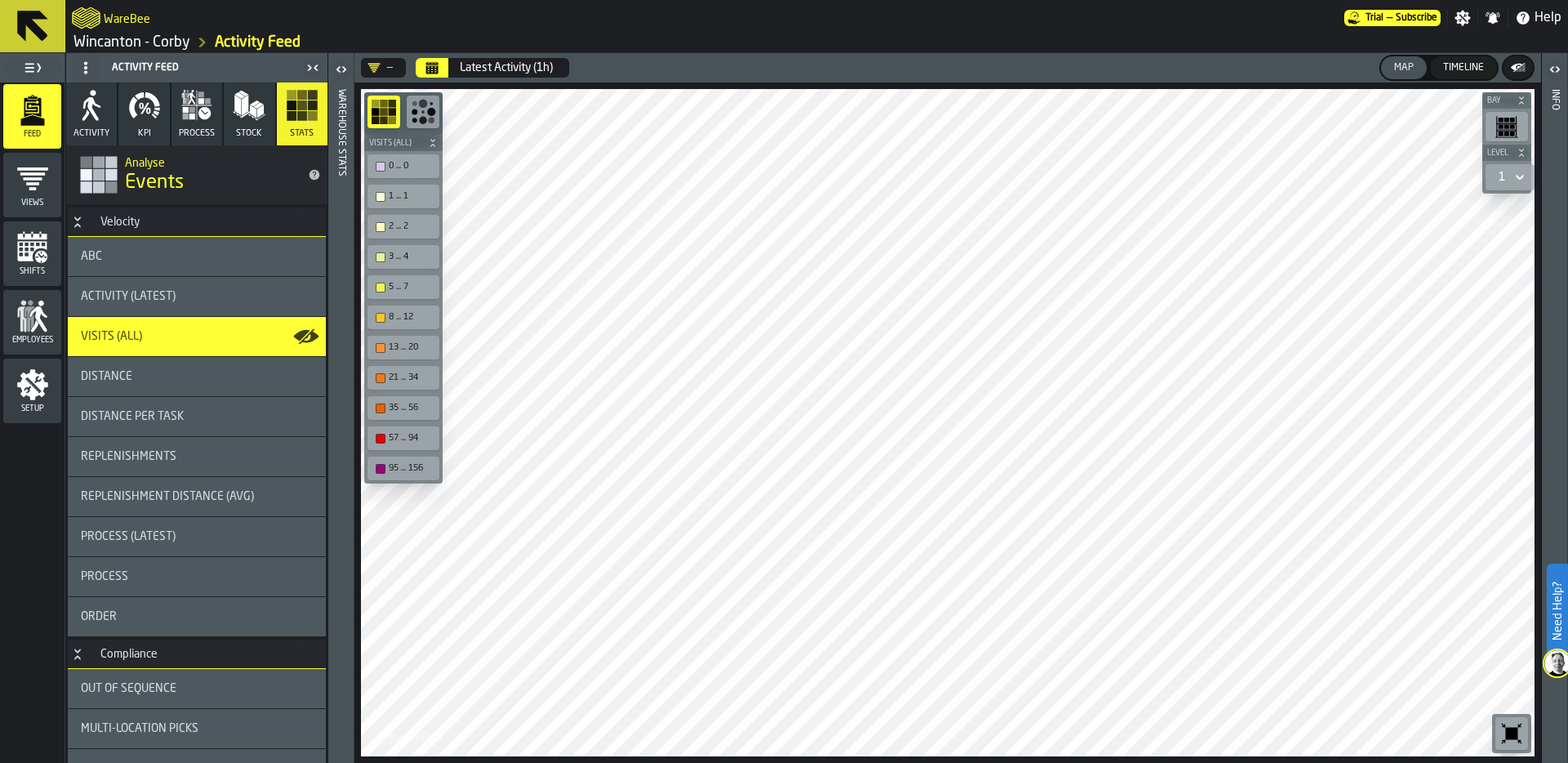
click at [435, 68] on icon "Calendar" at bounding box center [432, 69] width 12 height 8
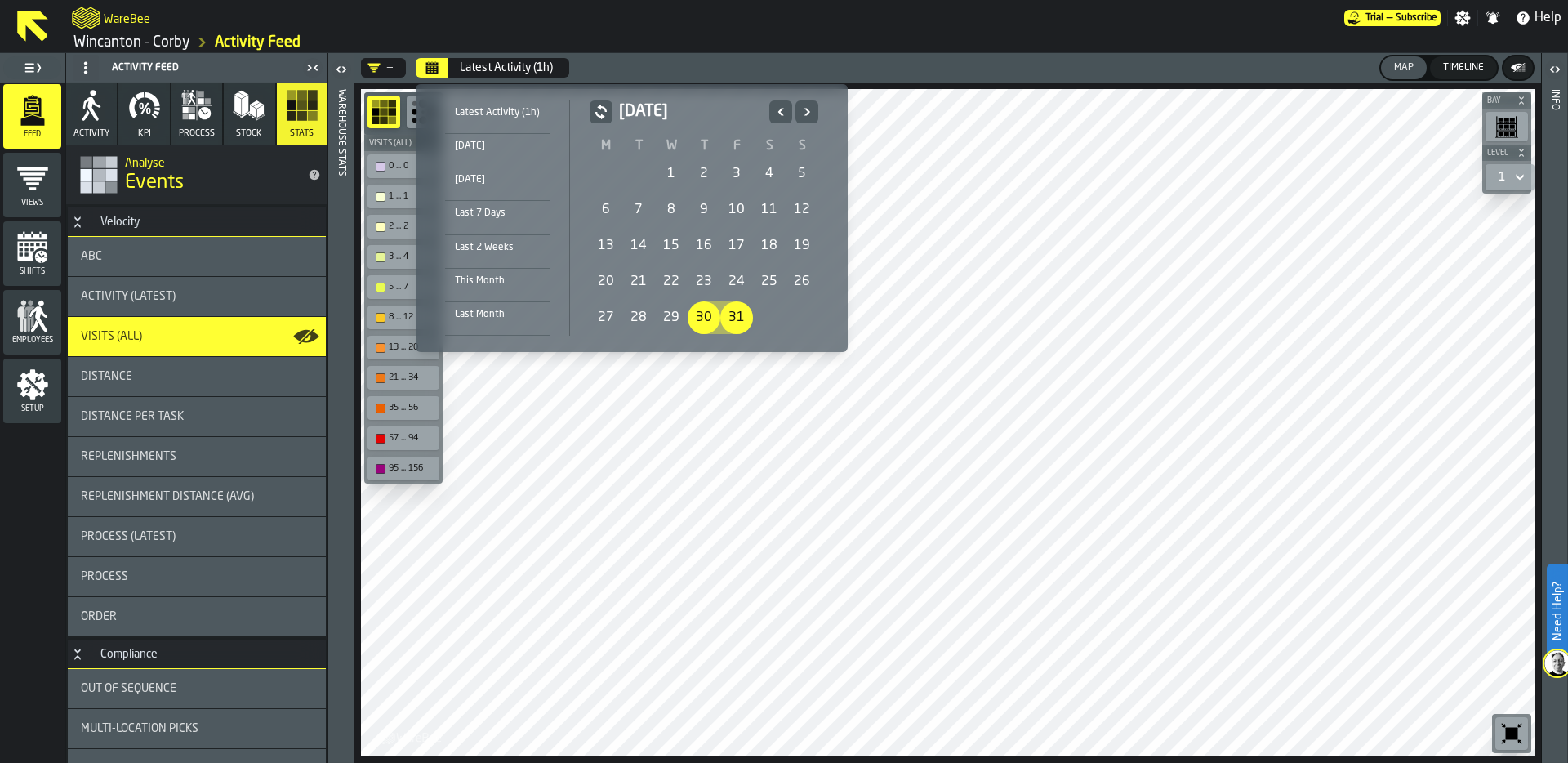
click at [669, 159] on div "1" at bounding box center [671, 174] width 33 height 33
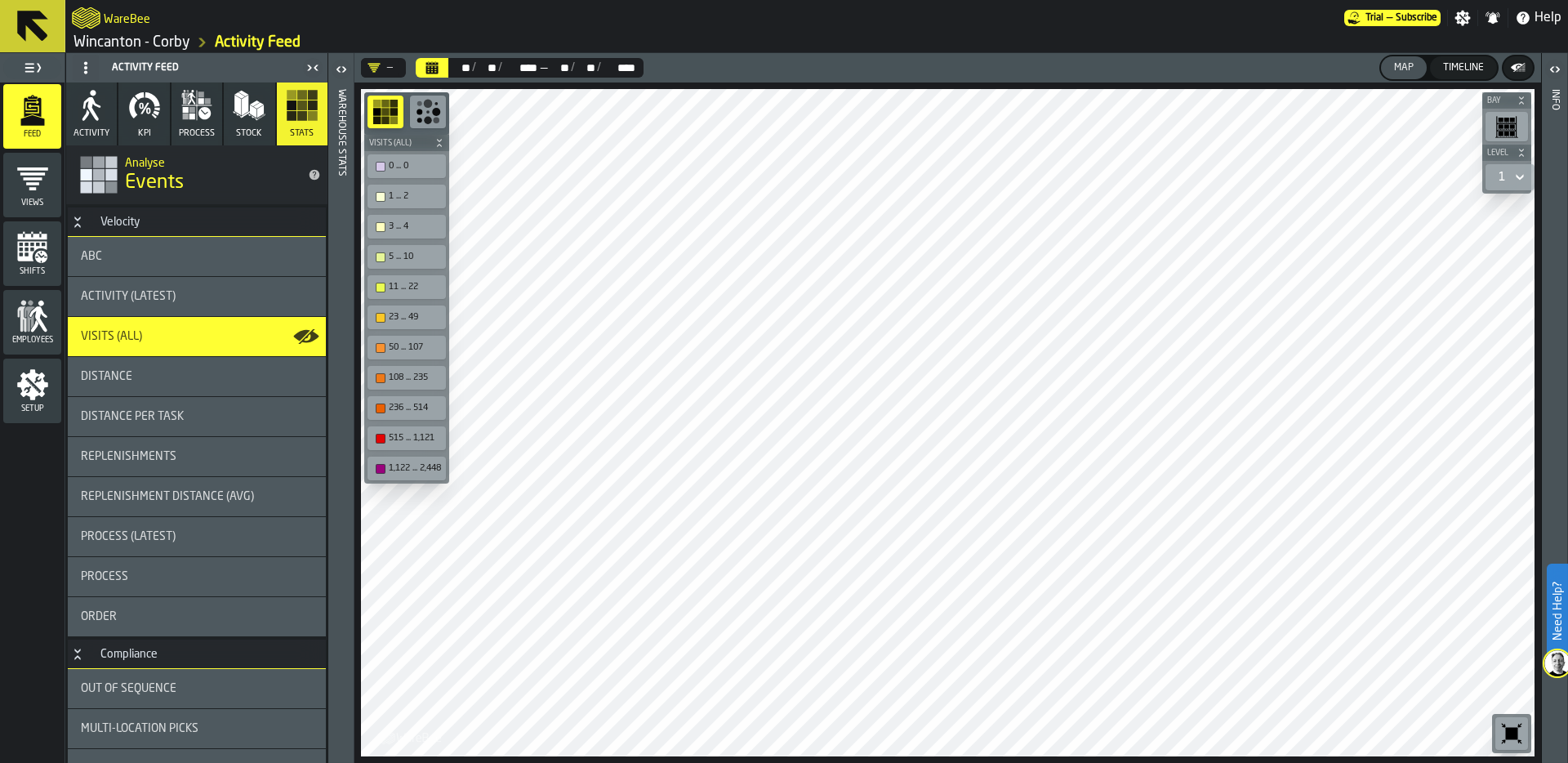
click at [149, 116] on icon "button" at bounding box center [144, 105] width 33 height 33
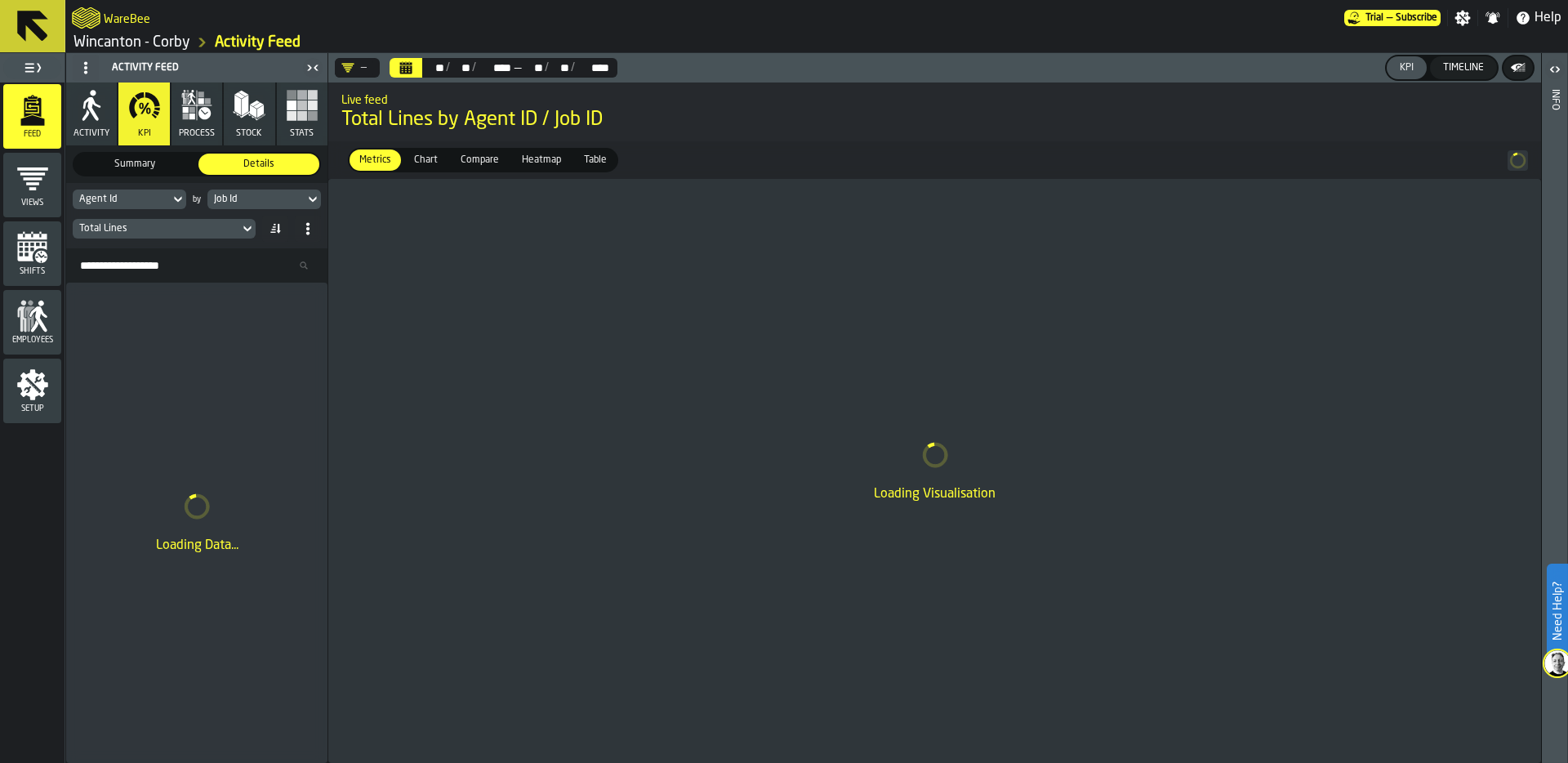
click at [259, 198] on div "Job Id" at bounding box center [256, 199] width 84 height 12
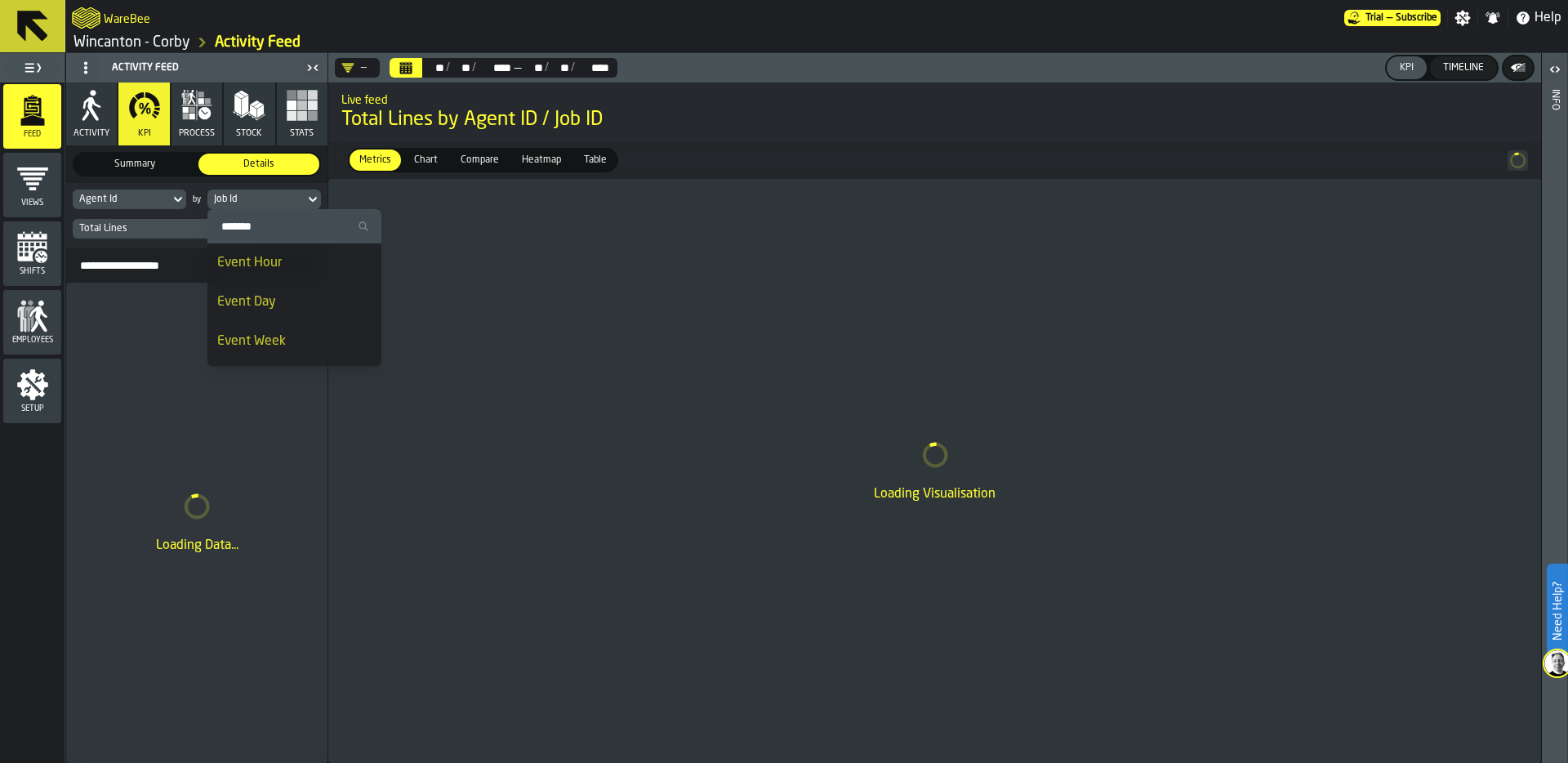
click at [280, 305] on div "Event Day" at bounding box center [294, 302] width 154 height 20
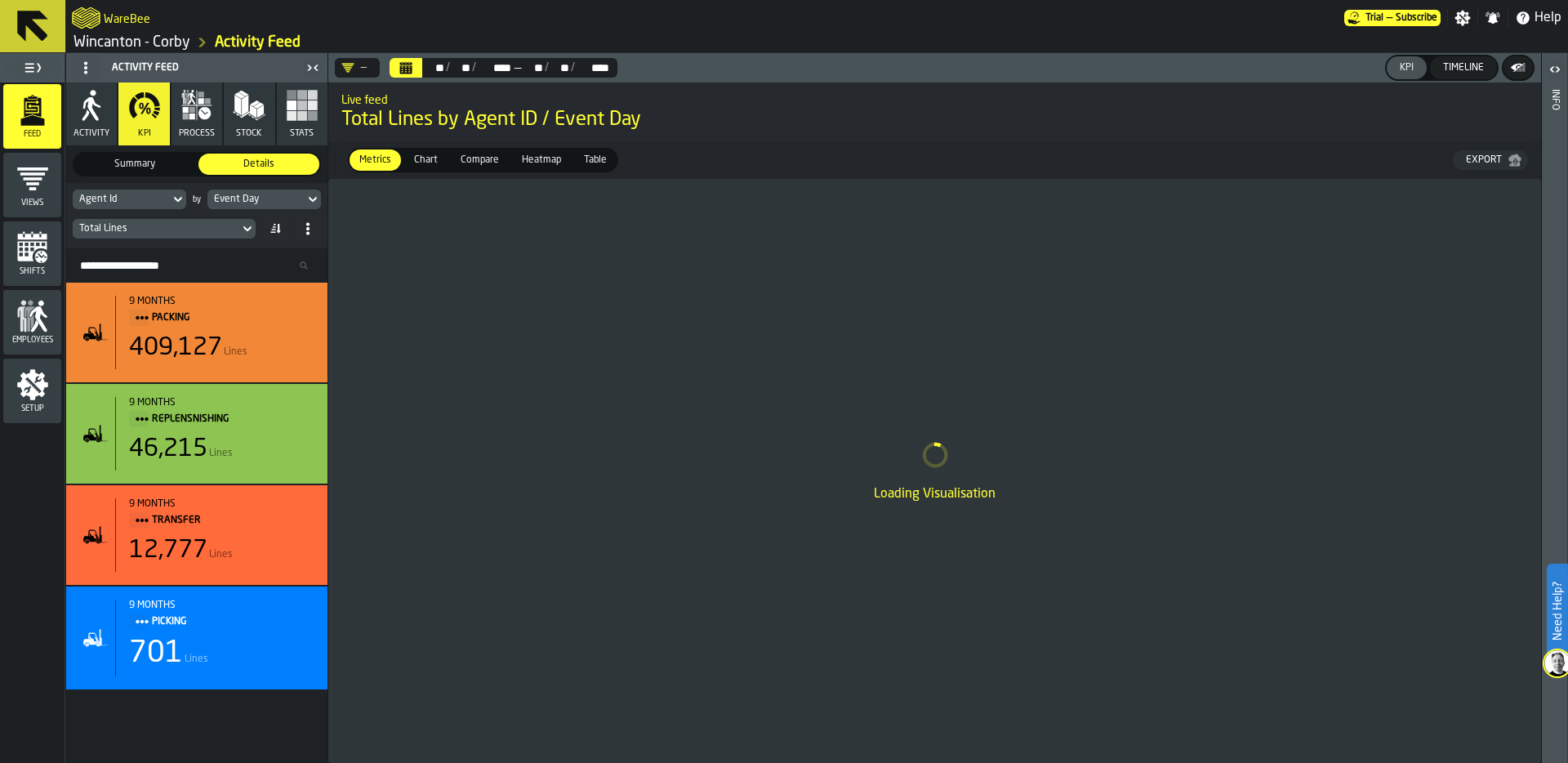
click at [310, 87] on button "Stats" at bounding box center [301, 114] width 50 height 63
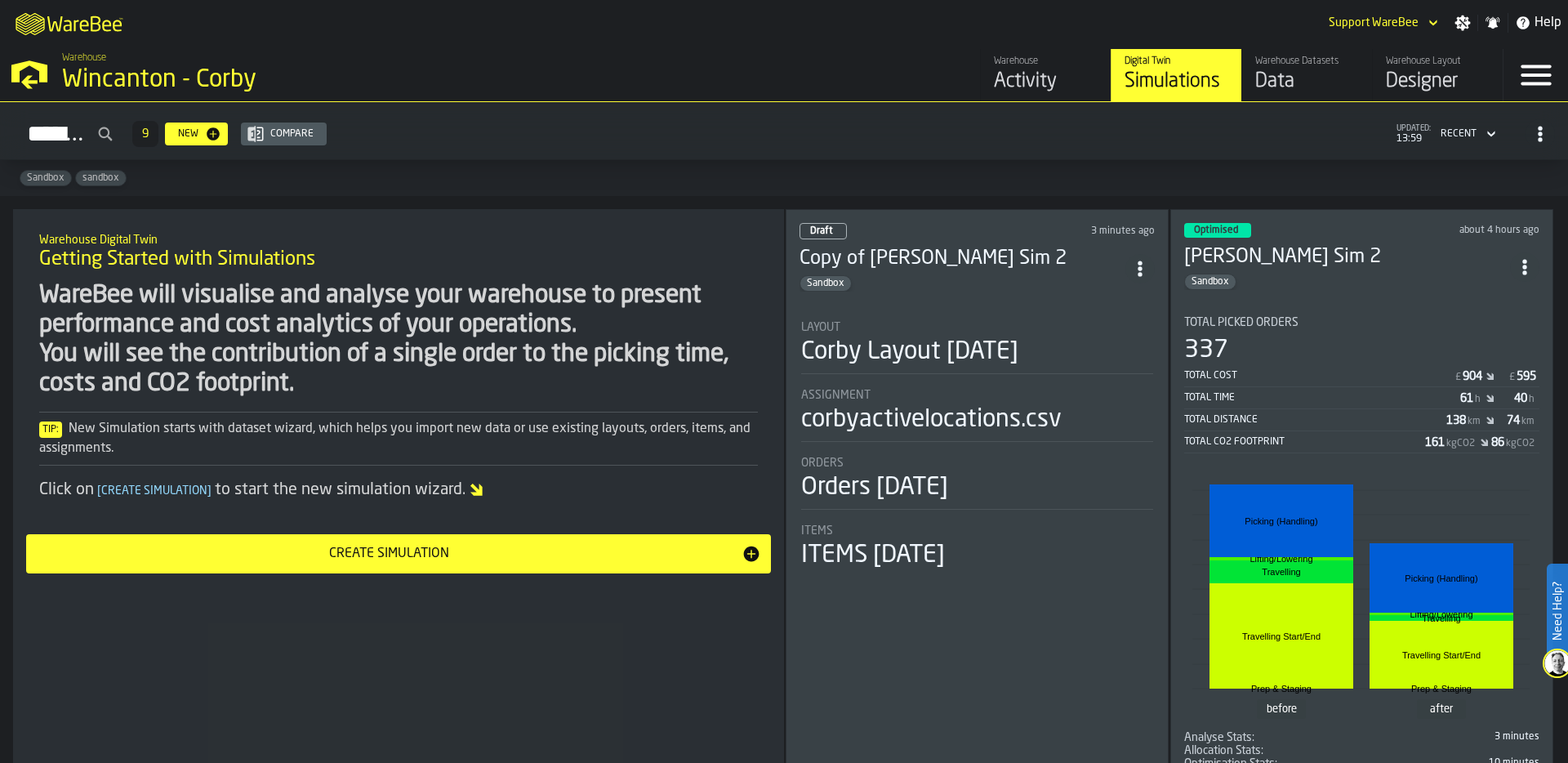
click at [1038, 321] on div "Layout" at bounding box center [977, 327] width 352 height 13
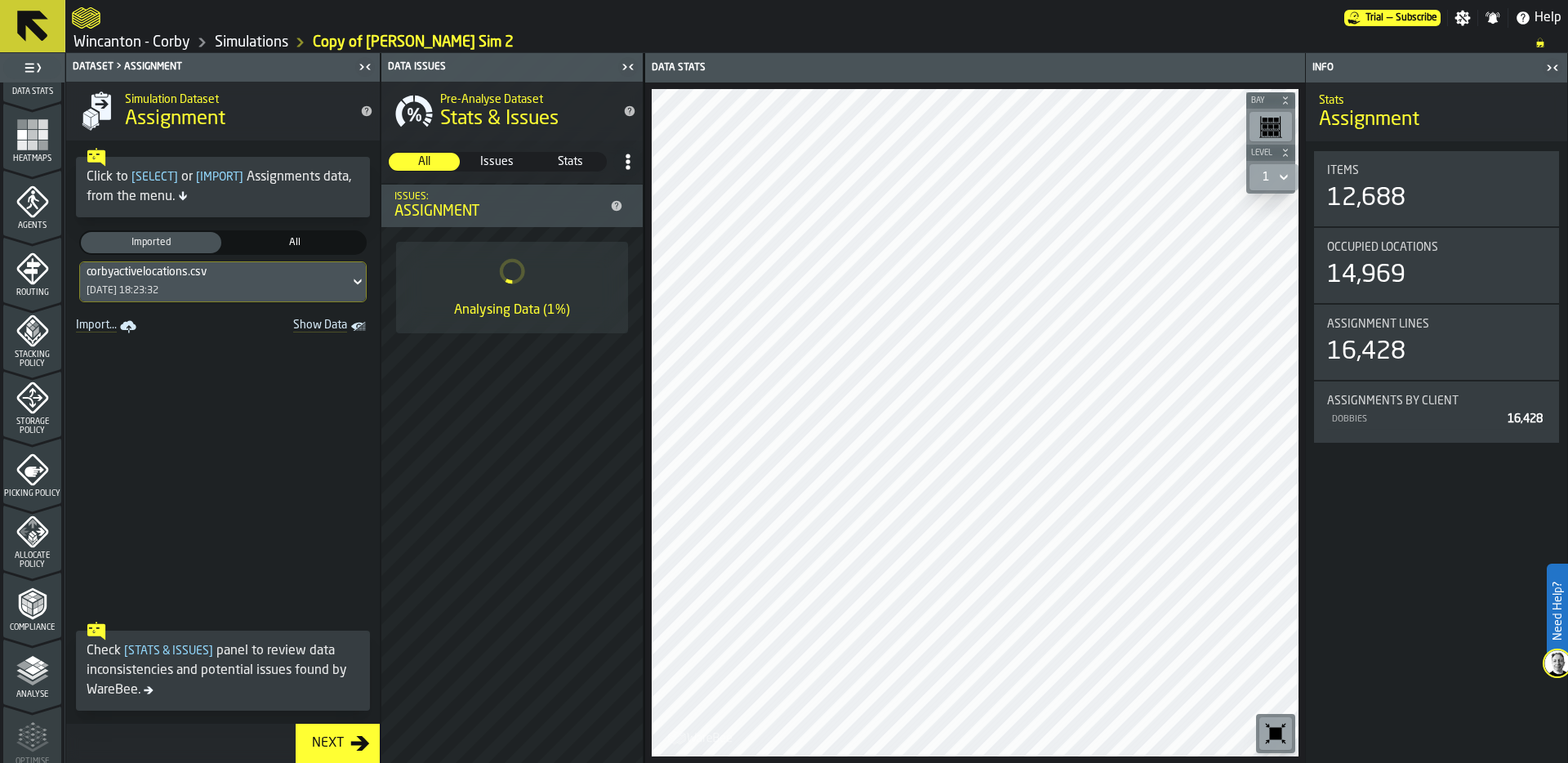
scroll to position [487, 0]
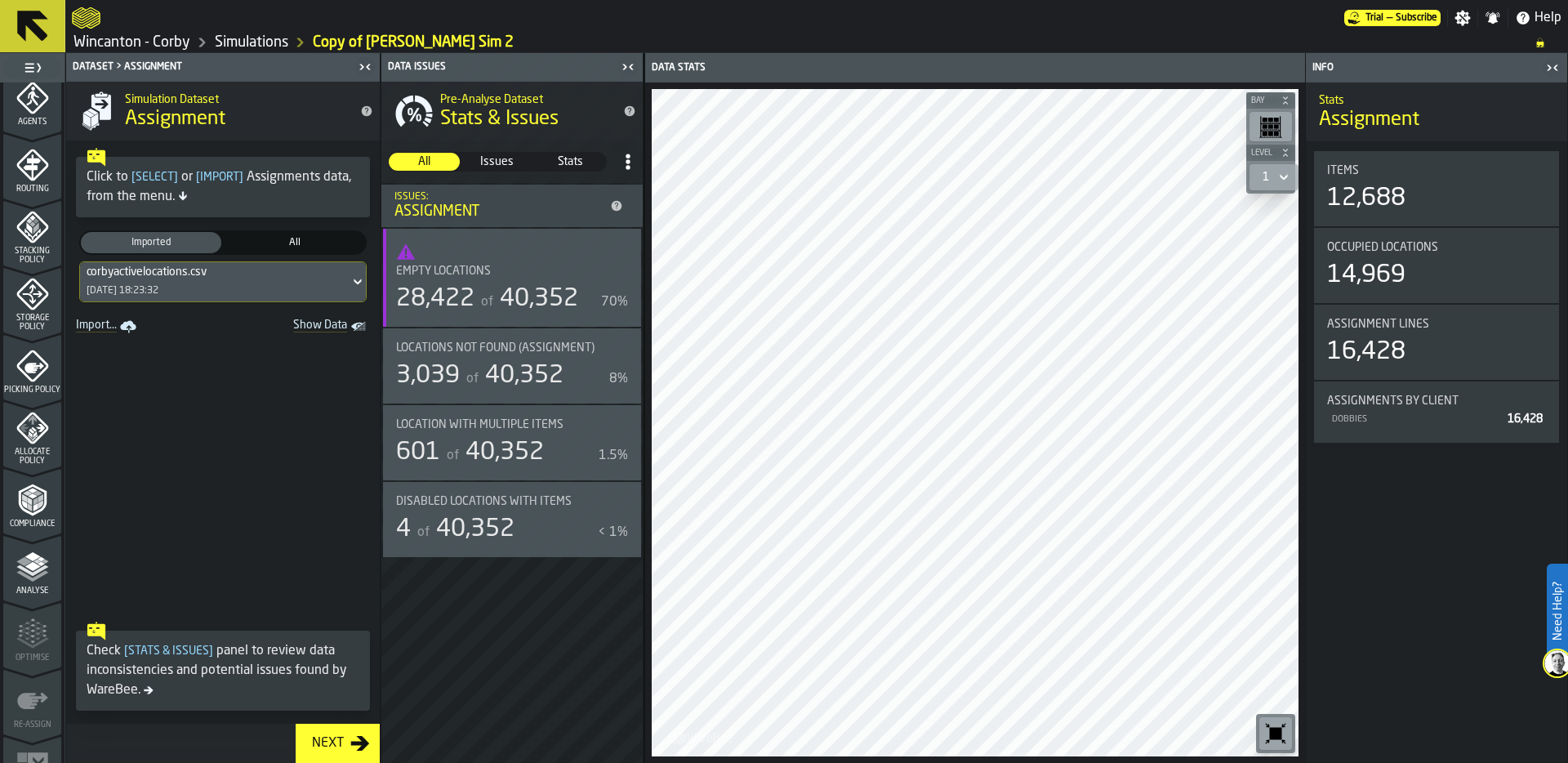
click at [252, 43] on link "Simulations" at bounding box center [252, 42] width 73 height 18
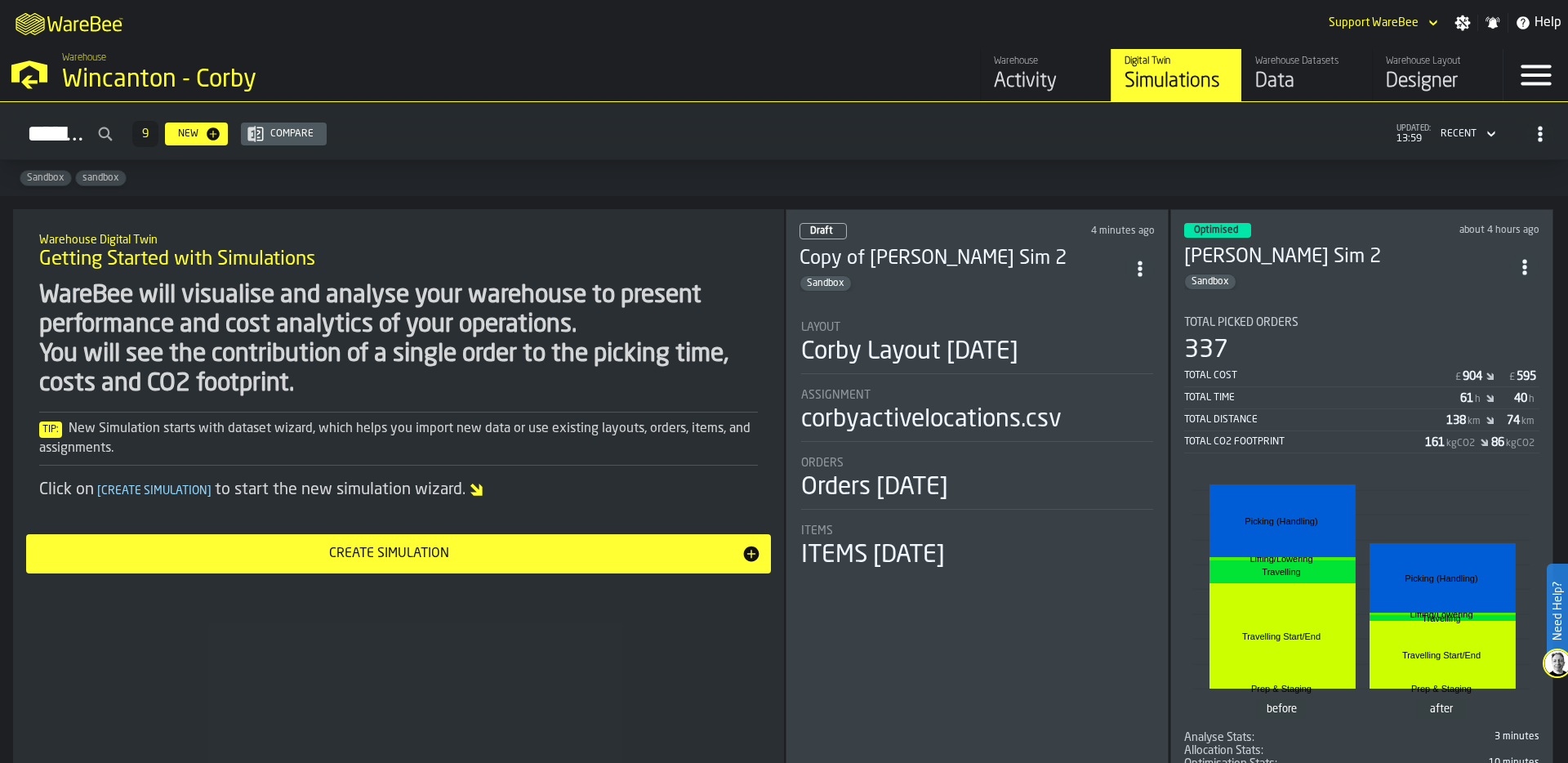
click at [1283, 73] on div "Data" at bounding box center [1307, 81] width 104 height 26
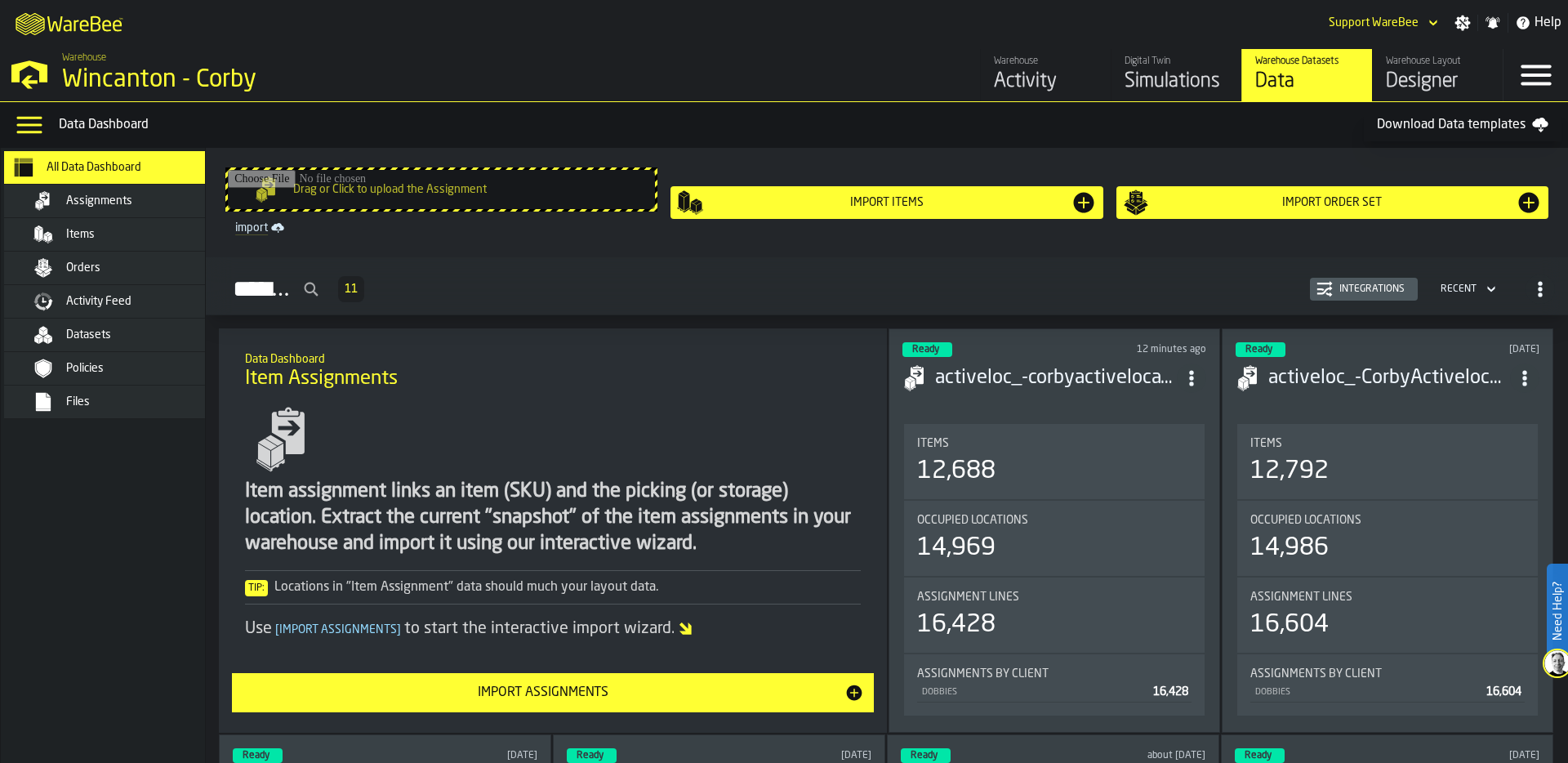
click at [100, 405] on div "Files" at bounding box center [146, 401] width 160 height 13
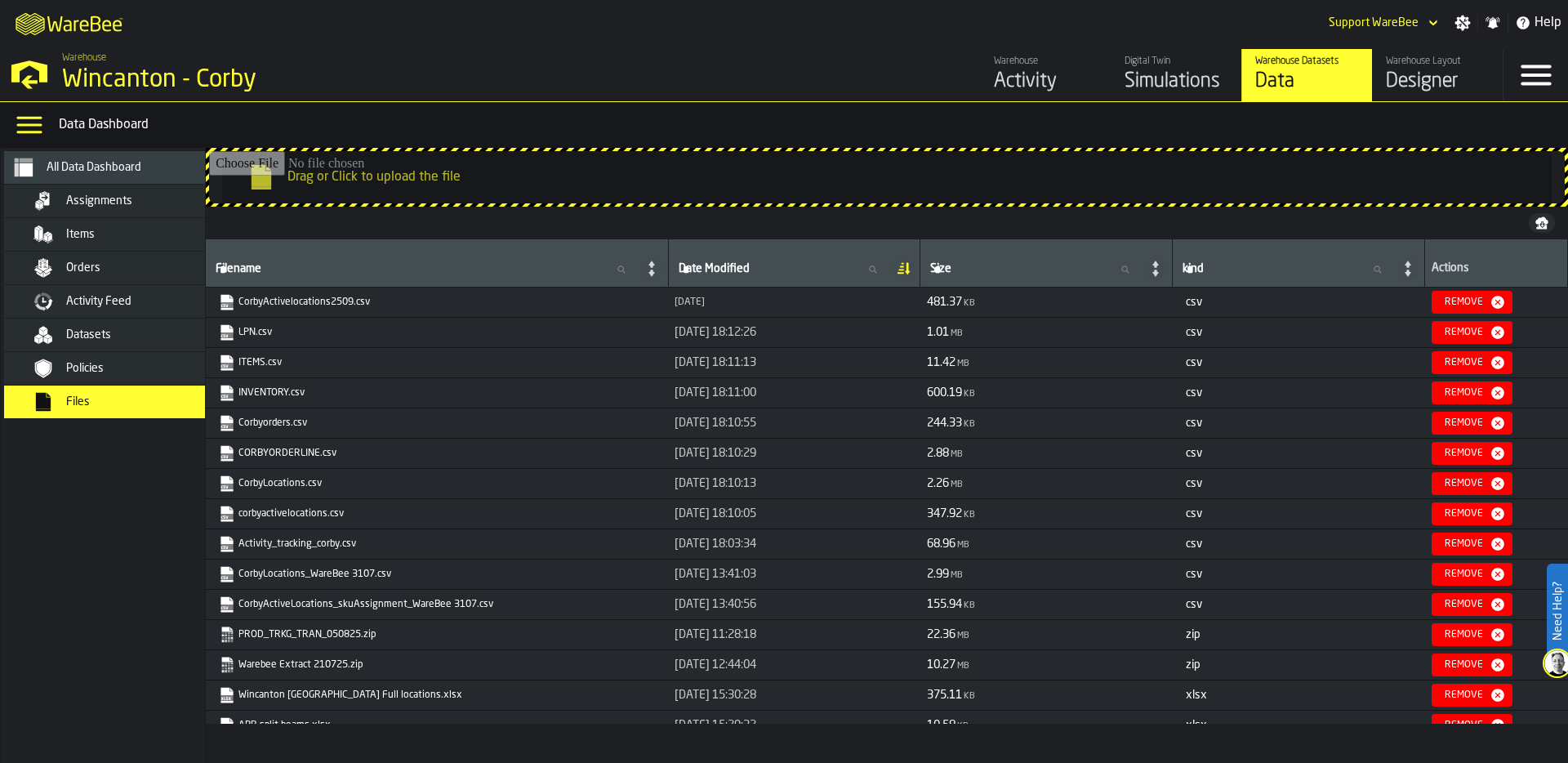
click at [309, 544] on link "Activity_tracking_corby.csv" at bounding box center [435, 544] width 433 height 17
click at [1172, 78] on div "Simulations" at bounding box center [1175, 81] width 104 height 26
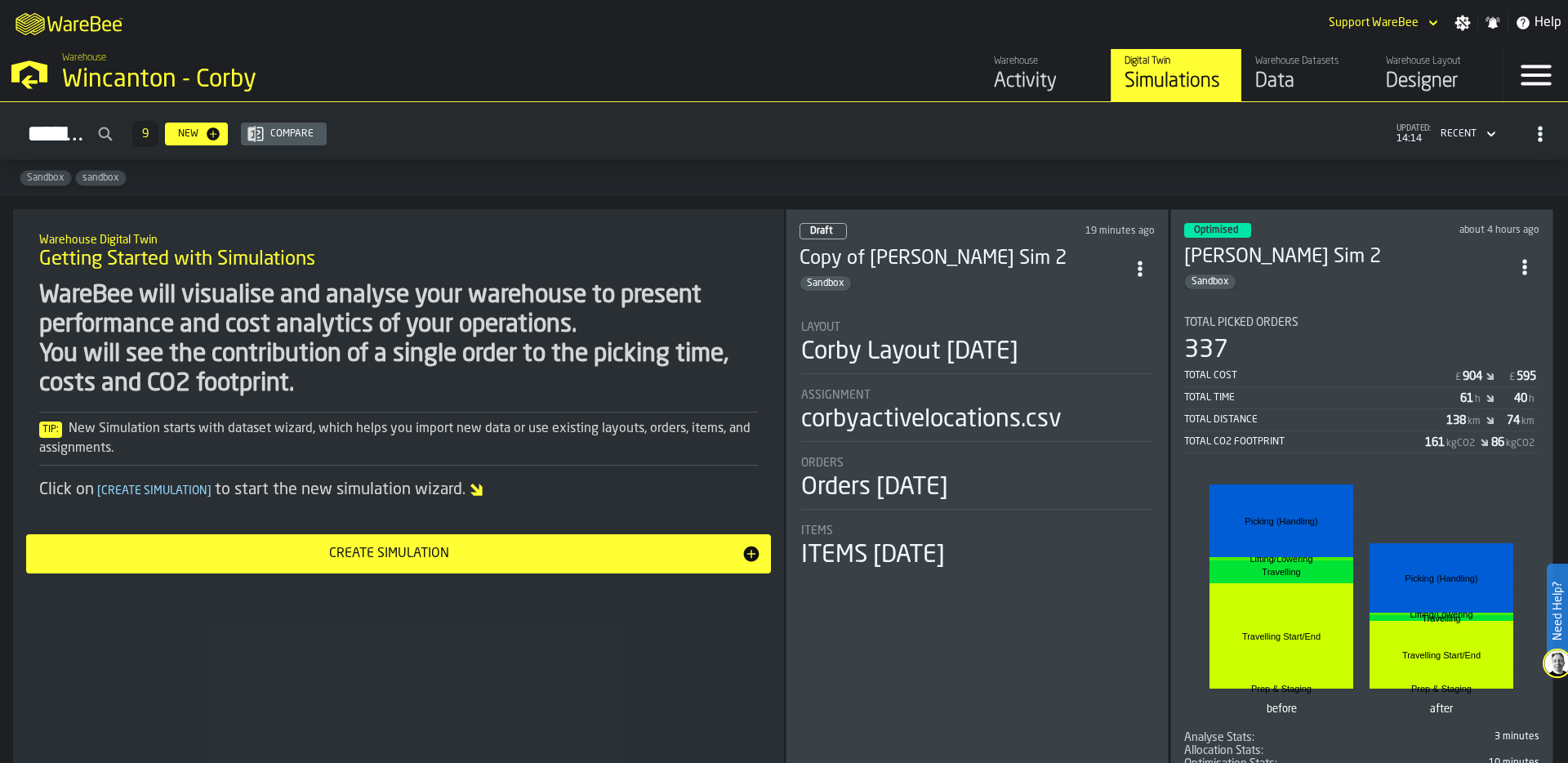
click at [996, 331] on div "Layout Corby Layout [DATE]" at bounding box center [977, 343] width 352 height 45
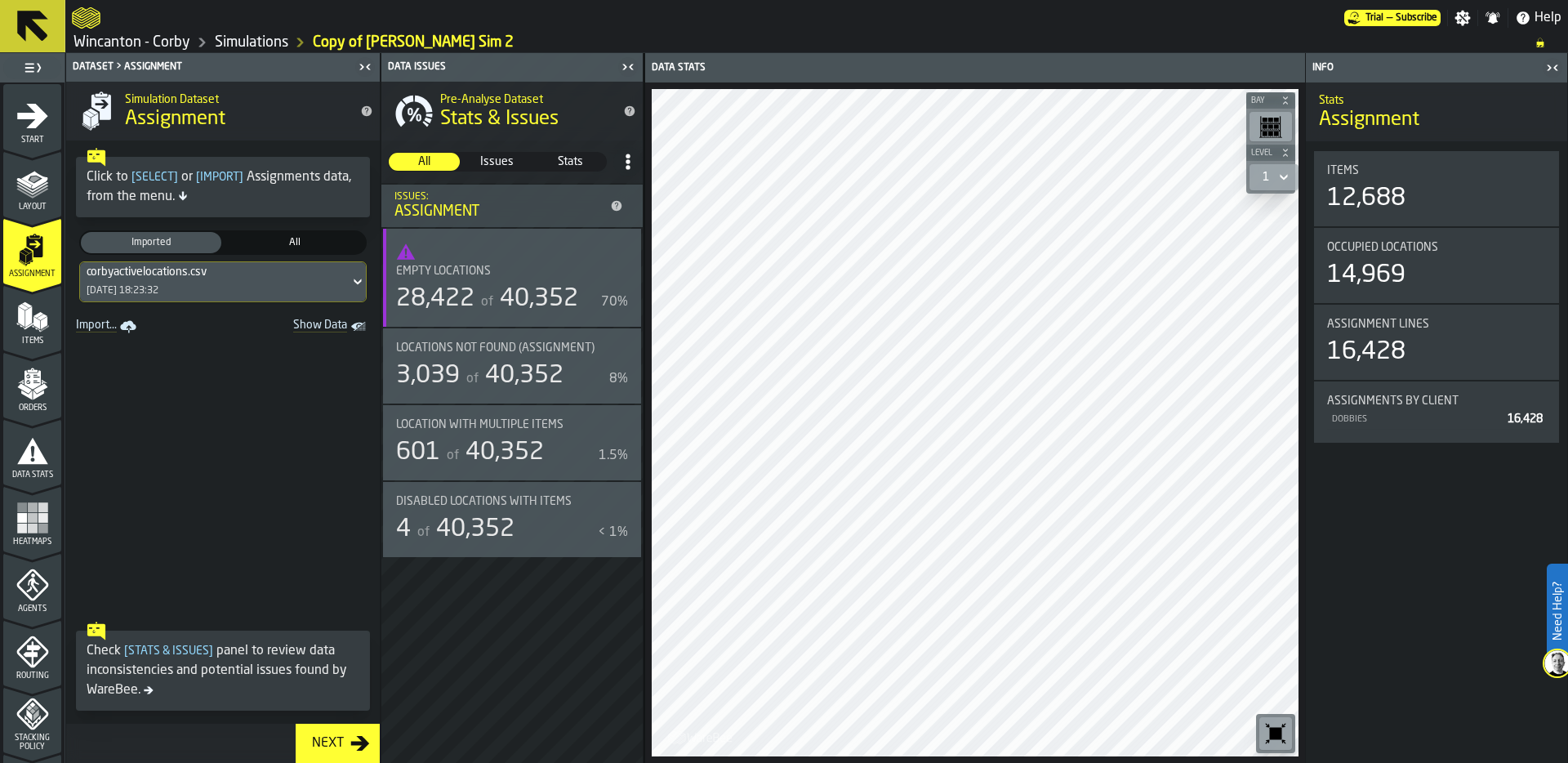
click at [1553, 68] on icon "button-toggle-Close me" at bounding box center [1555, 67] width 4 height 6
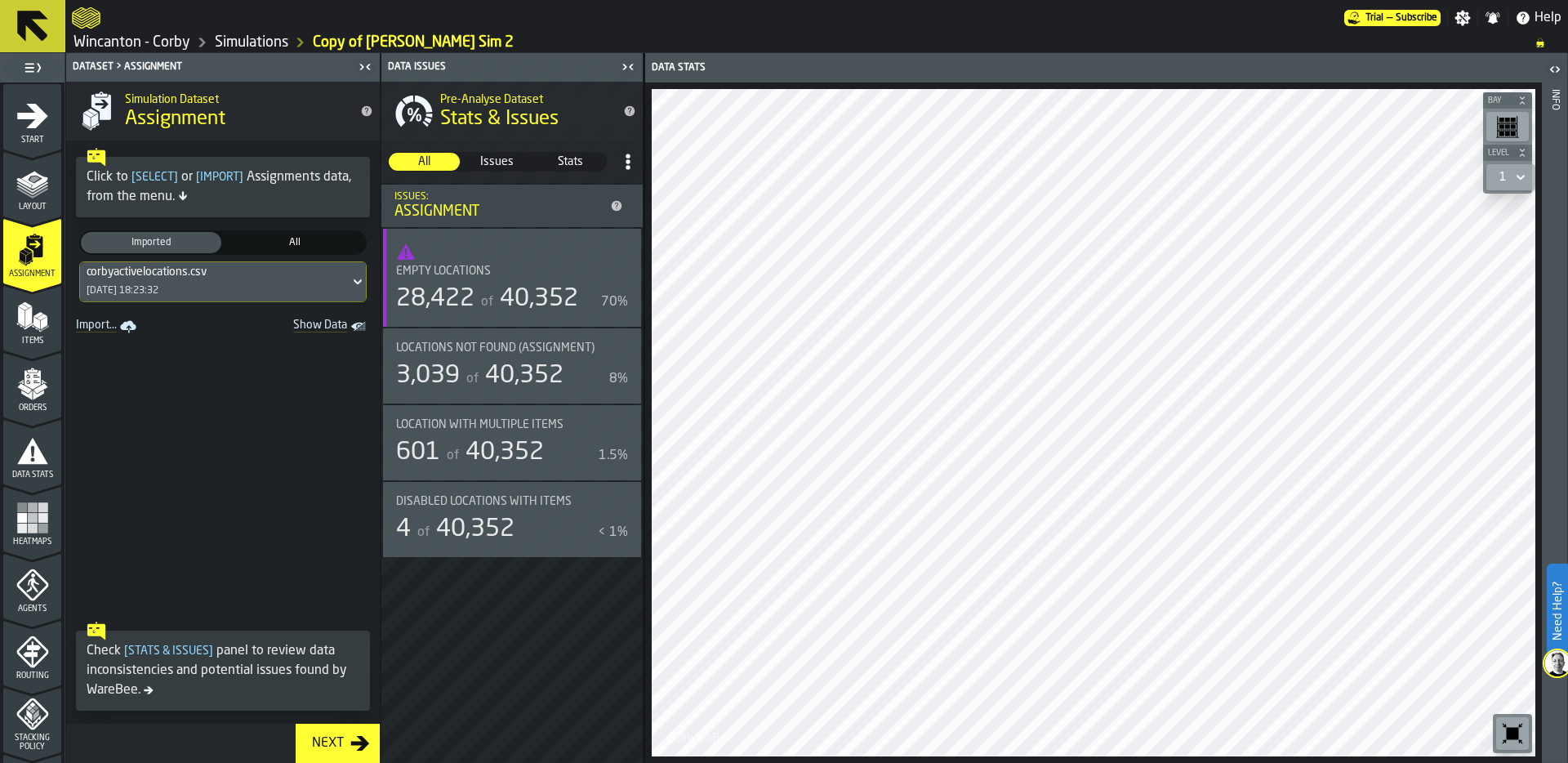
click at [1513, 726] on icon "button-toolbar-undefined" at bounding box center [1512, 733] width 26 height 26
click at [30, 463] on icon "menu Data Stats" at bounding box center [33, 450] width 33 height 33
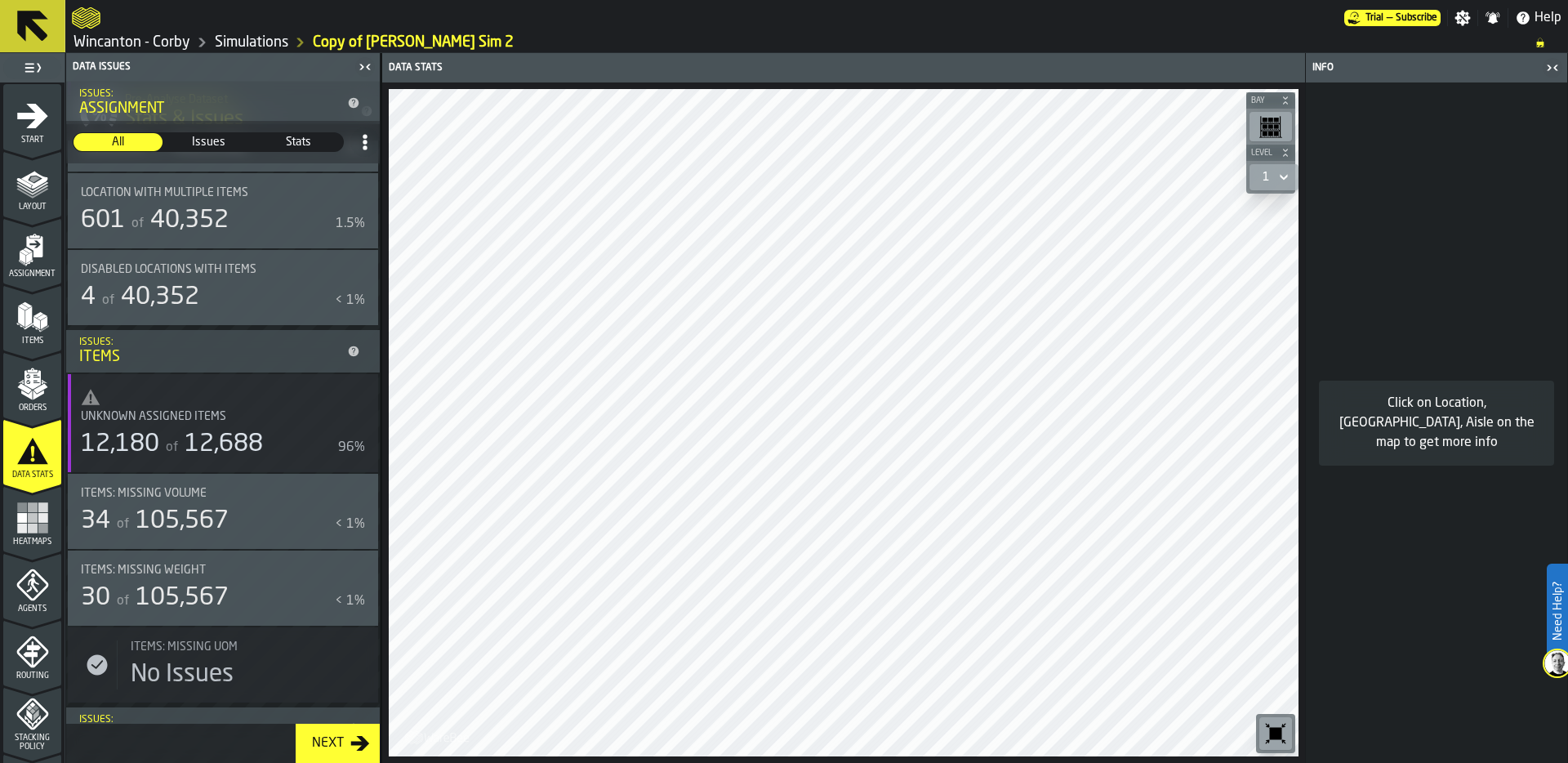
scroll to position [344, 0]
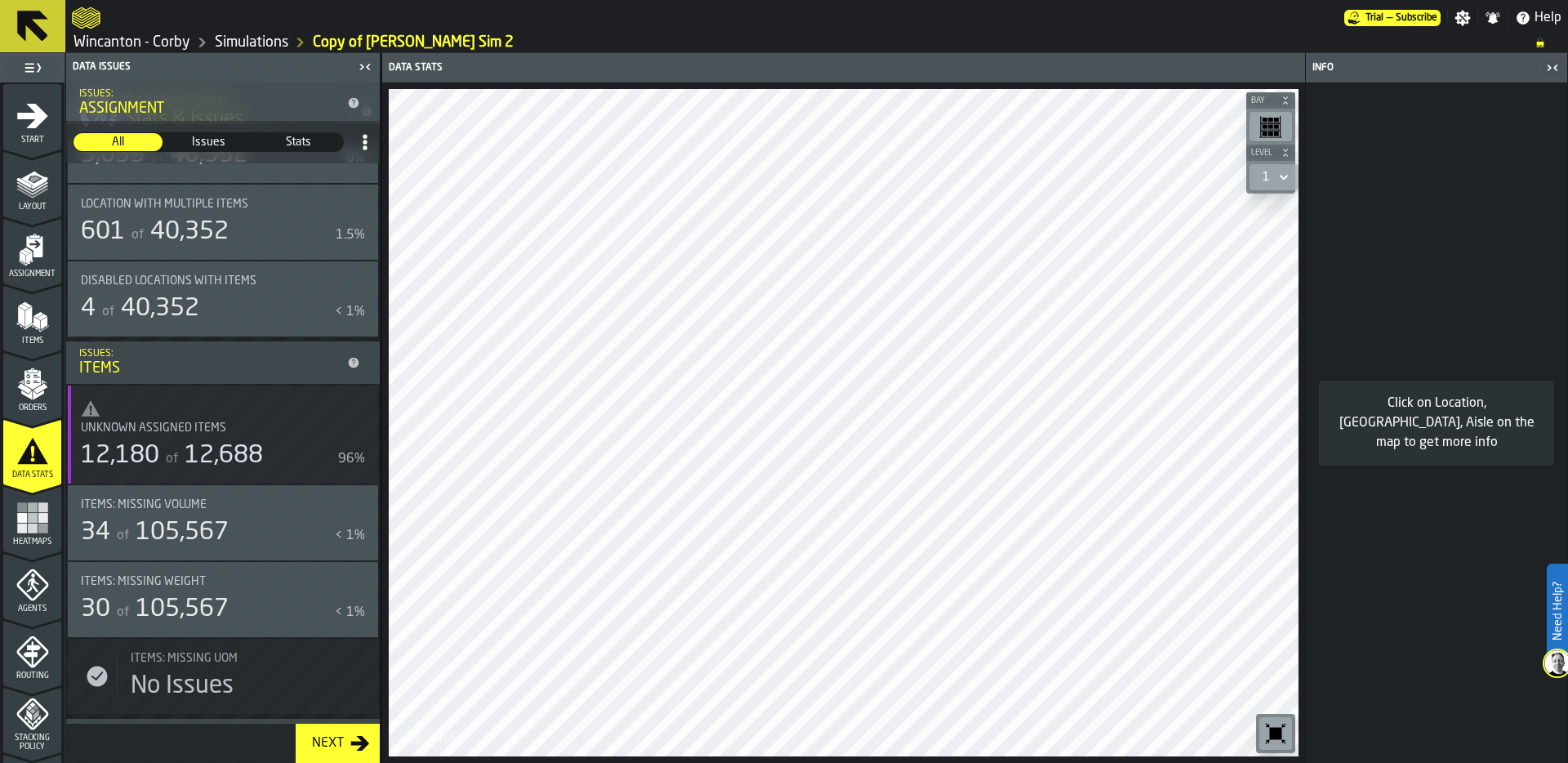
click at [37, 249] on icon "menu Assignment" at bounding box center [34, 247] width 17 height 22
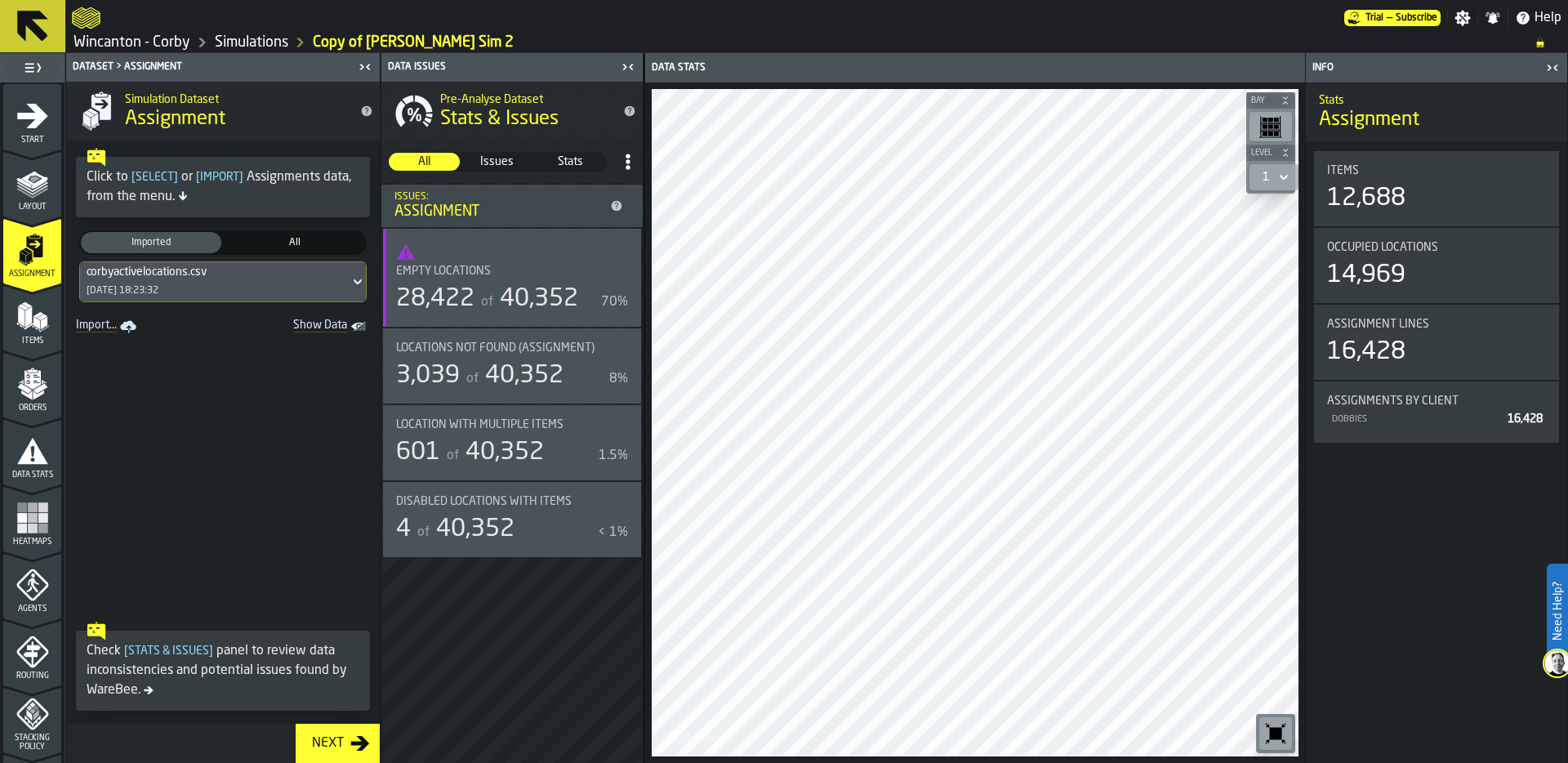
click at [0, 0] on icon "Show Data" at bounding box center [0, 0] width 0 height 0
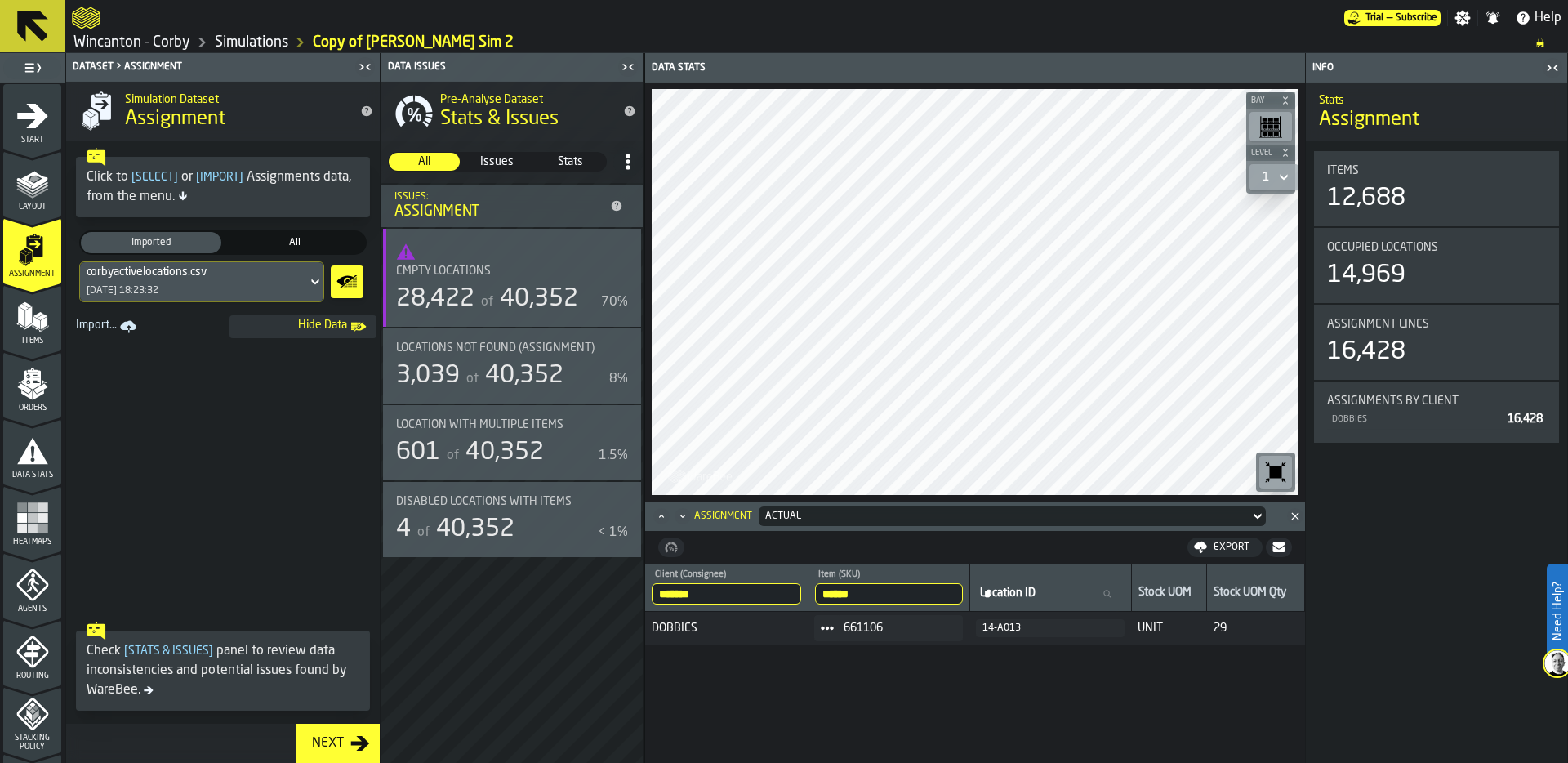
click at [888, 594] on input "******" at bounding box center [889, 594] width 148 height 22
click at [954, 597] on input "******" at bounding box center [889, 594] width 148 height 22
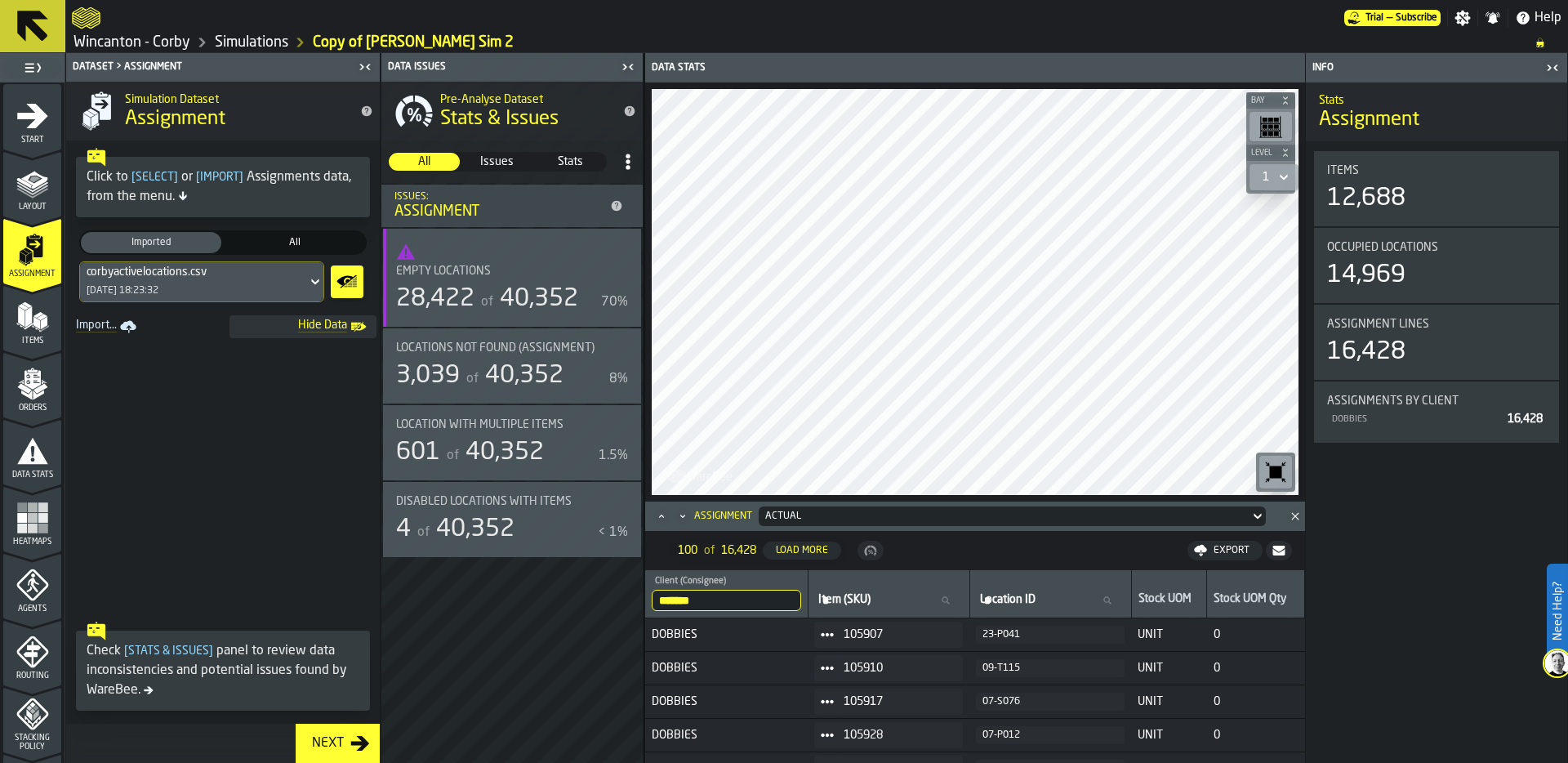
click at [26, 192] on icon "menu Layout" at bounding box center [33, 183] width 33 height 33
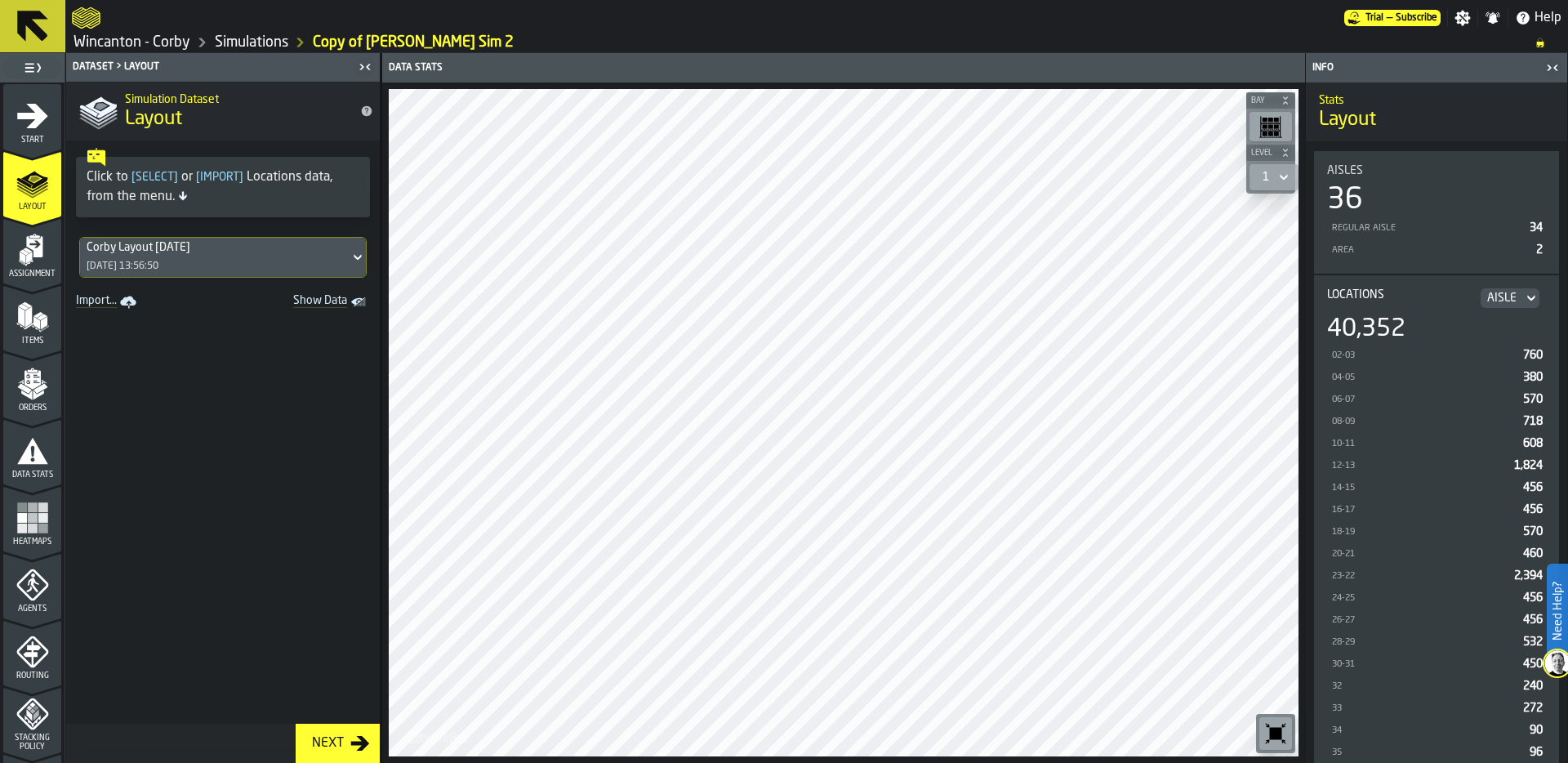
click at [1549, 69] on icon "button-toggle-Close me" at bounding box center [1552, 68] width 20 height 20
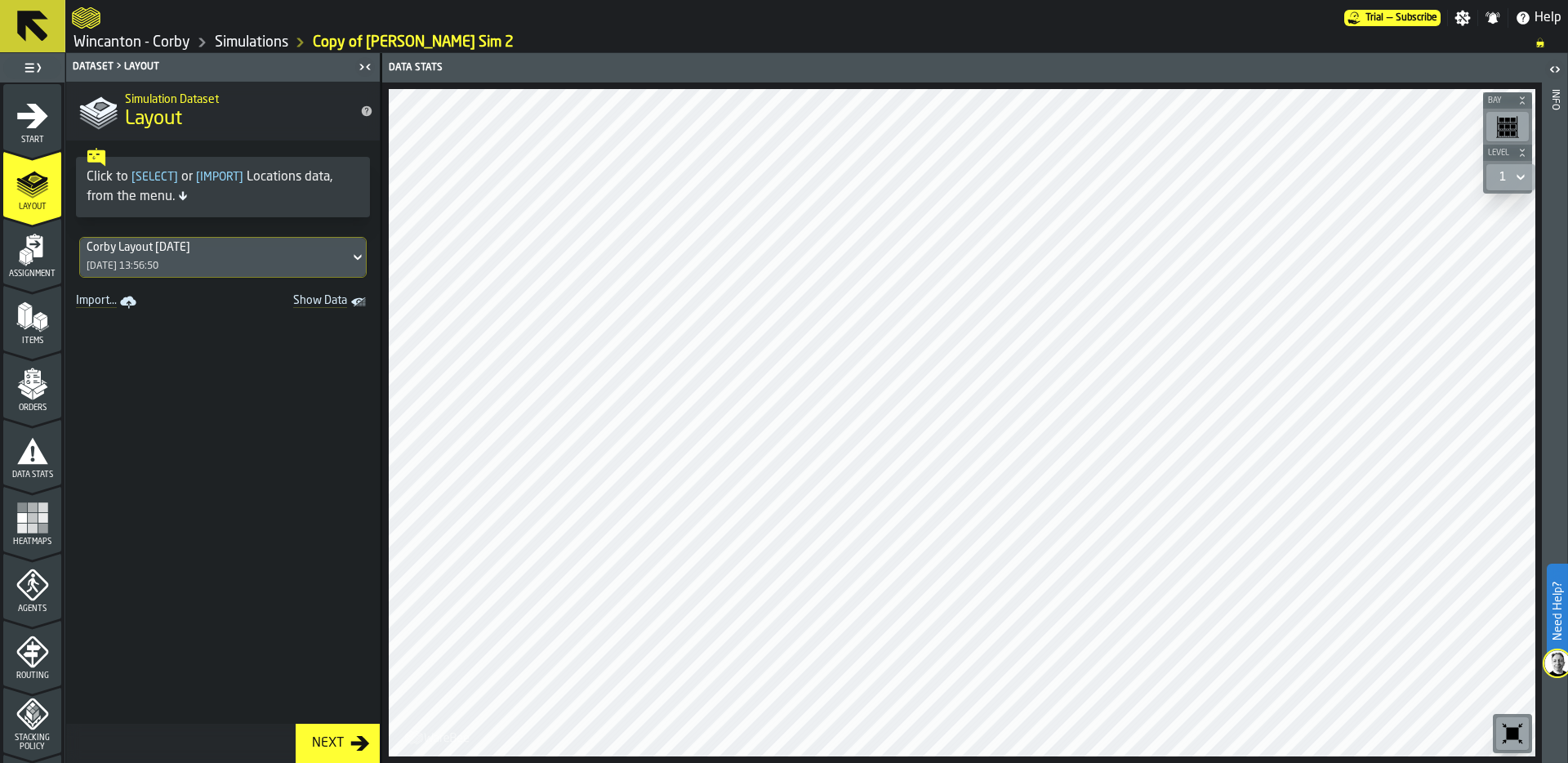
click at [191, 477] on span at bounding box center [223, 518] width 314 height 410
click at [1521, 730] on icon "button-toolbar-undefined" at bounding box center [1512, 733] width 26 height 26
click at [125, 371] on span at bounding box center [223, 518] width 314 height 410
click at [249, 41] on link "Simulations" at bounding box center [252, 42] width 73 height 18
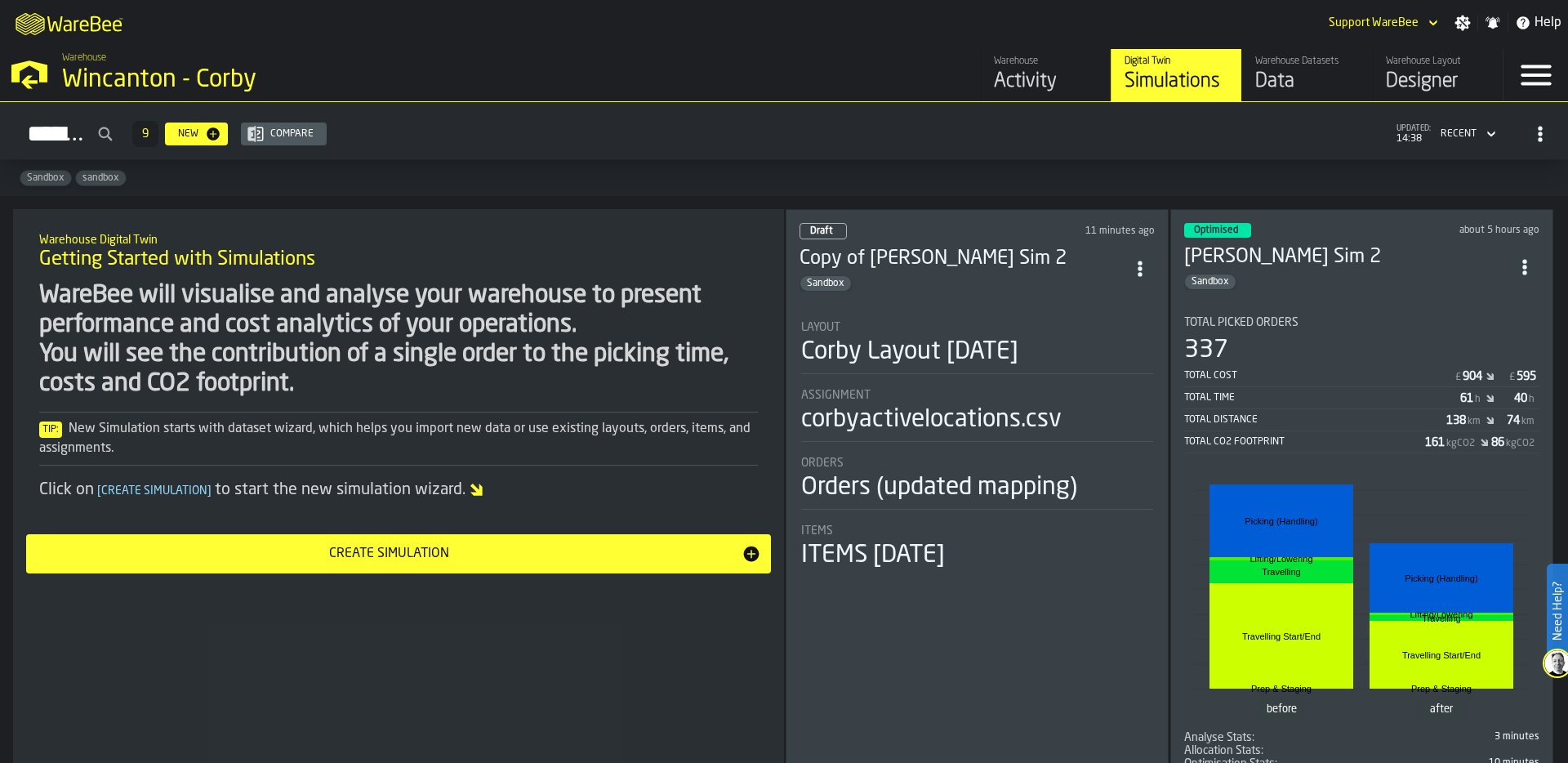
click at [766, 142] on div "Simulations 9 New Compare updated: 14:38 Recent" at bounding box center [784, 134] width 1541 height 38
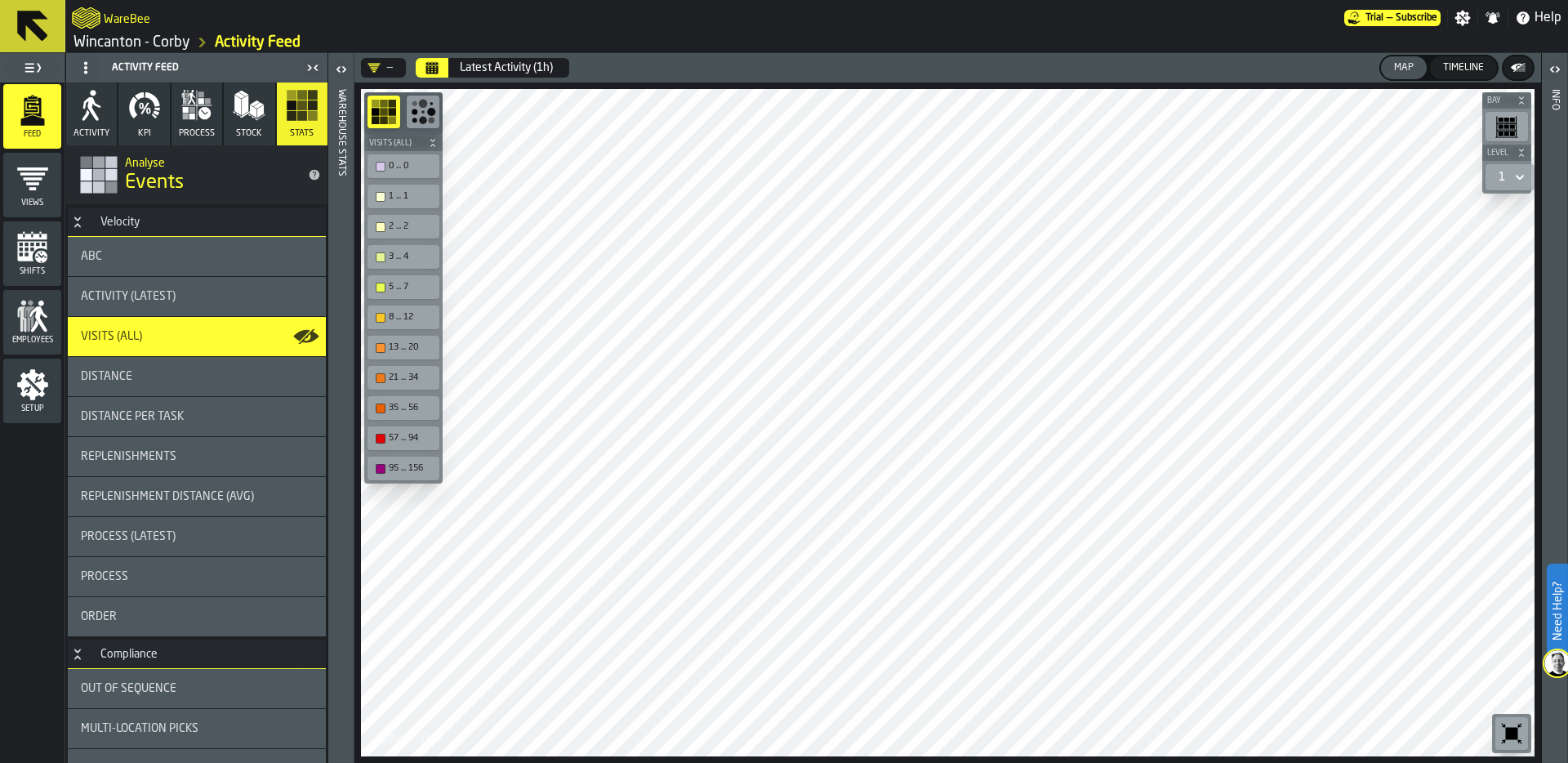
click at [140, 124] on button "KPI" at bounding box center [143, 114] width 50 height 63
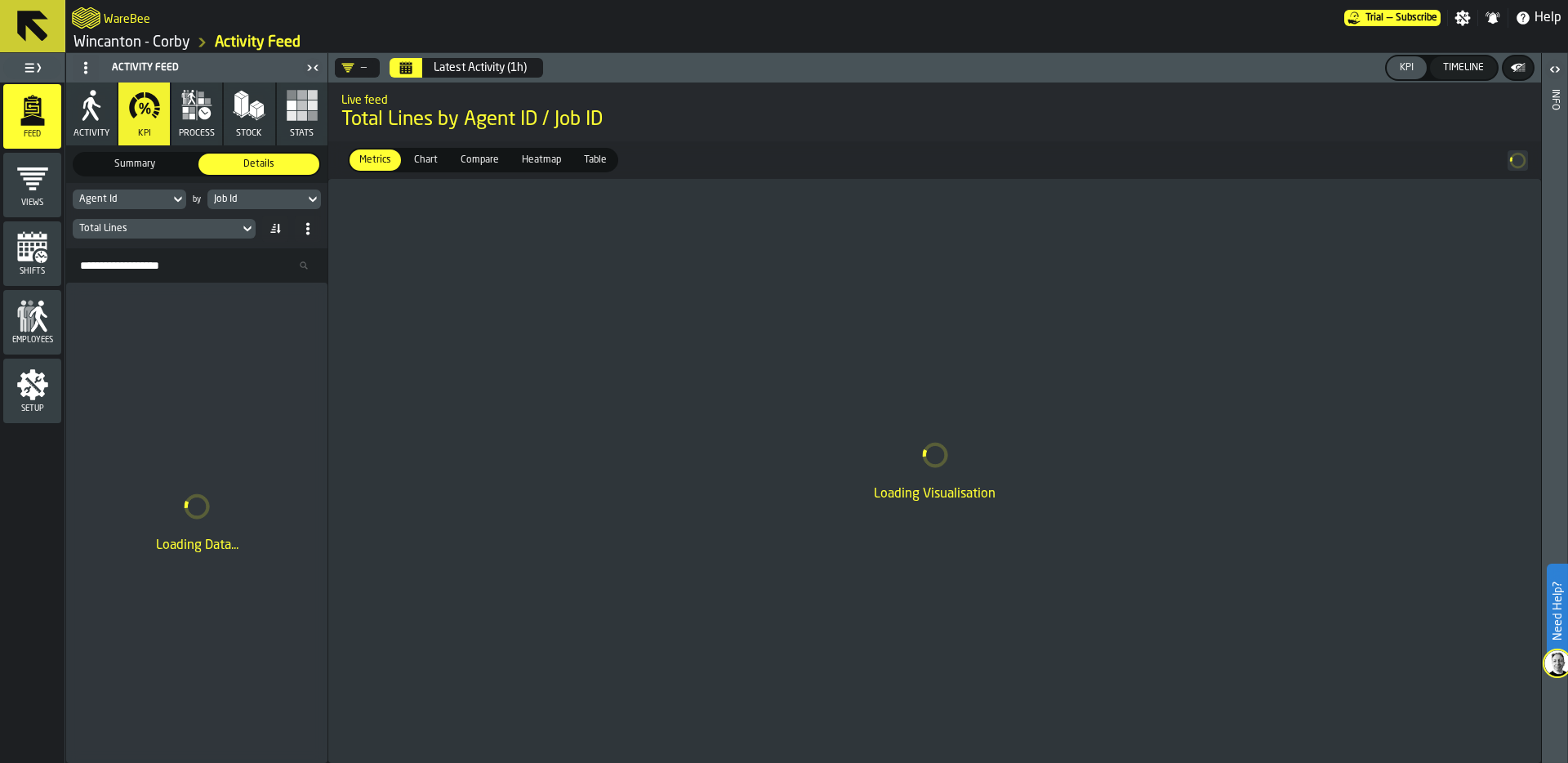
click at [270, 201] on div "Job Id" at bounding box center [256, 199] width 84 height 12
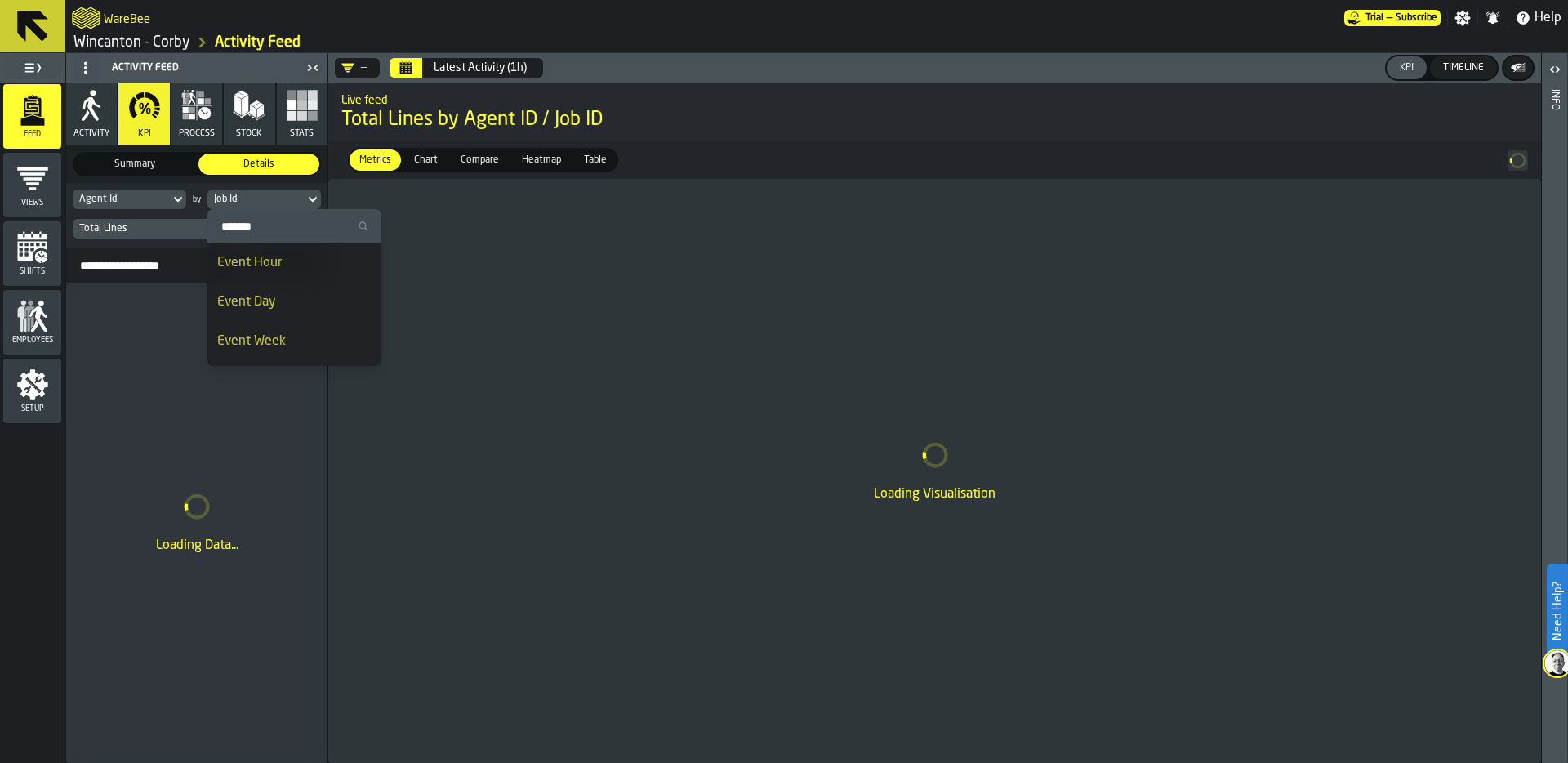
click at [286, 300] on div "Event Day" at bounding box center [294, 302] width 154 height 20
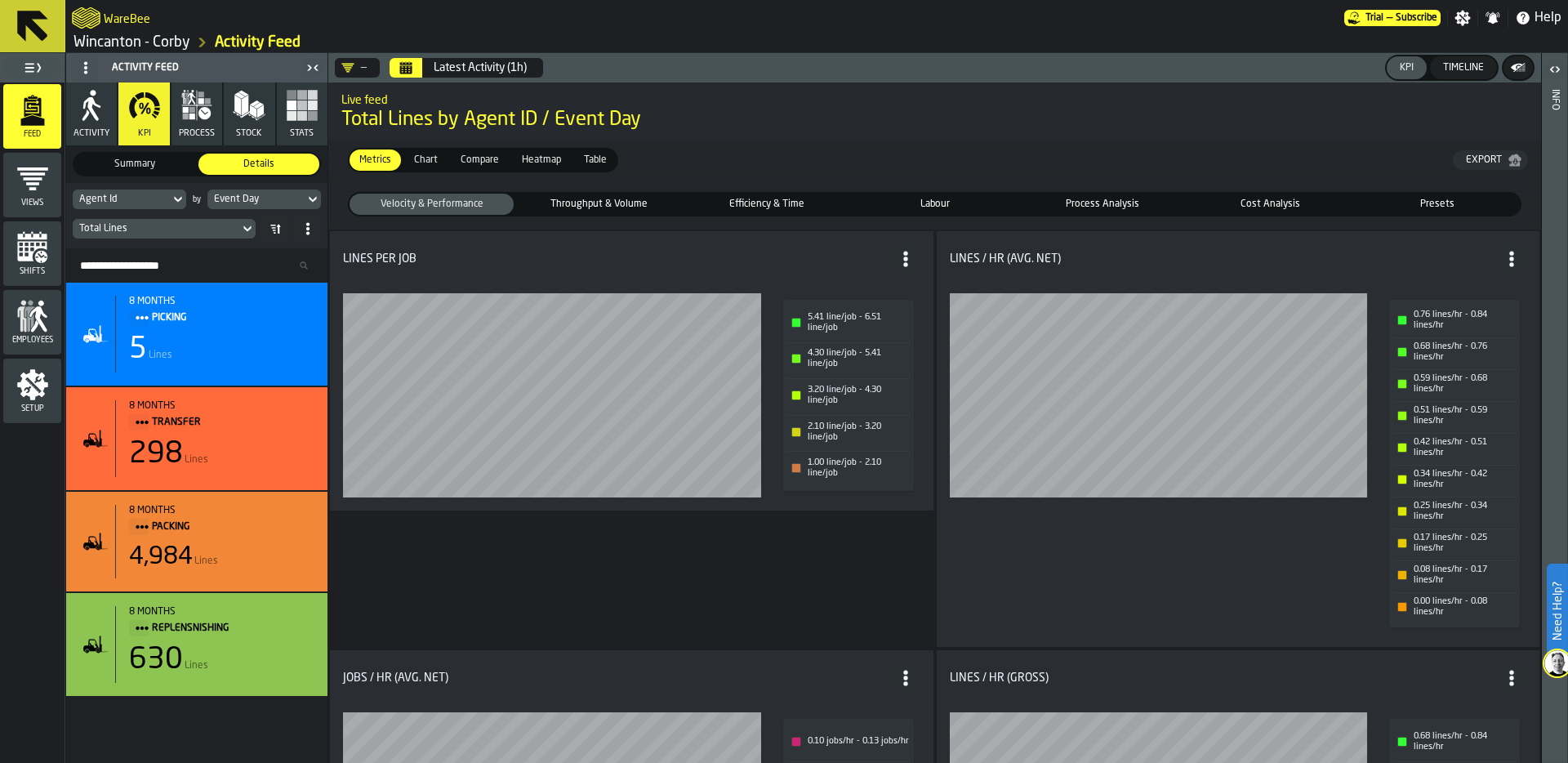
click at [636, 206] on span "Throughput & Volume" at bounding box center [599, 203] width 158 height 15
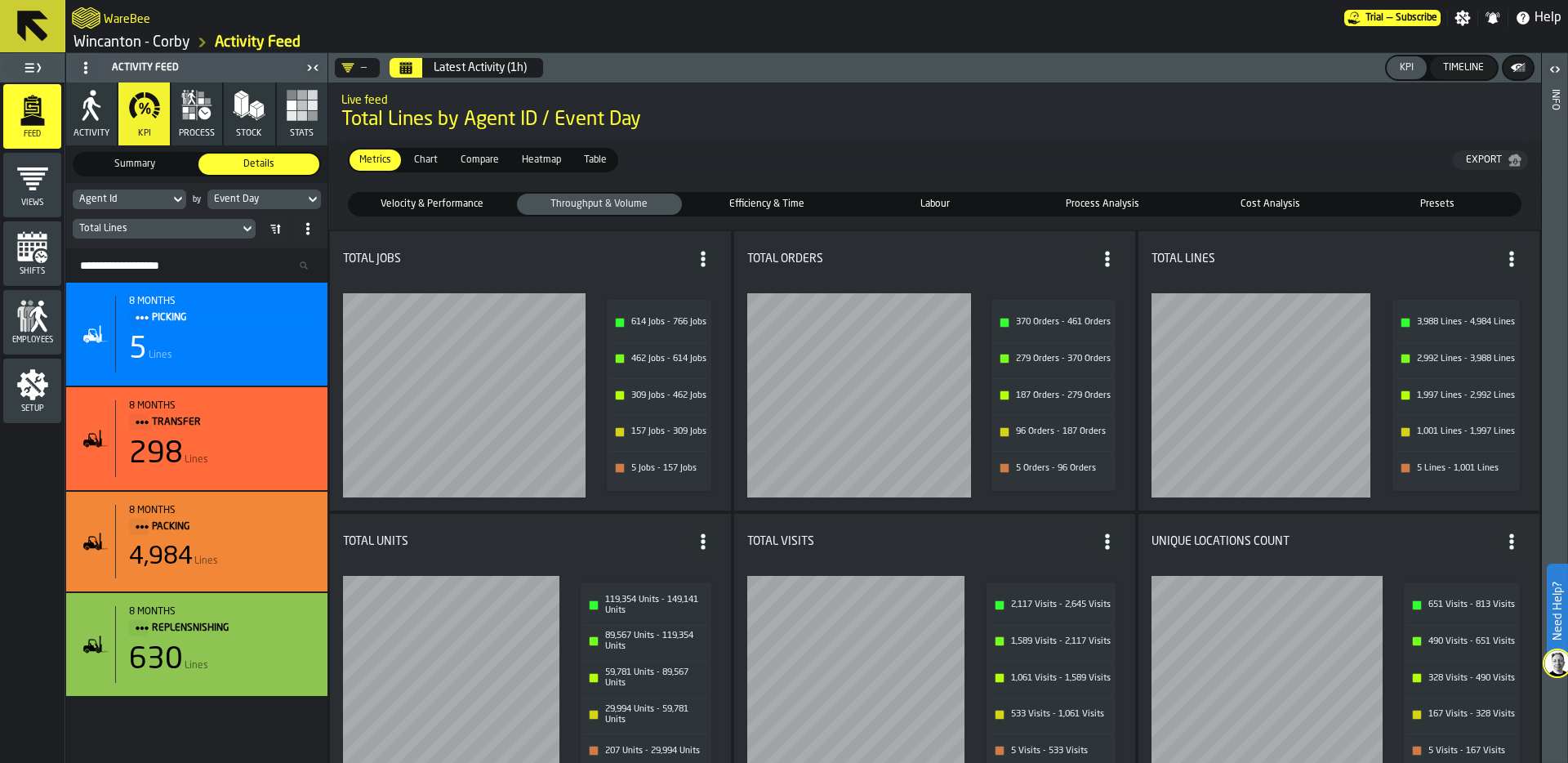
click at [828, 201] on span "Efficiency & Time" at bounding box center [767, 203] width 158 height 15
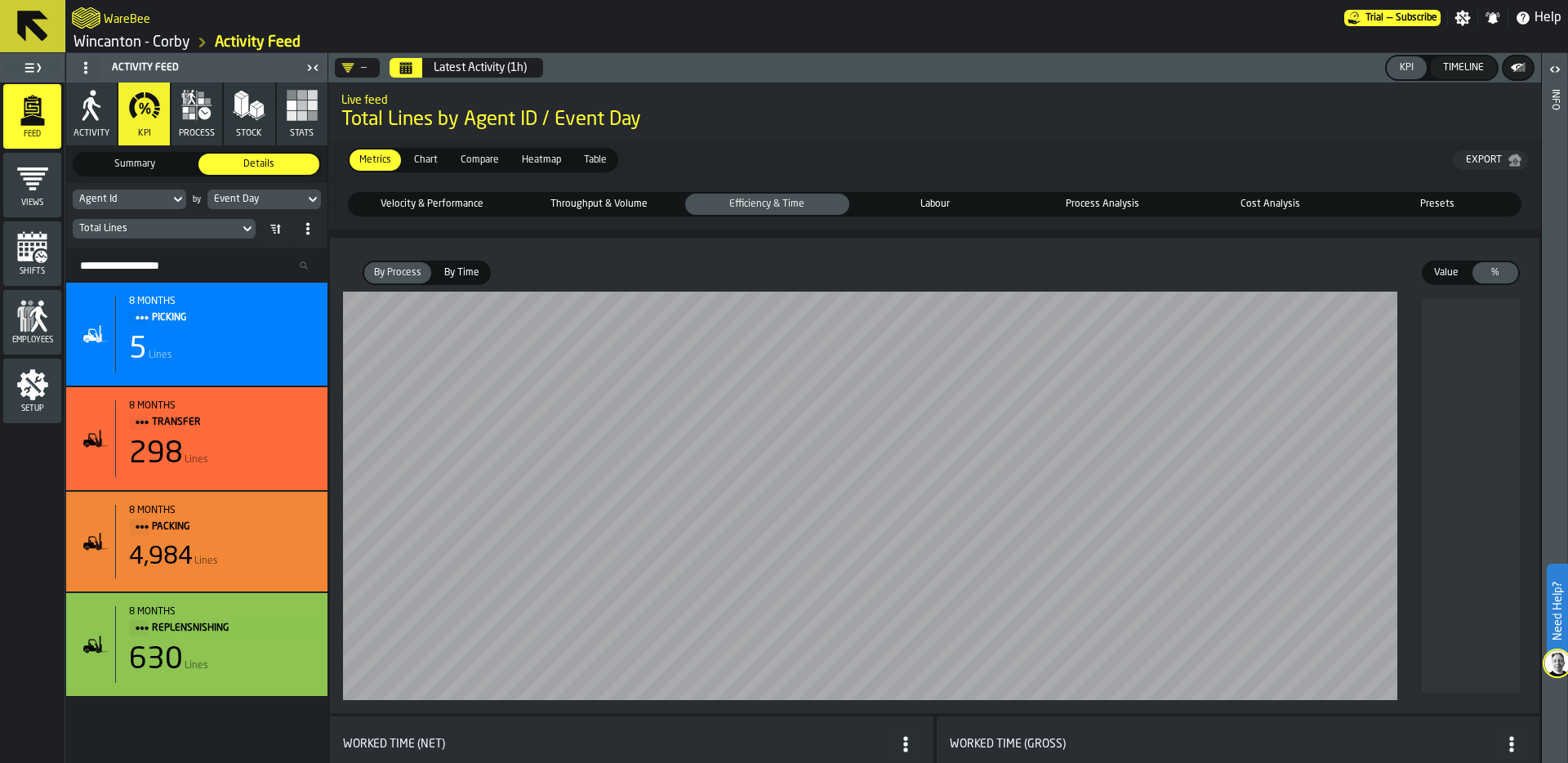
click at [970, 203] on span "Labour" at bounding box center [934, 203] width 158 height 15
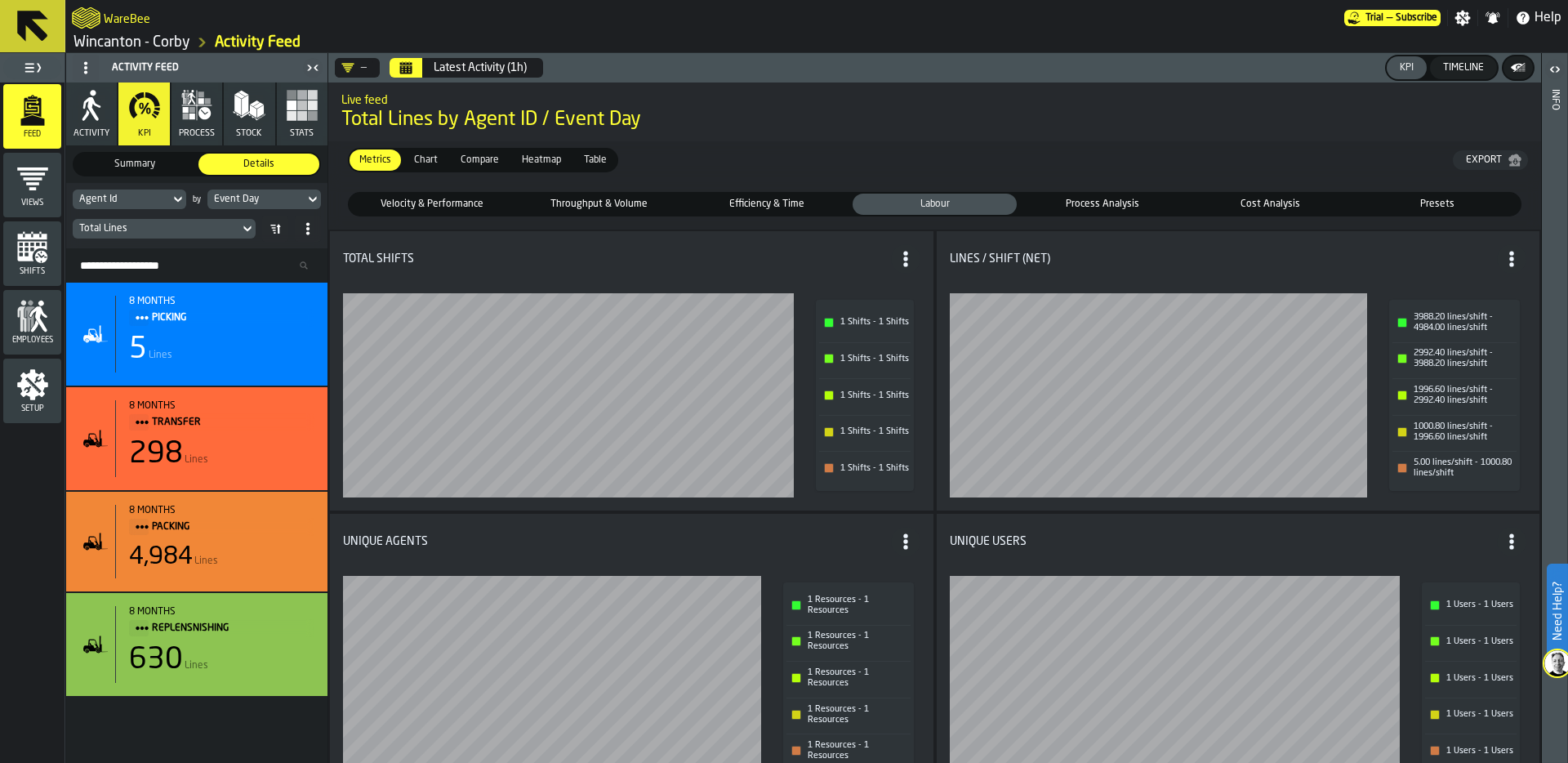
click at [544, 160] on span "Heatmap" at bounding box center [541, 160] width 52 height 15
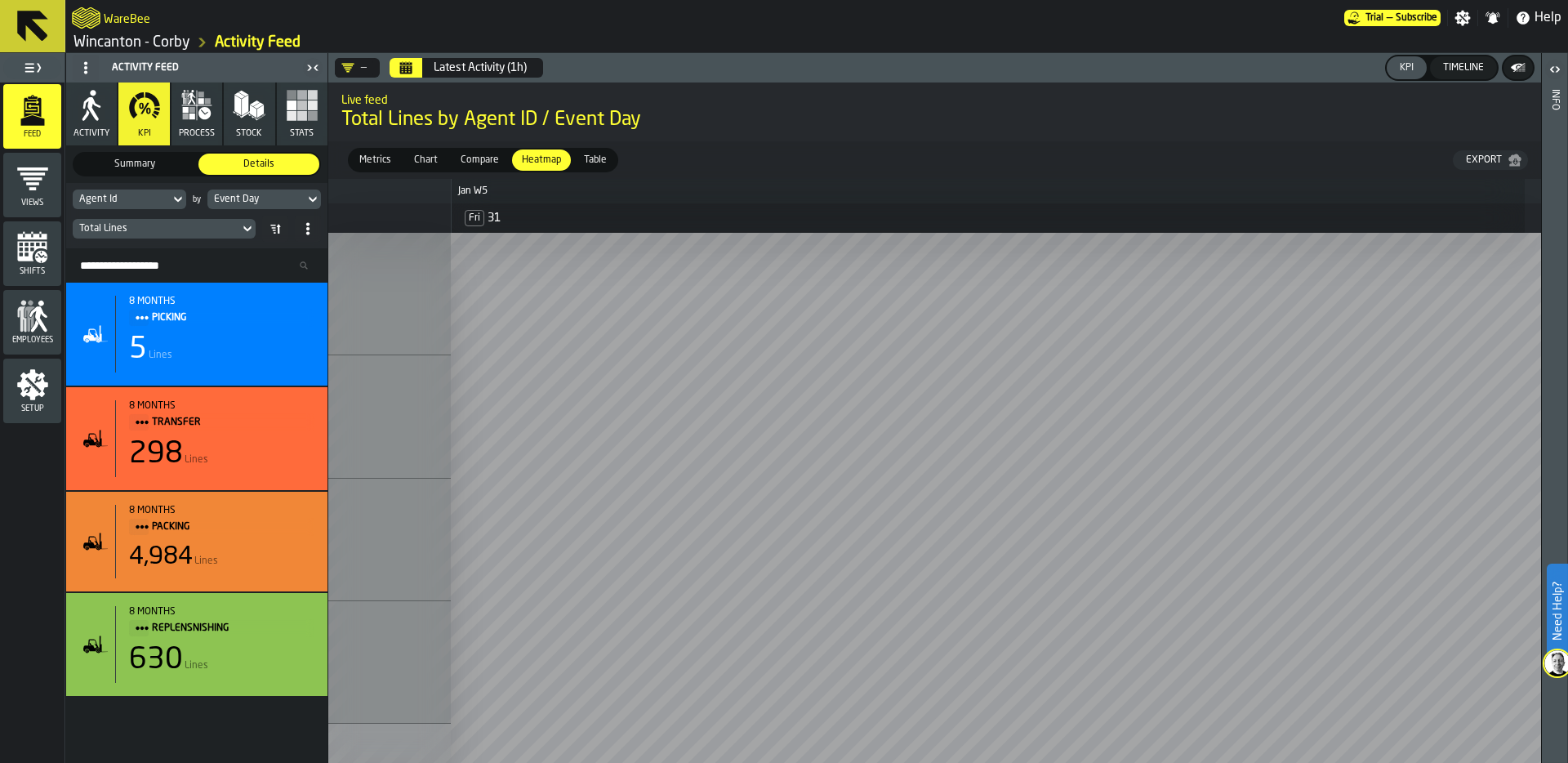
click at [401, 65] on icon "Calendar" at bounding box center [406, 67] width 13 height 13
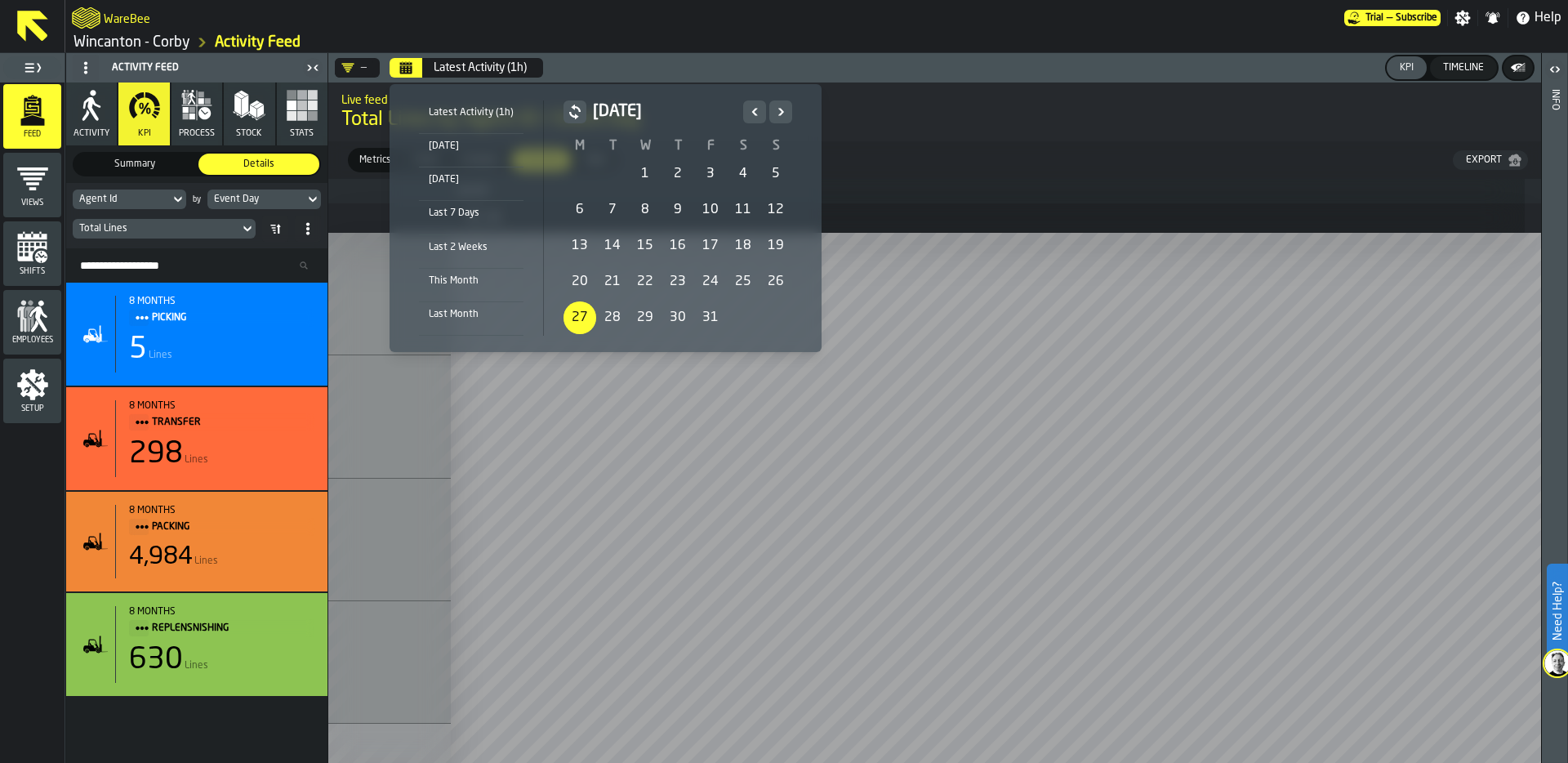
click at [569, 318] on div "27" at bounding box center [579, 317] width 33 height 33
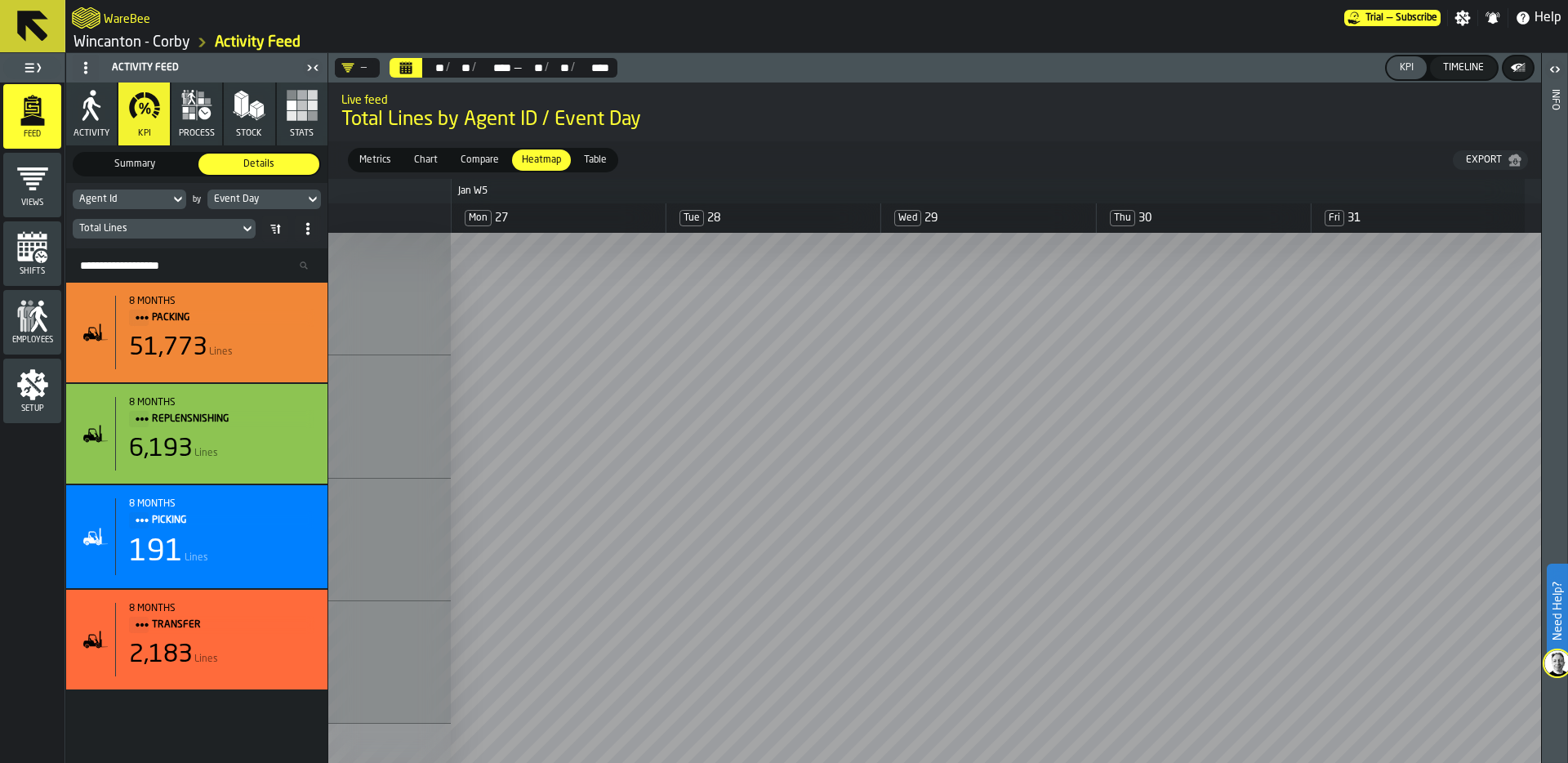
click at [153, 199] on div "Agent Id" at bounding box center [120, 199] width 84 height 12
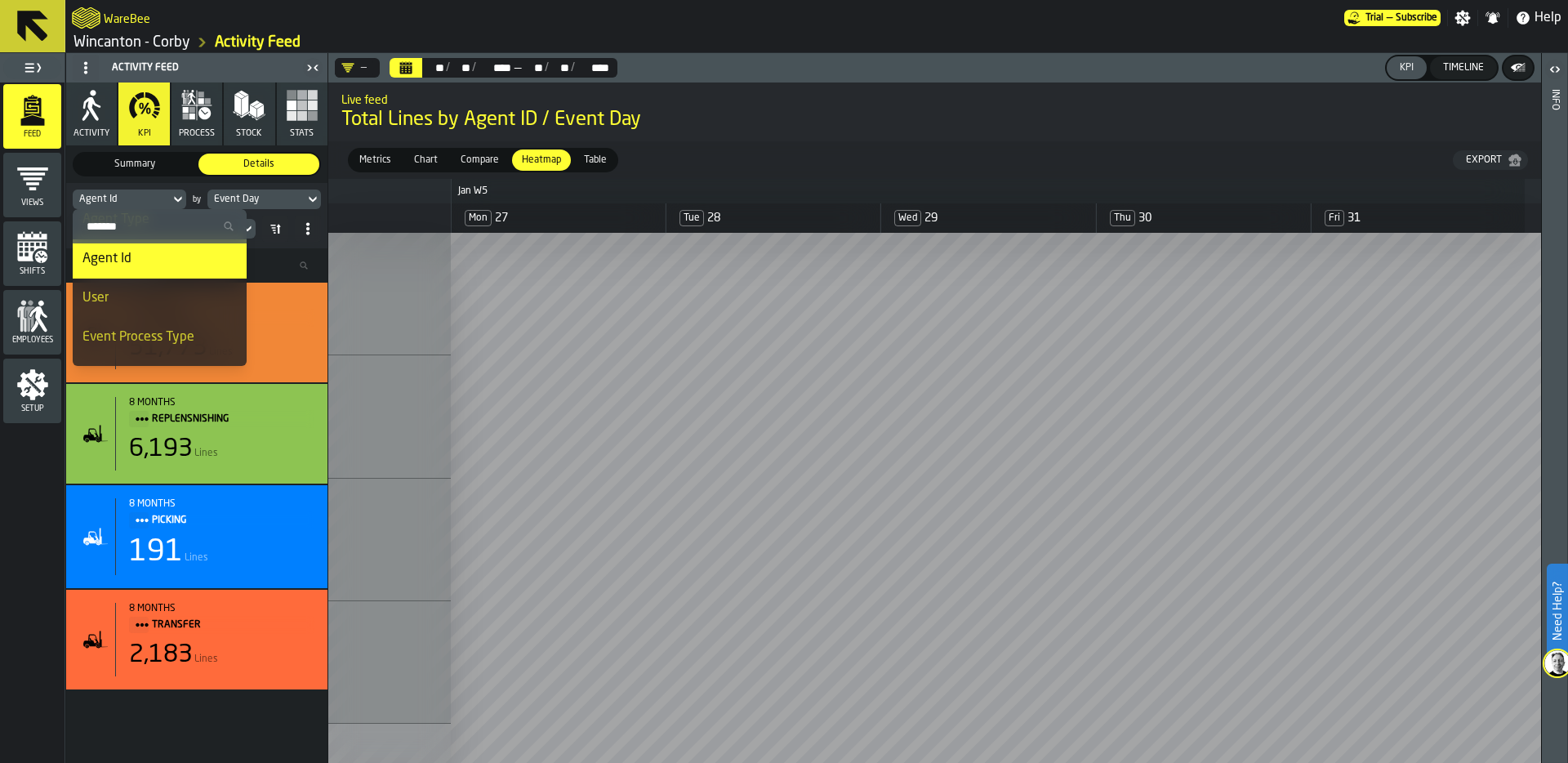
scroll to position [198, 0]
click at [344, 231] on div "Mon 27 Tue 28 Wed 29 Thu 30 Fri 31" at bounding box center [934, 218] width 1213 height 30
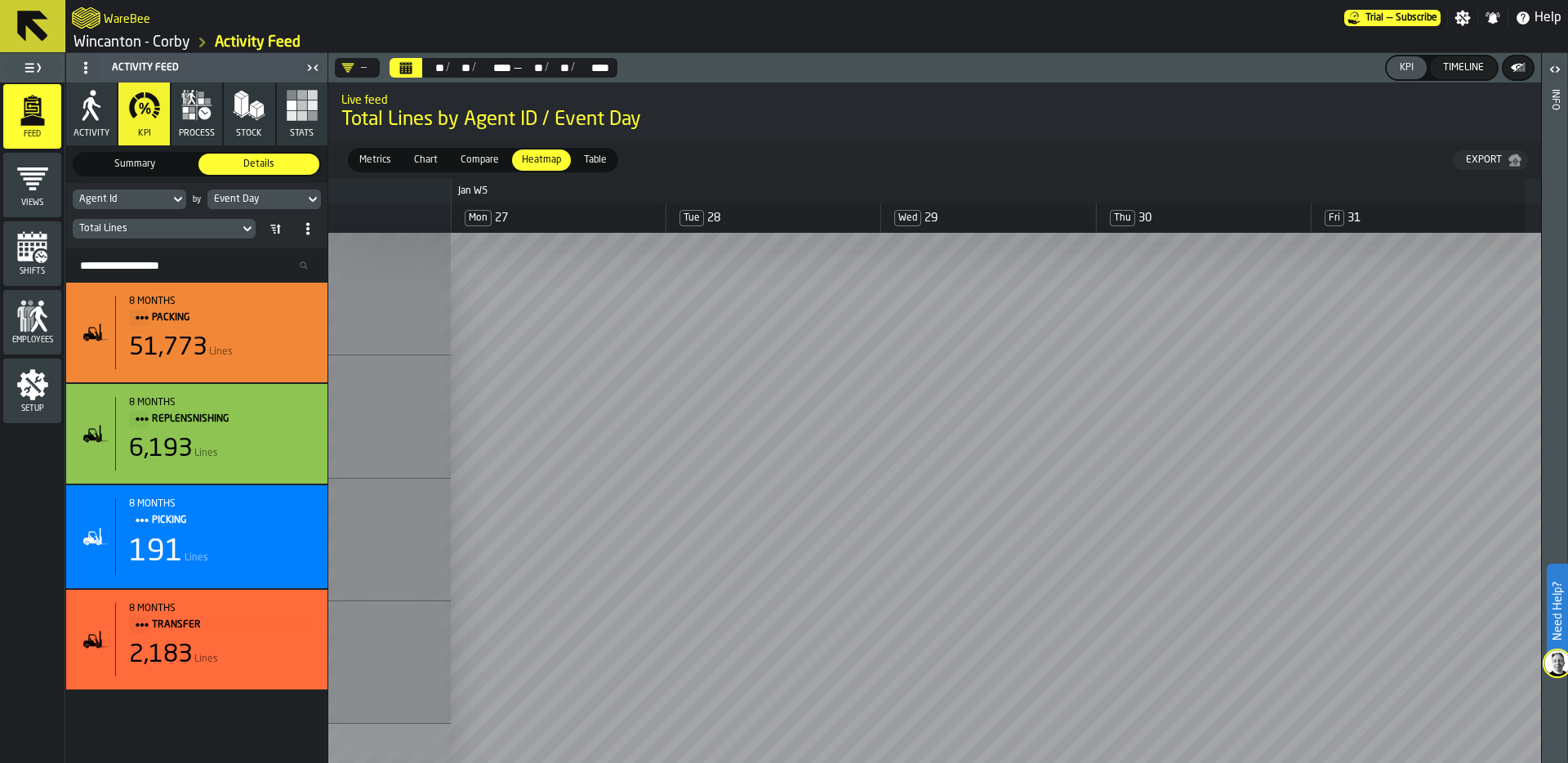
click at [178, 227] on div "Total Lines" at bounding box center [156, 229] width 154 height 12
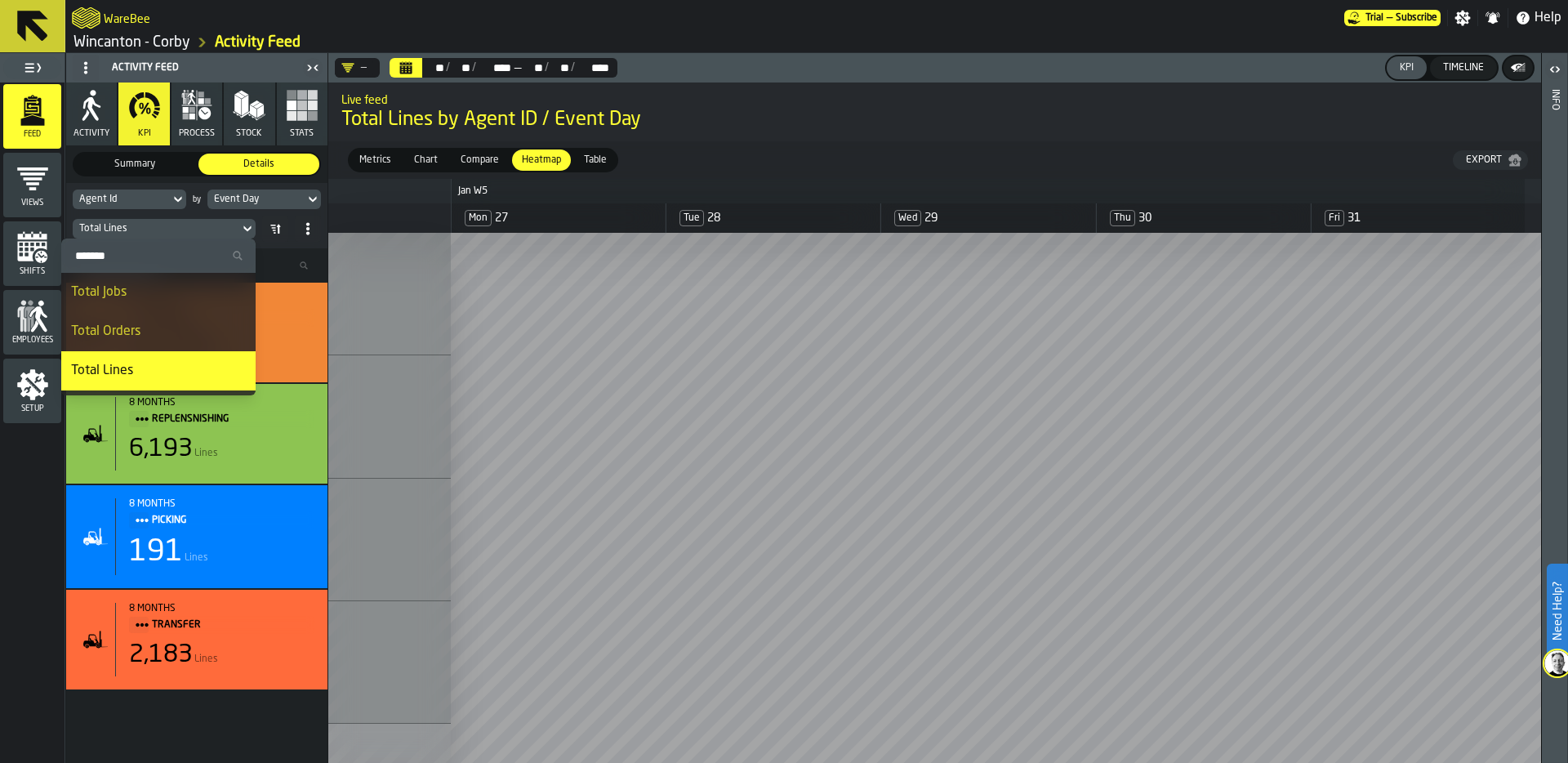
click at [144, 262] on input "Search" at bounding box center [159, 256] width 182 height 22
click at [144, 262] on input "****" at bounding box center [159, 256] width 182 height 22
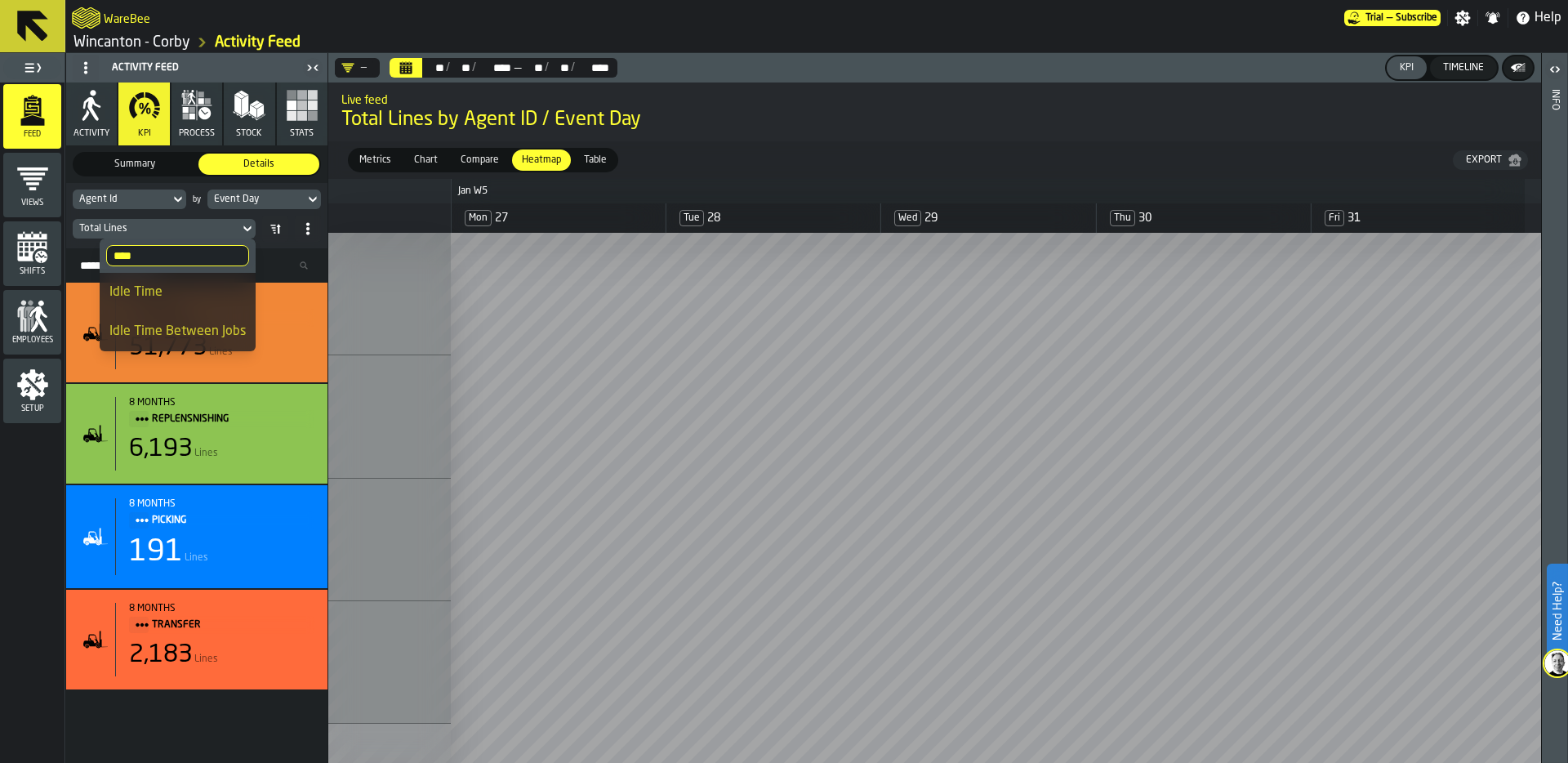
type input "****"
click at [178, 285] on div "Idle Time" at bounding box center [178, 292] width 136 height 20
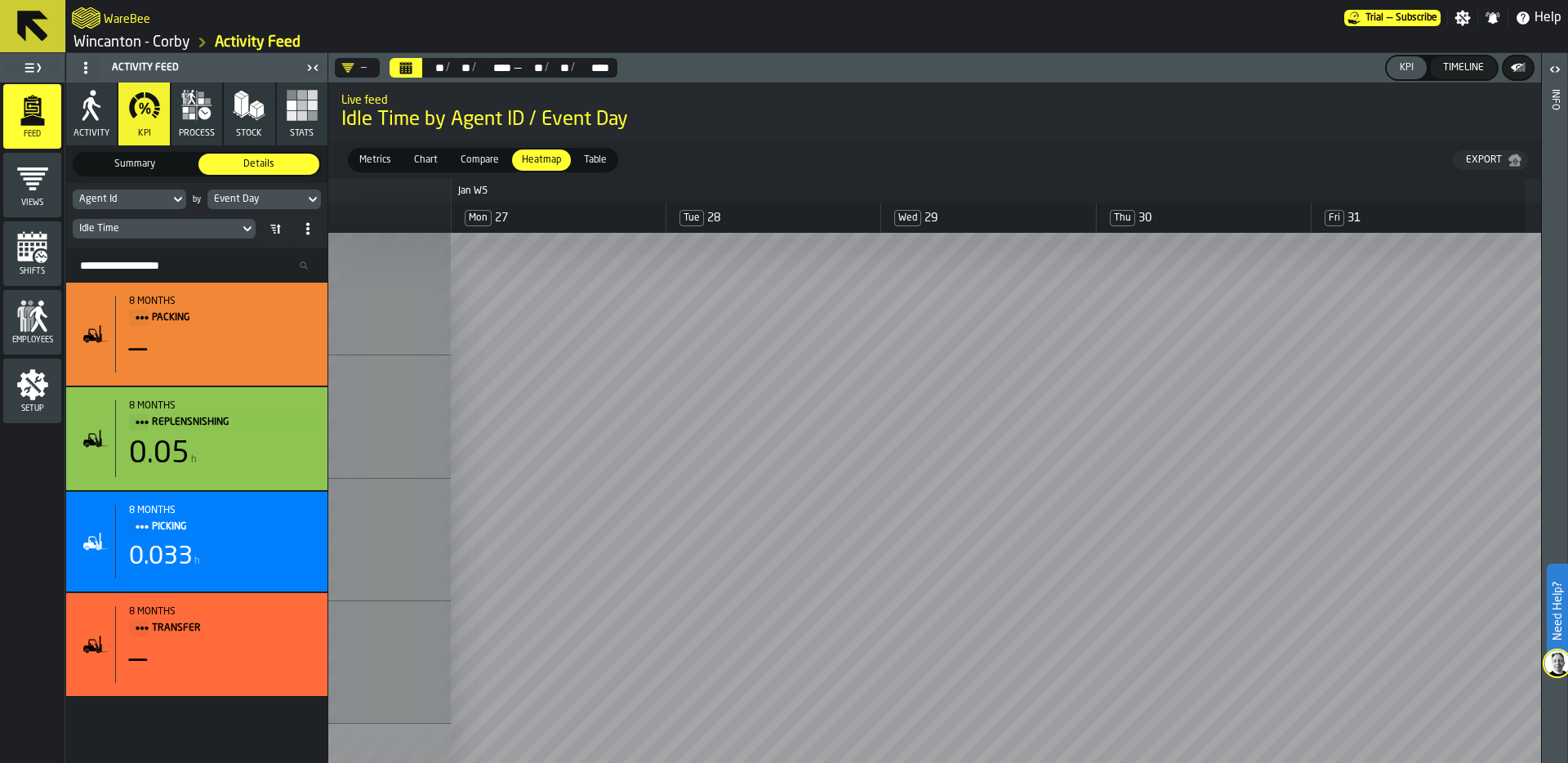
click at [191, 112] on icon "button" at bounding box center [192, 110] width 6 height 6
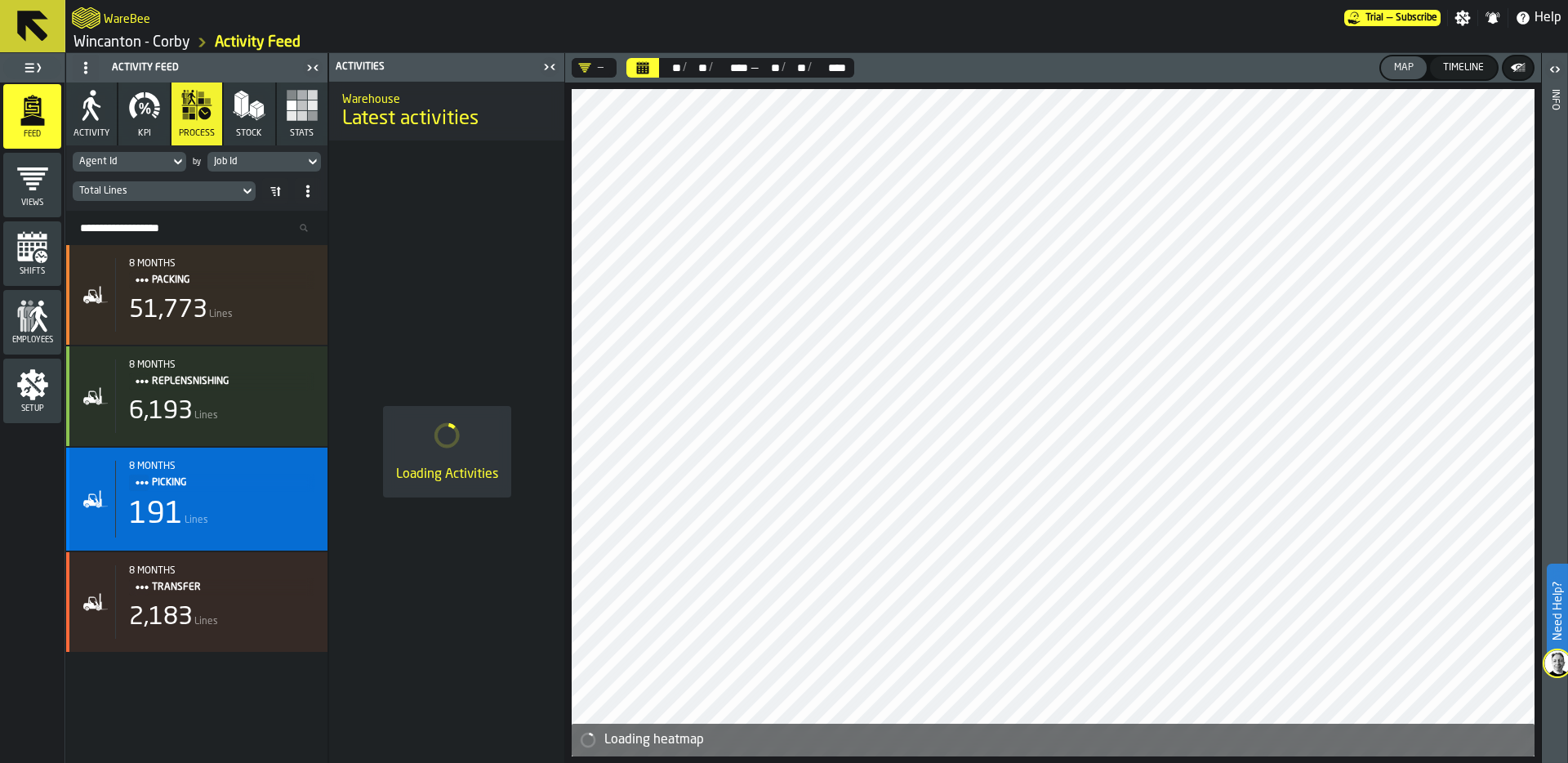
click at [217, 494] on div "8 months Picking 191 Lines" at bounding box center [215, 499] width 199 height 77
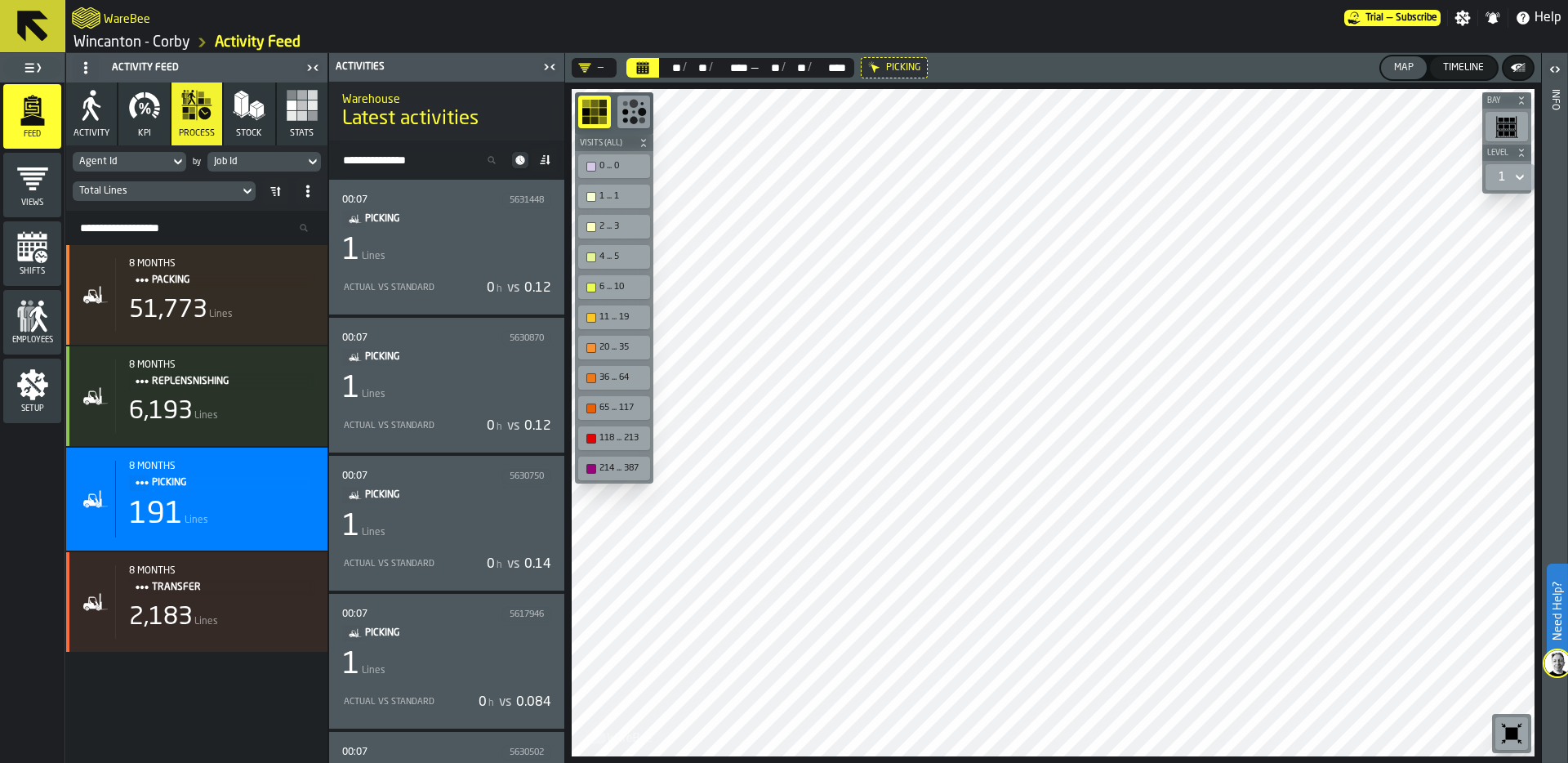
click at [636, 66] on icon "Calendar" at bounding box center [642, 69] width 12 height 8
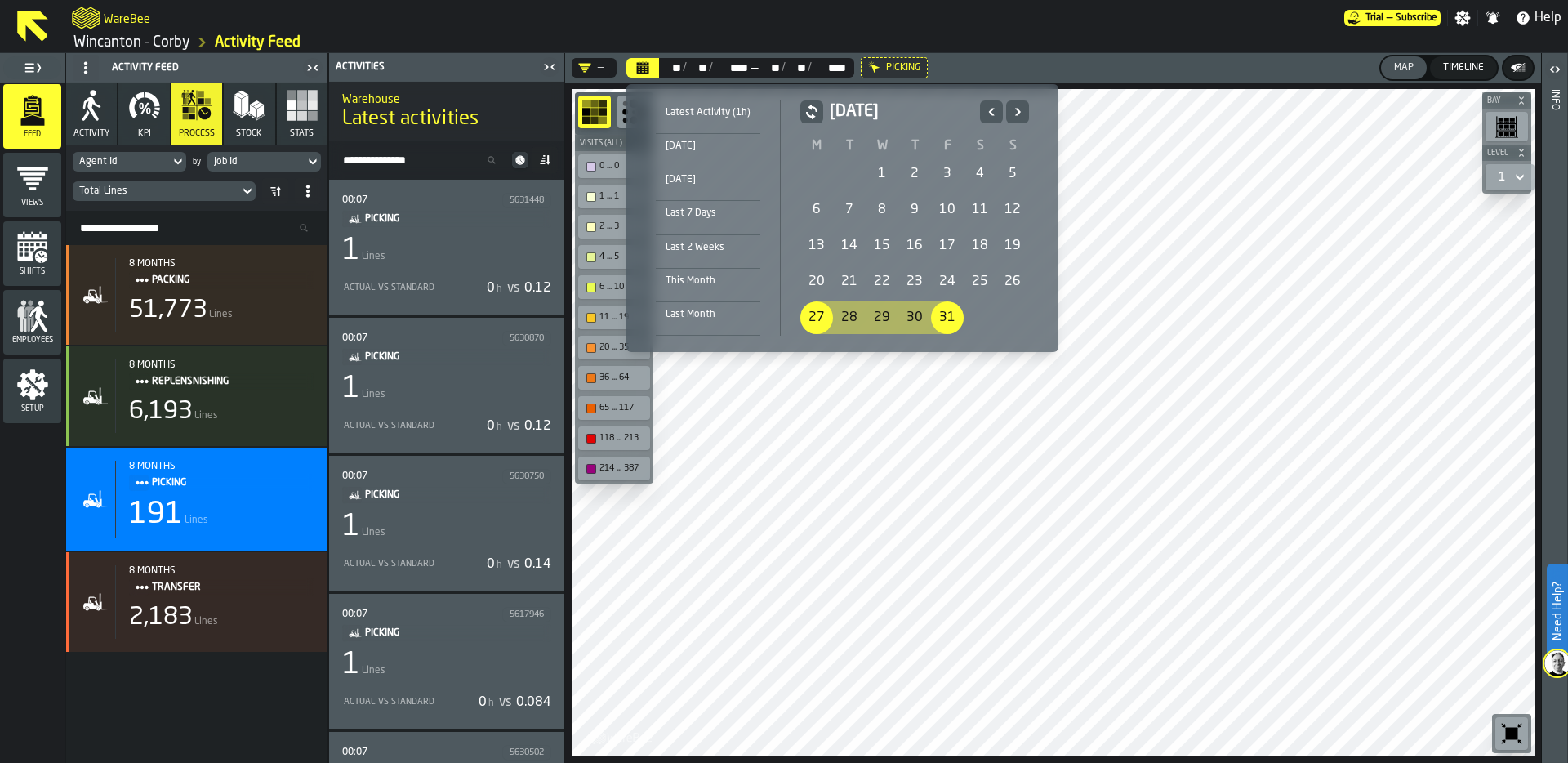
click at [882, 175] on div "1" at bounding box center [881, 174] width 33 height 33
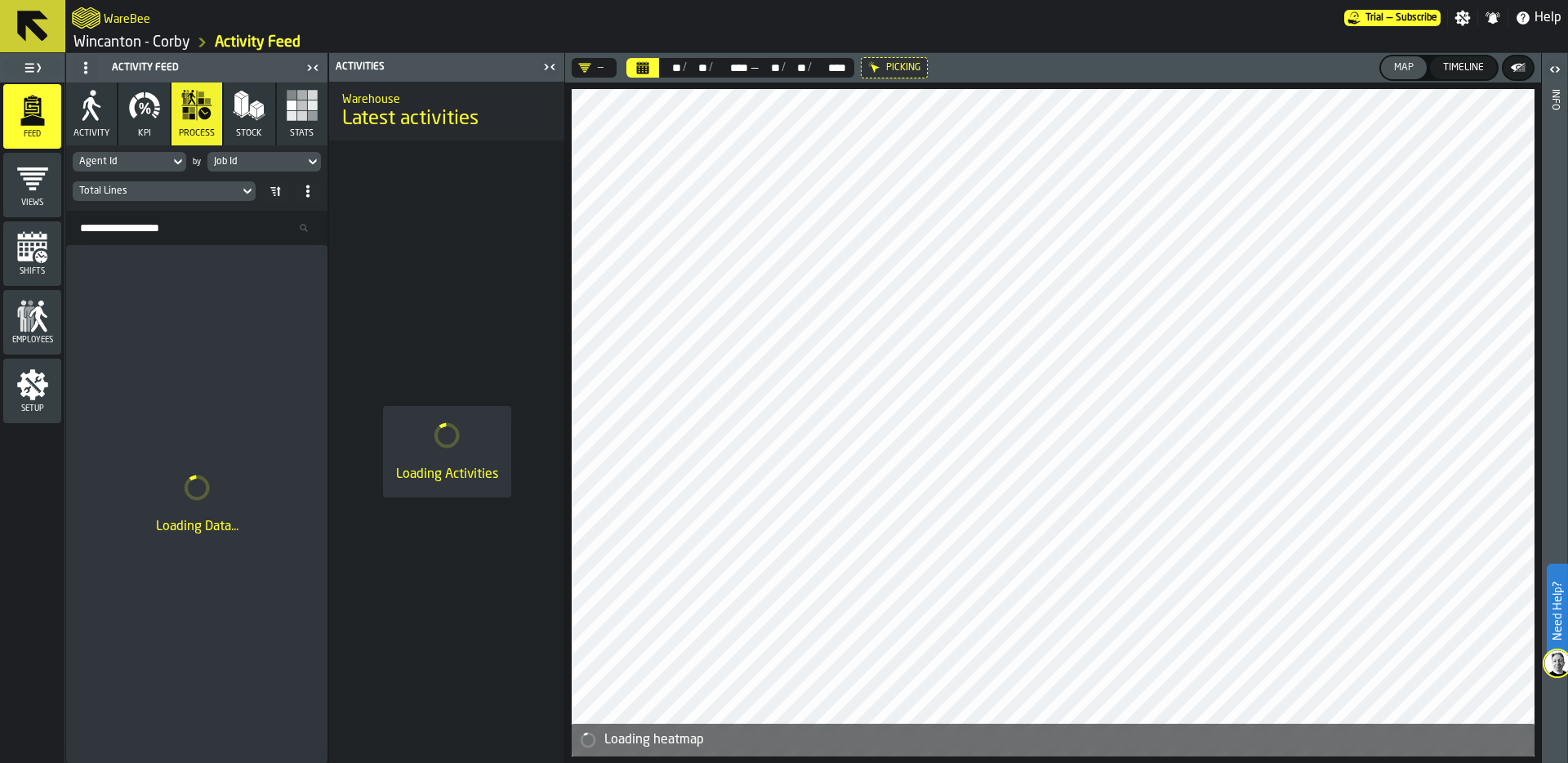
click at [288, 131] on button "Stats" at bounding box center [301, 114] width 50 height 63
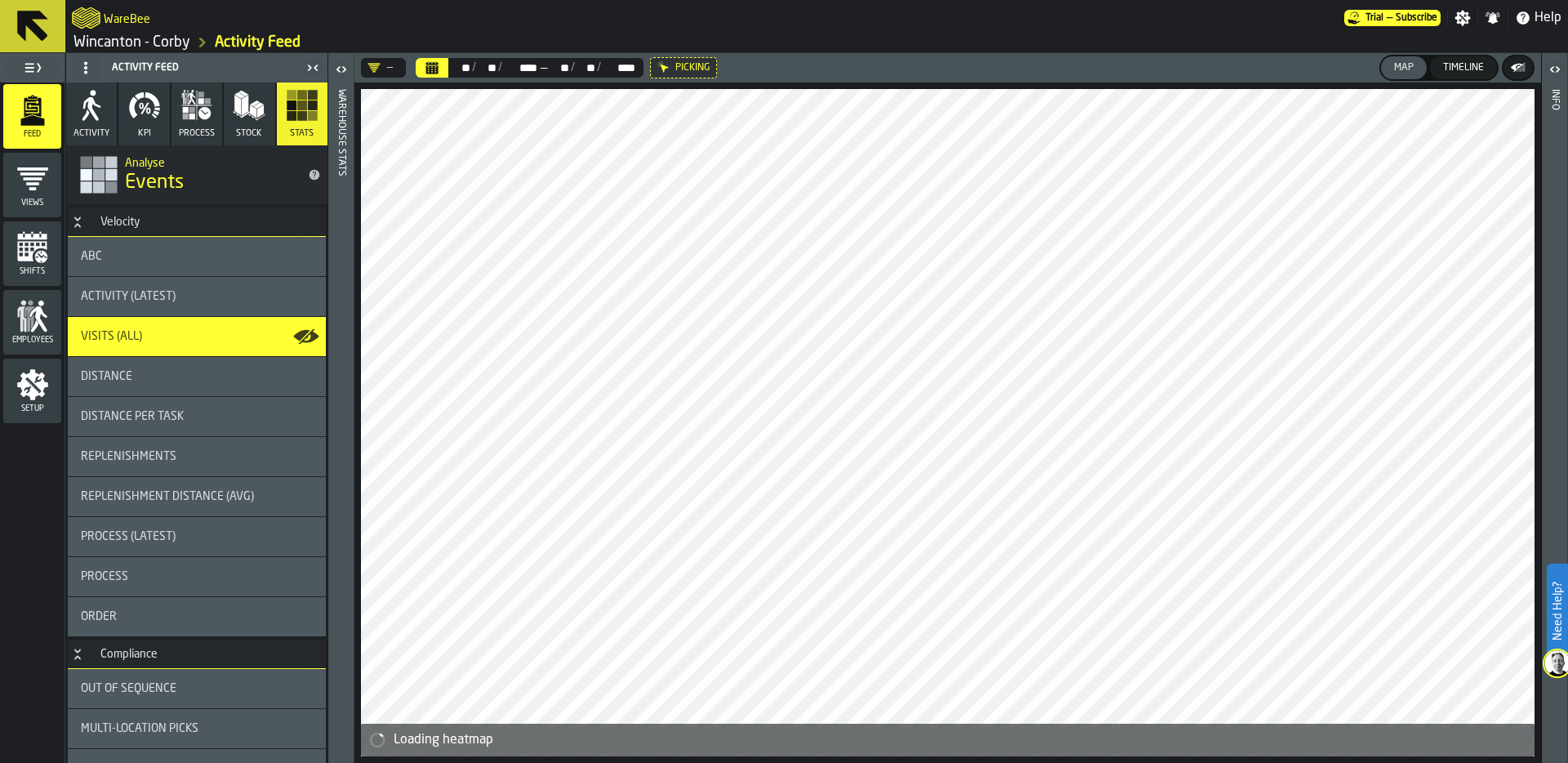
click at [115, 256] on div "ABC" at bounding box center [196, 256] width 232 height 13
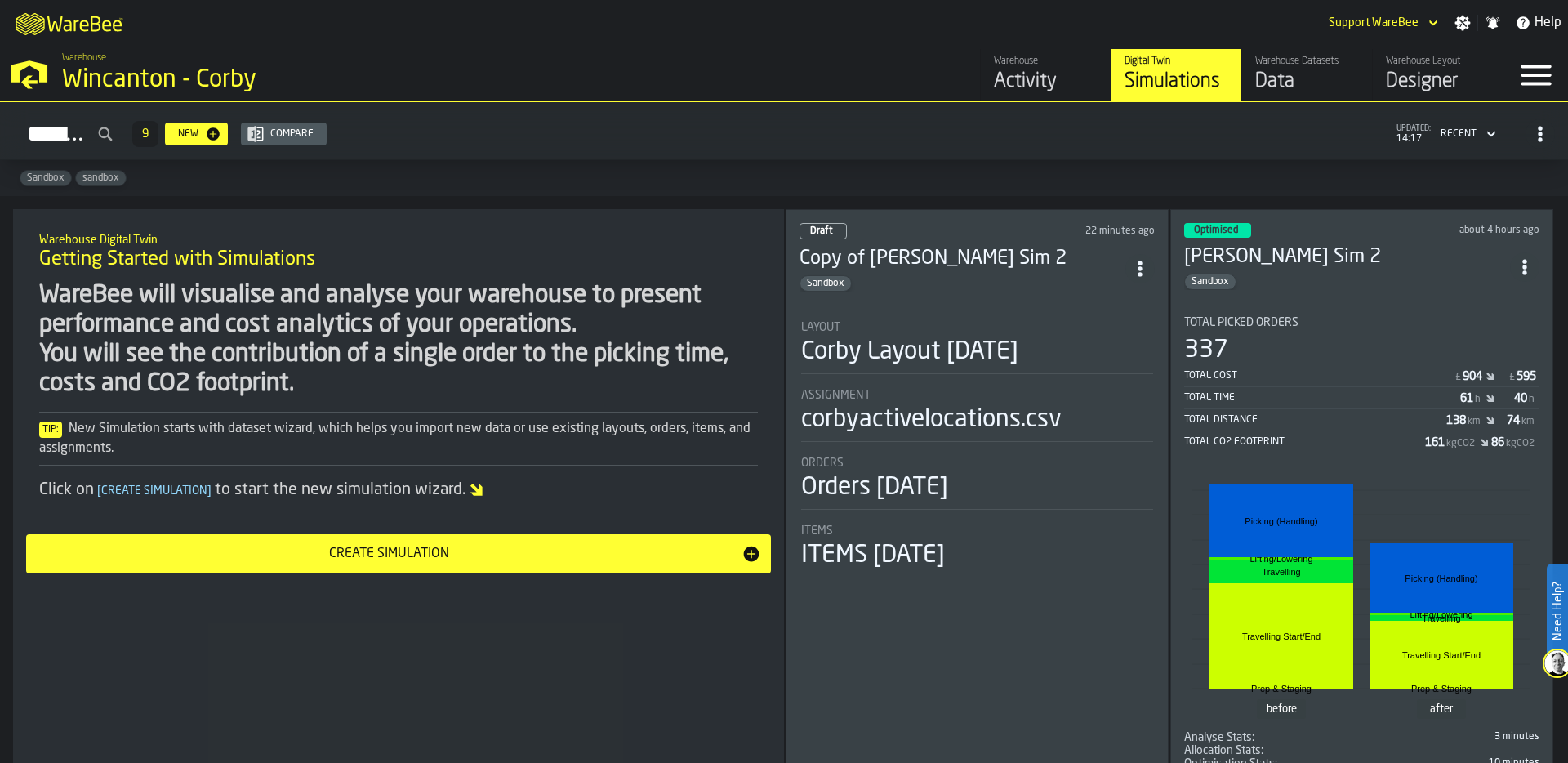
click at [1283, 324] on span "Total Picked Orders" at bounding box center [1241, 322] width 114 height 13
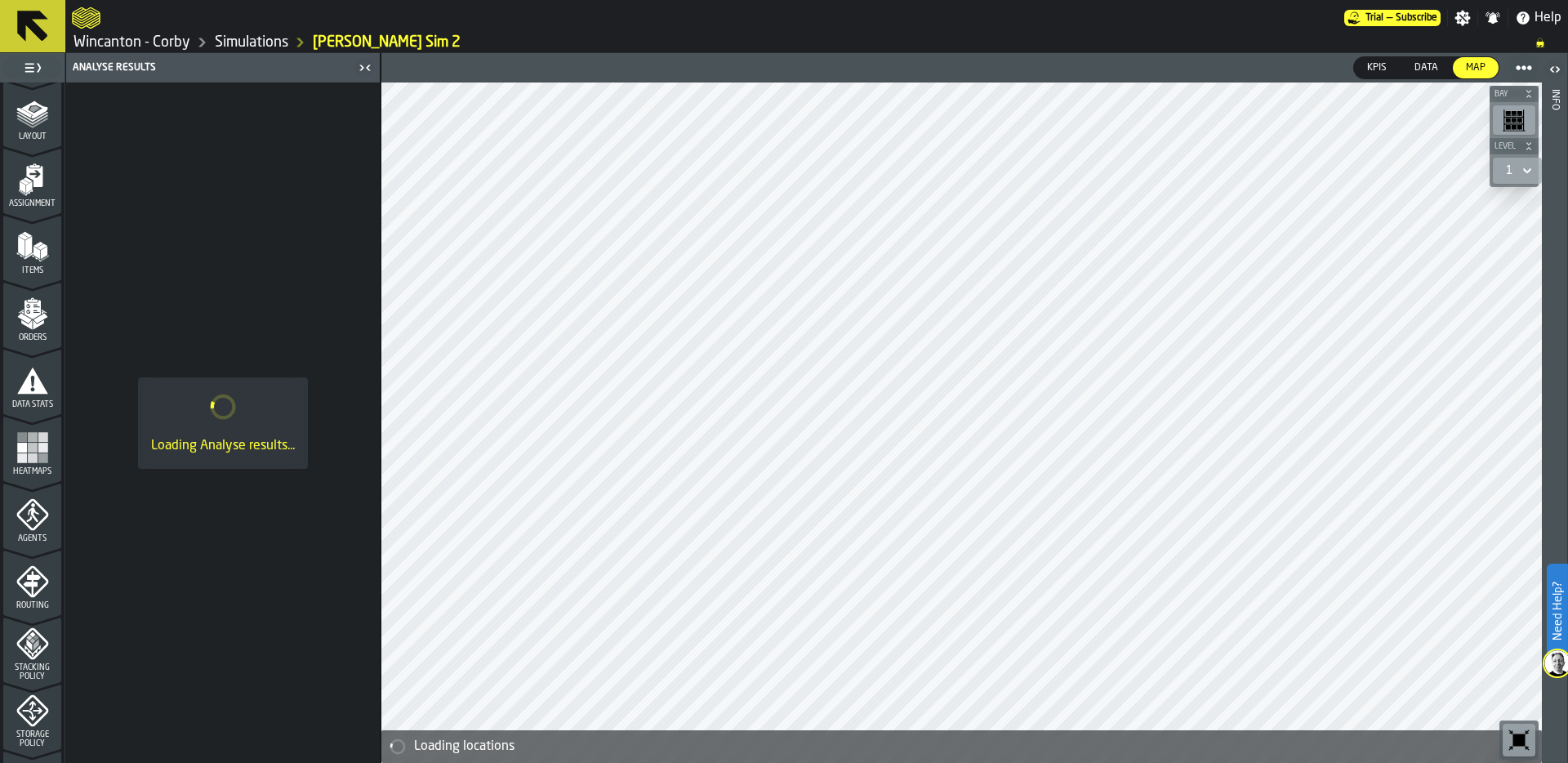
scroll to position [92, 0]
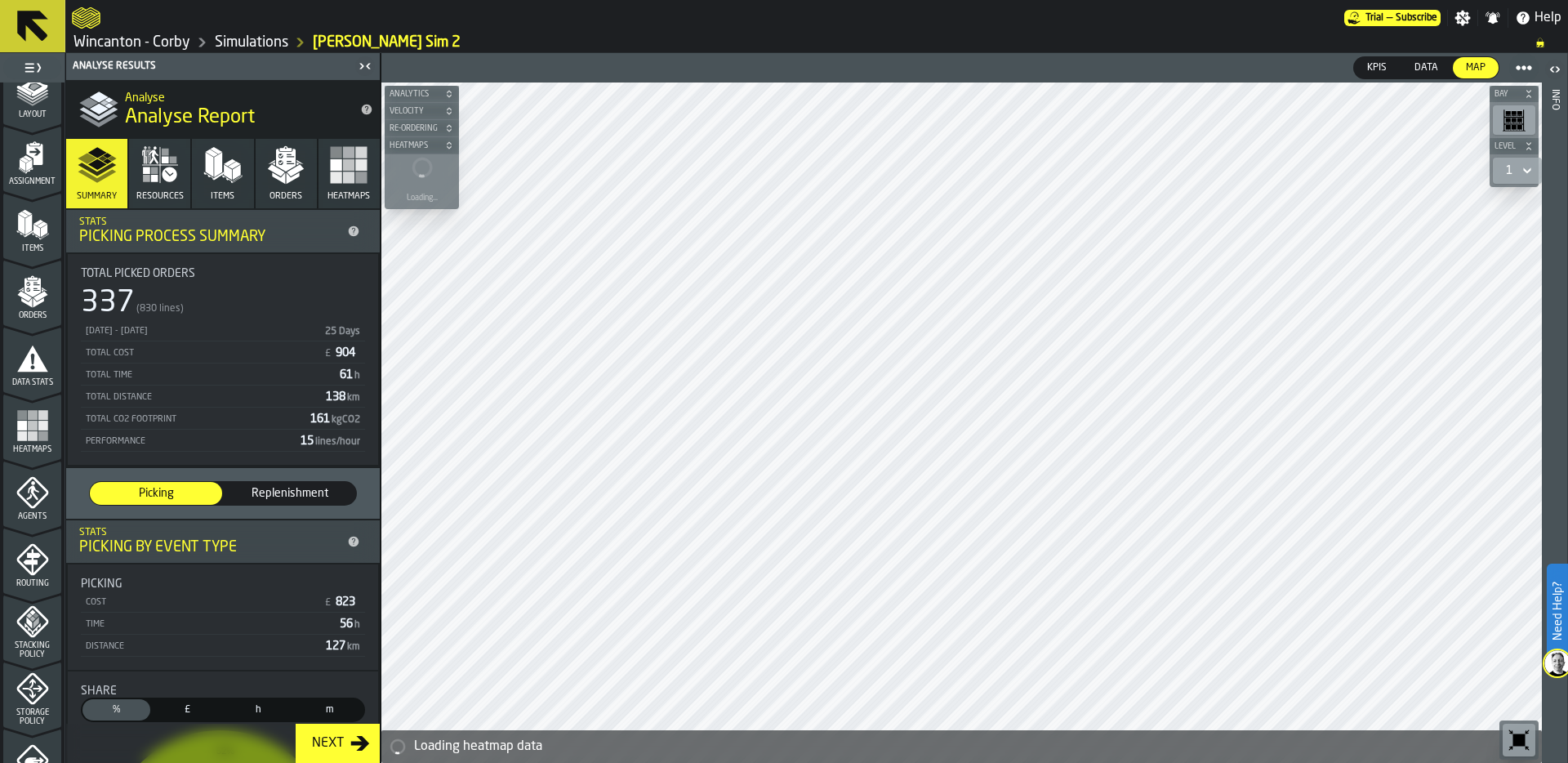
click at [48, 372] on div "Data Stats" at bounding box center [32, 365] width 58 height 45
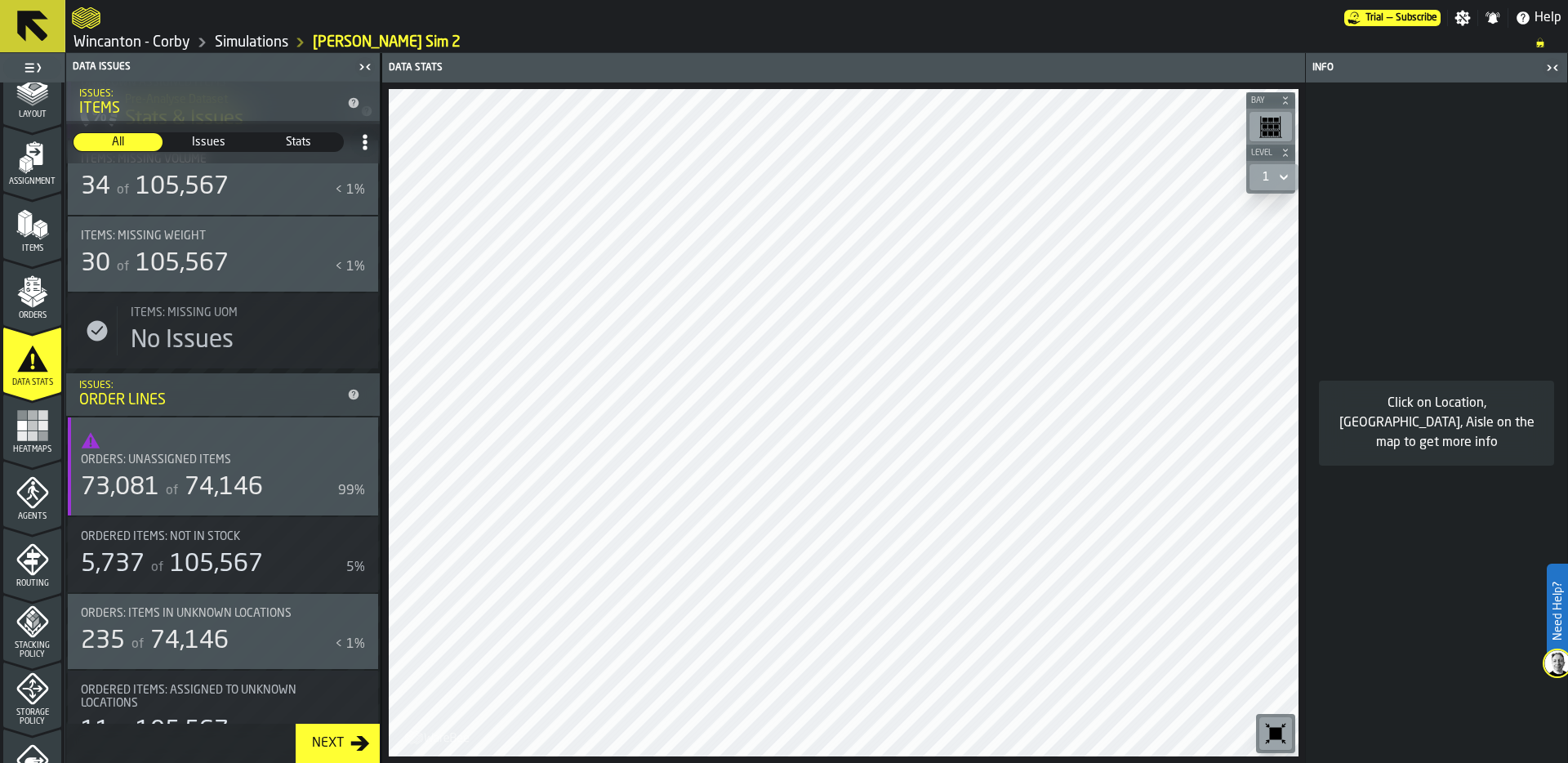
scroll to position [712, 0]
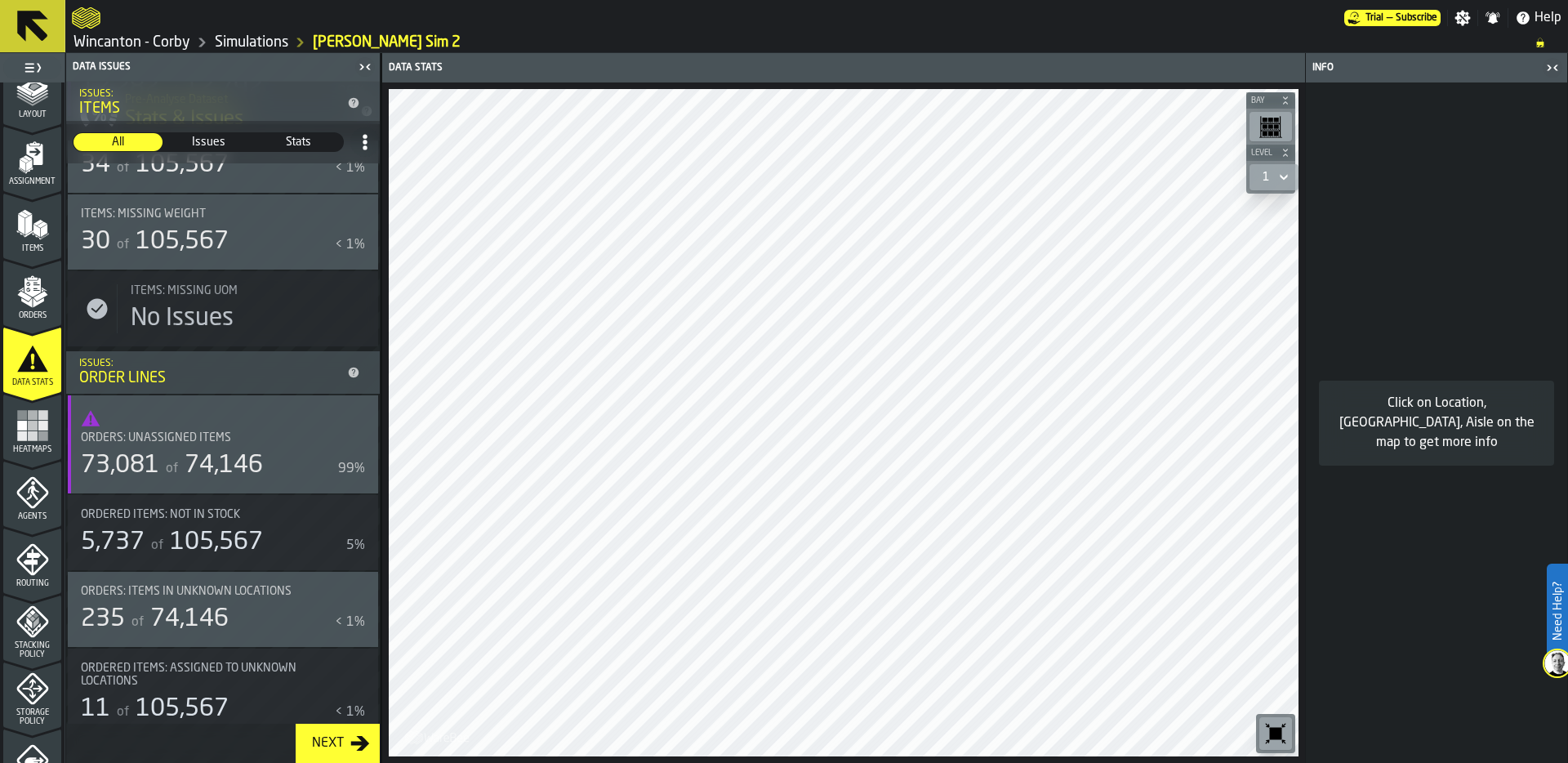
click at [225, 436] on span "Orders: Unassigned Items" at bounding box center [156, 437] width 150 height 13
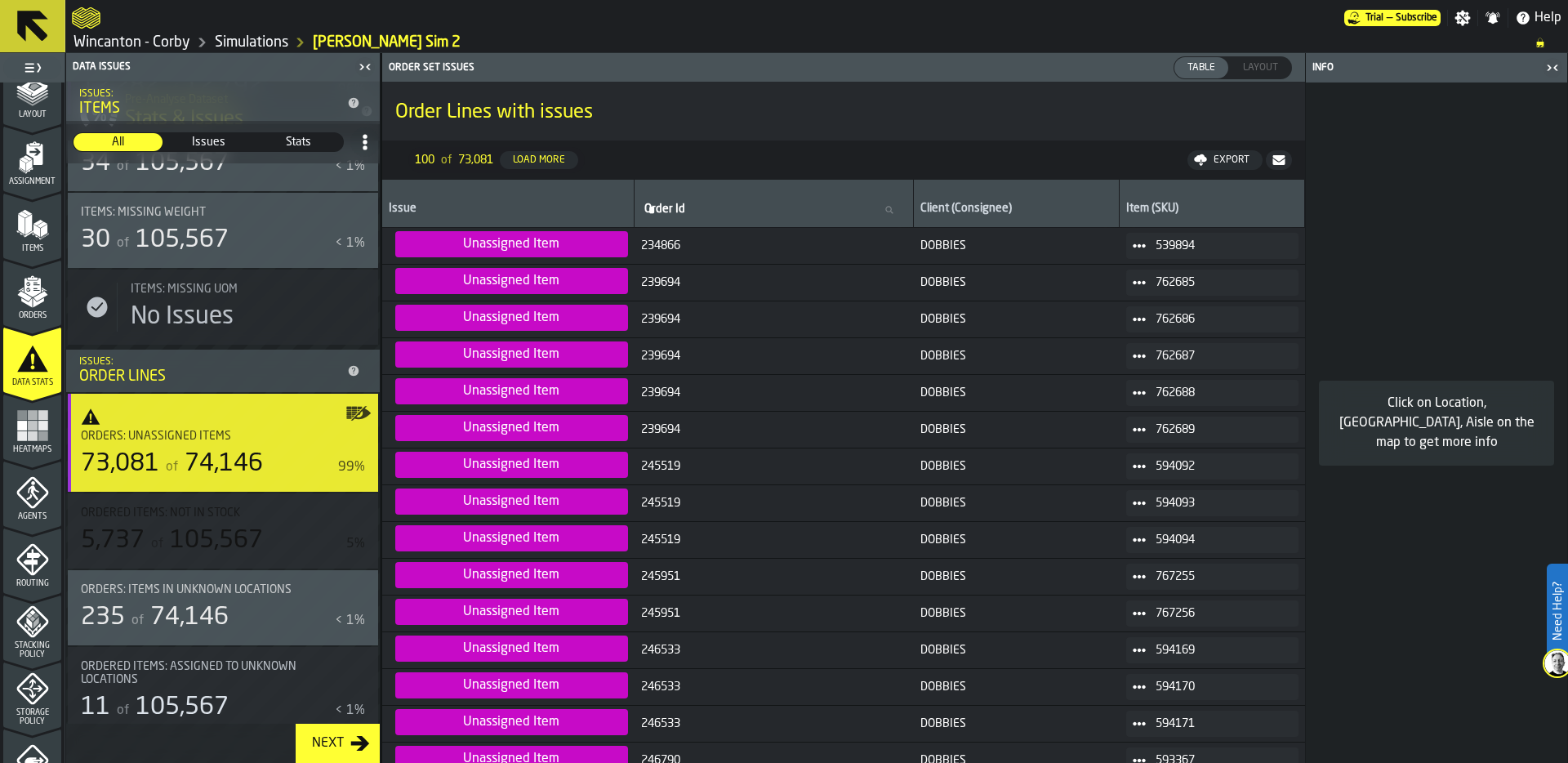
scroll to position [732, 0]
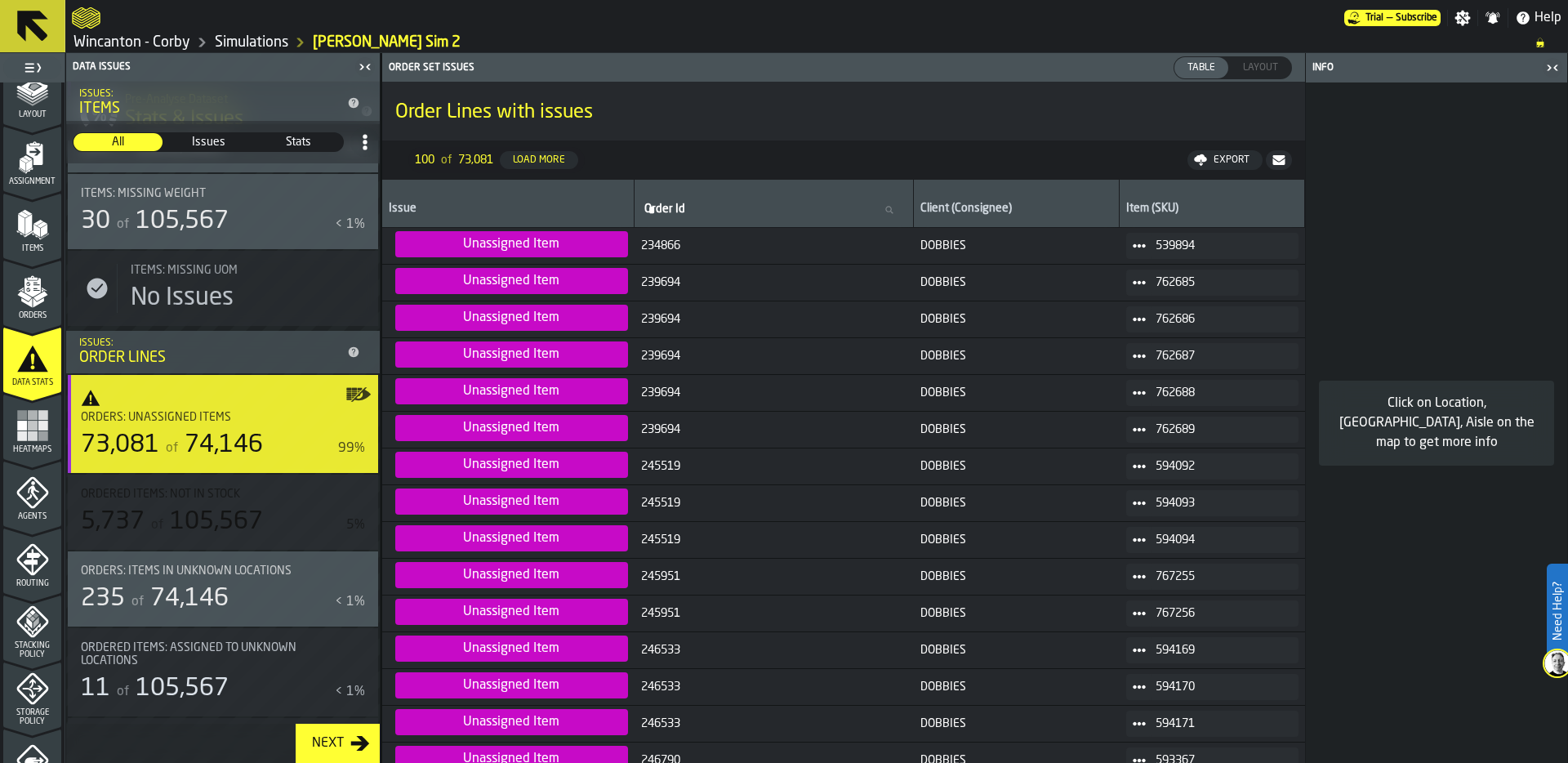
click at [1144, 247] on icon at bounding box center [1139, 245] width 13 height 13
click at [1188, 279] on li "Show Assignment" at bounding box center [1185, 273] width 120 height 31
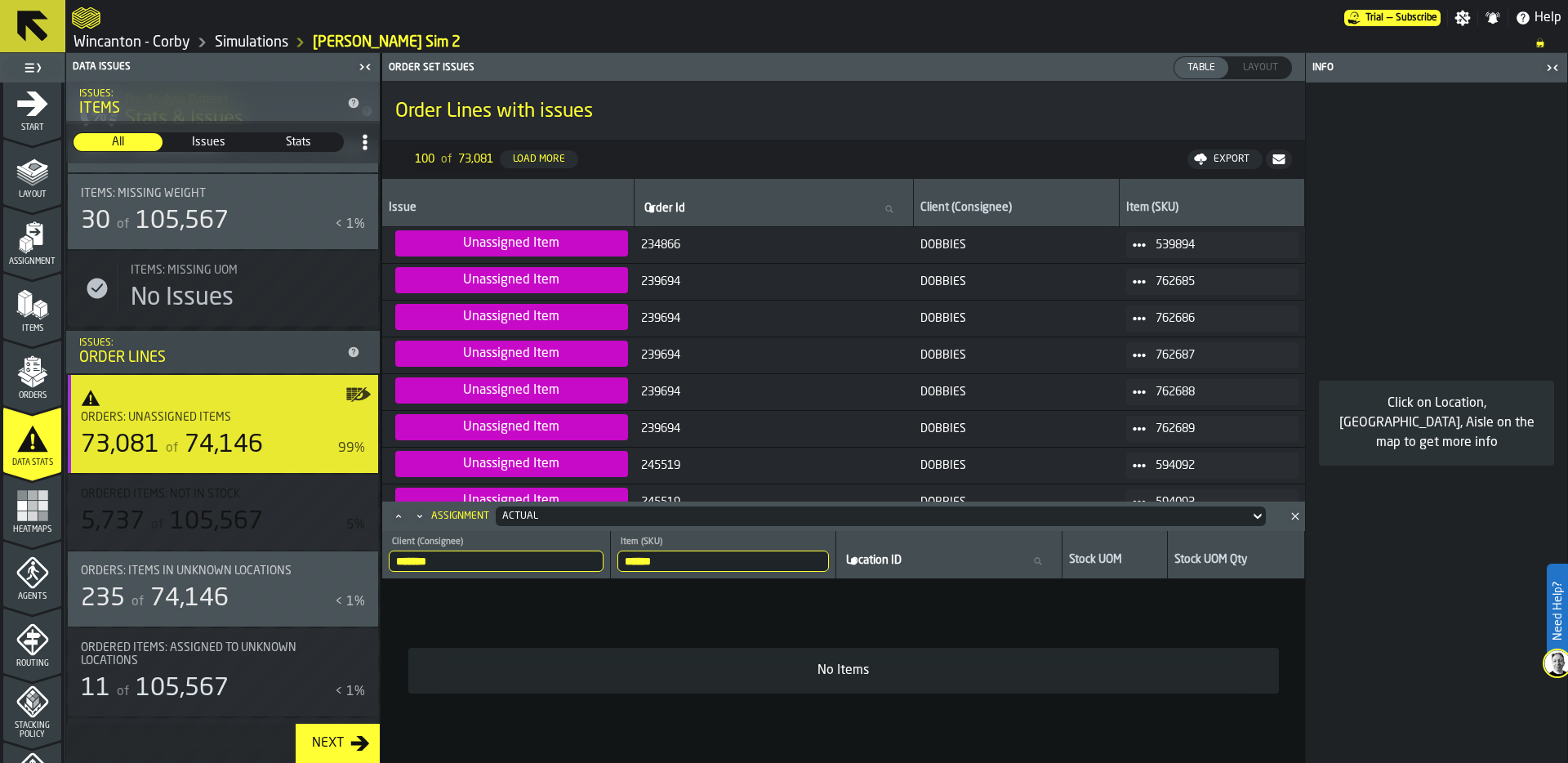
scroll to position [0, 0]
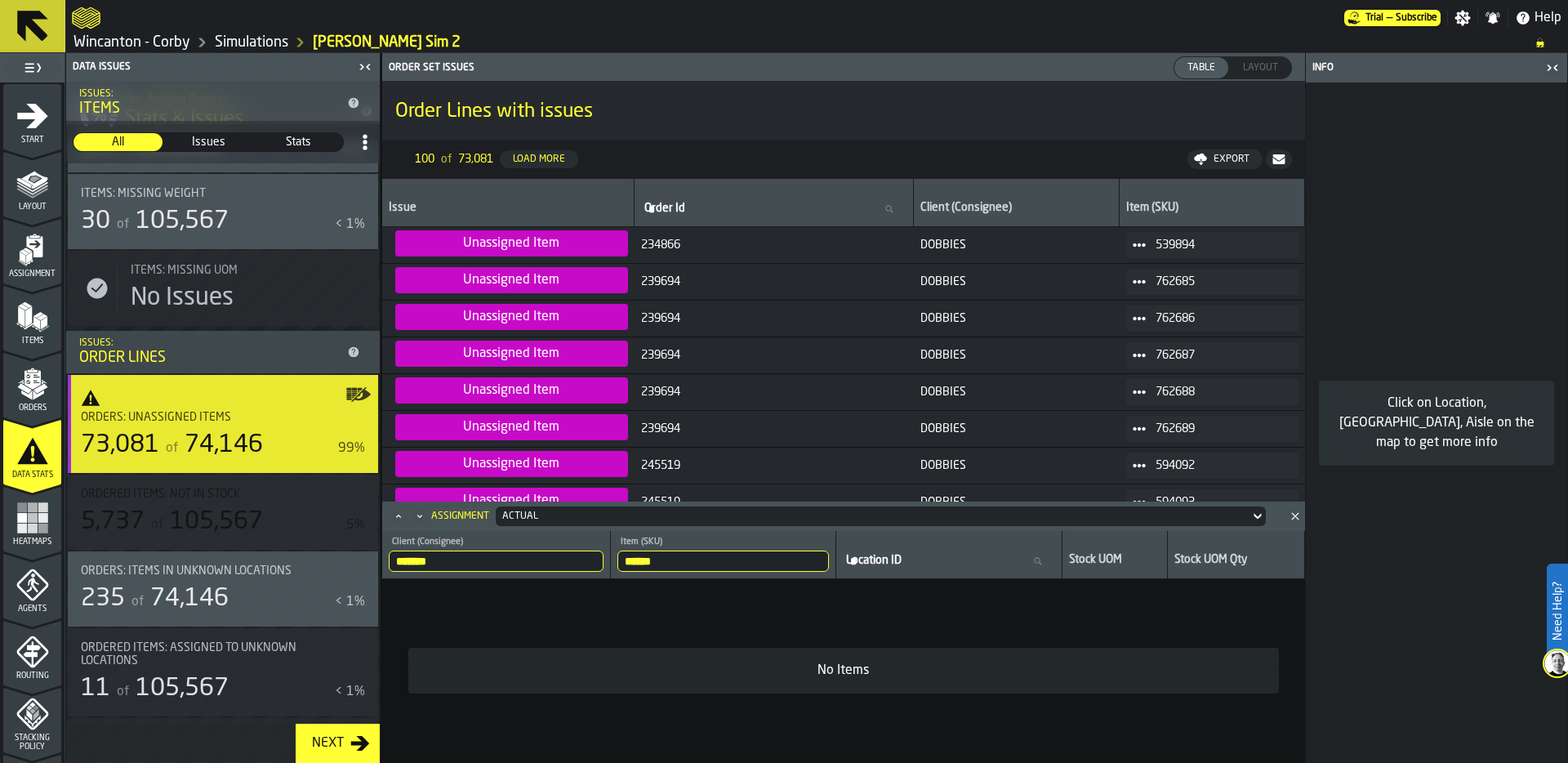
click at [40, 400] on div "Orders" at bounding box center [32, 390] width 58 height 45
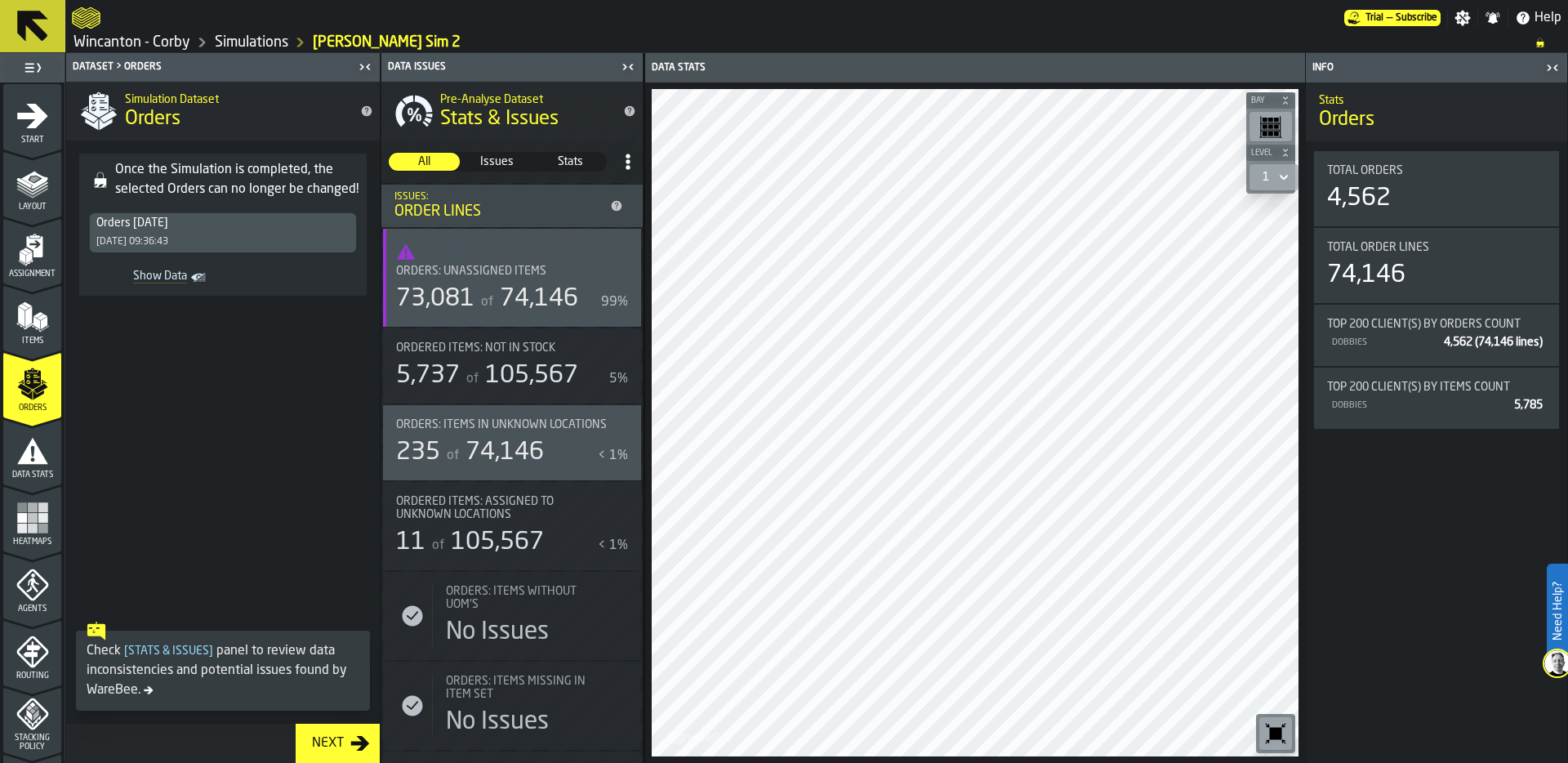
click at [0, 0] on icon "Show Data" at bounding box center [0, 0] width 0 height 0
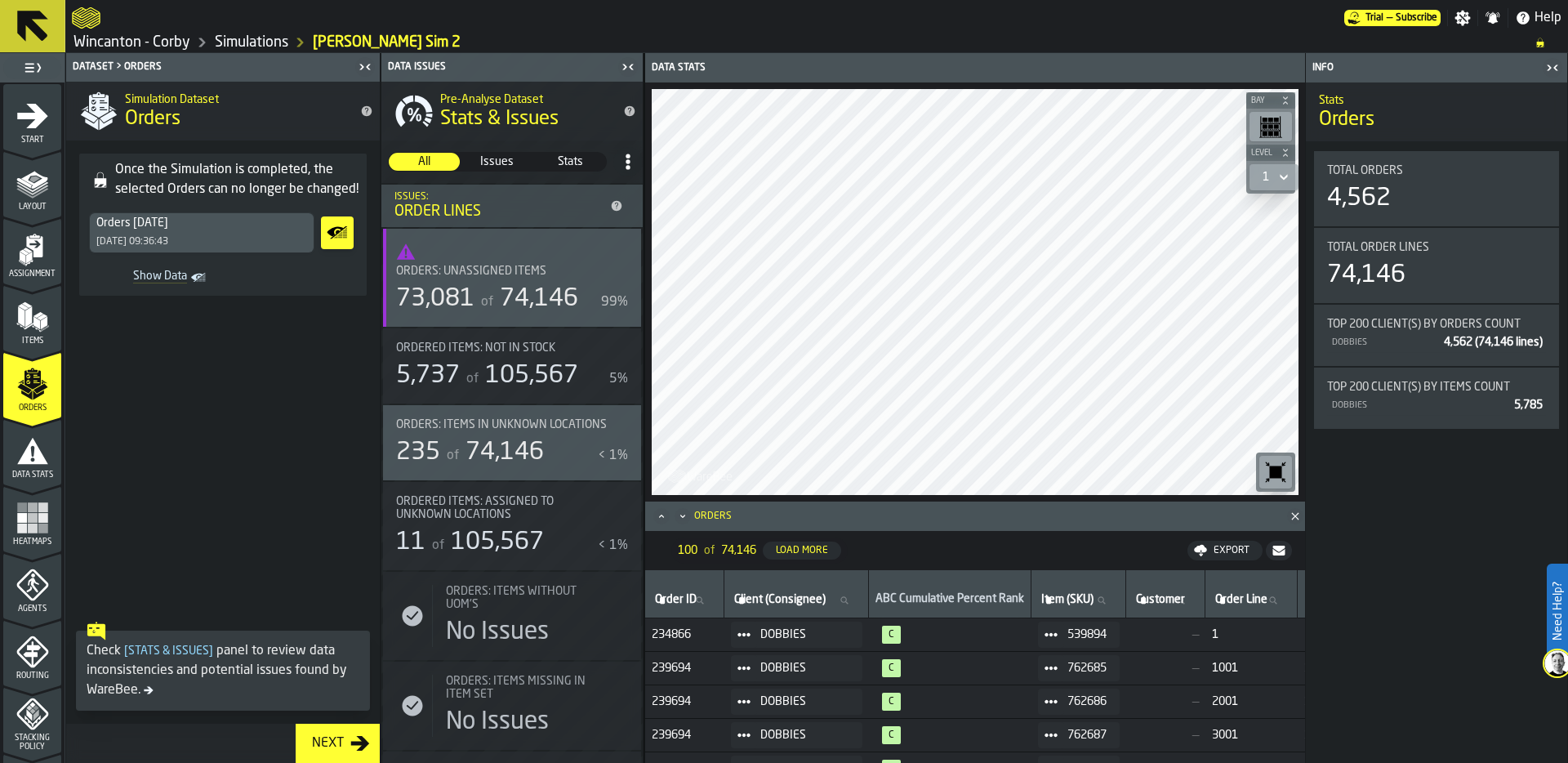
click at [1057, 634] on icon at bounding box center [1050, 634] width 13 height 13
click at [1103, 721] on div "Show Items" at bounding box center [1108, 723] width 101 height 11
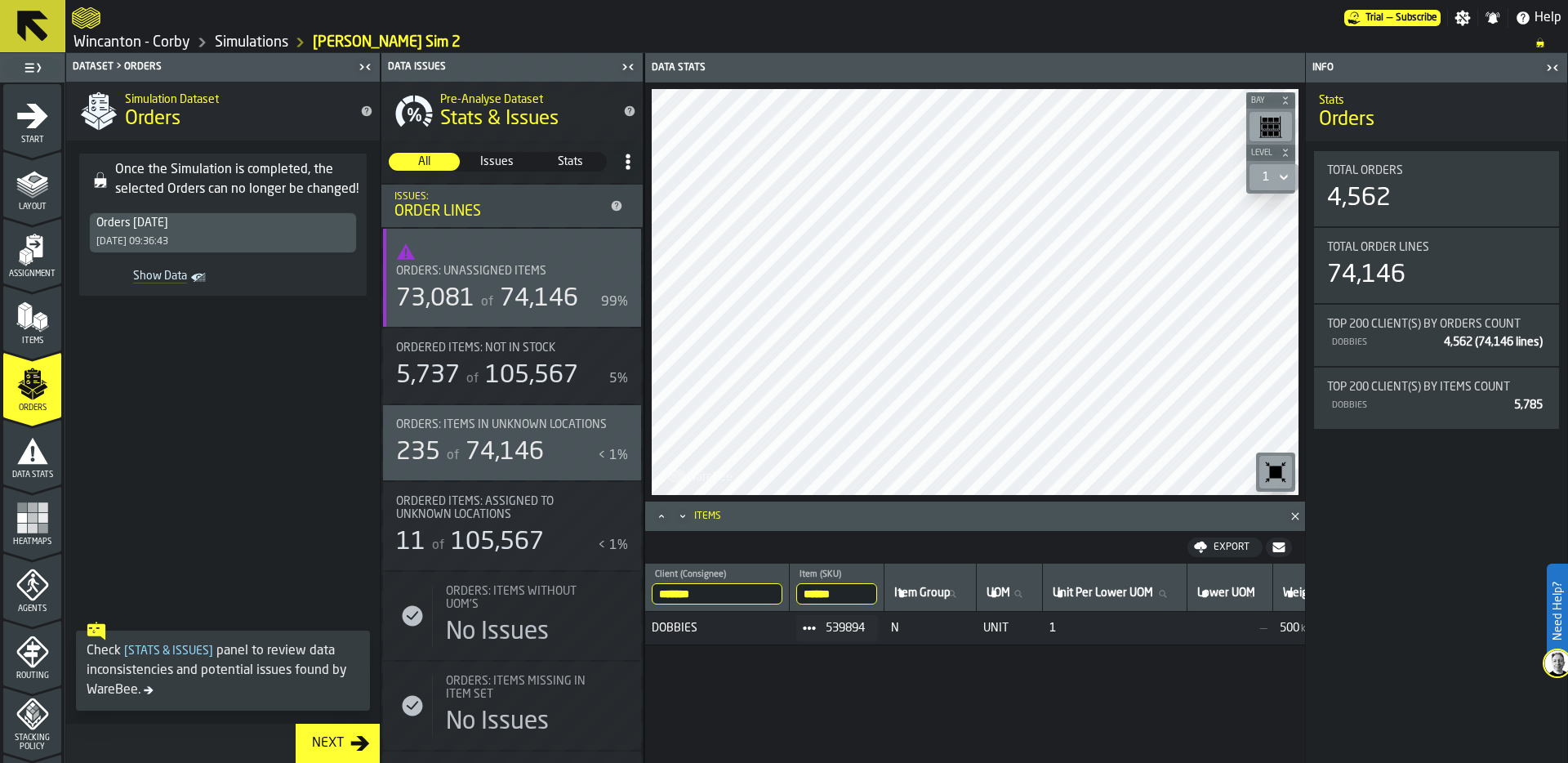
click at [816, 620] on span at bounding box center [809, 628] width 26 height 26
click at [864, 655] on div "Show Assignment" at bounding box center [863, 655] width 101 height 11
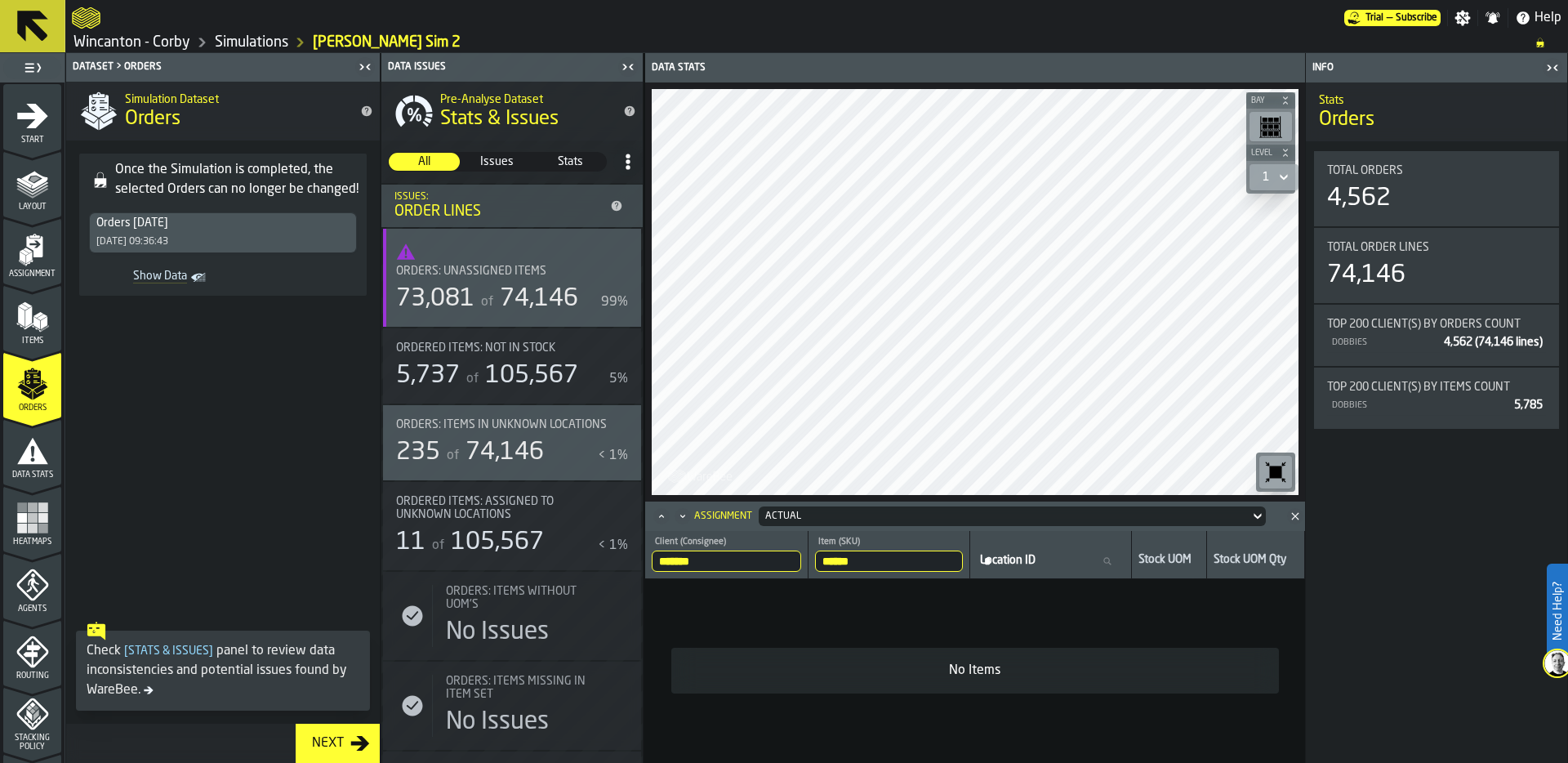
click at [891, 559] on input "******" at bounding box center [889, 562] width 148 height 22
click at [962, 560] on input "******" at bounding box center [889, 562] width 148 height 22
click at [951, 560] on input "******" at bounding box center [889, 562] width 148 height 22
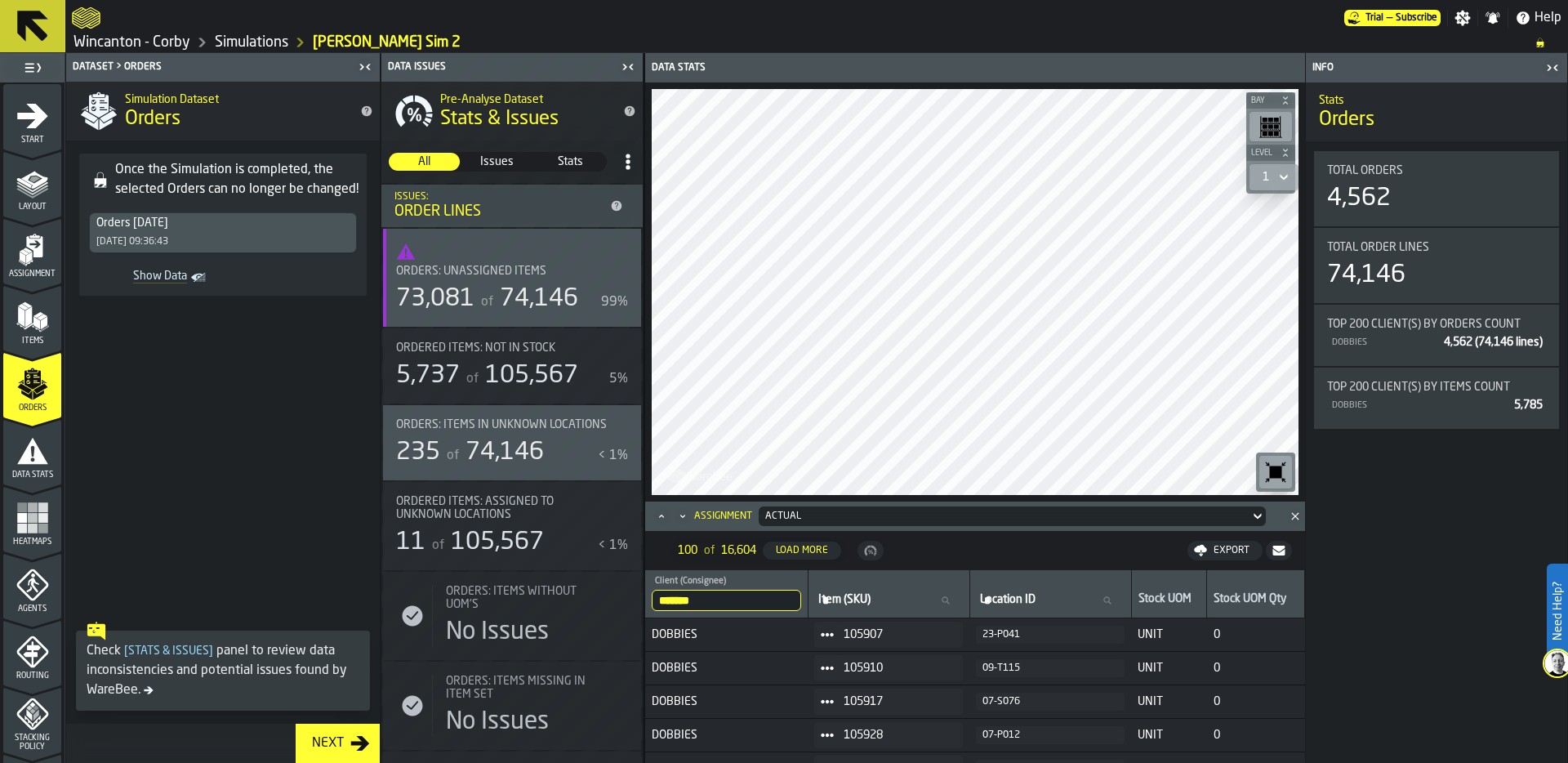
click at [828, 635] on circle at bounding box center [827, 634] width 5 height 5
click at [865, 721] on div "Show Items" at bounding box center [876, 723] width 101 height 11
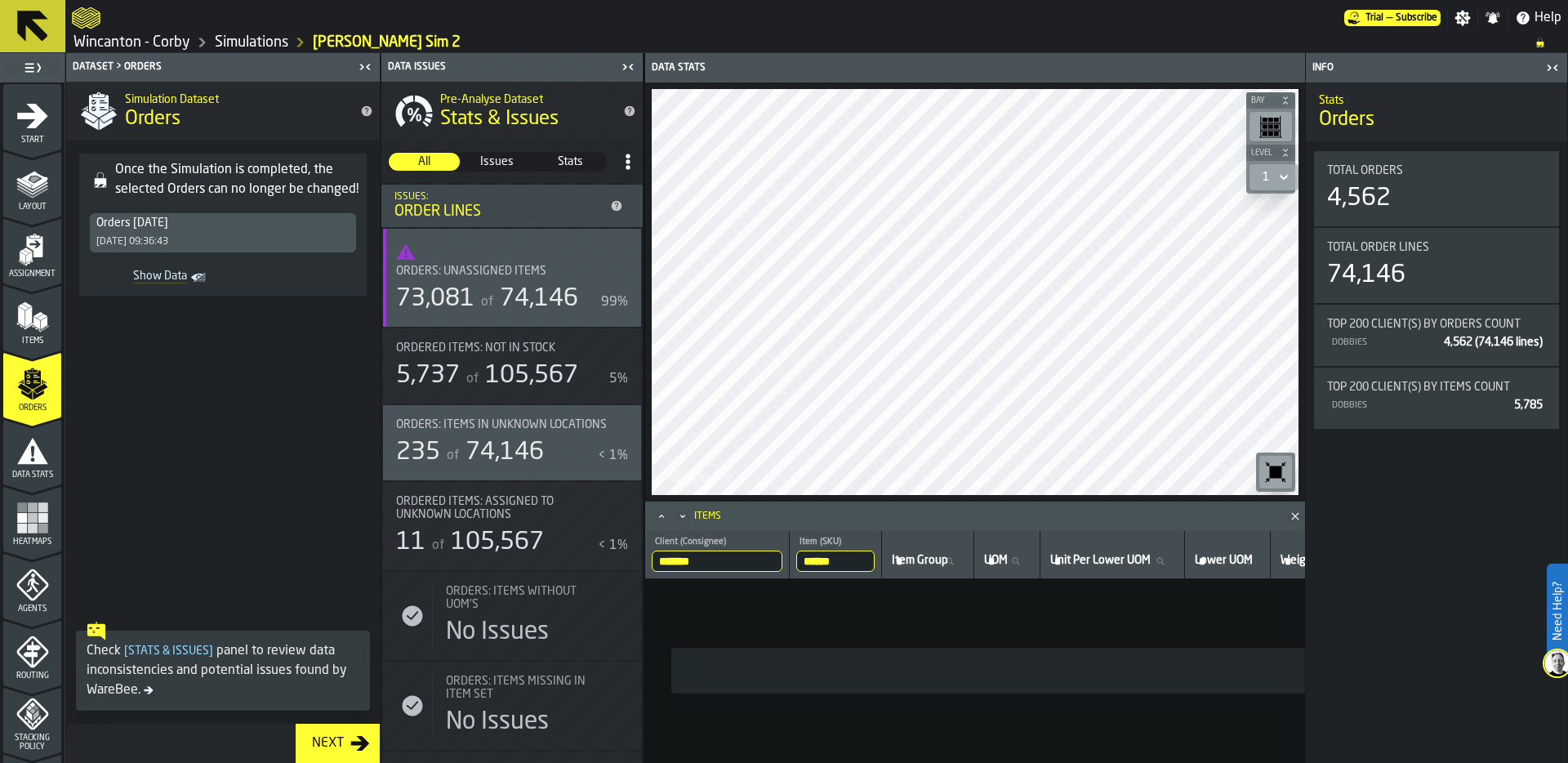
click at [860, 566] on input "******" at bounding box center [835, 562] width 78 height 22
click at [872, 562] on input "******" at bounding box center [835, 562] width 78 height 22
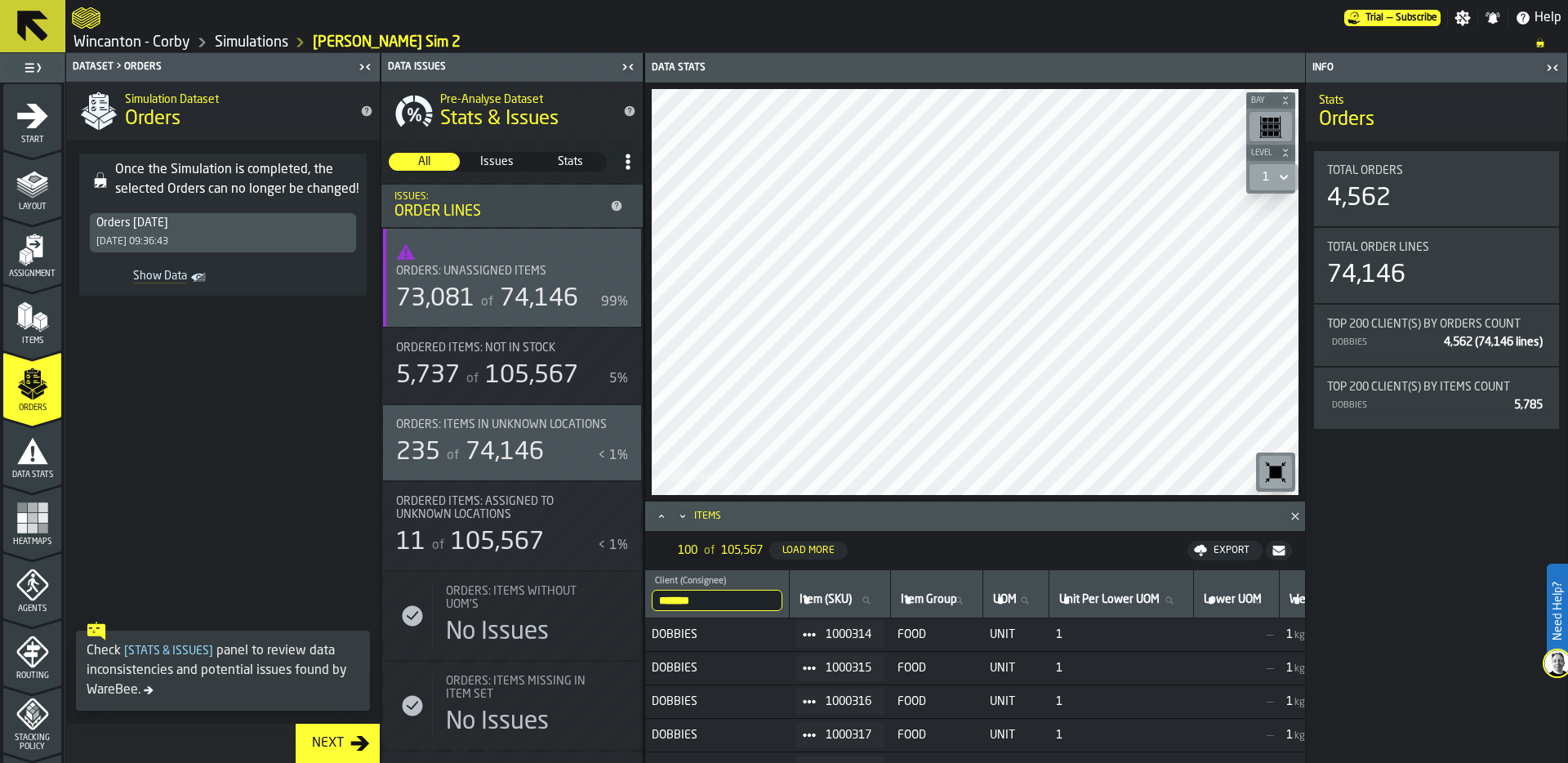
click at [509, 279] on div "Orders: Unassigned Items 73,081 of 74,146 99%" at bounding box center [511, 289] width 232 height 49
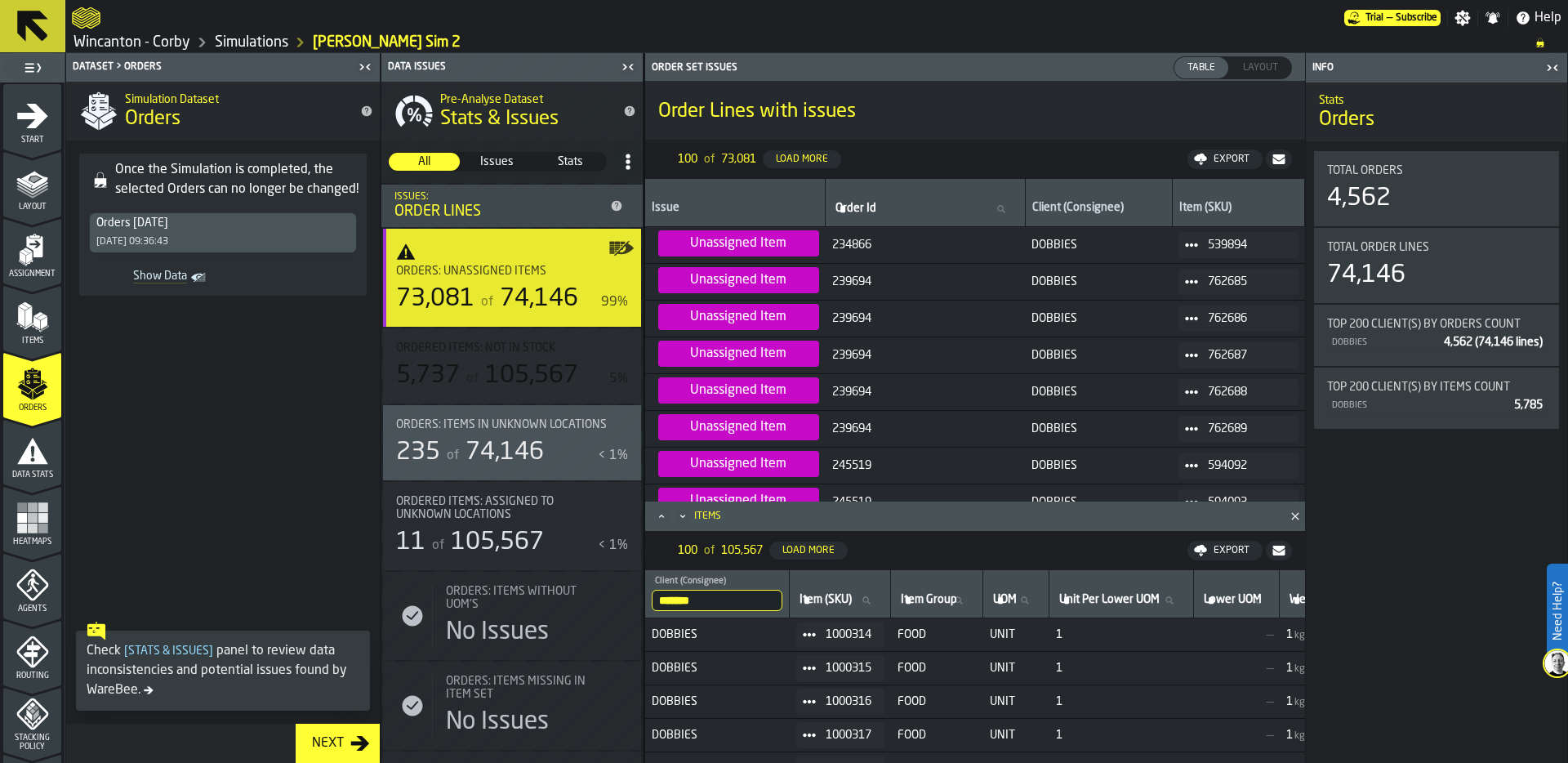
click at [1190, 248] on icon at bounding box center [1191, 245] width 13 height 13
click at [1232, 331] on div "Show Items" at bounding box center [1236, 334] width 101 height 11
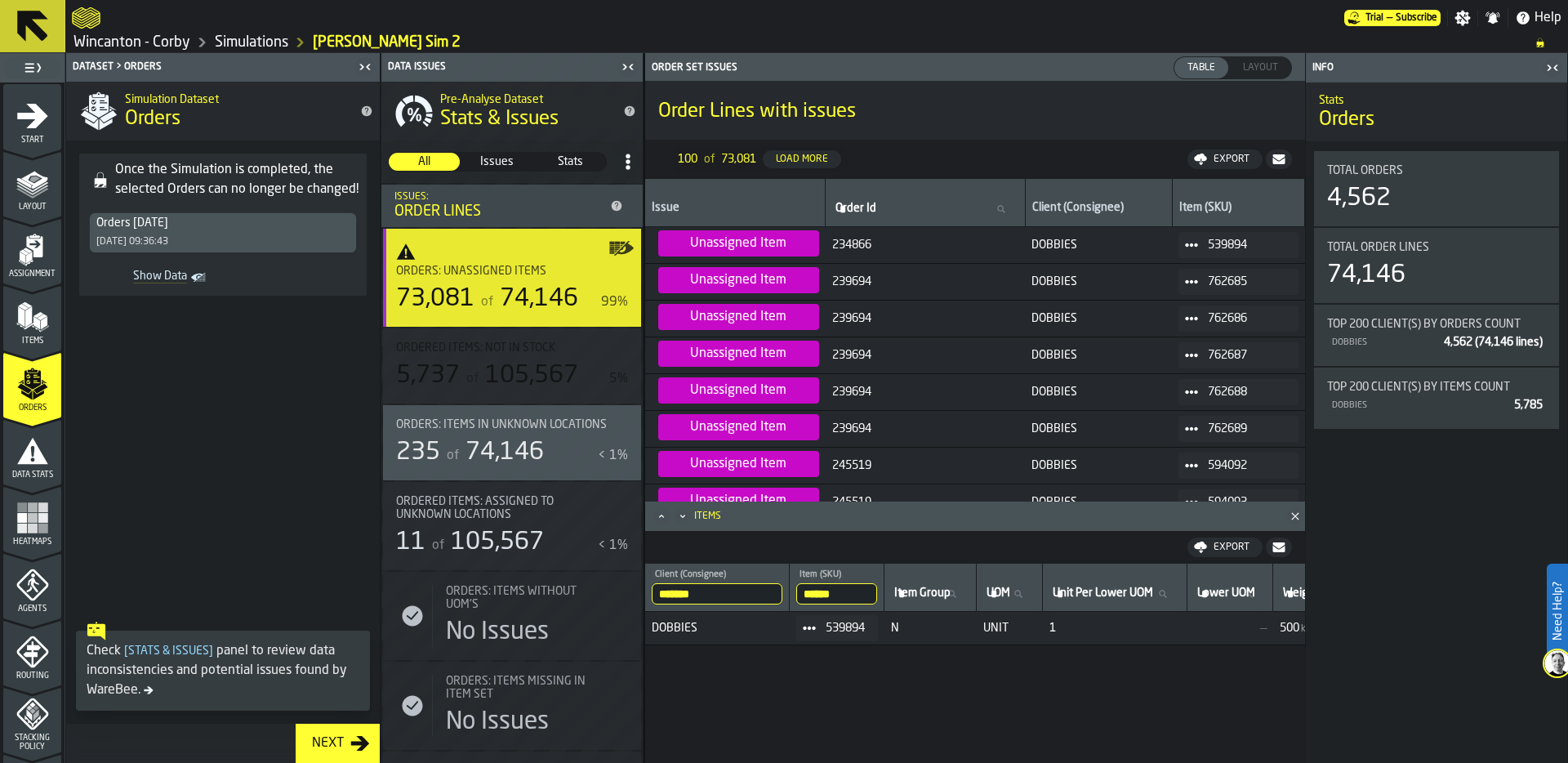
click at [1194, 244] on circle at bounding box center [1196, 245] width 5 height 5
click at [853, 243] on span "234866" at bounding box center [925, 245] width 187 height 13
copy span "234866"
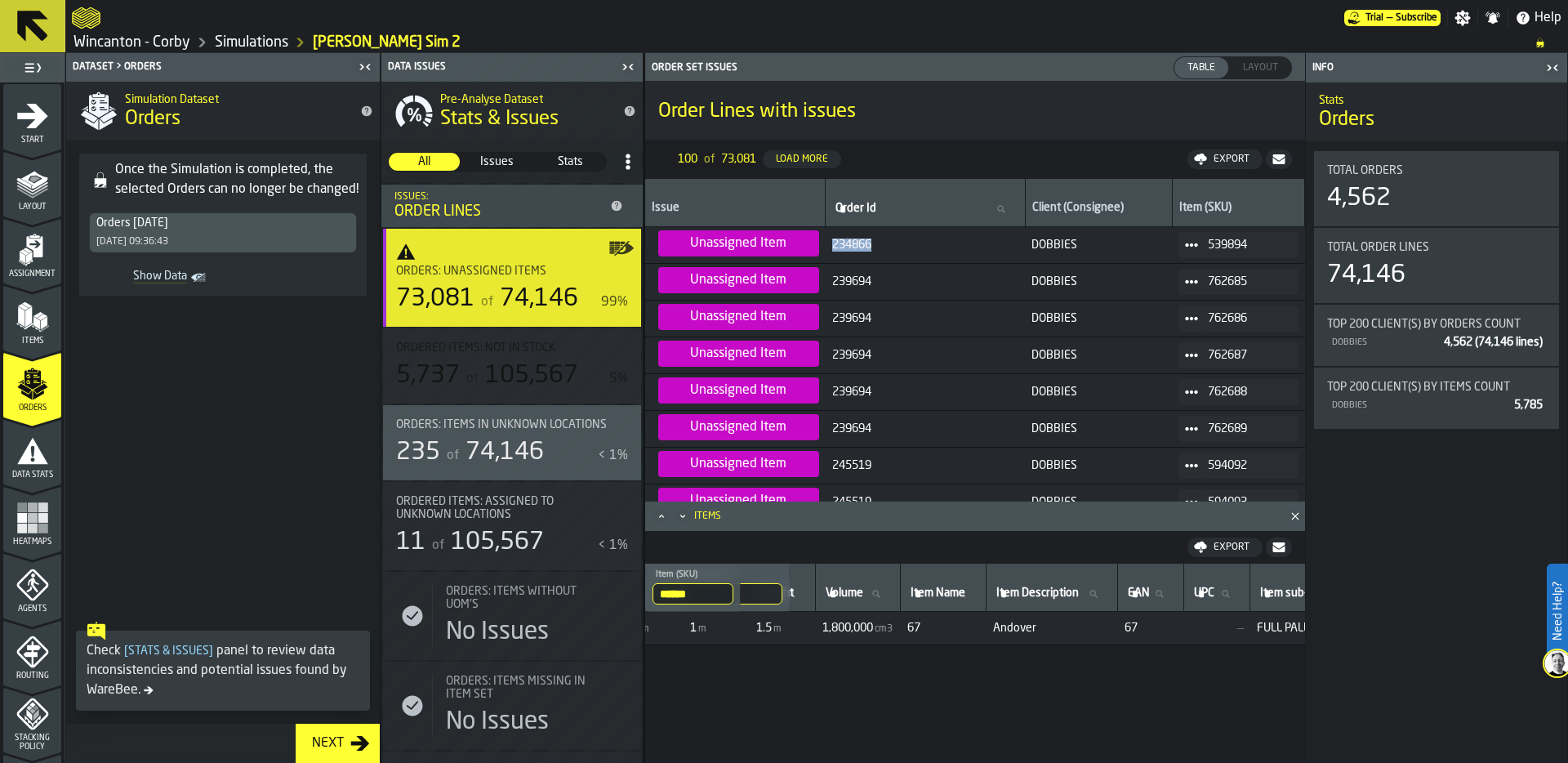
click at [159, 43] on link "Wincanton - Corby" at bounding box center [131, 42] width 116 height 18
click at [26, 240] on icon "menu Assignment" at bounding box center [34, 247] width 17 height 22
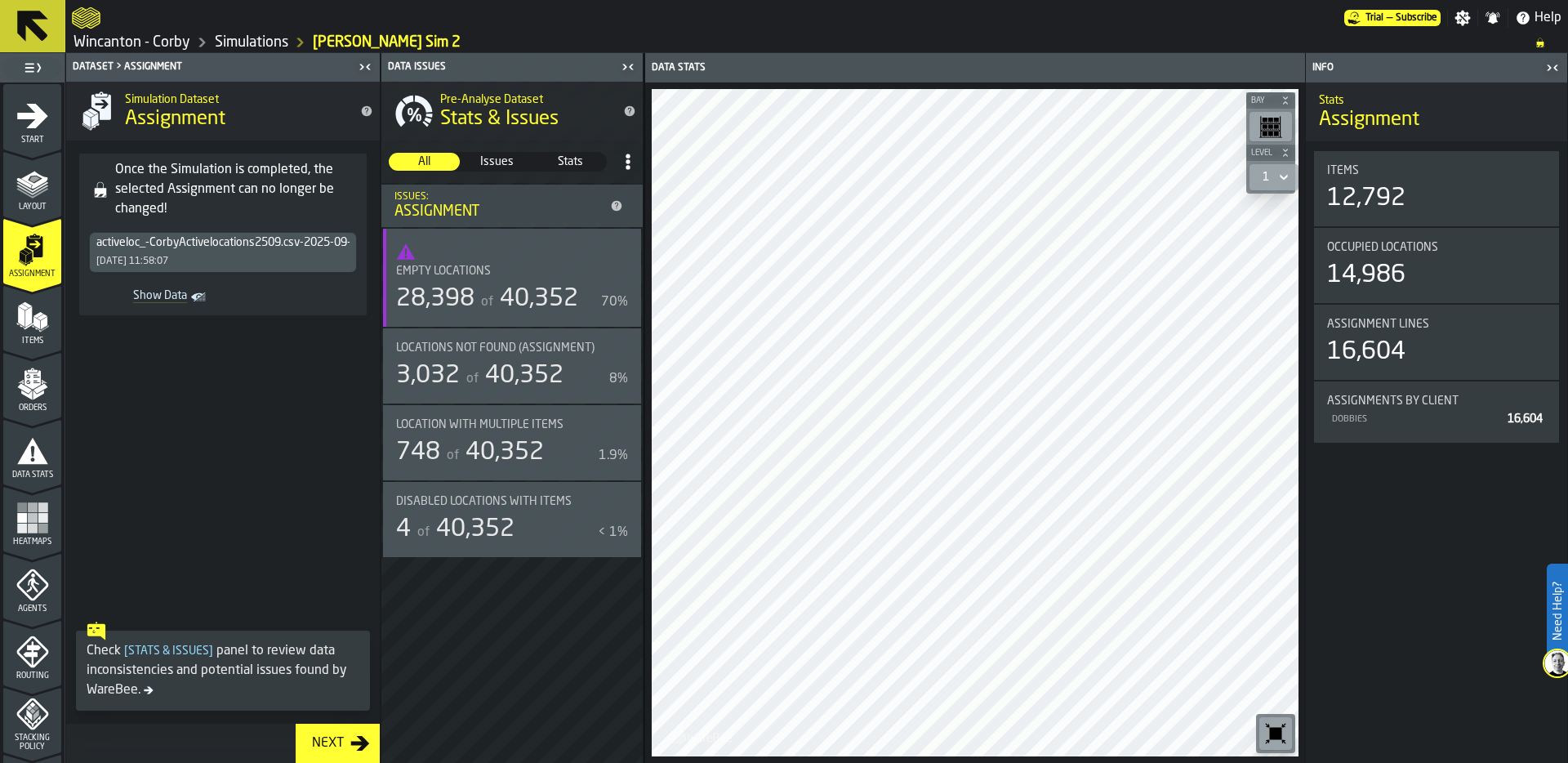
click at [216, 249] on div "activeloc_-CorbyActivelocations2509.csv-2025-09-27" at bounding box center [230, 242] width 267 height 13
click at [175, 44] on link "Wincanton - Corby" at bounding box center [131, 42] width 116 height 18
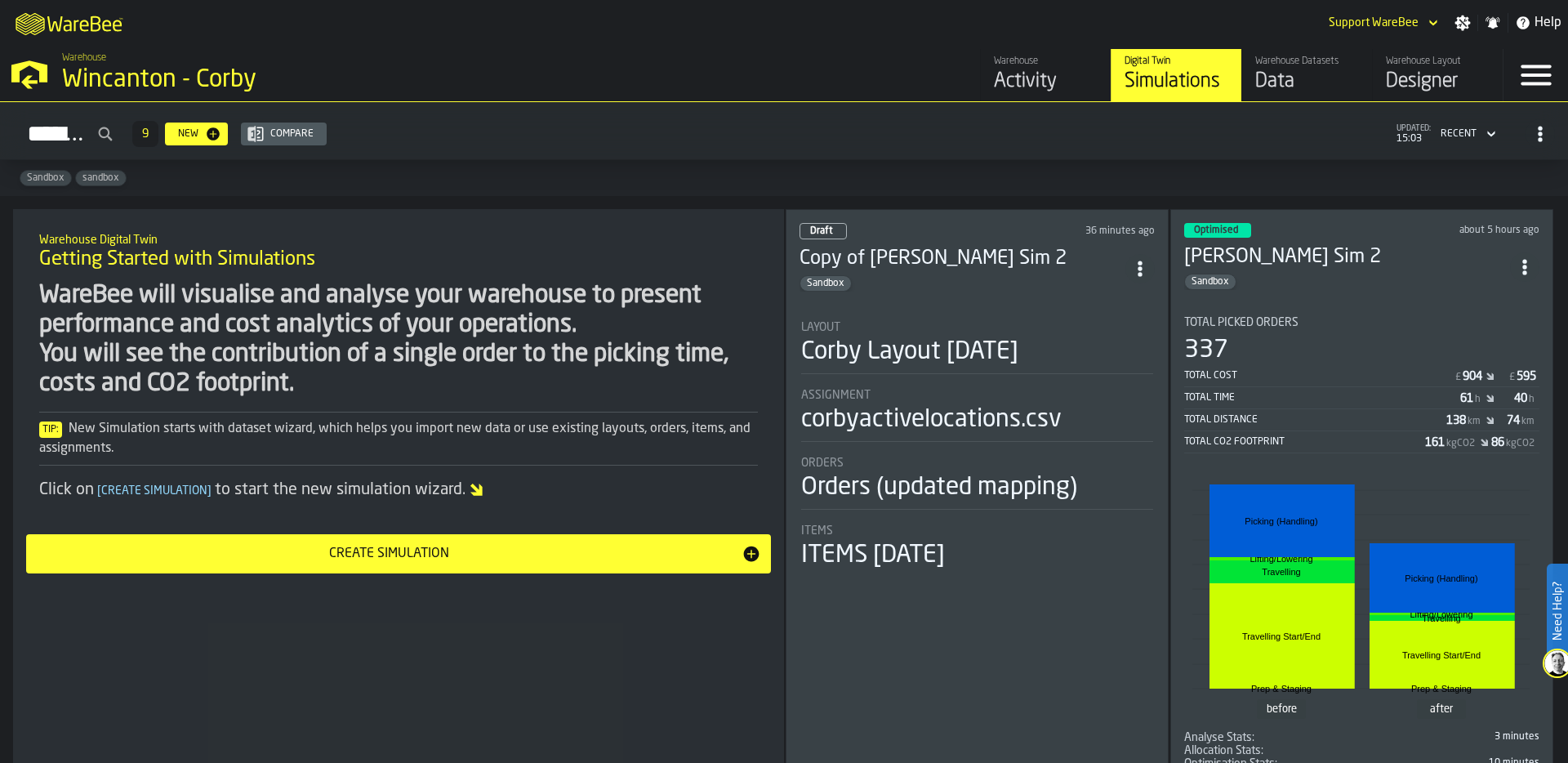
click at [920, 266] on div "Copy of Lewis Sim 2 Sandbox" at bounding box center [962, 268] width 326 height 45
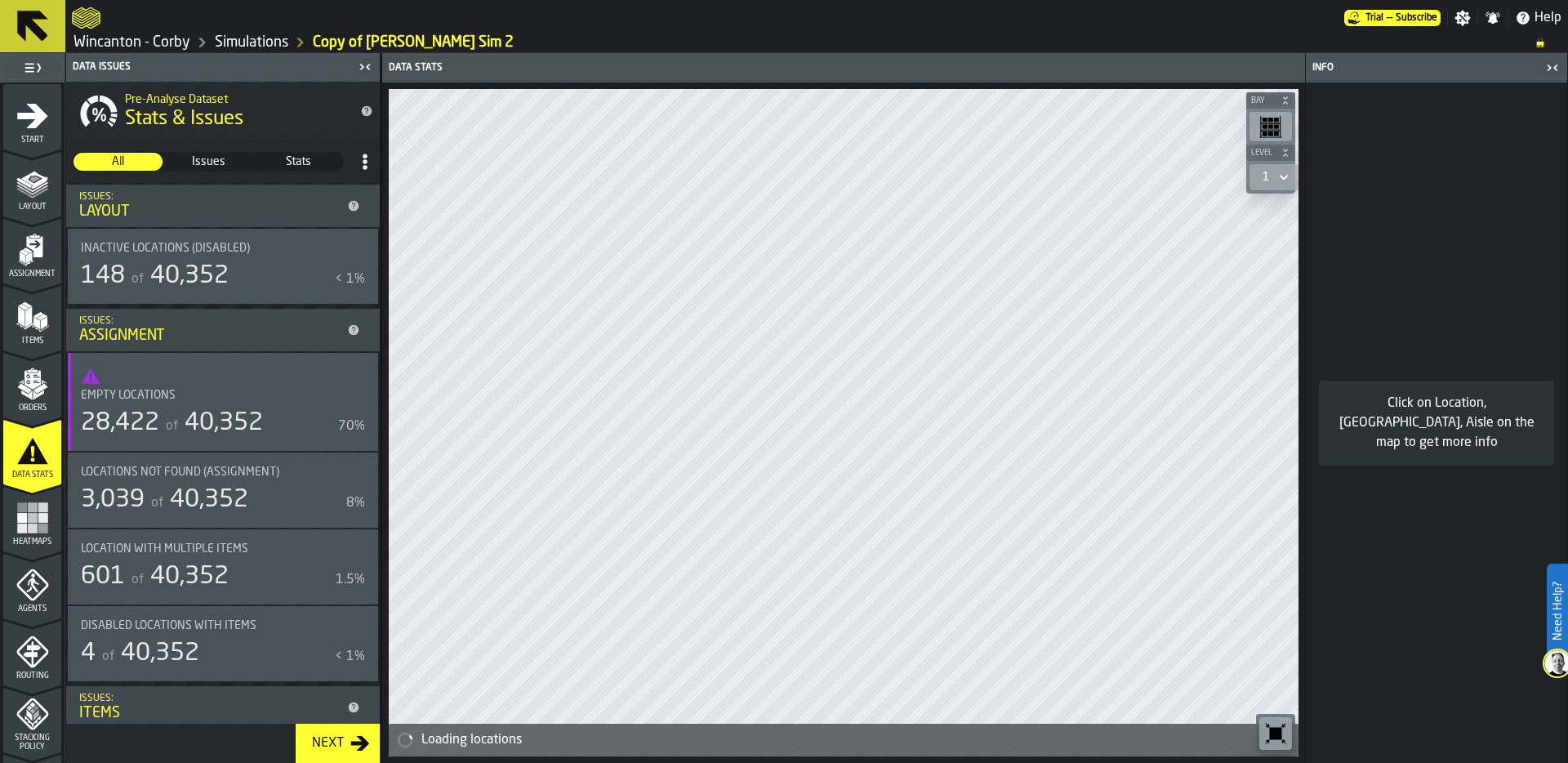
click at [40, 188] on icon "menu Layout" at bounding box center [33, 183] width 33 height 33
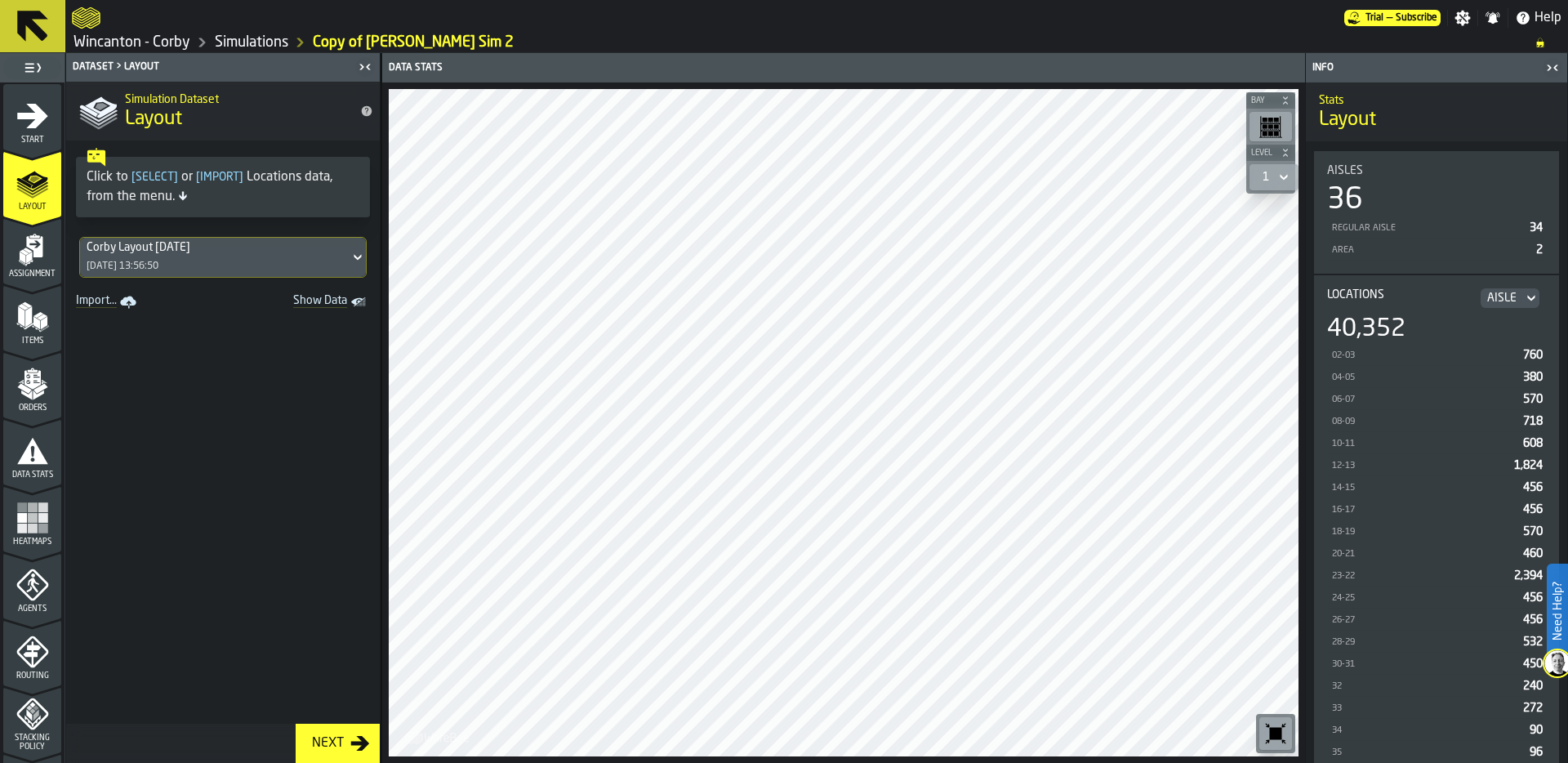
click at [255, 36] on link "Simulations" at bounding box center [252, 42] width 73 height 18
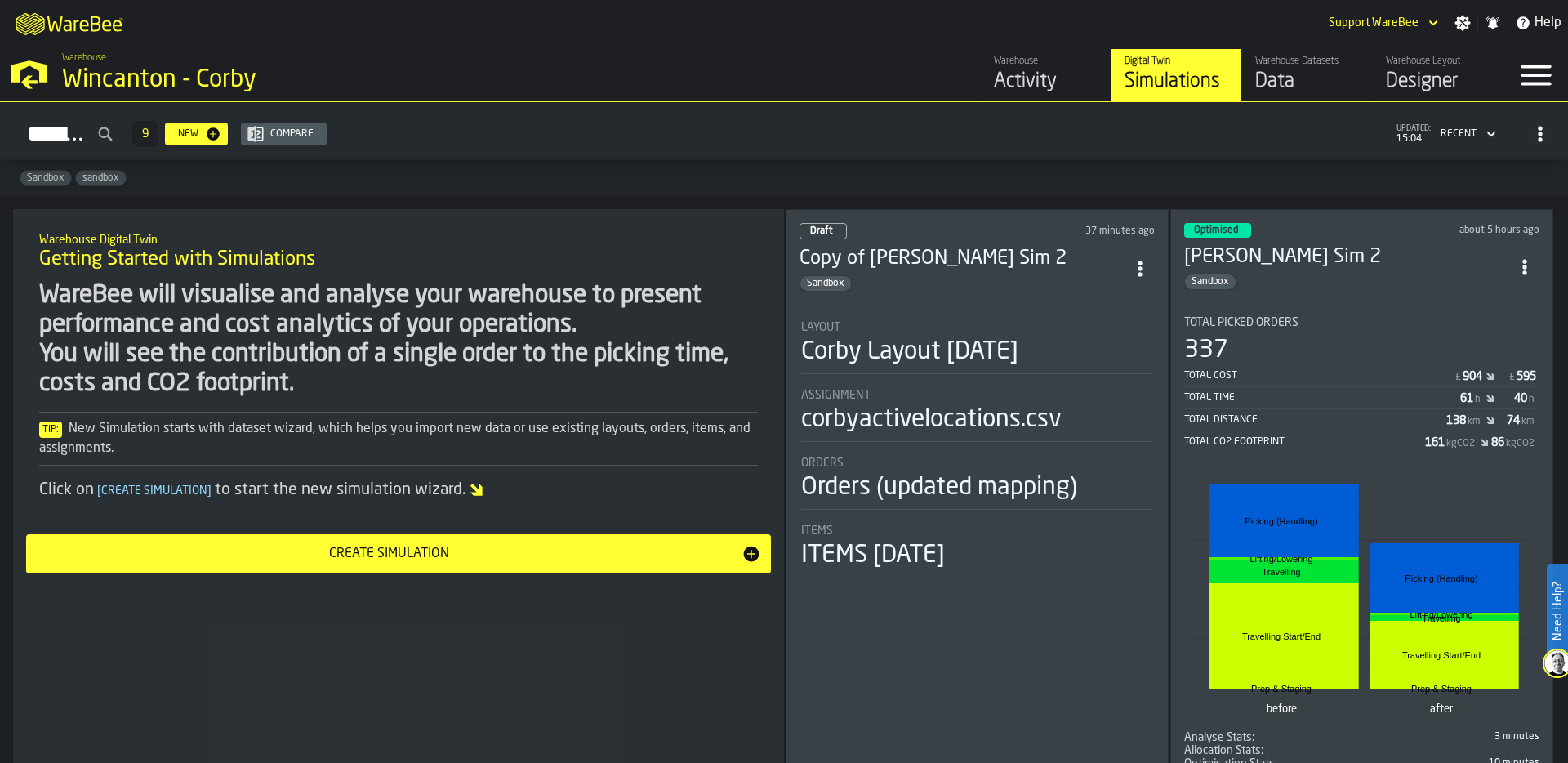
click at [1383, 71] on link "Warehouse Layout Designer" at bounding box center [1437, 75] width 130 height 52
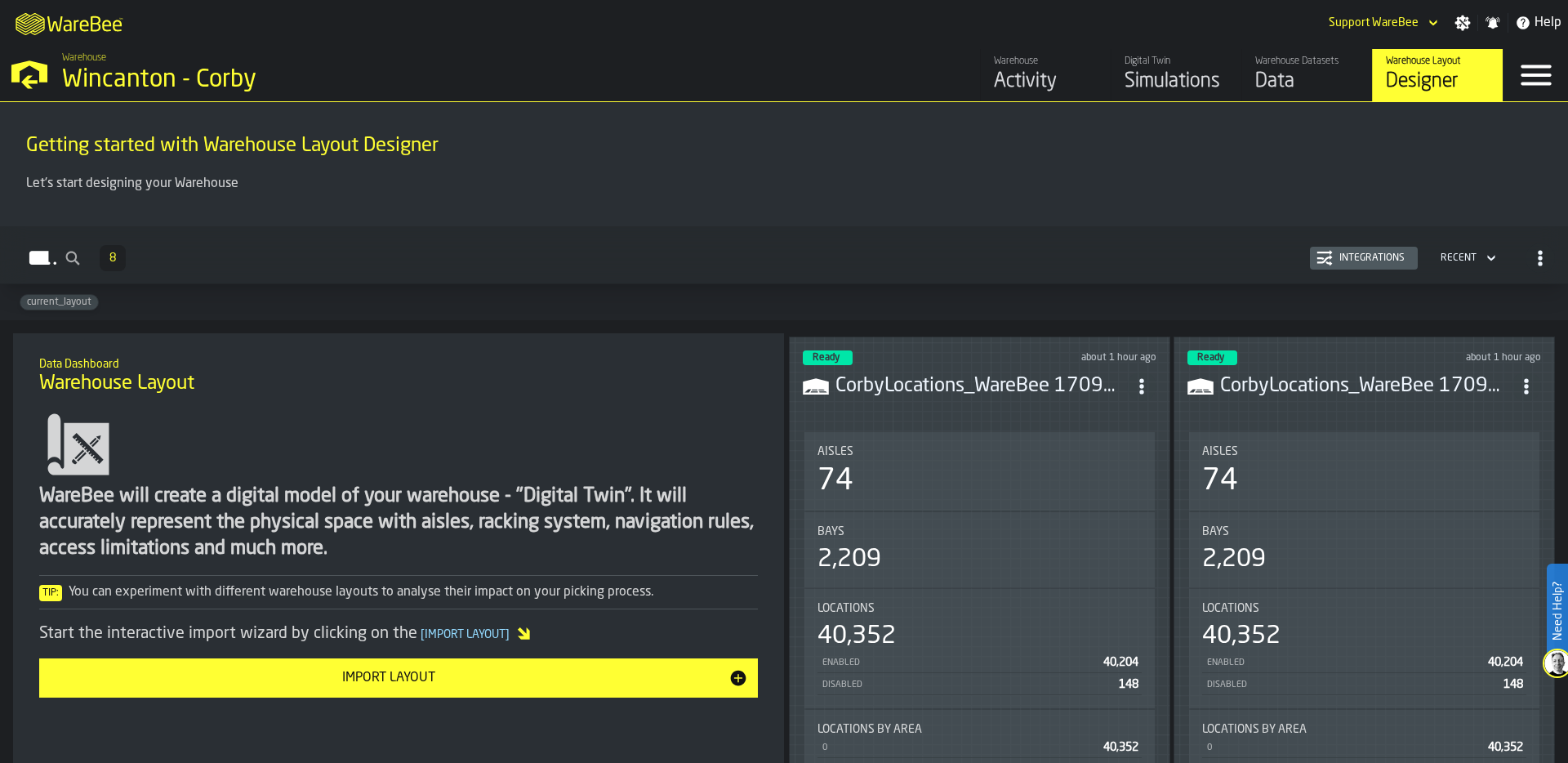
click at [1051, 420] on div "Ready about 1 hour ago CorbyLocations_WareBee 170925.csv Aisles 74 Bays 2,209 L…" at bounding box center [979, 563] width 381 height 452
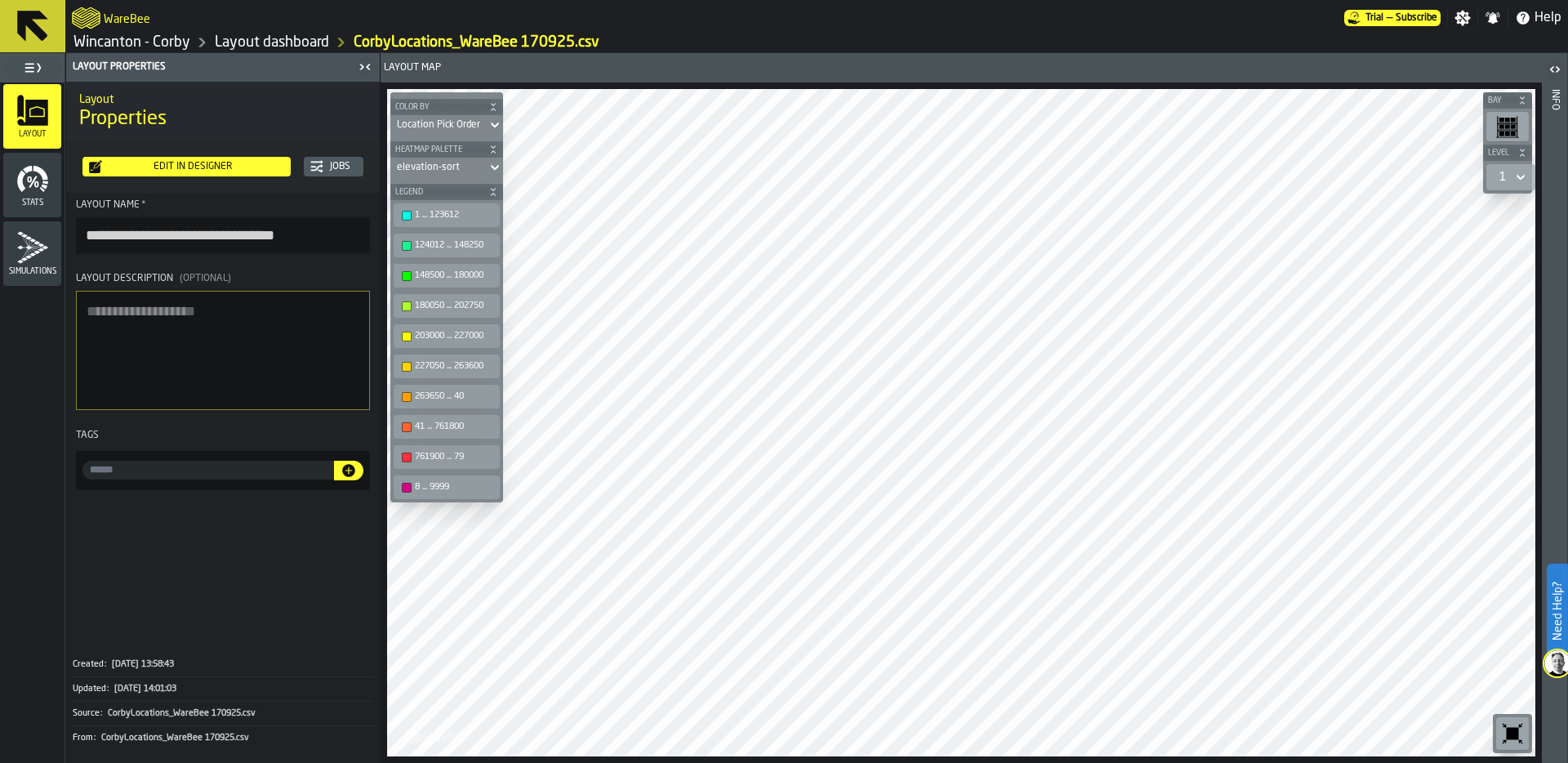
click at [267, 33] on div "Layout dashboard" at bounding box center [260, 42] width 139 height 20
click at [272, 38] on link "Layout dashboard" at bounding box center [272, 42] width 114 height 18
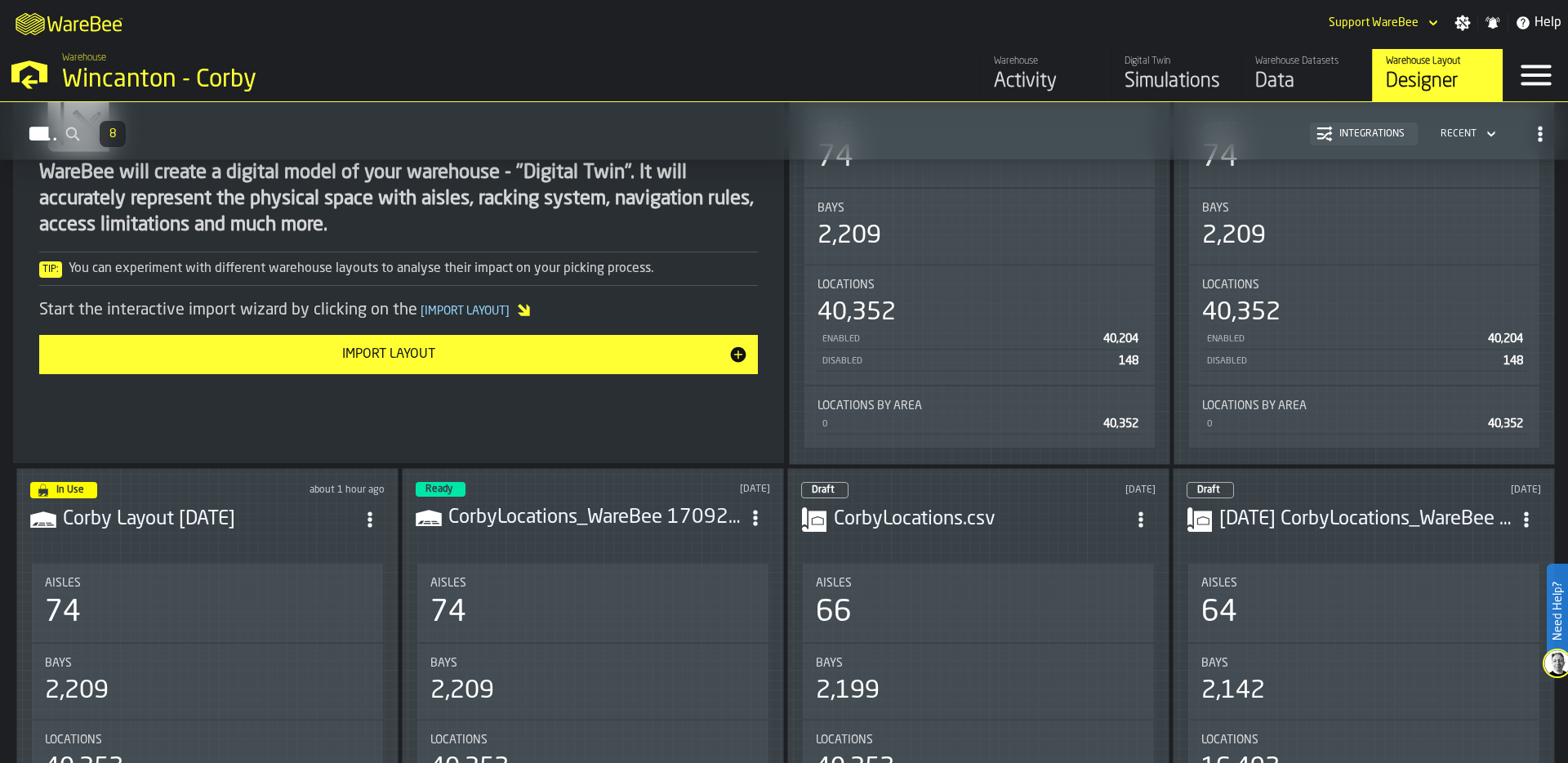
scroll to position [416, 0]
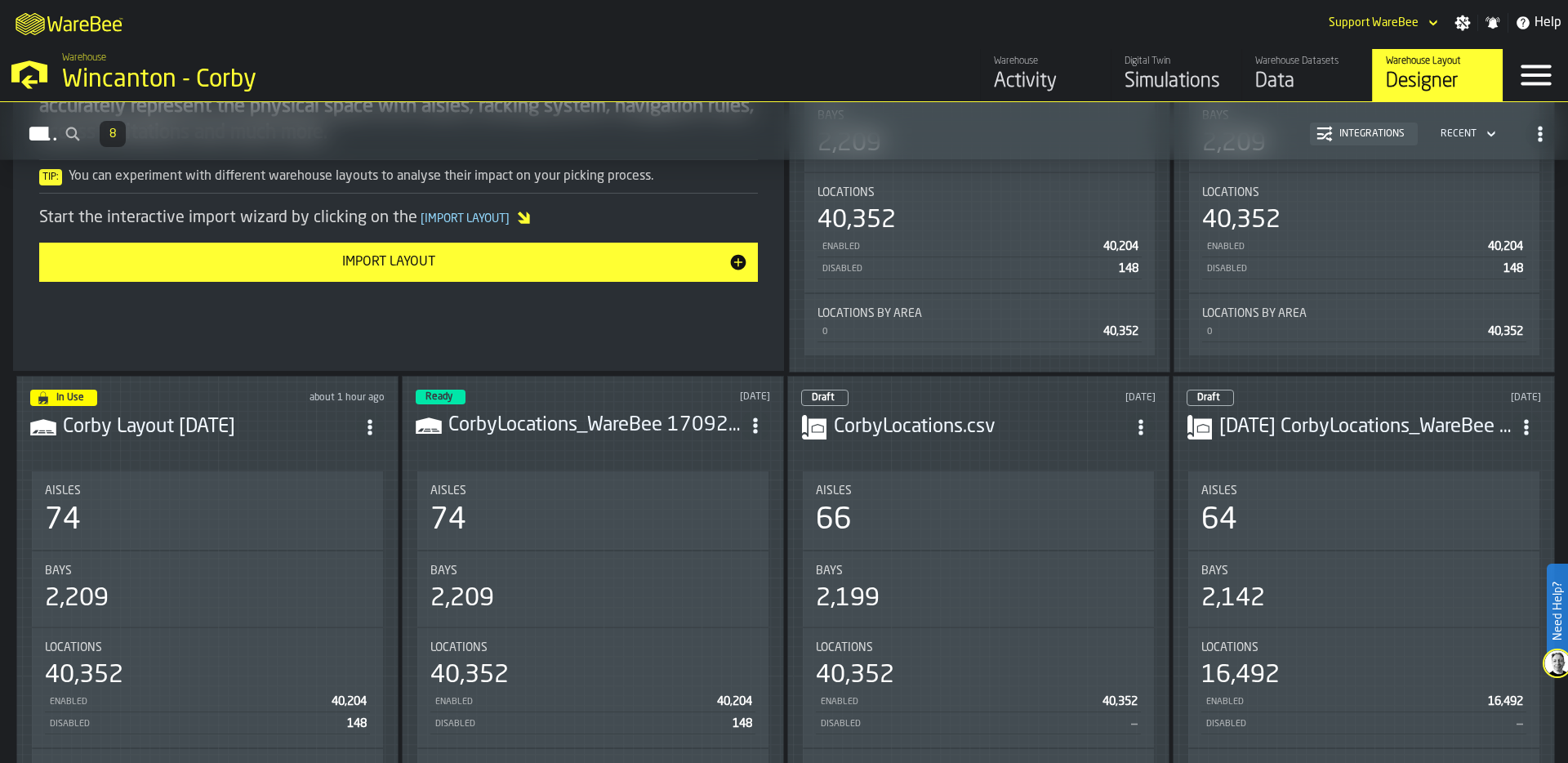
click at [284, 453] on div "In Use about 1 hour ago Corby Layout 26-09-25 Aisles 74 Bays 2,209 Locations 40…" at bounding box center [207, 668] width 382 height 584
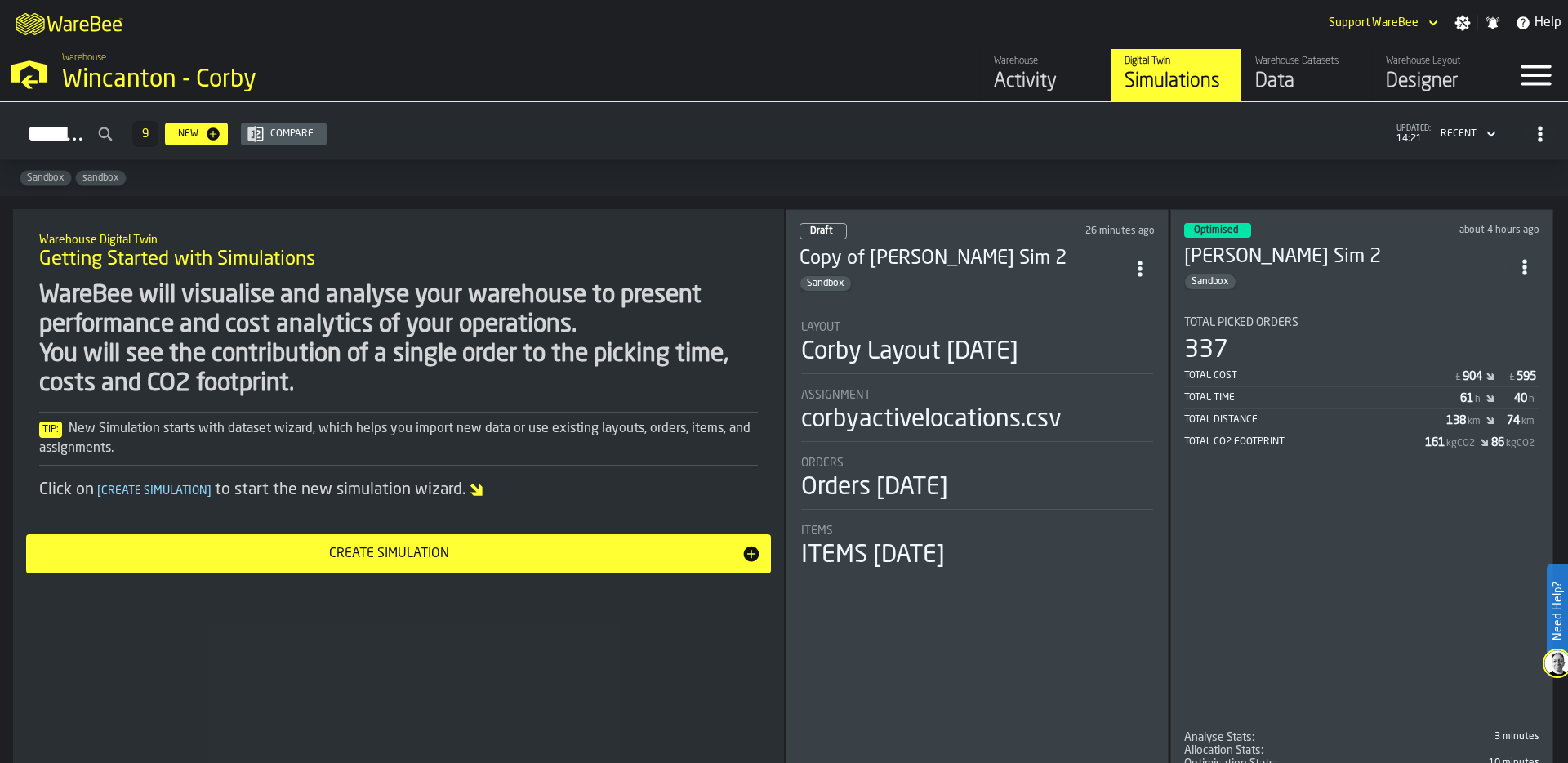
click at [1292, 88] on div "Data" at bounding box center [1307, 81] width 104 height 26
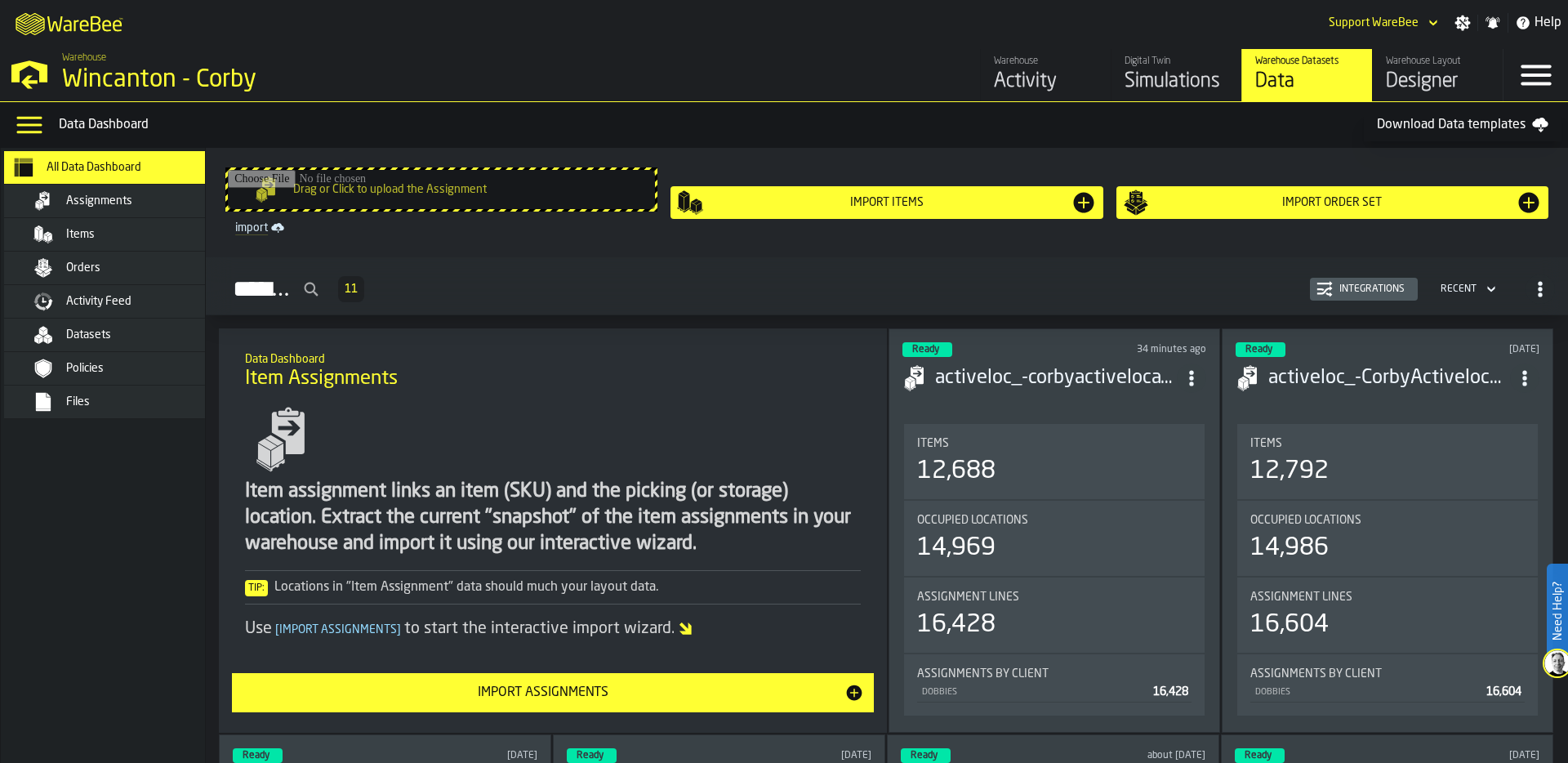
click at [139, 272] on div "Orders" at bounding box center [146, 267] width 160 height 13
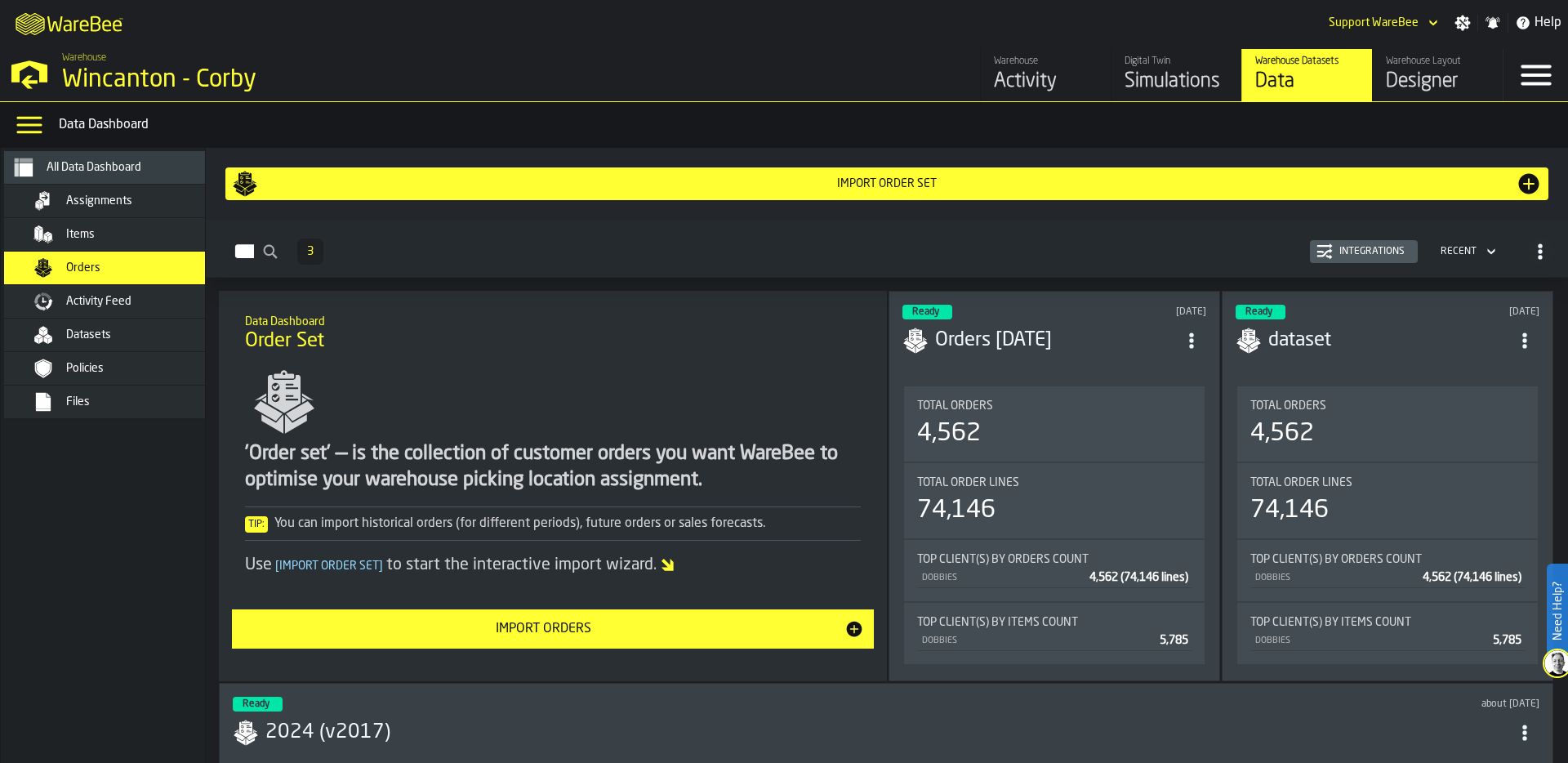
click at [1388, 249] on div "Integrations" at bounding box center [1371, 252] width 78 height 12
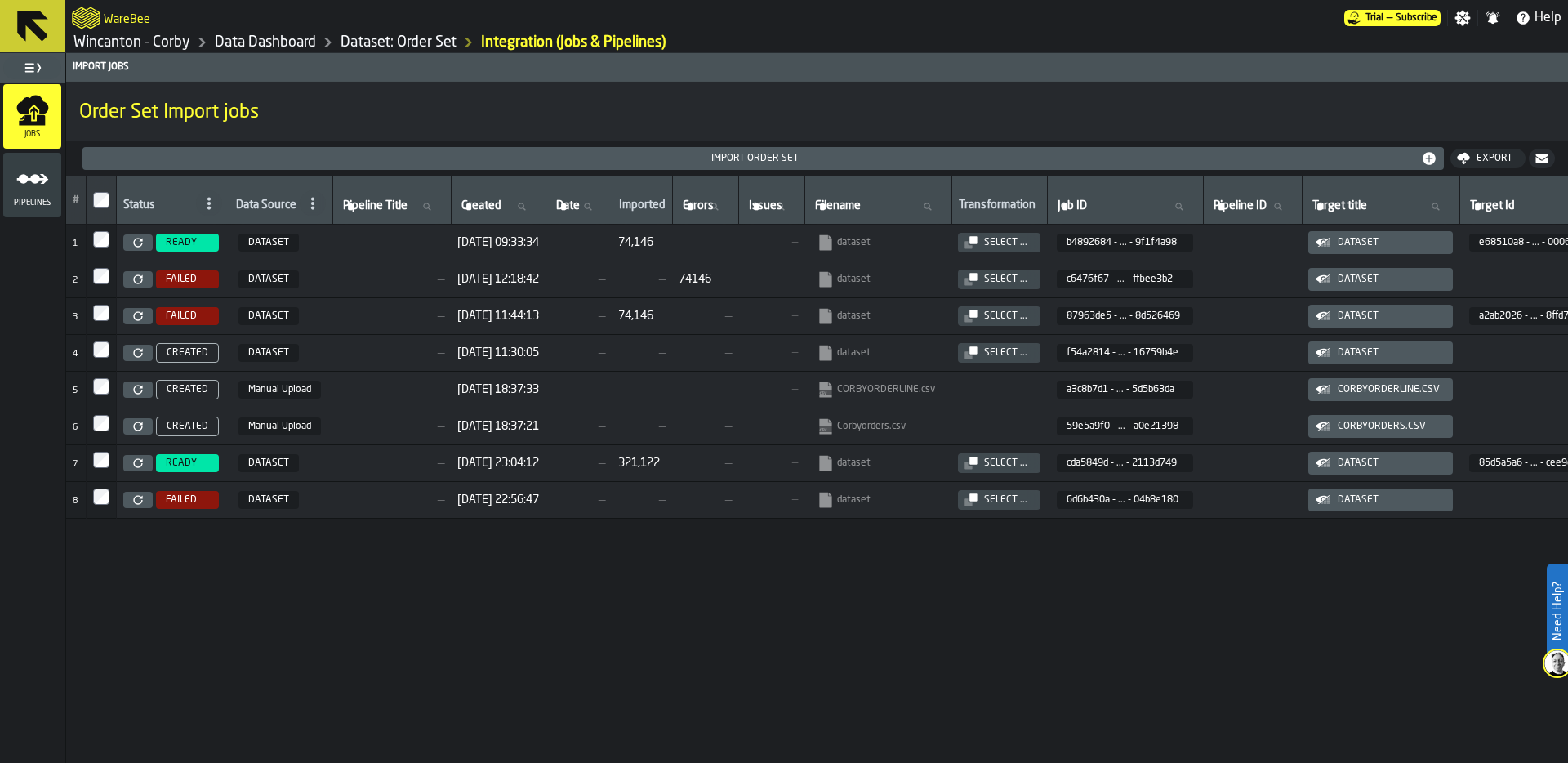
click at [138, 241] on icon at bounding box center [138, 243] width 10 height 10
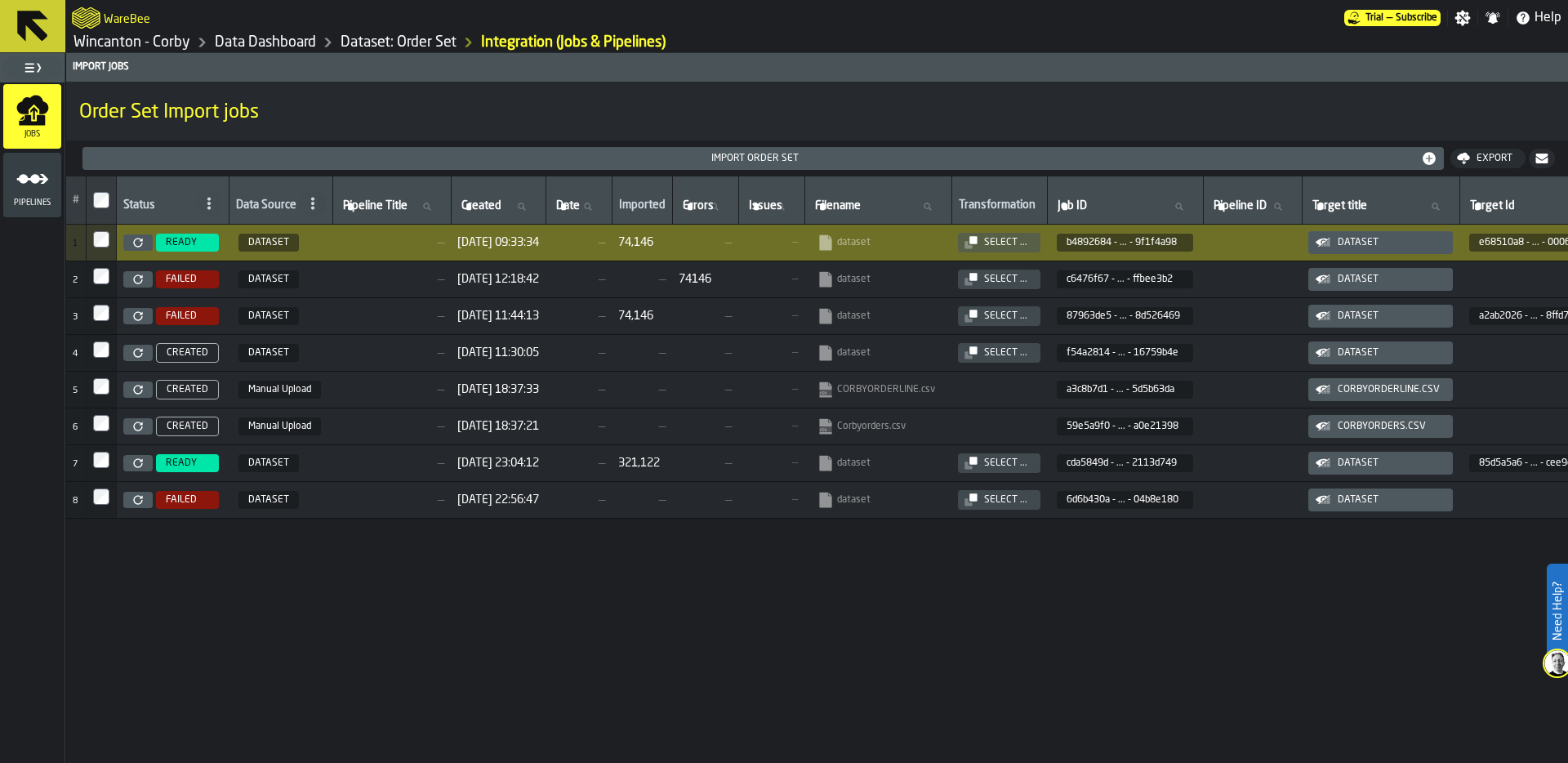
click at [251, 45] on link "Data Dashboard" at bounding box center [265, 42] width 102 height 18
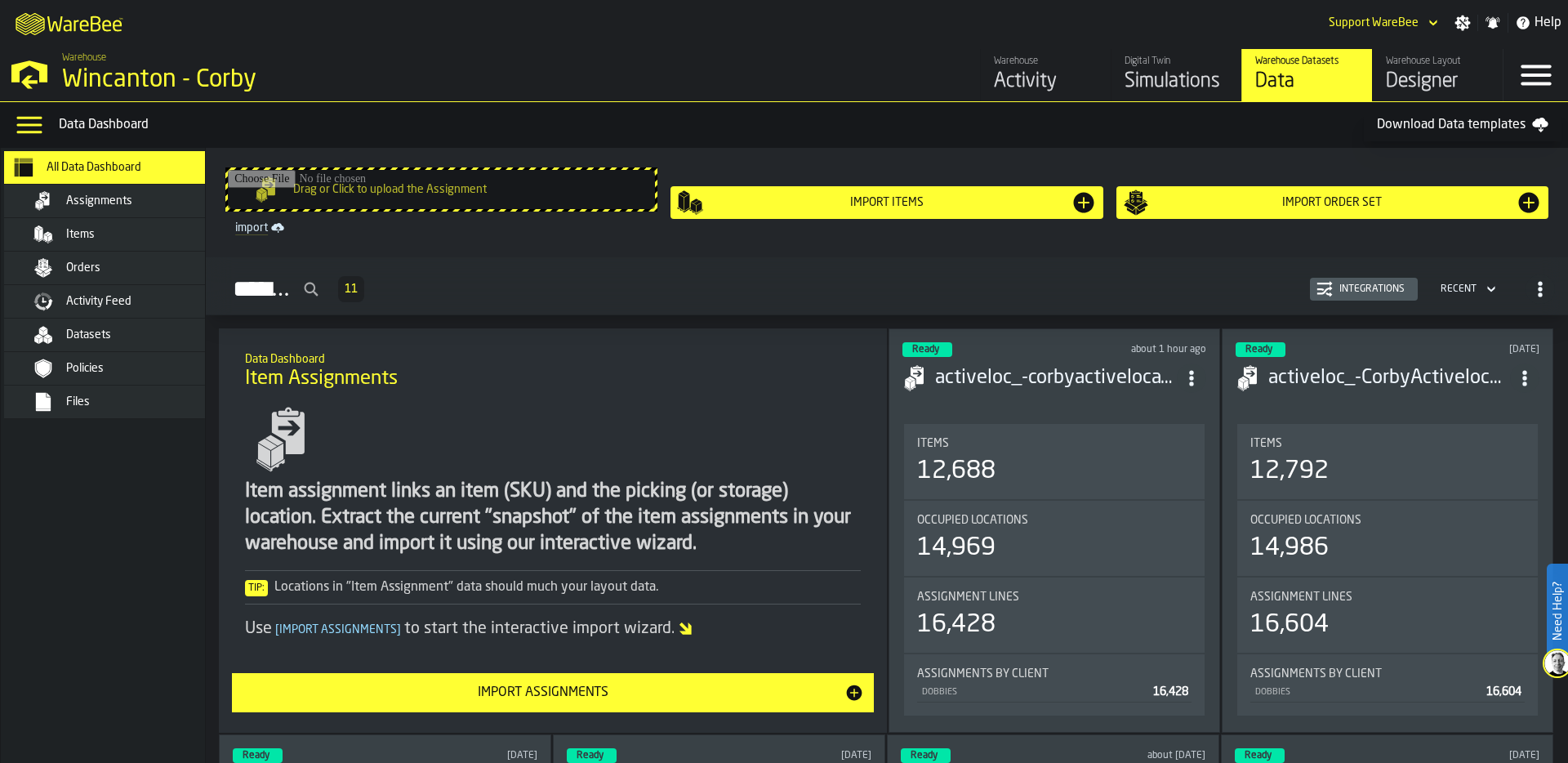
click at [163, 238] on div "Items" at bounding box center [146, 234] width 160 height 13
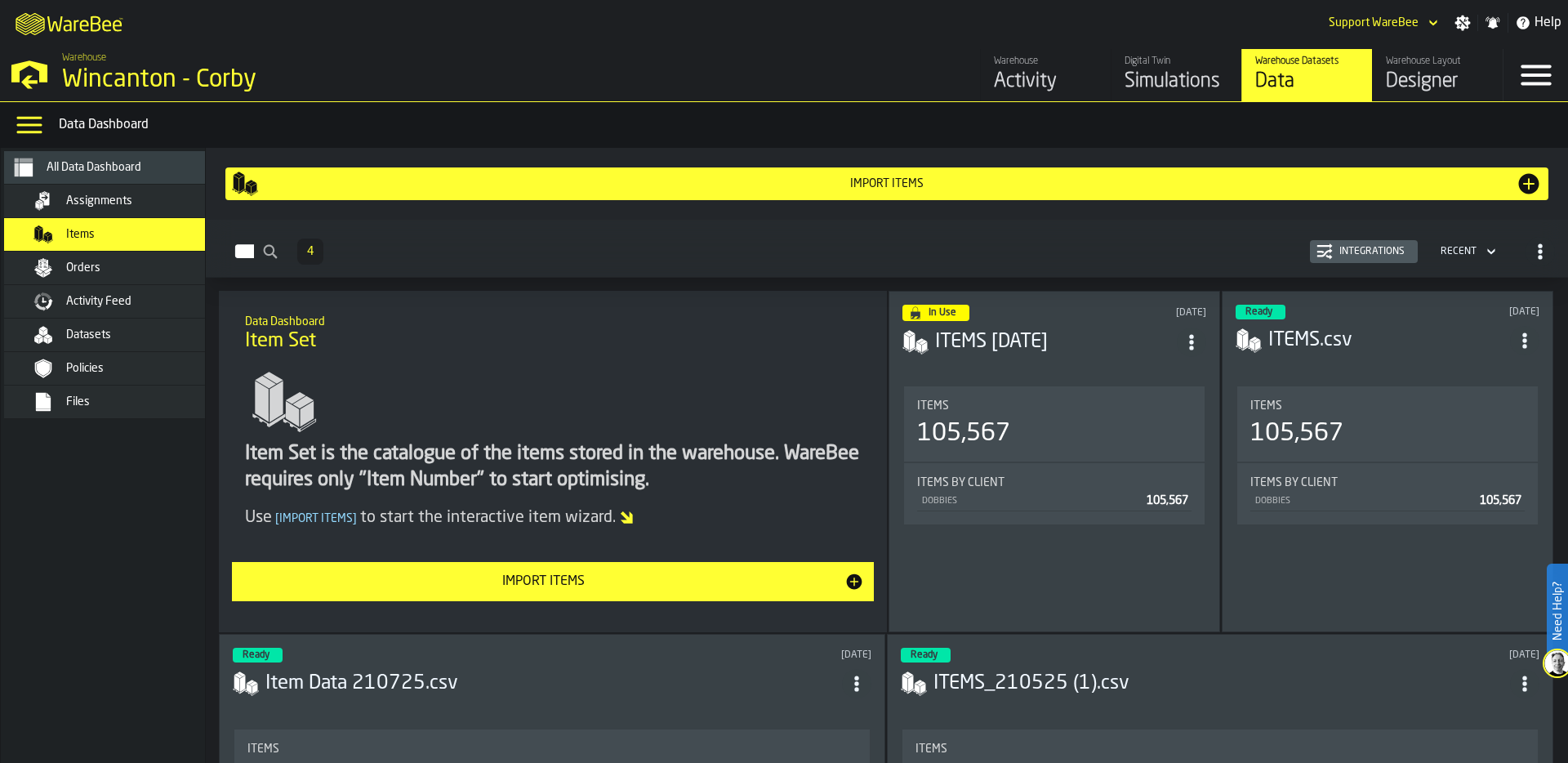
click at [916, 188] on div "Import Items" at bounding box center [886, 184] width 1257 height 13
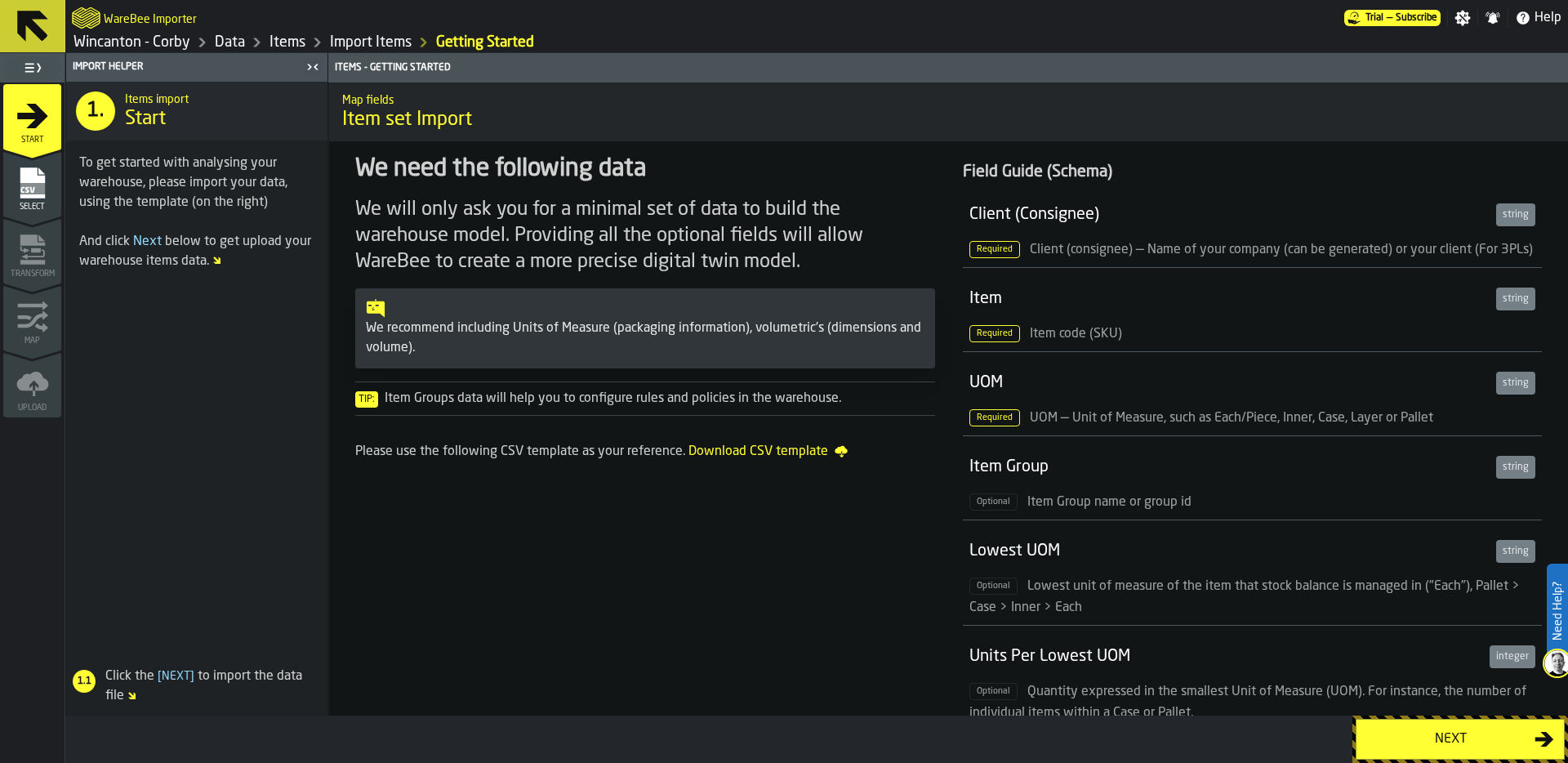
click at [1408, 735] on div "Next" at bounding box center [1450, 739] width 168 height 20
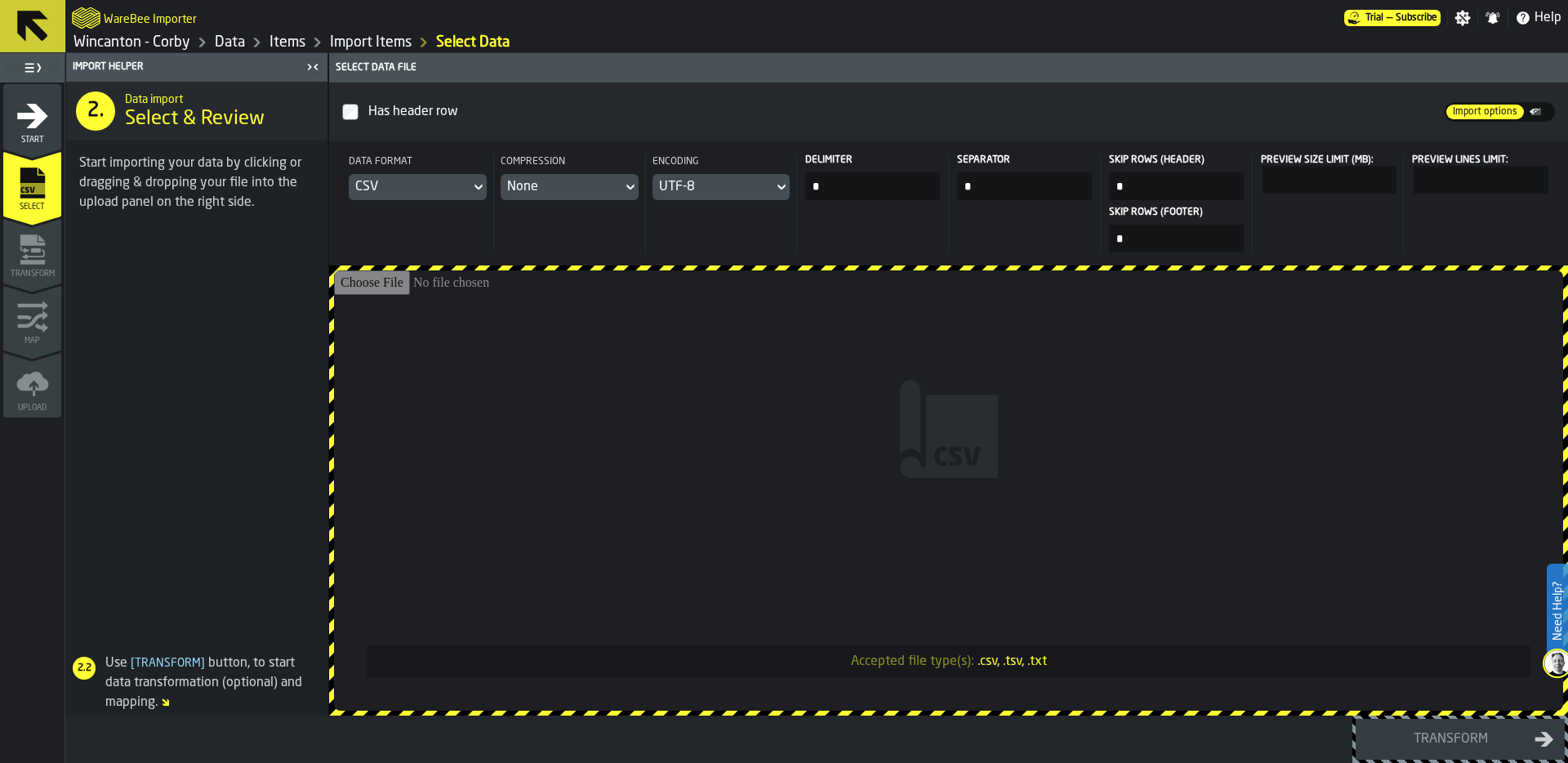
click at [983, 294] on input "Accepted file type(s): .csv, .tsv, .txt" at bounding box center [947, 491] width 1229 height 440
click at [291, 44] on link "Items" at bounding box center [287, 42] width 36 height 18
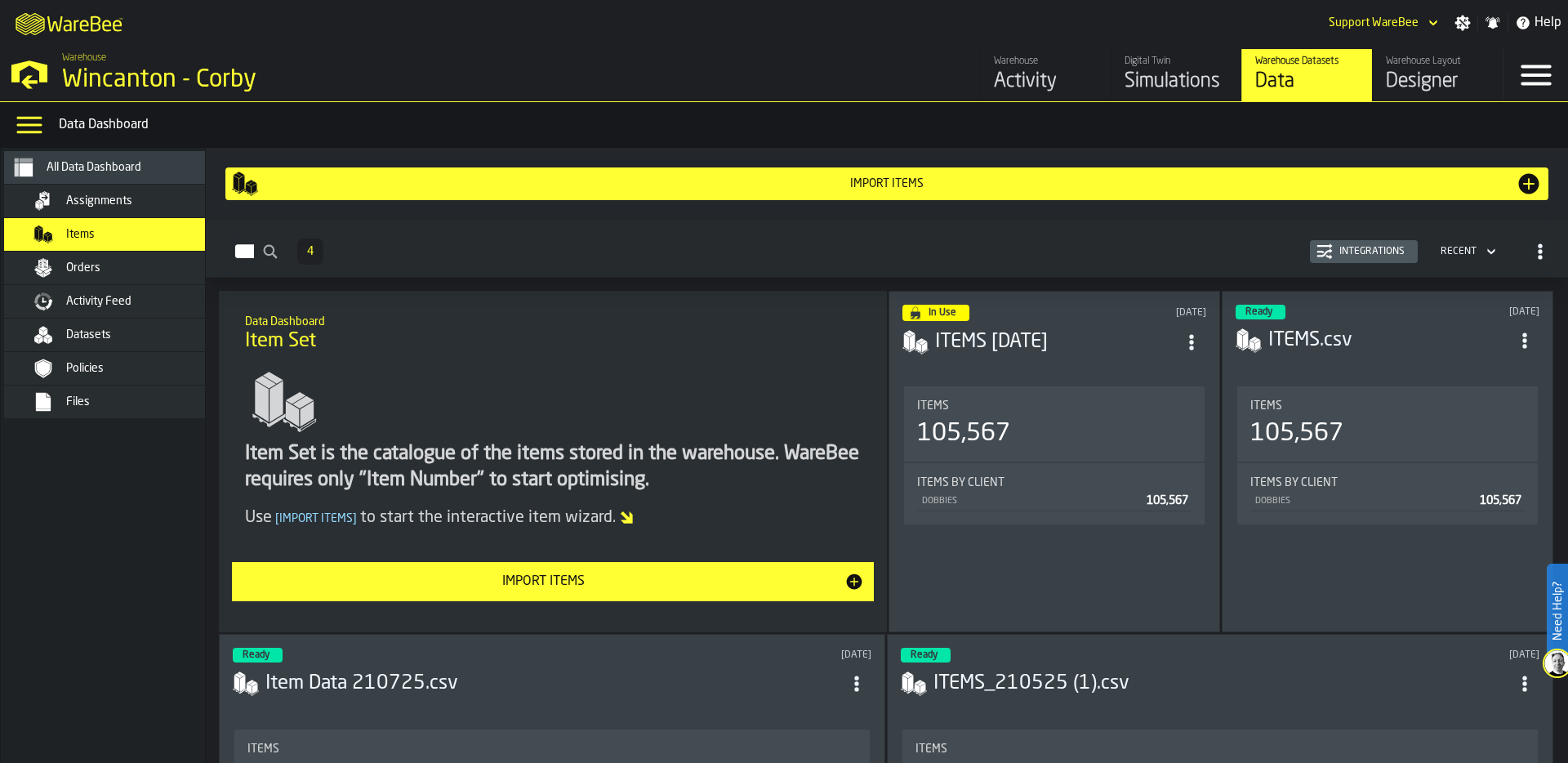
click at [1384, 242] on button "Integrations" at bounding box center [1363, 251] width 108 height 23
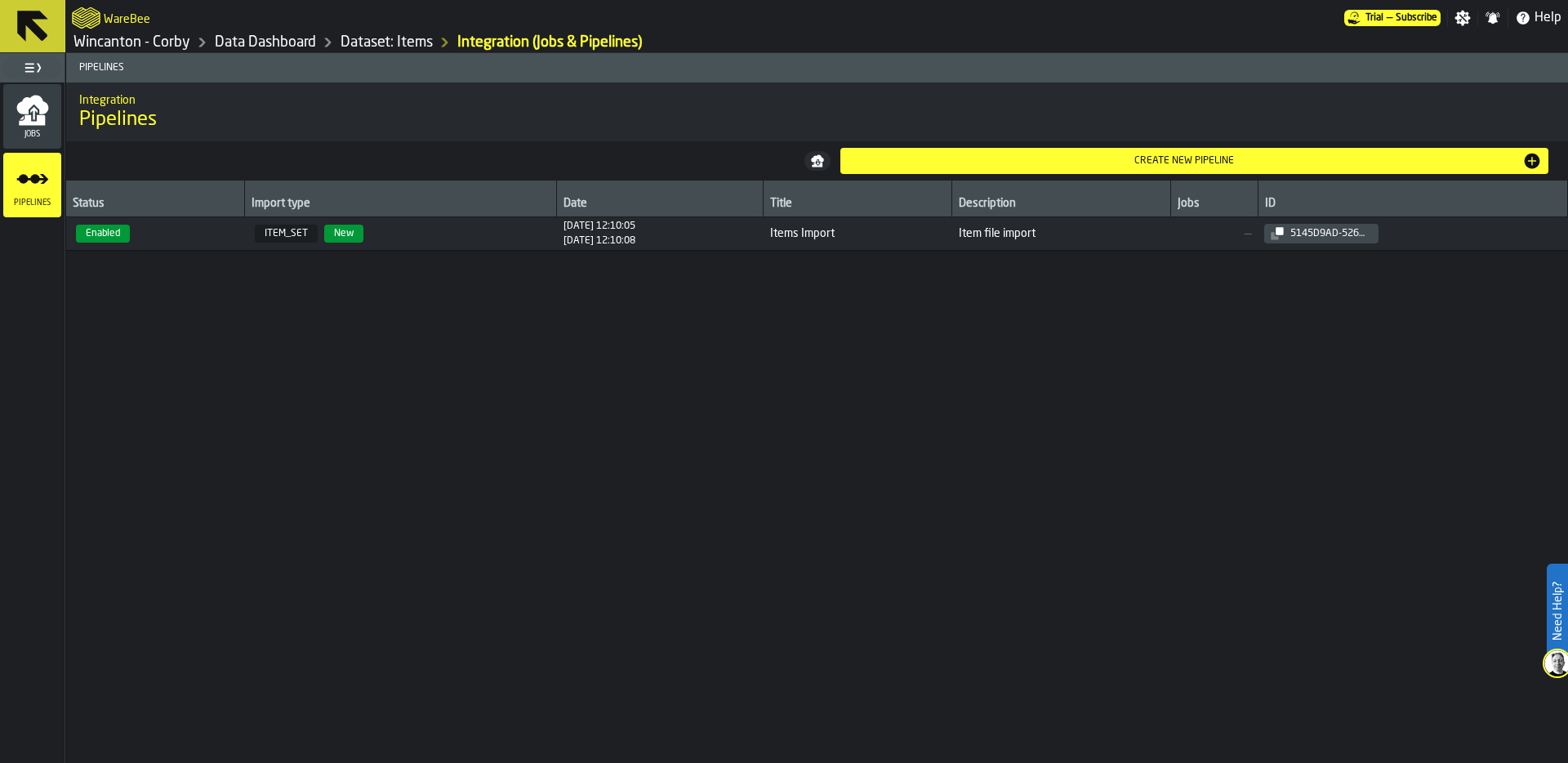
click at [31, 120] on icon "menu Jobs" at bounding box center [32, 120] width 26 height 11
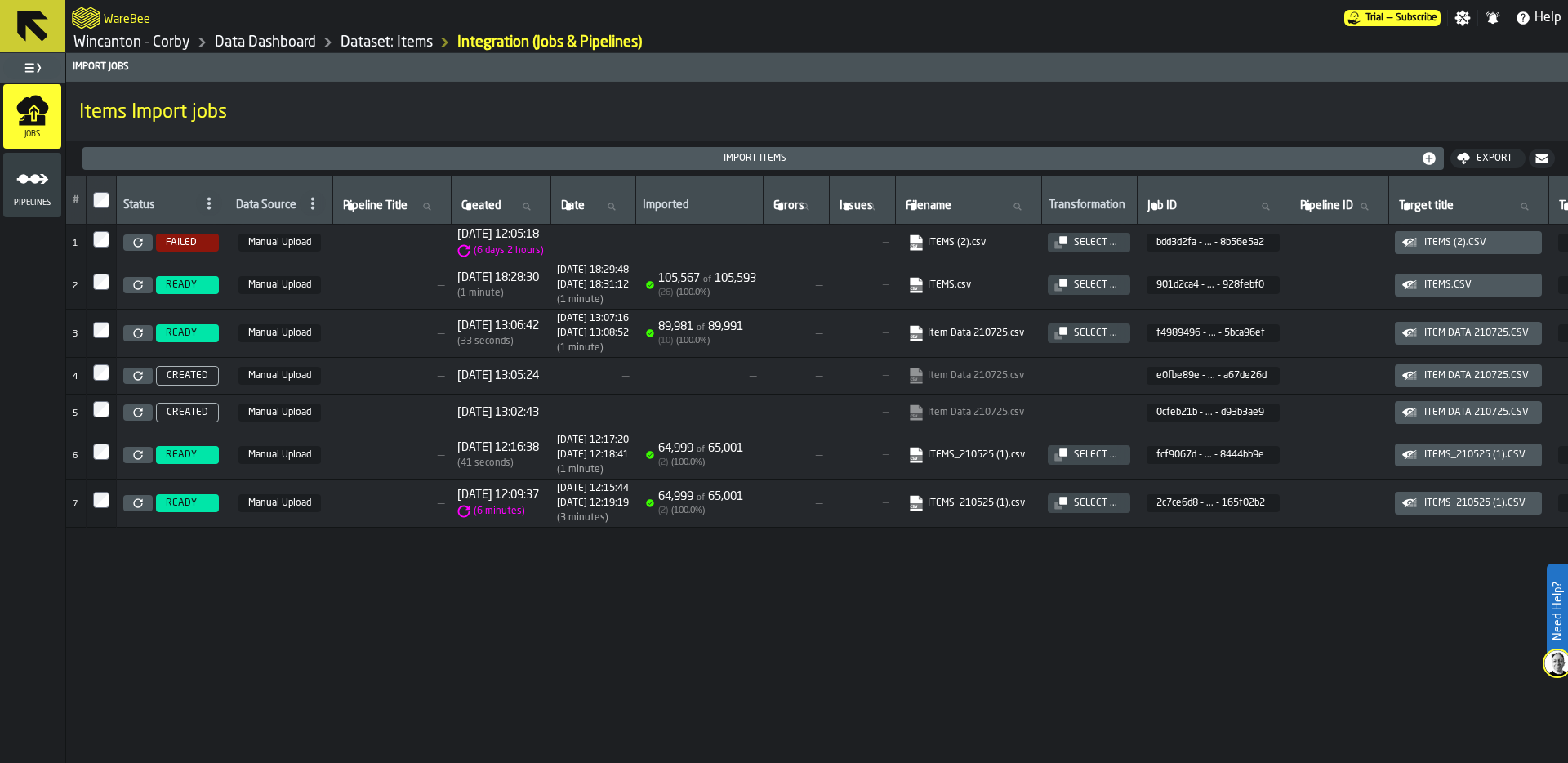
click at [209, 161] on div "Import Items" at bounding box center [754, 159] width 1331 height 12
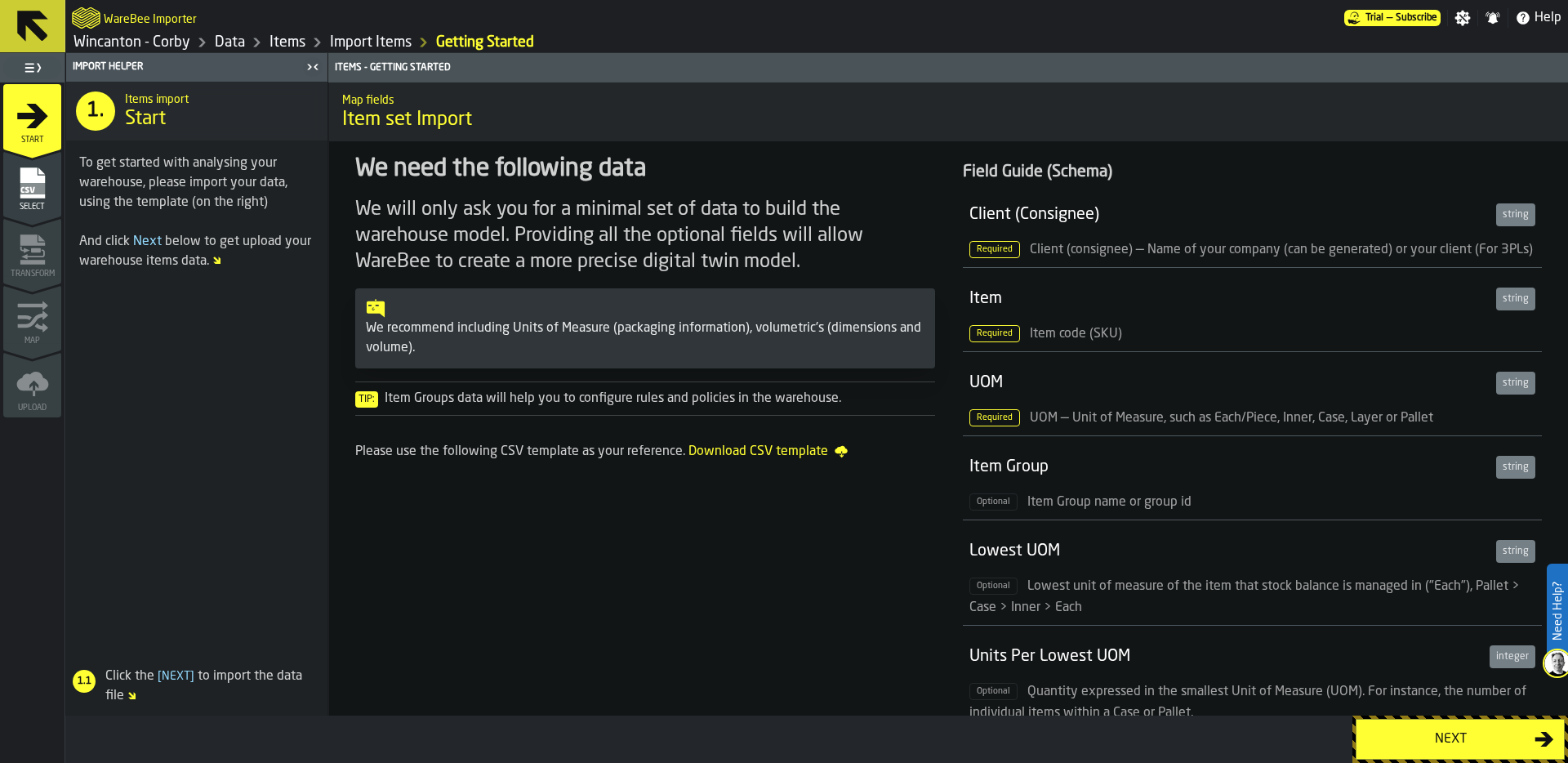
click at [1489, 731] on div "Next" at bounding box center [1450, 739] width 168 height 20
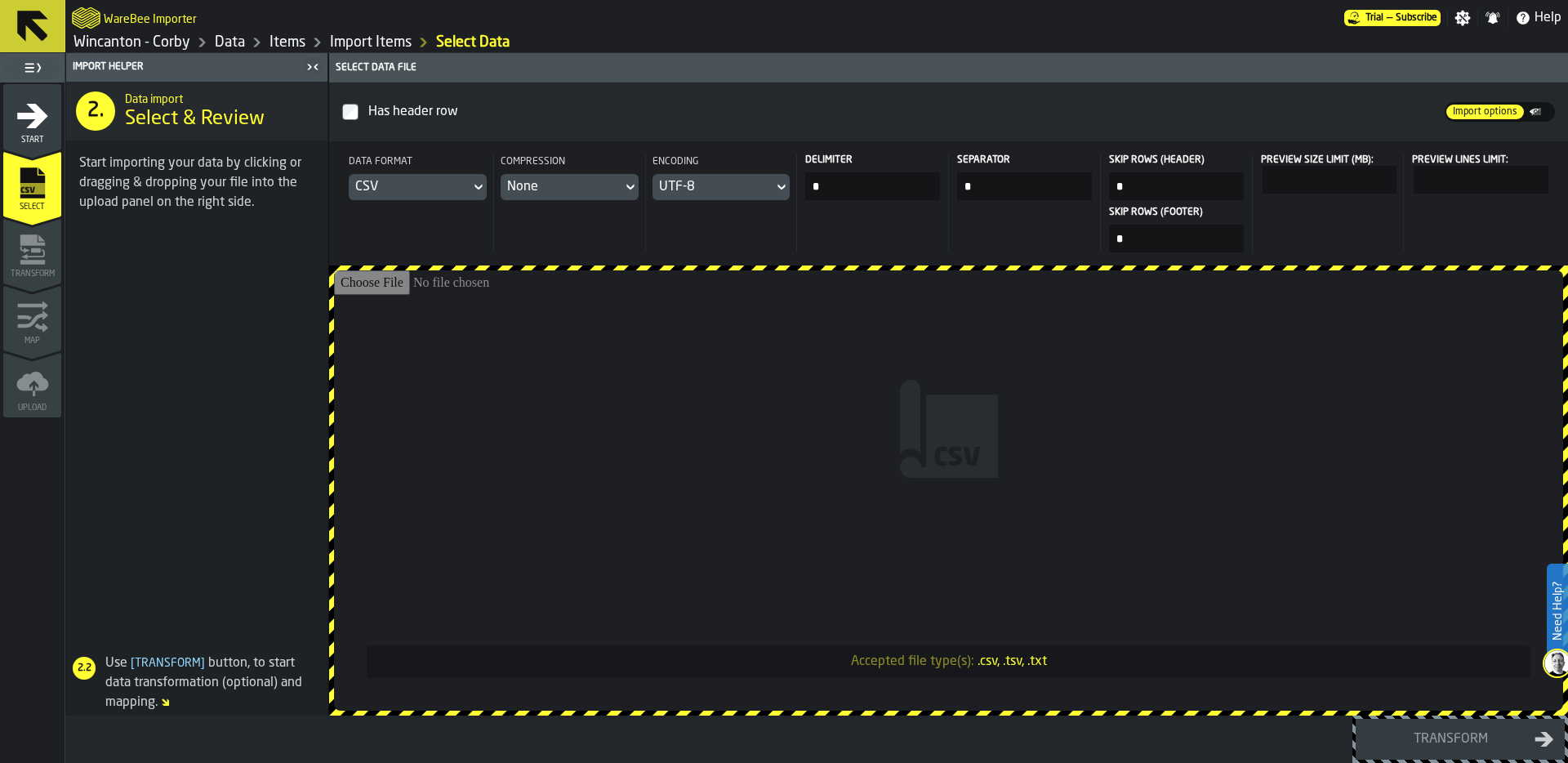
click at [1156, 388] on input "Accepted file type(s): .csv, .tsv, .txt" at bounding box center [947, 491] width 1229 height 440
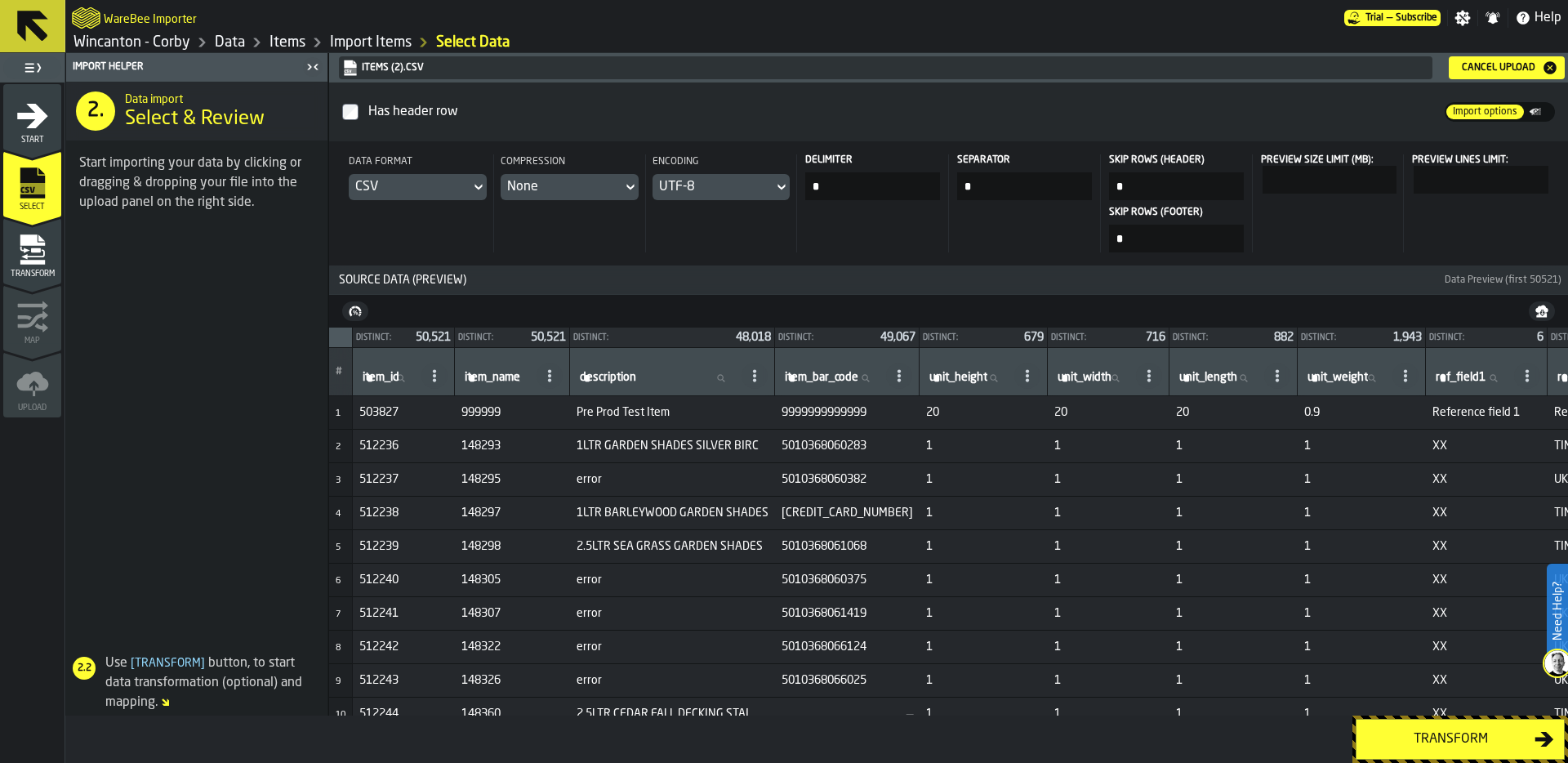
click at [1432, 732] on div "Transform" at bounding box center [1450, 739] width 168 height 20
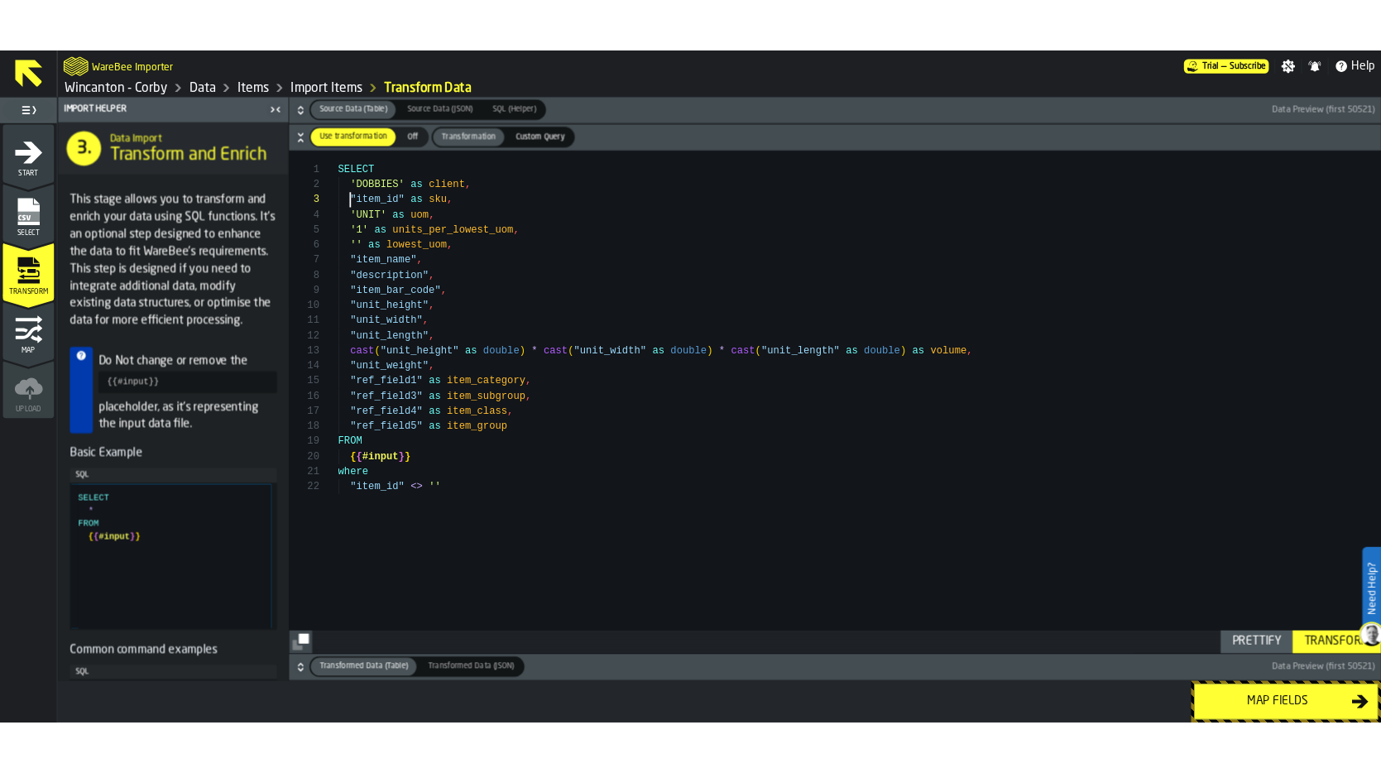
scroll to position [35, 0]
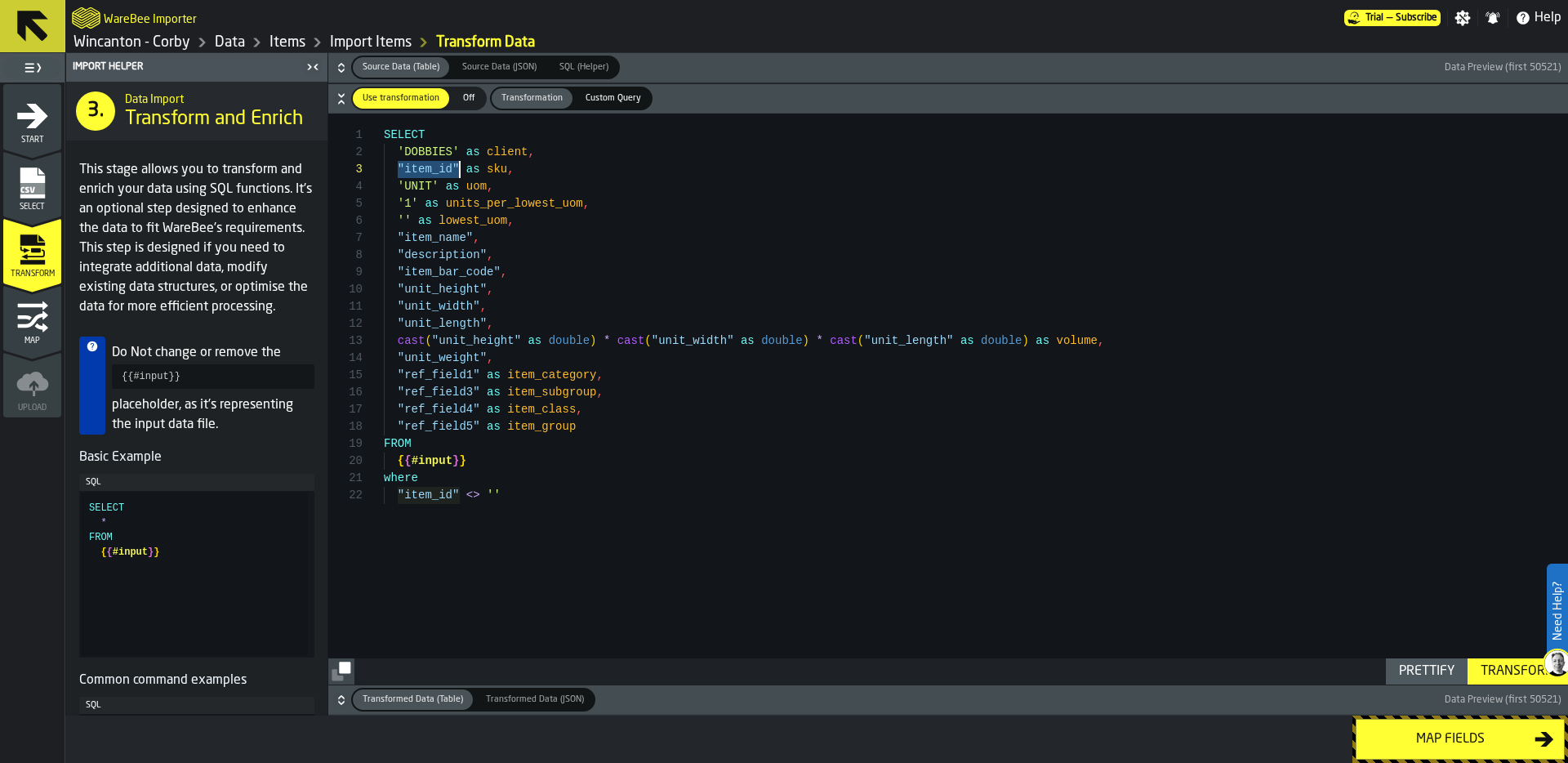
drag, startPoint x: 396, startPoint y: 168, endPoint x: 457, endPoint y: 168, distance: 61.0
click at [457, 168] on div "SELECT 'DOBBIES' as client , "item_id" as sku , 'UNIT' as uom , '1' as units_pe…" at bounding box center [976, 399] width 1184 height 571
click at [343, 699] on icon "button-" at bounding box center [341, 700] width 17 height 17
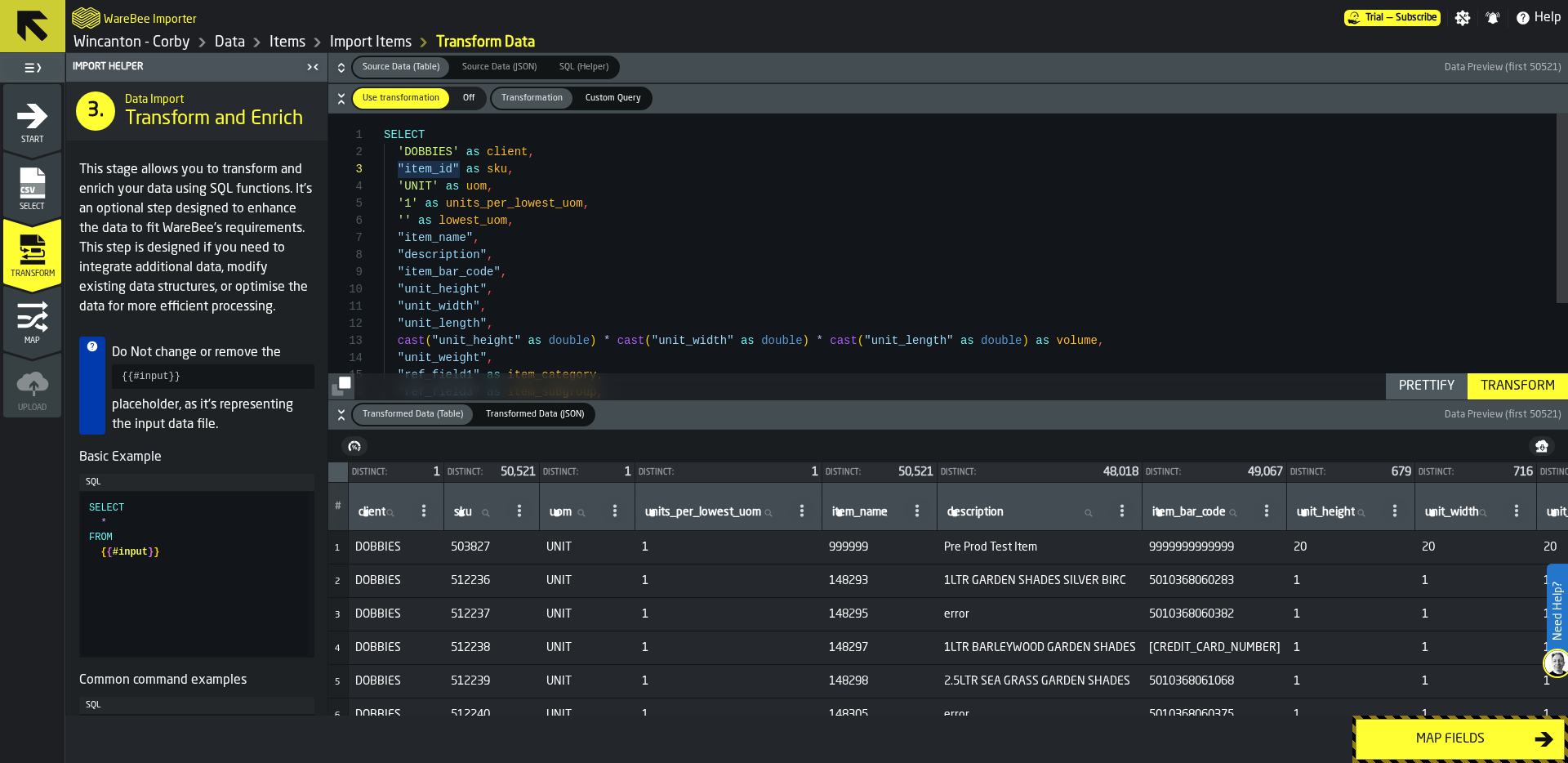
click at [453, 170] on div "SELECT 'DOBBIES' as client , "item_id" as sku , 'UNIT' as uom , '1' as units_pe…" at bounding box center [976, 328] width 1184 height 429
type textarea "**********"
click at [1481, 381] on div "Transform" at bounding box center [1517, 386] width 88 height 20
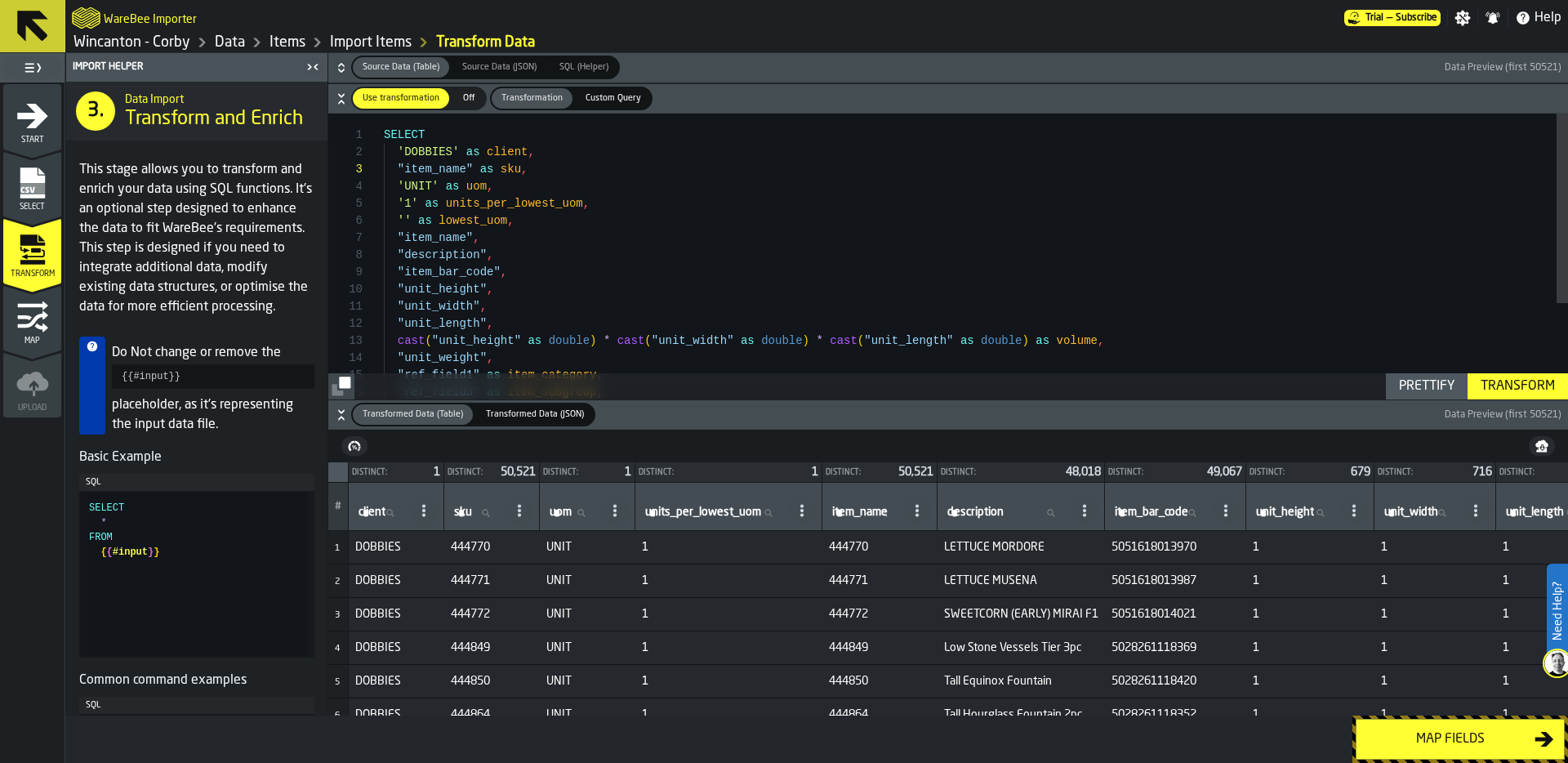
click at [1458, 743] on div "Map fields" at bounding box center [1450, 739] width 168 height 20
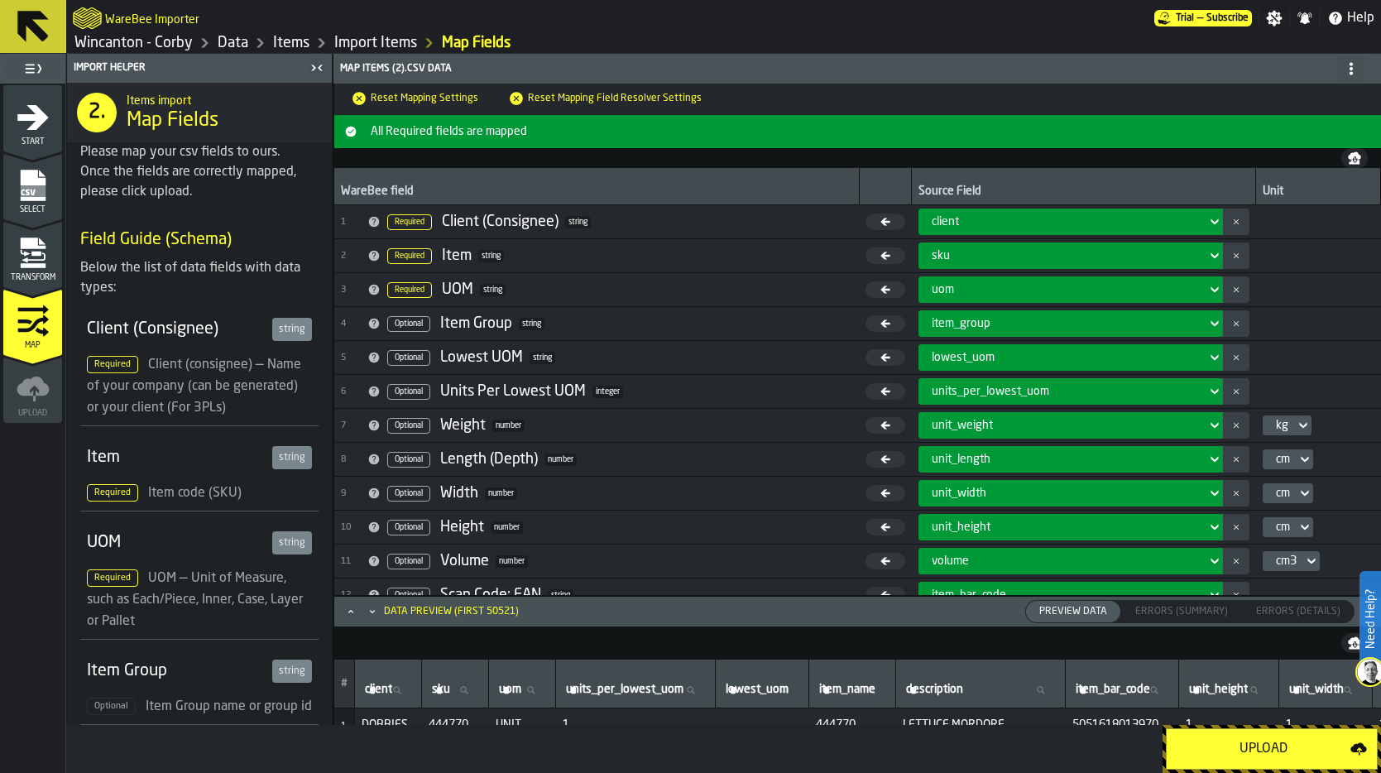
click at [1258, 750] on div "Upload" at bounding box center [1264, 749] width 174 height 20
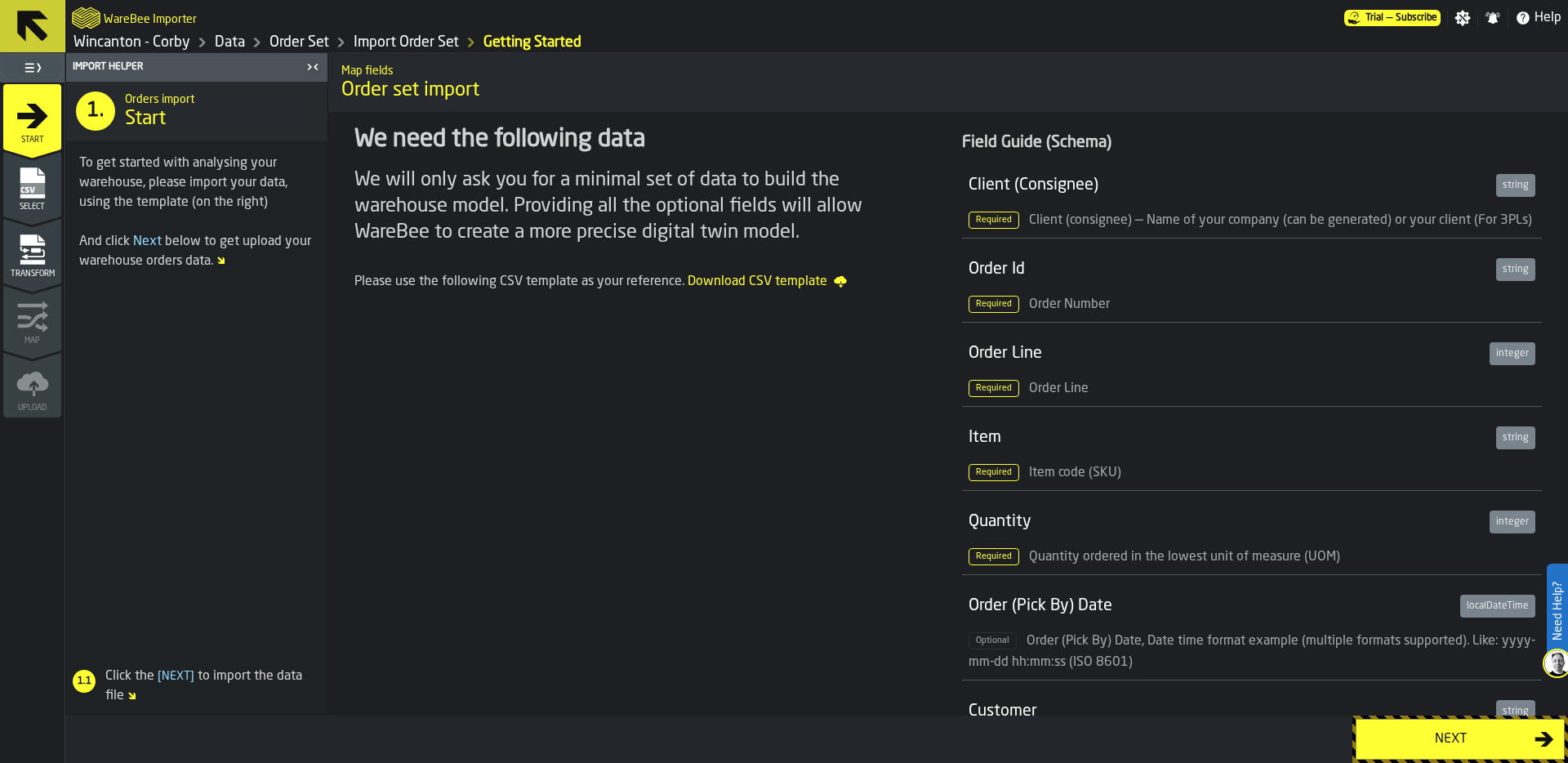
click at [1416, 753] on button "Next" at bounding box center [1459, 738] width 209 height 40
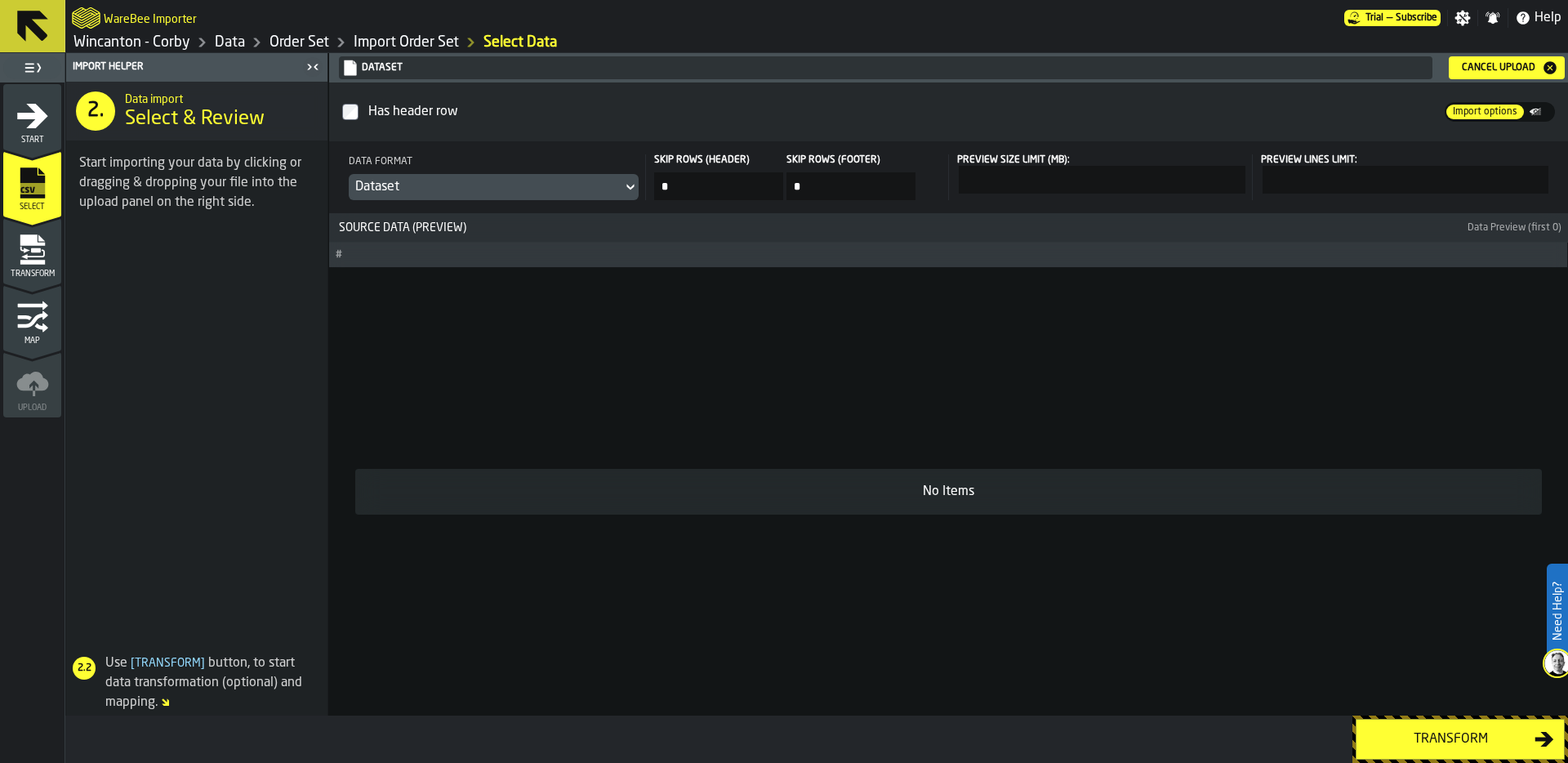
click at [1432, 732] on div "Transform" at bounding box center [1450, 739] width 168 height 20
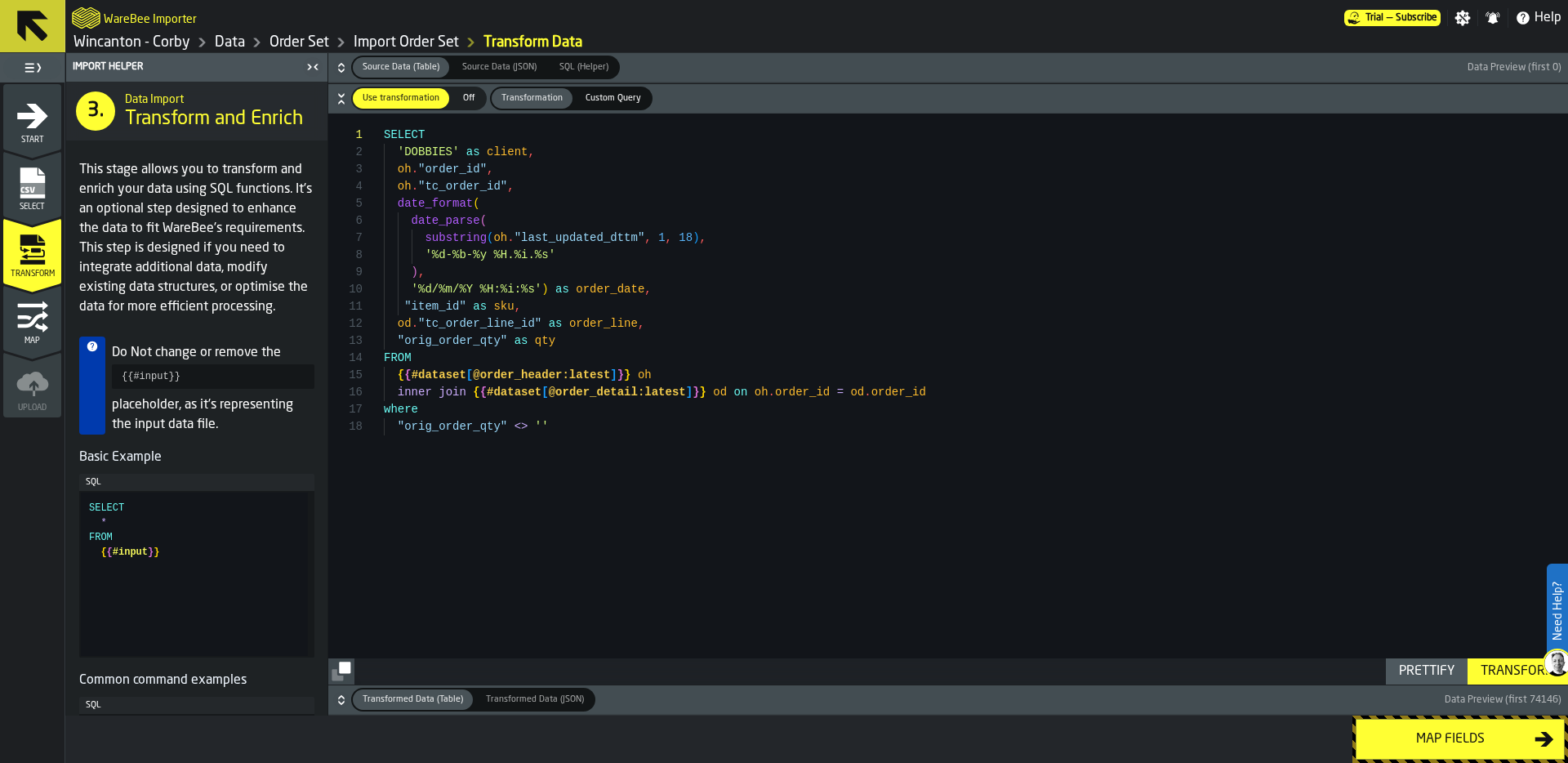
click at [340, 702] on icon "button-" at bounding box center [341, 700] width 17 height 17
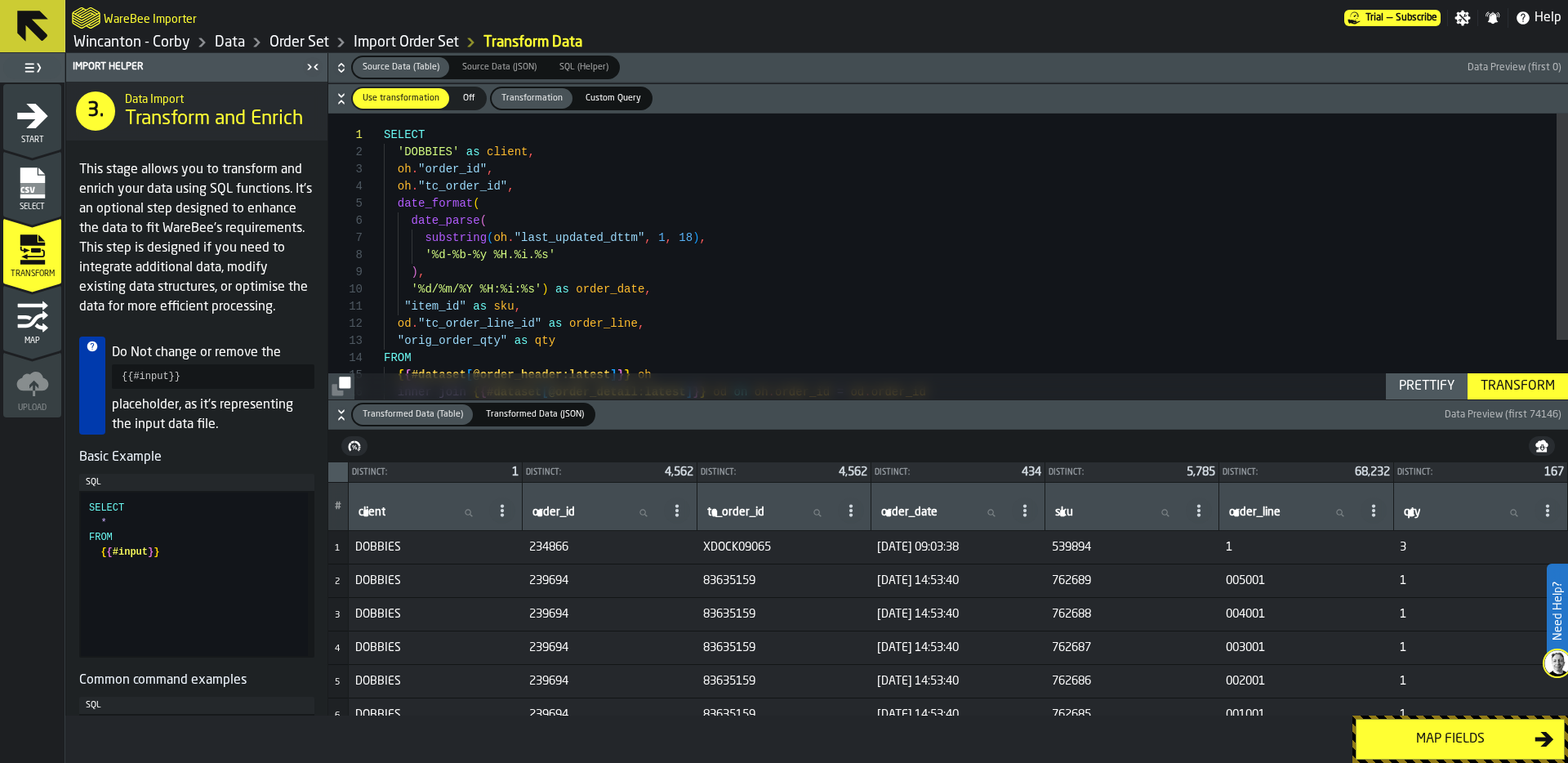
click at [539, 512] on label "order_id order_id" at bounding box center [594, 513] width 130 height 22
click at [539, 512] on input "order_id order_id" at bounding box center [594, 513] width 130 height 22
paste input "******"
type input "******"
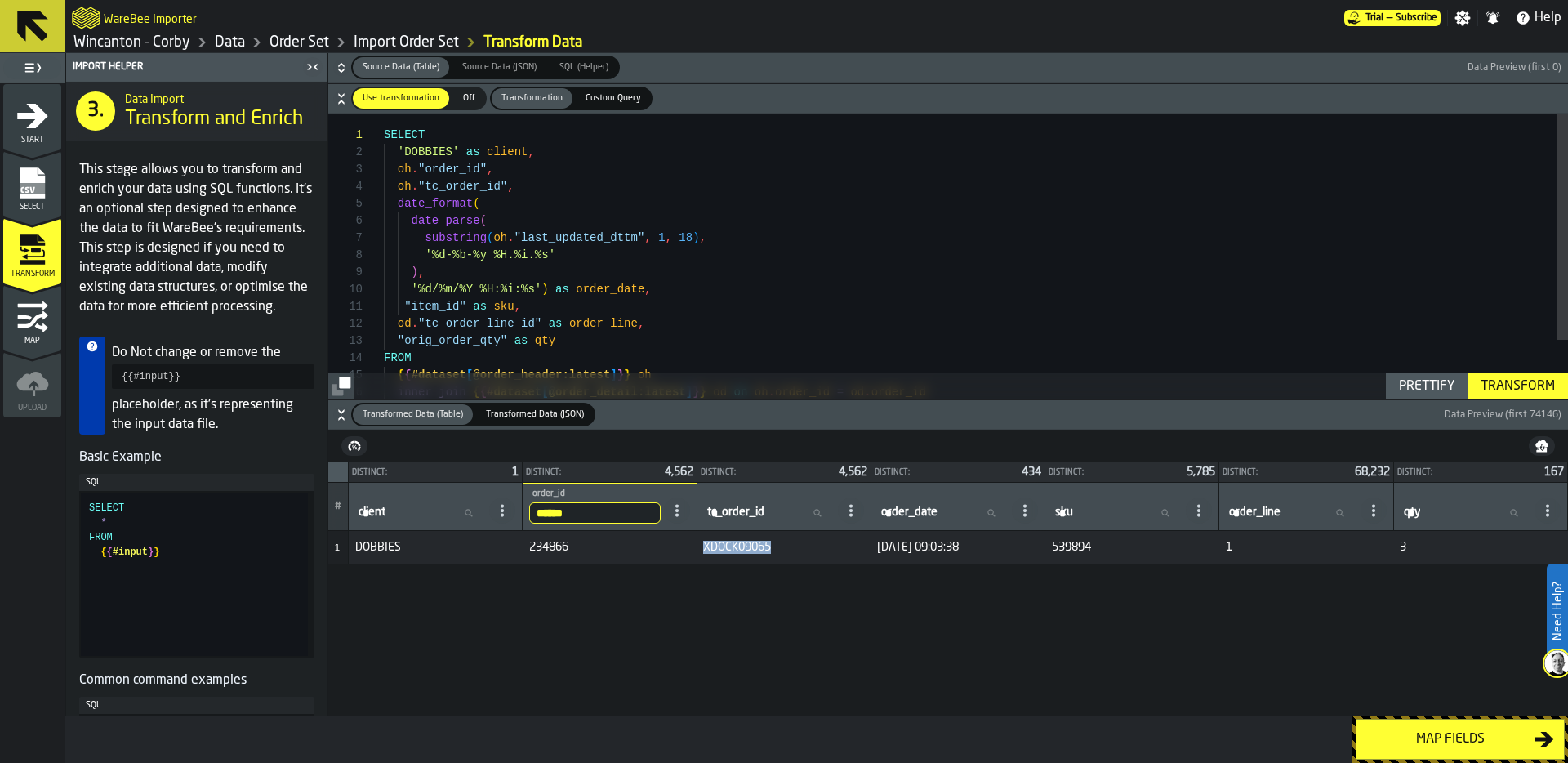
drag, startPoint x: 769, startPoint y: 547, endPoint x: 688, endPoint y: 547, distance: 81.0
click at [688, 547] on tr "1 DOBBIES 234866 XDOCK09065 [DATE] 09:03:38 539894 1 3" at bounding box center [948, 548] width 1239 height 34
drag, startPoint x: 565, startPoint y: 551, endPoint x: 518, endPoint y: 549, distance: 47.0
click at [518, 549] on tr "1 DOBBIES 234866 XDOCK09065 [DATE] 09:03:38 539894 1 3" at bounding box center [948, 548] width 1239 height 34
click at [718, 547] on span "XDOCK09065" at bounding box center [783, 547] width 161 height 13
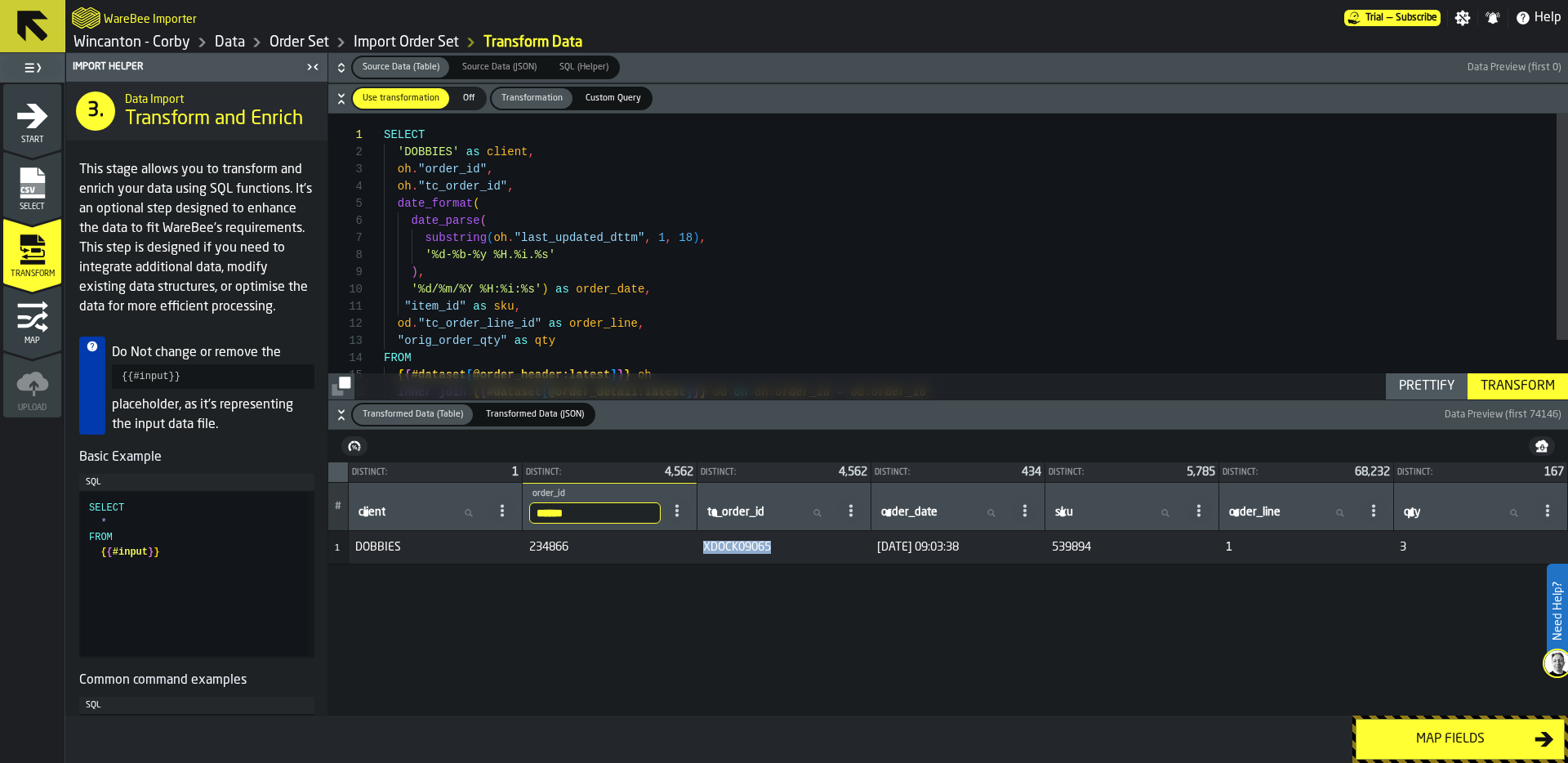
click at [718, 547] on span "XDOCK09065" at bounding box center [783, 547] width 161 height 13
click at [717, 561] on td "XDOCK09065" at bounding box center [784, 548] width 174 height 34
drag, startPoint x: 699, startPoint y: 545, endPoint x: 800, endPoint y: 545, distance: 101.0
click at [800, 545] on span "XDOCK09065" at bounding box center [783, 547] width 161 height 13
drag, startPoint x: 1101, startPoint y: 549, endPoint x: 1038, endPoint y: 549, distance: 63.0
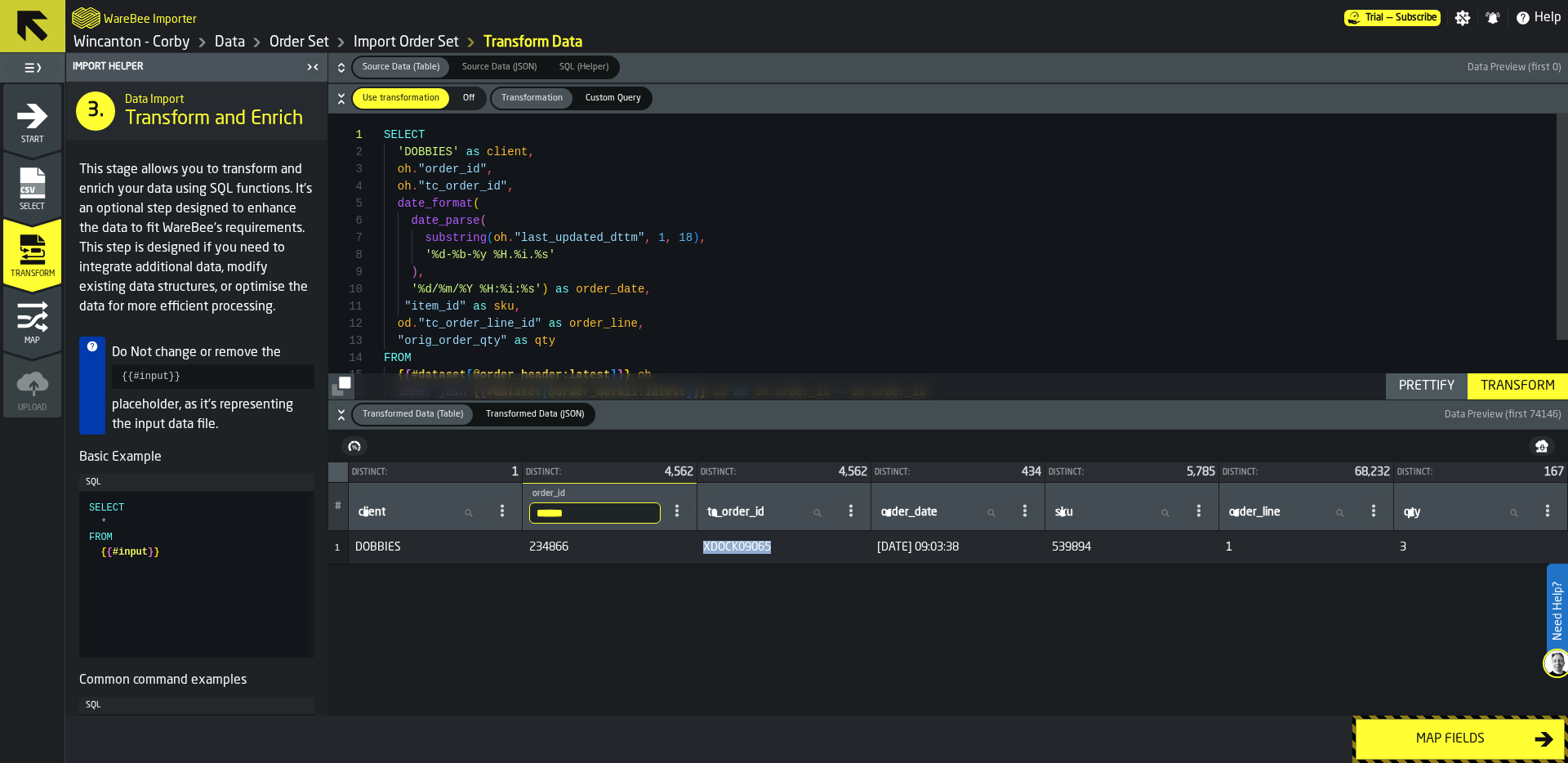
click at [1038, 549] on tr "1 DOBBIES 234866 XDOCK09065 [DATE] 09:03:38 539894 1 3" at bounding box center [948, 548] width 1239 height 34
click at [1071, 556] on td "539894" at bounding box center [1132, 548] width 174 height 34
click at [444, 169] on div "oh . "tc_order_id" , date_format ( date_parse ( substring ( oh . "last_updated_…" at bounding box center [976, 294] width 1184 height 361
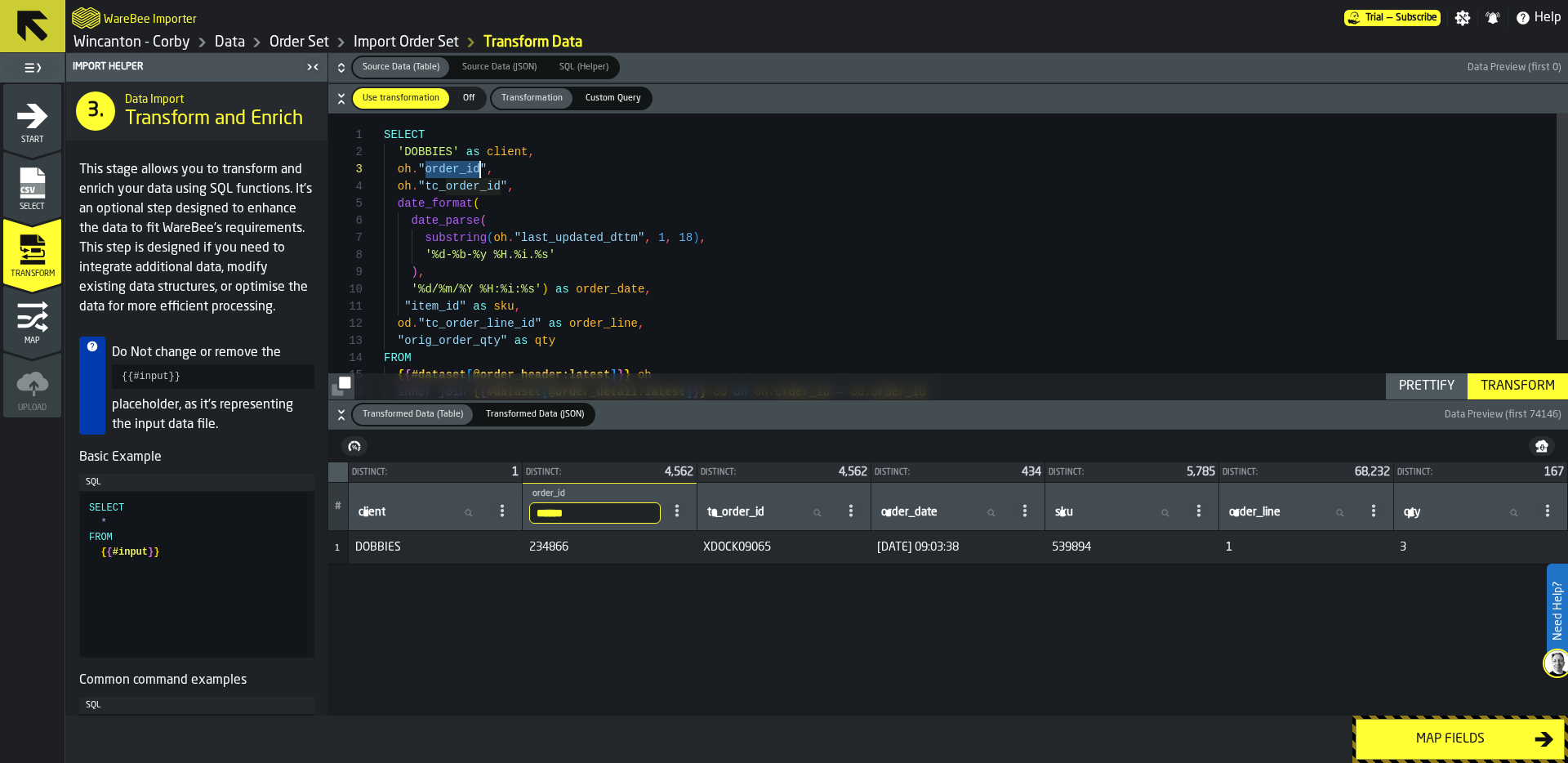
click at [512, 164] on div "oh . "tc_order_id" , date_format ( date_parse ( substring ( oh . "last_updated_…" at bounding box center [976, 294] width 1184 height 361
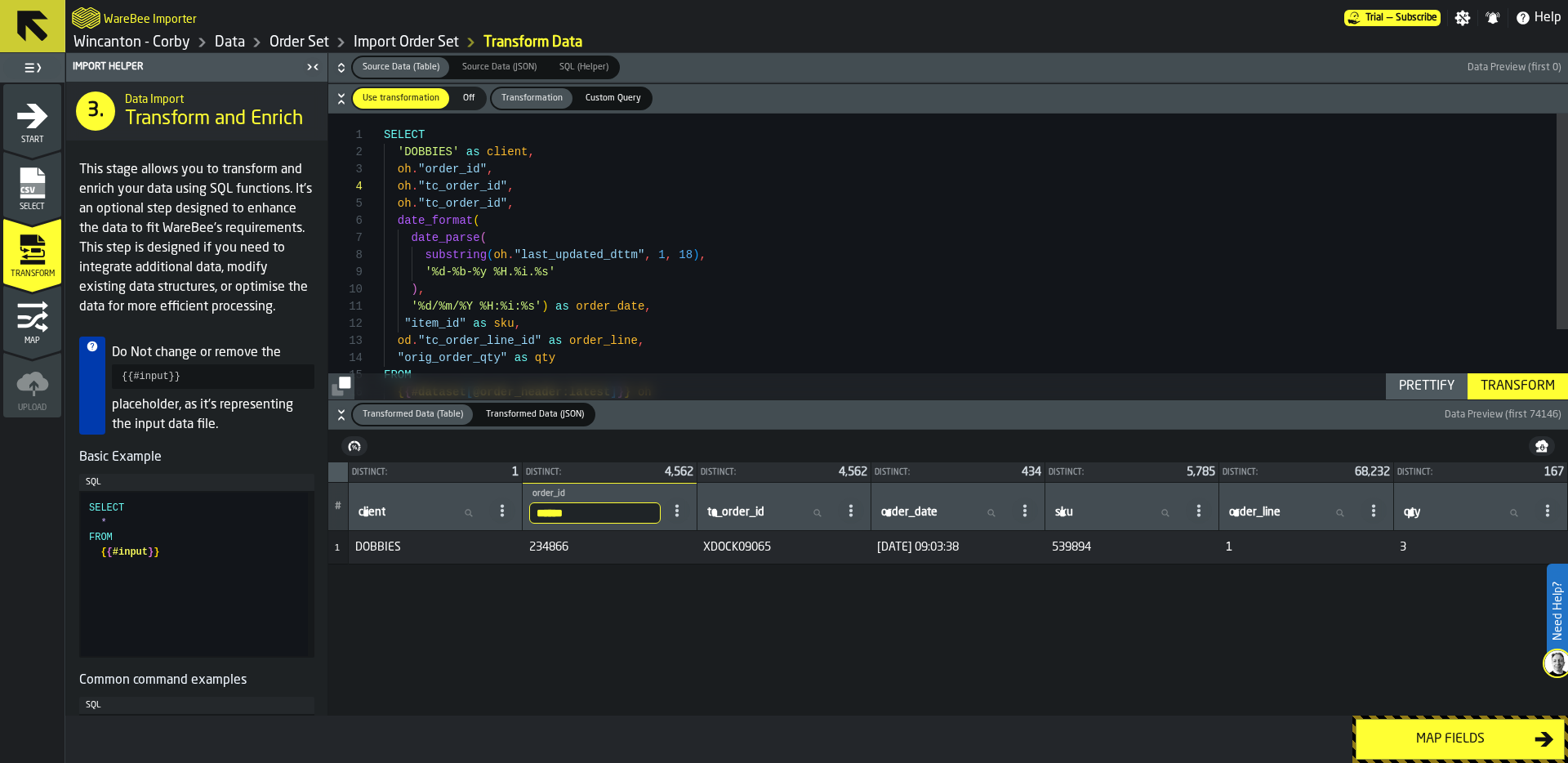
click at [1519, 386] on div "Transform" at bounding box center [1517, 386] width 88 height 20
drag, startPoint x: 531, startPoint y: 191, endPoint x: 314, endPoint y: 190, distance: 217.0
click at [384, 190] on div "oh . "tc_order_id" , date_format ( date_parse ( substring ( oh . "last_updated_…" at bounding box center [976, 302] width 1184 height 378
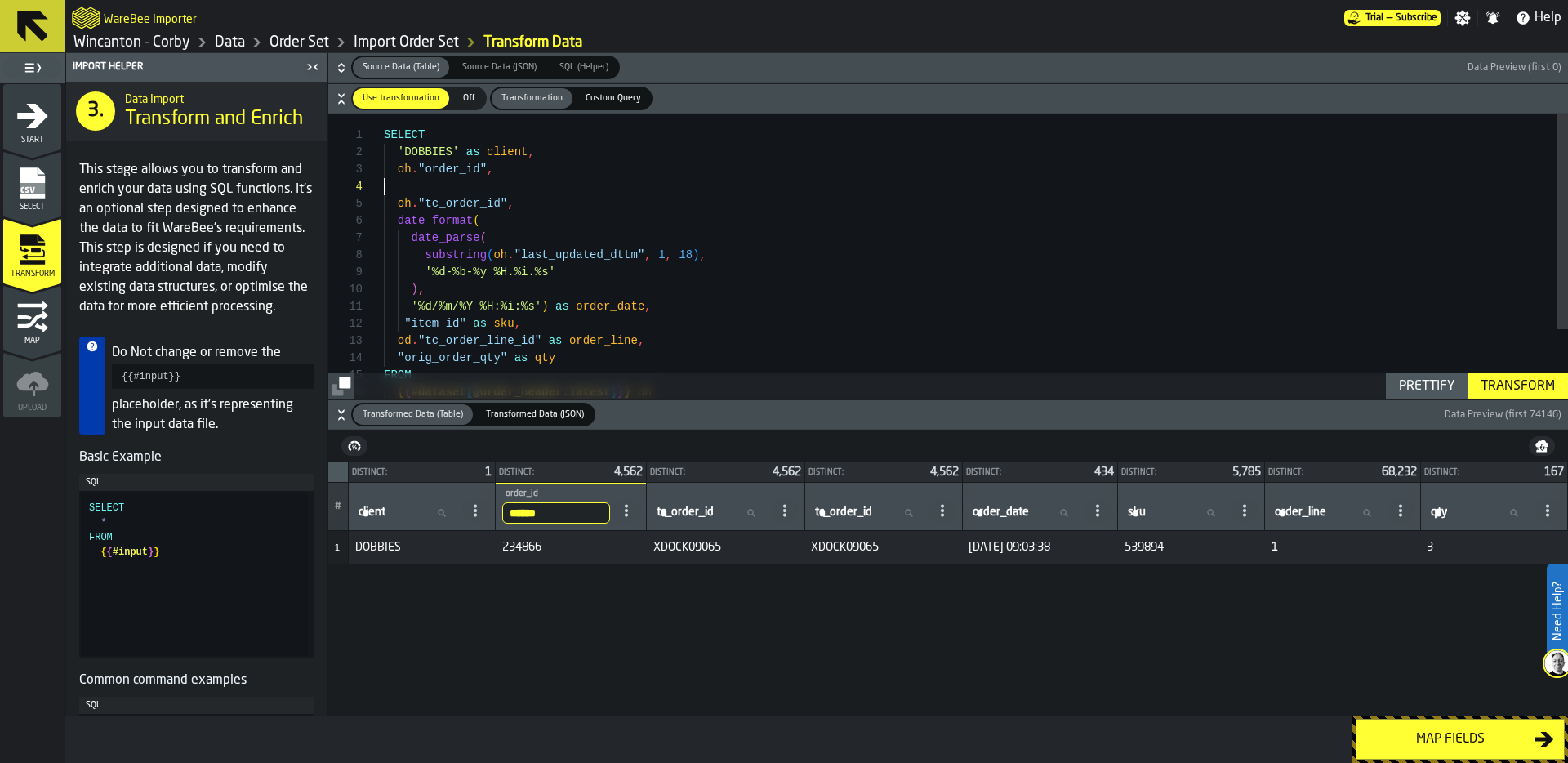
scroll to position [35, 0]
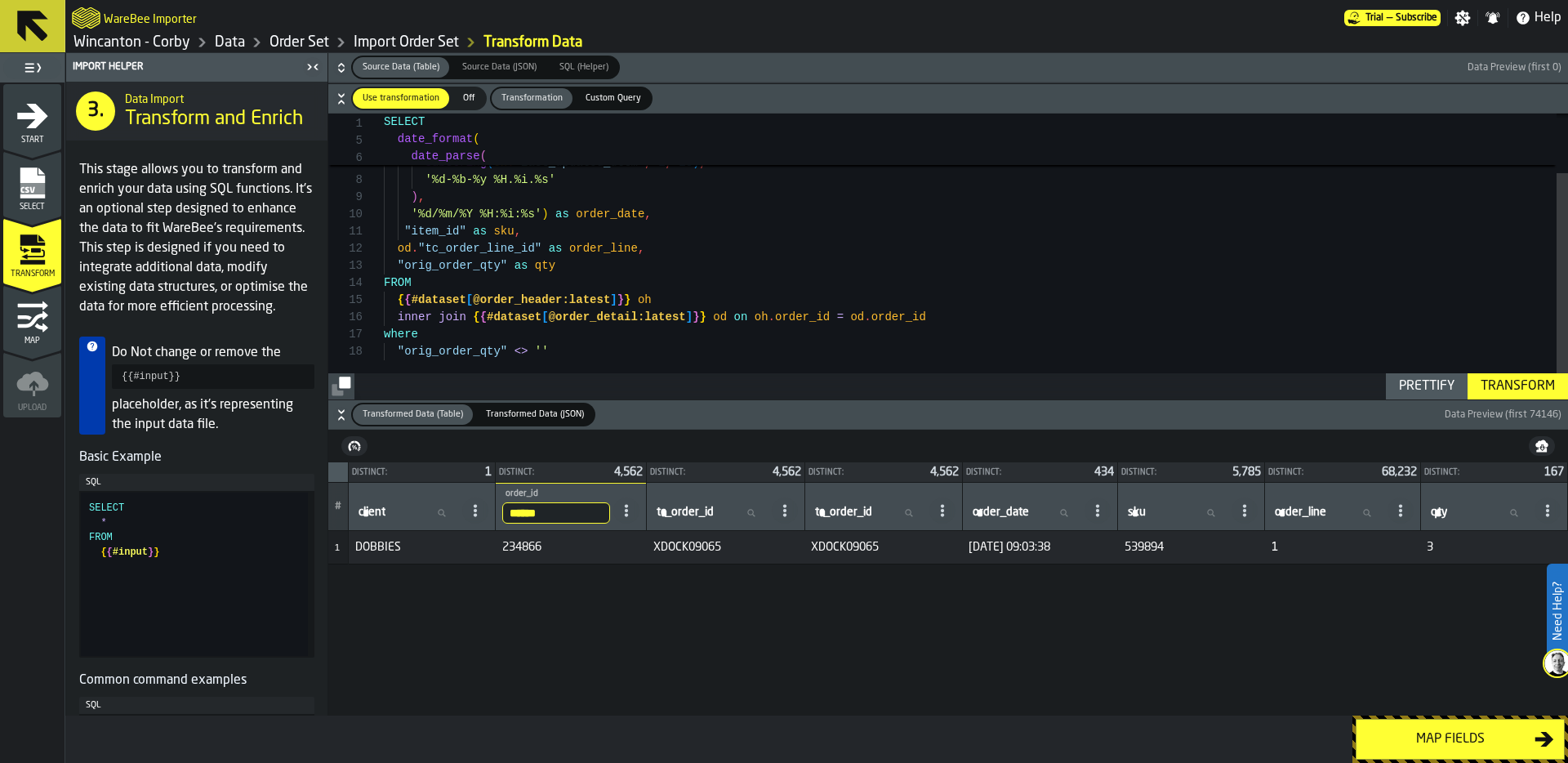
click at [424, 227] on div "oh . "tc_order_id" , date_format ( date_parse ( substring ( oh . "last_updated_…" at bounding box center [976, 219] width 1184 height 361
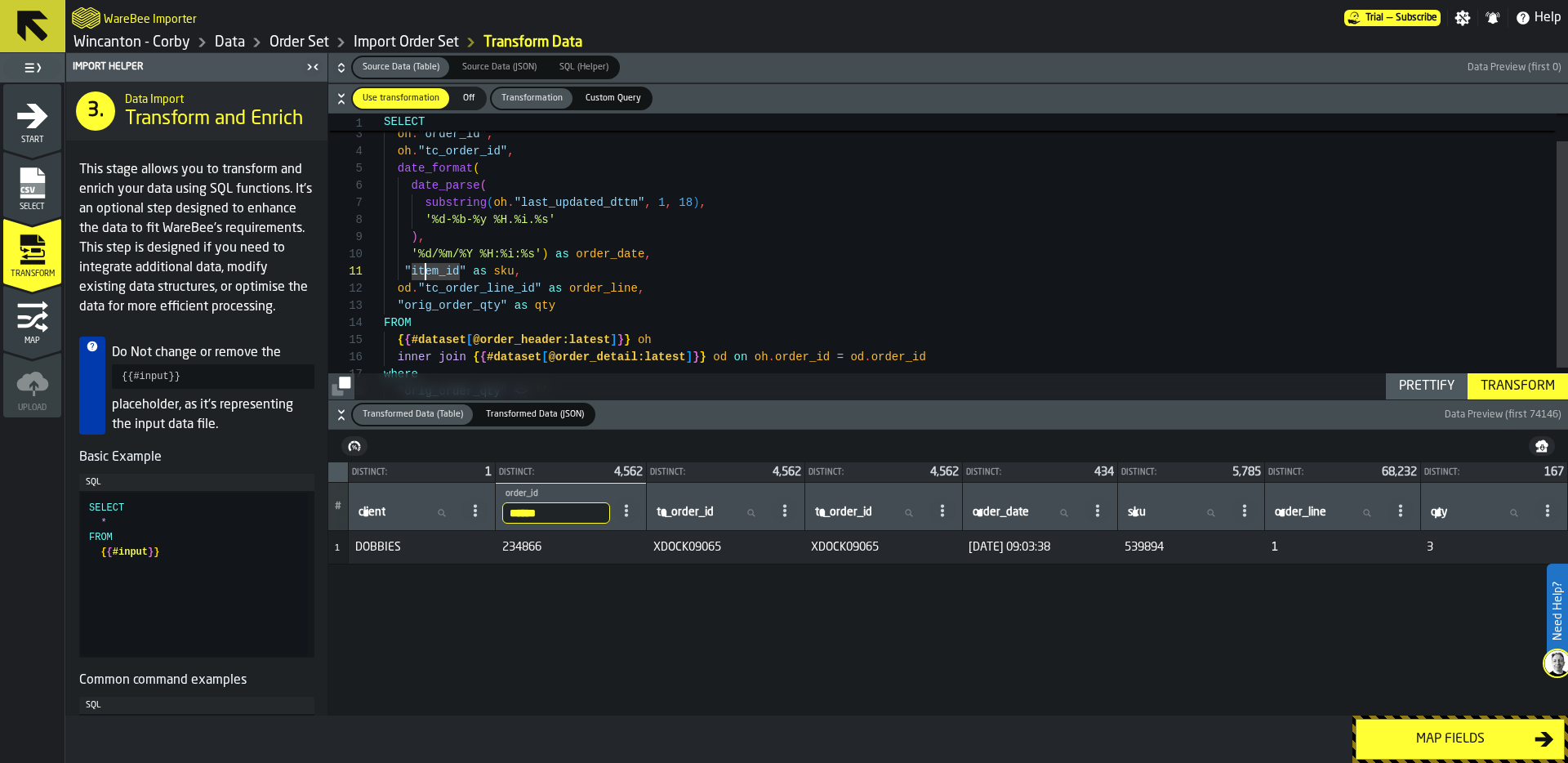
click at [411, 267] on div "oh . "tc_order_id" , date_format ( date_parse ( substring ( oh . "last_updated_…" at bounding box center [976, 259] width 1184 height 361
click at [463, 267] on div "oh . "tc_order_id" , date_format ( date_parse ( substring ( oh . "last_updated_…" at bounding box center [976, 259] width 1184 height 361
click at [532, 271] on div "oh . "tc_order_id" , date_format ( date_parse ( substring ( oh . "last_updated_…" at bounding box center [976, 259] width 1184 height 361
drag, startPoint x: 528, startPoint y: 271, endPoint x: 400, endPoint y: 269, distance: 128.0
click at [400, 269] on div ""item_id" as sku ," at bounding box center [976, 270] width 1184 height 17
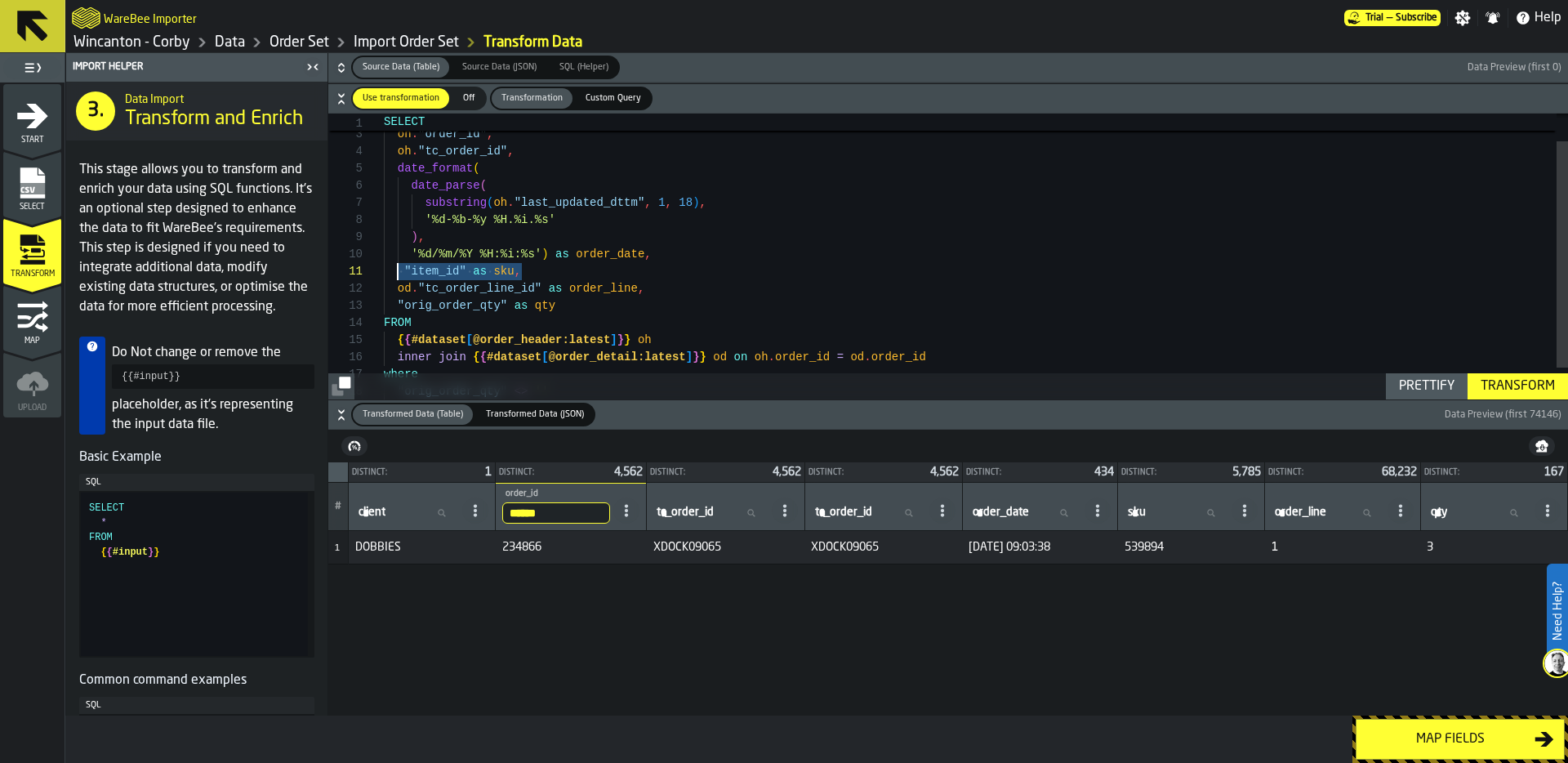
click at [551, 274] on div "oh . "tc_order_id" , date_format ( date_parse ( substring ( oh . "last_updated_…" at bounding box center [976, 259] width 1184 height 361
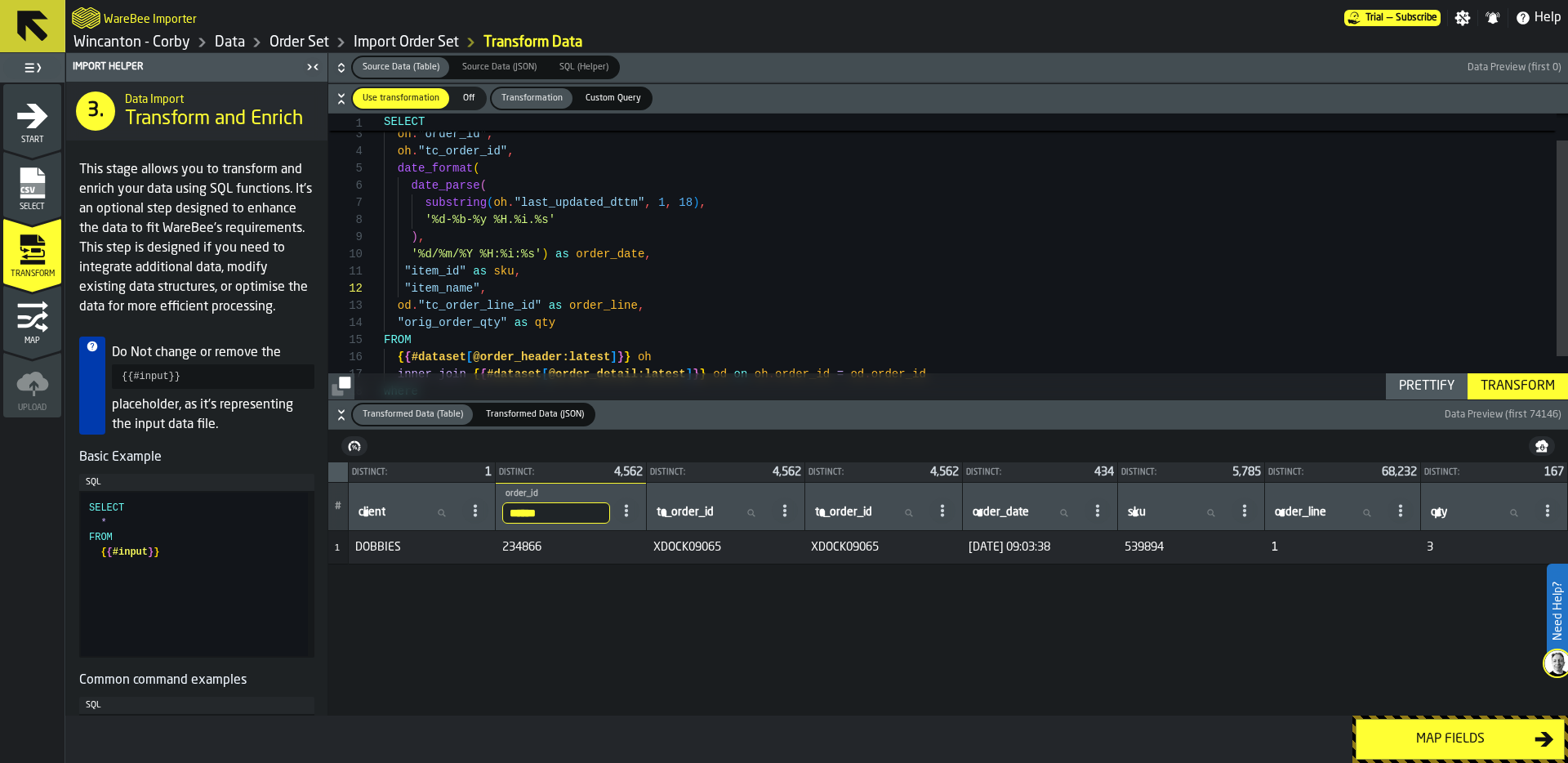
click at [1520, 384] on div "Transform" at bounding box center [1517, 386] width 88 height 20
drag, startPoint x: 1135, startPoint y: 550, endPoint x: 1105, endPoint y: 550, distance: 30.0
click at [1105, 550] on tr "1 DOBBIES 234866 XDOCK09065 [DATE] 09:03:38 539894 67 1 3" at bounding box center [948, 548] width 1239 height 34
click at [507, 272] on div "oh . "tc_order_id" , date_format ( date_parse ( substring ( oh . "last_updated_…" at bounding box center [976, 267] width 1184 height 378
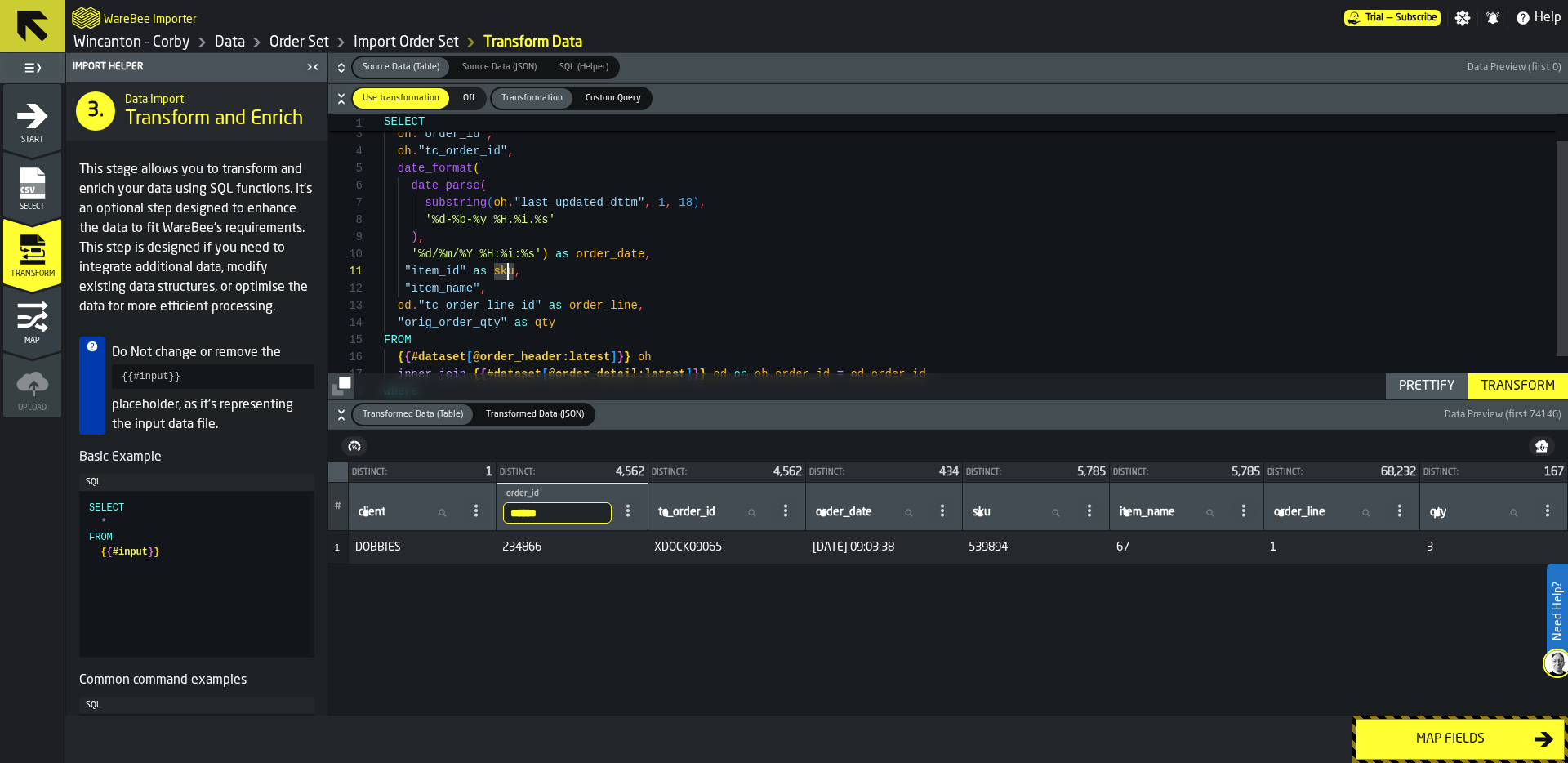
click at [505, 272] on div "oh . "tc_order_id" , date_format ( date_parse ( substring ( oh . "last_updated_…" at bounding box center [976, 267] width 1184 height 378
click at [480, 287] on div "oh . "tc_order_id" , date_format ( date_parse ( substring ( oh . "last_updated_…" at bounding box center [976, 267] width 1184 height 378
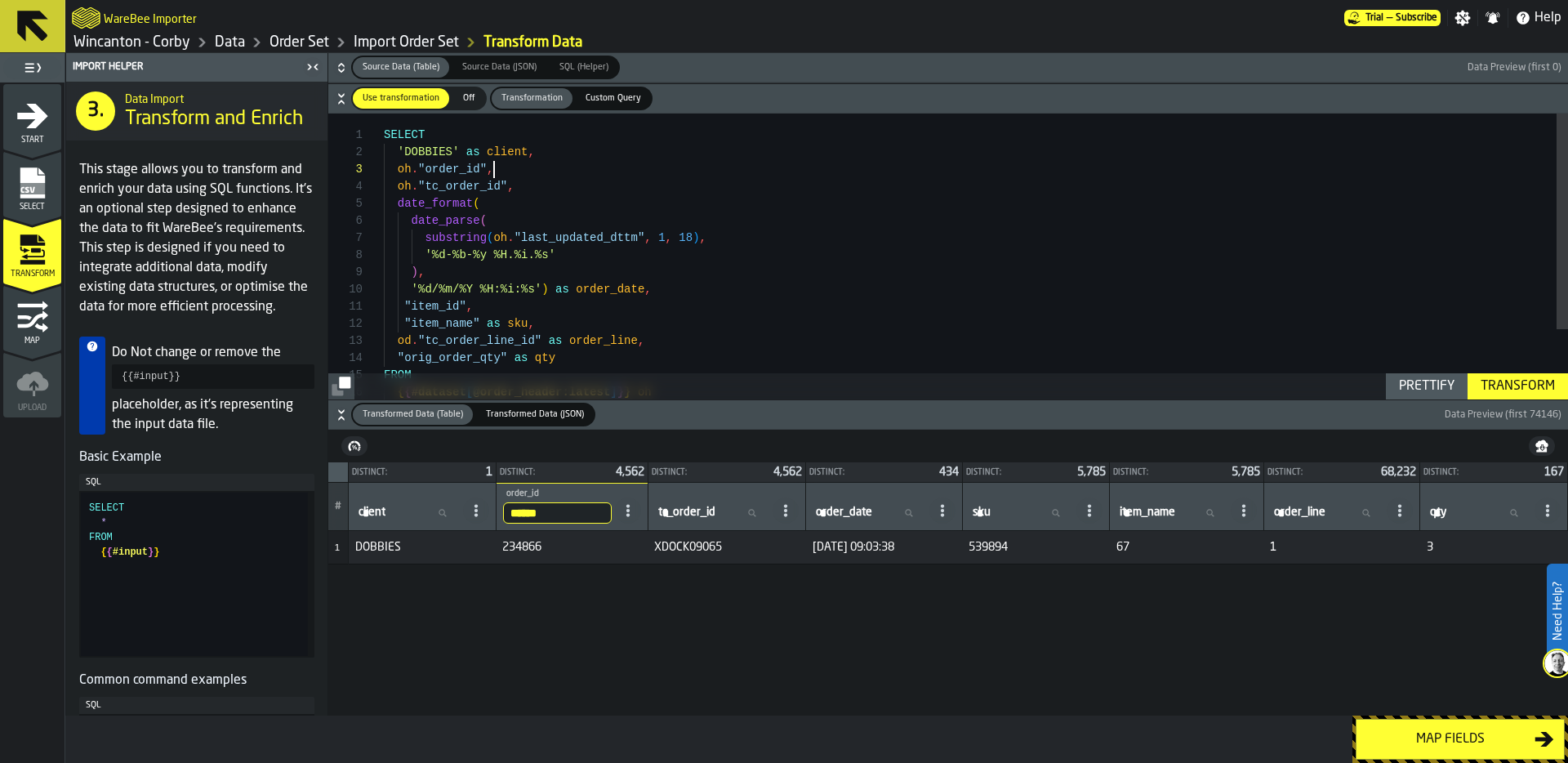
scroll to position [35, 0]
drag, startPoint x: 499, startPoint y: 167, endPoint x: 381, endPoint y: 165, distance: 118.0
click at [384, 165] on div "oh . "tc_order_id" , date_format ( date_parse ( substring ( oh . "last_updated_…" at bounding box center [976, 302] width 1184 height 378
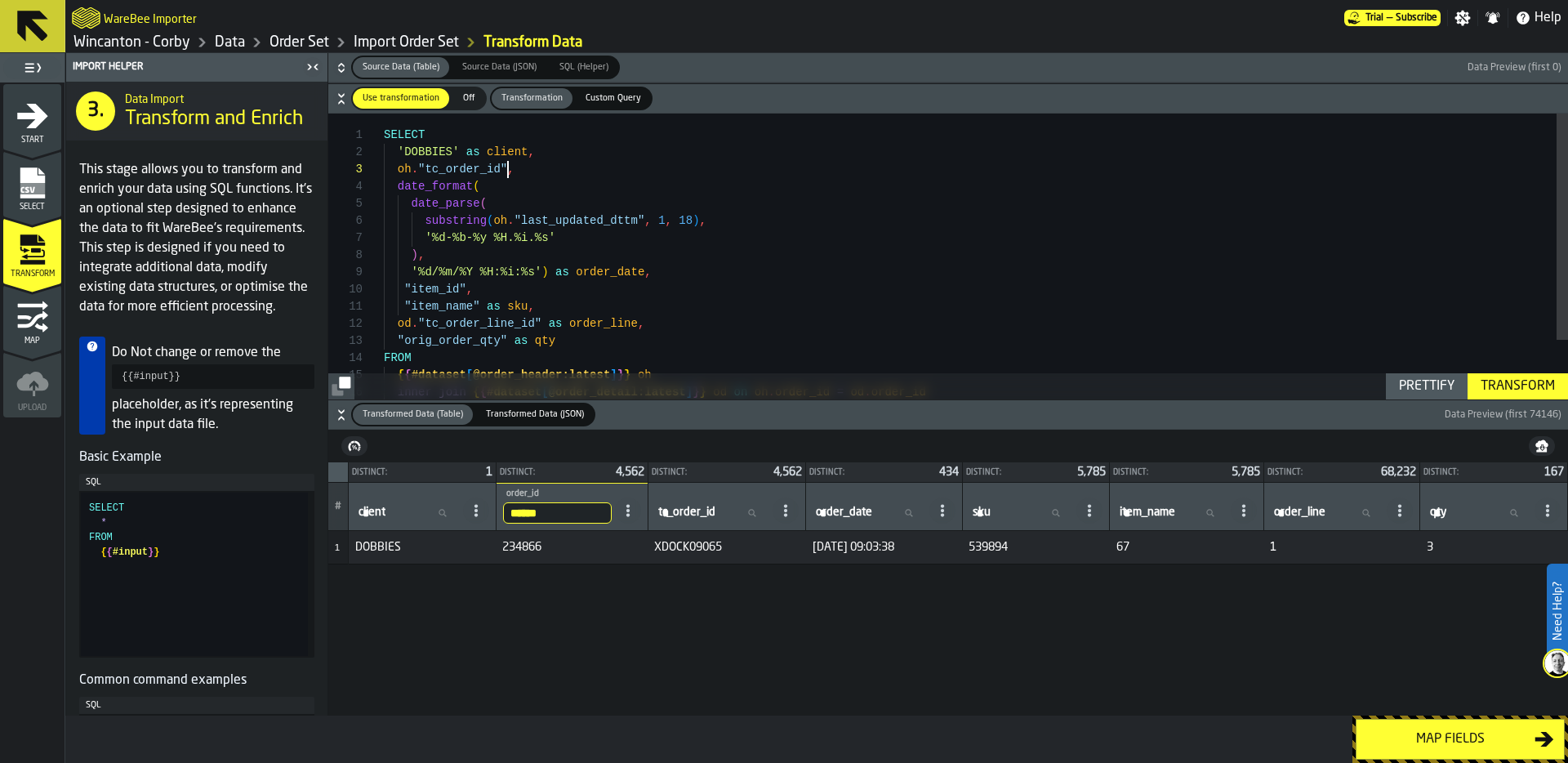
click at [508, 170] on div "oh . "tc_order_id" , date_format ( date_parse ( substring ( oh . "last_updated_…" at bounding box center [976, 294] width 1184 height 361
type textarea "**********"
click at [1513, 384] on div "Transform" at bounding box center [1517, 386] width 88 height 20
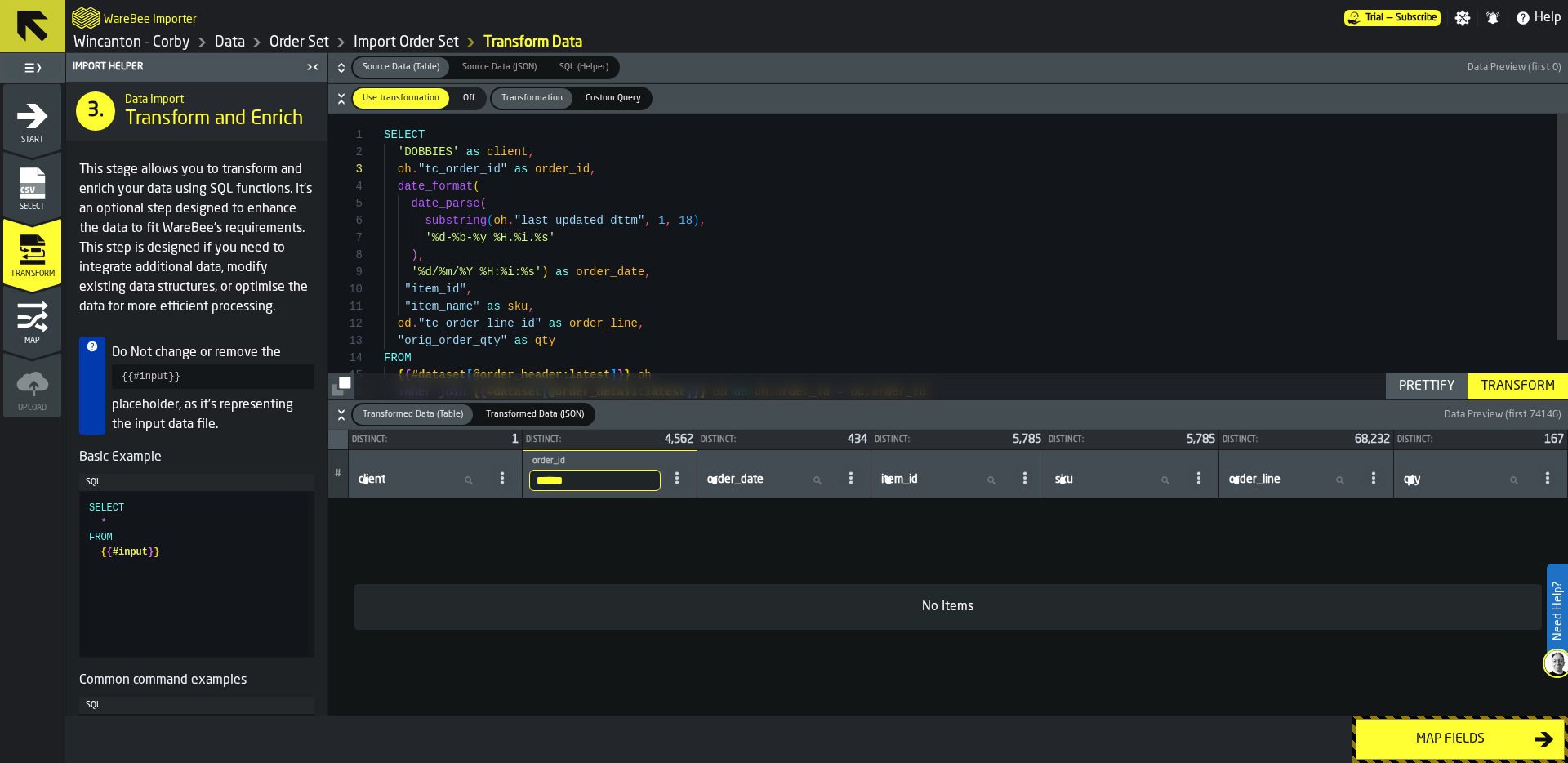
click at [583, 480] on input "******" at bounding box center [594, 481] width 130 height 22
click at [642, 480] on input "******" at bounding box center [594, 481] width 130 height 22
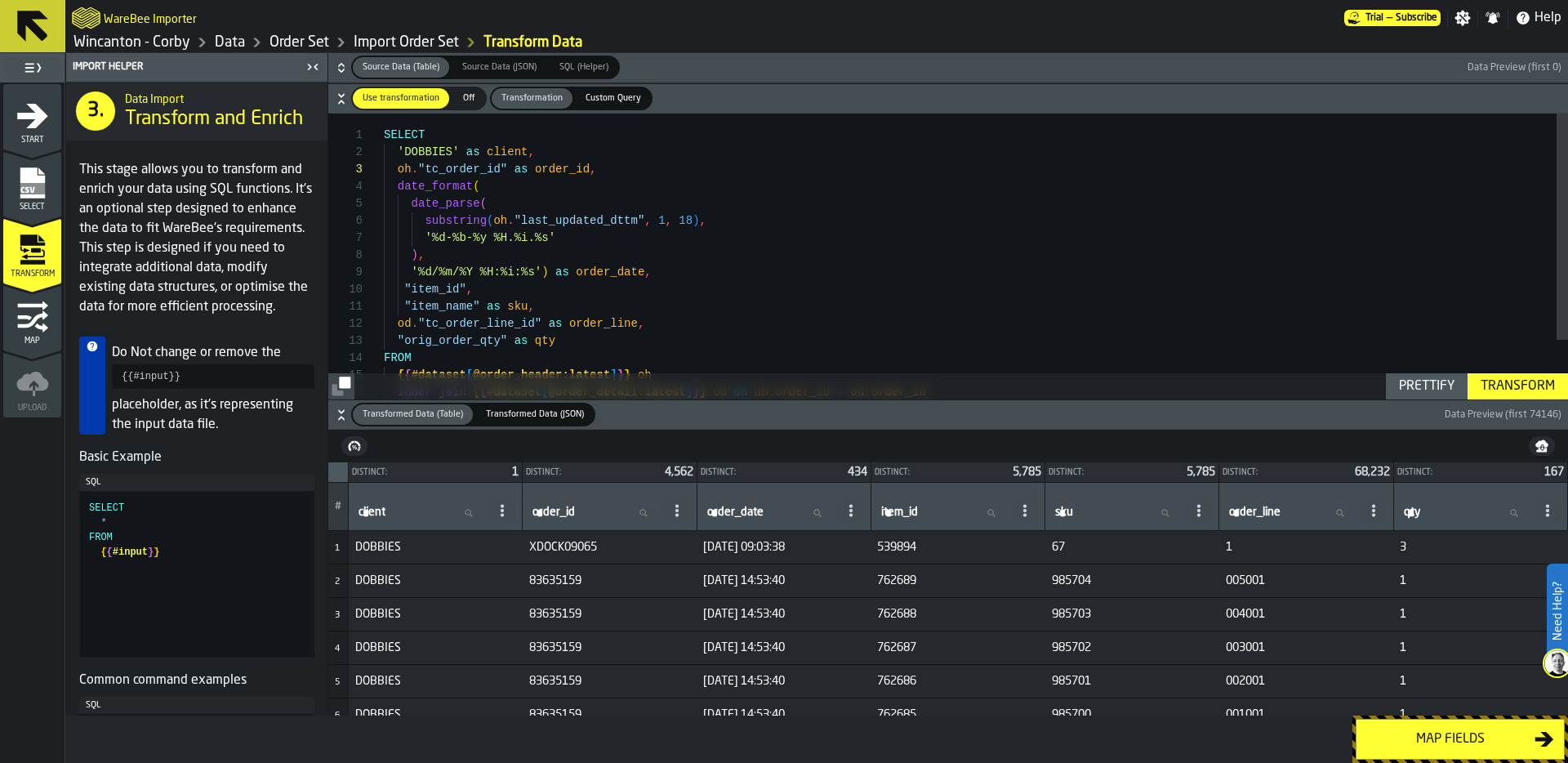
click at [1069, 579] on span "985704" at bounding box center [1132, 580] width 161 height 13
click at [1067, 595] on td "985704" at bounding box center [1132, 581] width 174 height 34
click at [1076, 577] on span "985704" at bounding box center [1132, 580] width 161 height 13
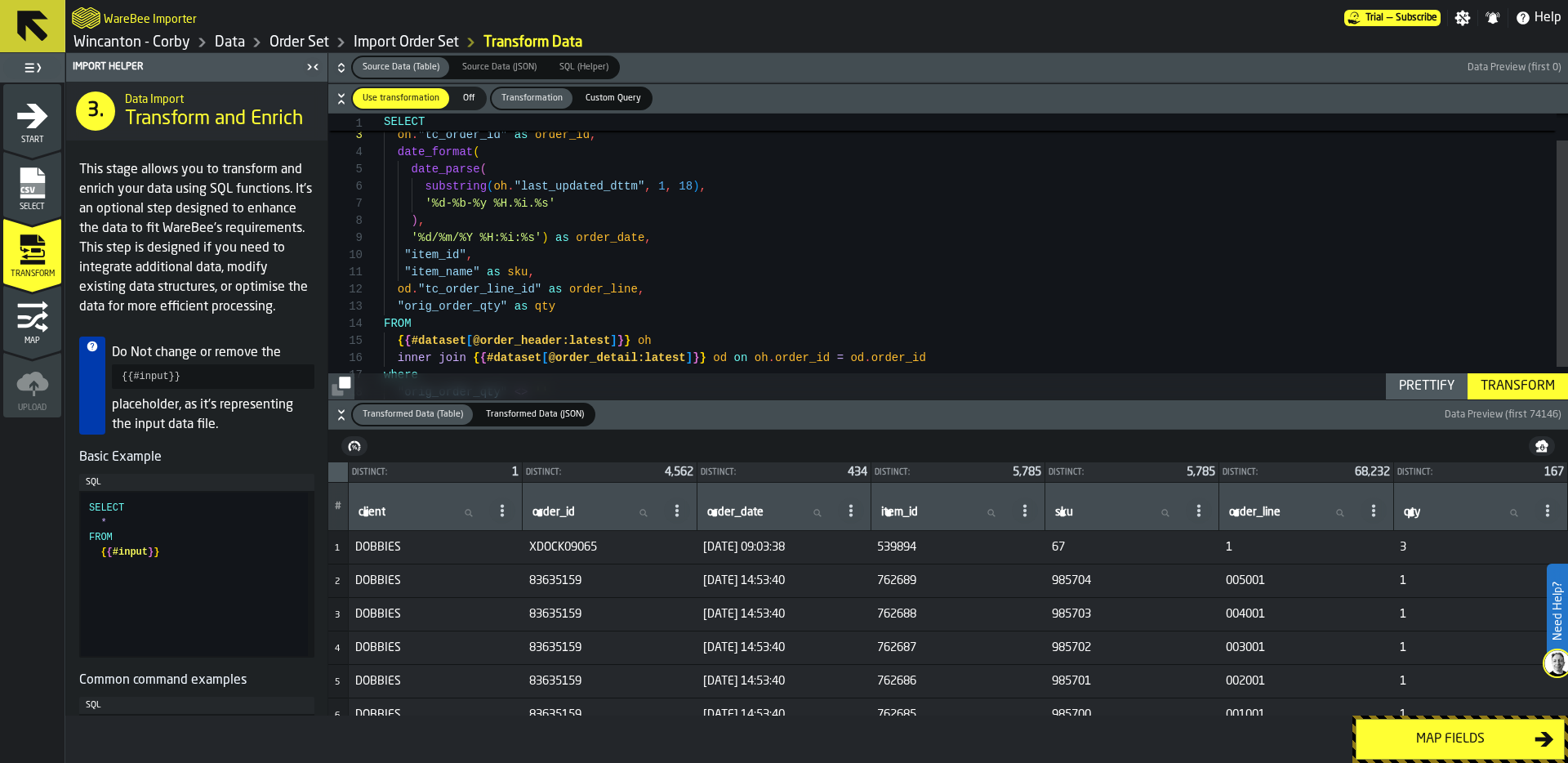
scroll to position [154, 0]
drag, startPoint x: 500, startPoint y: 253, endPoint x: 277, endPoint y: 254, distance: 223.0
click at [384, 254] on div "oh . "tc_order_id" as order_id , date_format ( date_parse ( substring ( oh . "l…" at bounding box center [976, 260] width 1184 height 361
type textarea "**********"
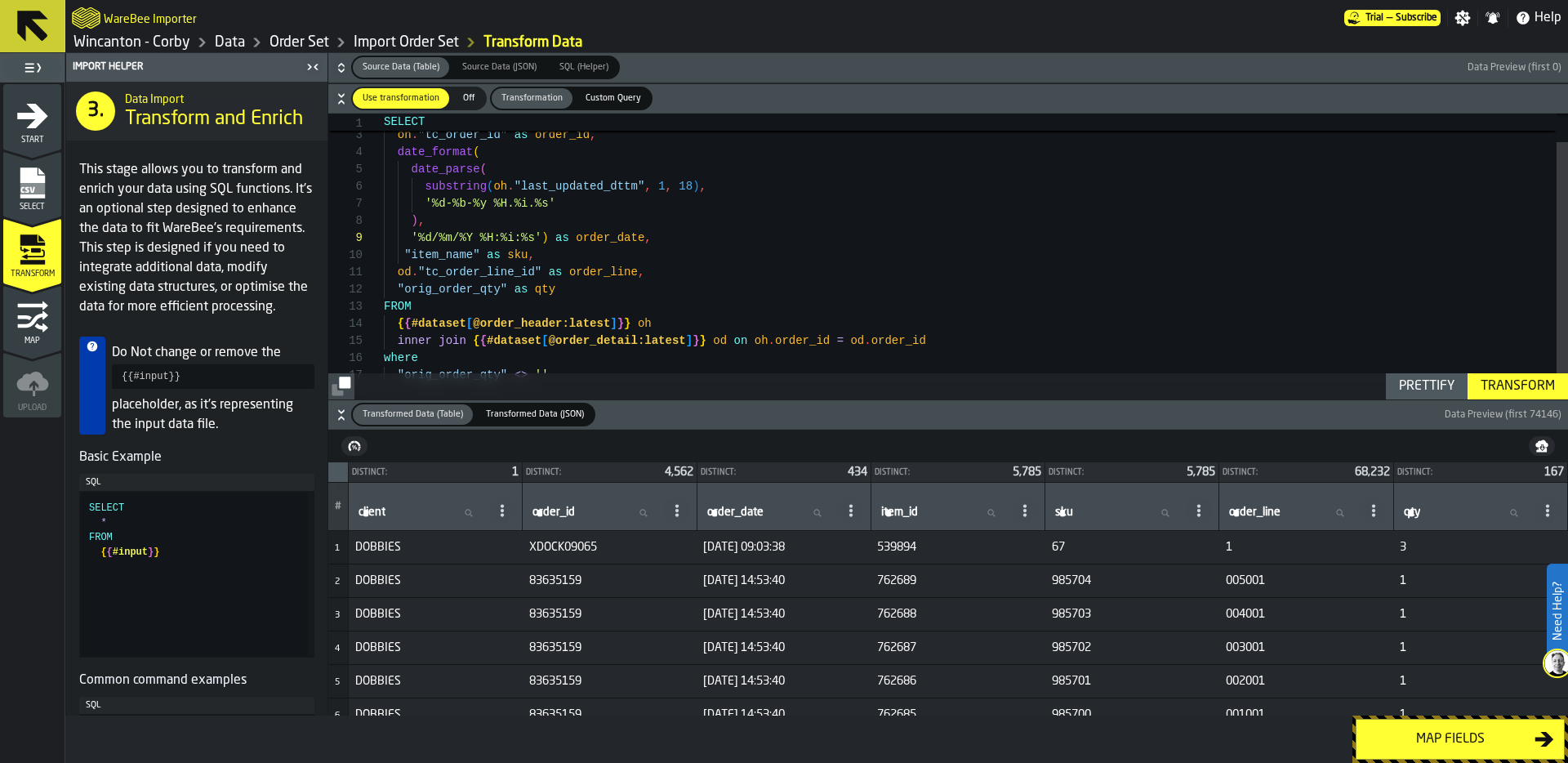
click at [1521, 382] on div "Transform" at bounding box center [1517, 386] width 88 height 20
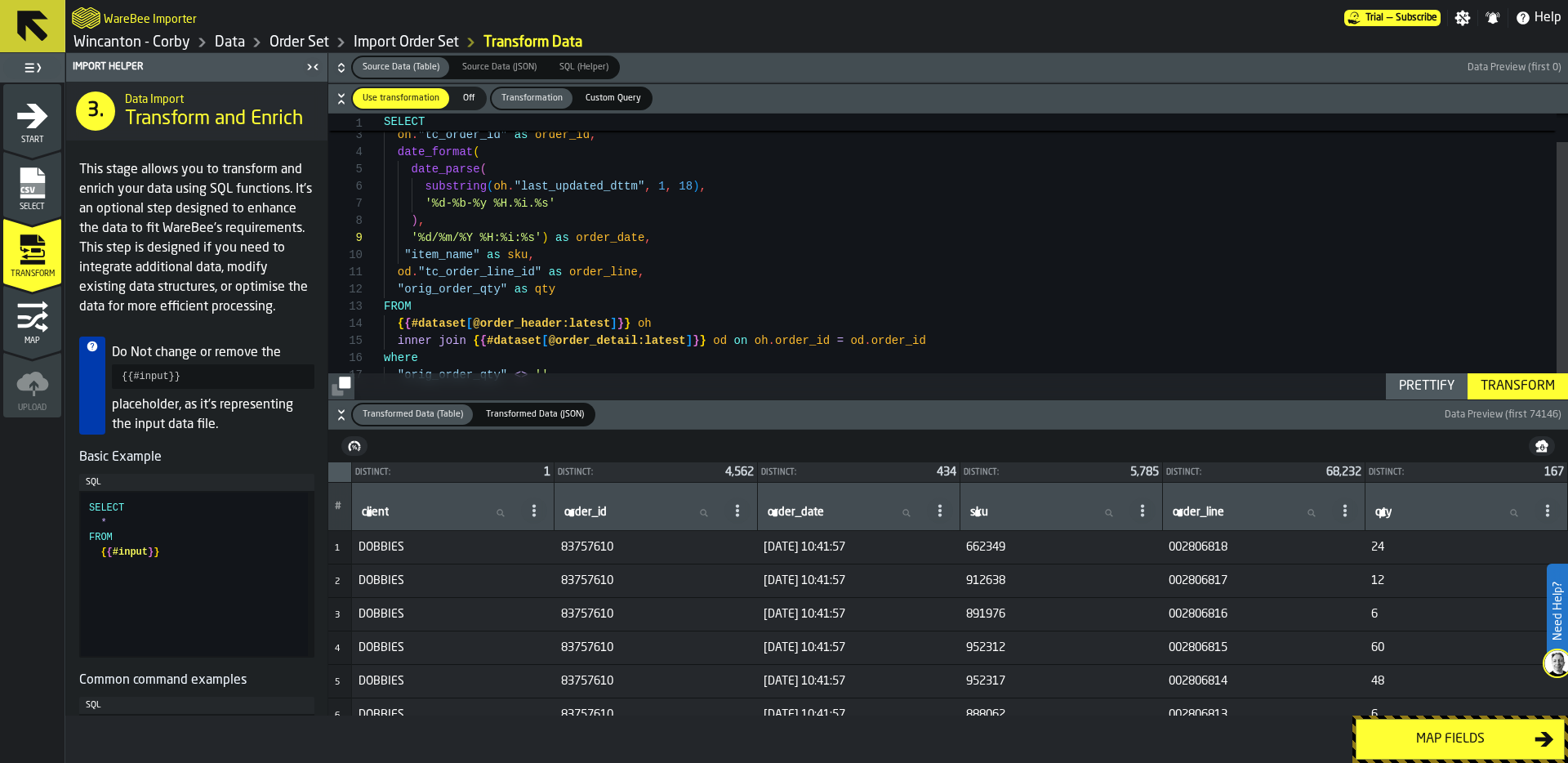
click at [1466, 738] on div "Map fields" at bounding box center [1450, 739] width 168 height 20
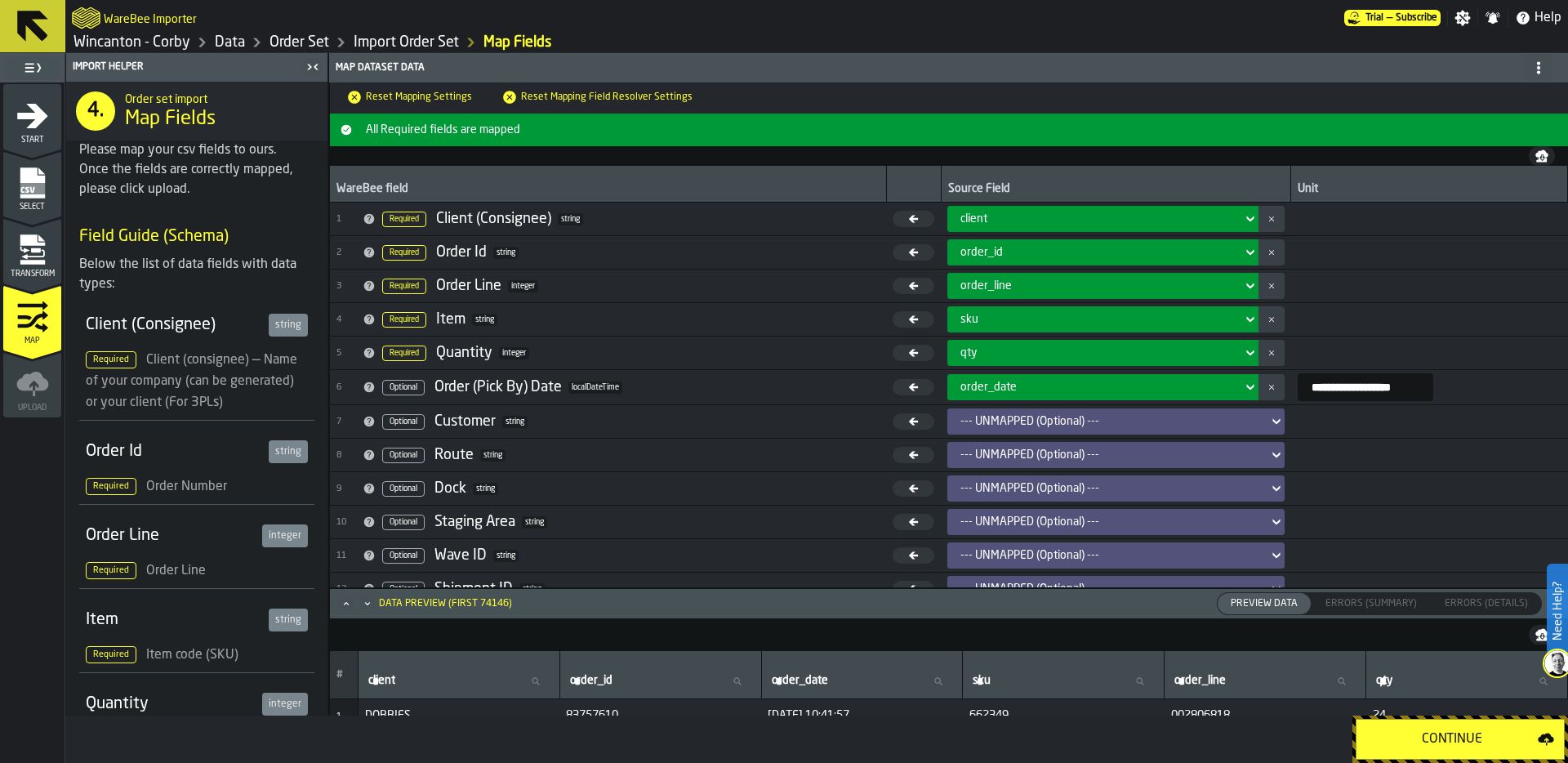
click at [1459, 735] on div "Continue" at bounding box center [1452, 739] width 172 height 20
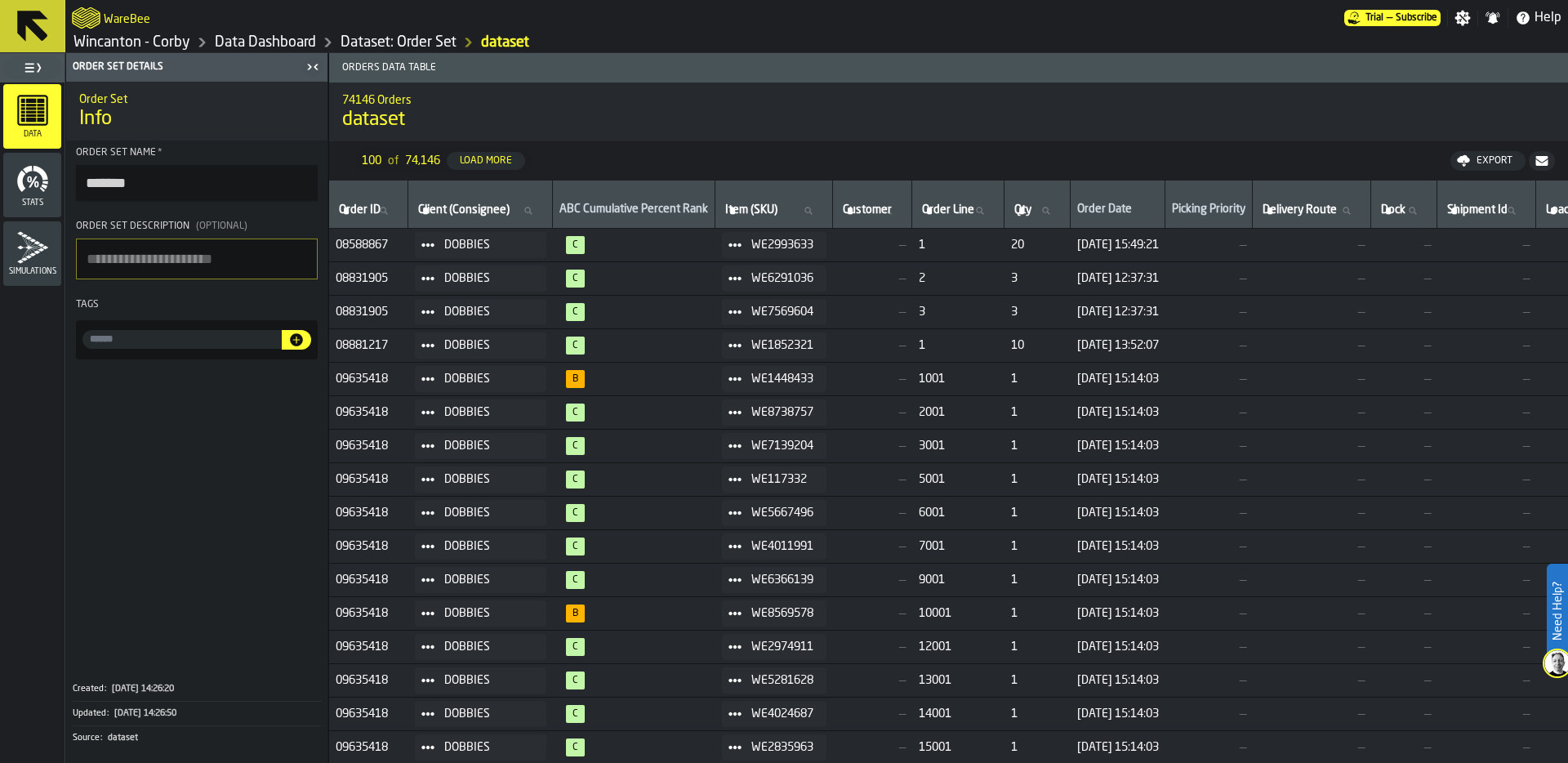
click at [142, 187] on input "*******" at bounding box center [196, 183] width 242 height 36
drag, startPoint x: 142, startPoint y: 187, endPoint x: 84, endPoint y: 184, distance: 58.1
click at [84, 184] on input "*******" at bounding box center [196, 183] width 242 height 36
click at [173, 182] on input "**********" at bounding box center [196, 183] width 242 height 36
type input "**********"
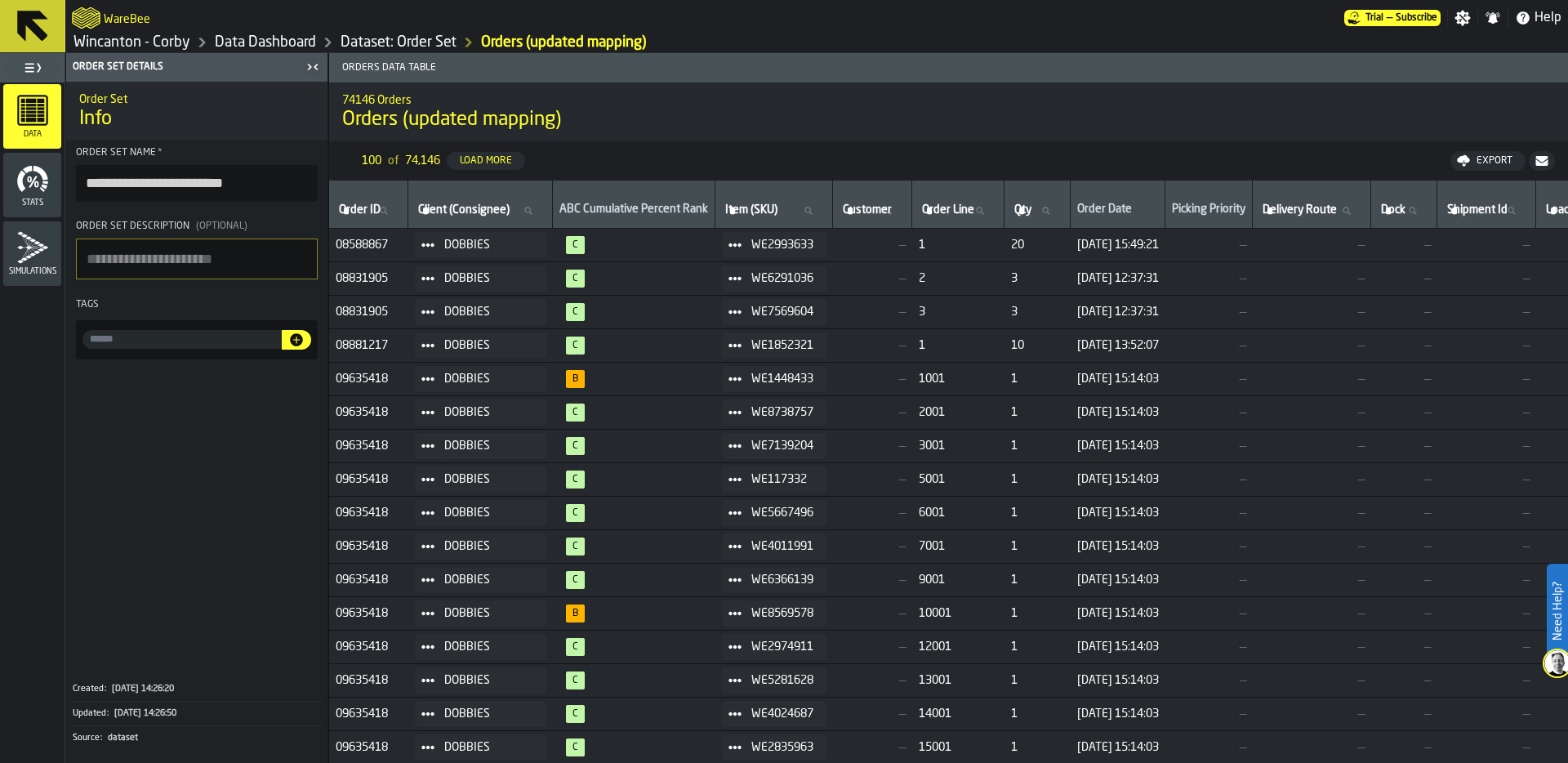
click at [168, 42] on link "Wincanton - Corby" at bounding box center [131, 42] width 116 height 18
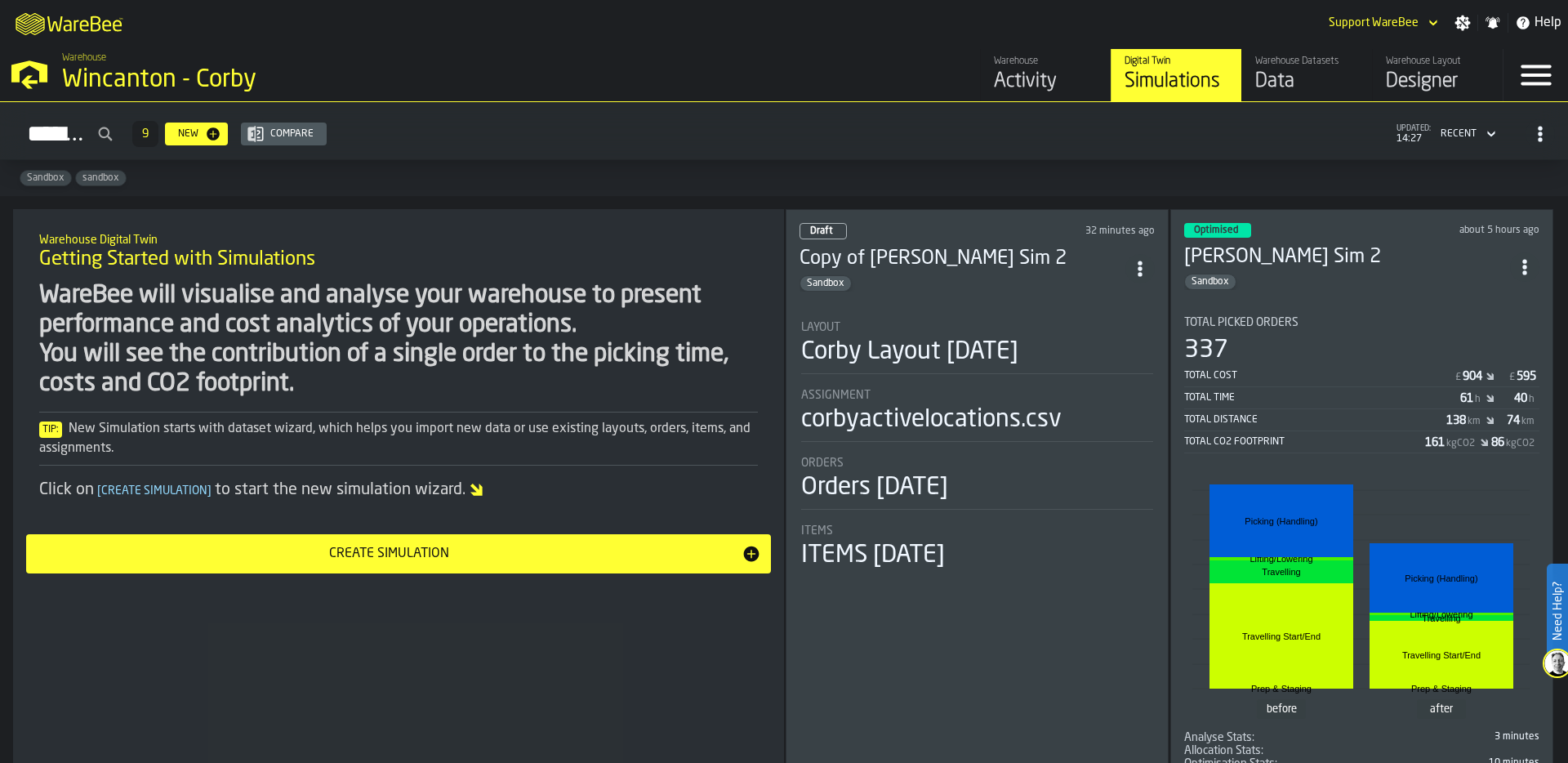
click at [988, 321] on div "Layout" at bounding box center [977, 327] width 352 height 13
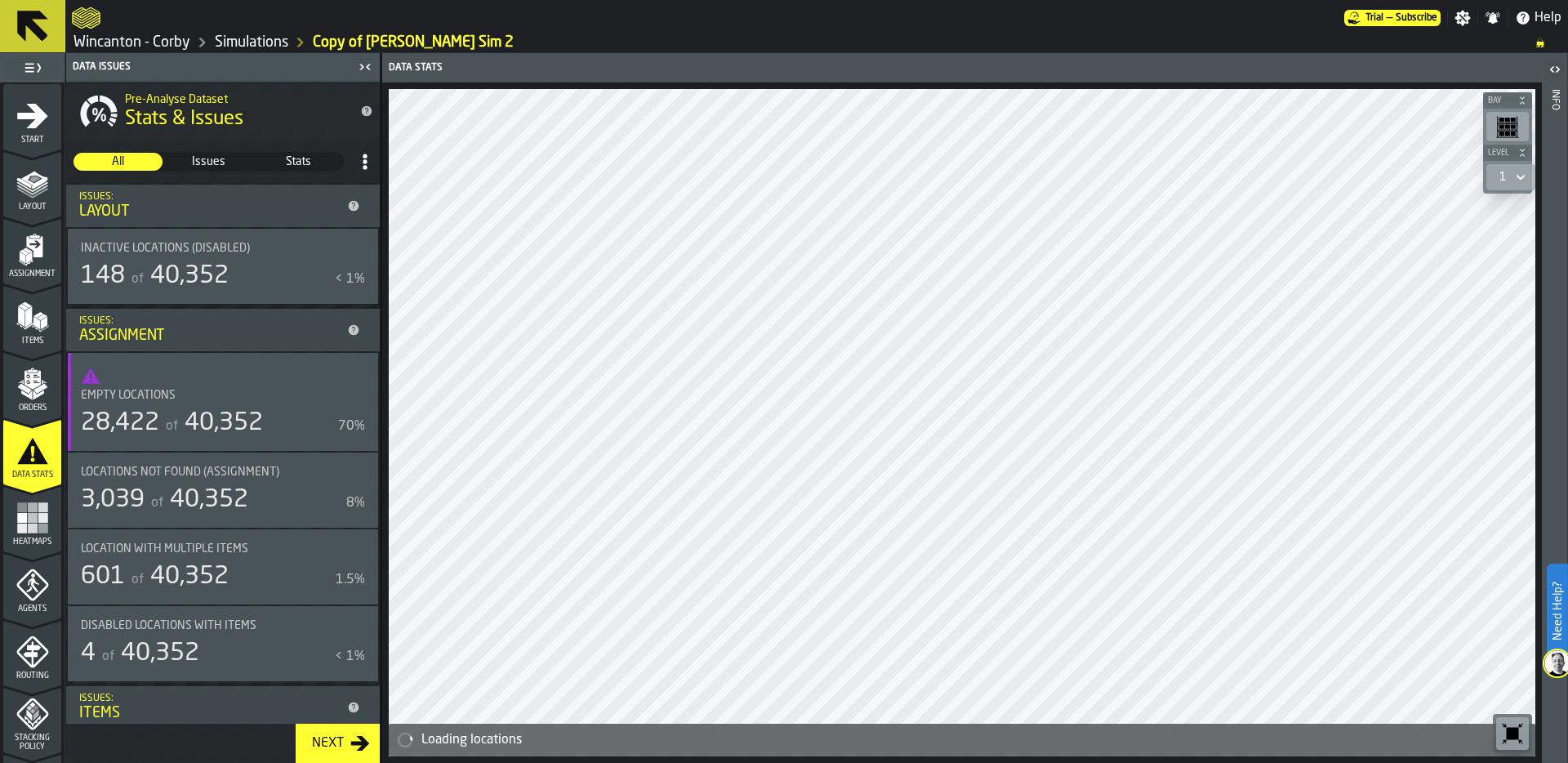
click at [24, 420] on icon "menu Orders" at bounding box center [32, 419] width 58 height 16
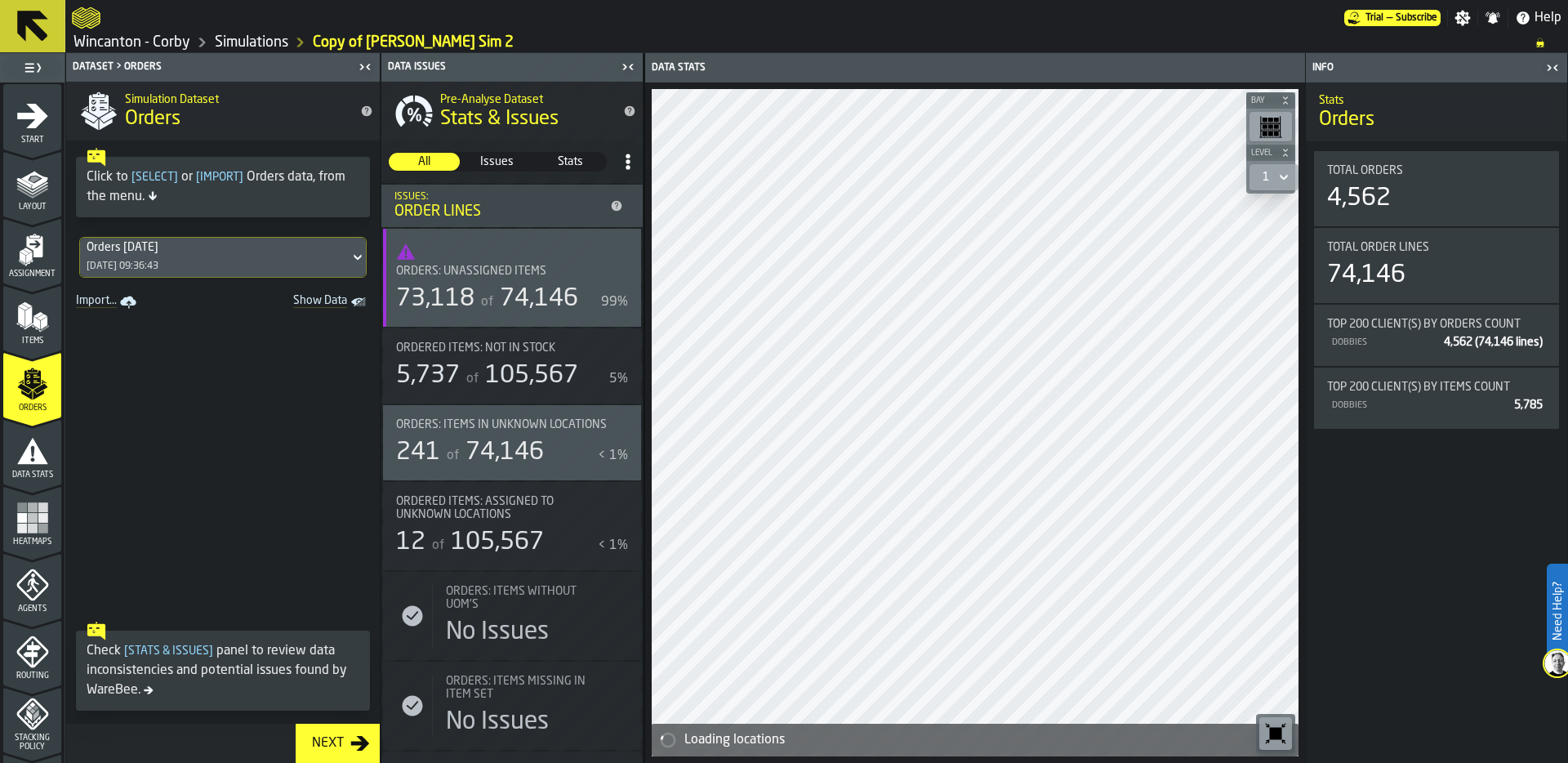
click at [278, 258] on div "Orders 26-09-25 26/09/2025, 09:36:43" at bounding box center [214, 258] width 269 height 39
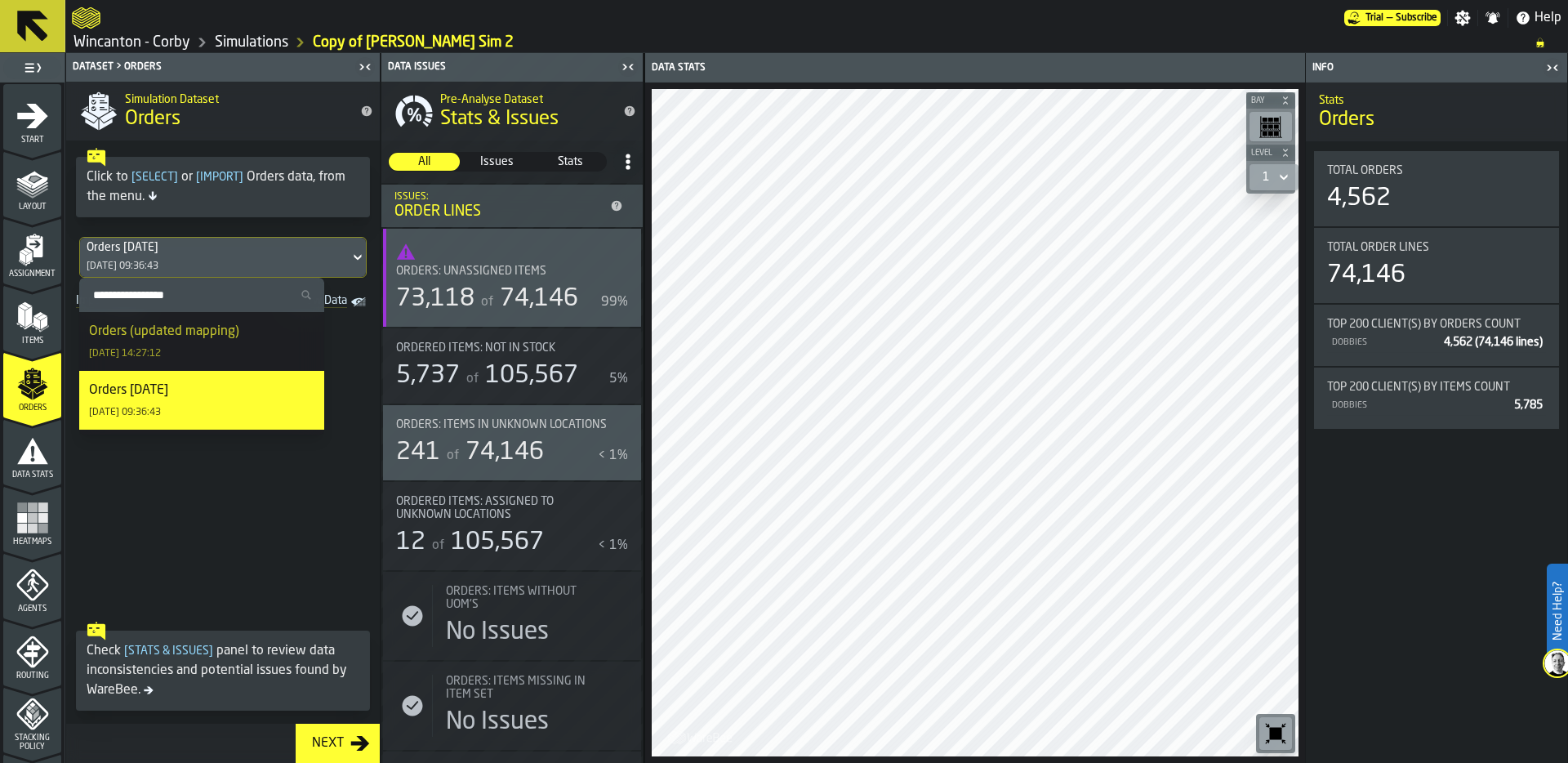
click at [224, 338] on div "Orders (updated mapping)" at bounding box center [164, 332] width 150 height 20
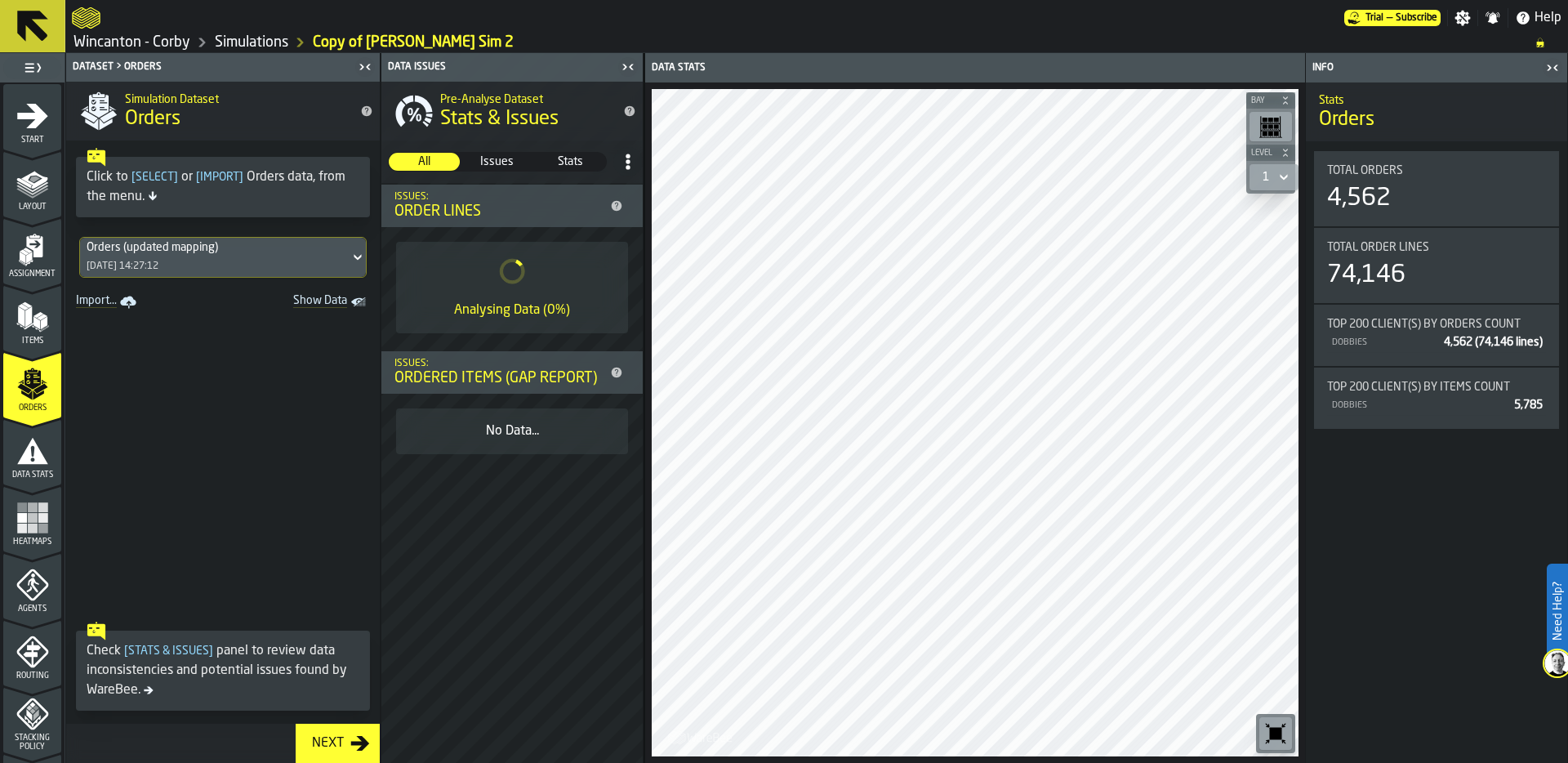
click at [31, 459] on icon "menu Data Stats" at bounding box center [33, 450] width 33 height 33
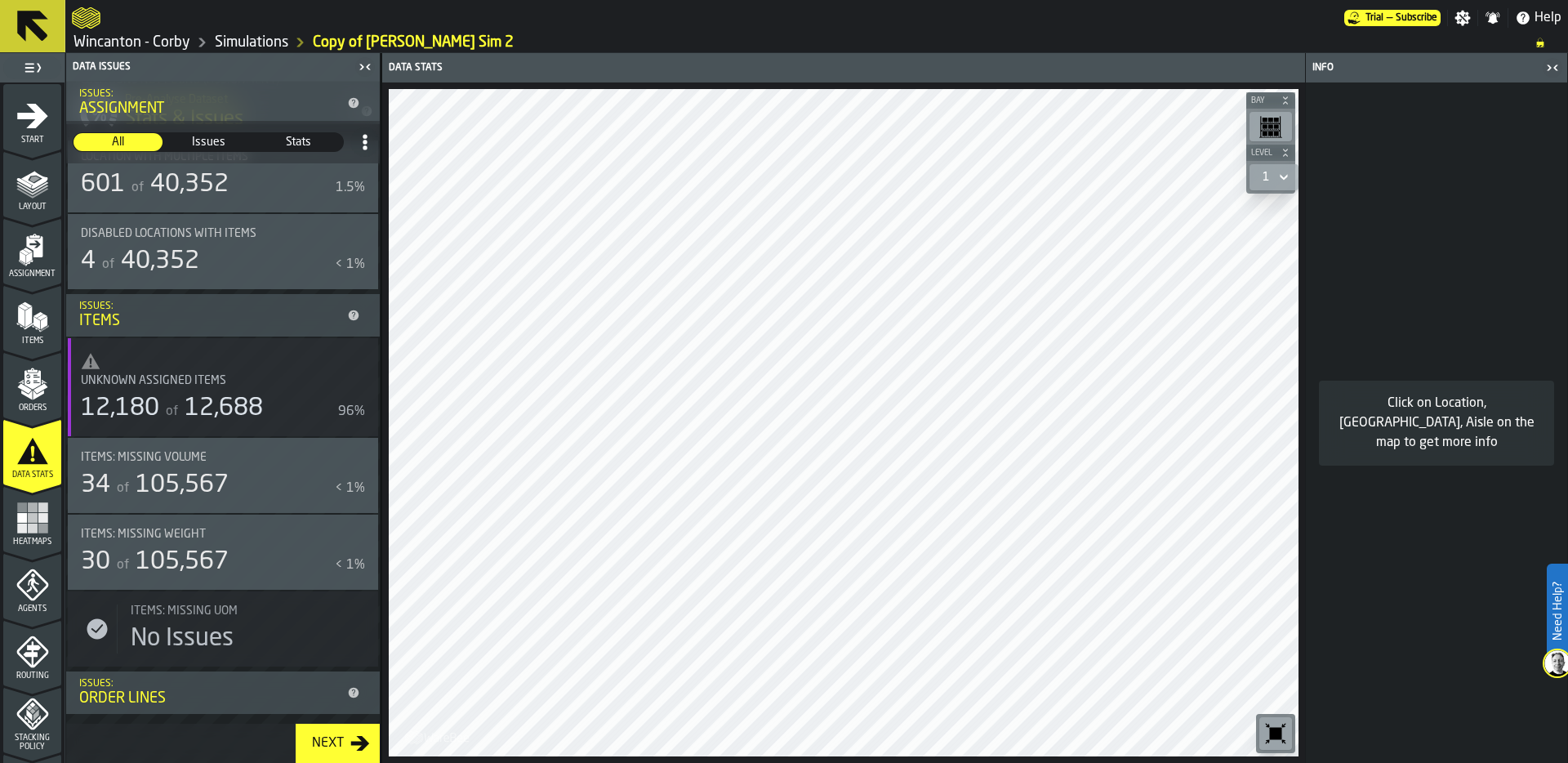
scroll to position [391, 0]
click at [29, 260] on polygon "menu Assignment" at bounding box center [29, 262] width 7 height 7
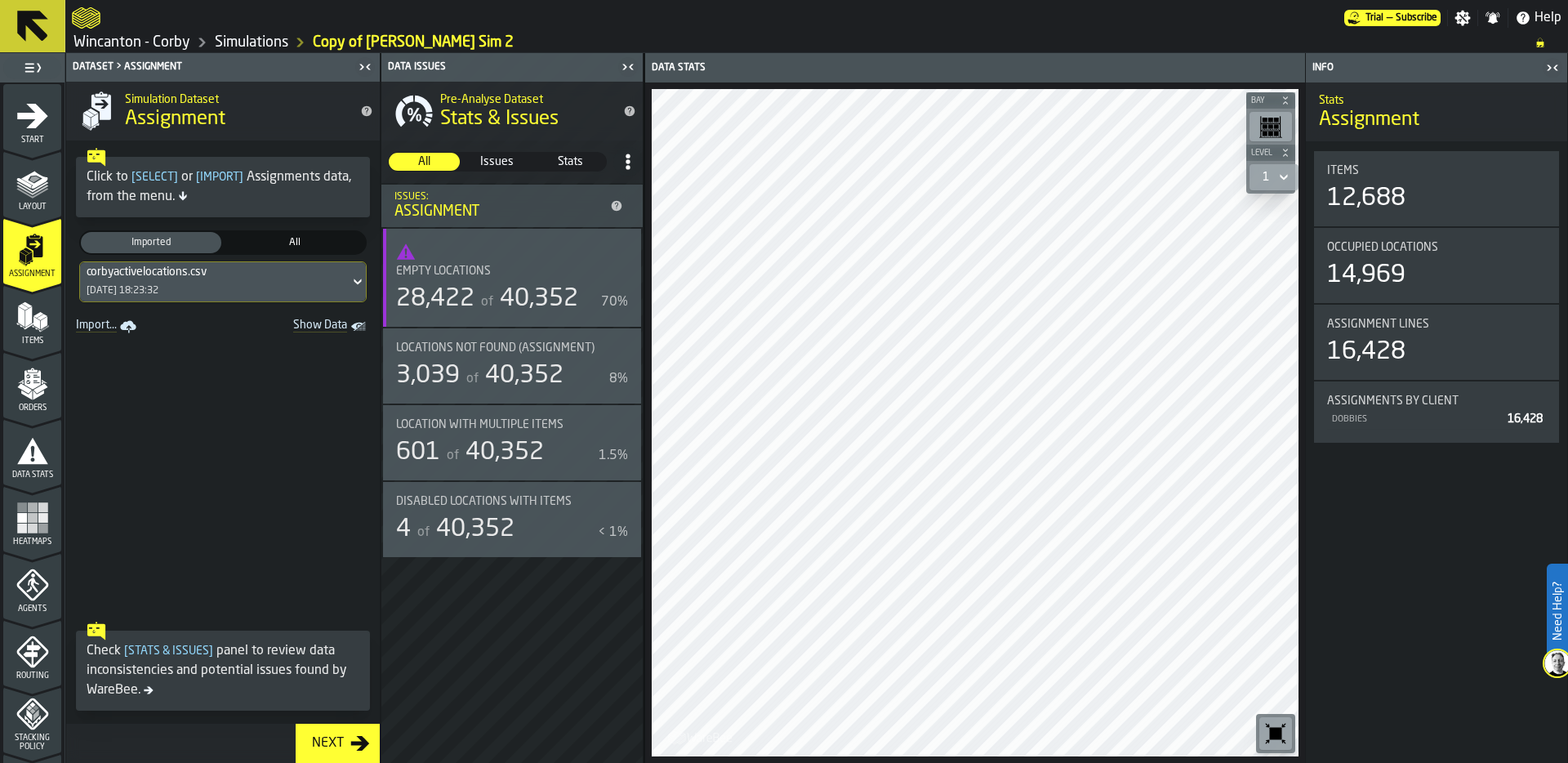
click at [0, 0] on polygon "Show Data" at bounding box center [0, 0] width 0 height 0
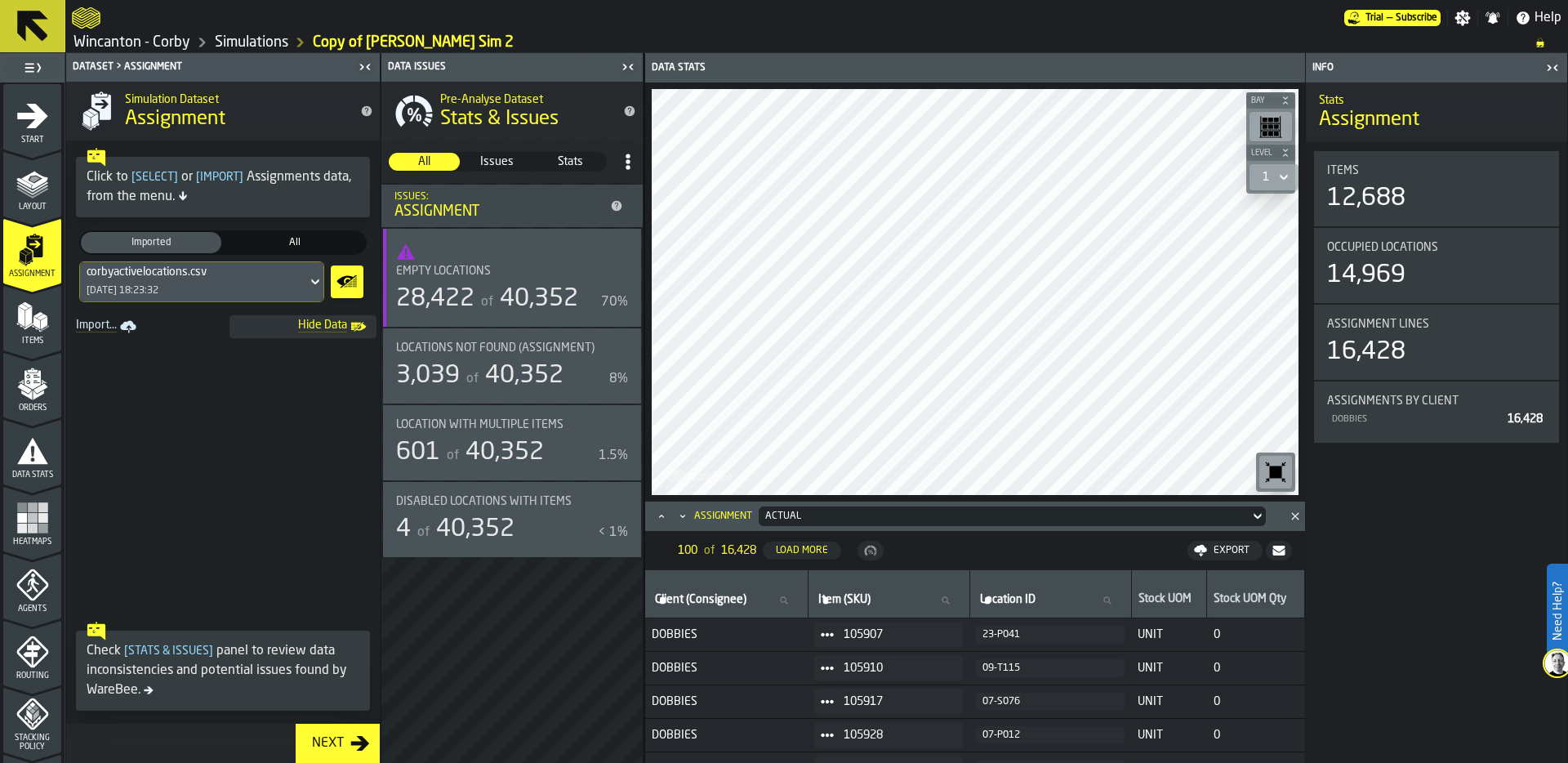
click at [249, 40] on link "Simulations" at bounding box center [252, 42] width 73 height 18
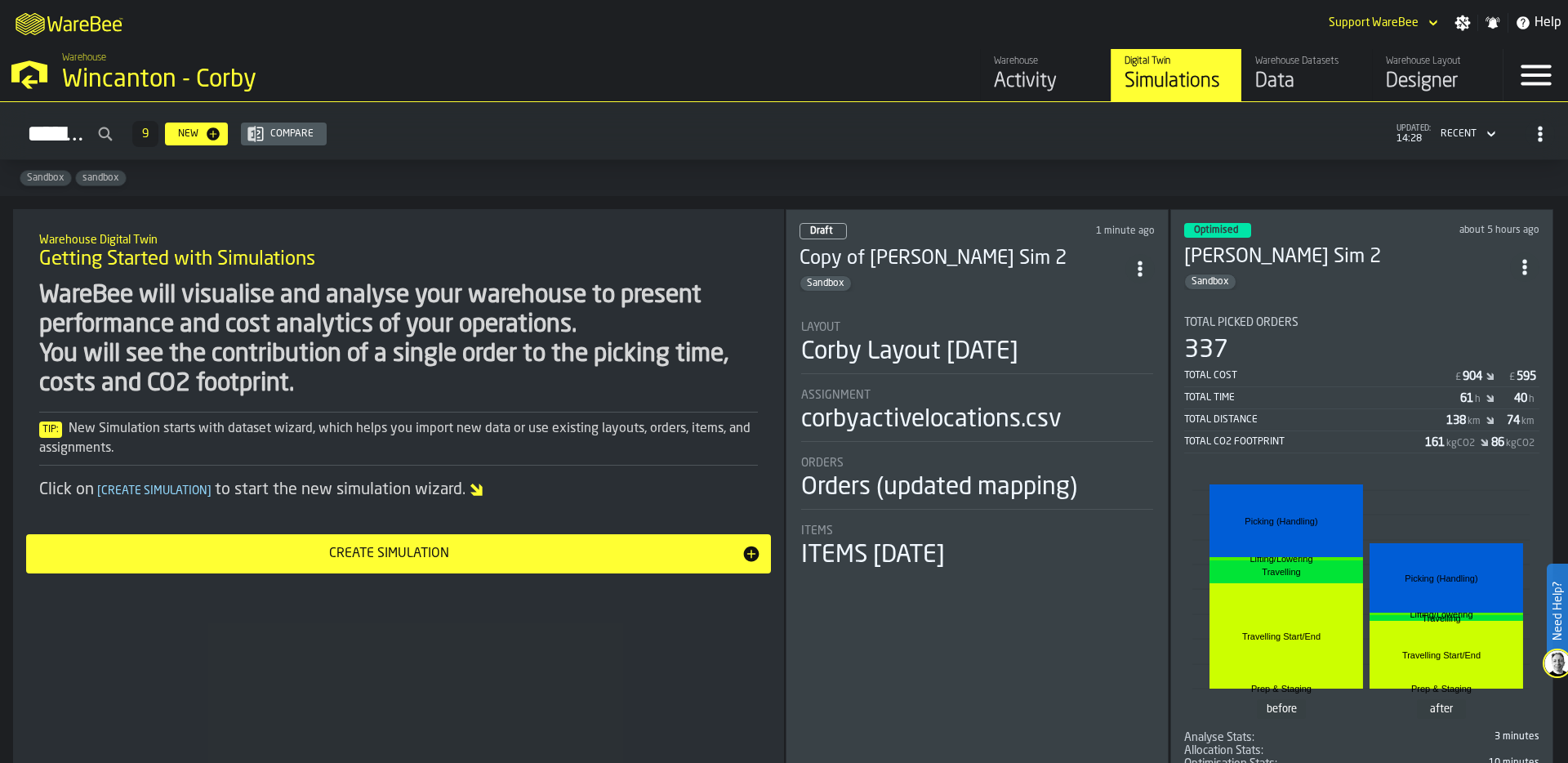
click at [1286, 73] on div "Data" at bounding box center [1307, 81] width 104 height 26
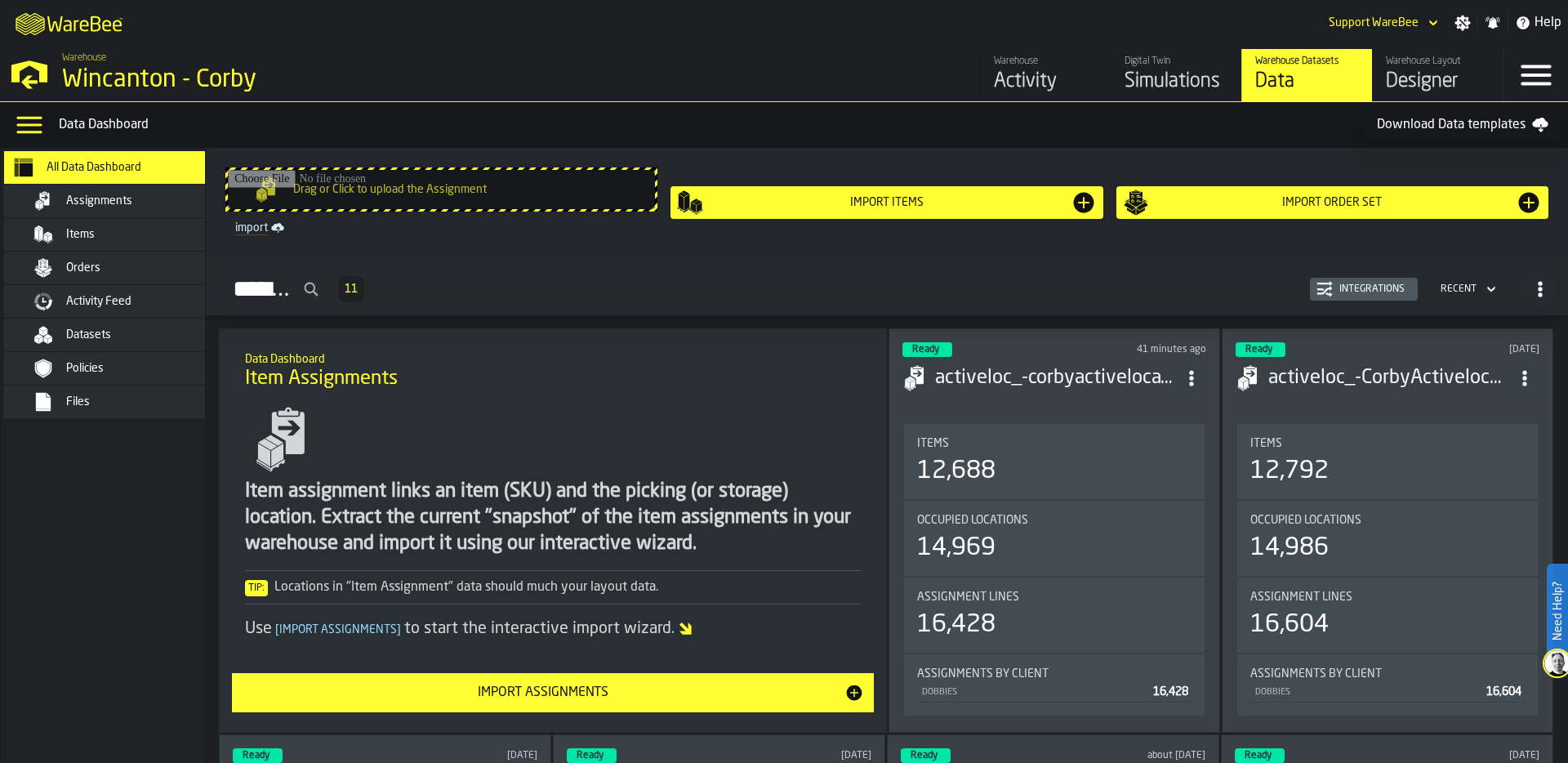
click at [71, 192] on div "Assignments" at bounding box center [126, 201] width 199 height 20
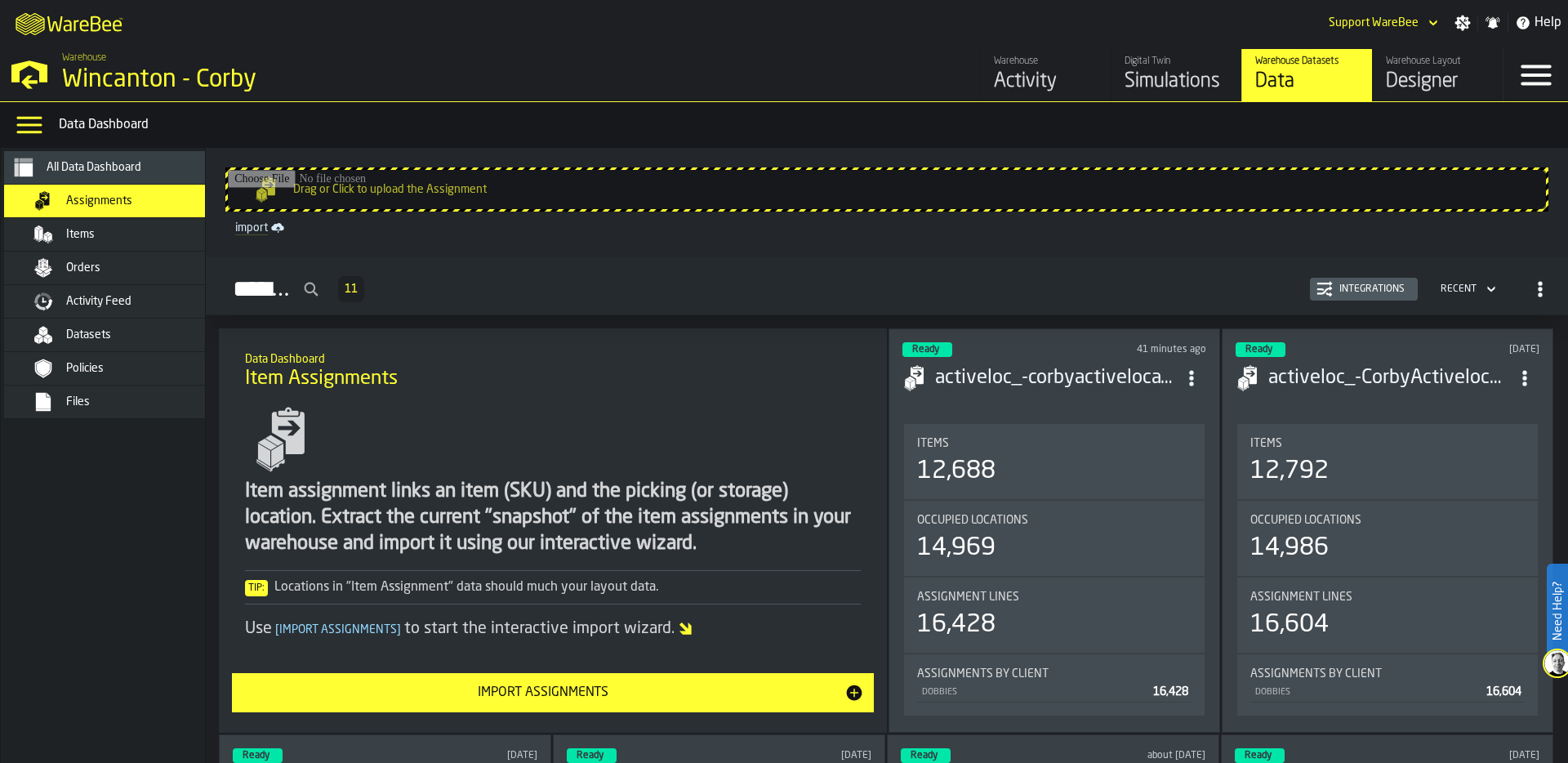
click at [1376, 286] on div "Integrations" at bounding box center [1371, 289] width 78 height 12
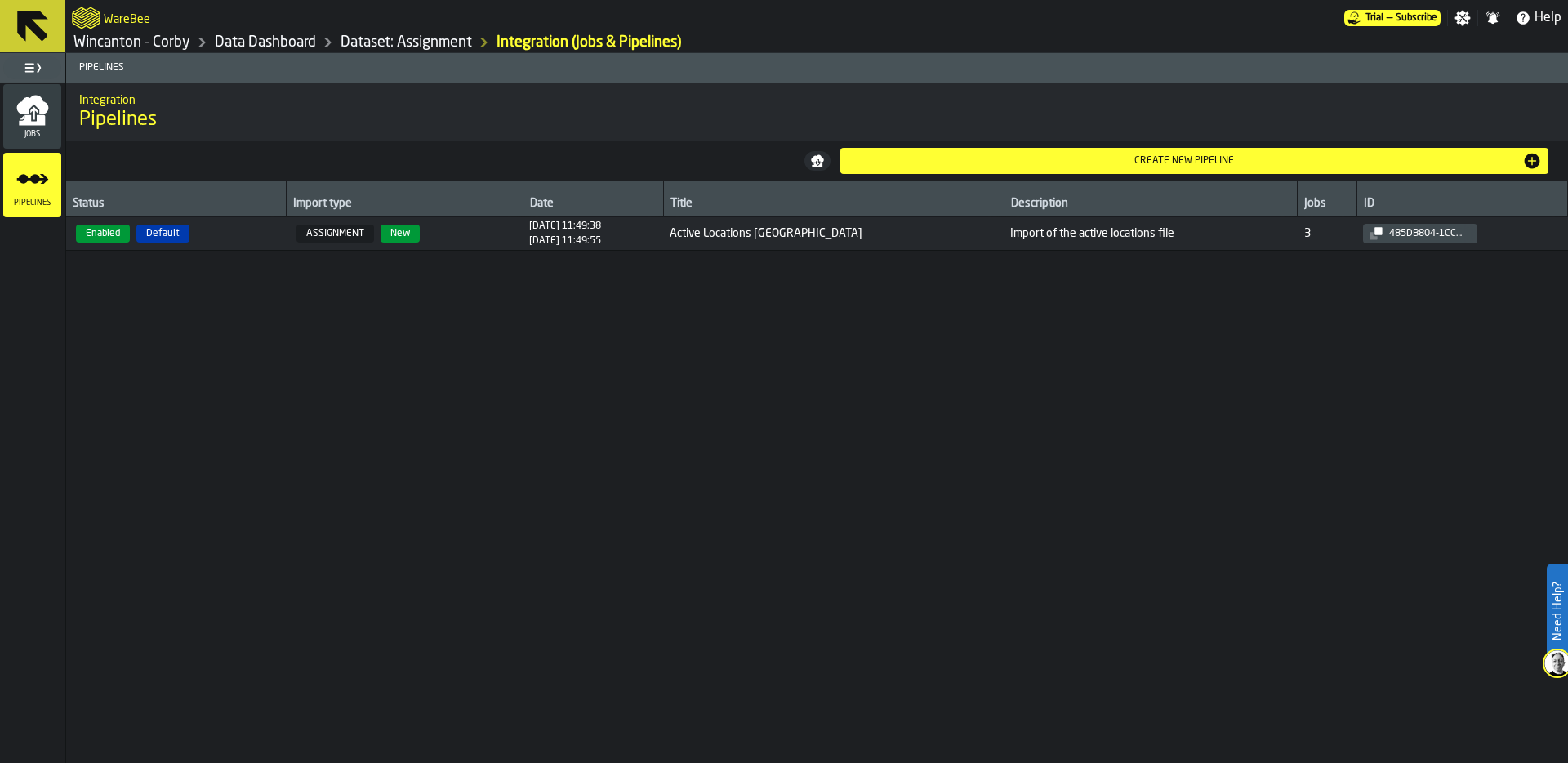
click at [33, 115] on icon "menu Jobs" at bounding box center [34, 113] width 7 height 13
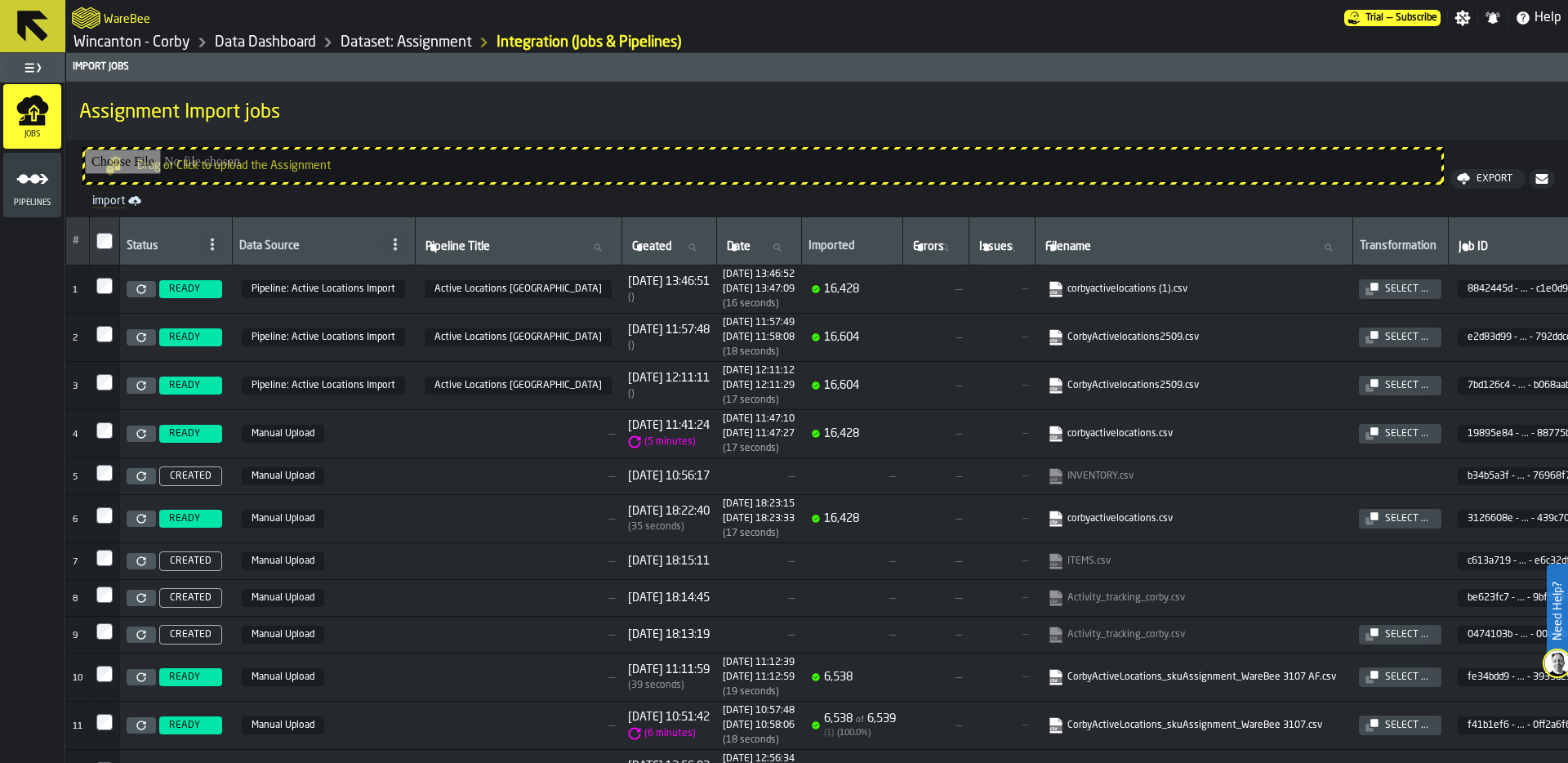
click at [139, 286] on icon at bounding box center [140, 288] width 9 height 9
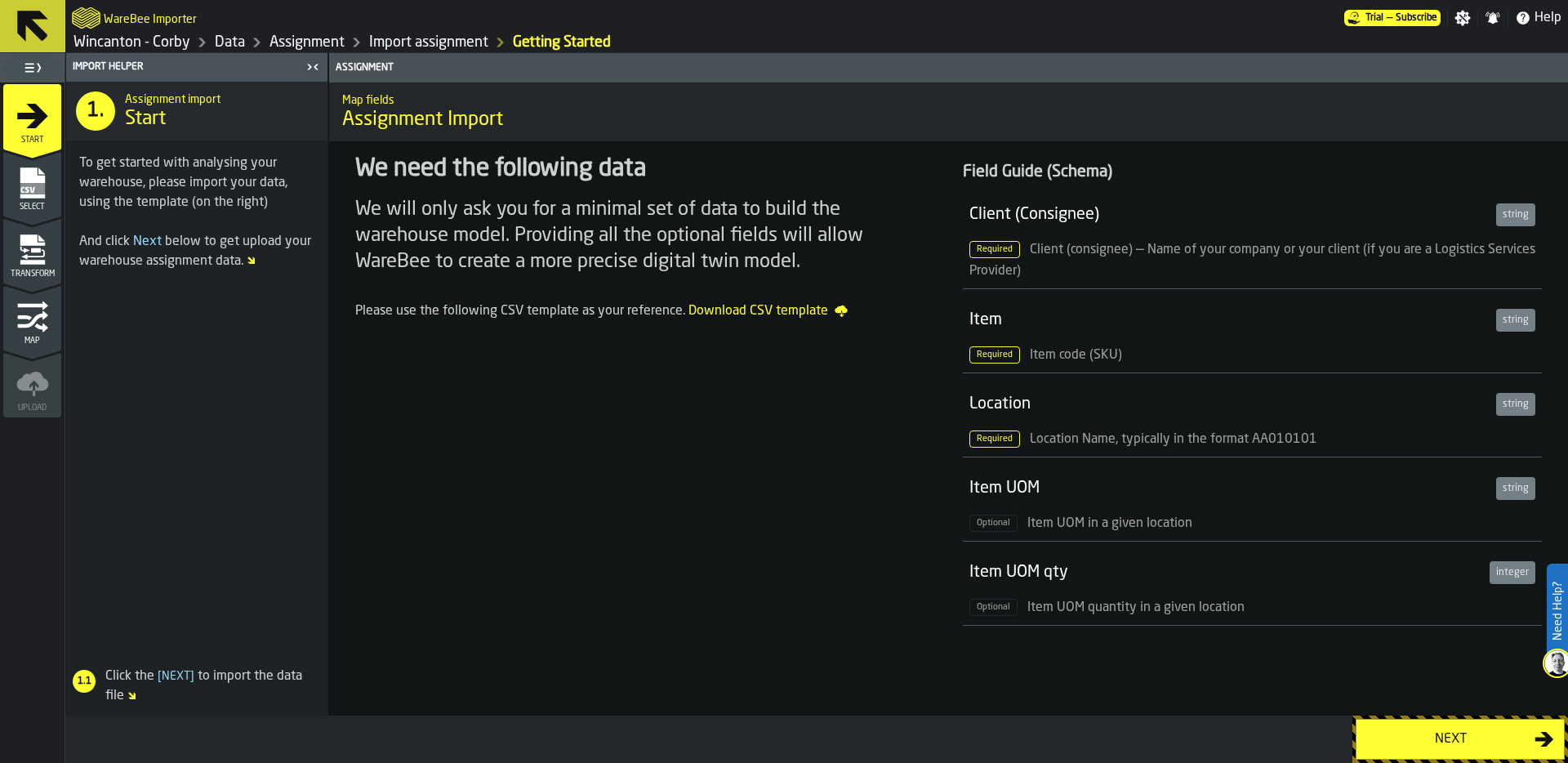
click at [1433, 736] on div "Next" at bounding box center [1450, 739] width 168 height 20
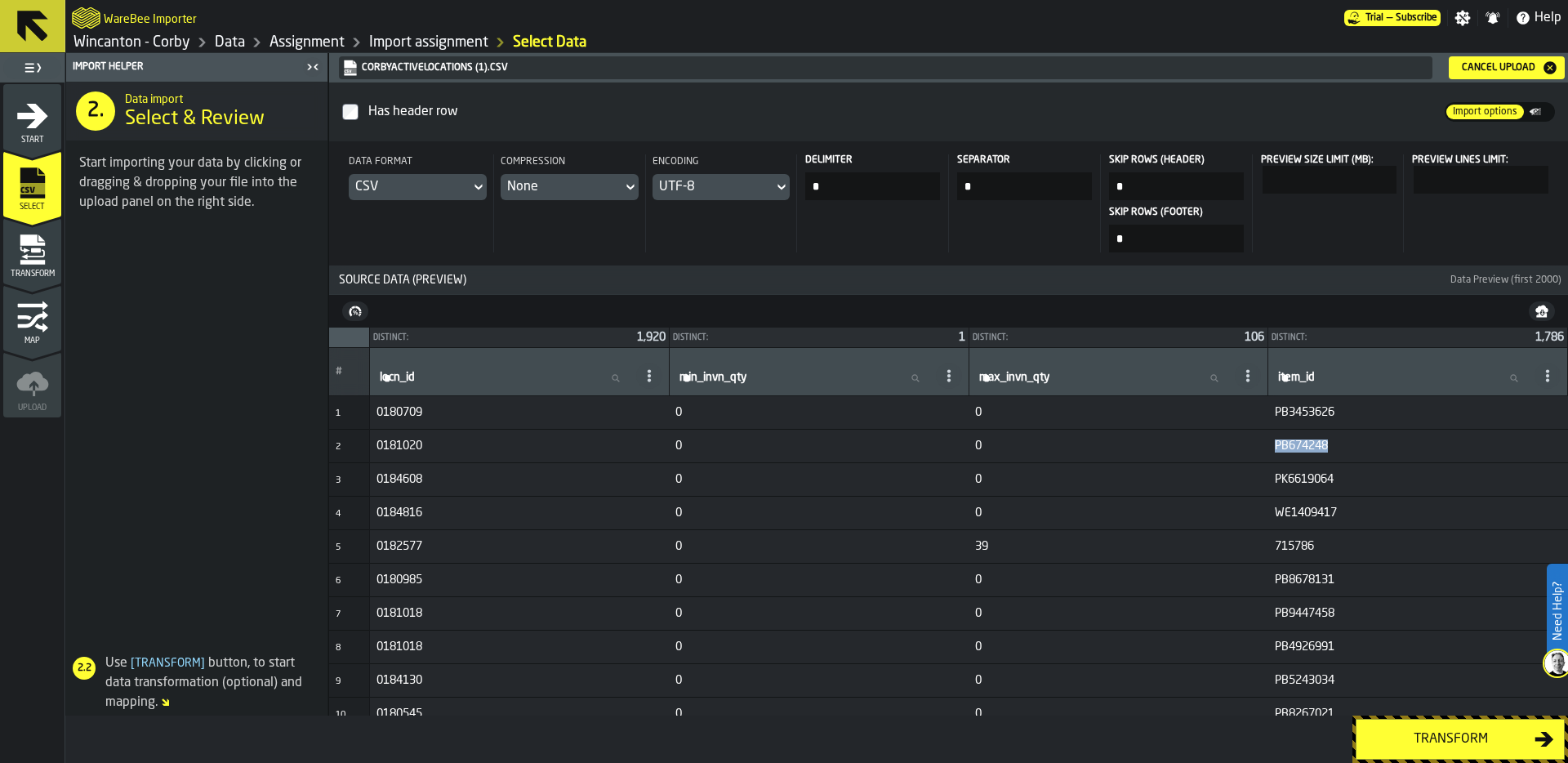
drag, startPoint x: 1271, startPoint y: 443, endPoint x: 1369, endPoint y: 442, distance: 98.0
click at [1369, 442] on span "PB674248" at bounding box center [1418, 445] width 286 height 13
click at [229, 40] on link "Data" at bounding box center [230, 42] width 31 height 18
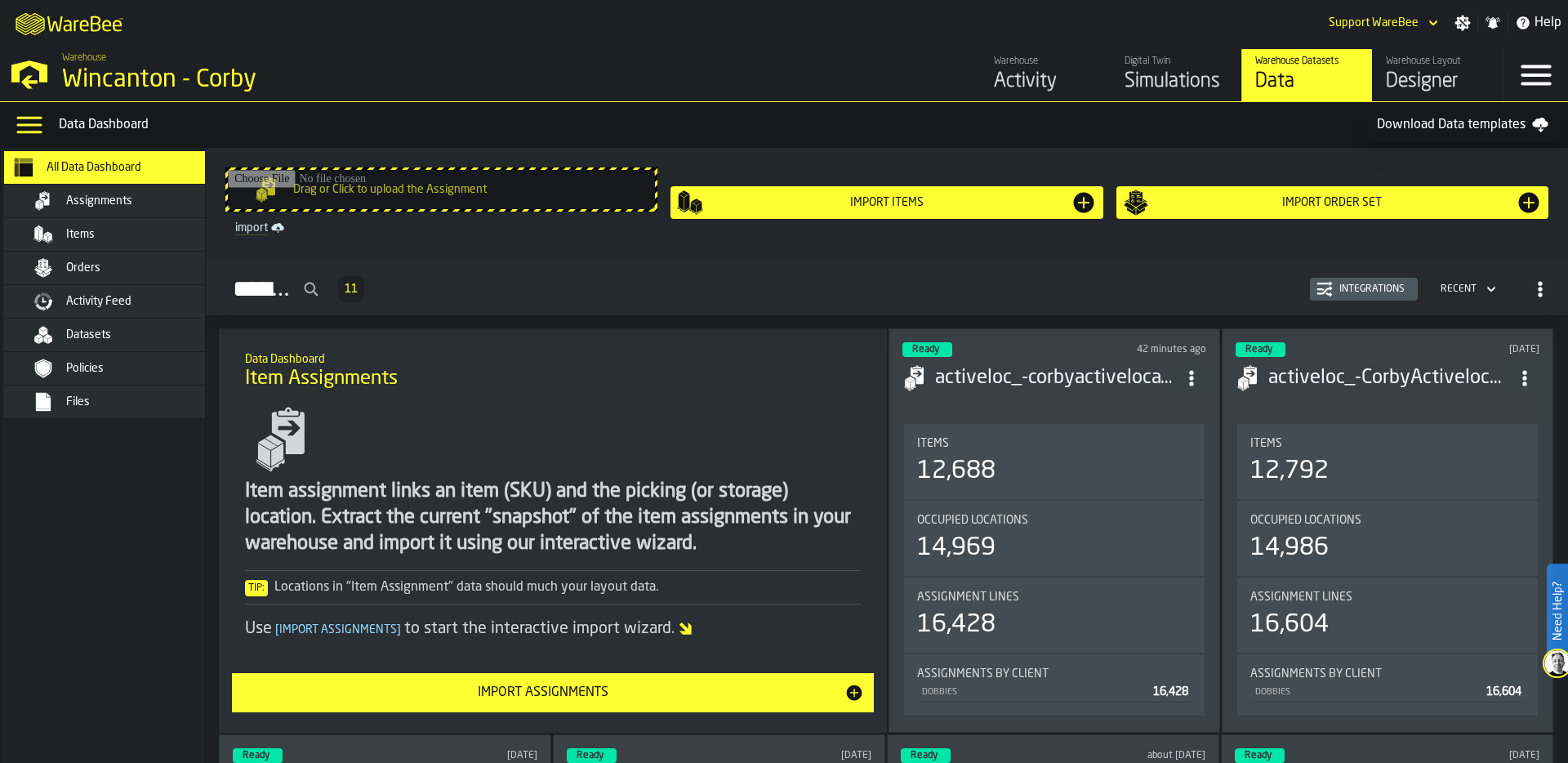
click at [111, 229] on div "Items" at bounding box center [146, 234] width 160 height 13
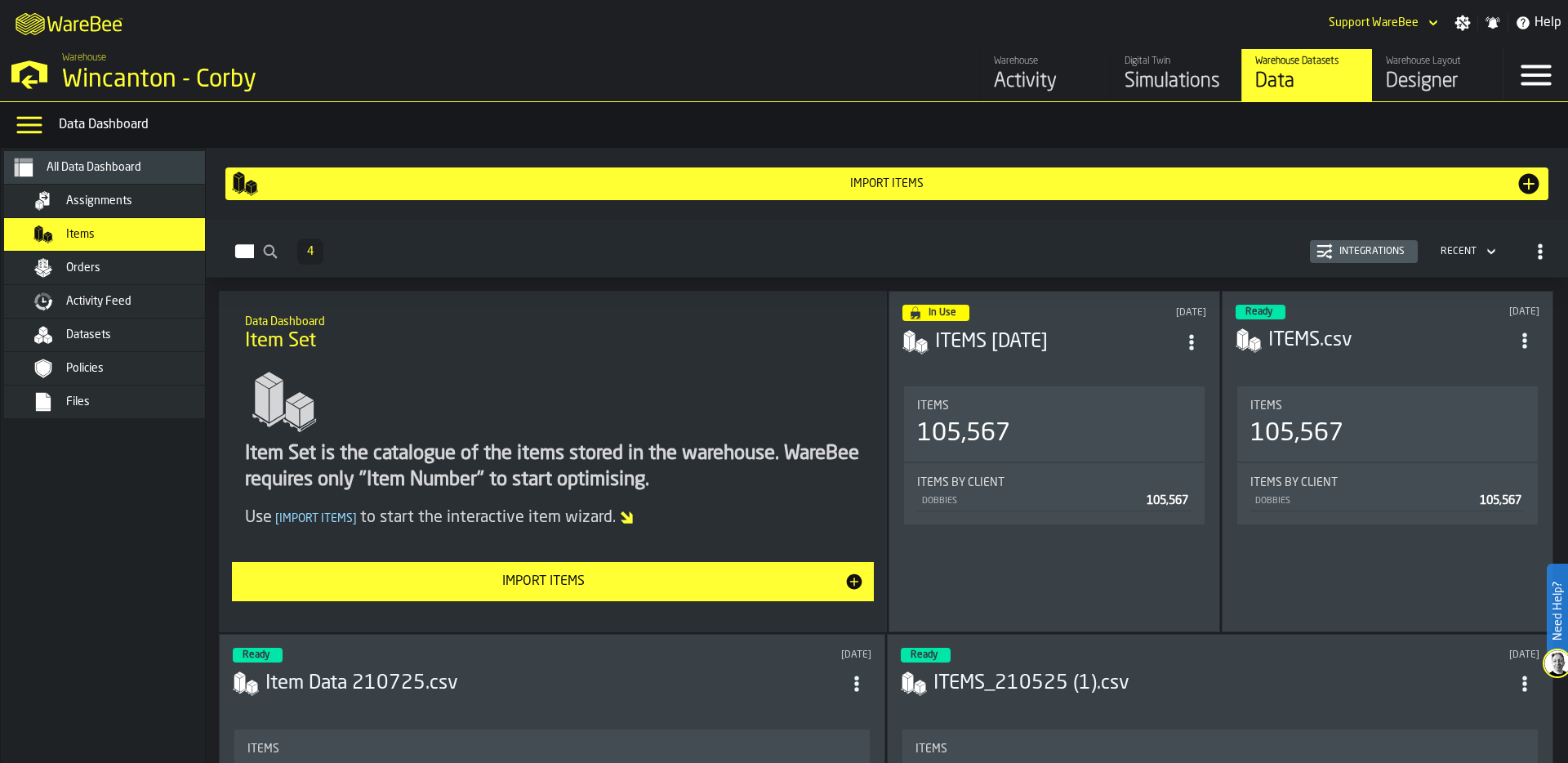
click at [1117, 400] on div "Items" at bounding box center [1054, 406] width 274 height 13
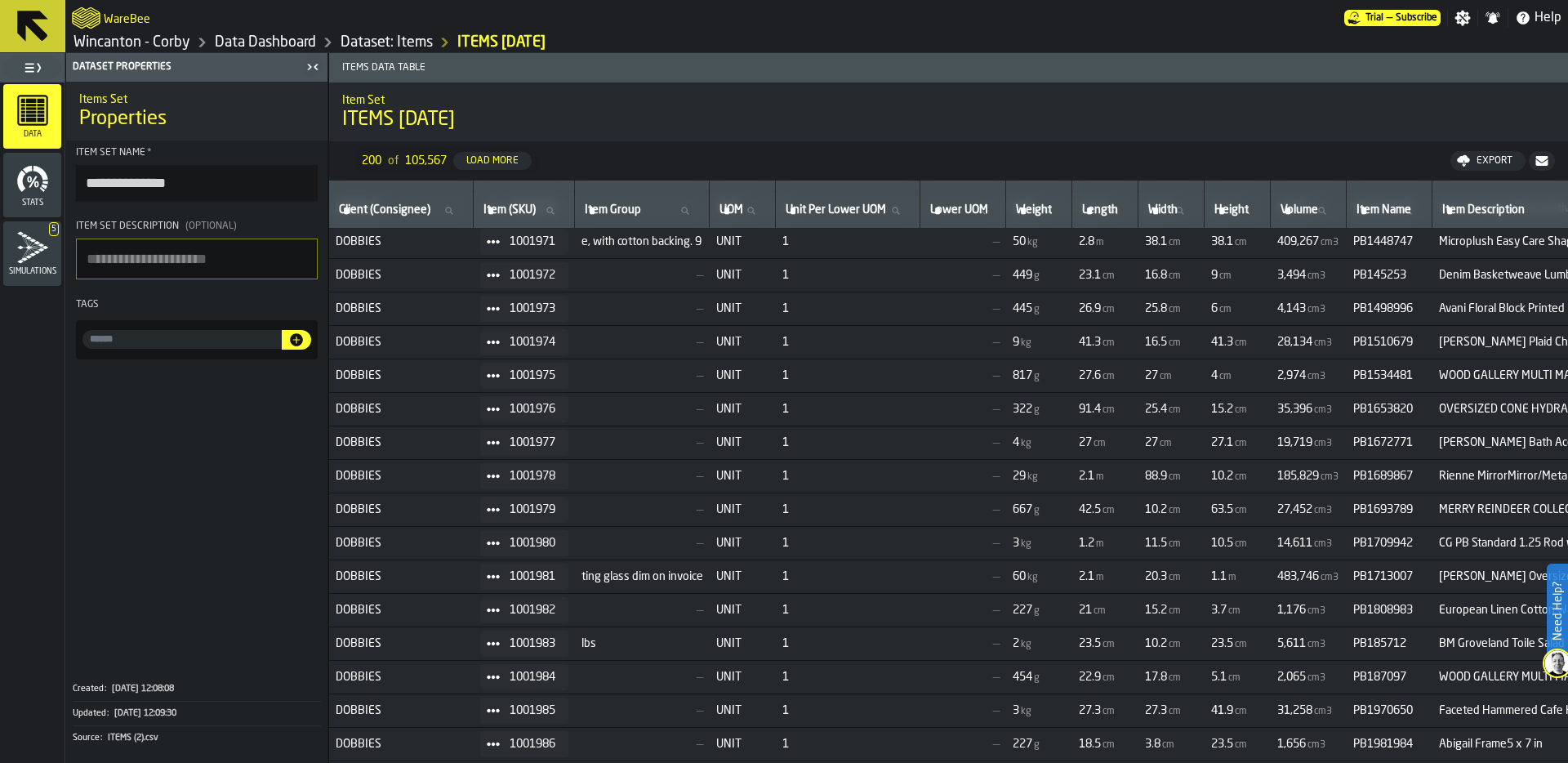
scroll to position [440, 0]
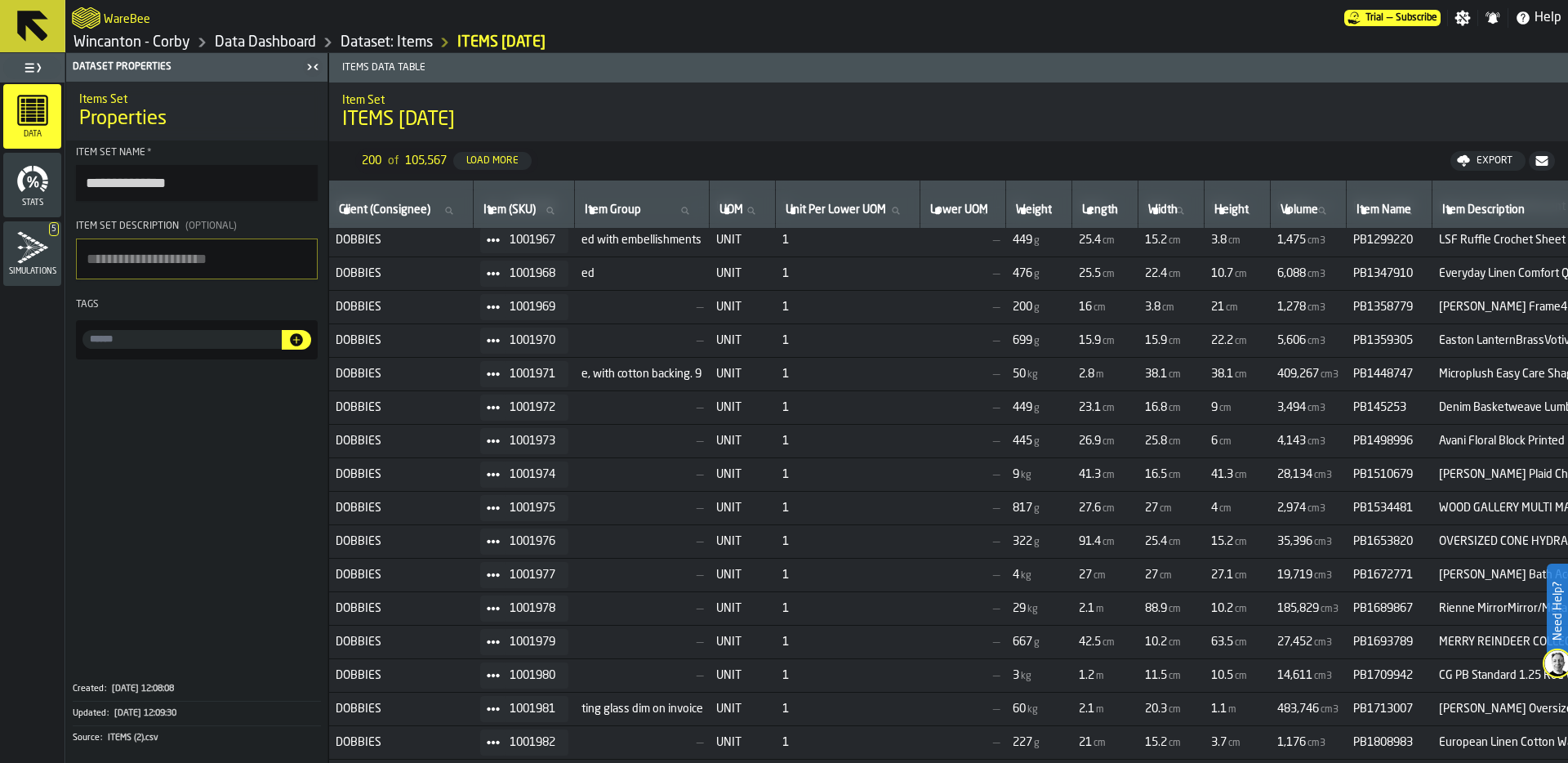
click at [154, 45] on link "Wincanton - Corby" at bounding box center [131, 42] width 116 height 18
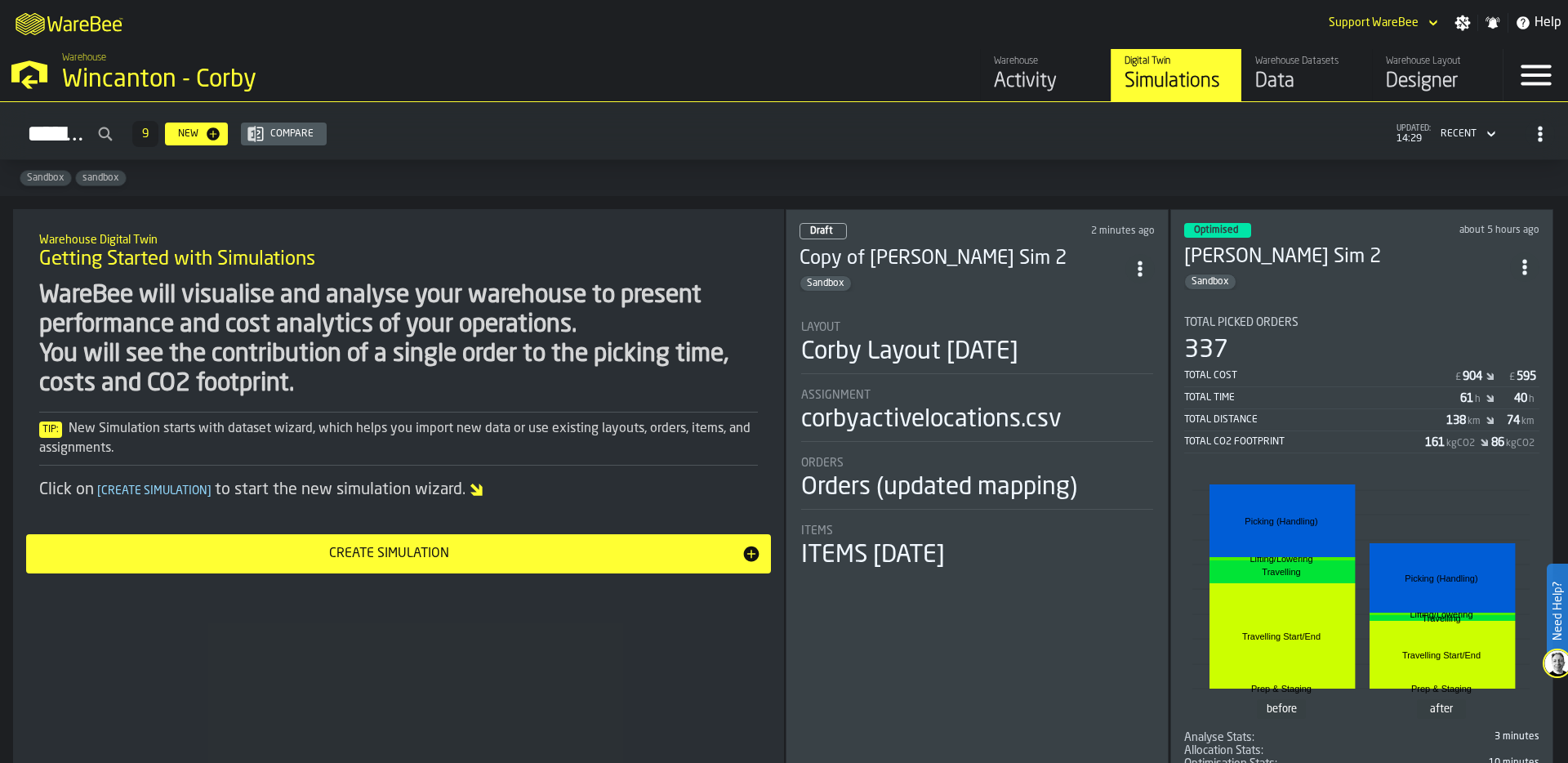
click at [1289, 85] on div "Data" at bounding box center [1307, 81] width 104 height 26
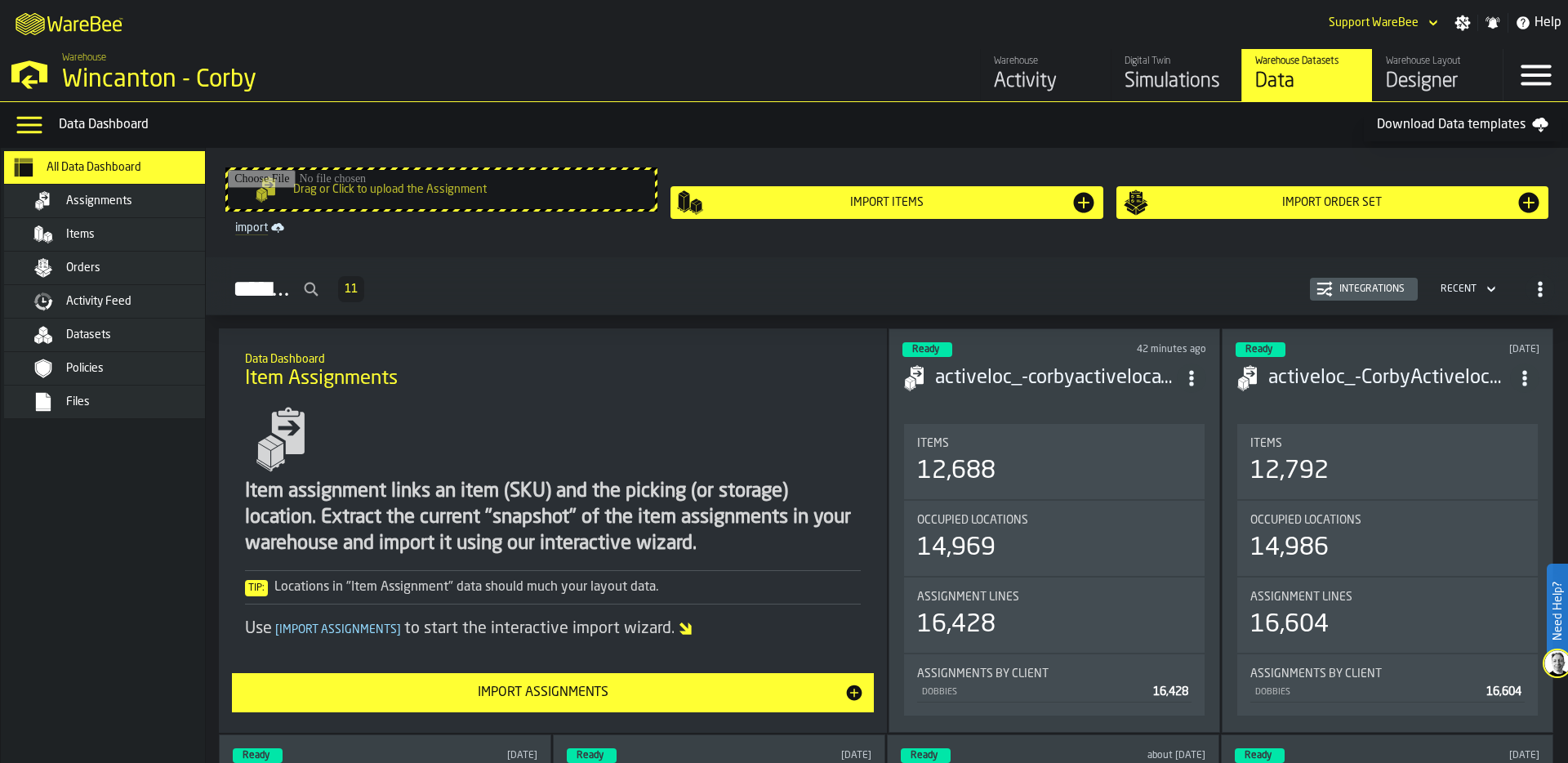
click at [130, 233] on div "Items" at bounding box center [146, 234] width 160 height 13
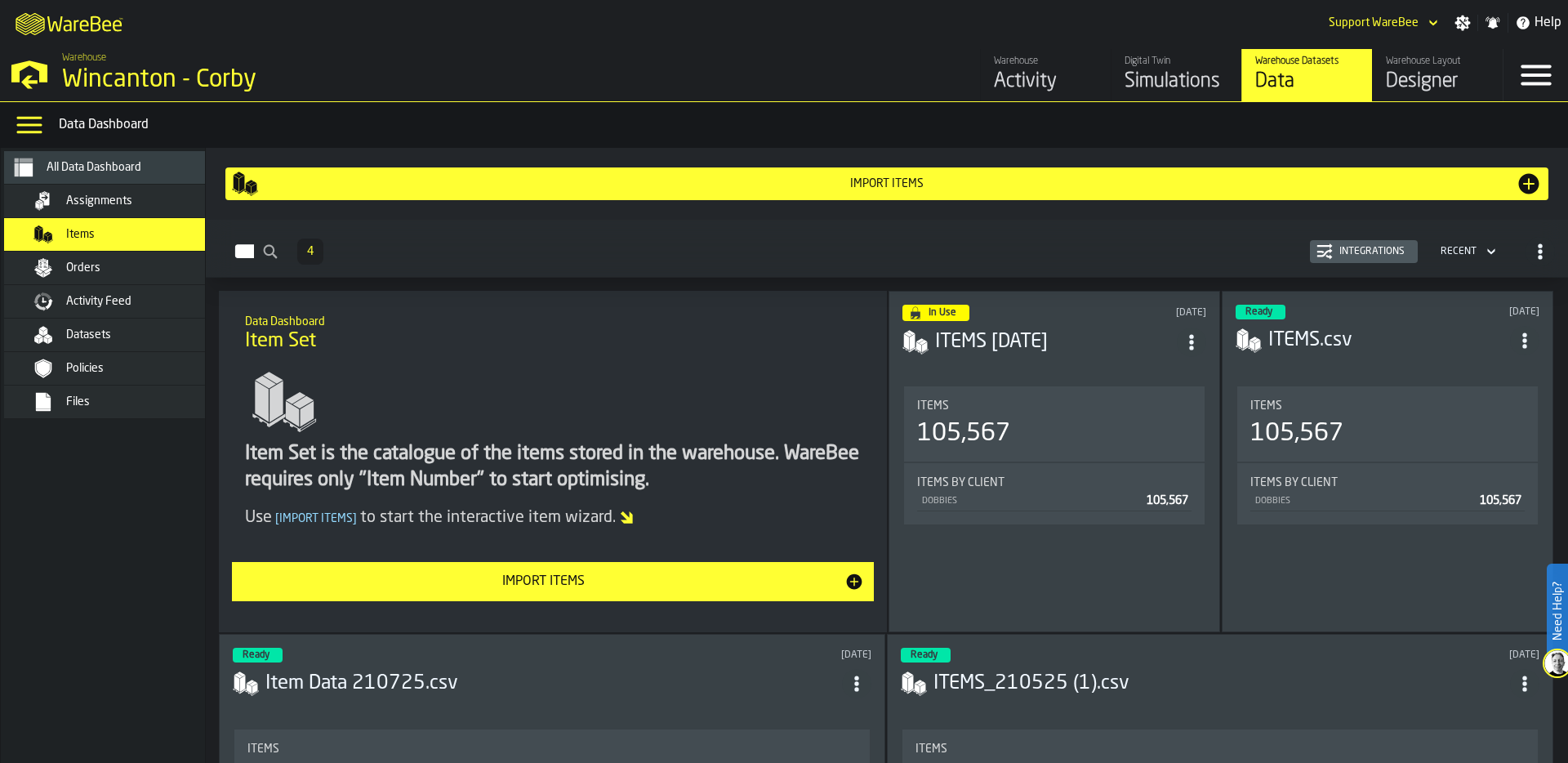
click at [1369, 254] on div "Integrations" at bounding box center [1371, 252] width 78 height 12
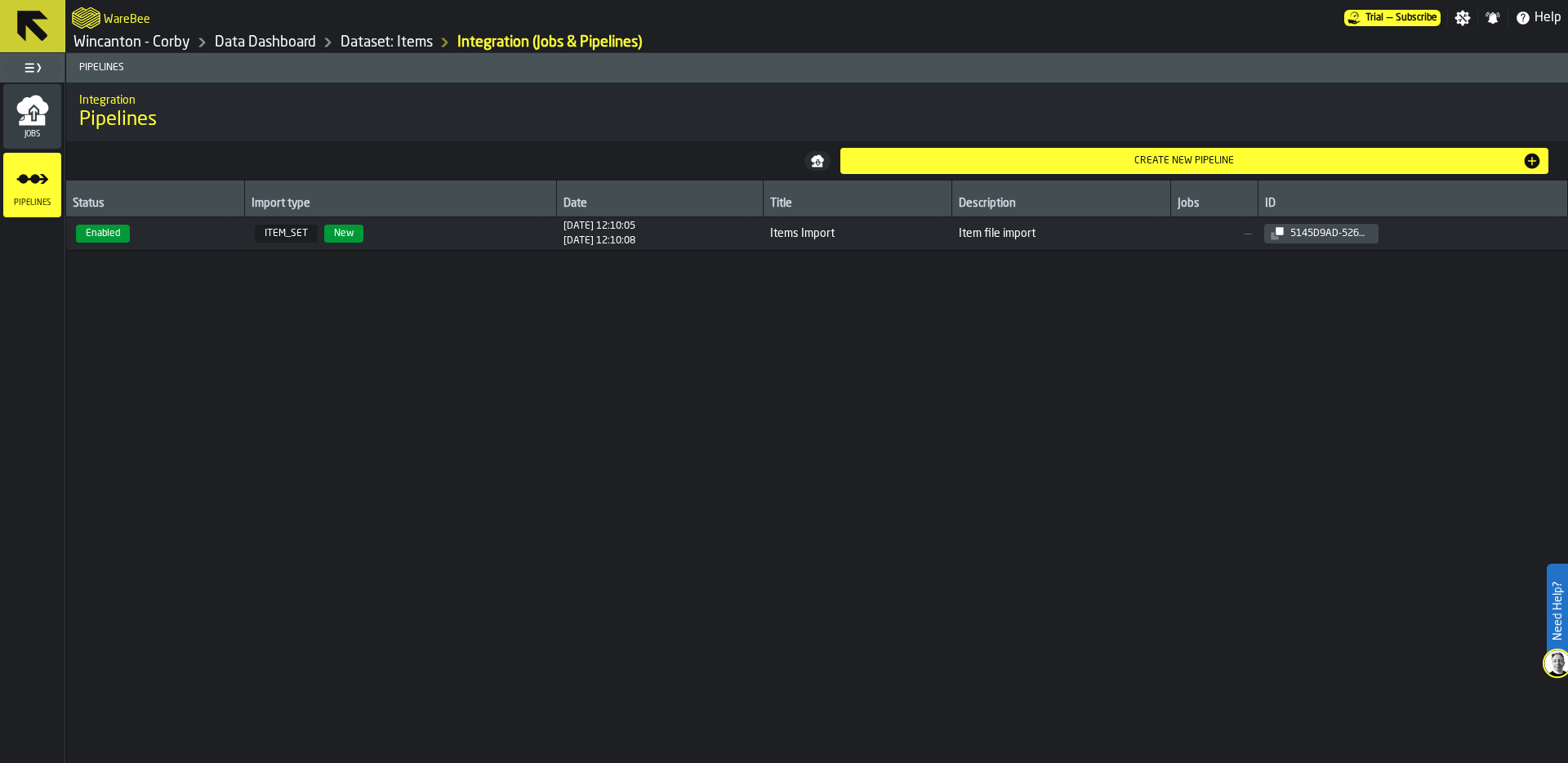
click at [14, 109] on div "Jobs" at bounding box center [32, 116] width 58 height 45
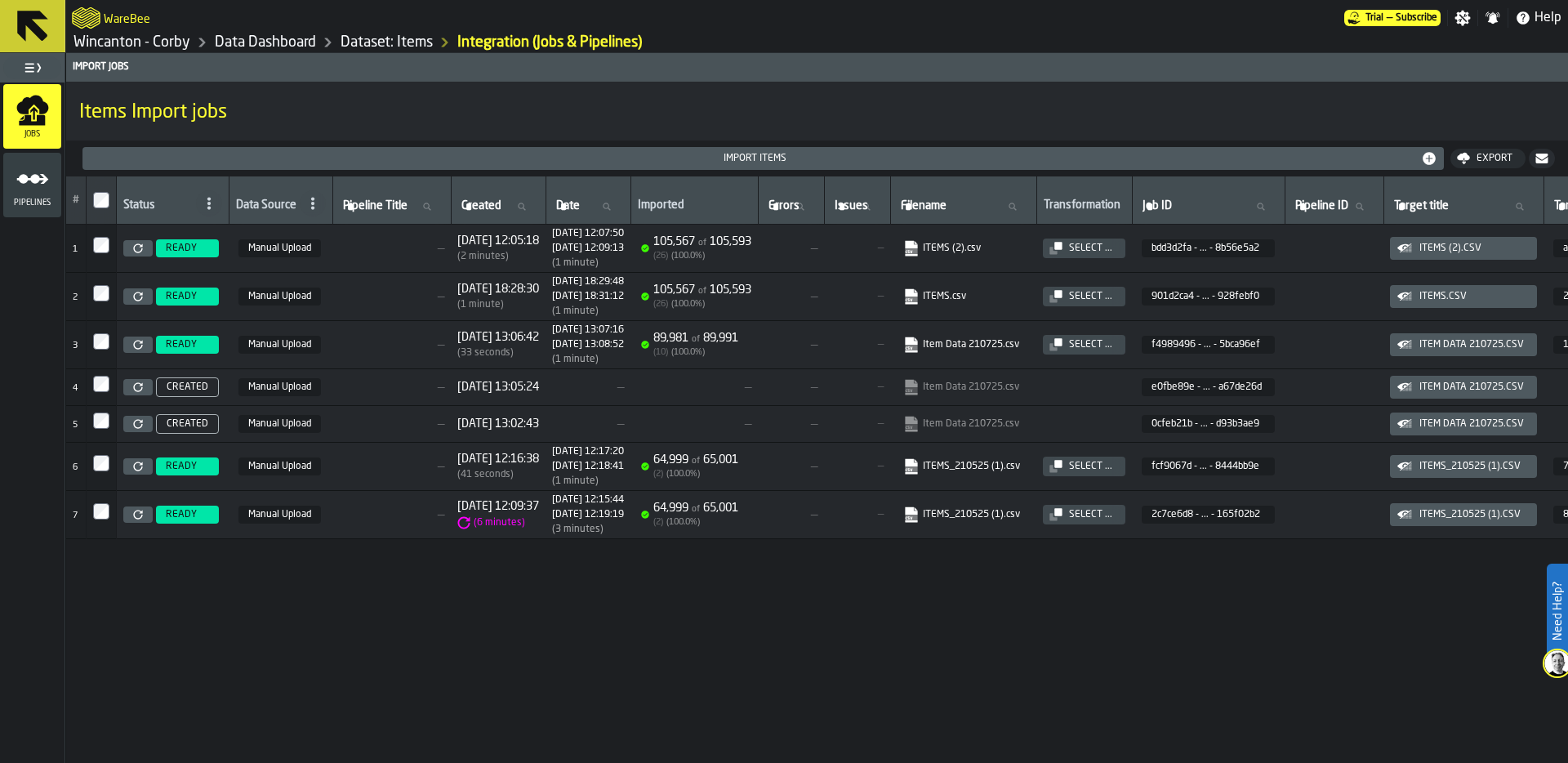
click at [136, 249] on icon at bounding box center [138, 249] width 10 height 10
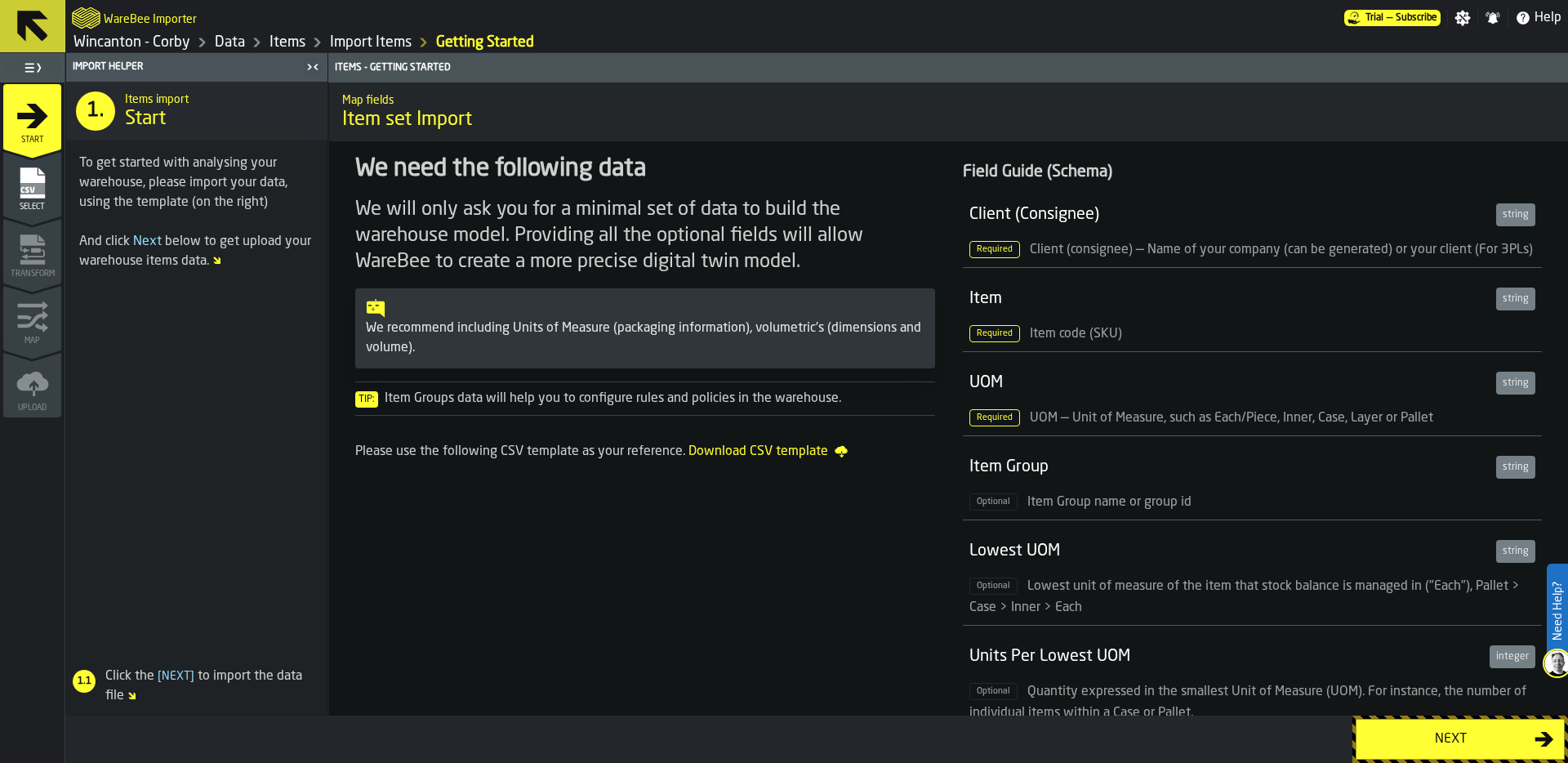
click at [1433, 740] on div "Next" at bounding box center [1450, 739] width 168 height 20
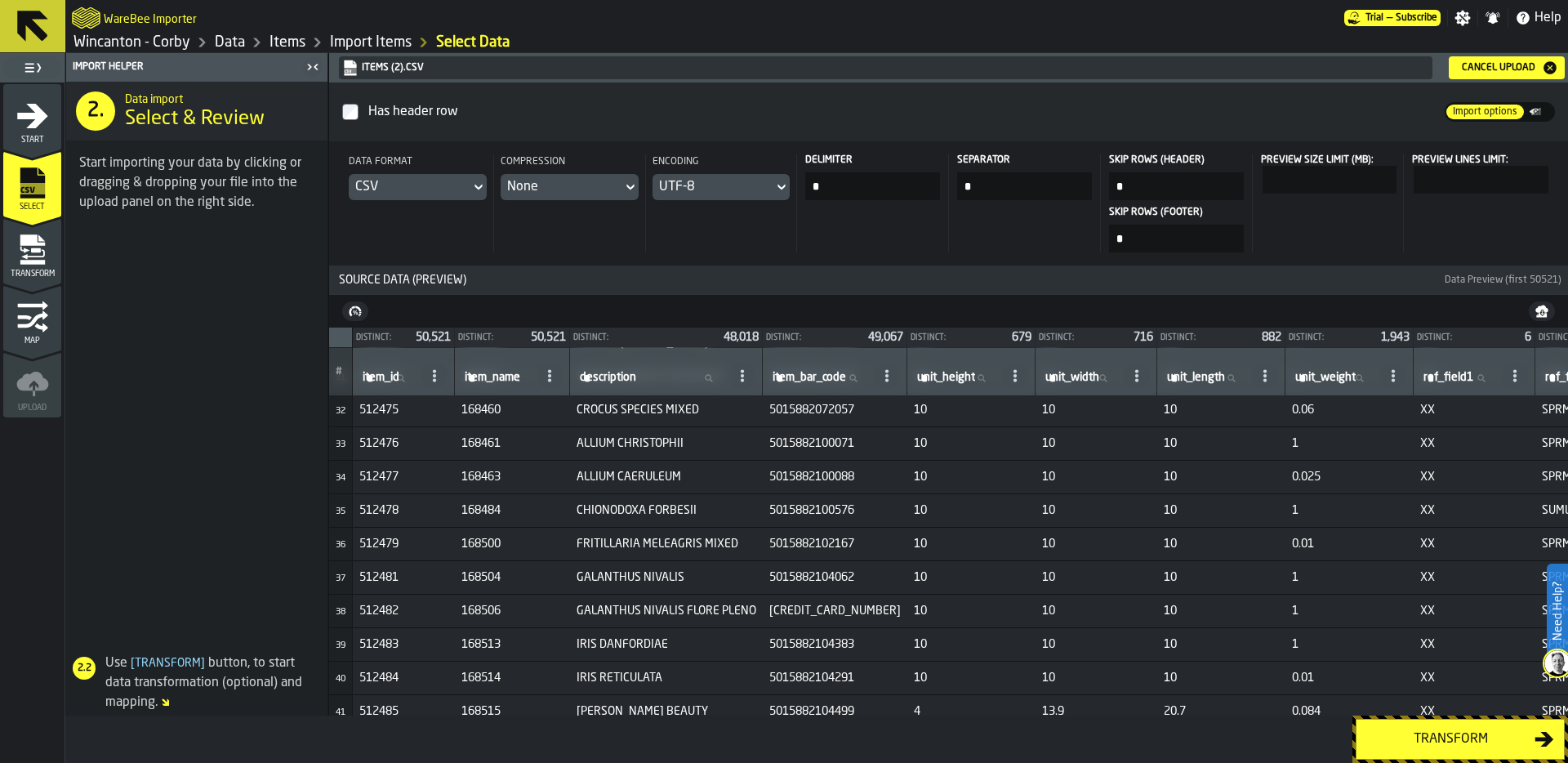
scroll to position [1042, 0]
click at [632, 375] on label "description description" at bounding box center [650, 378] width 149 height 22
click at [632, 375] on input "description description" at bounding box center [650, 378] width 149 height 22
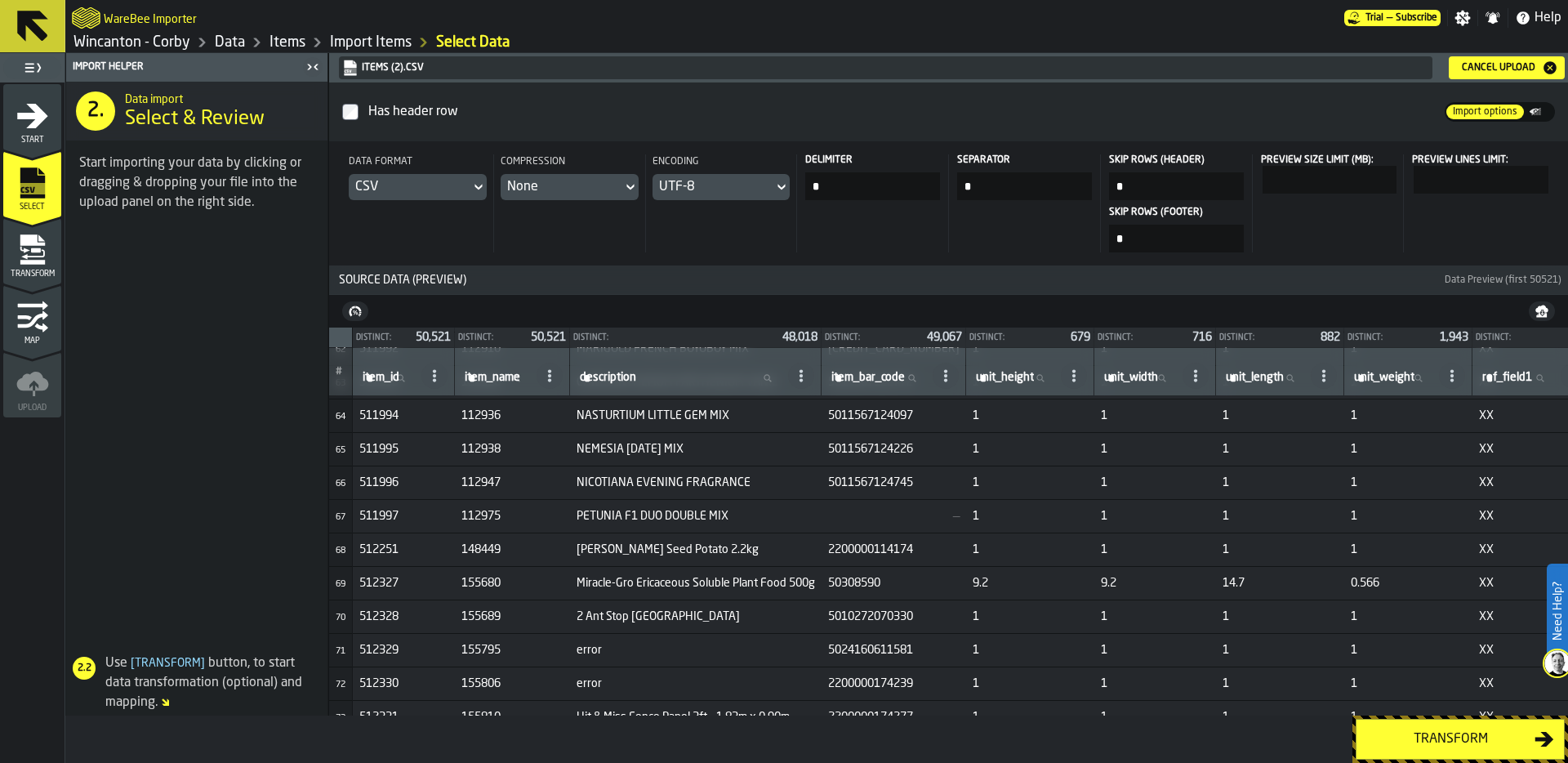
scroll to position [2103, 0]
click at [1439, 736] on div "Transform" at bounding box center [1450, 739] width 168 height 20
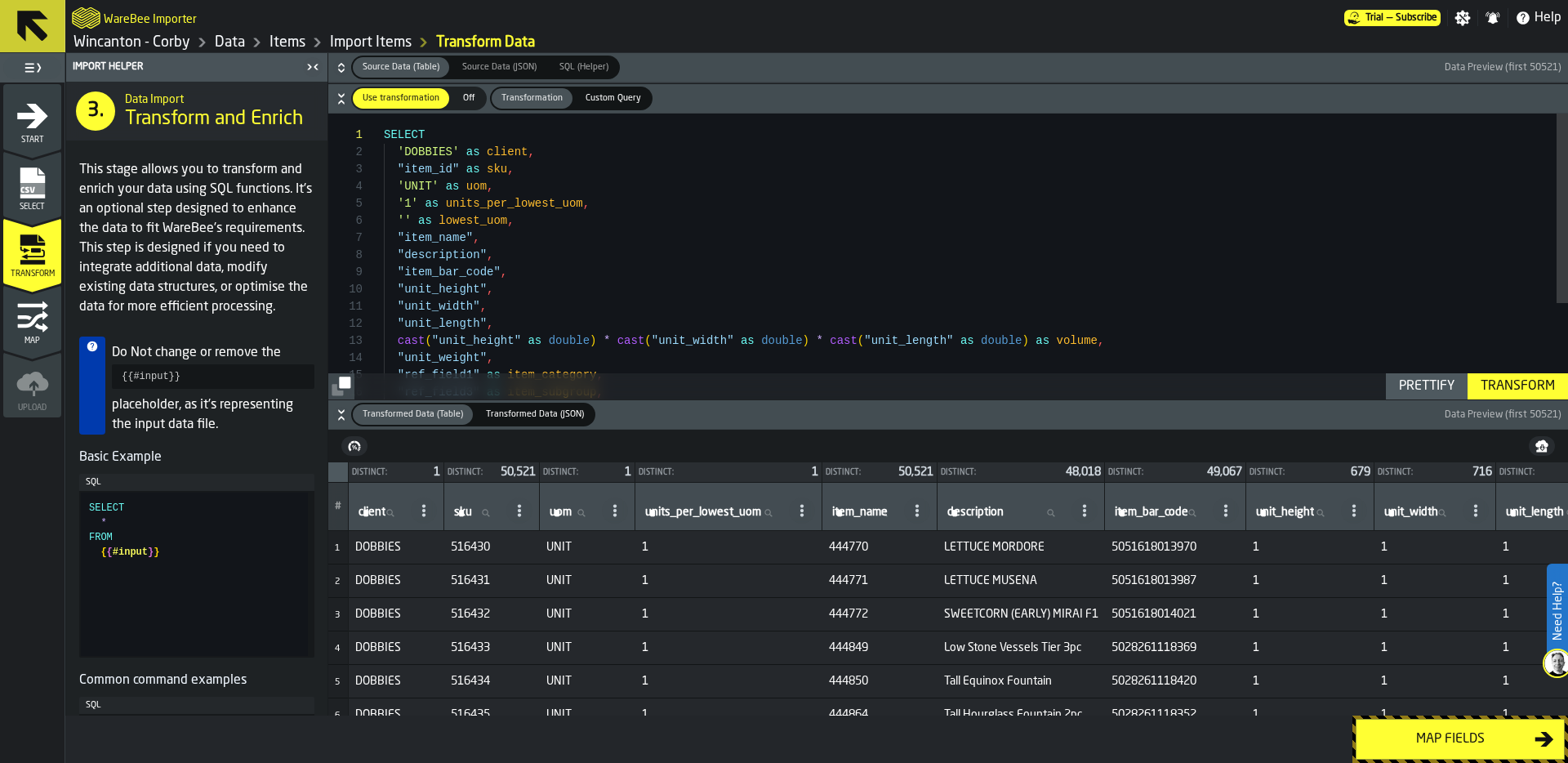
scroll to position [35, 0]
click at [400, 168] on div "SELECT 'DOBBIES' as client , "item_id" as sku , 'UNIT' as uom , '1' as units_pe…" at bounding box center [976, 328] width 1184 height 429
drag, startPoint x: 399, startPoint y: 168, endPoint x: 607, endPoint y: 167, distance: 208.0
click at [607, 167] on div "SELECT 'DOBBIES' as client , "item_id" as sku , 'UNIT' as uom , '1' as units_pe…" at bounding box center [976, 328] width 1184 height 429
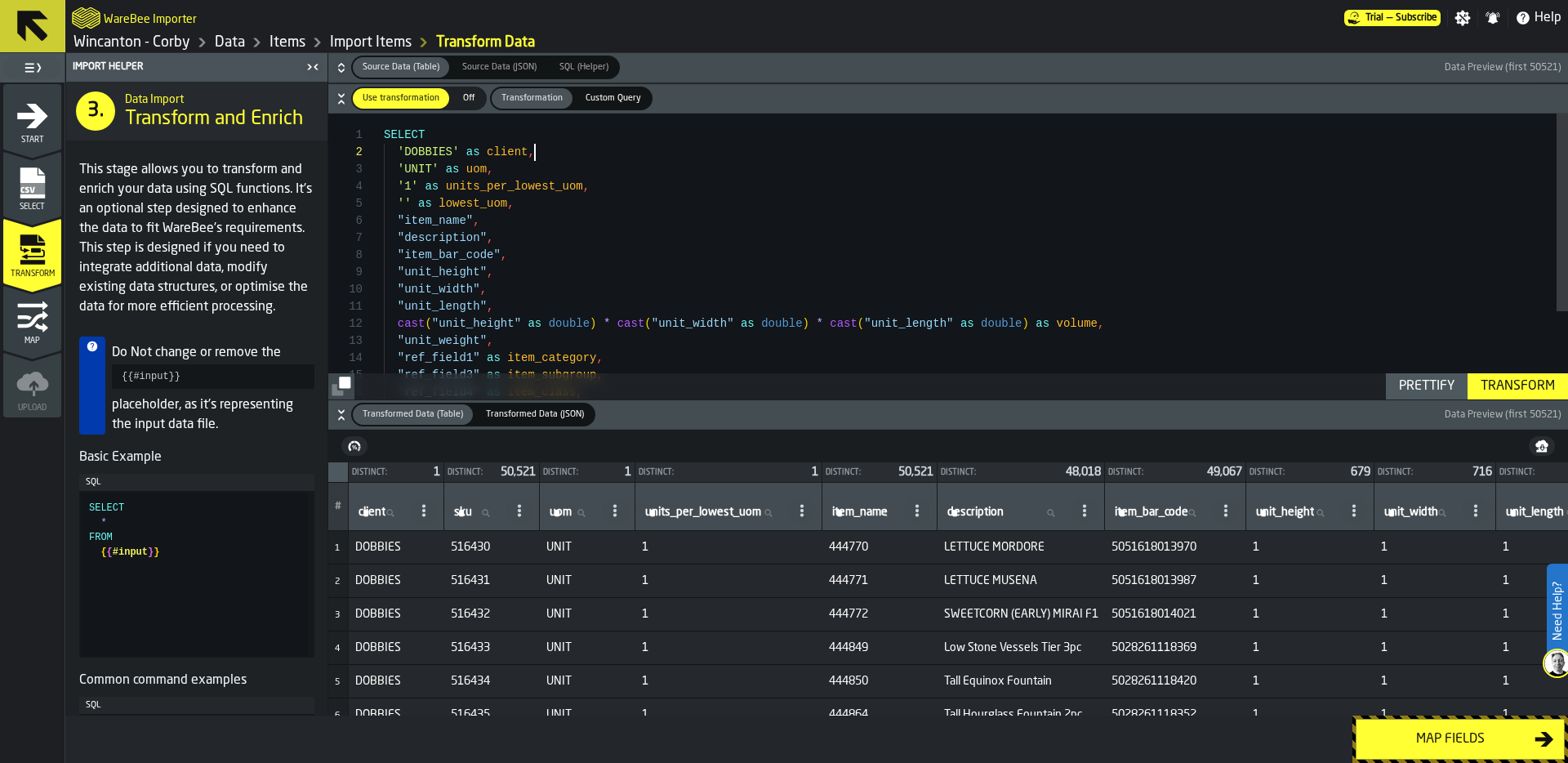
scroll to position [17, 0]
click at [471, 225] on div "SELECT 'DOBBIES' as client , 'UNIT' as uom , '1' as units_per_lowest_uom , '' a…" at bounding box center [976, 320] width 1184 height 413
type textarea "**********"
click at [1535, 392] on div "Transform" at bounding box center [1517, 386] width 88 height 20
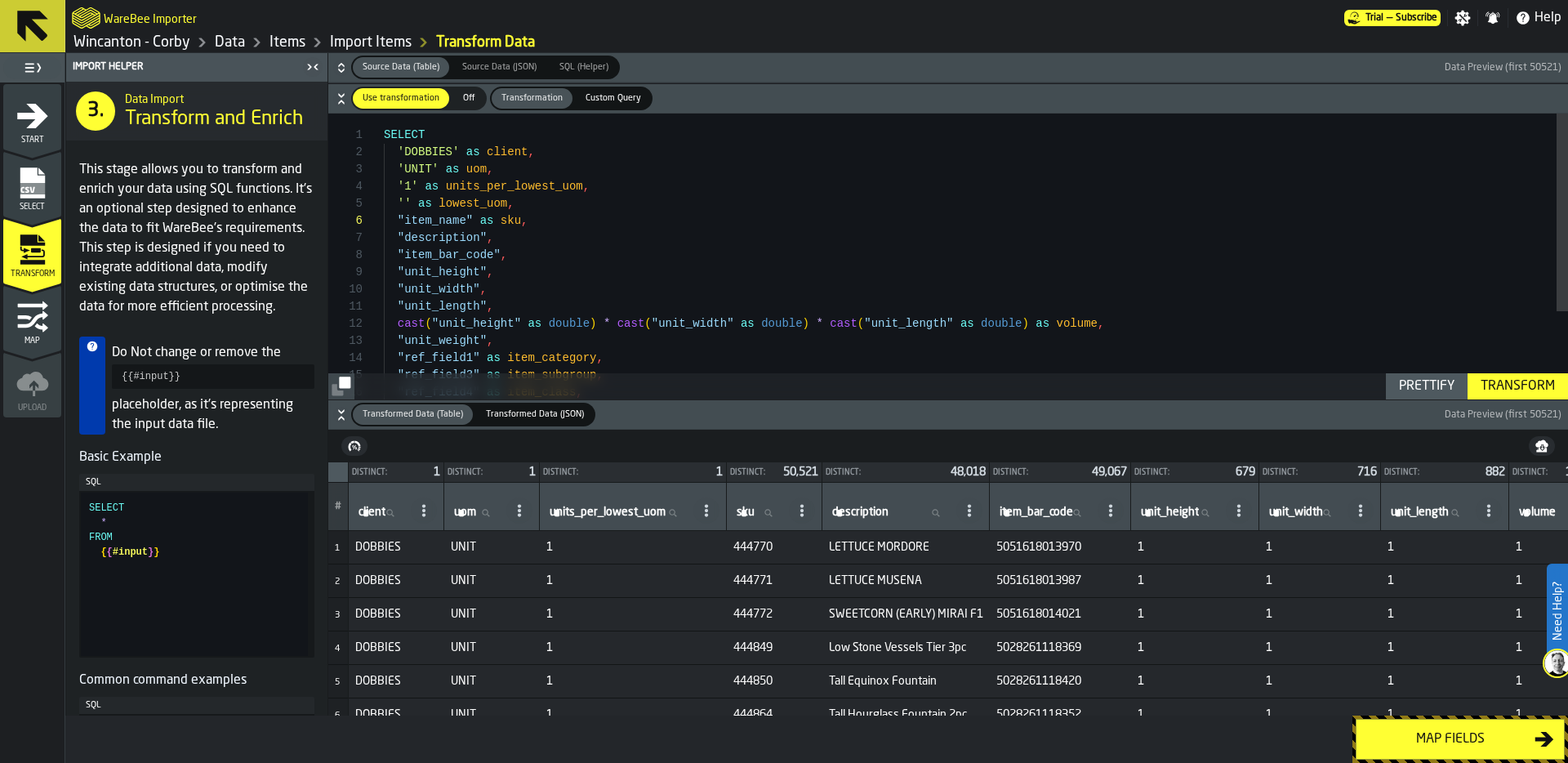
click at [1455, 735] on div "Map fields" at bounding box center [1450, 739] width 168 height 20
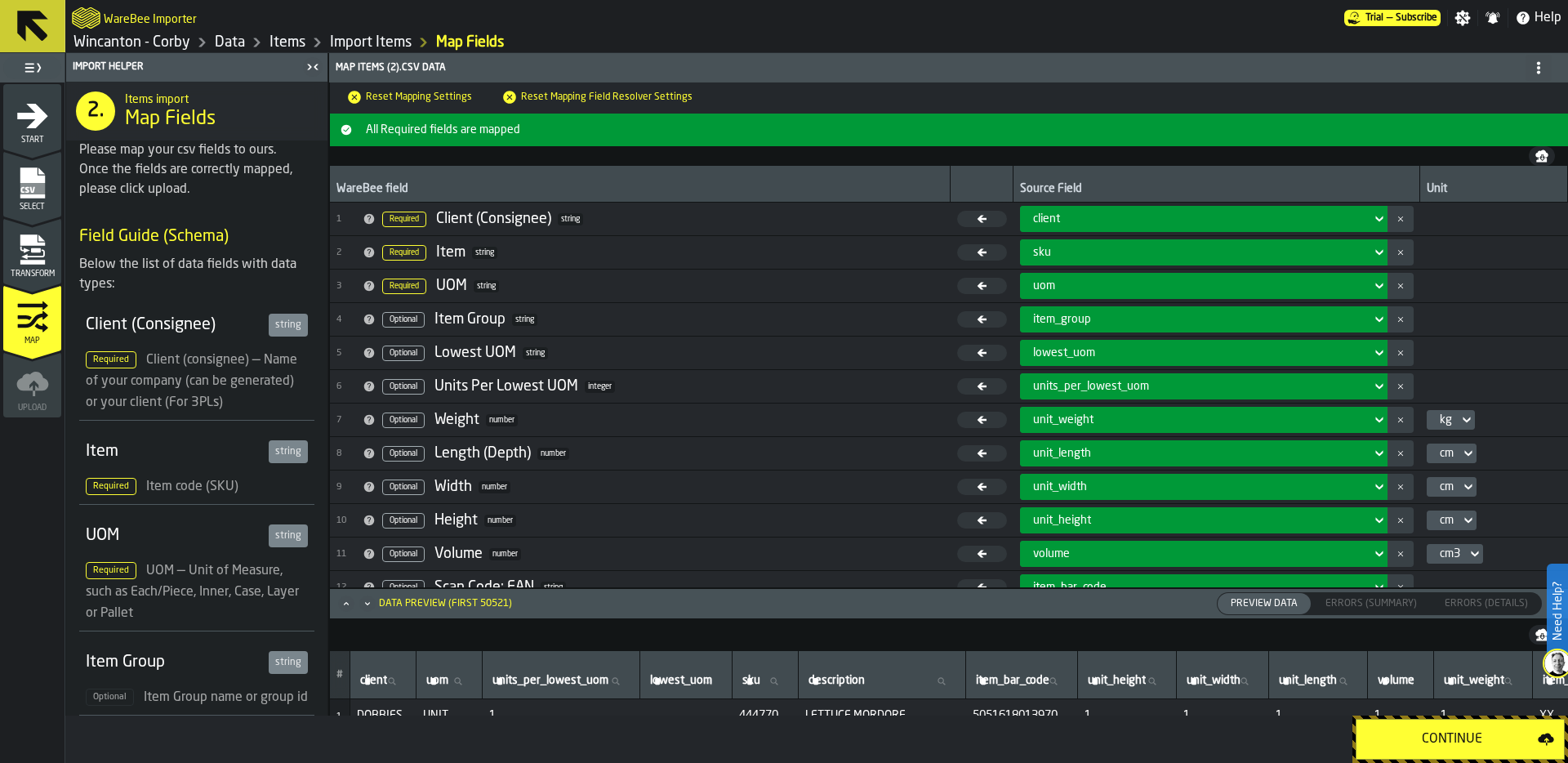
click at [1463, 746] on div "Continue" at bounding box center [1452, 739] width 172 height 20
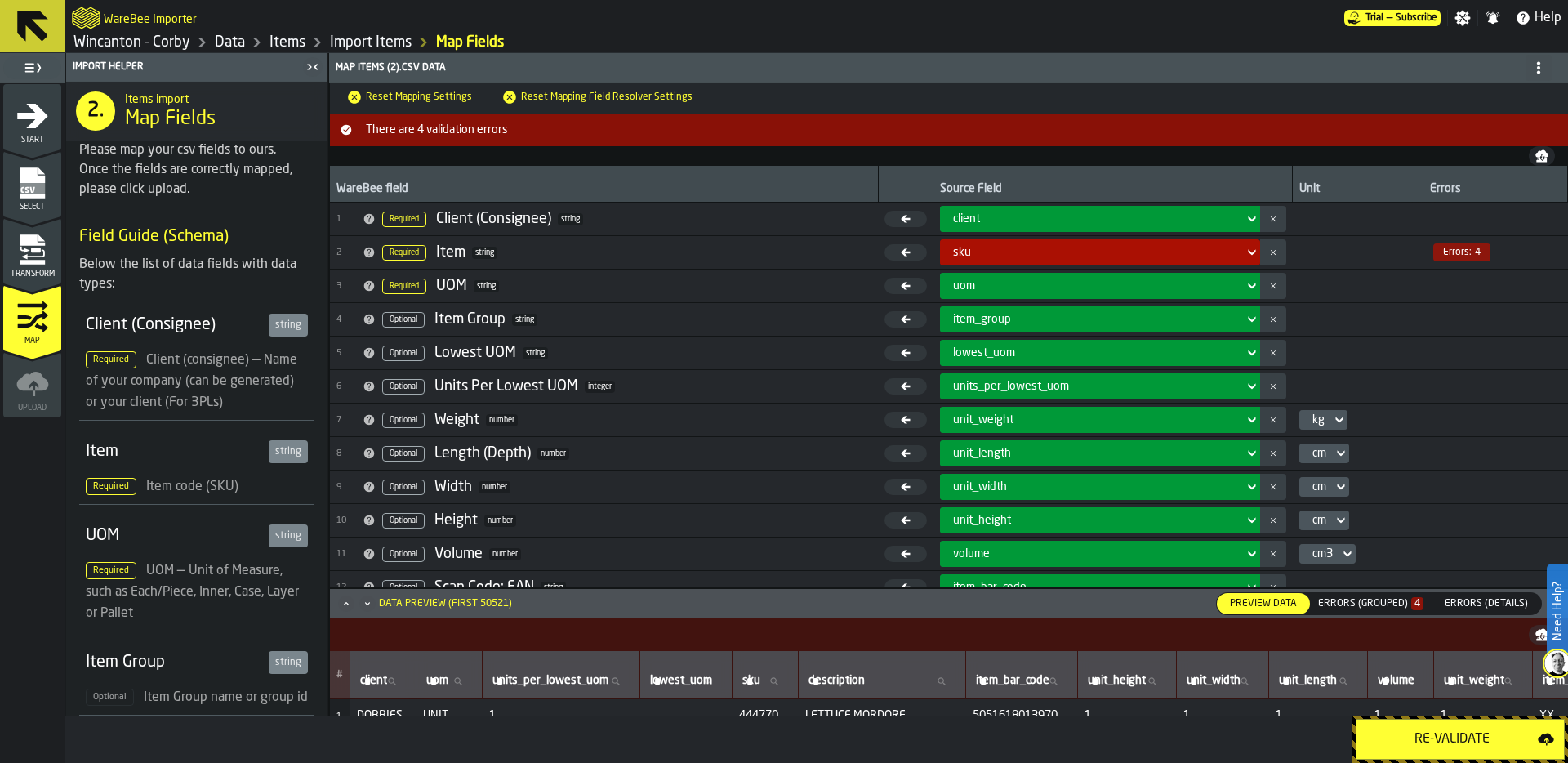
click at [1374, 605] on div "Errors (Grouped) 4" at bounding box center [1370, 604] width 106 height 12
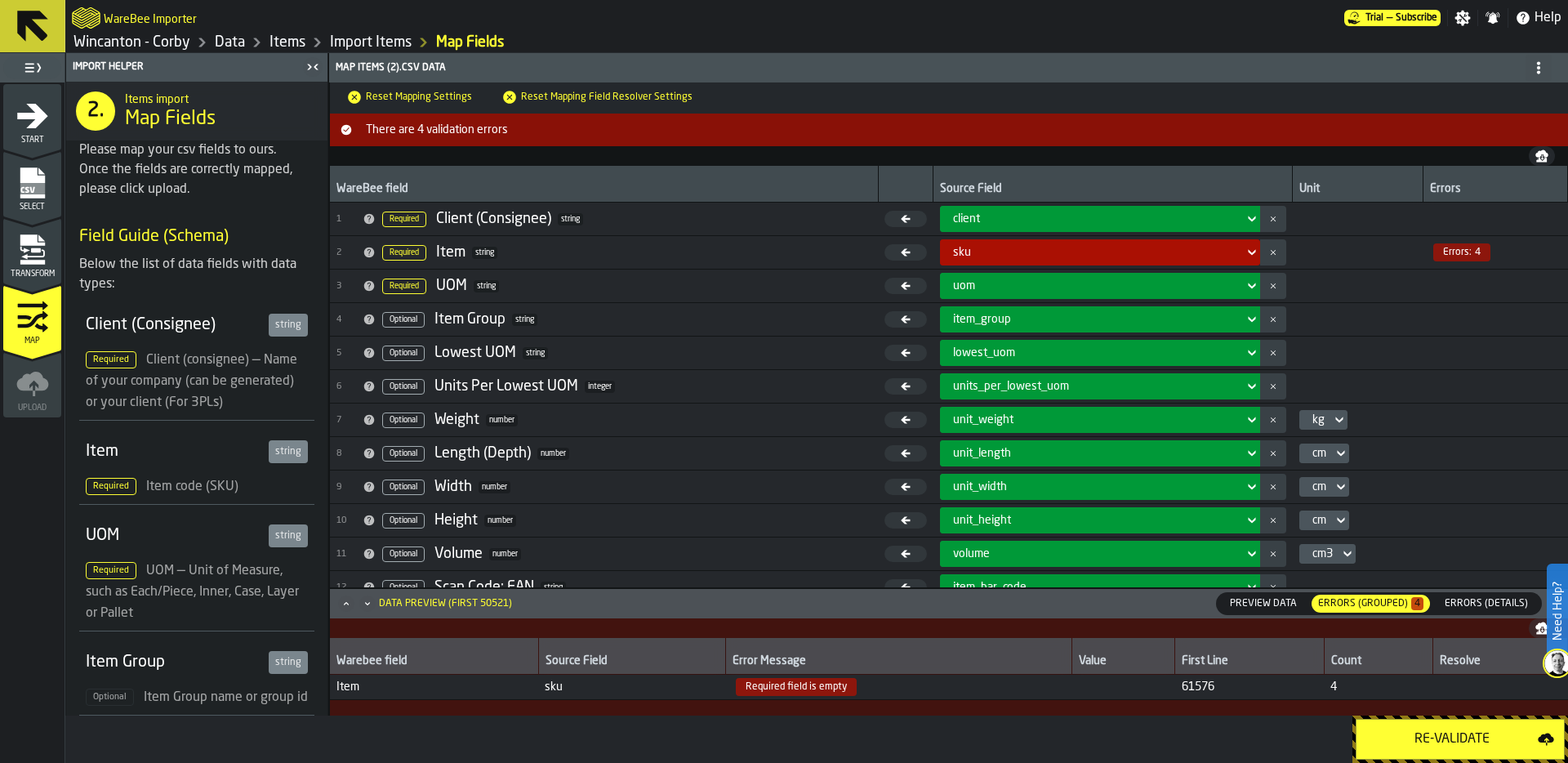
click at [26, 256] on icon "menu Transform" at bounding box center [34, 254] width 24 height 10
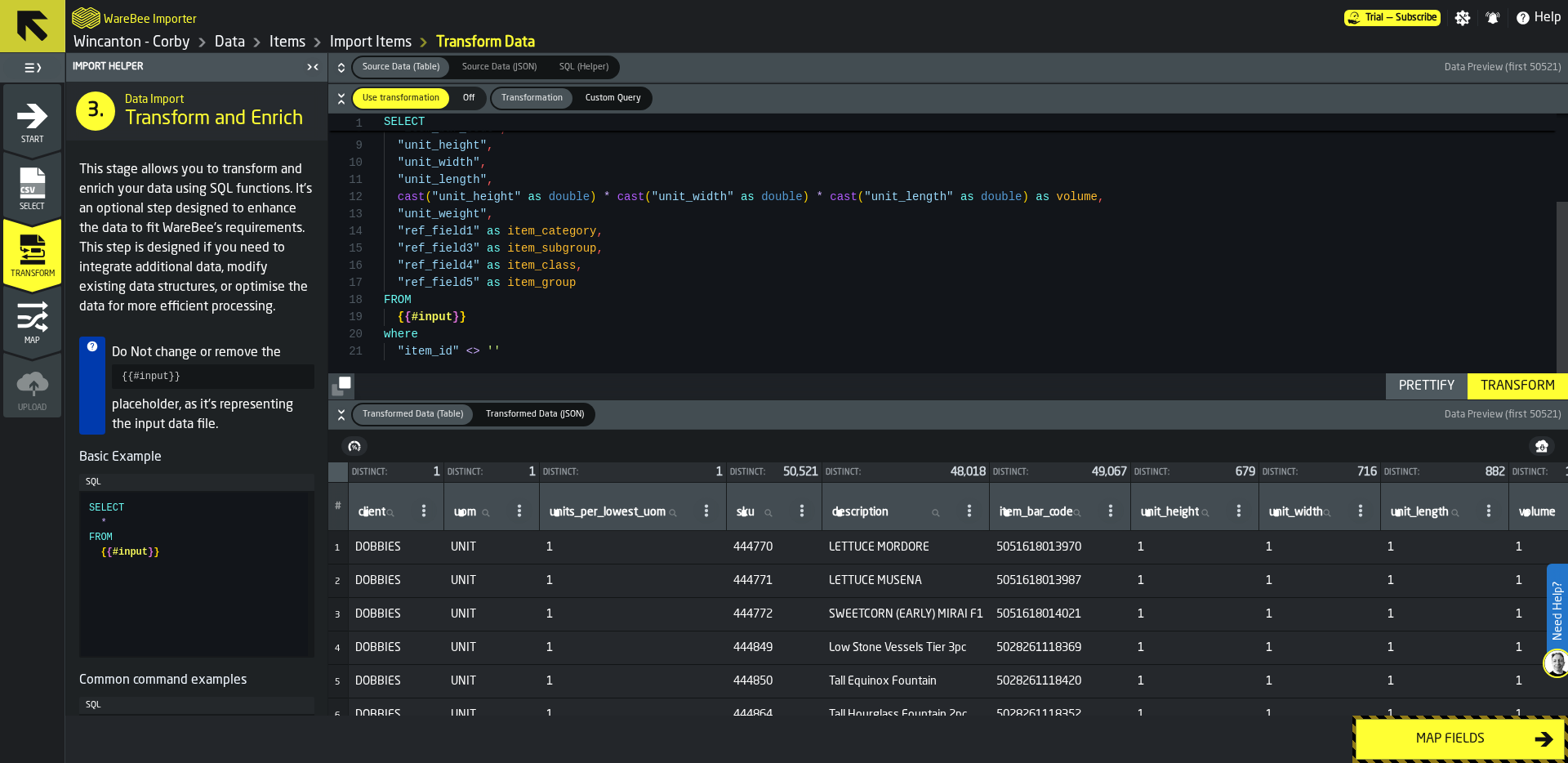
click at [1468, 742] on div "Map fields" at bounding box center [1450, 739] width 168 height 20
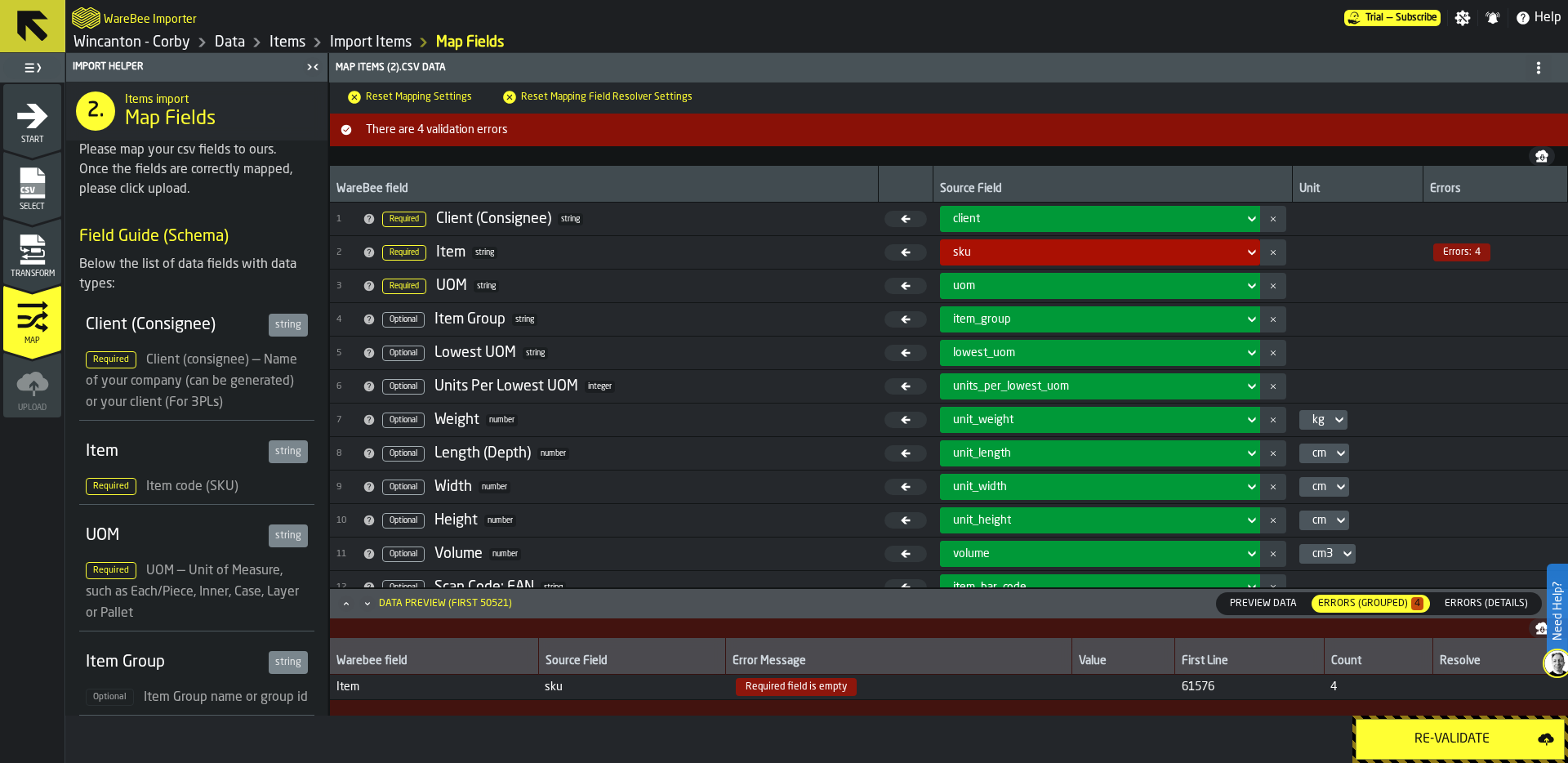
click at [1489, 603] on span "Errors (Details)" at bounding box center [1486, 603] width 97 height 15
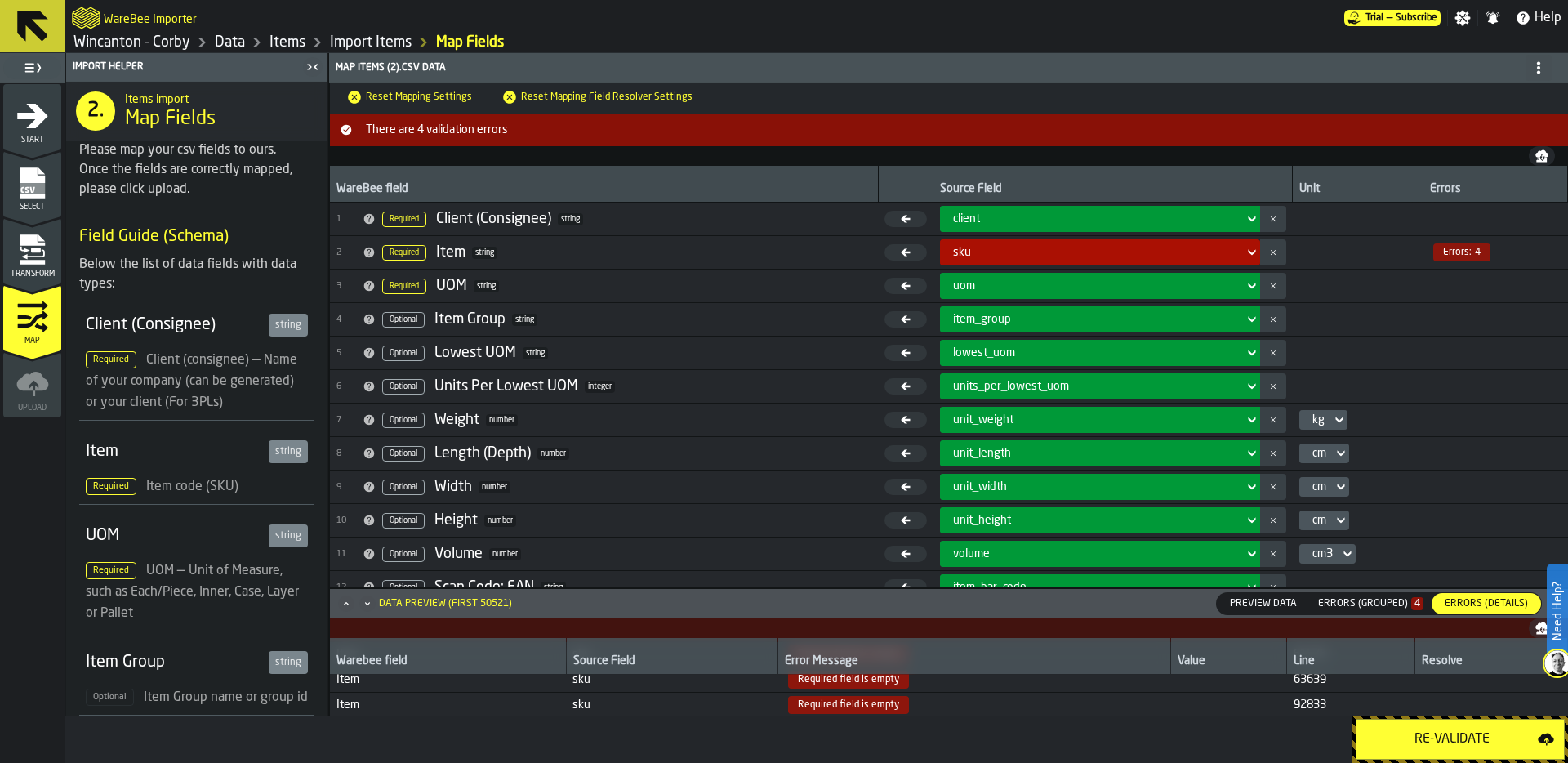
scroll to position [0, 0]
click at [25, 260] on icon "menu Transform" at bounding box center [32, 262] width 25 height 5
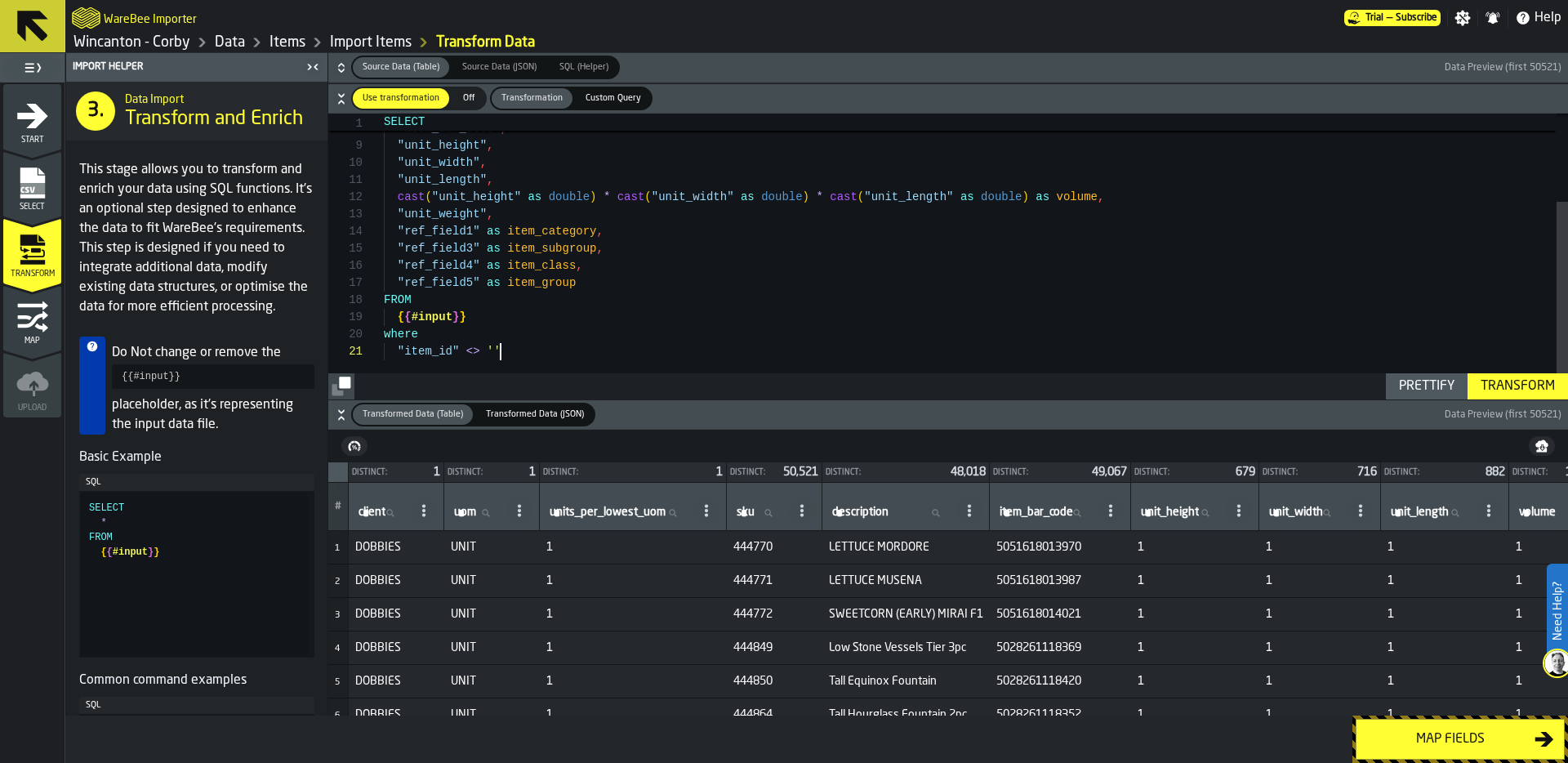
click at [562, 345] on div ""description" , "item_bar_code" , "unit_height" , "unit_width" , "unit_length" …" at bounding box center [976, 193] width 1184 height 413
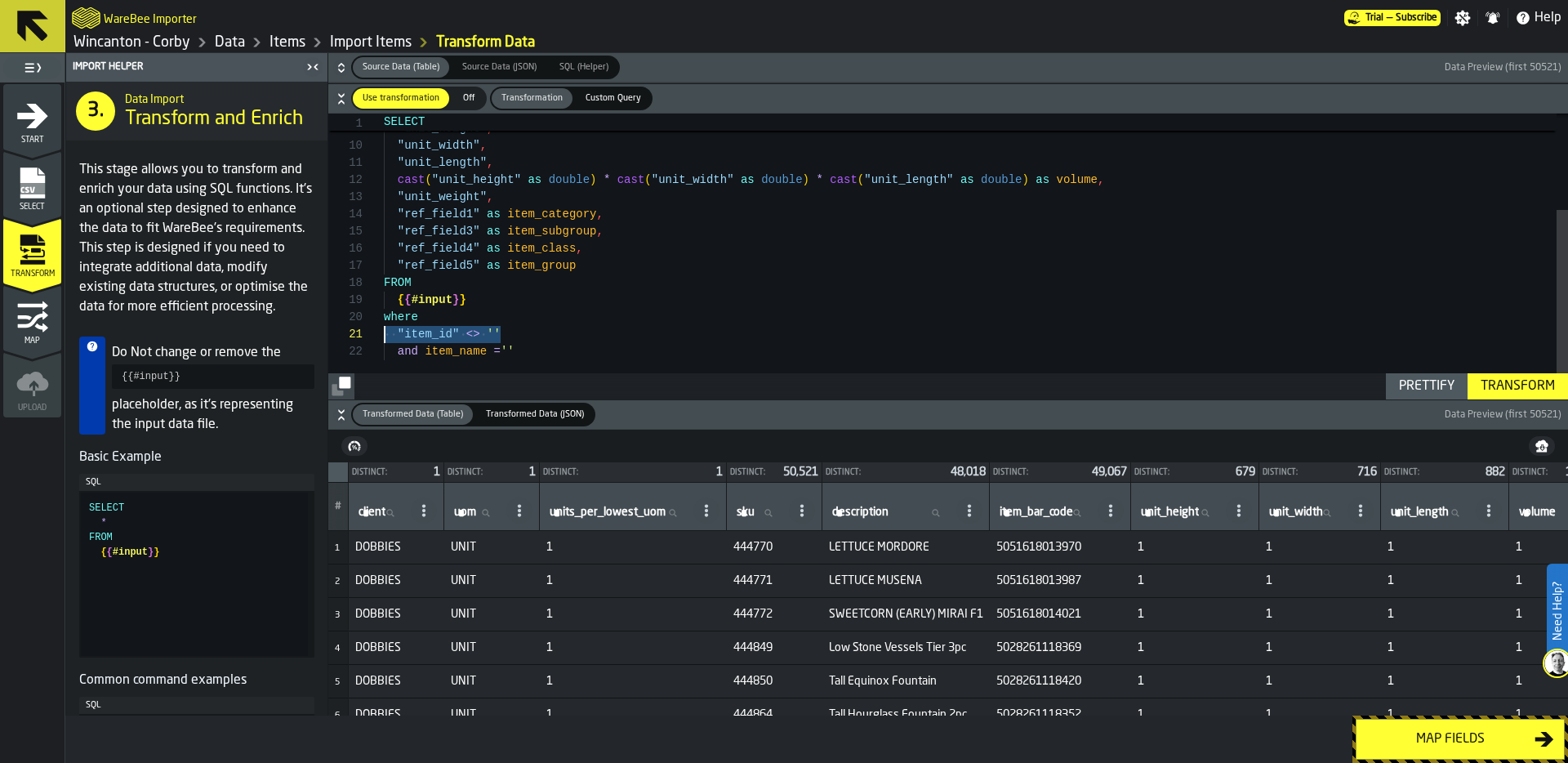
drag, startPoint x: 518, startPoint y: 333, endPoint x: 334, endPoint y: 339, distance: 184.1
click at [384, 339] on div ""item_bar_code" , "unit_height" , "unit_width" , "unit_length" , cast ( "unit_h…" at bounding box center [976, 184] width 1184 height 429
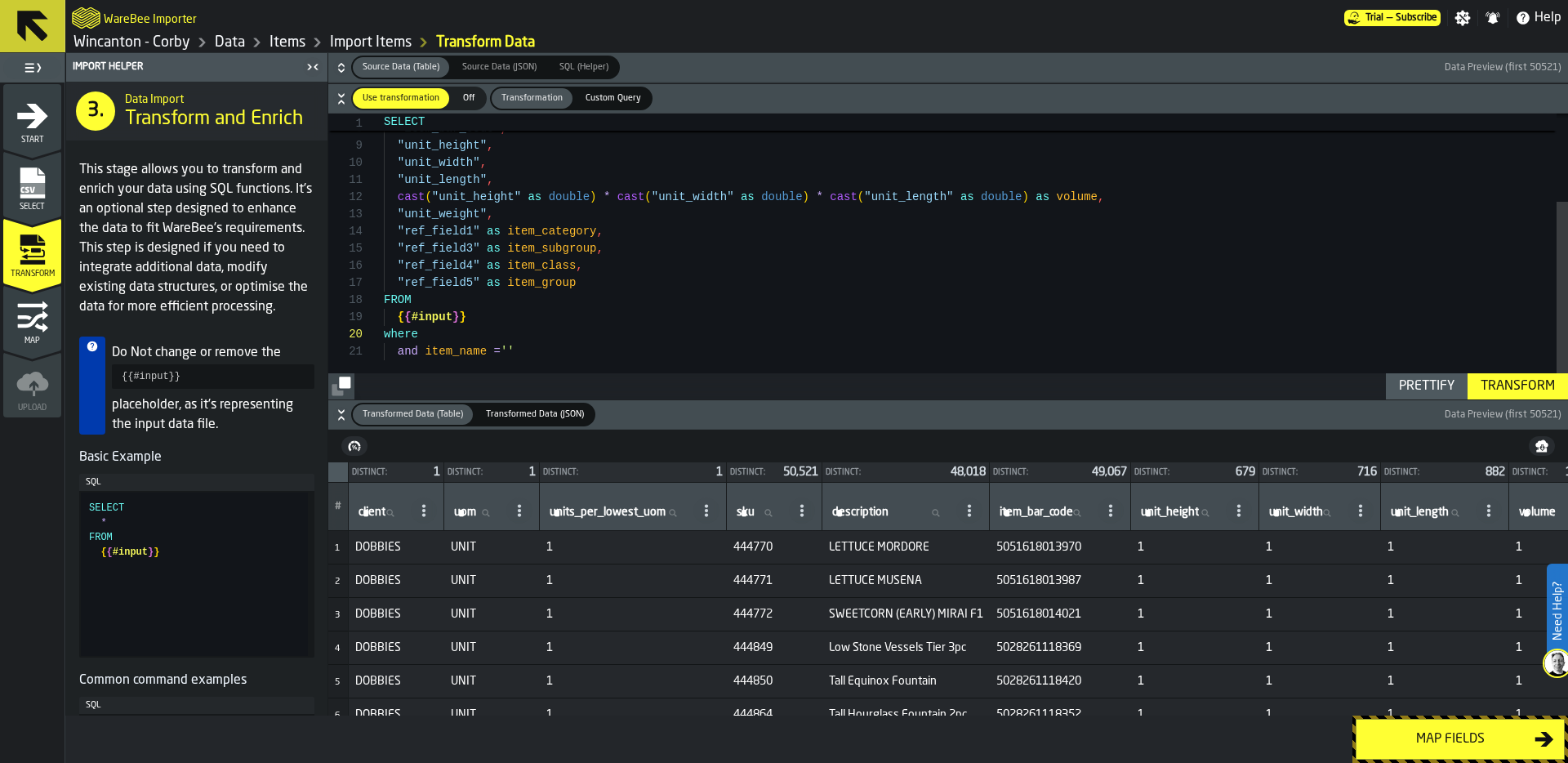
click at [402, 350] on div ""item_bar_code" , "unit_height" , "unit_width" , "unit_length" , cast ( "unit_h…" at bounding box center [976, 193] width 1184 height 413
type textarea "**********"
click at [1504, 379] on div "Transform" at bounding box center [1517, 386] width 88 height 20
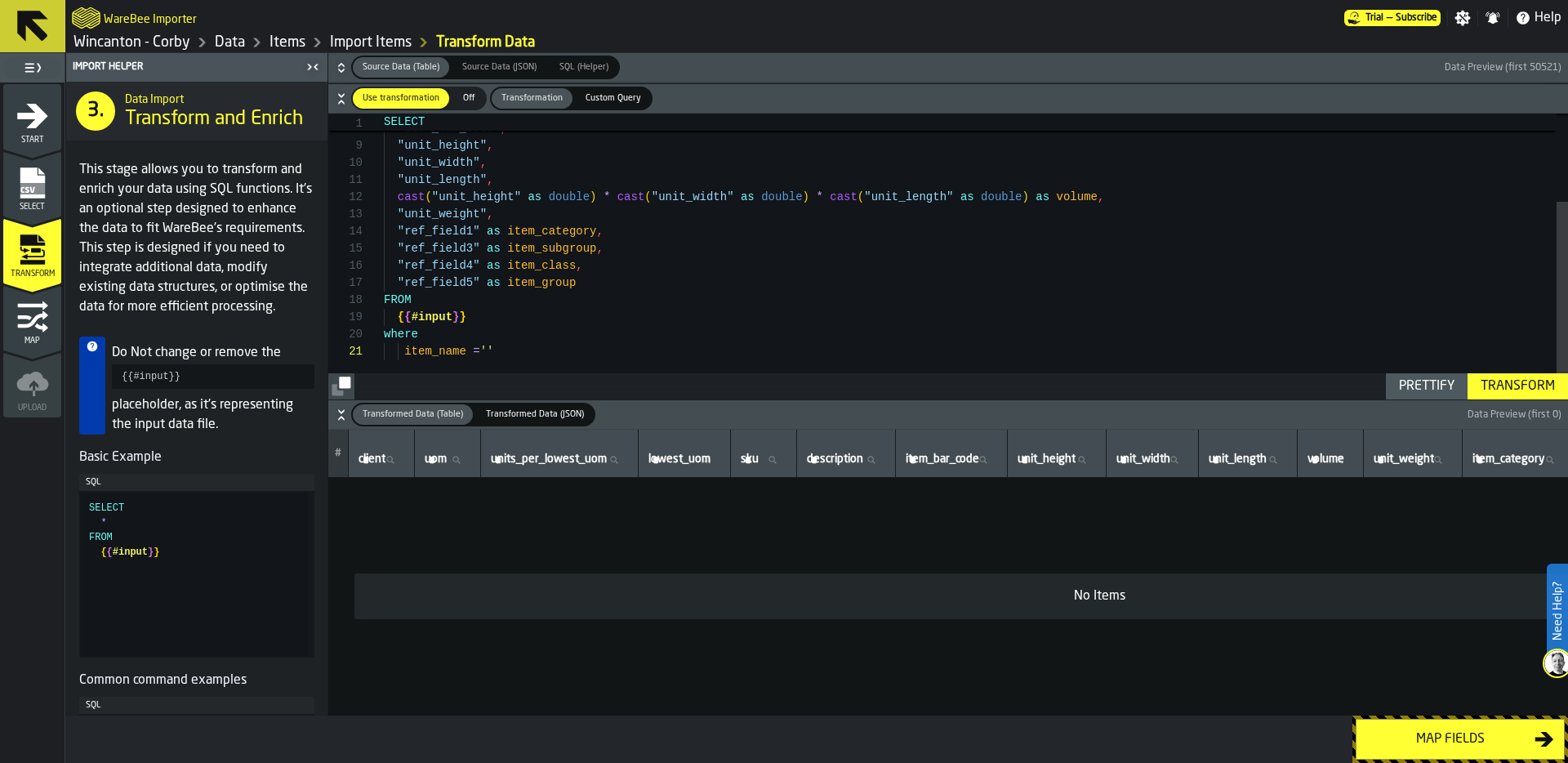
click at [494, 350] on div ""item_bar_code" , "unit_height" , "unit_width" , "unit_length" , cast ( "unit_h…" at bounding box center [976, 193] width 1184 height 413
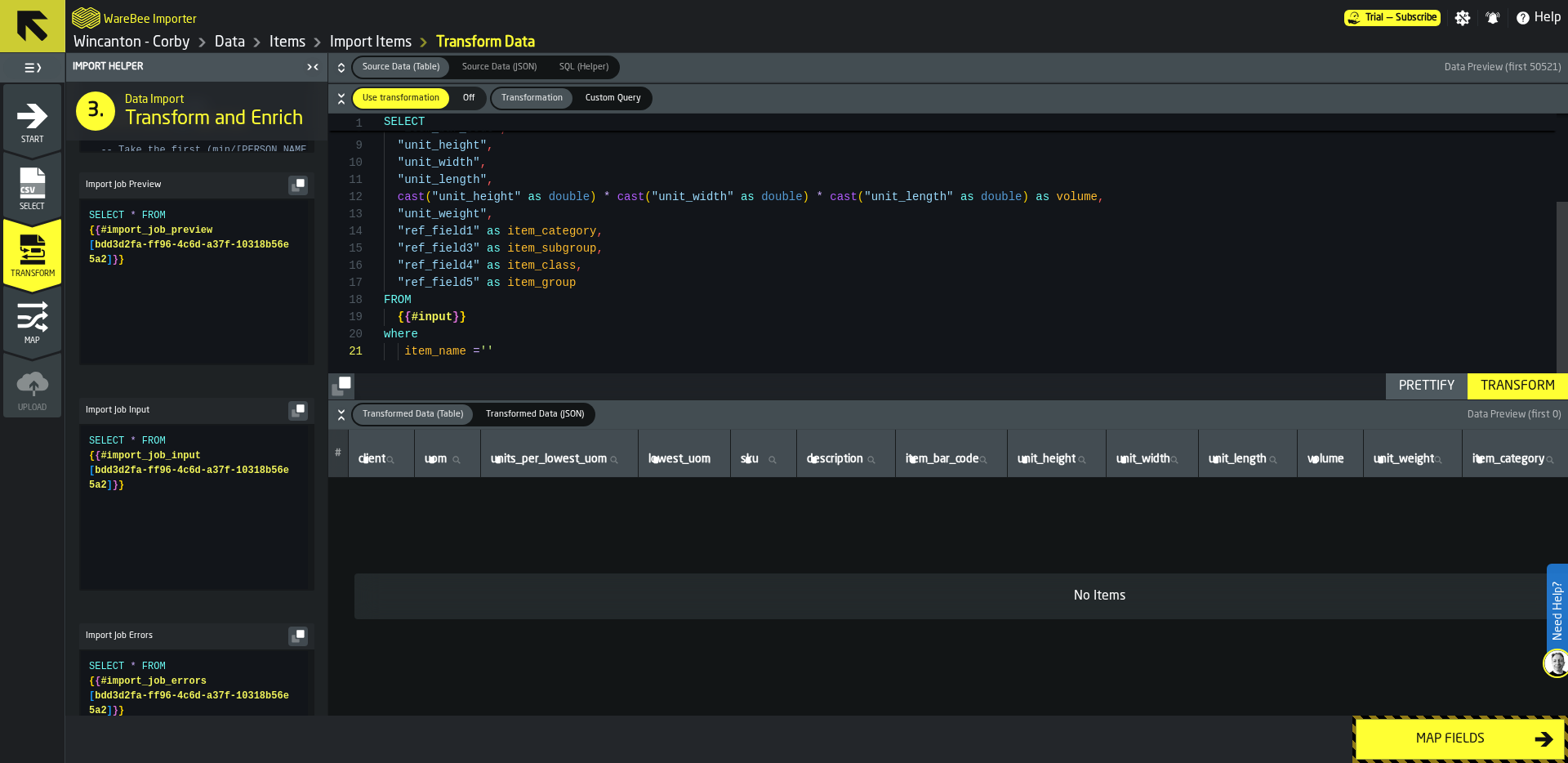
scroll to position [737, 0]
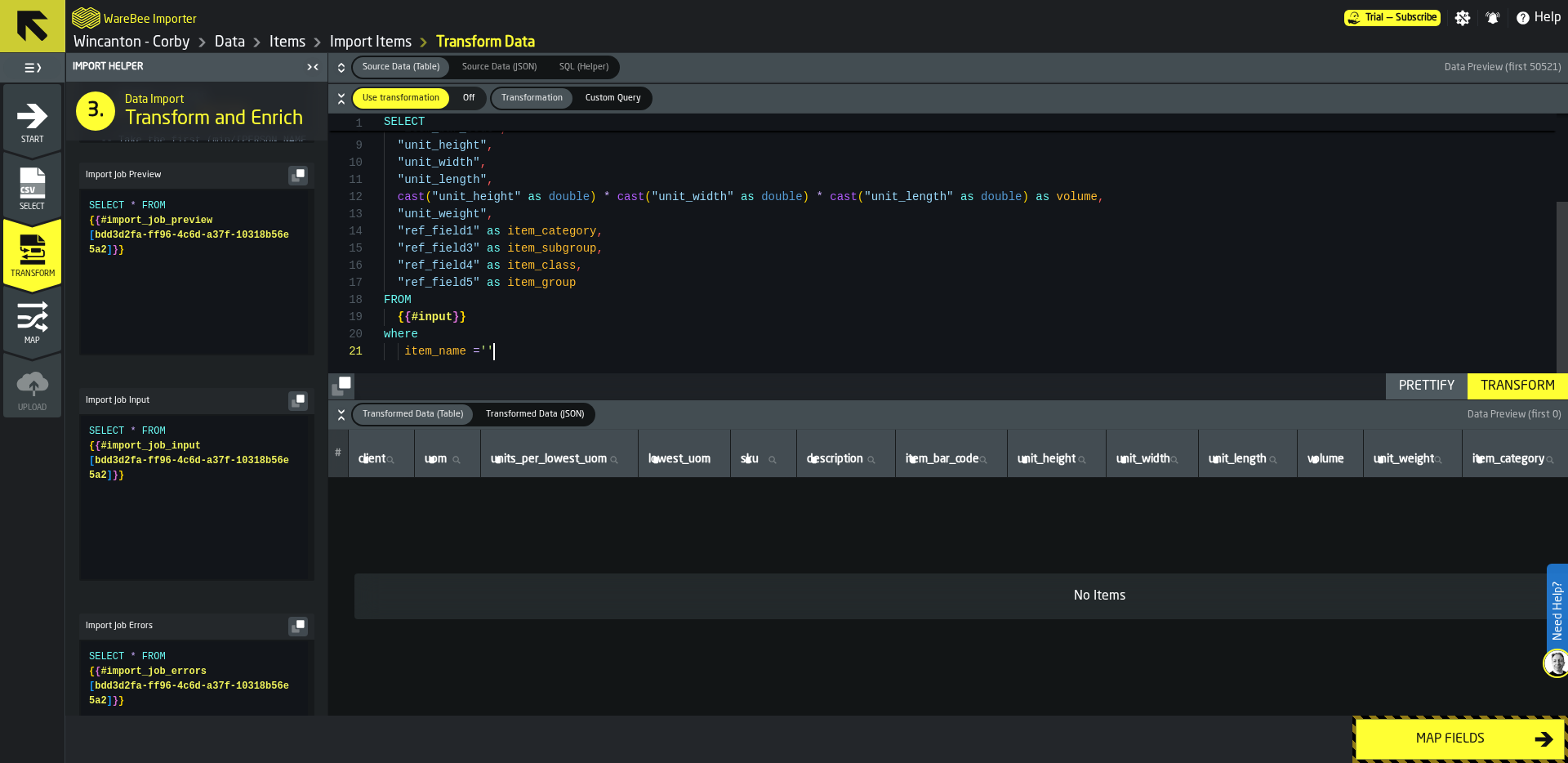
click at [296, 402] on icon "button-" at bounding box center [299, 398] width 7 height 7
click at [608, 94] on span "Custom Query" at bounding box center [613, 99] width 68 height 14
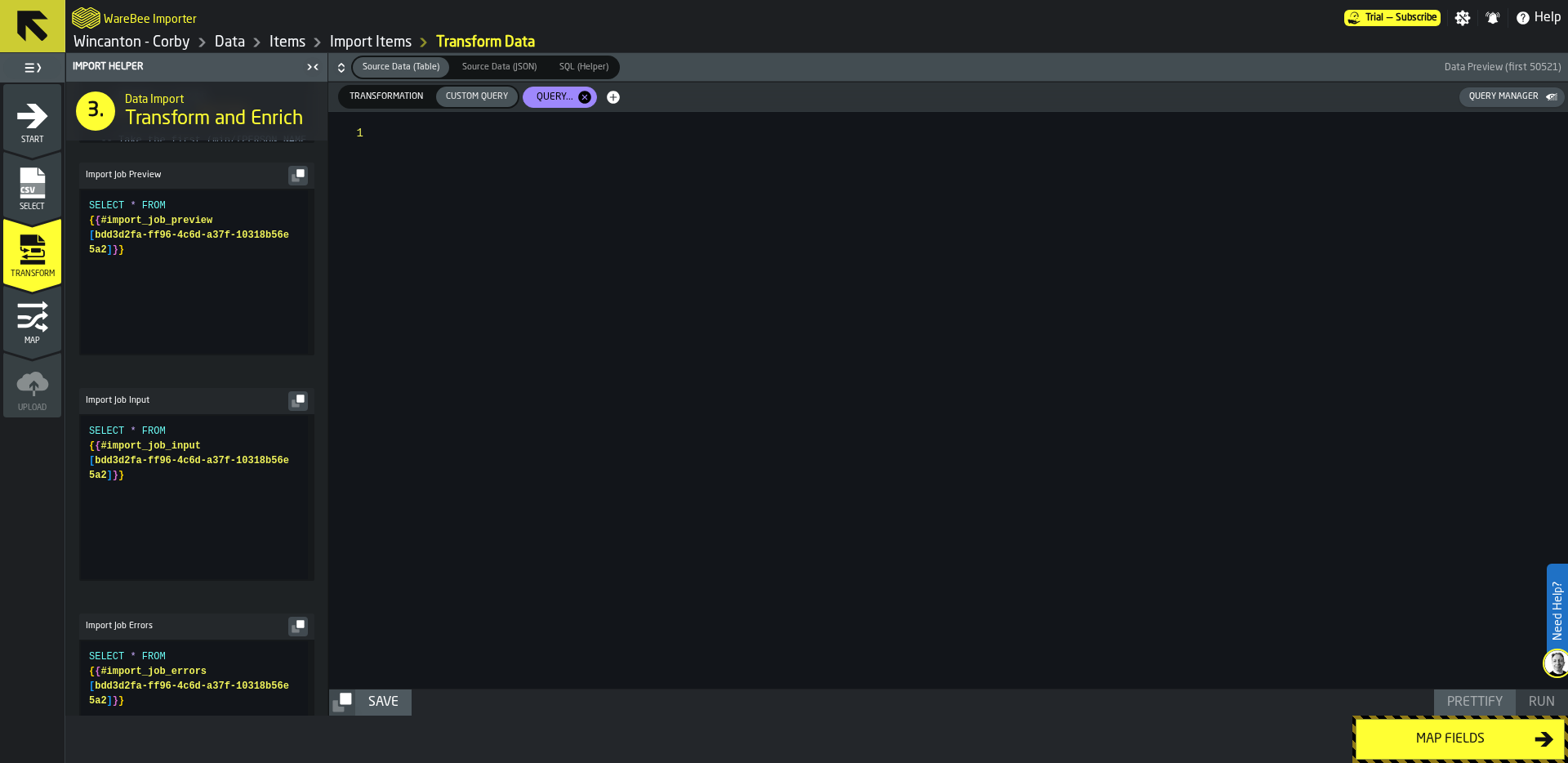
click at [429, 150] on div at bounding box center [976, 400] width 1183 height 576
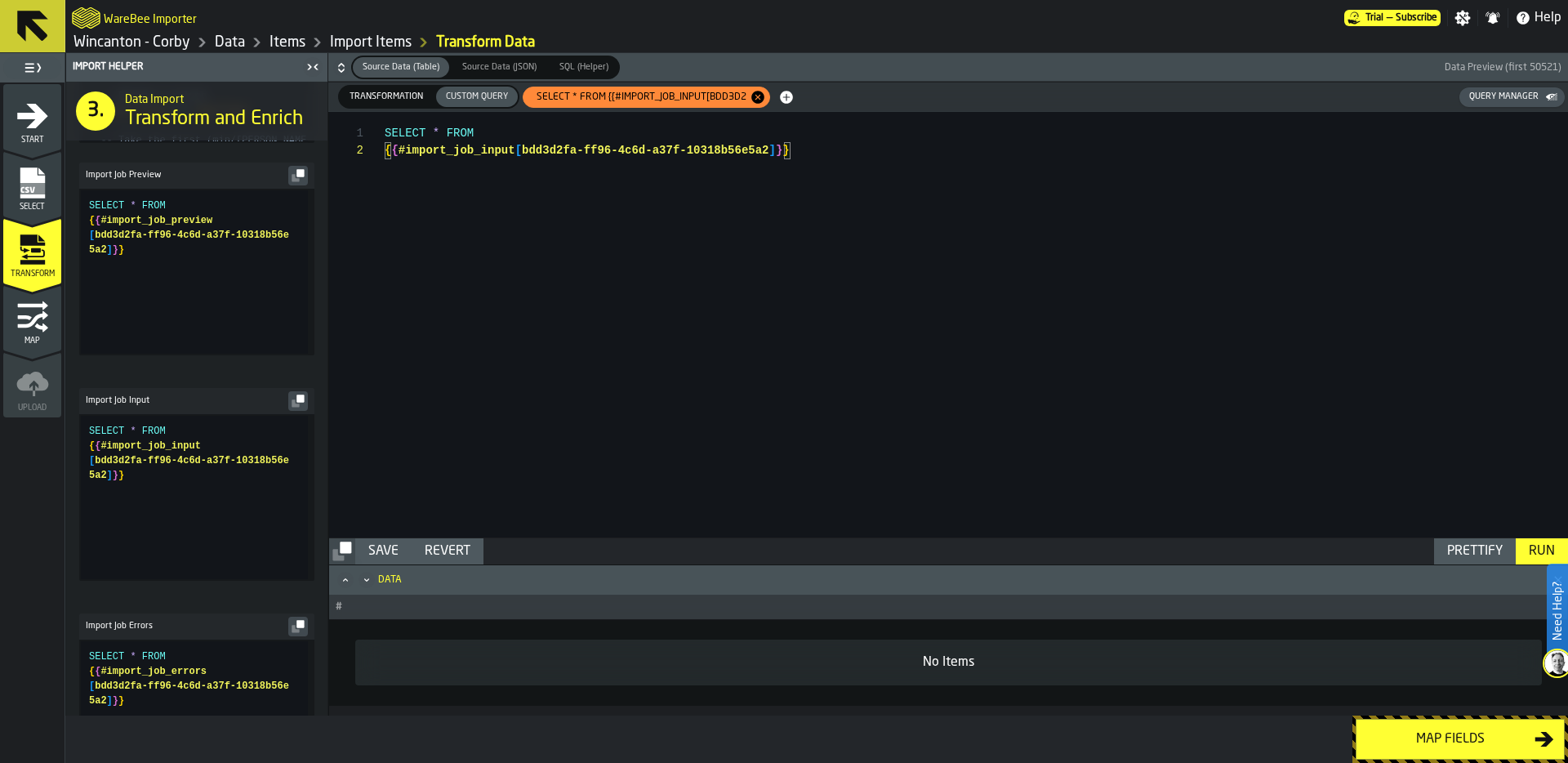
scroll to position [35, 0]
type textarea "**********"
click at [1540, 543] on div "Run" at bounding box center [1541, 552] width 39 height 20
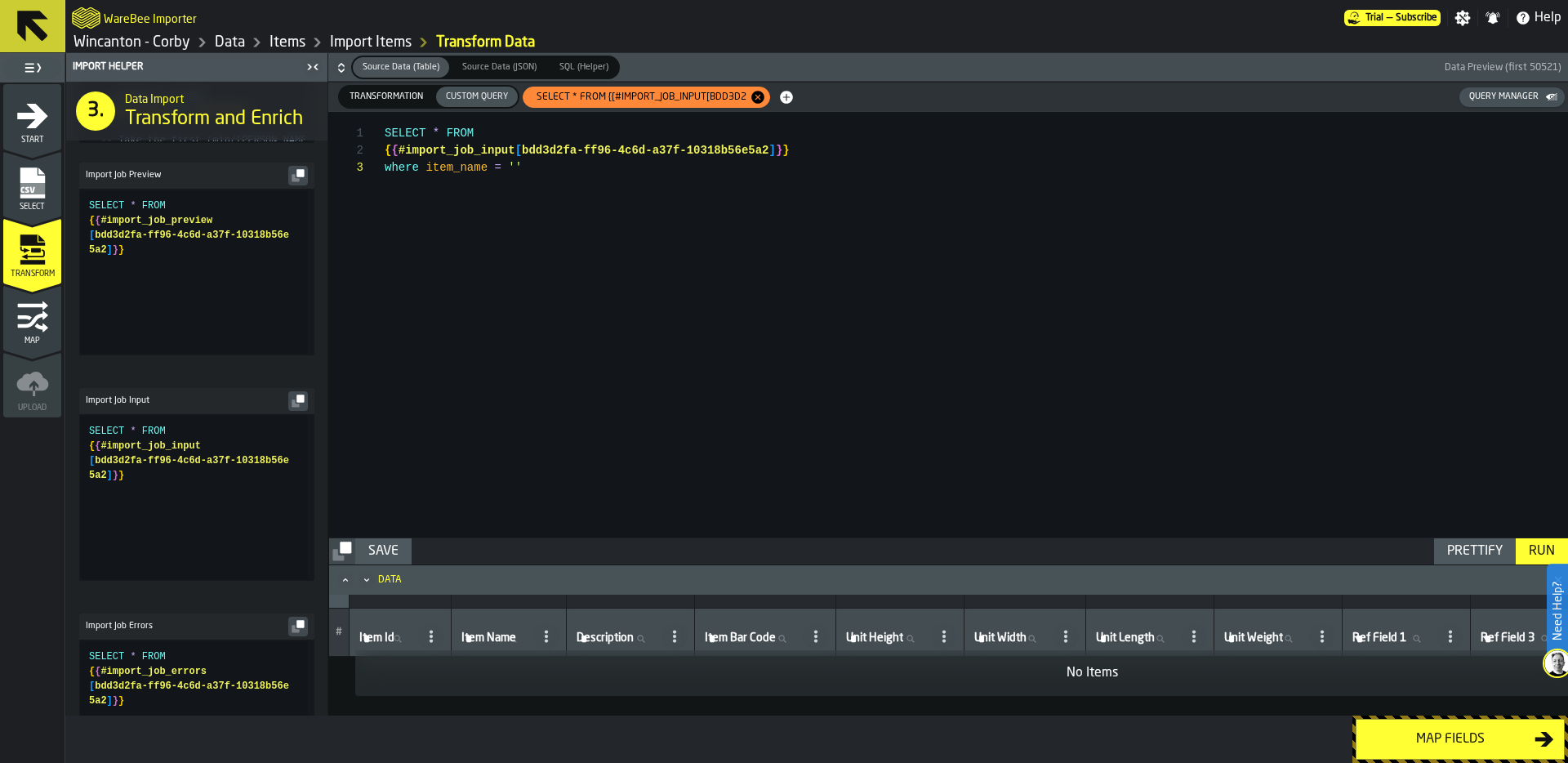
click at [373, 106] on div "Transformation" at bounding box center [386, 97] width 93 height 21
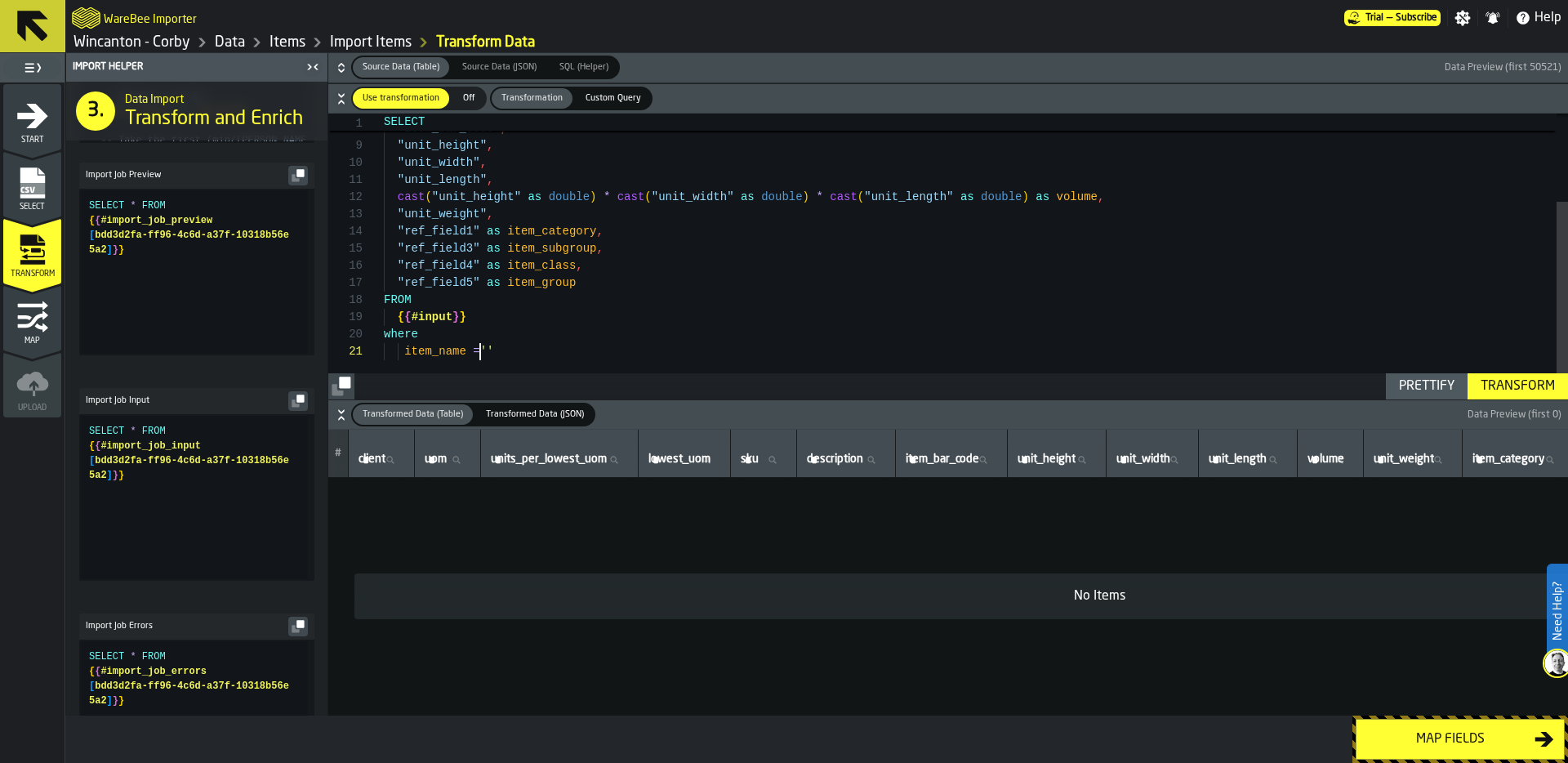
scroll to position [0, 0]
click at [471, 346] on div ""description" , "item_bar_code" , "unit_height" , "unit_width" , "unit_length" …" at bounding box center [976, 193] width 1184 height 413
type textarea "**********"
click at [1514, 382] on div "Transform" at bounding box center [1517, 386] width 88 height 20
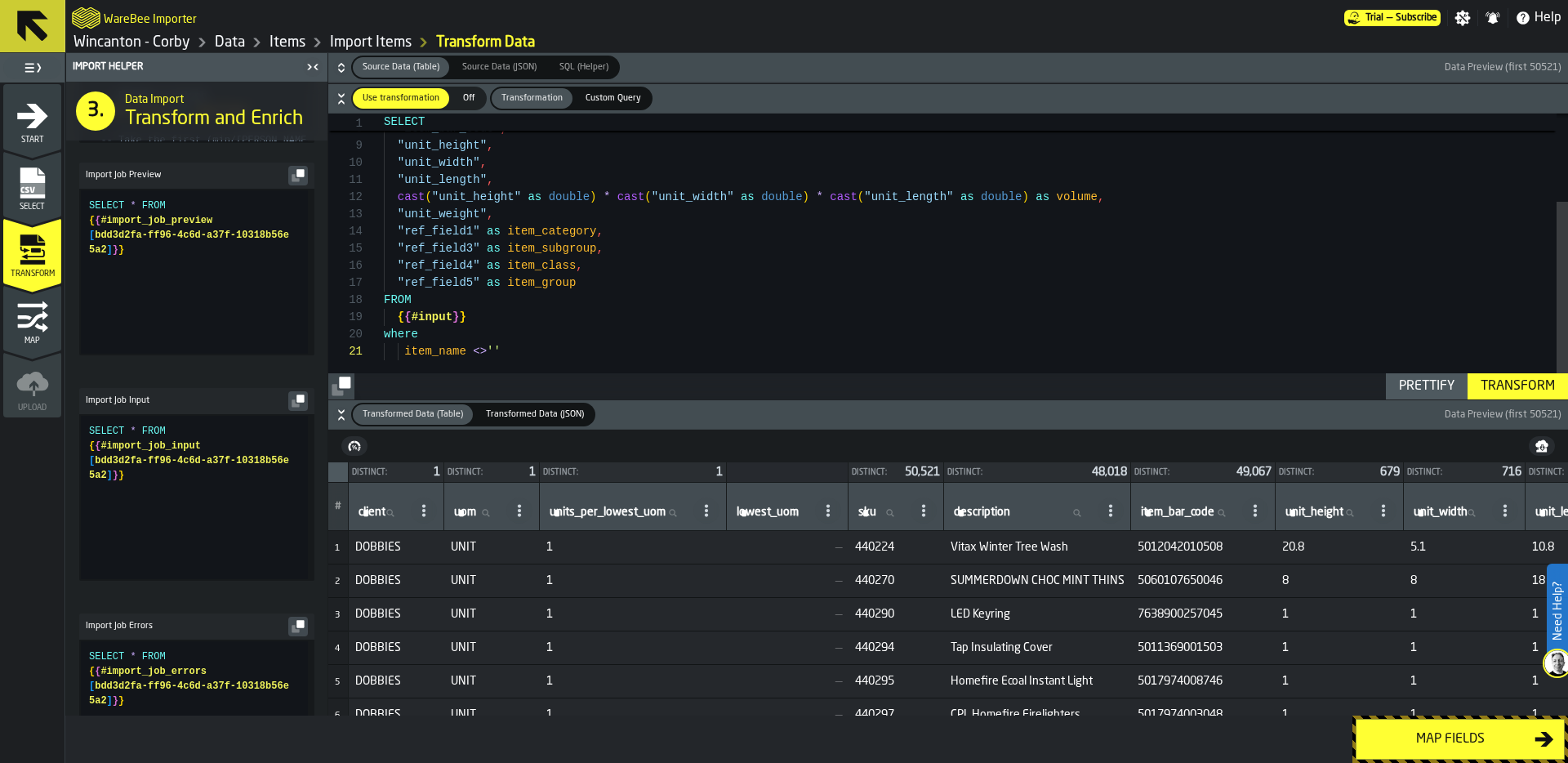
click at [1465, 740] on div "Map fields" at bounding box center [1450, 739] width 168 height 20
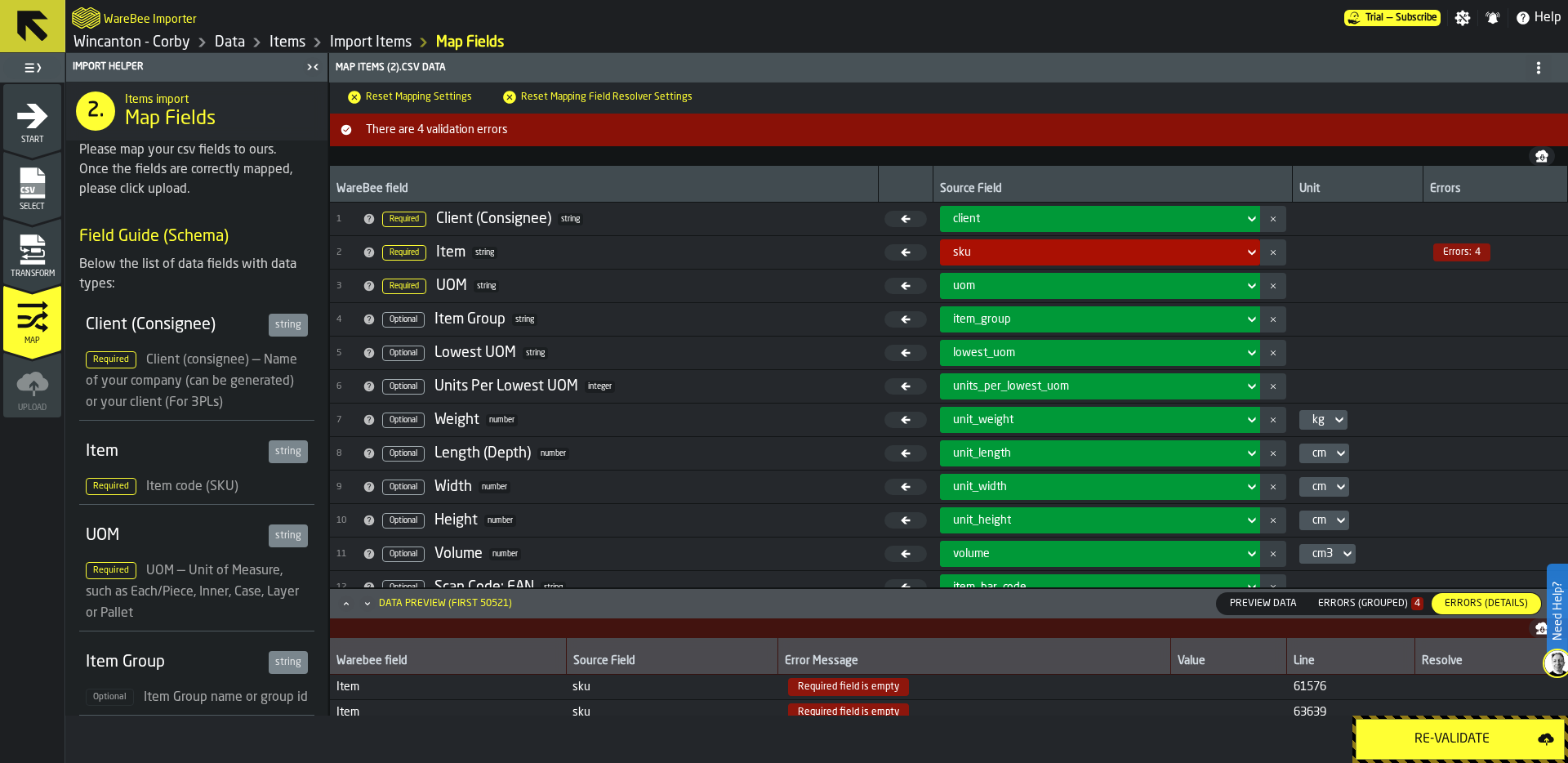
click at [1443, 742] on div "Re-Validate" at bounding box center [1452, 739] width 172 height 20
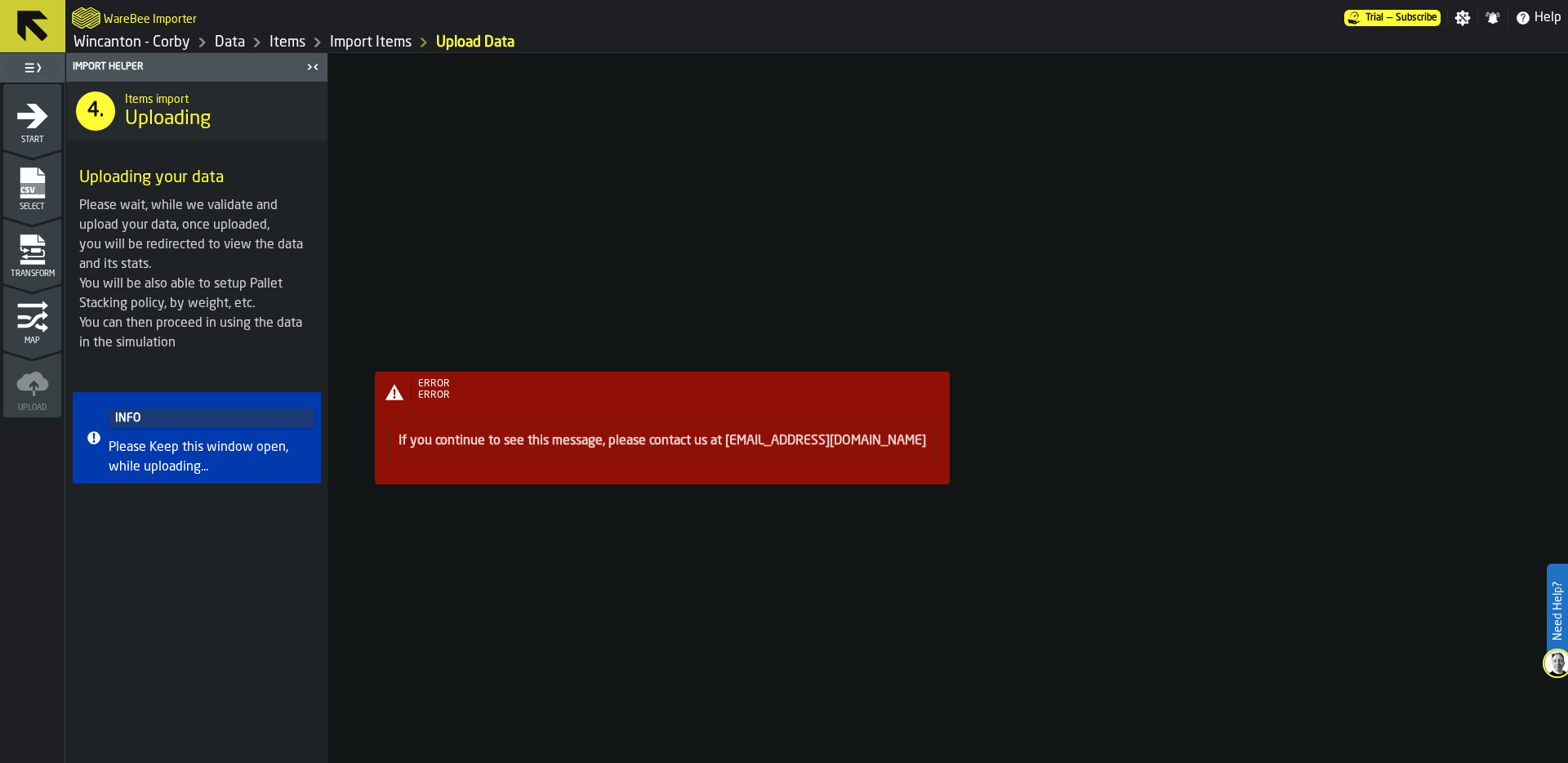
click at [229, 40] on link "Data" at bounding box center [230, 42] width 31 height 18
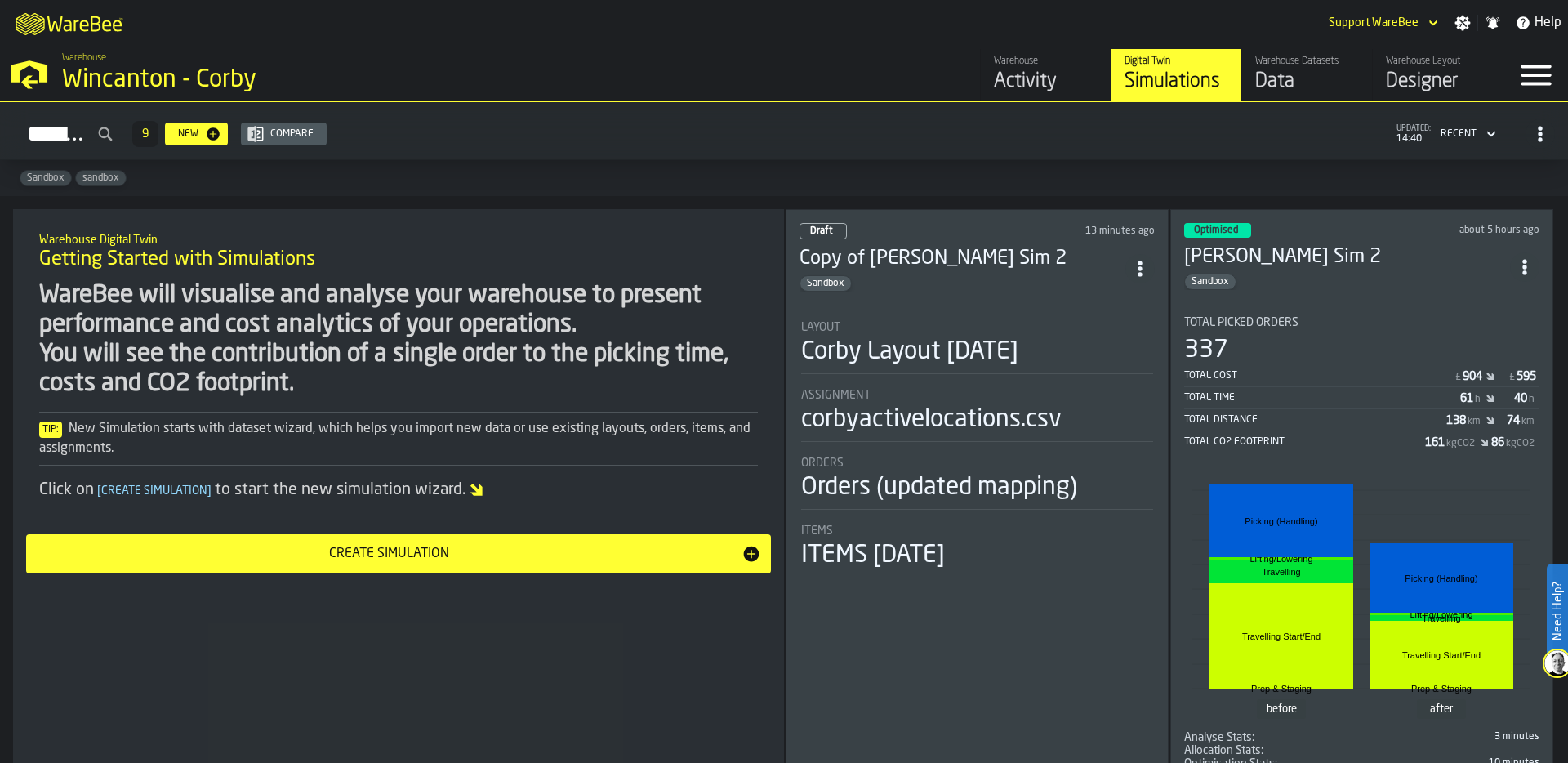
click at [97, 80] on div "Wincanton - Corby" at bounding box center [282, 80] width 441 height 30
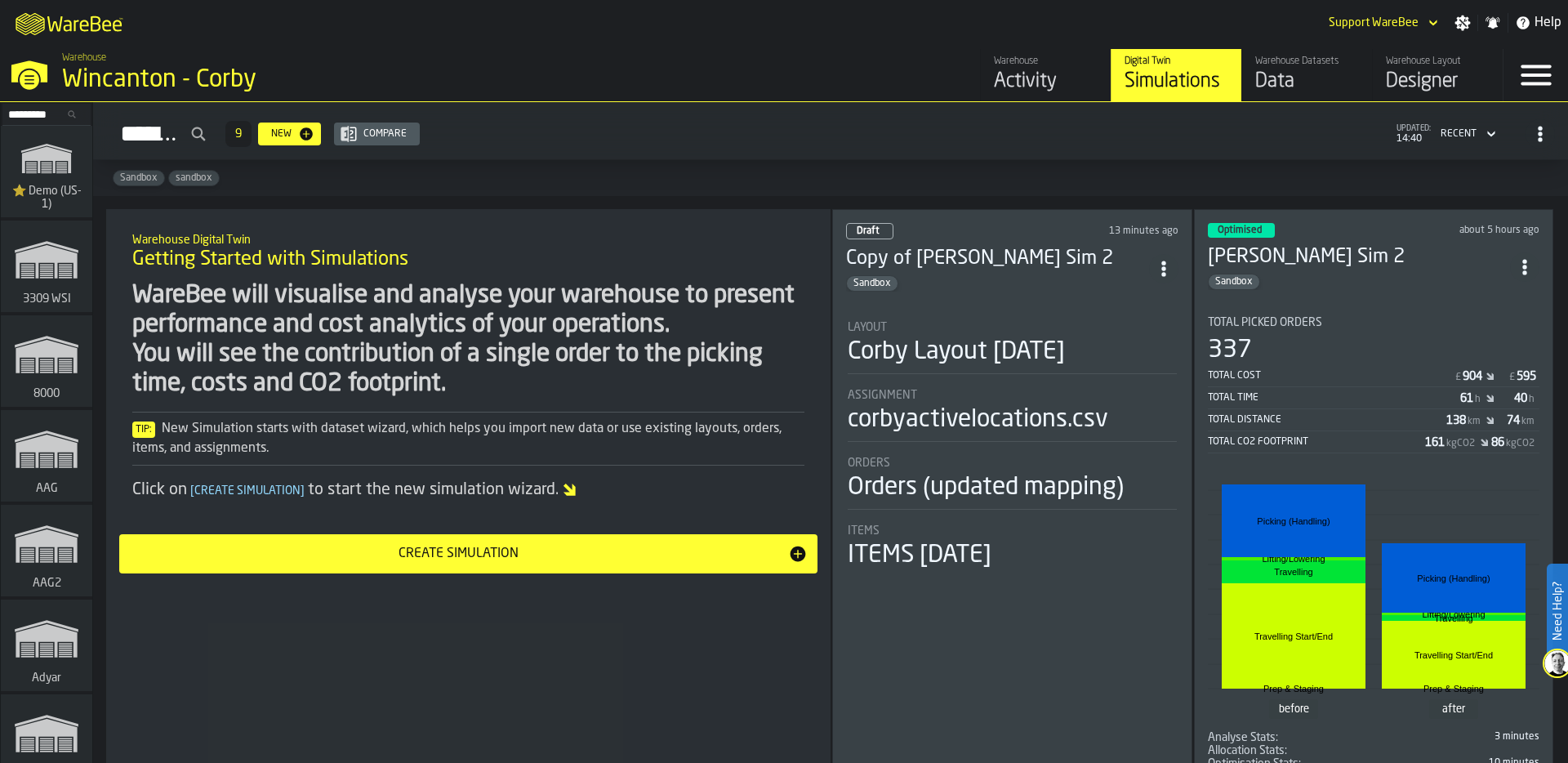
click at [22, 113] on input "Search..." at bounding box center [46, 114] width 85 height 18
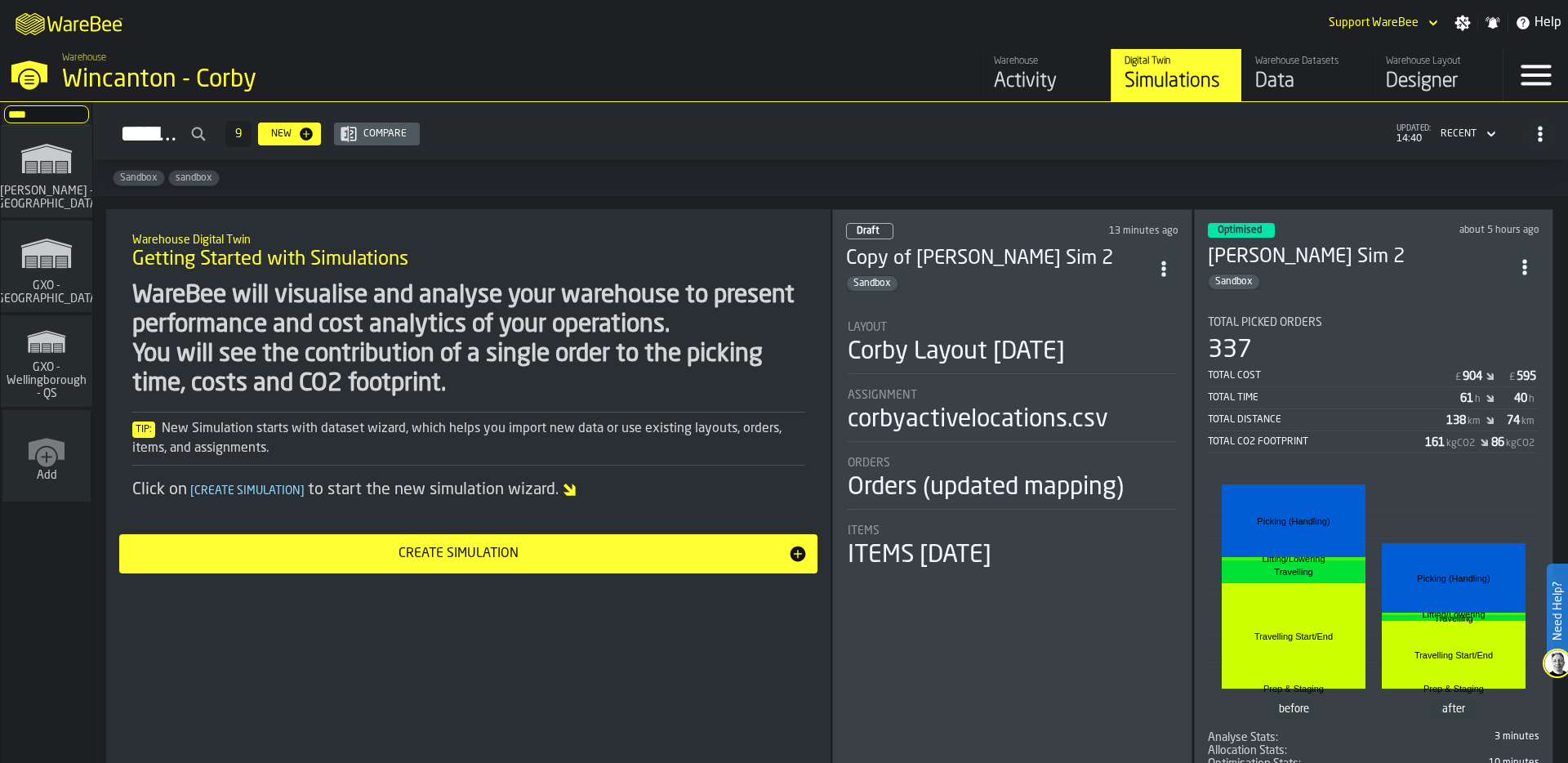
type input "****"
click at [49, 282] on span "GXO - [GEOGRAPHIC_DATA]" at bounding box center [46, 292] width 115 height 26
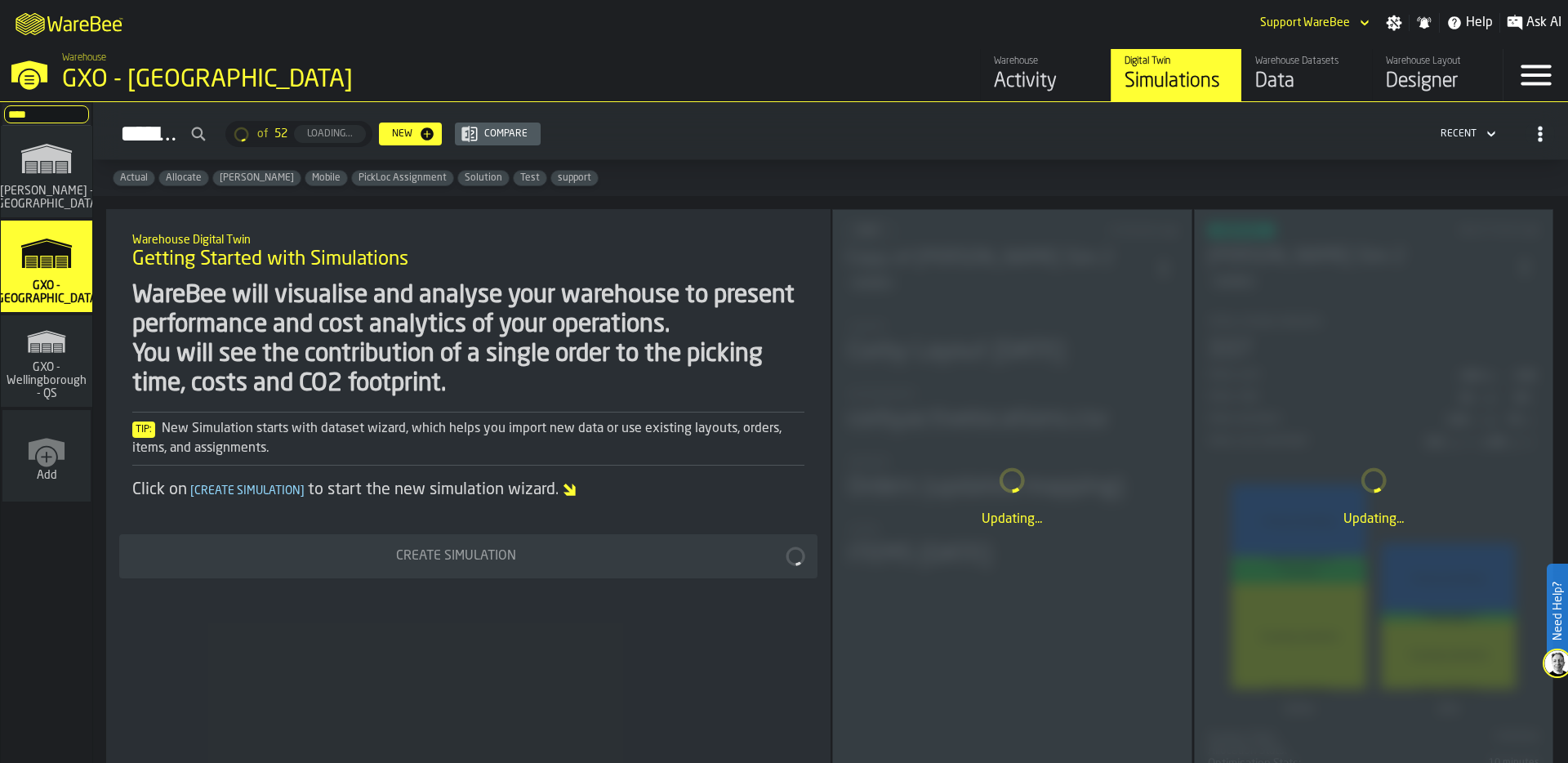
click at [215, 83] on div "GXO - [GEOGRAPHIC_DATA]" at bounding box center [282, 80] width 441 height 30
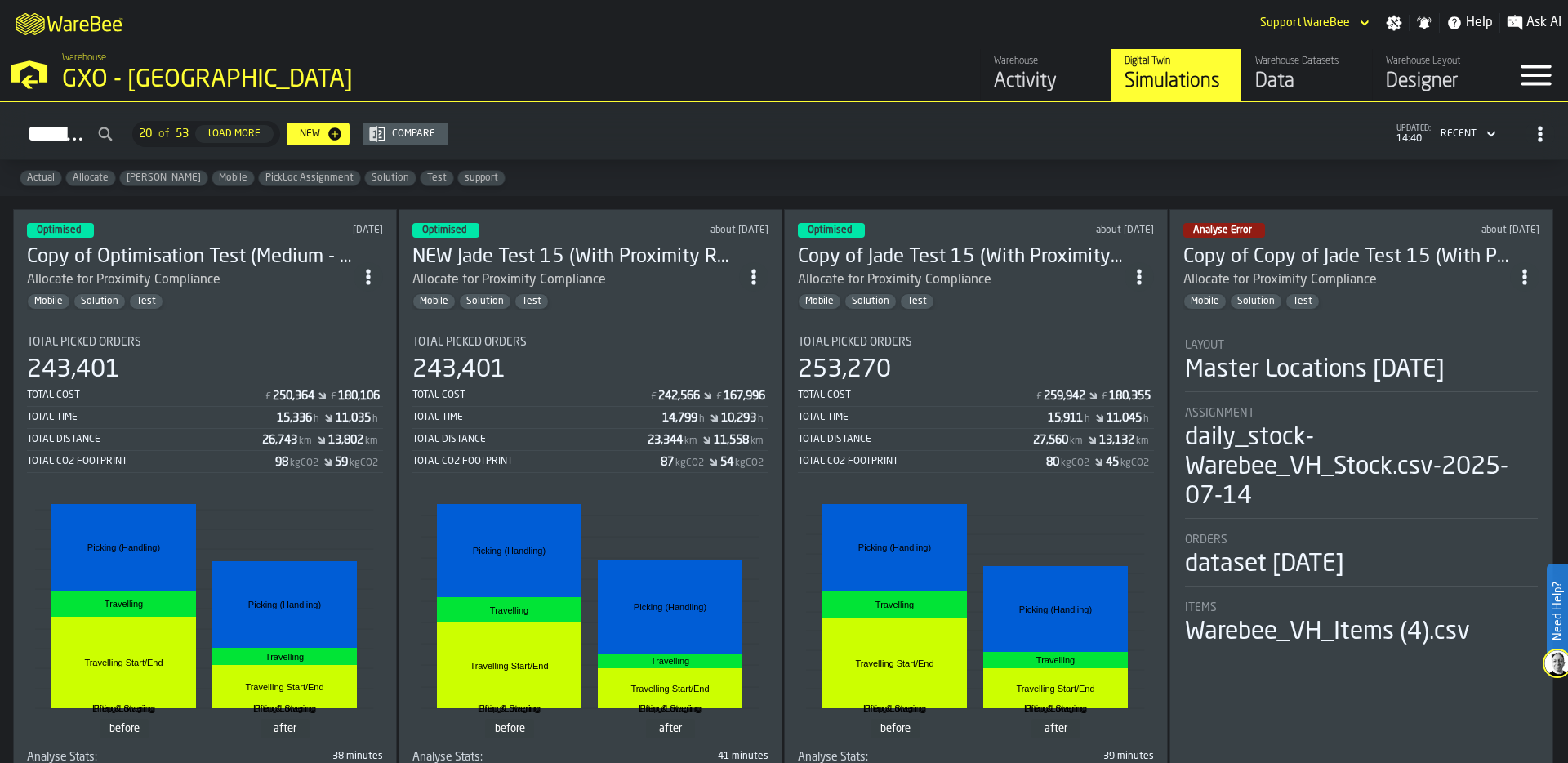
click at [233, 323] on section "Total Picked Orders 243,401 Total Cost £ 250,364 £ 180,106 Total Time 15,336 h …" at bounding box center [204, 556] width 356 height 467
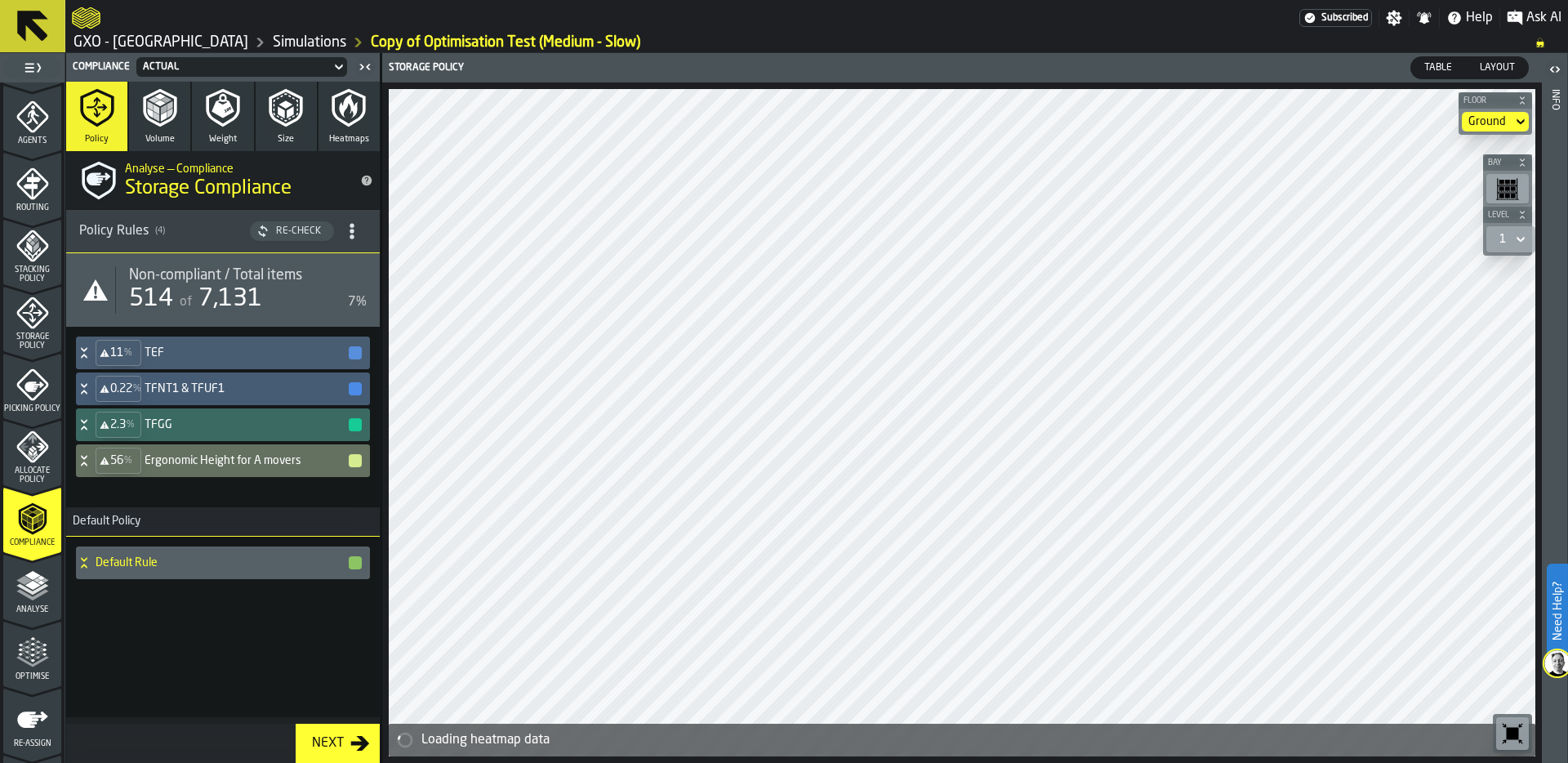
scroll to position [525, 0]
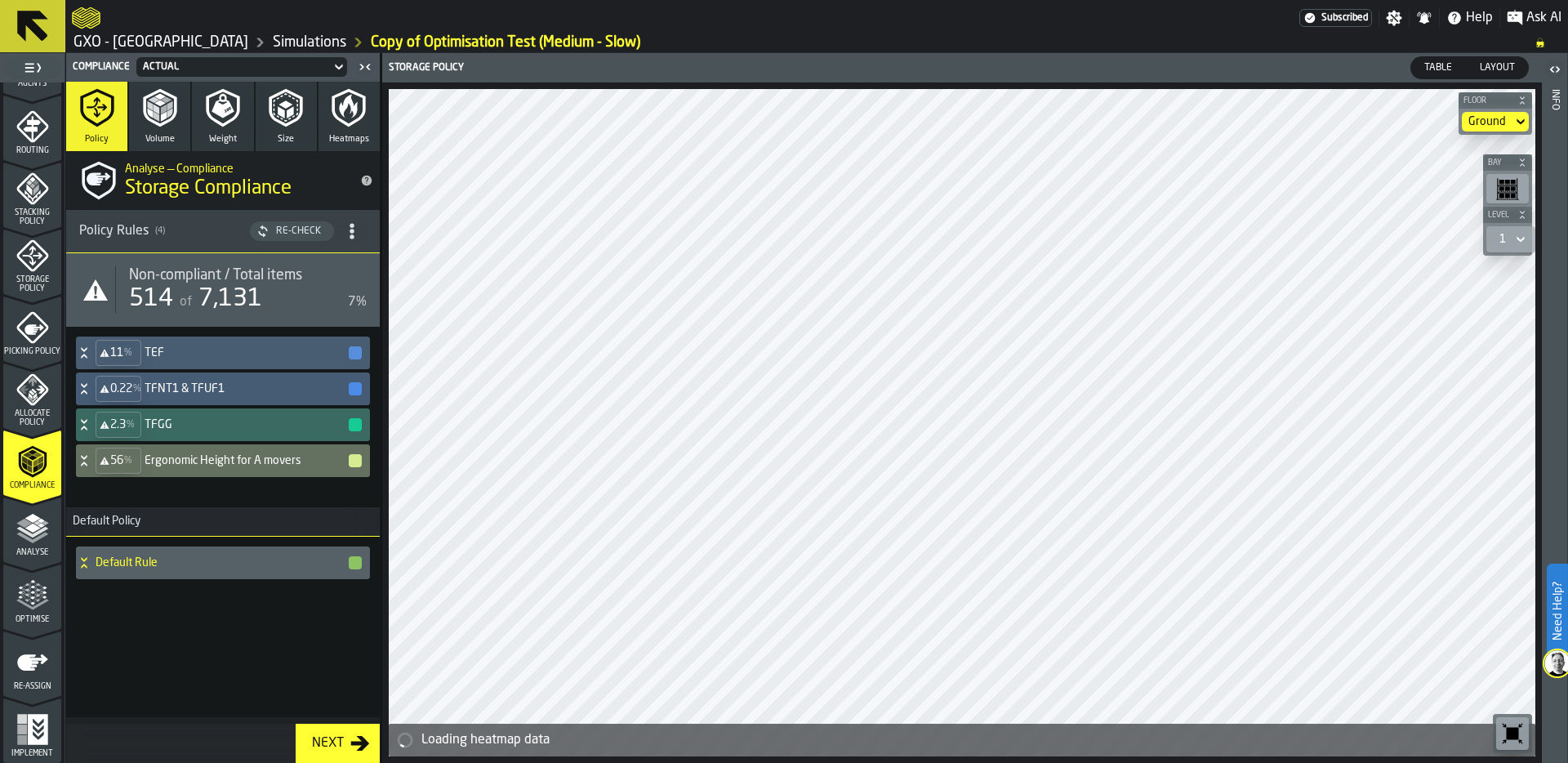
click at [34, 661] on icon "menu Re-assign" at bounding box center [32, 662] width 31 height 17
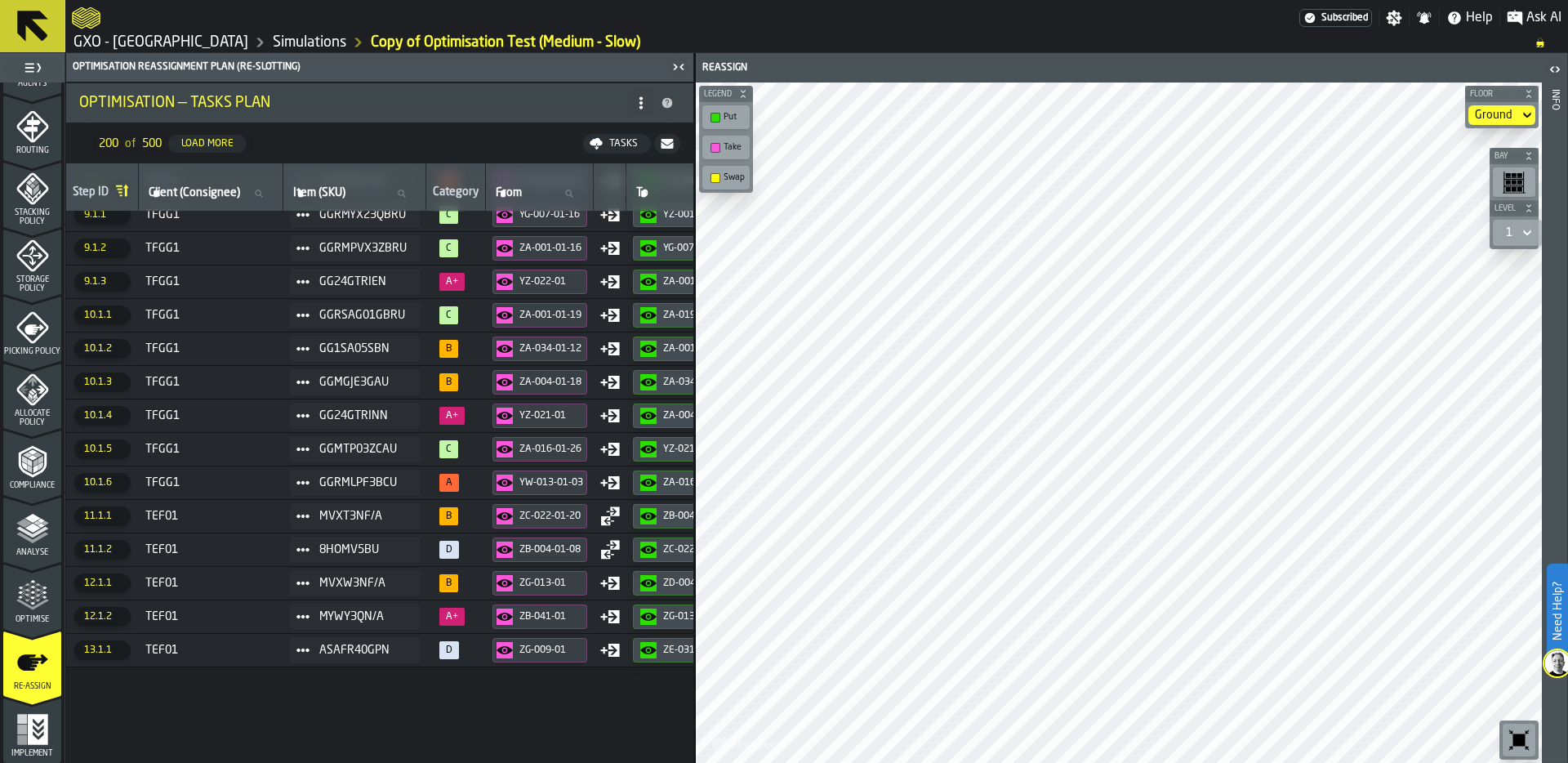
scroll to position [0, 0]
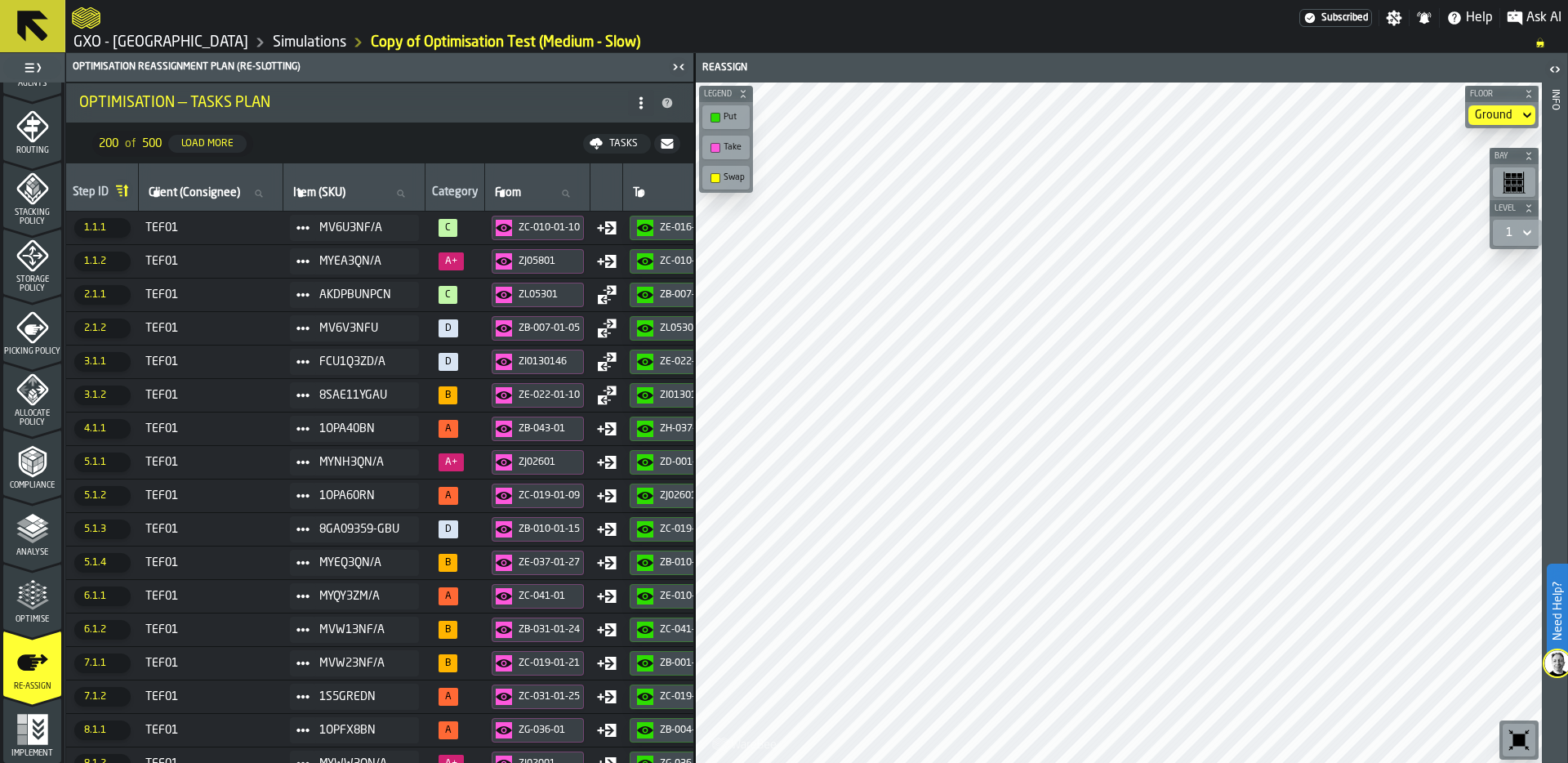
click at [622, 141] on div "Tasks" at bounding box center [624, 144] width 41 height 12
click at [22, 579] on icon "menu Optimise" at bounding box center [33, 595] width 33 height 33
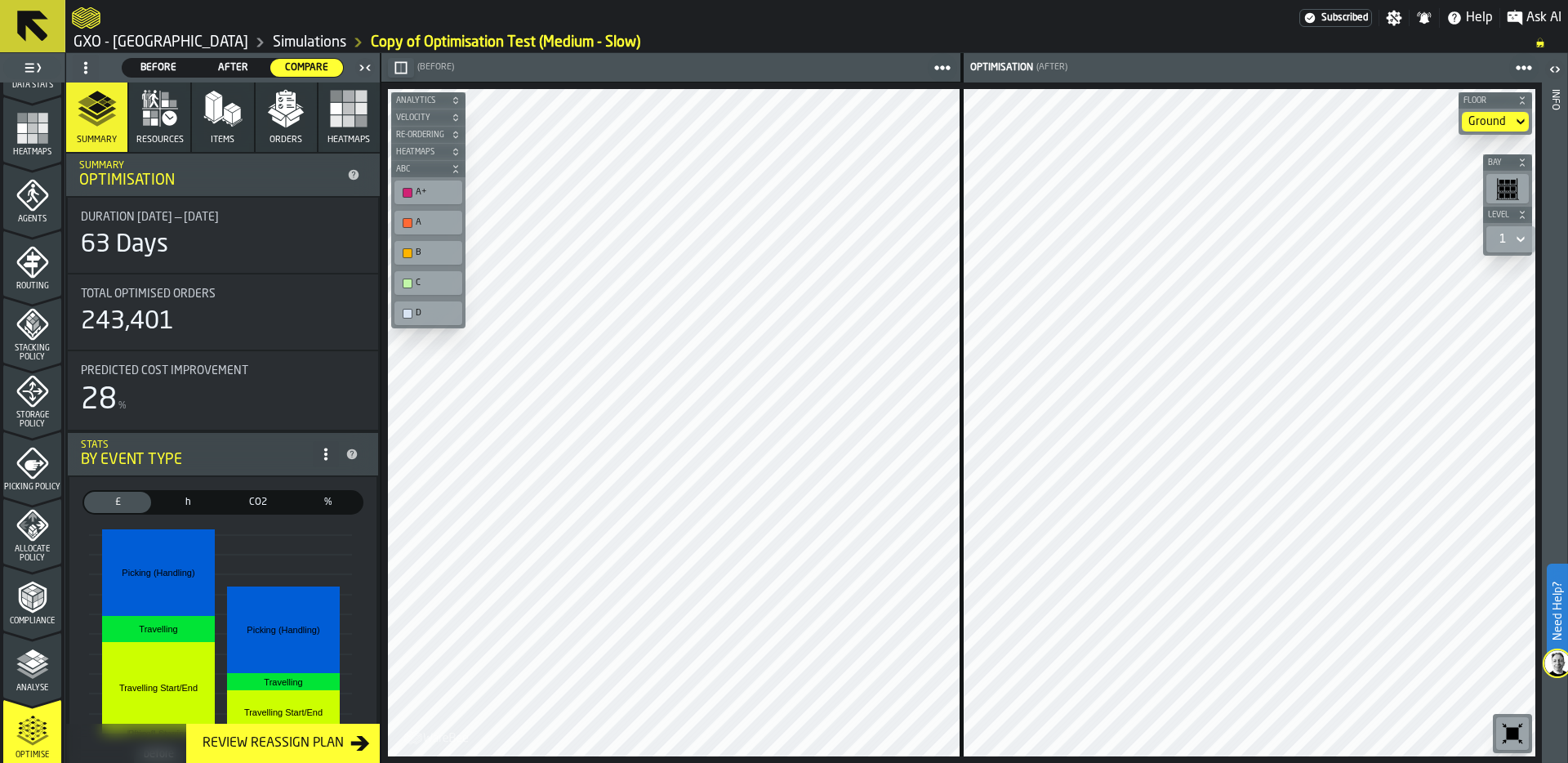
scroll to position [324, 0]
click at [177, 43] on link "GXO - [GEOGRAPHIC_DATA]" at bounding box center [160, 42] width 175 height 18
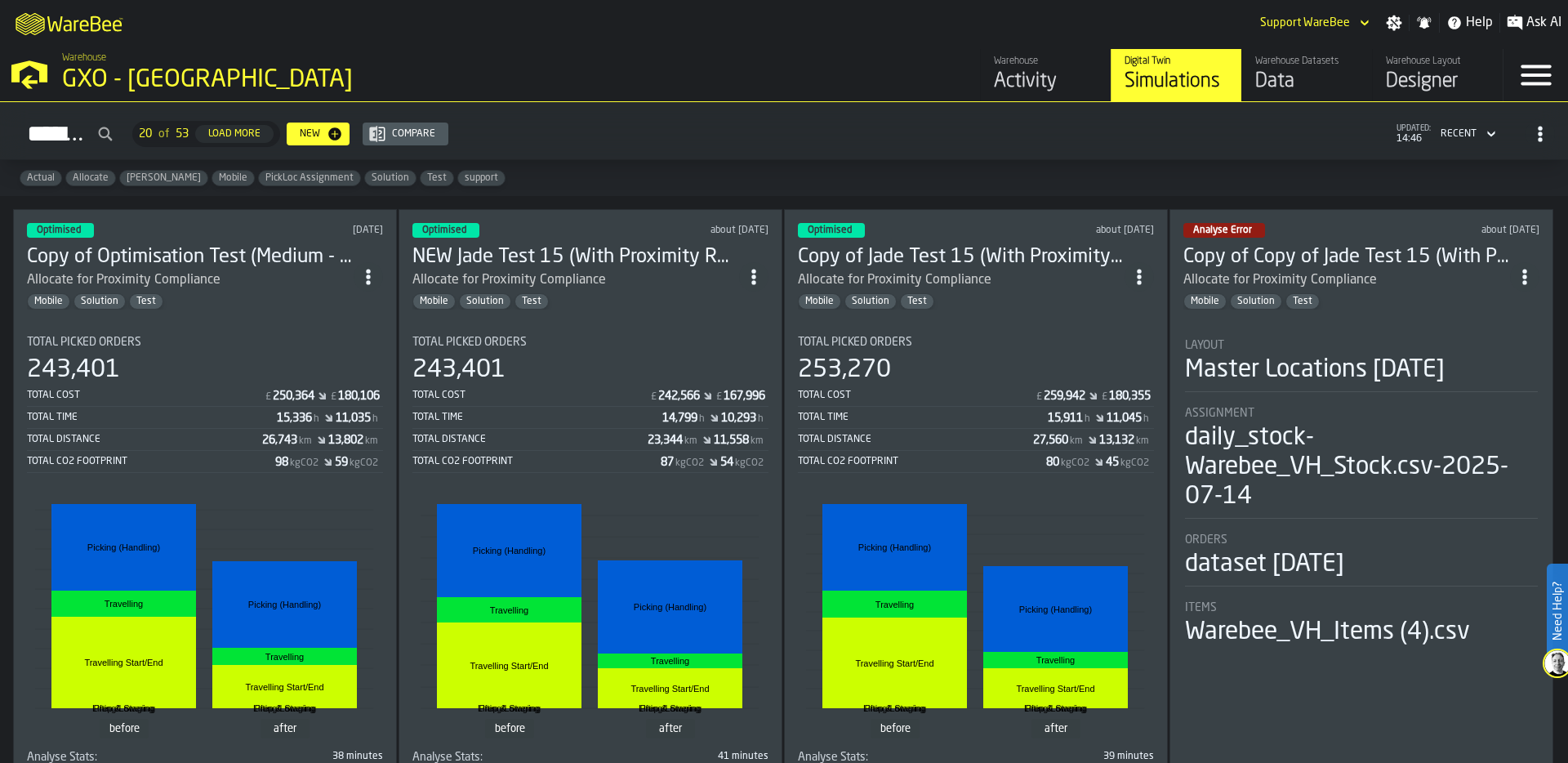
click at [1030, 79] on div "Activity" at bounding box center [1045, 81] width 104 height 26
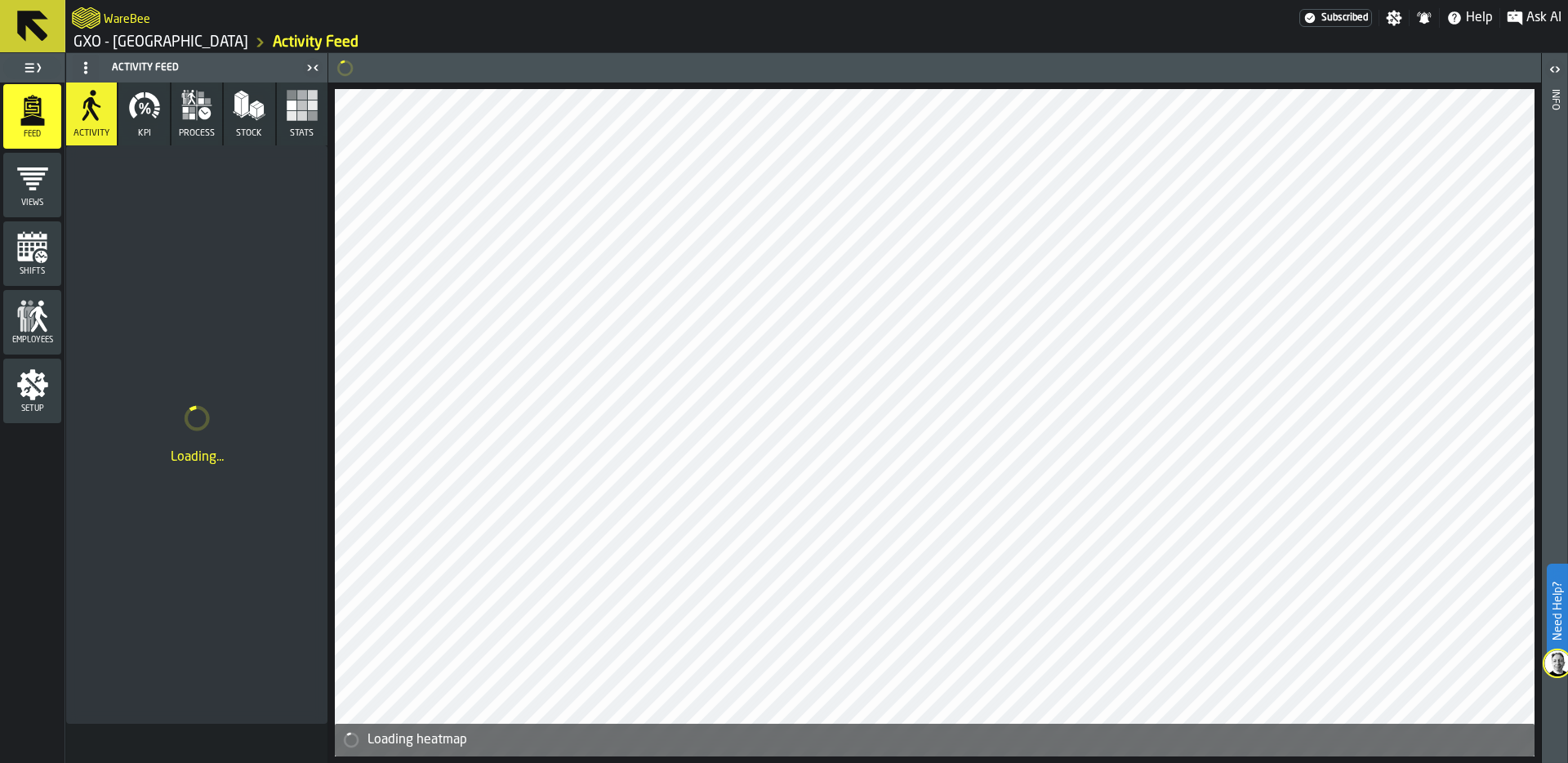
click at [304, 108] on rect "button" at bounding box center [302, 106] width 10 height 10
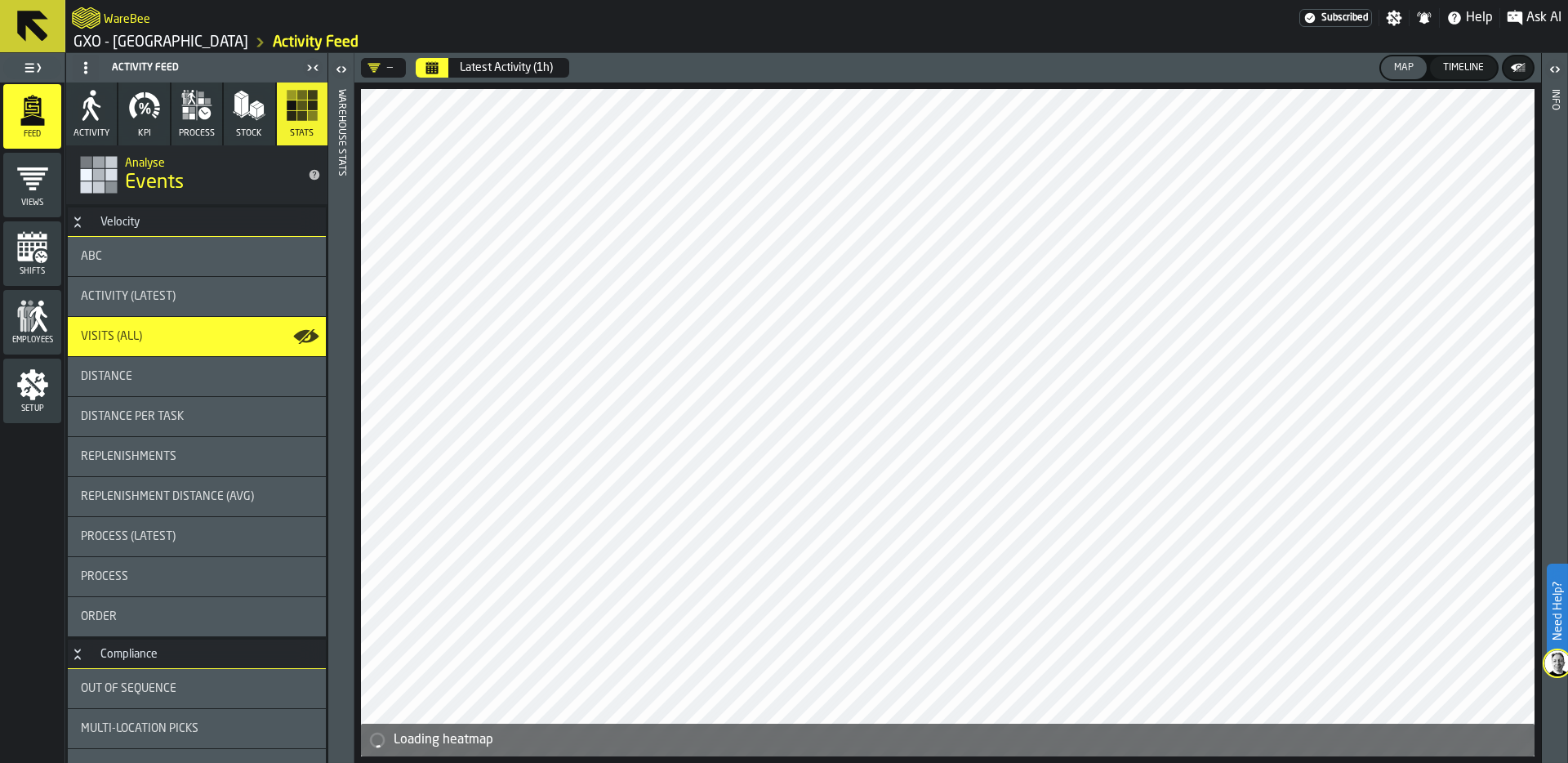
click at [81, 66] on icon at bounding box center [85, 67] width 13 height 13
click at [95, 97] on div "Hide Setup" at bounding box center [125, 101] width 85 height 20
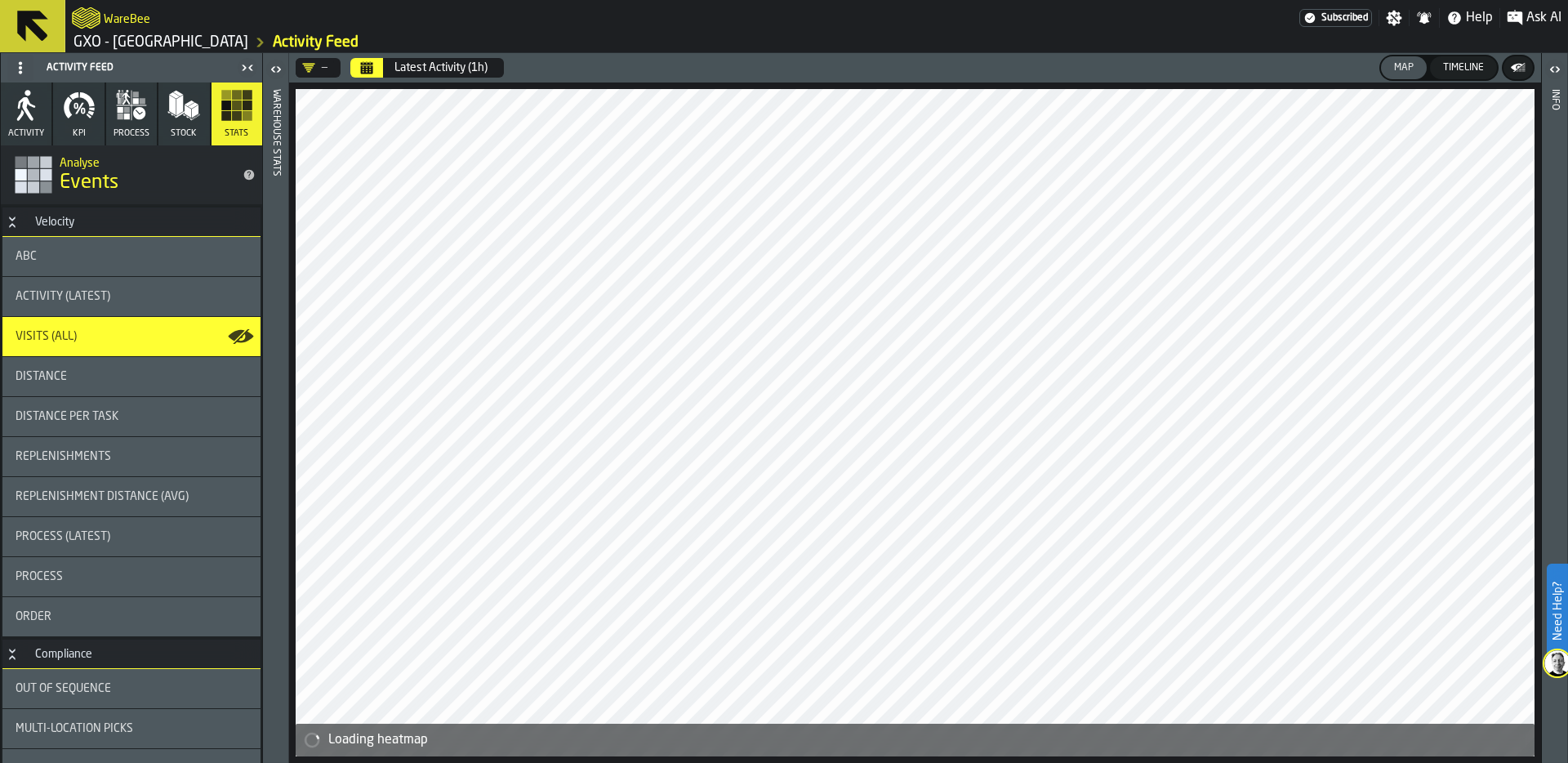
click at [82, 117] on icon "button" at bounding box center [79, 105] width 33 height 33
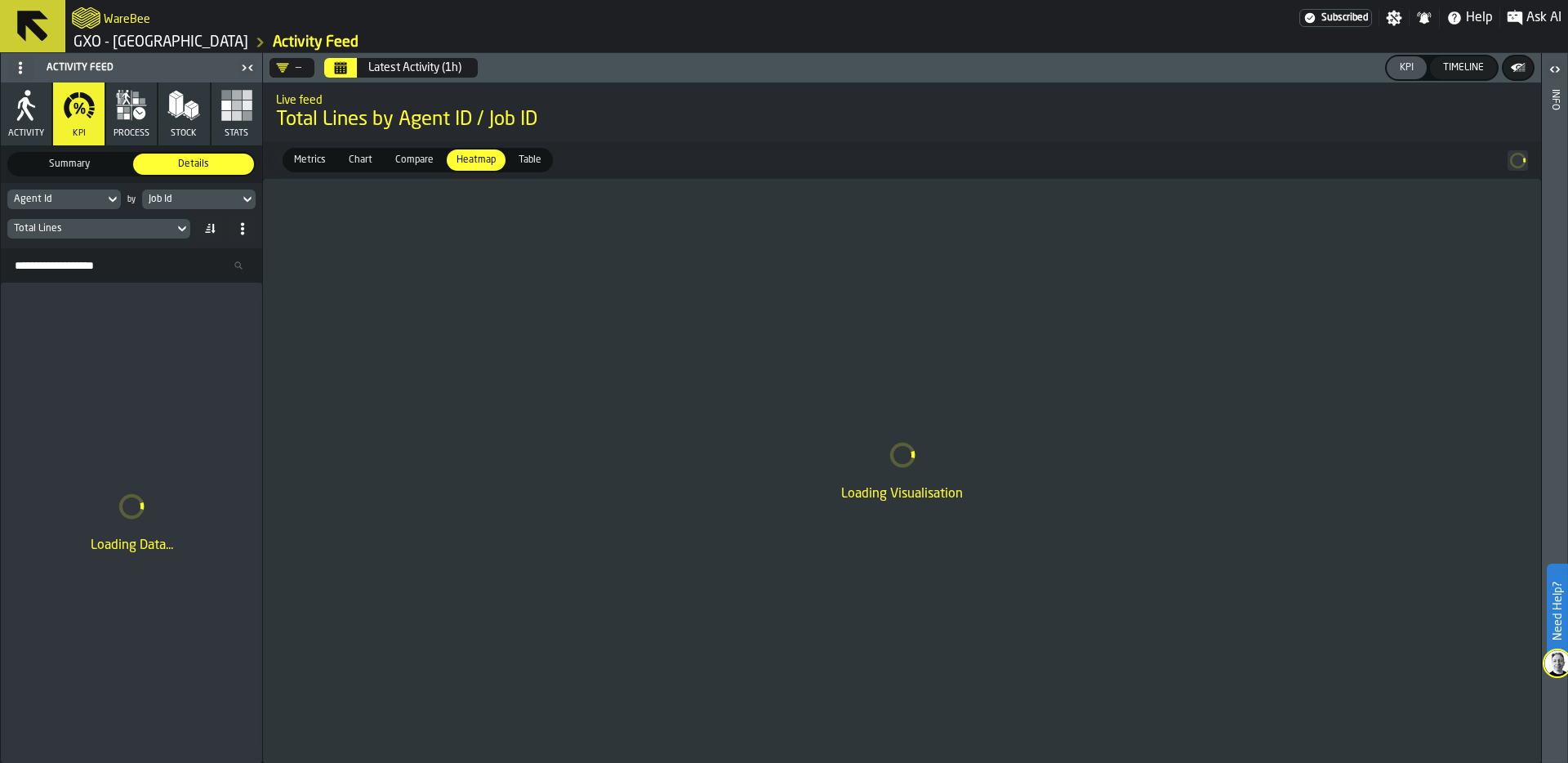
click at [193, 202] on div "Job Id" at bounding box center [190, 199] width 84 height 12
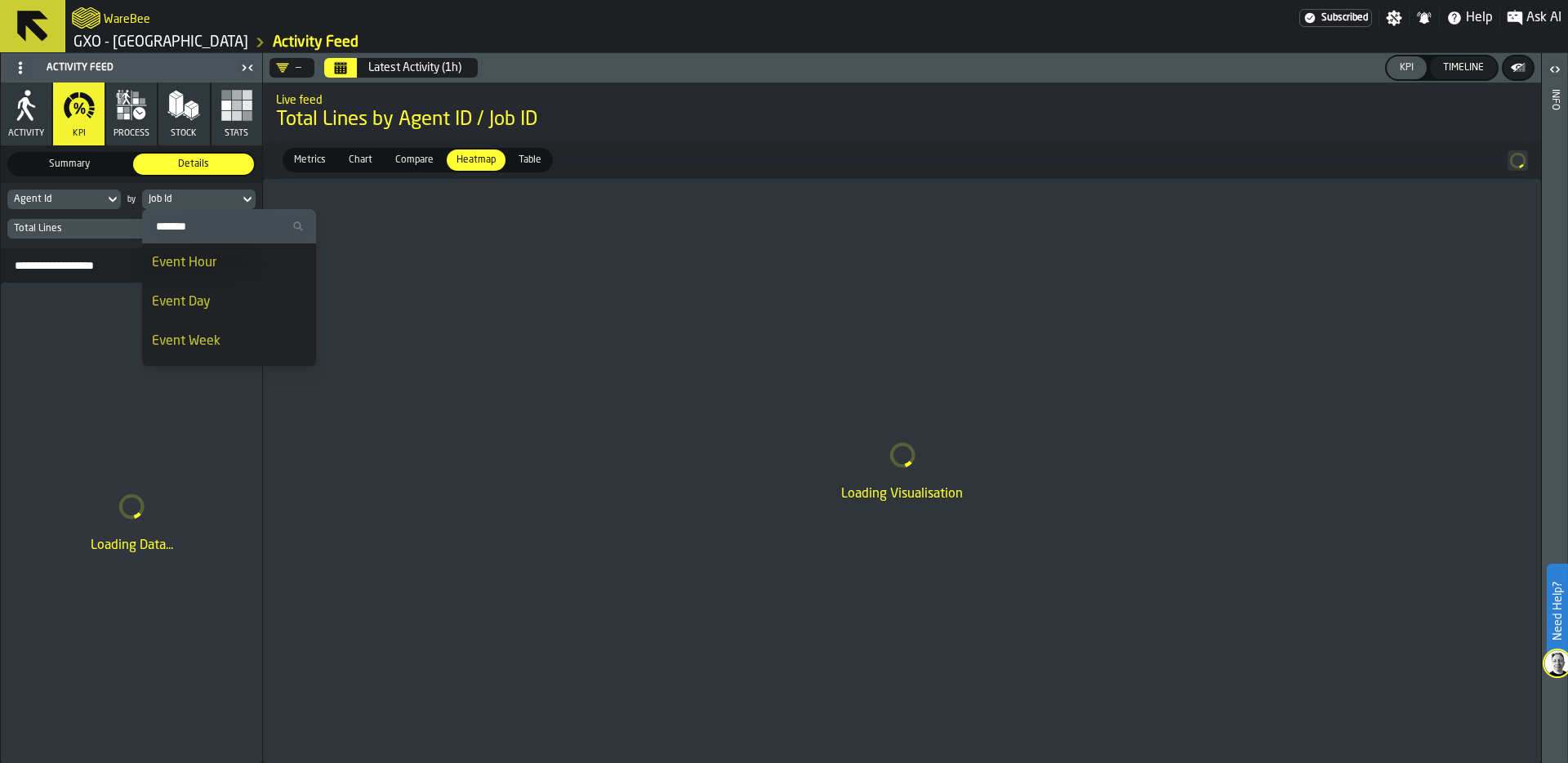
click at [209, 304] on div "Event Day" at bounding box center [229, 302] width 154 height 20
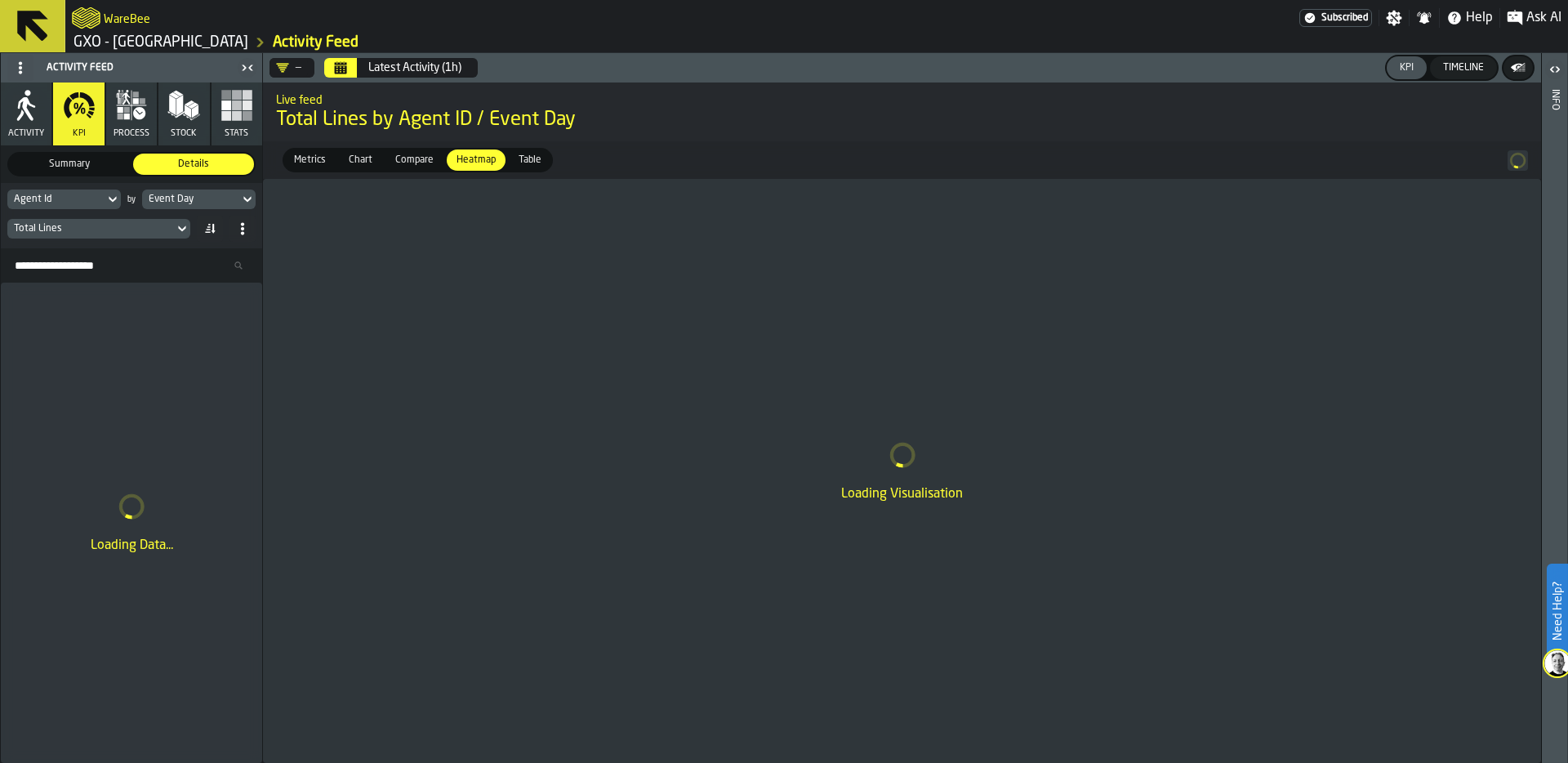
click at [306, 161] on span "Metrics" at bounding box center [310, 160] width 45 height 15
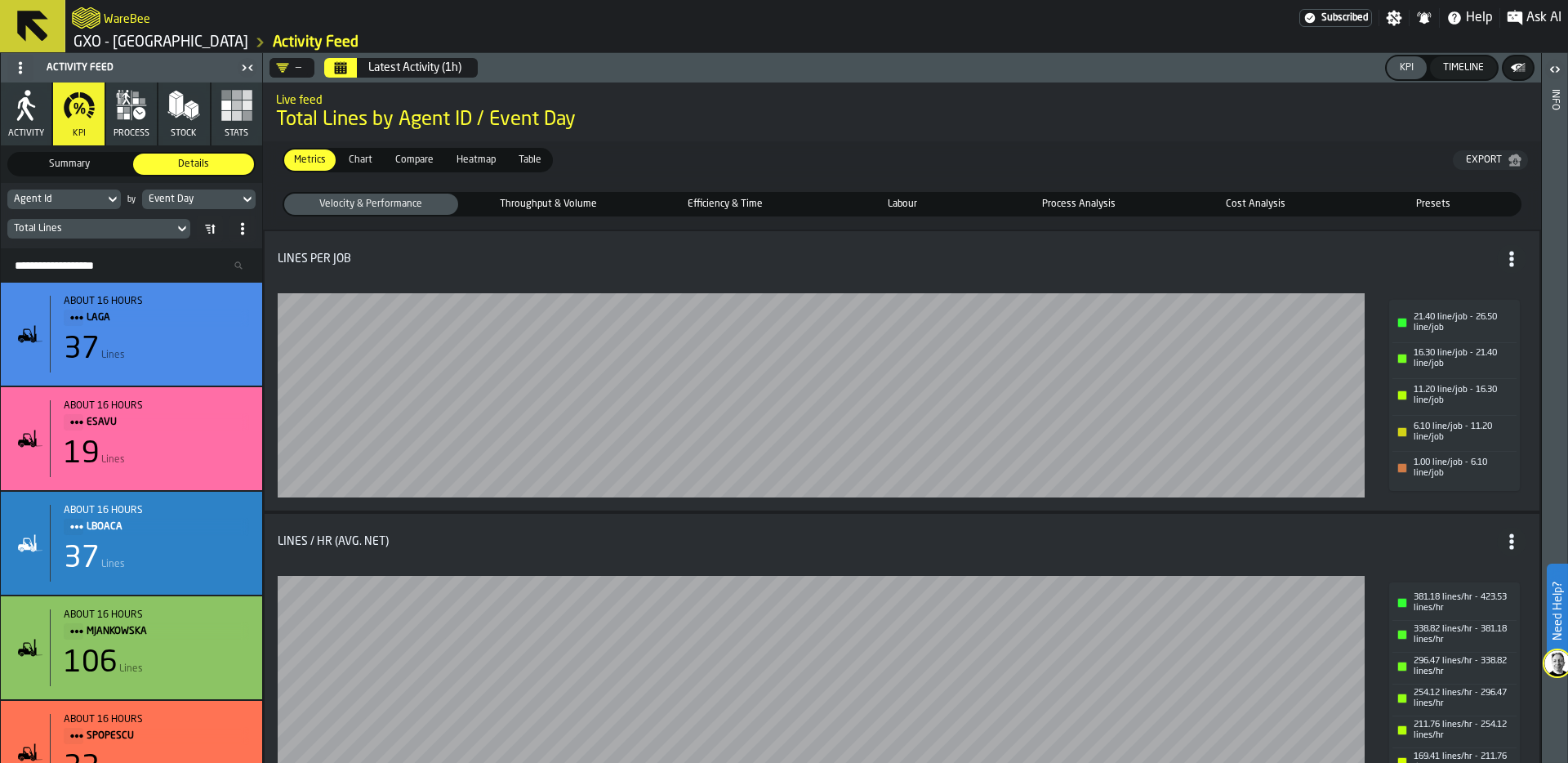
click at [1433, 199] on span "Presets" at bounding box center [1433, 203] width 168 height 15
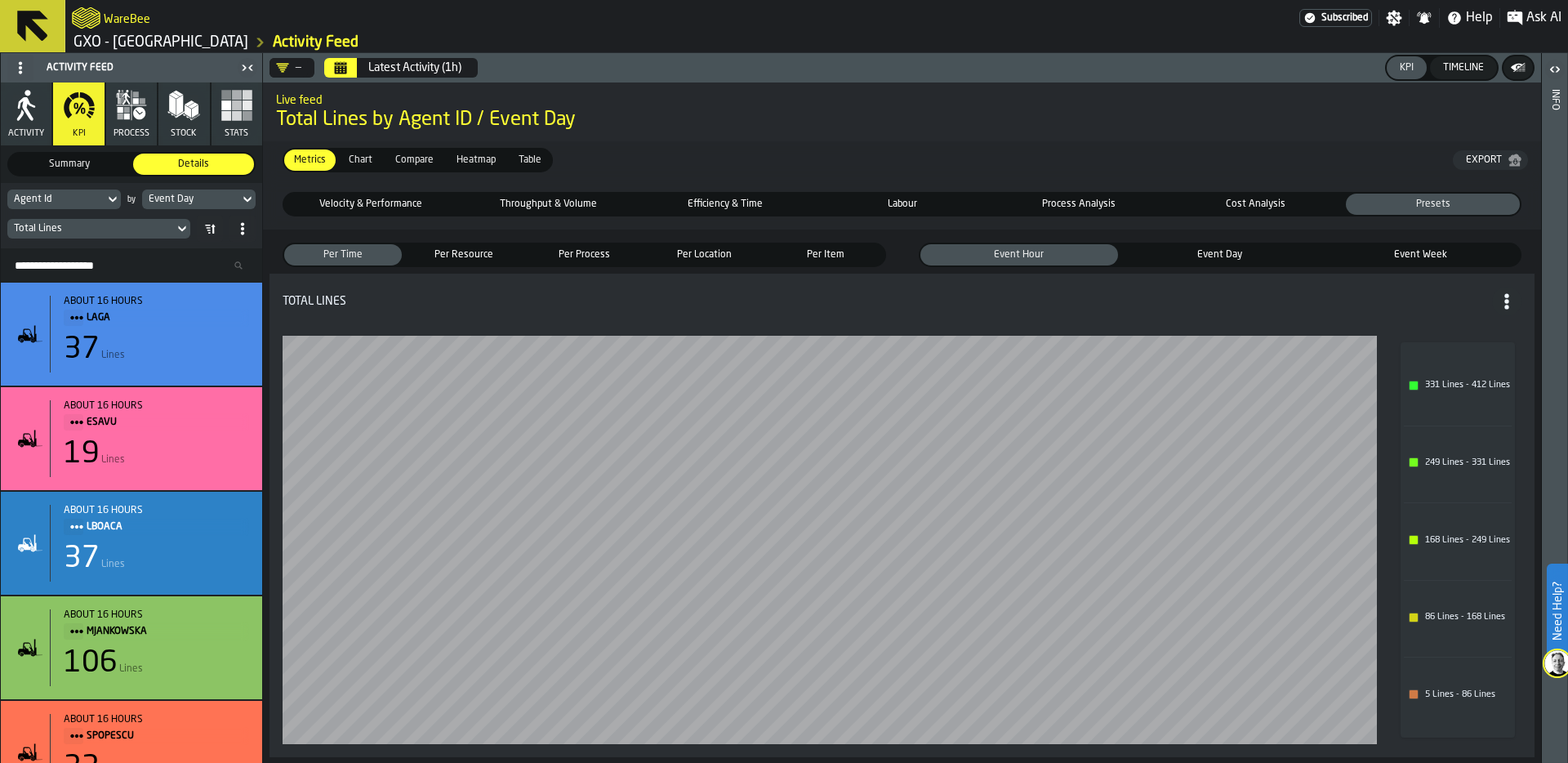
click at [1265, 205] on span "Cost Analysis" at bounding box center [1256, 203] width 168 height 15
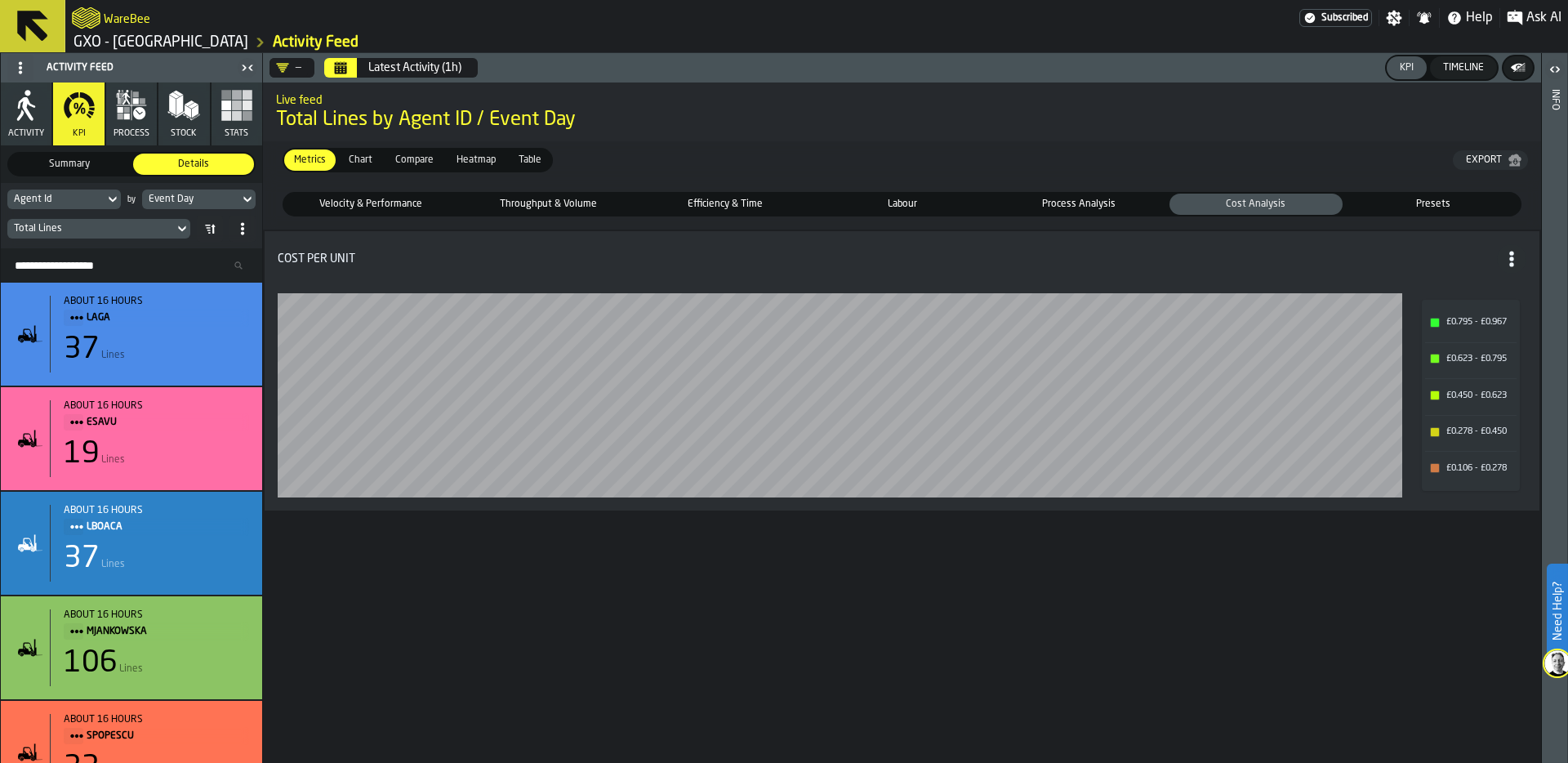
click at [1114, 196] on span "Process Analysis" at bounding box center [1080, 203] width 168 height 15
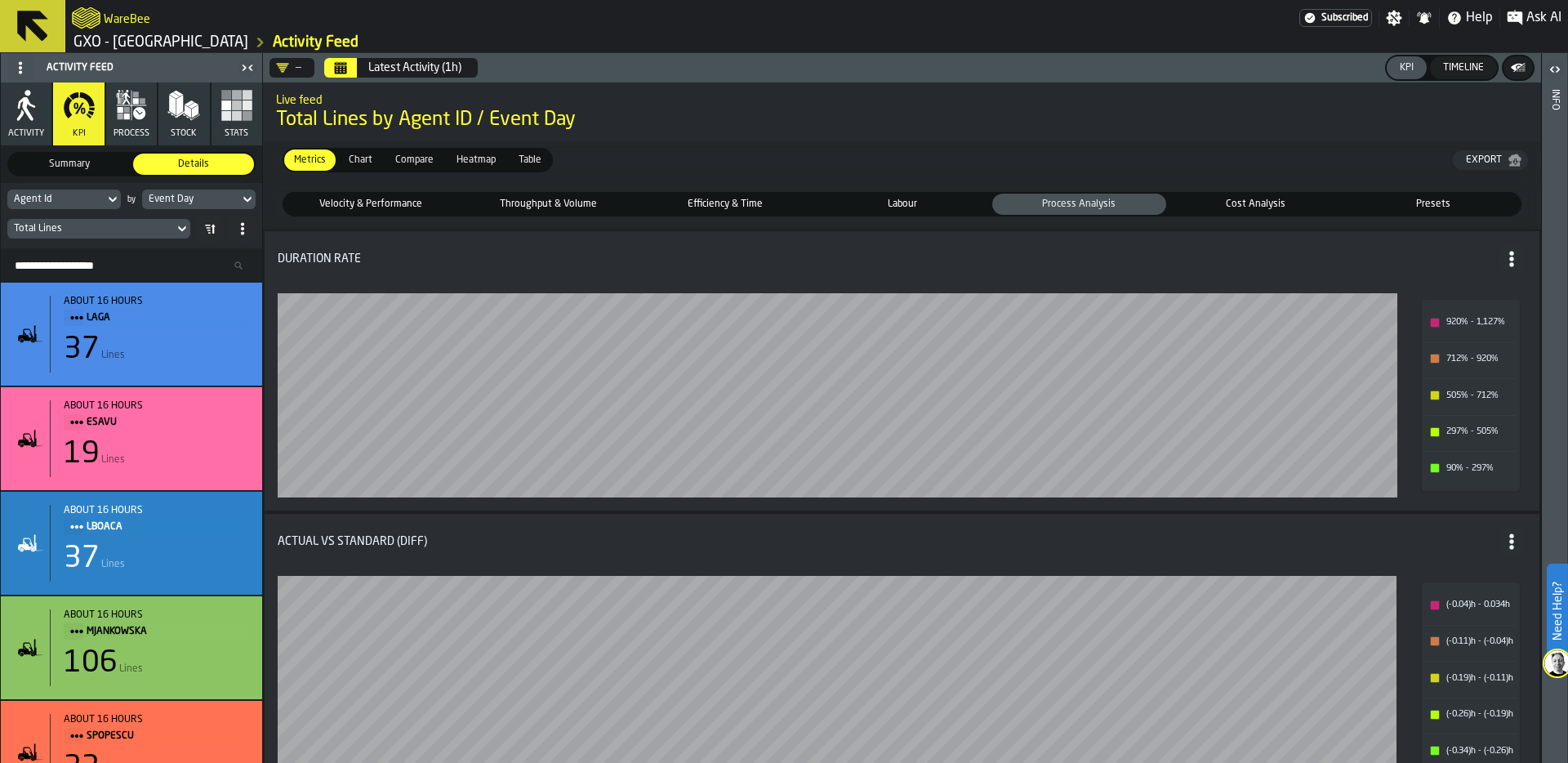
click at [362, 203] on span "Velocity & Performance" at bounding box center [371, 203] width 168 height 15
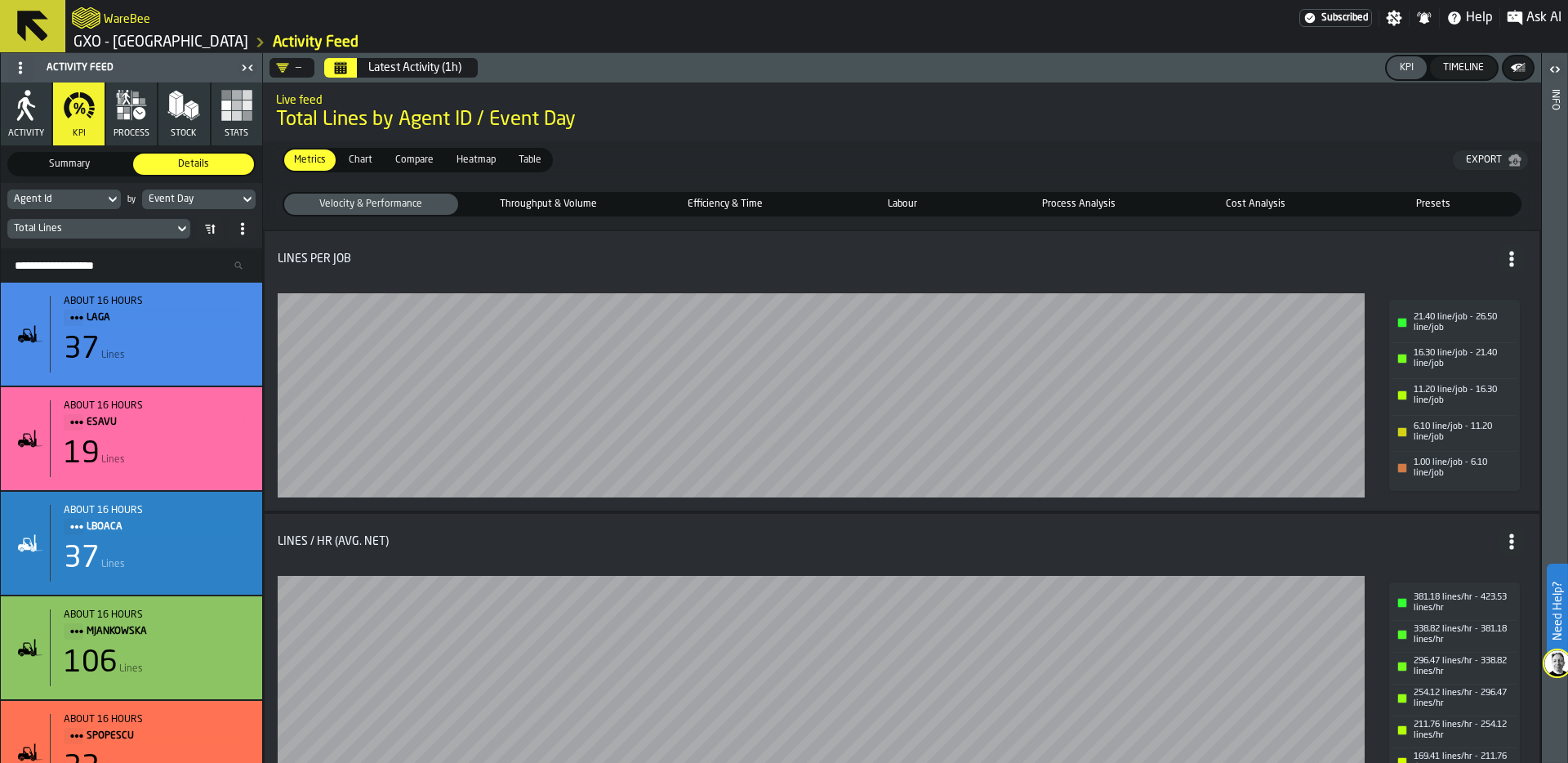
click at [198, 42] on link "GXO - [GEOGRAPHIC_DATA]" at bounding box center [160, 42] width 175 height 18
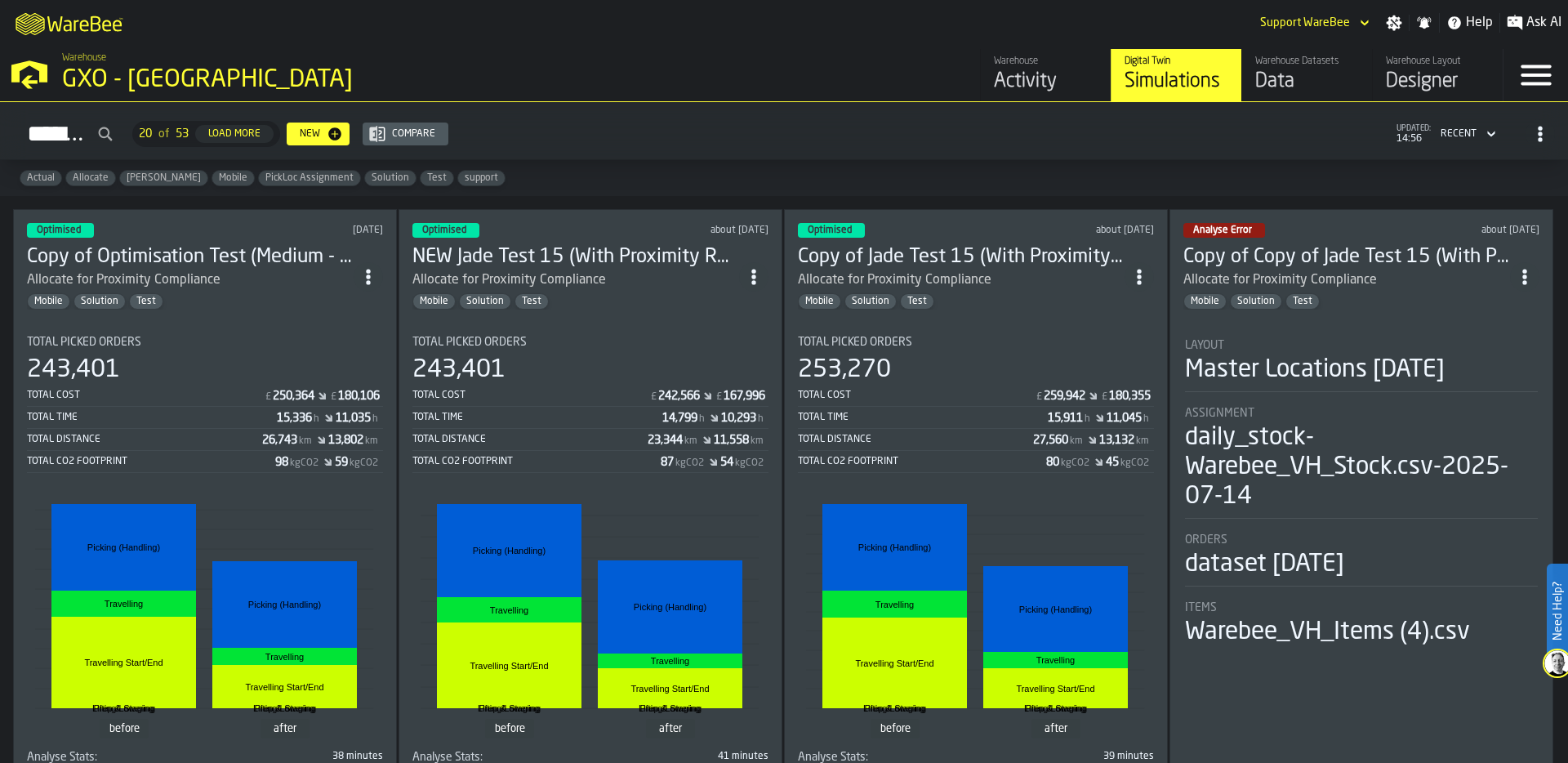
click at [639, 30] on div "M A K I N G W A R E H O U S E S M O R E EF F I C I E N T Support WareBee Settin…" at bounding box center [784, 23] width 1568 height 45
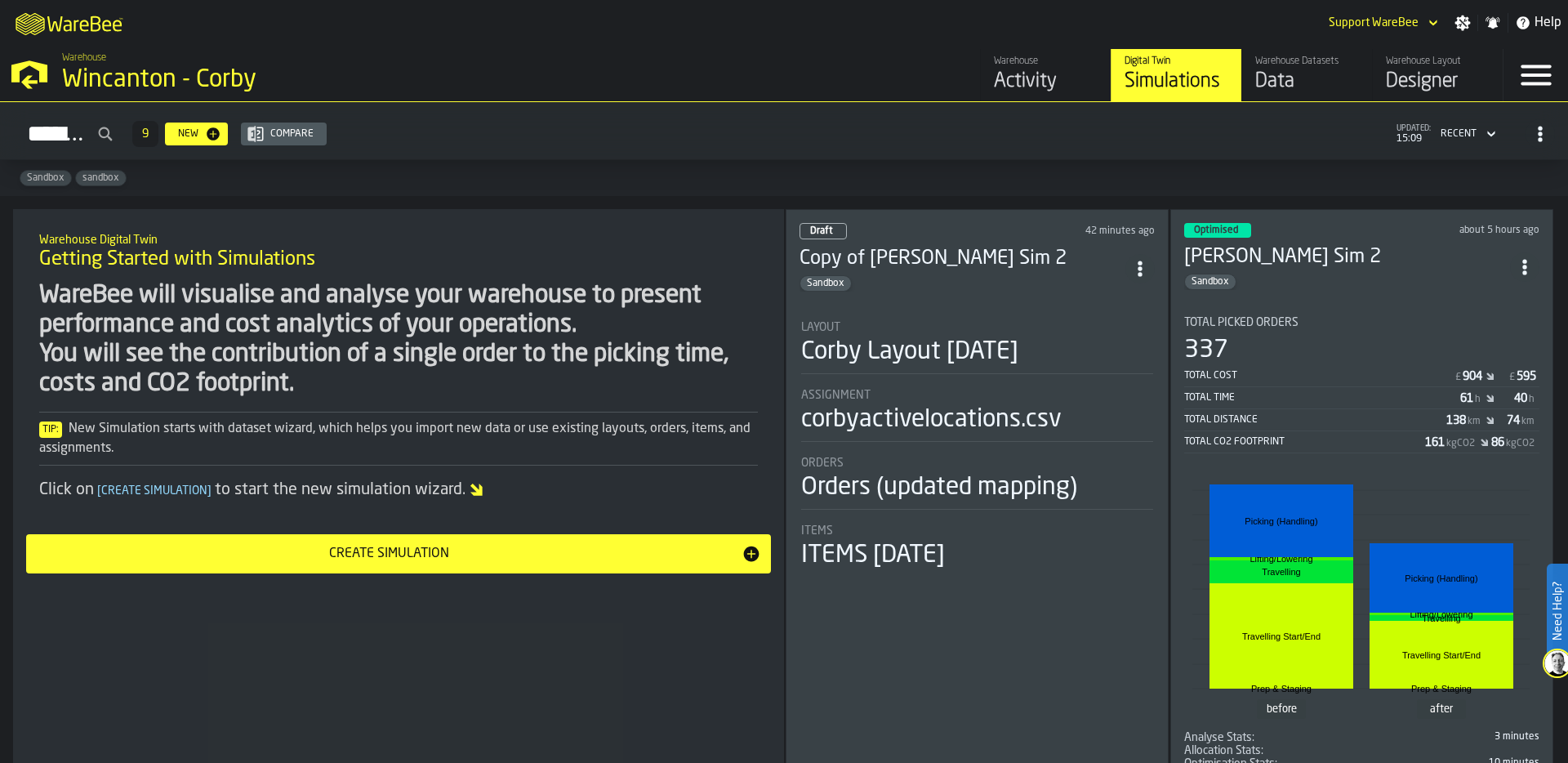
click at [1283, 78] on div "Data" at bounding box center [1307, 81] width 104 height 26
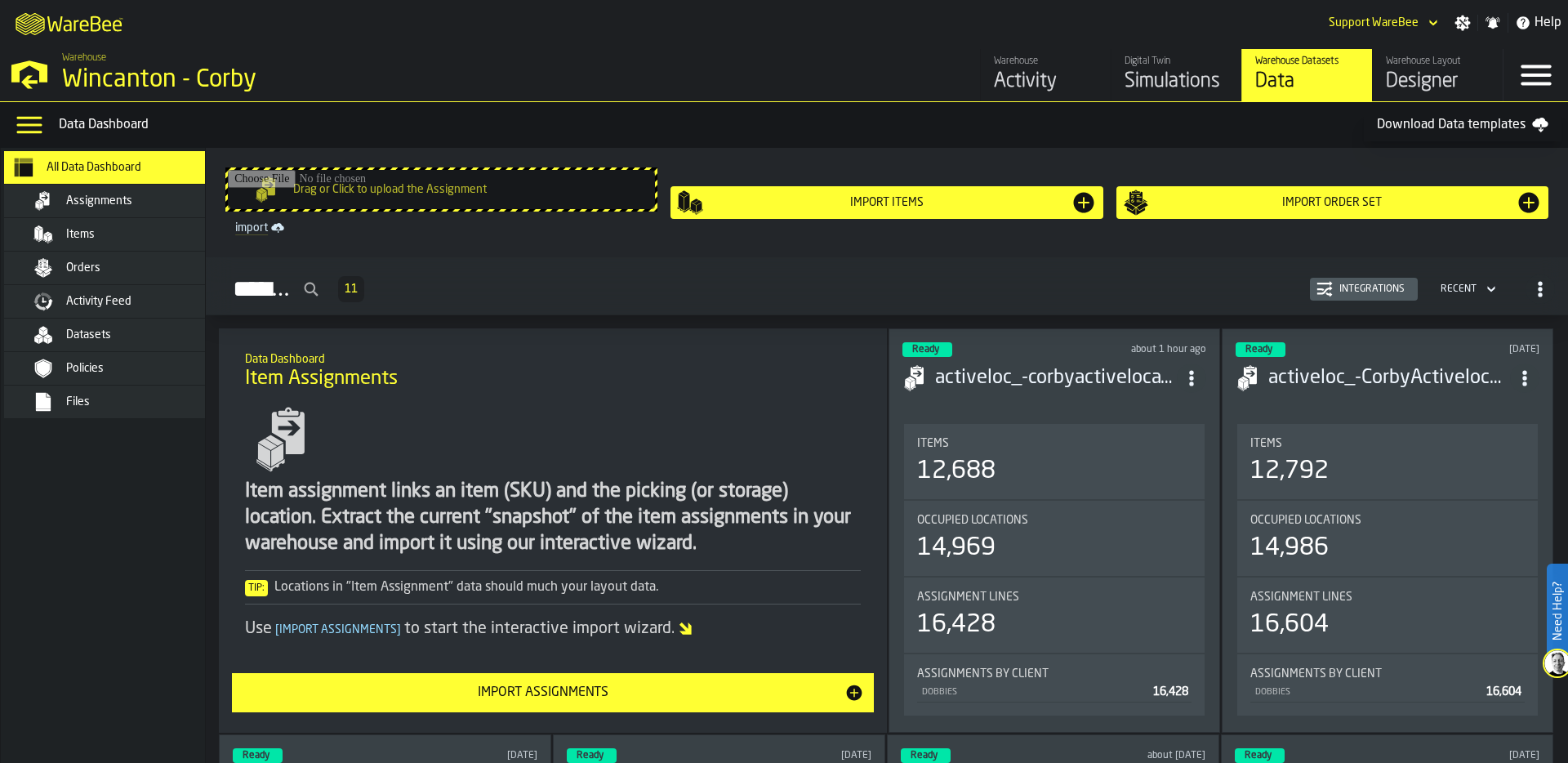
click at [90, 264] on span "Orders" at bounding box center [83, 267] width 35 height 13
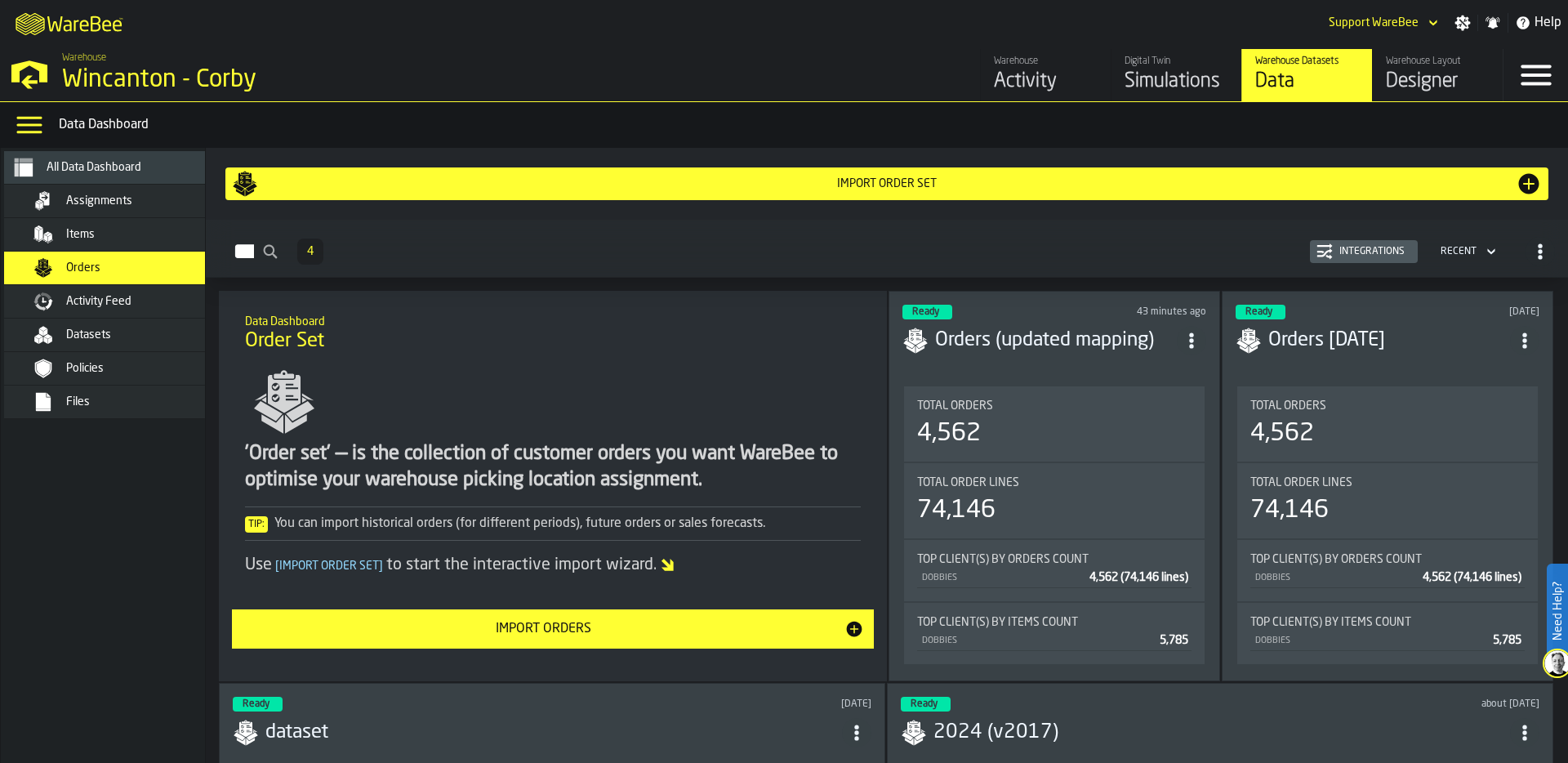
click at [1377, 247] on div "Integrations" at bounding box center [1371, 252] width 78 height 12
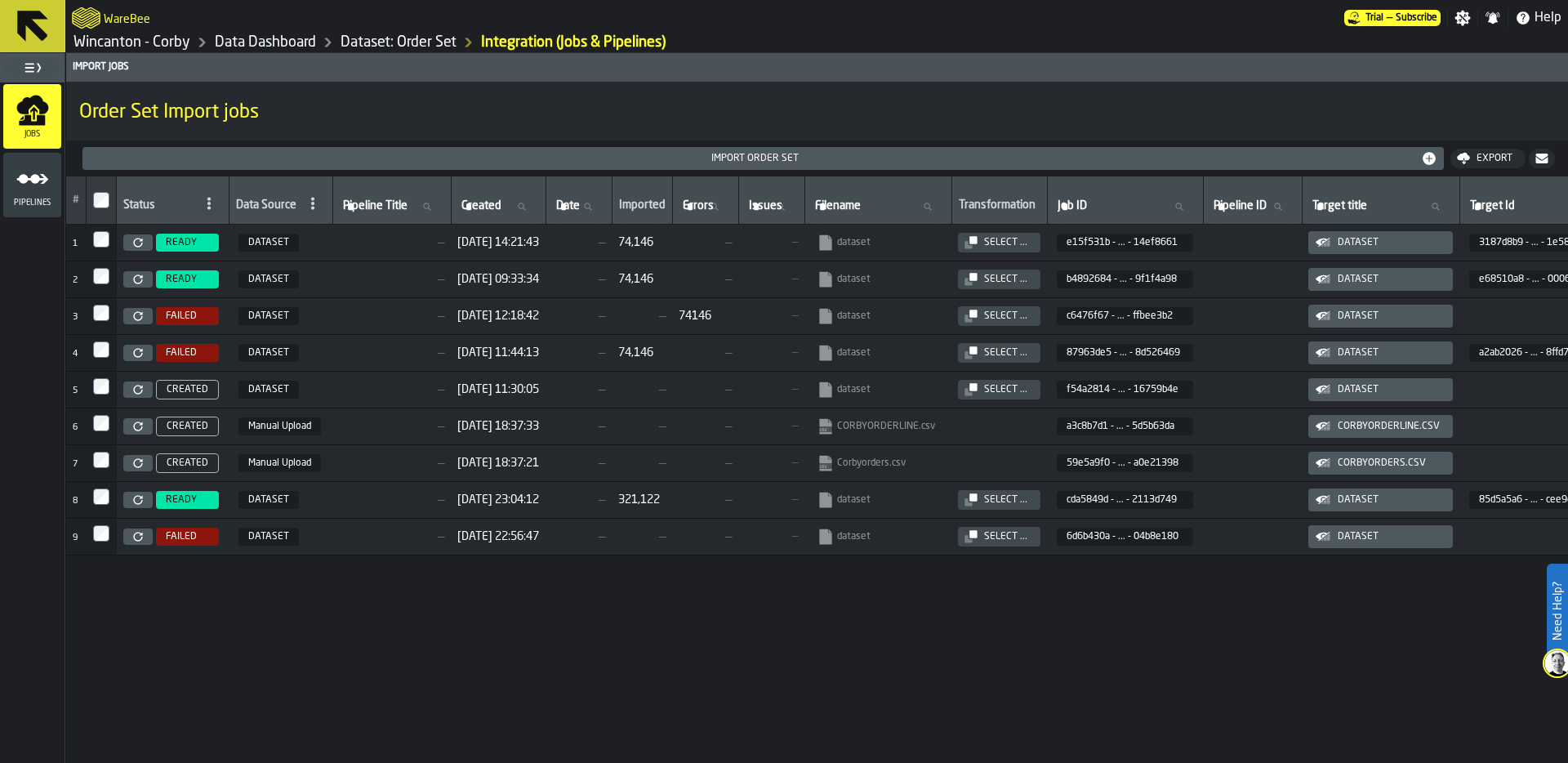
click at [1033, 240] on div "Select ..." at bounding box center [1005, 243] width 56 height 12
